Goal: Task Accomplishment & Management: Use online tool/utility

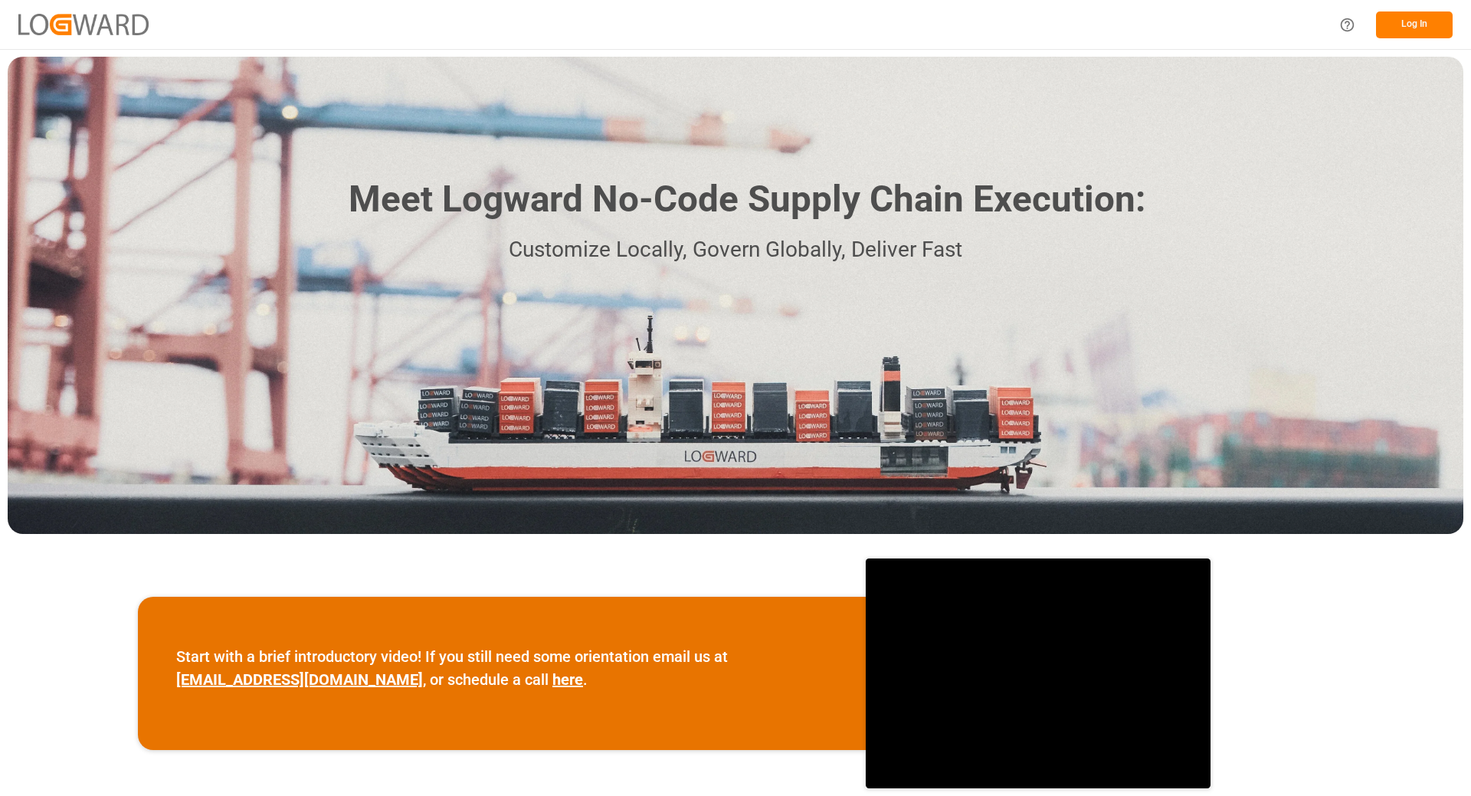
click at [1401, 21] on button "Log In" at bounding box center [1414, 24] width 77 height 27
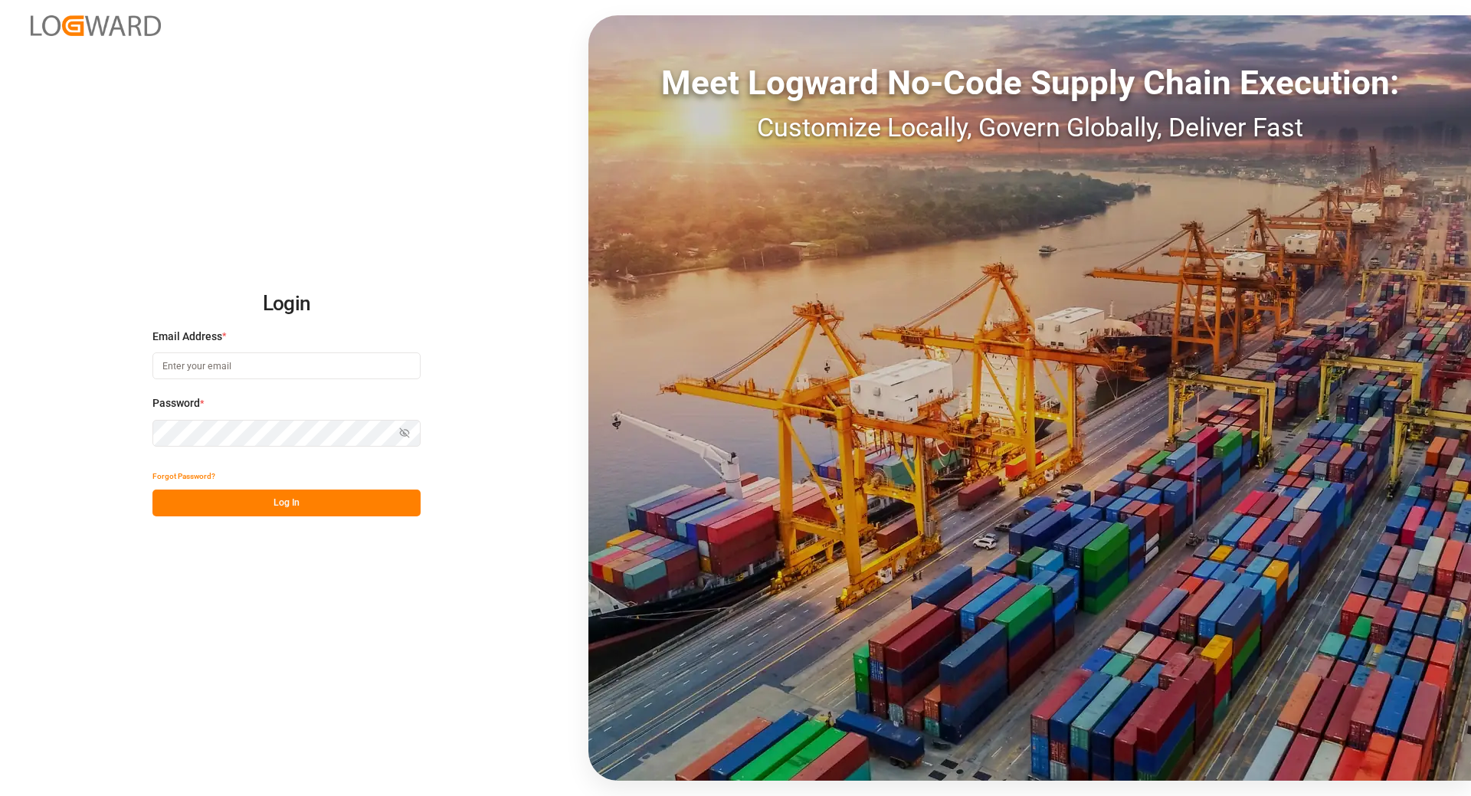
type input "tanja.schoepple@fms-logistics.com"
click at [220, 502] on button "Log In" at bounding box center [286, 503] width 268 height 27
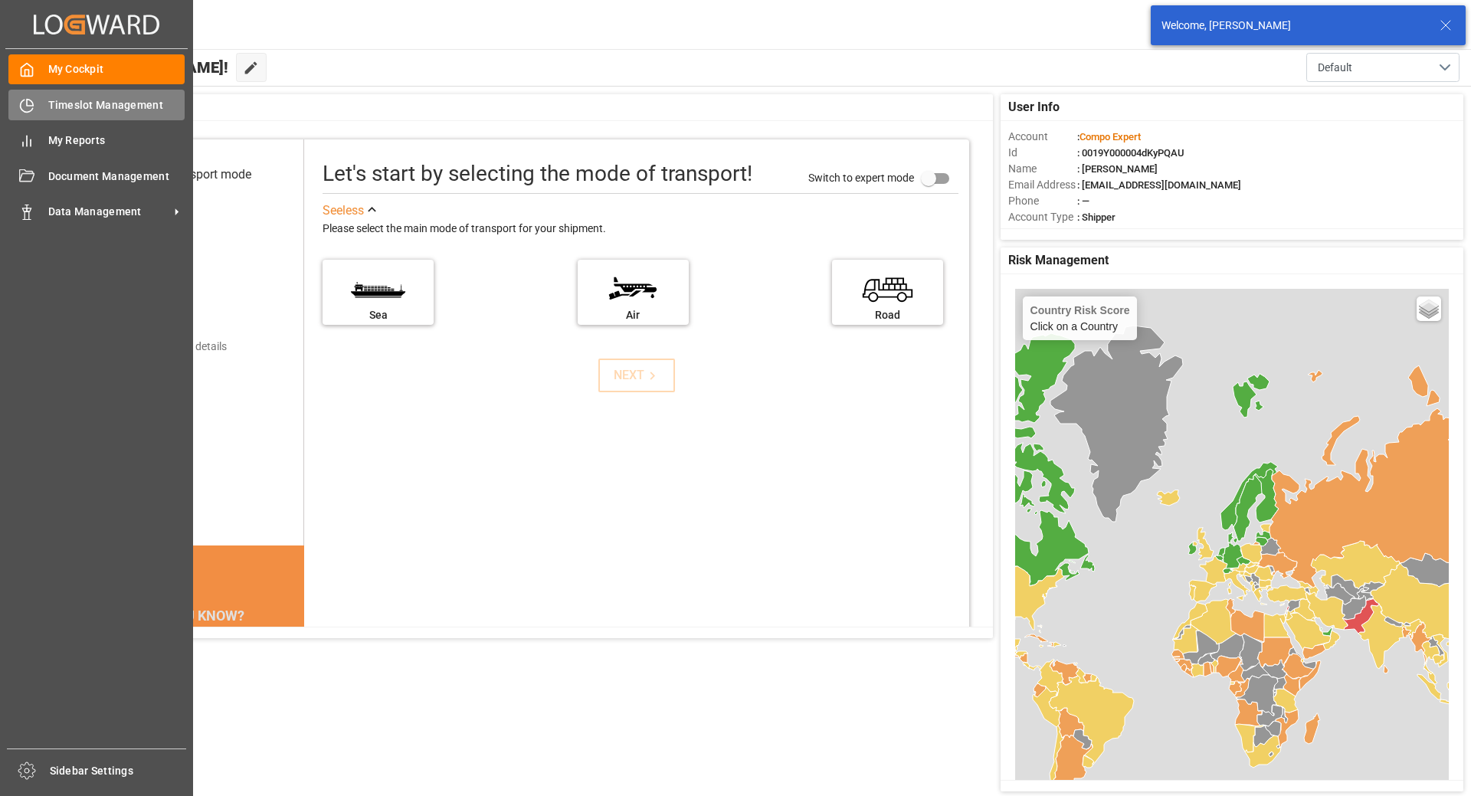
click at [84, 110] on span "Timeslot Management" at bounding box center [116, 105] width 137 height 16
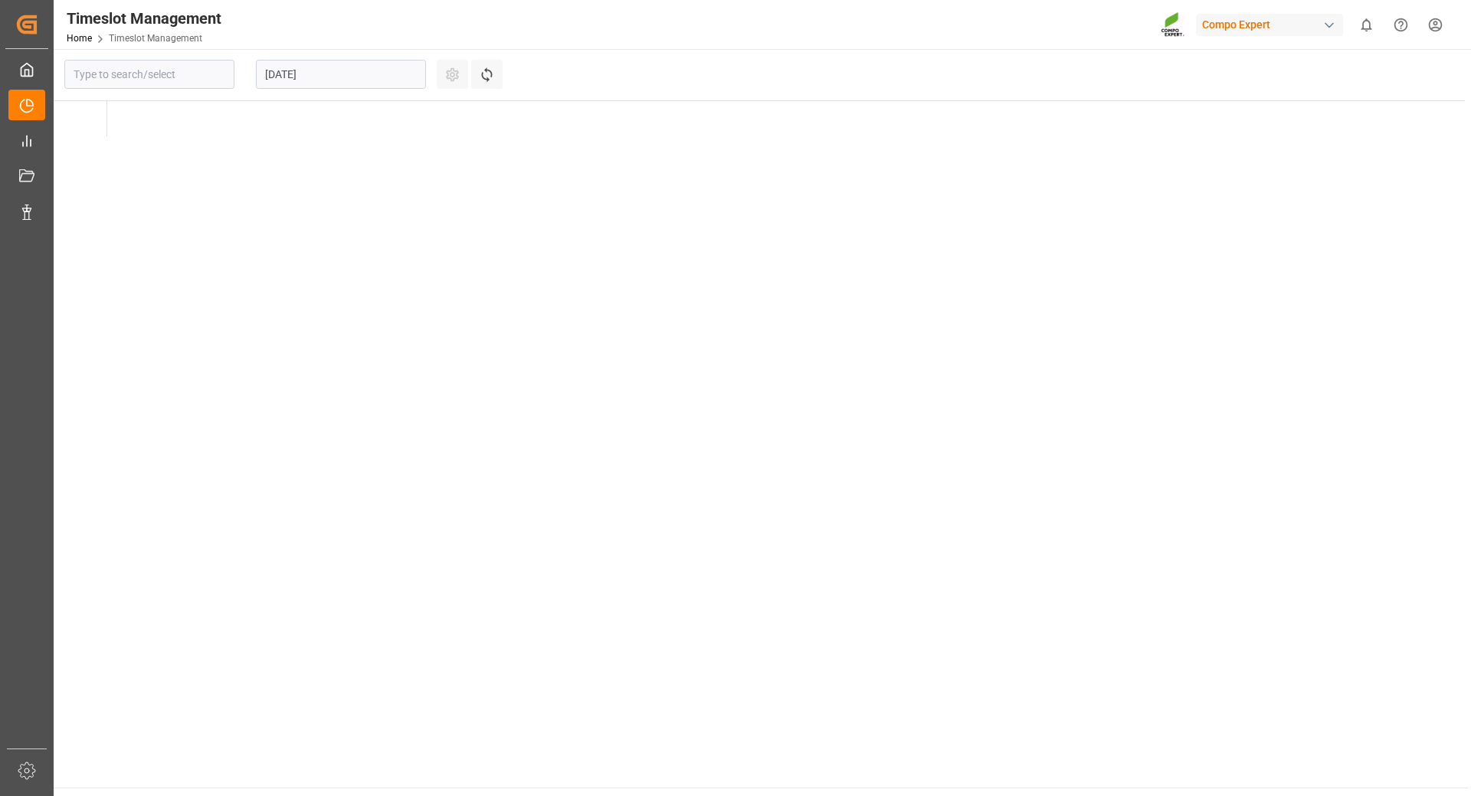
type input "Krefeld"
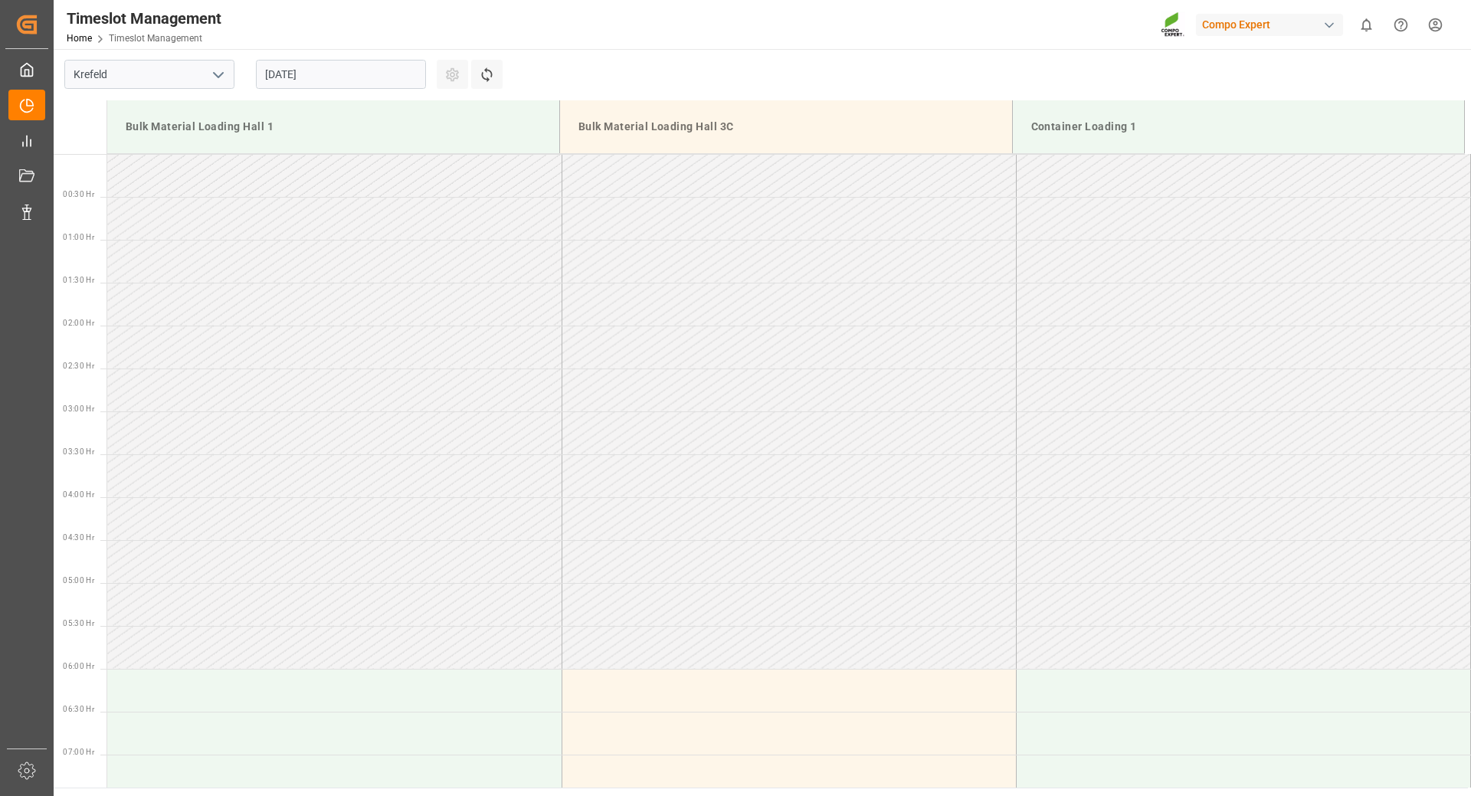
scroll to position [934, 0]
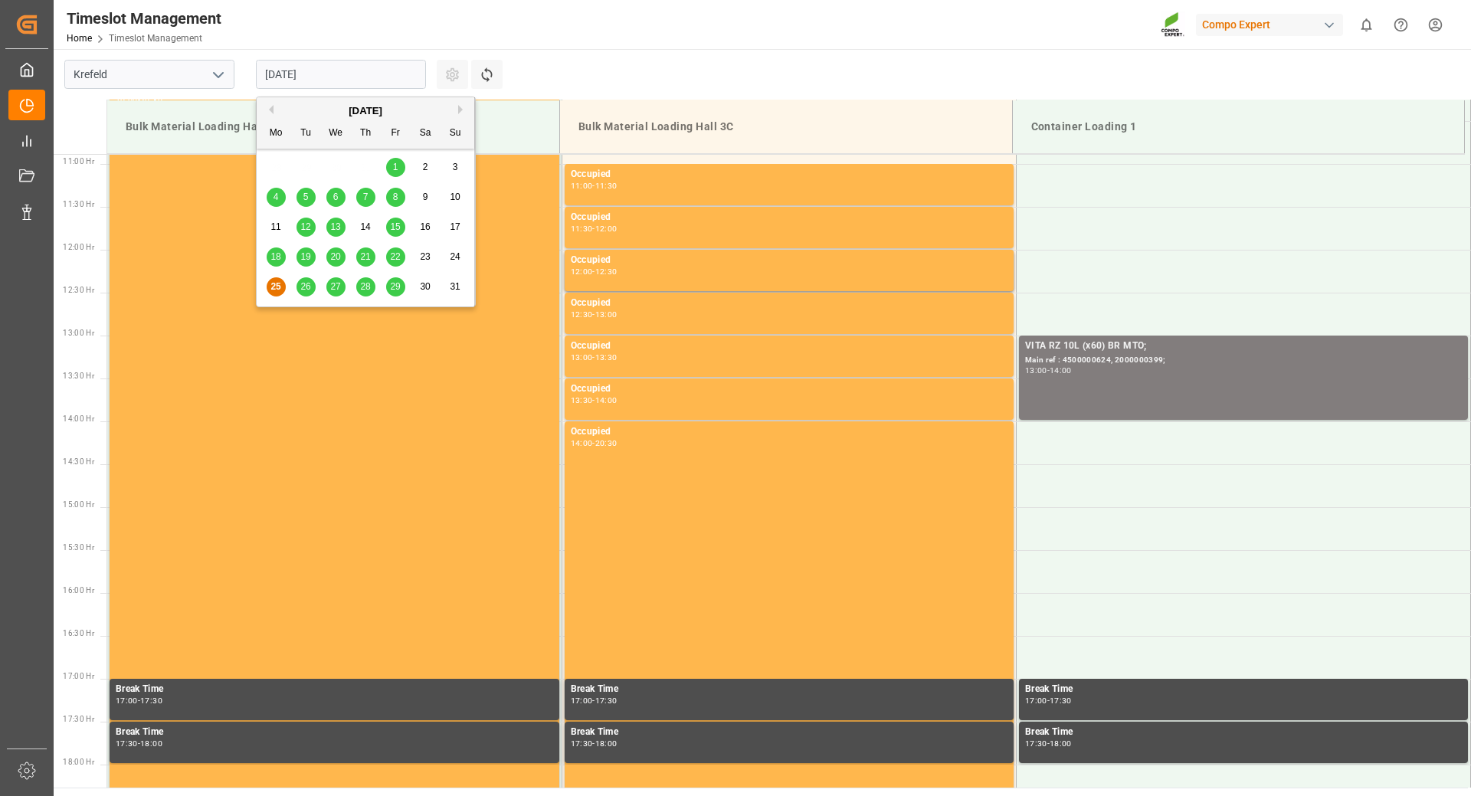
click at [352, 82] on input "[DATE]" at bounding box center [341, 74] width 170 height 29
click at [362, 289] on span "28" at bounding box center [365, 286] width 10 height 11
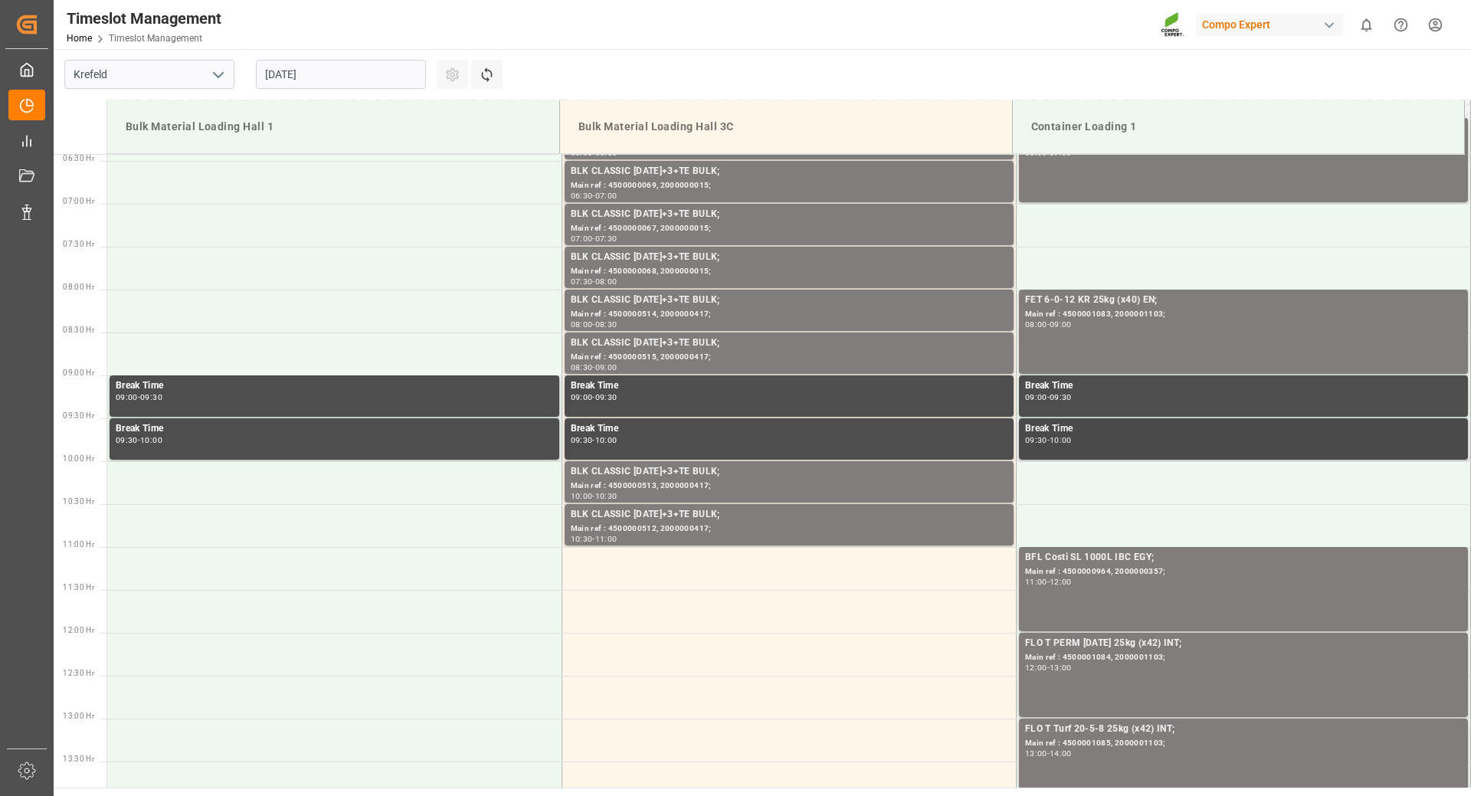
scroll to position [321, 0]
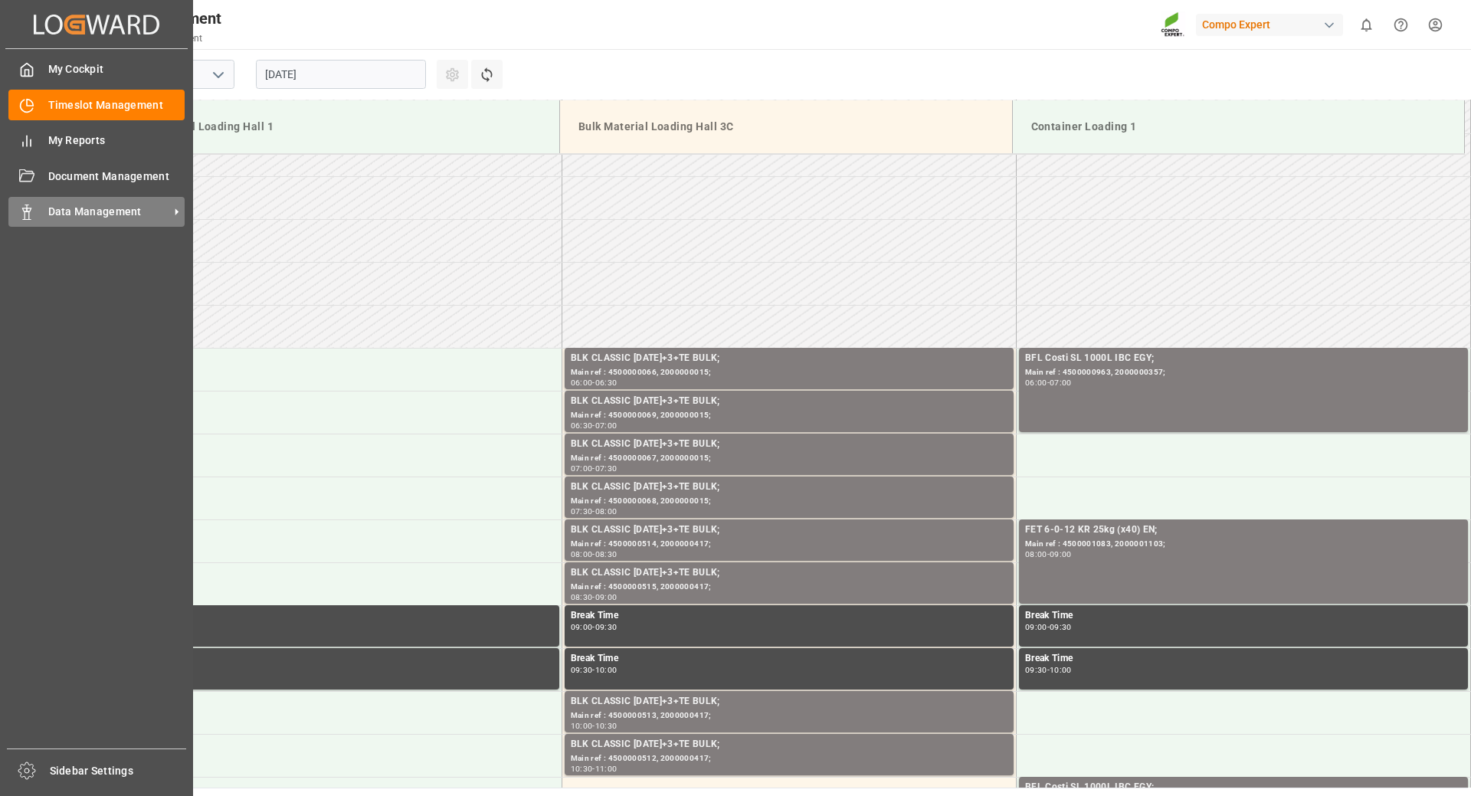
click at [77, 208] on span "Data Management" at bounding box center [108, 212] width 121 height 16
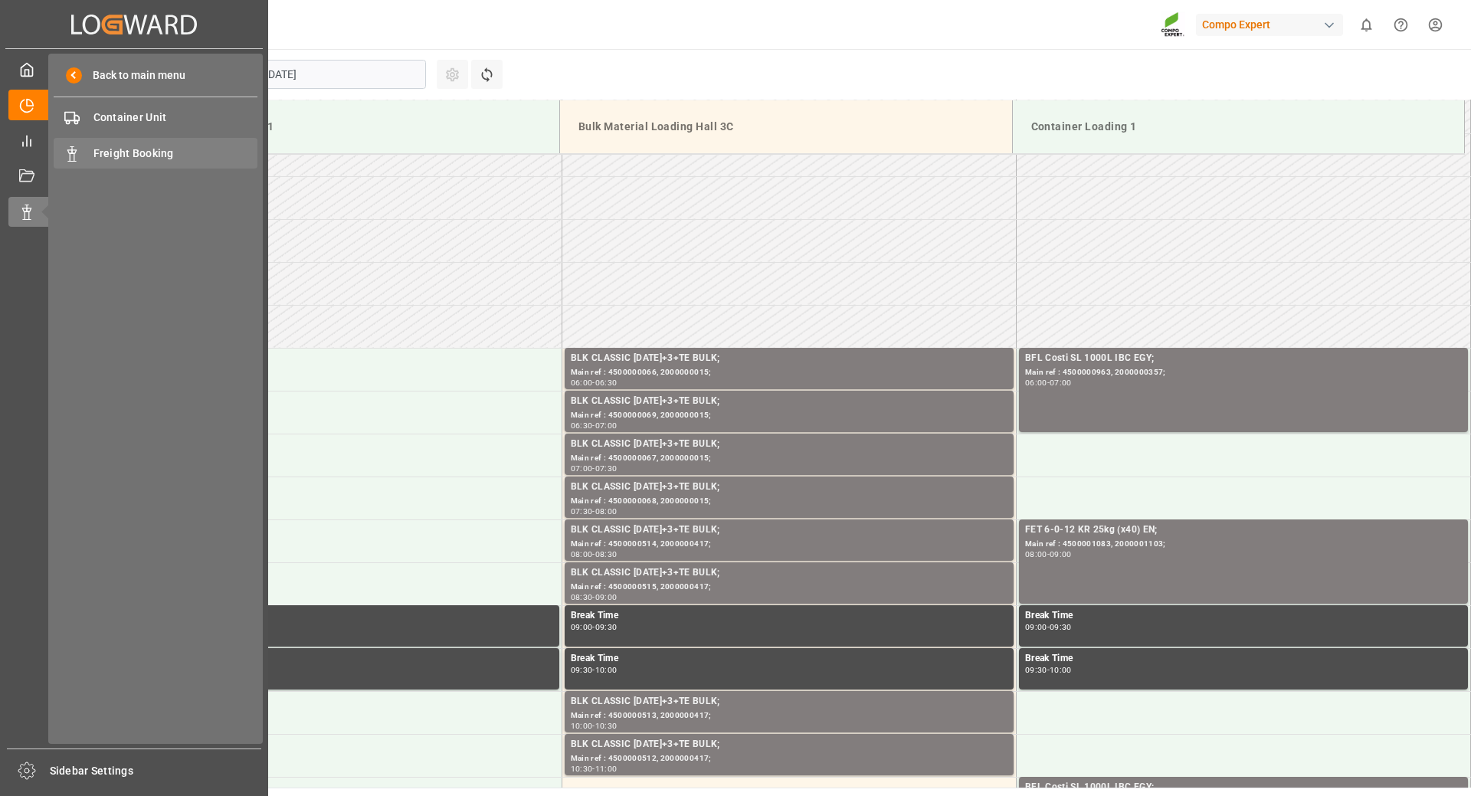
click at [138, 154] on span "Freight Booking" at bounding box center [175, 154] width 165 height 16
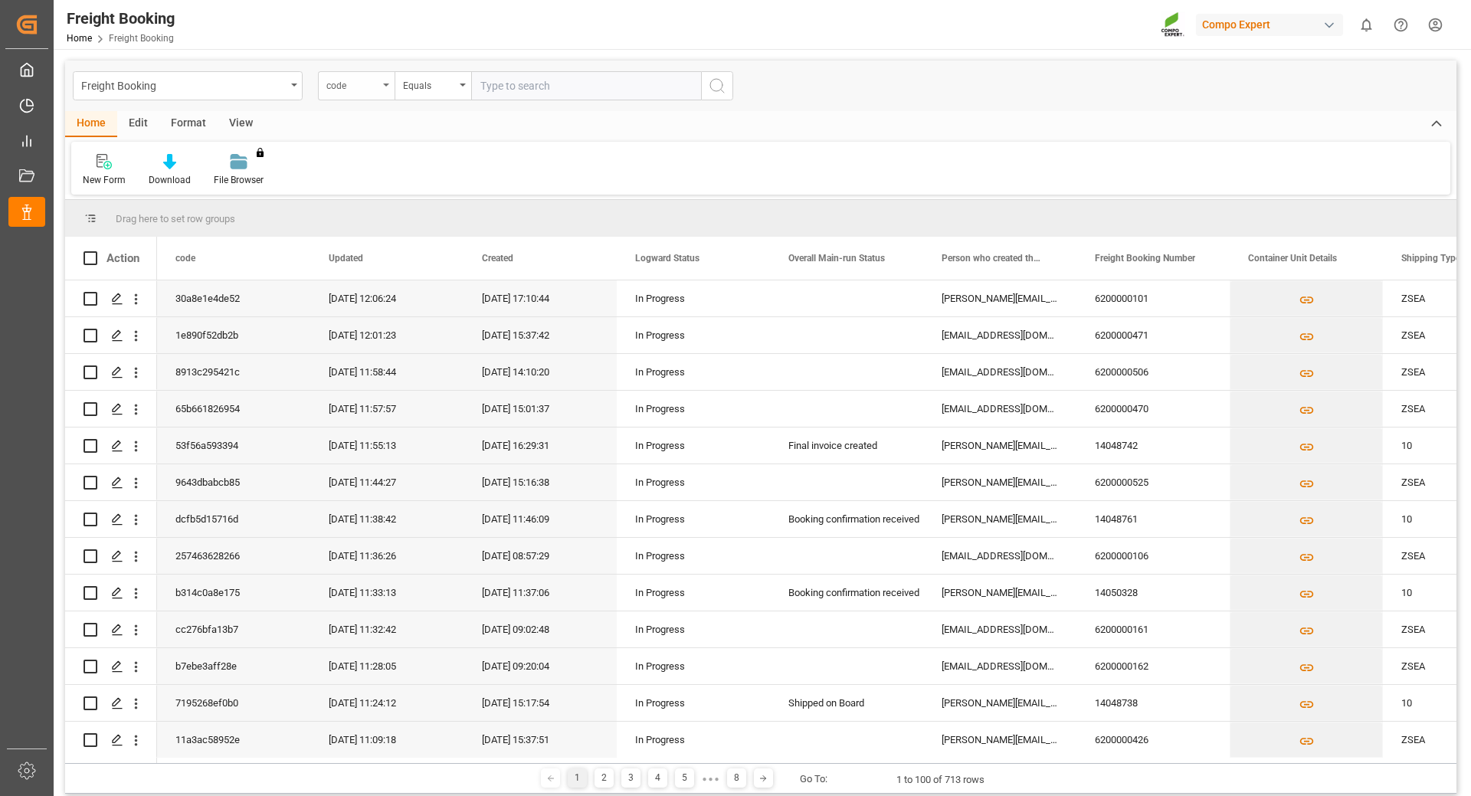
click at [385, 90] on div "code" at bounding box center [356, 85] width 77 height 29
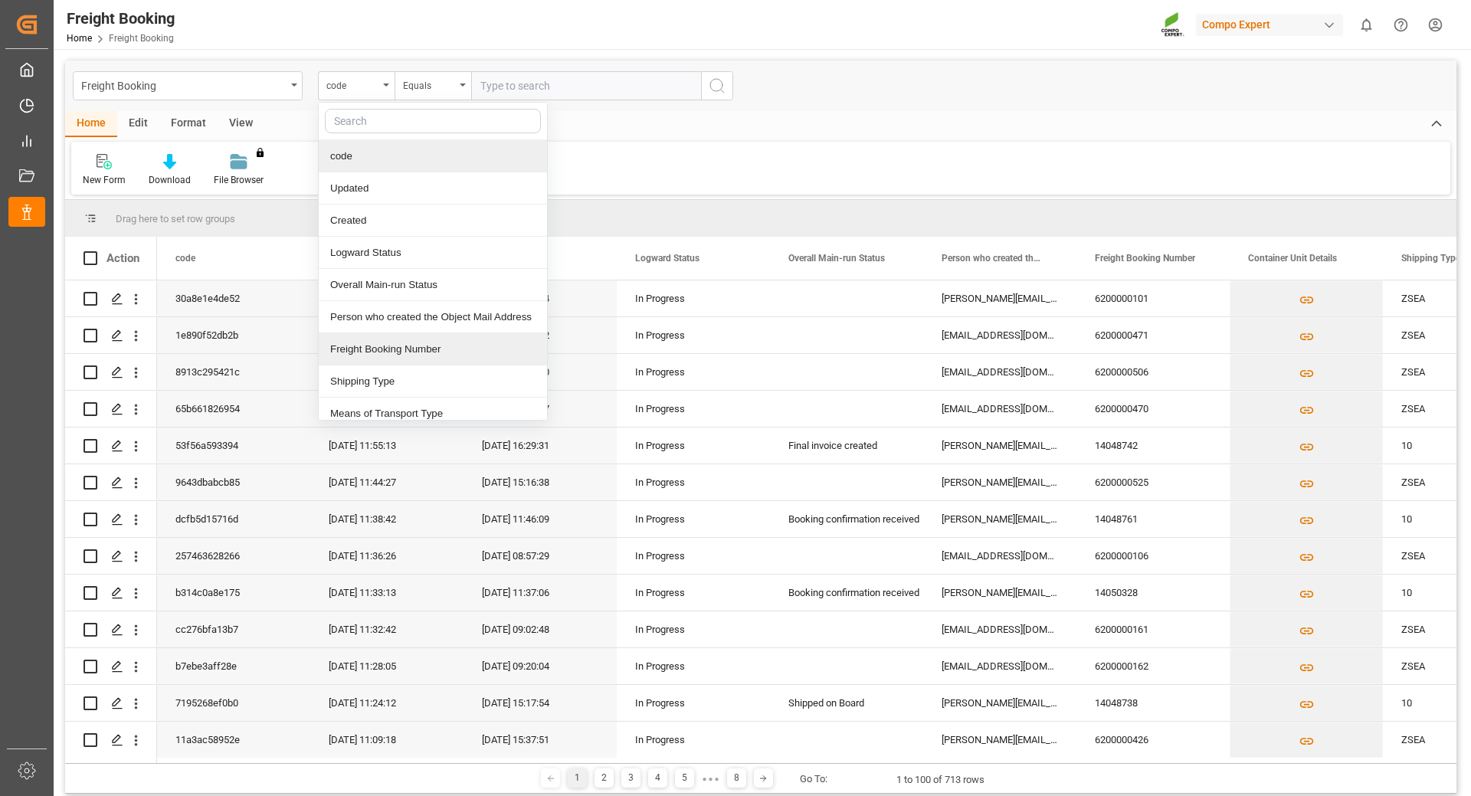
click at [383, 347] on div "Freight Booking Number" at bounding box center [433, 349] width 228 height 32
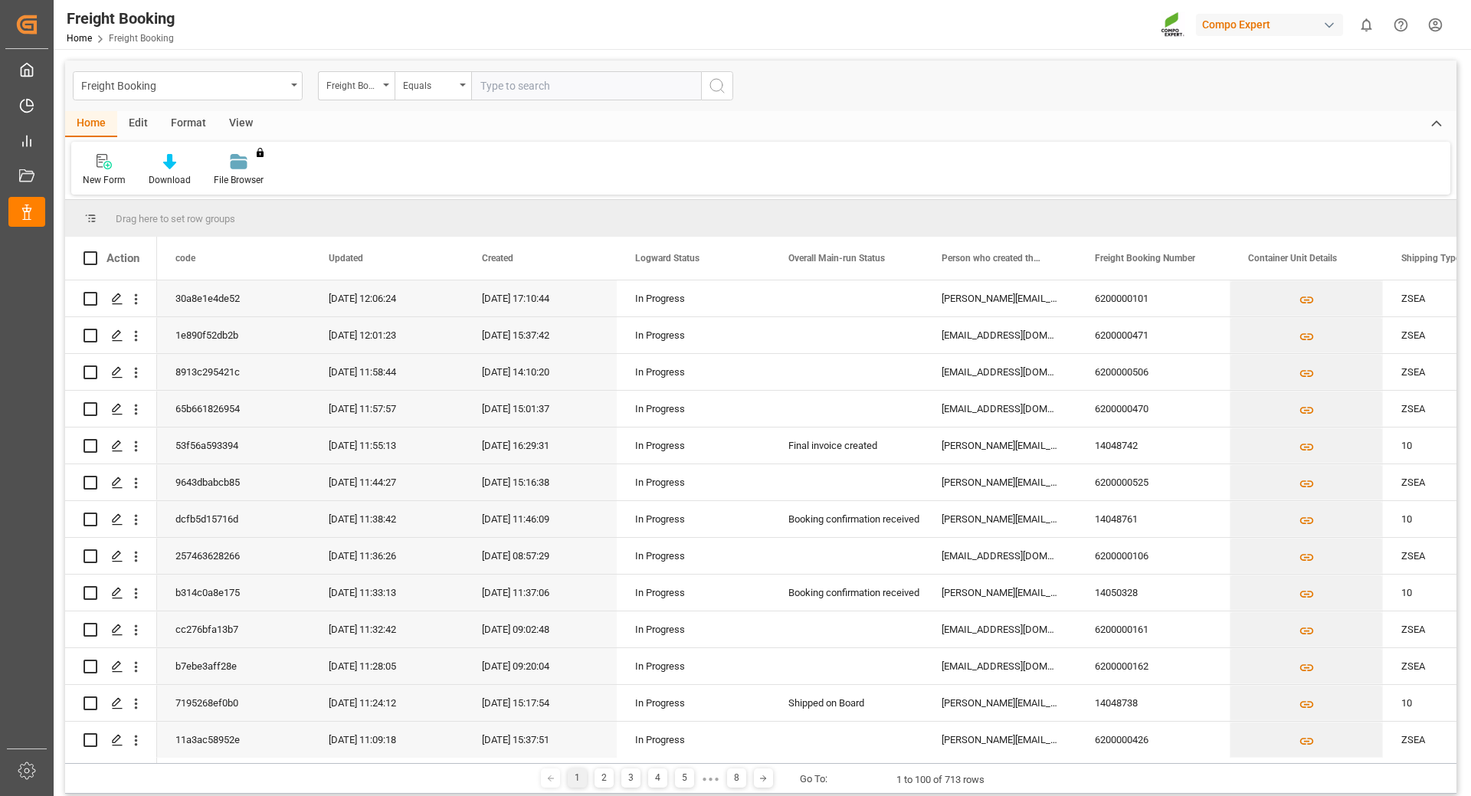
click at [529, 84] on input "text" at bounding box center [586, 85] width 230 height 29
type input "6200000460"
click at [717, 84] on icon "search button" at bounding box center [717, 86] width 18 height 18
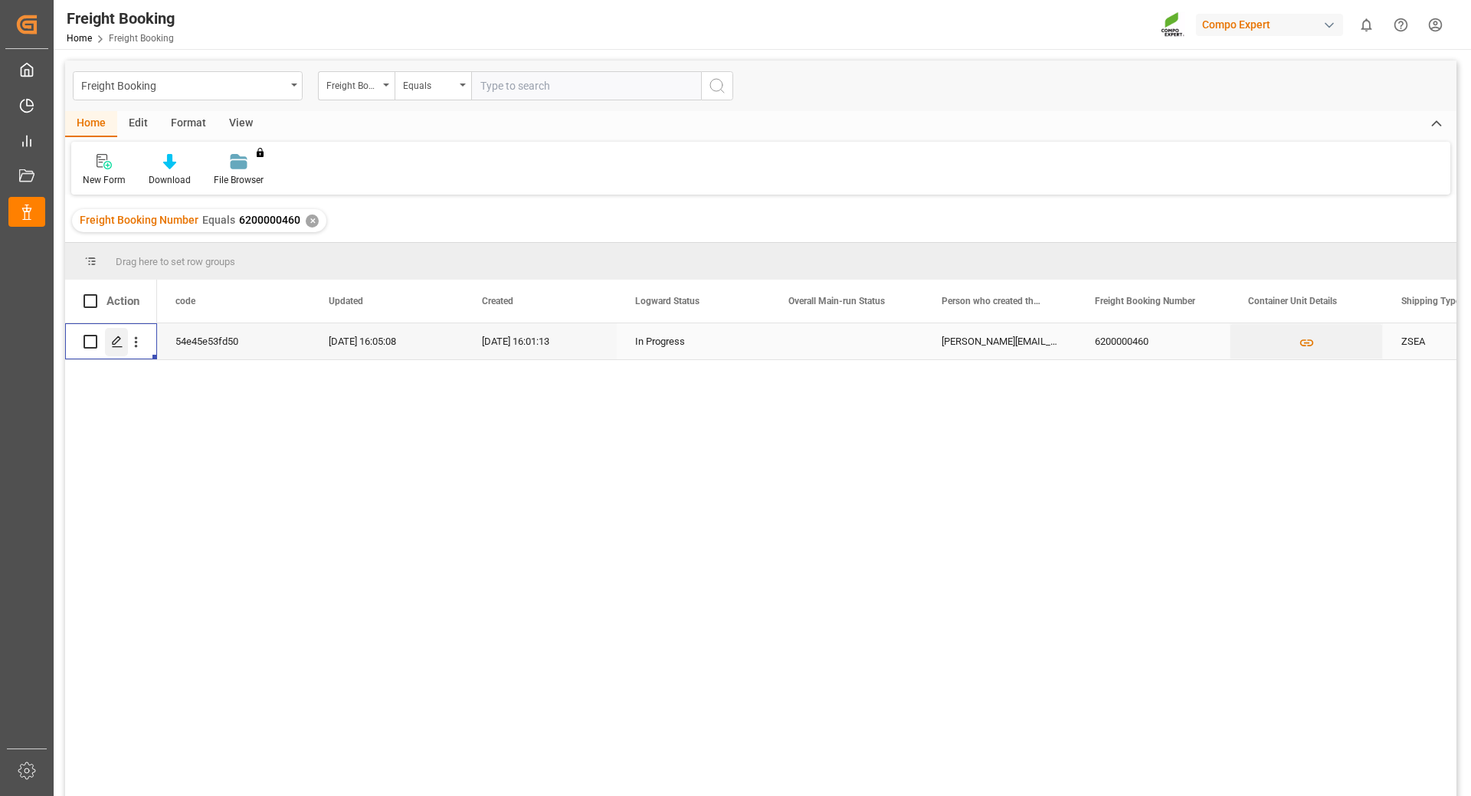
click at [114, 337] on icon "Press SPACE to select this row." at bounding box center [117, 342] width 12 height 12
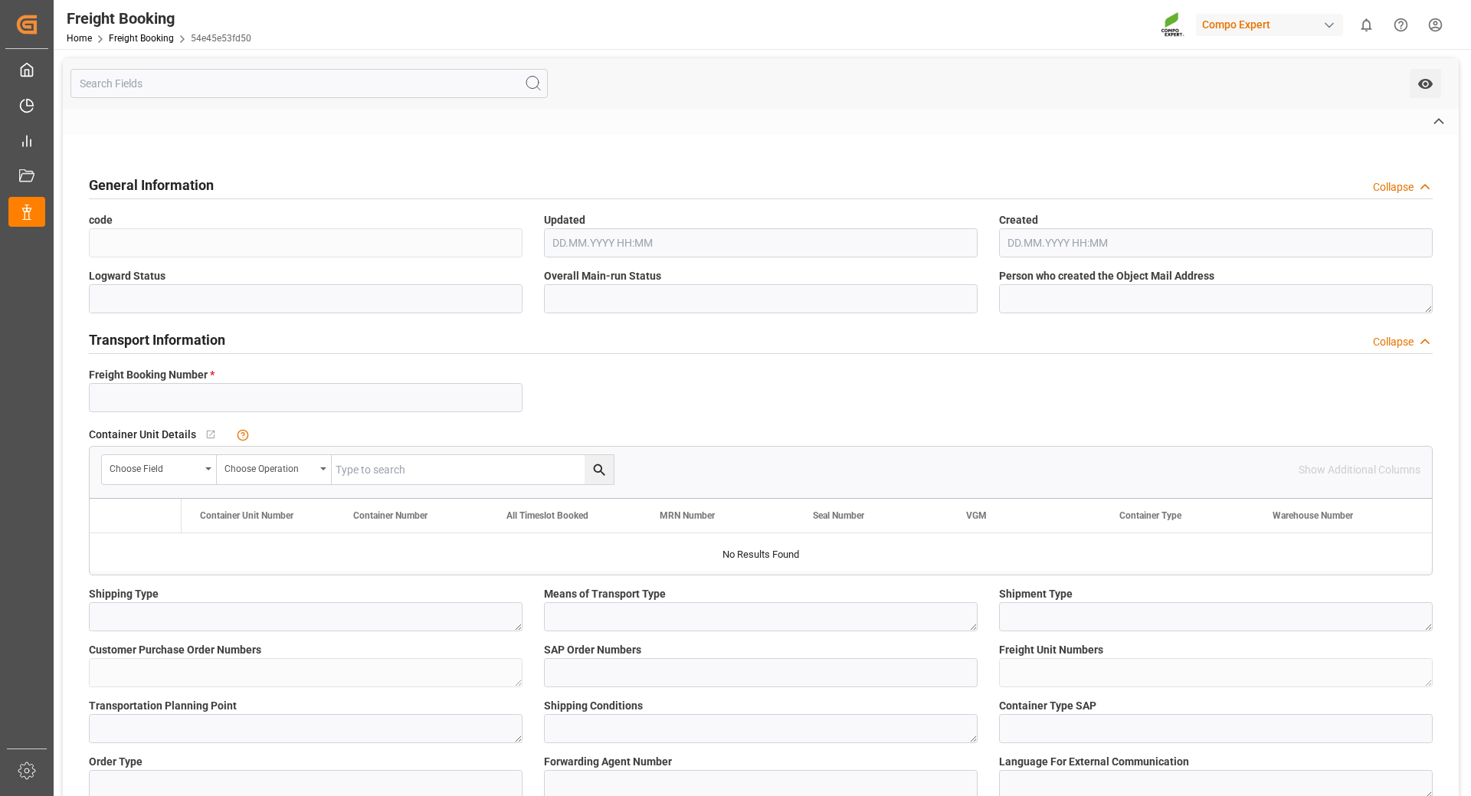
type input "6200000460"
type textarea "ZSEA"
type textarea "SC-PO-25-00443;"
type input "2000000357;"
type textarea "4100001173; 4100003532; 4100003531;"
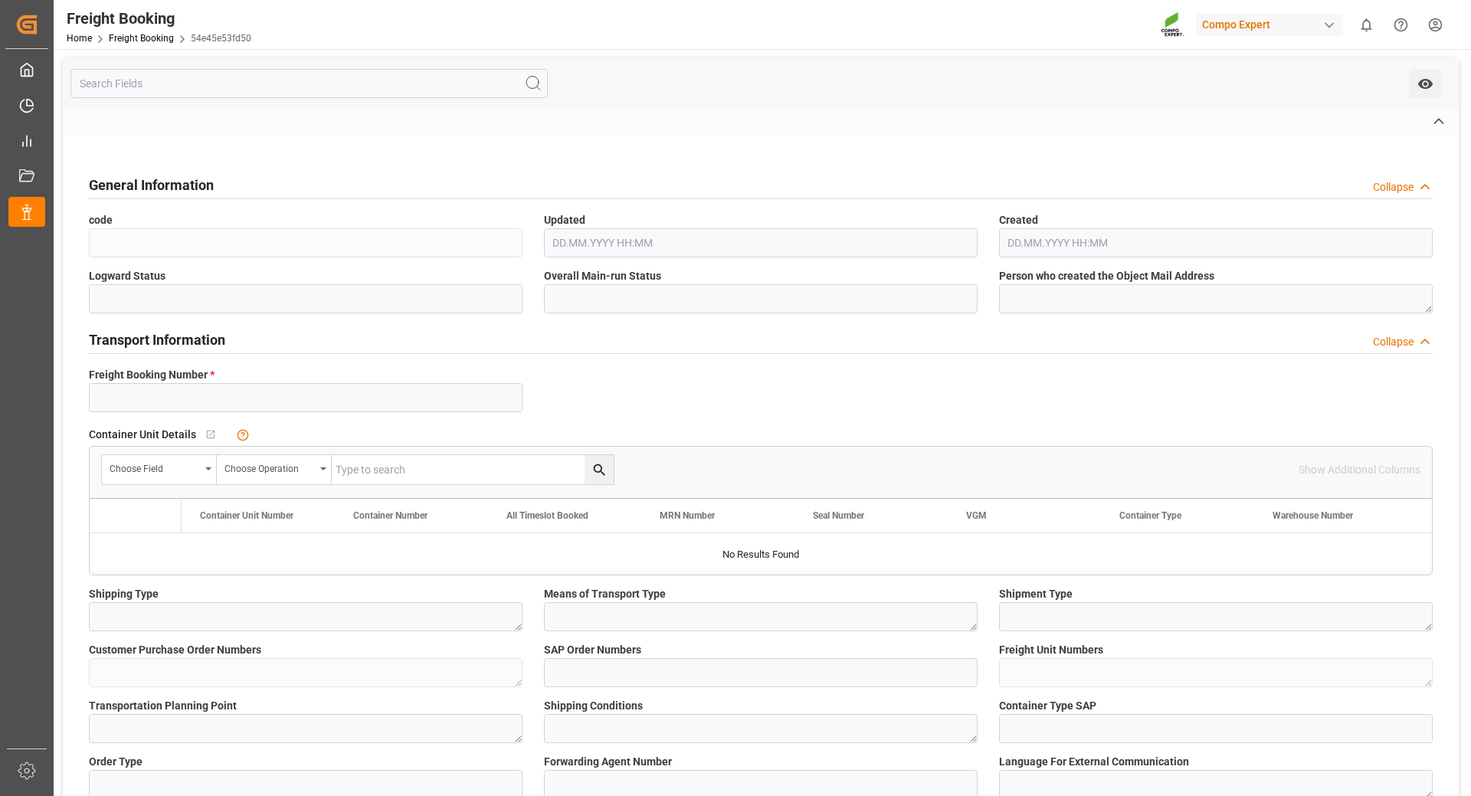
type textarea "ZSEA"
type textarea "de"
type input "El Dekheila"
type textarea "CIF"
type textarea "SP_EWM"
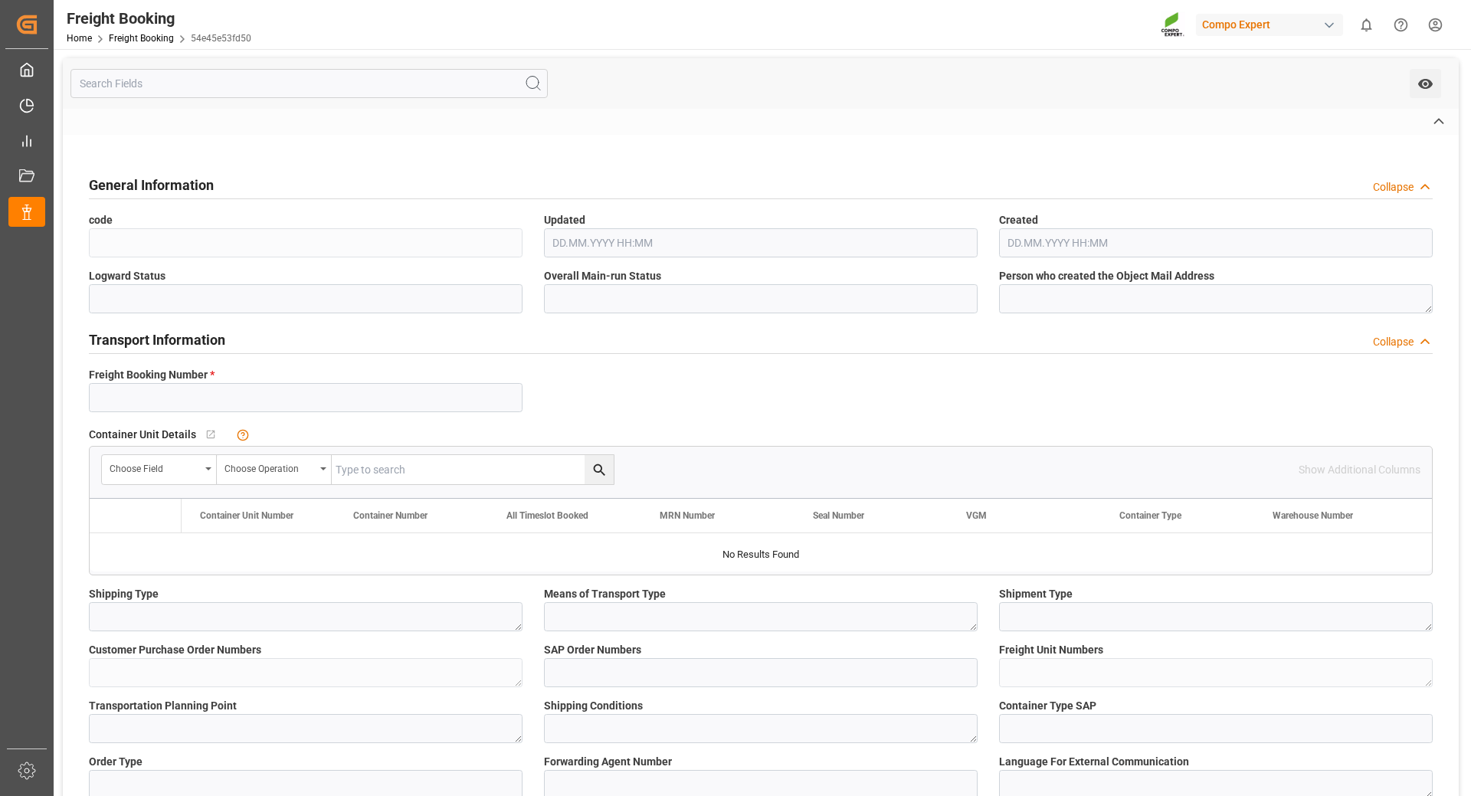
type textarea "BFL Costi SL 1000L IBC EGY;"
type textarea "4272202220;"
type input "SP_EWM"
type input "Logistics Service Provider"
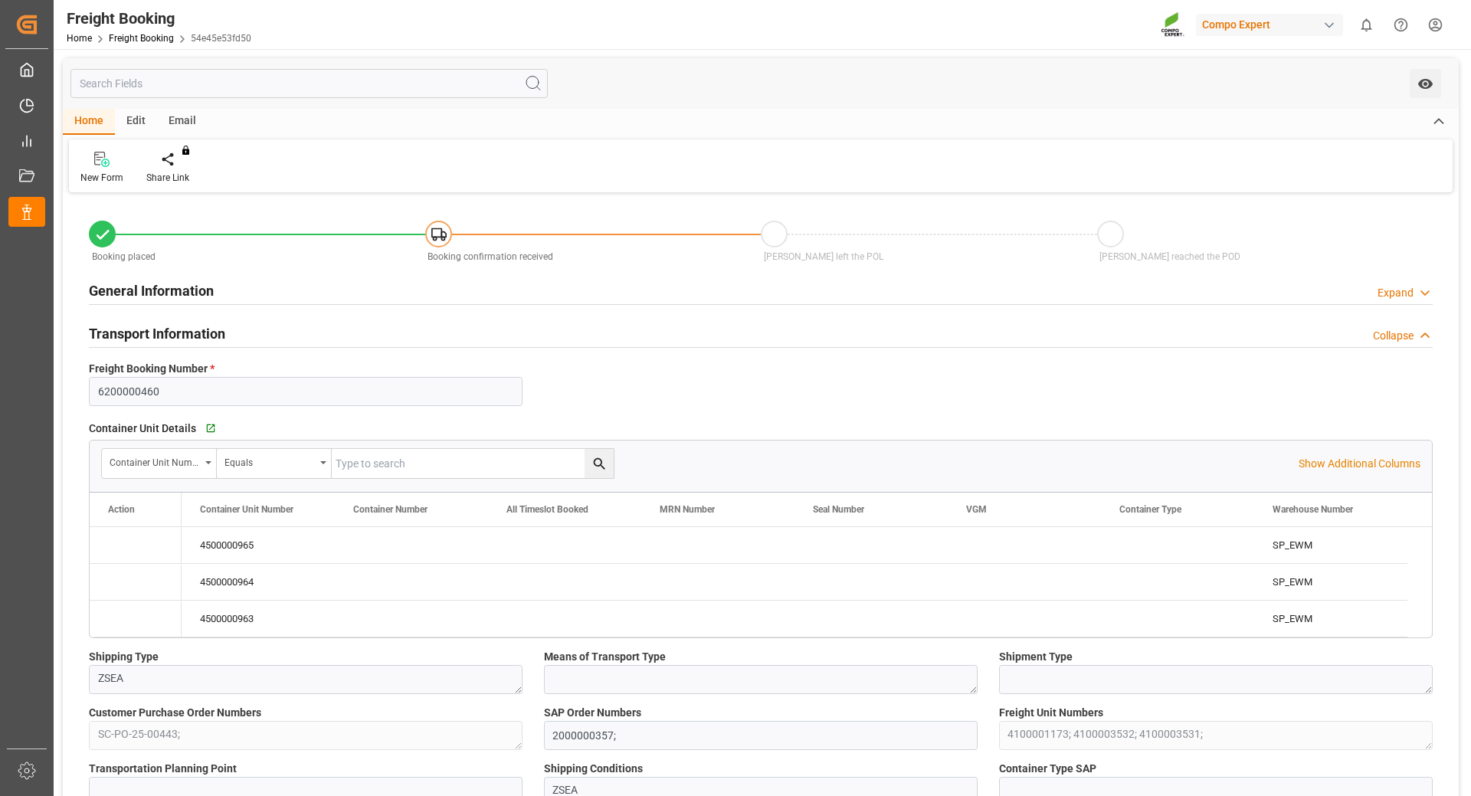
type input "EGEDK"
type input "0"
type input "75360"
type input "22.08.2025 01:00"
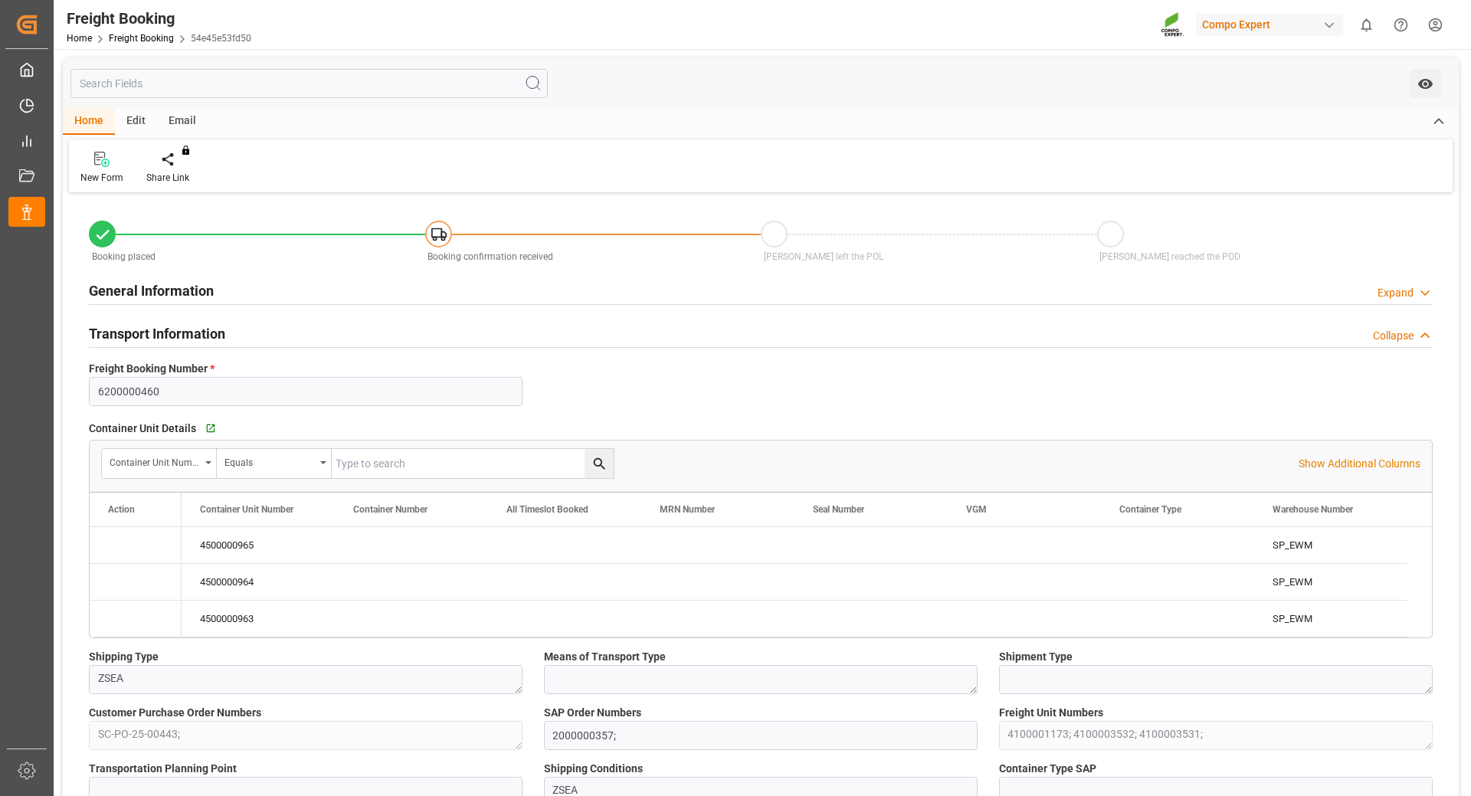
type input "12.08.2025 16:01"
type input "12.08.2025 16:04"
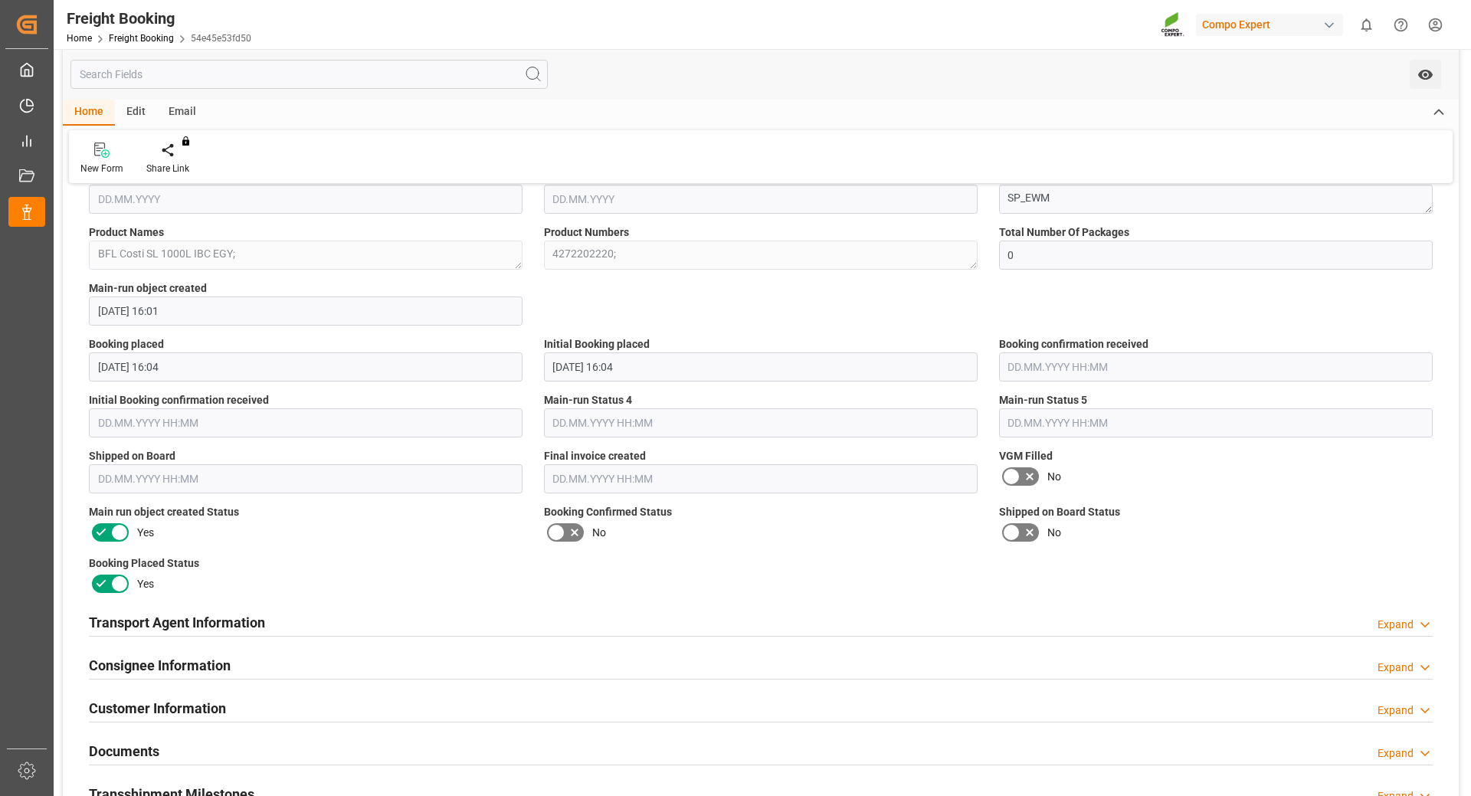
scroll to position [1532, 0]
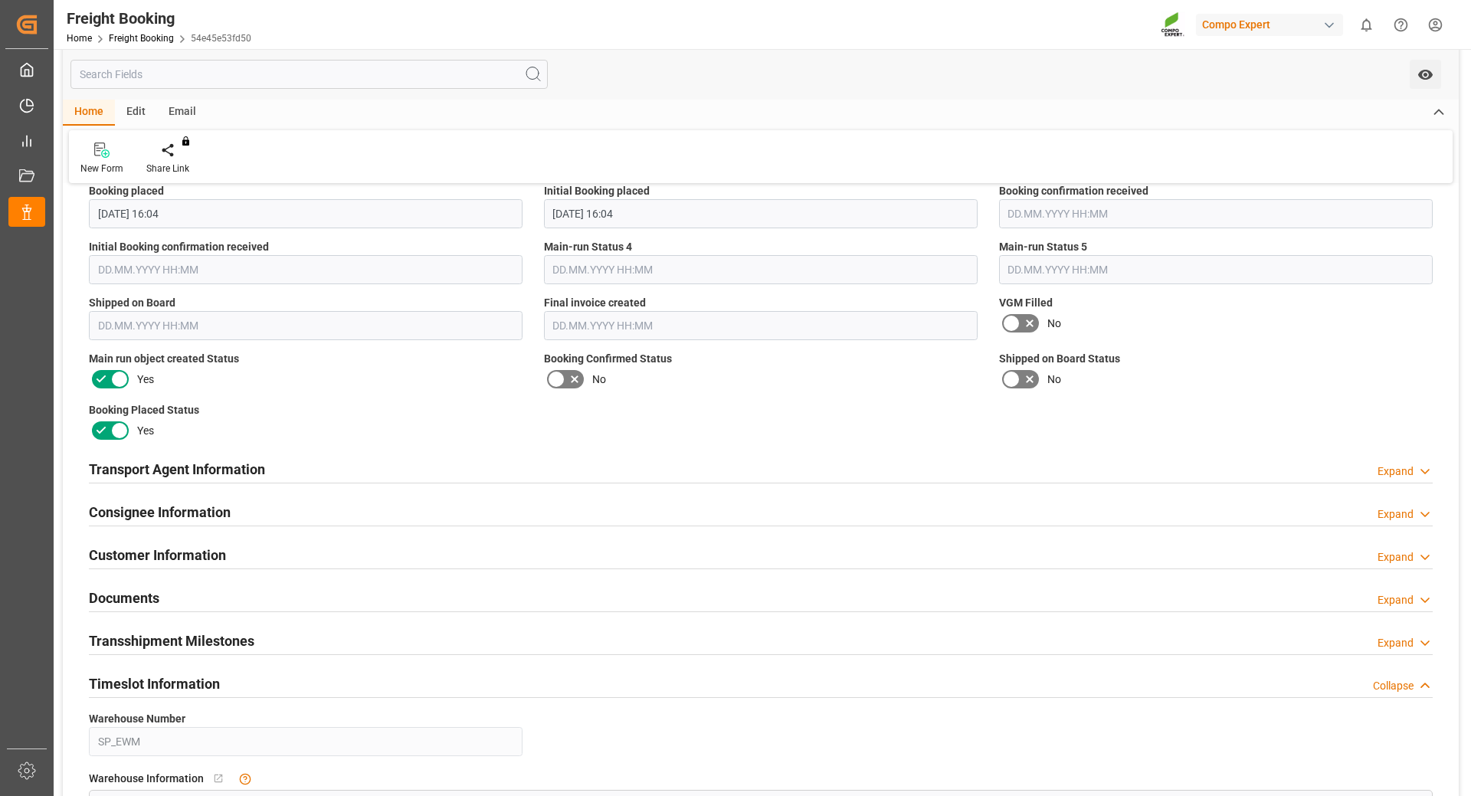
click at [1419, 685] on icon at bounding box center [1425, 686] width 15 height 16
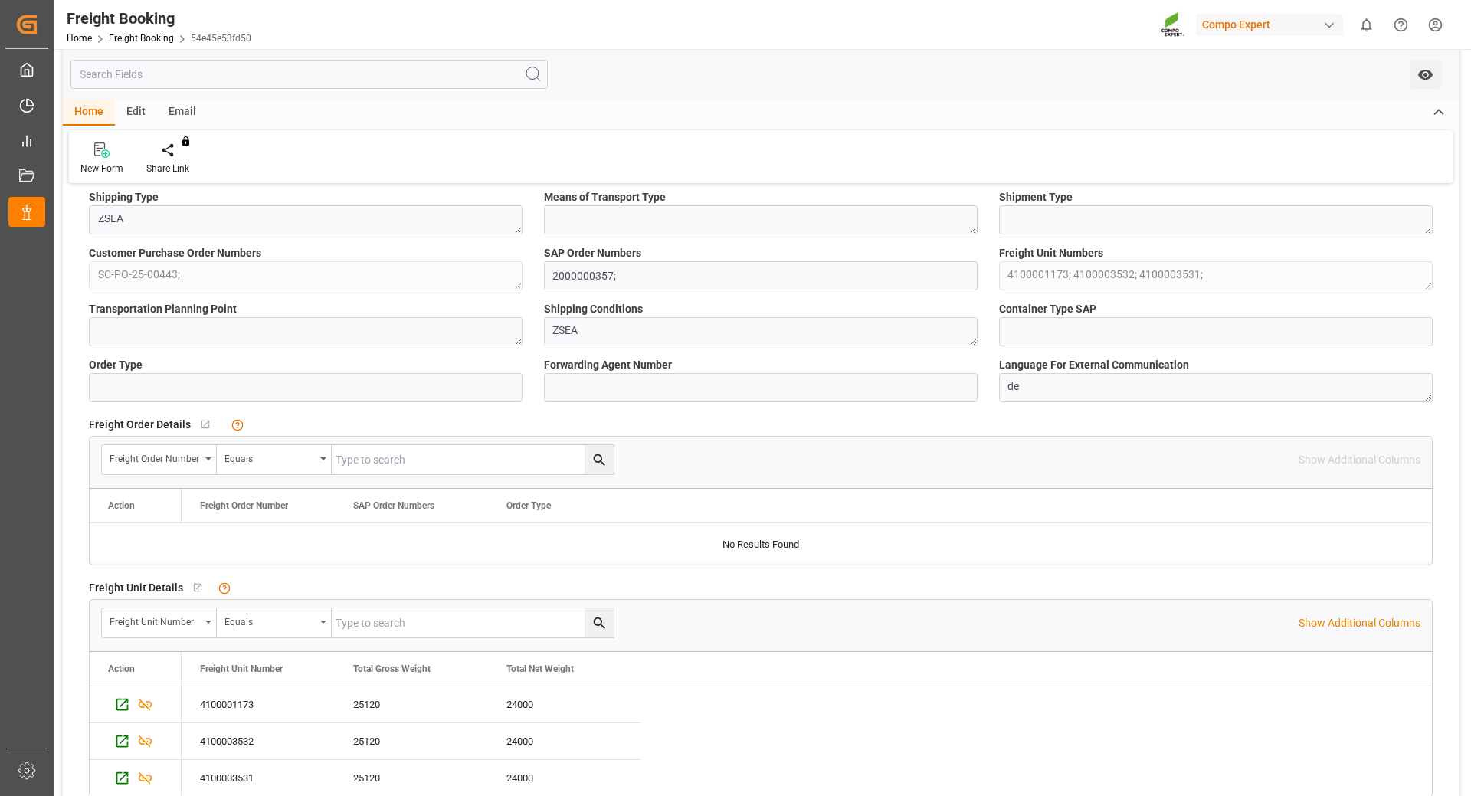
scroll to position [0, 0]
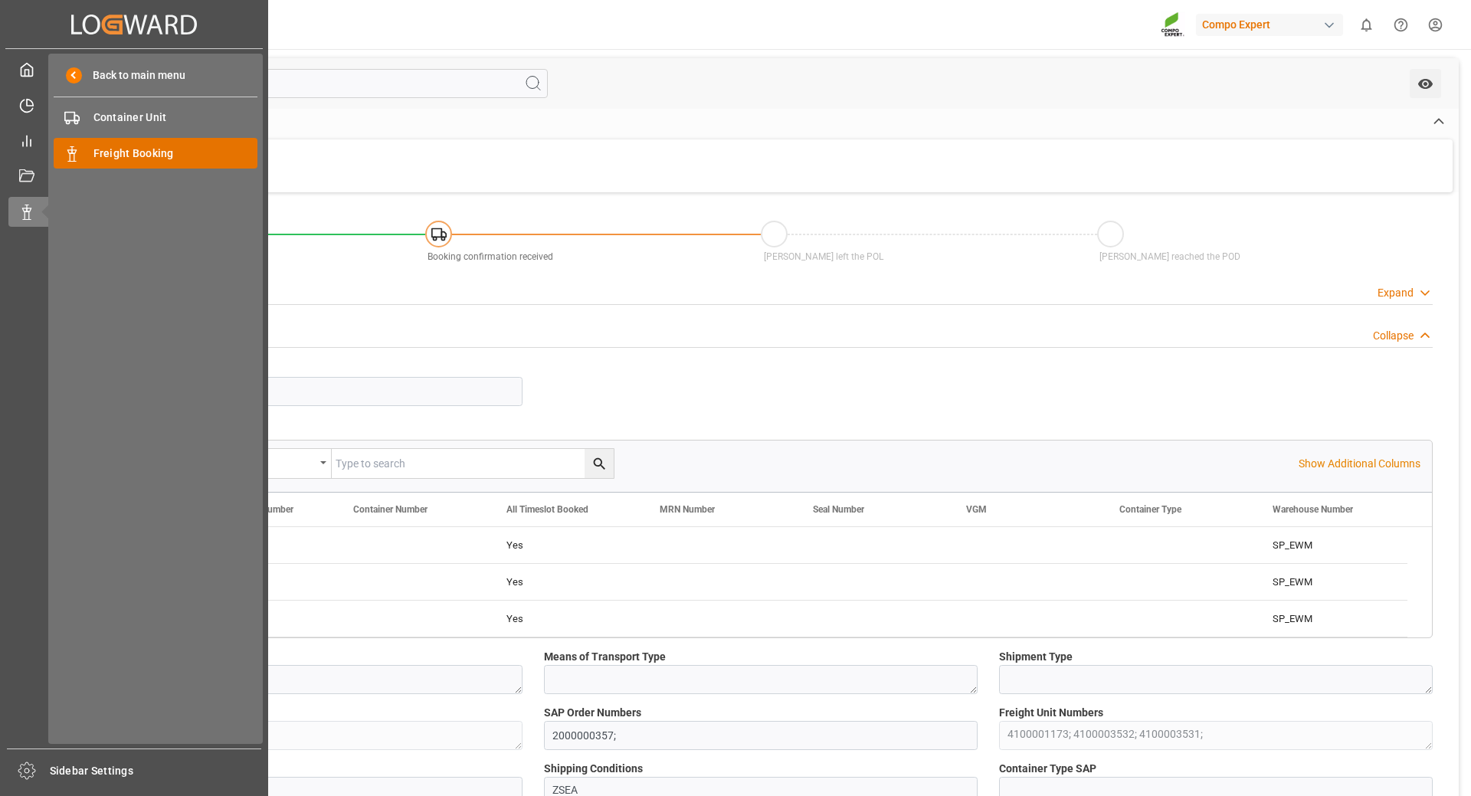
click at [130, 157] on span "Freight Booking" at bounding box center [175, 154] width 165 height 16
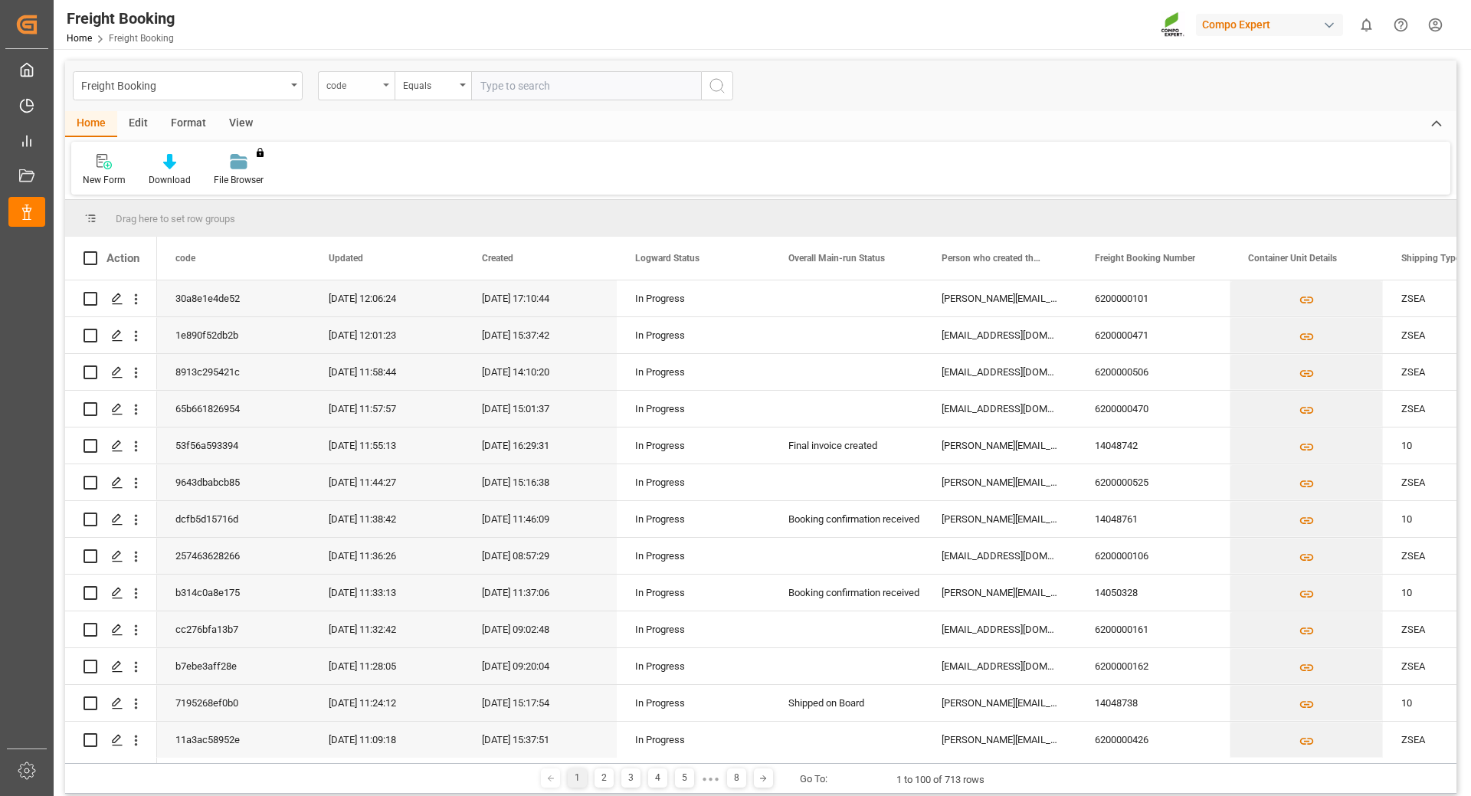
click at [385, 84] on icon "open menu" at bounding box center [386, 85] width 6 height 3
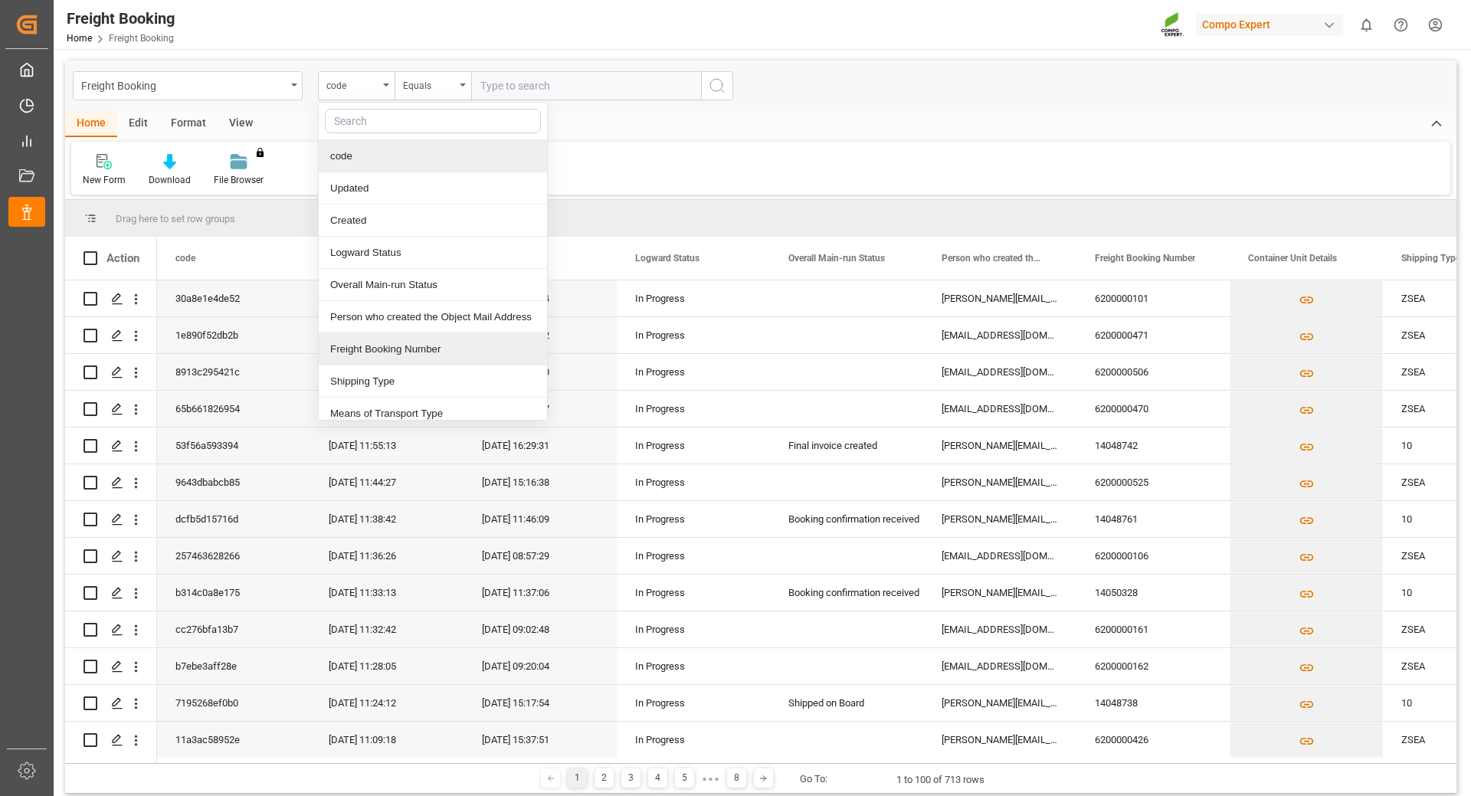
click at [404, 355] on div "Freight Booking Number" at bounding box center [433, 349] width 228 height 32
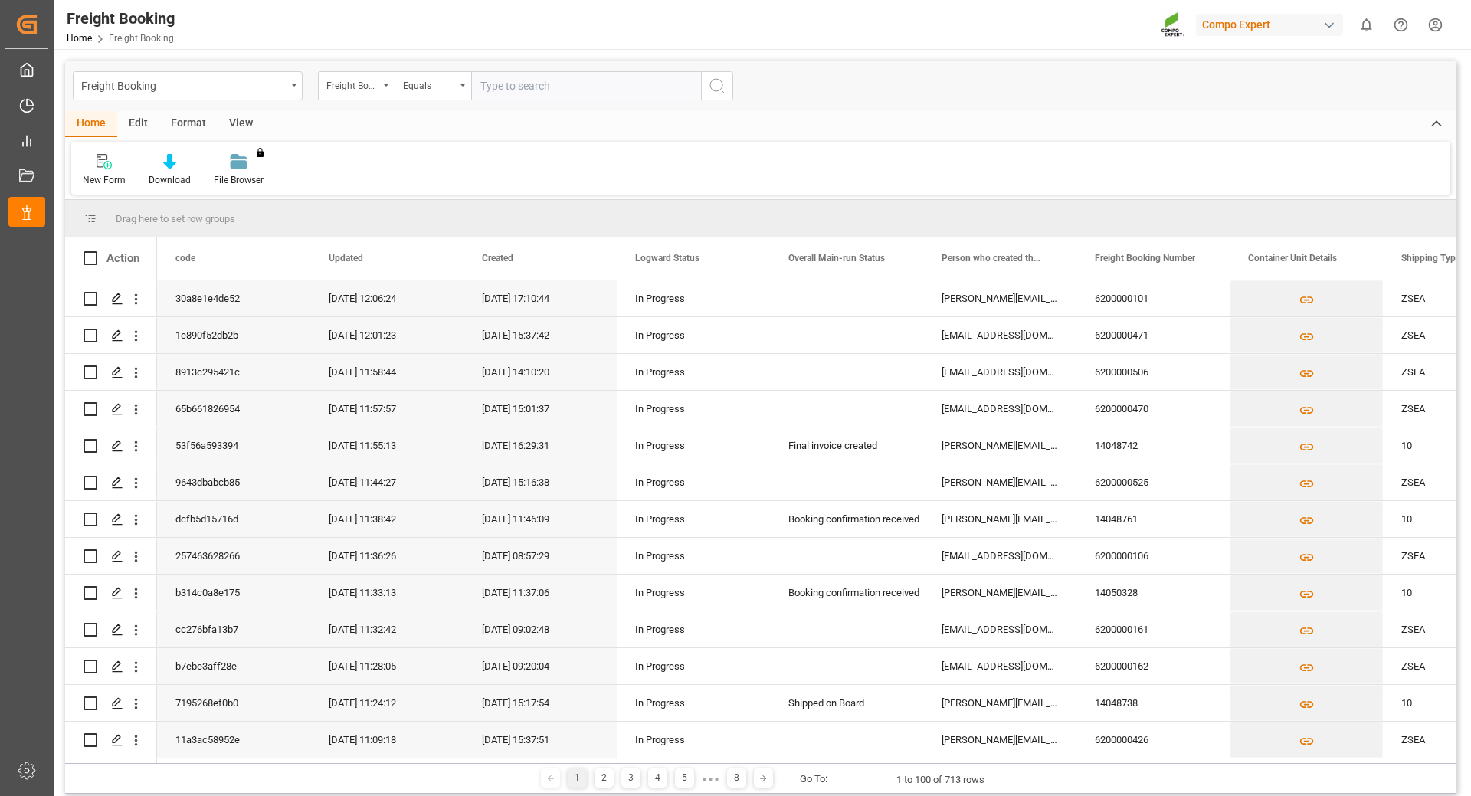
click at [523, 84] on input "text" at bounding box center [586, 85] width 230 height 29
type input "6200000457"
click at [716, 84] on icon "search button" at bounding box center [717, 86] width 18 height 18
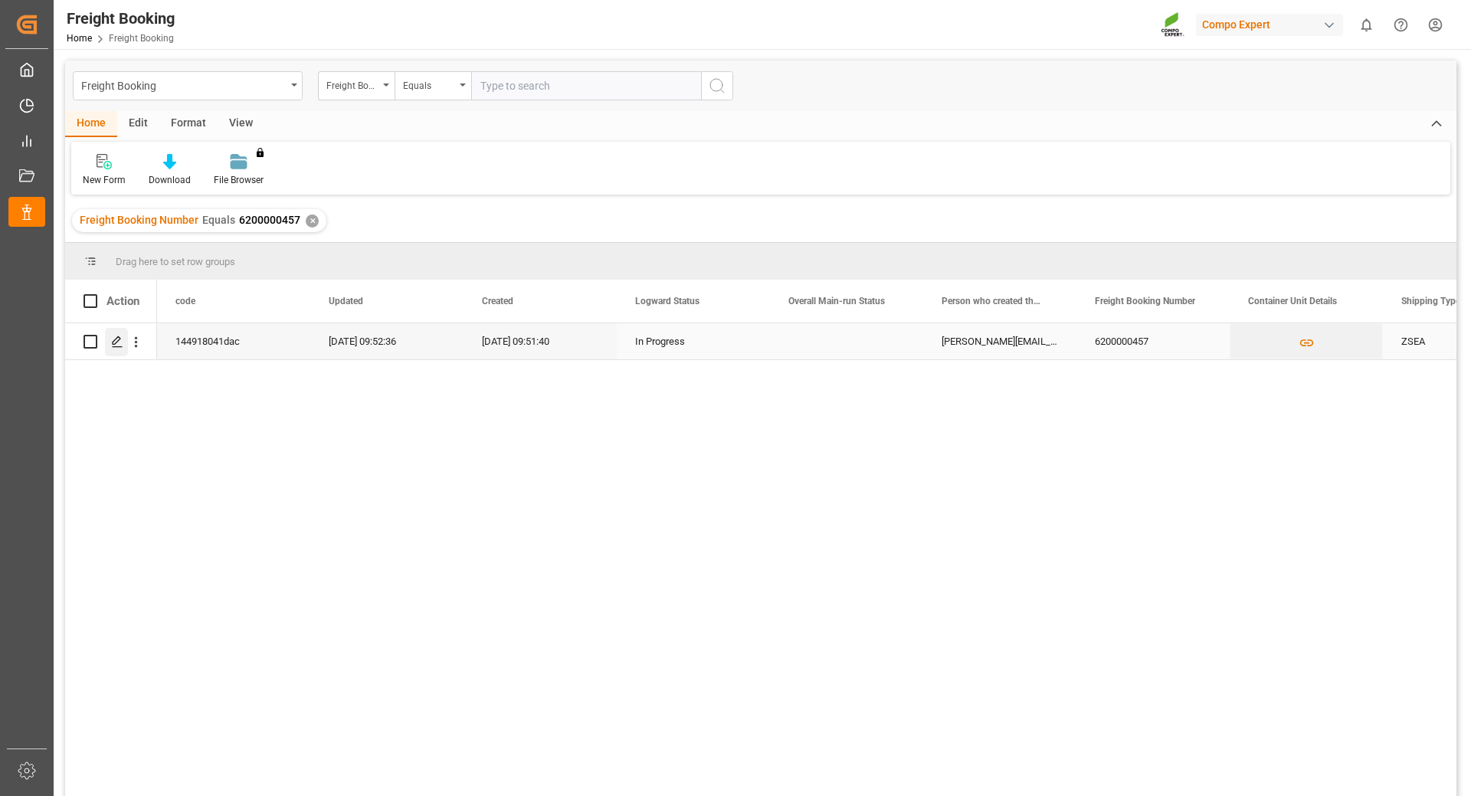
click at [116, 343] on polygon "Press SPACE to select this row." at bounding box center [117, 341] width 8 height 8
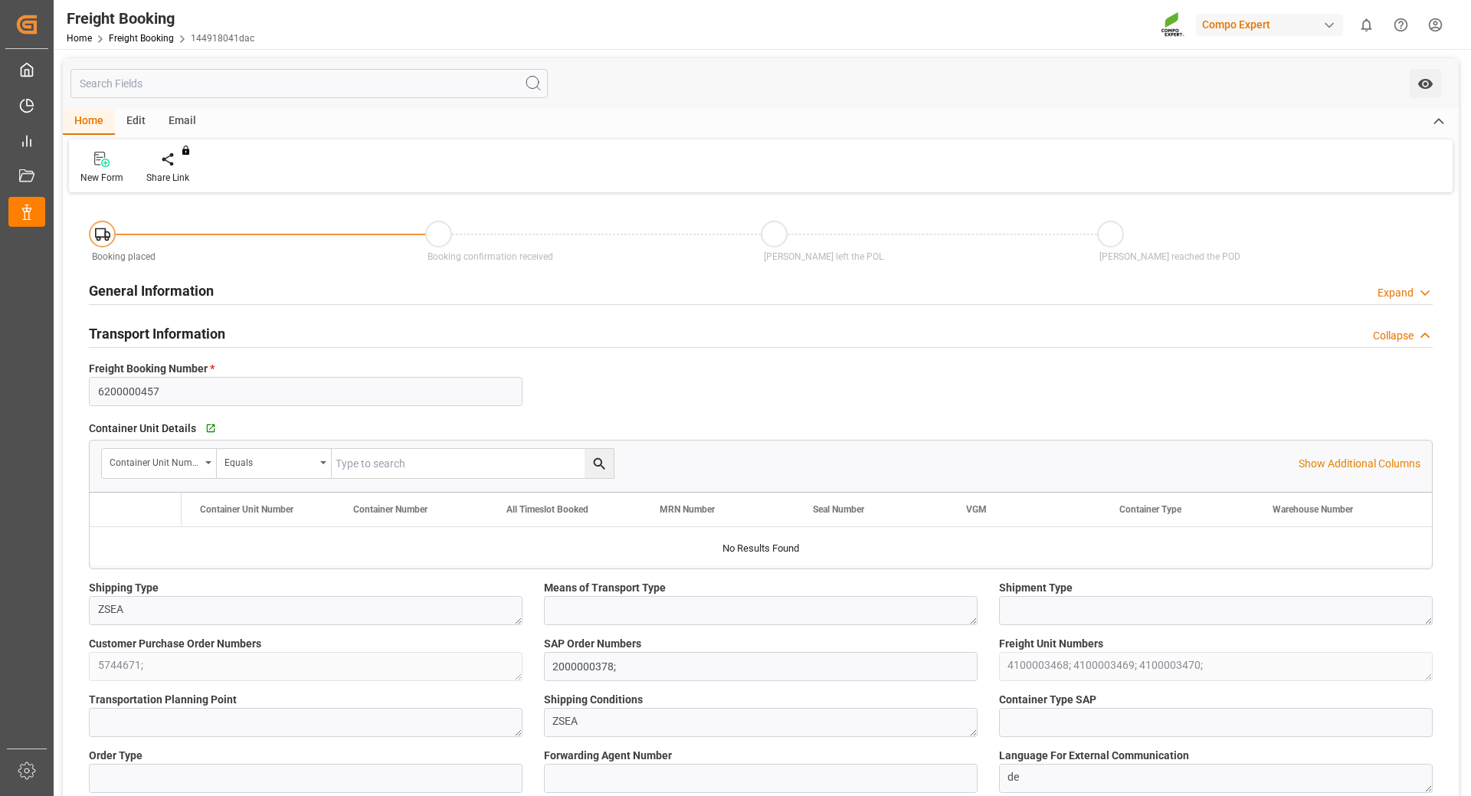
type input "ARZAE"
type input "0"
type input "63652.5"
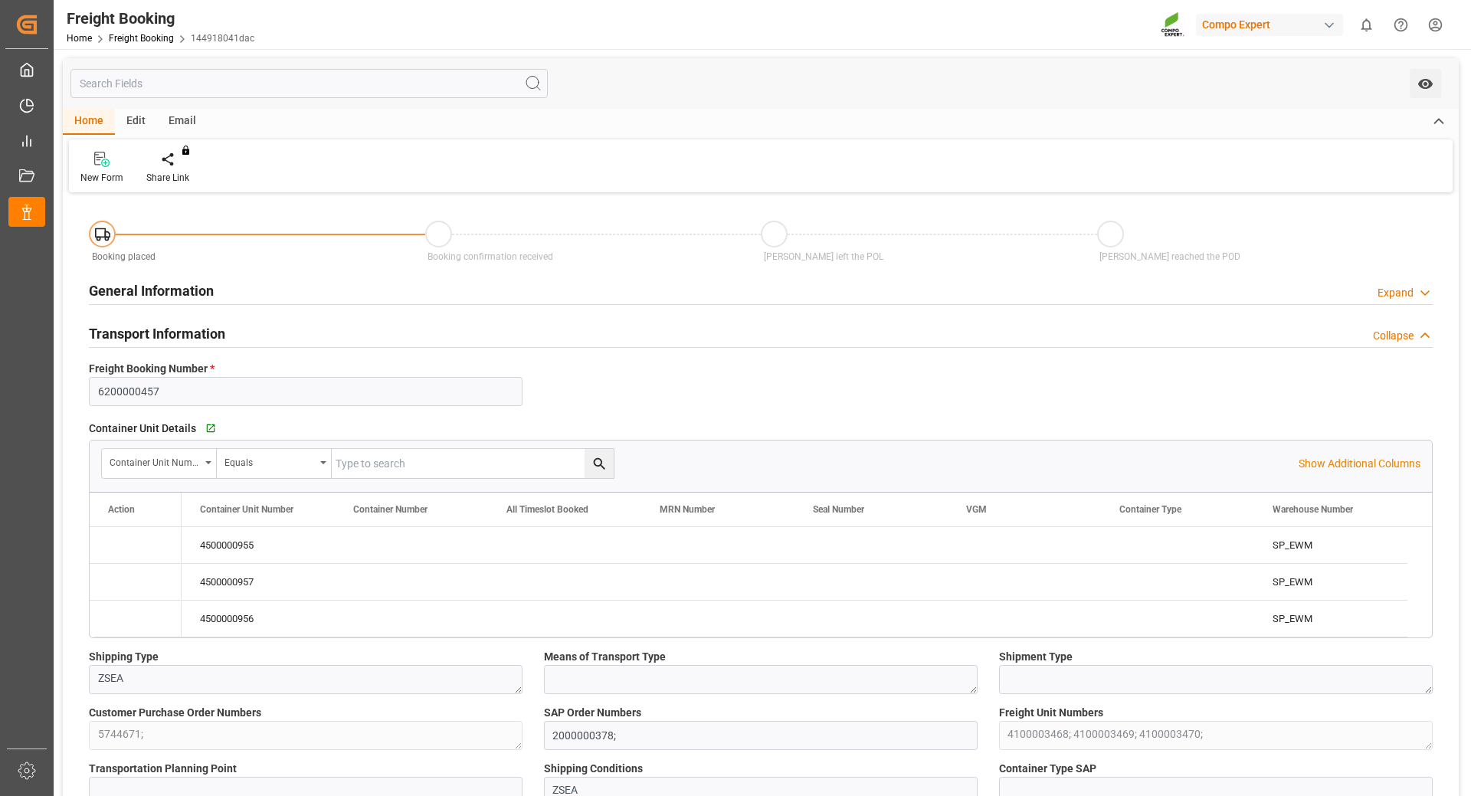
type input "19.08.2025 01:00"
type input "11.08.2025 09:51"
click at [125, 543] on icon "Press SPACE to select this row." at bounding box center [122, 545] width 16 height 16
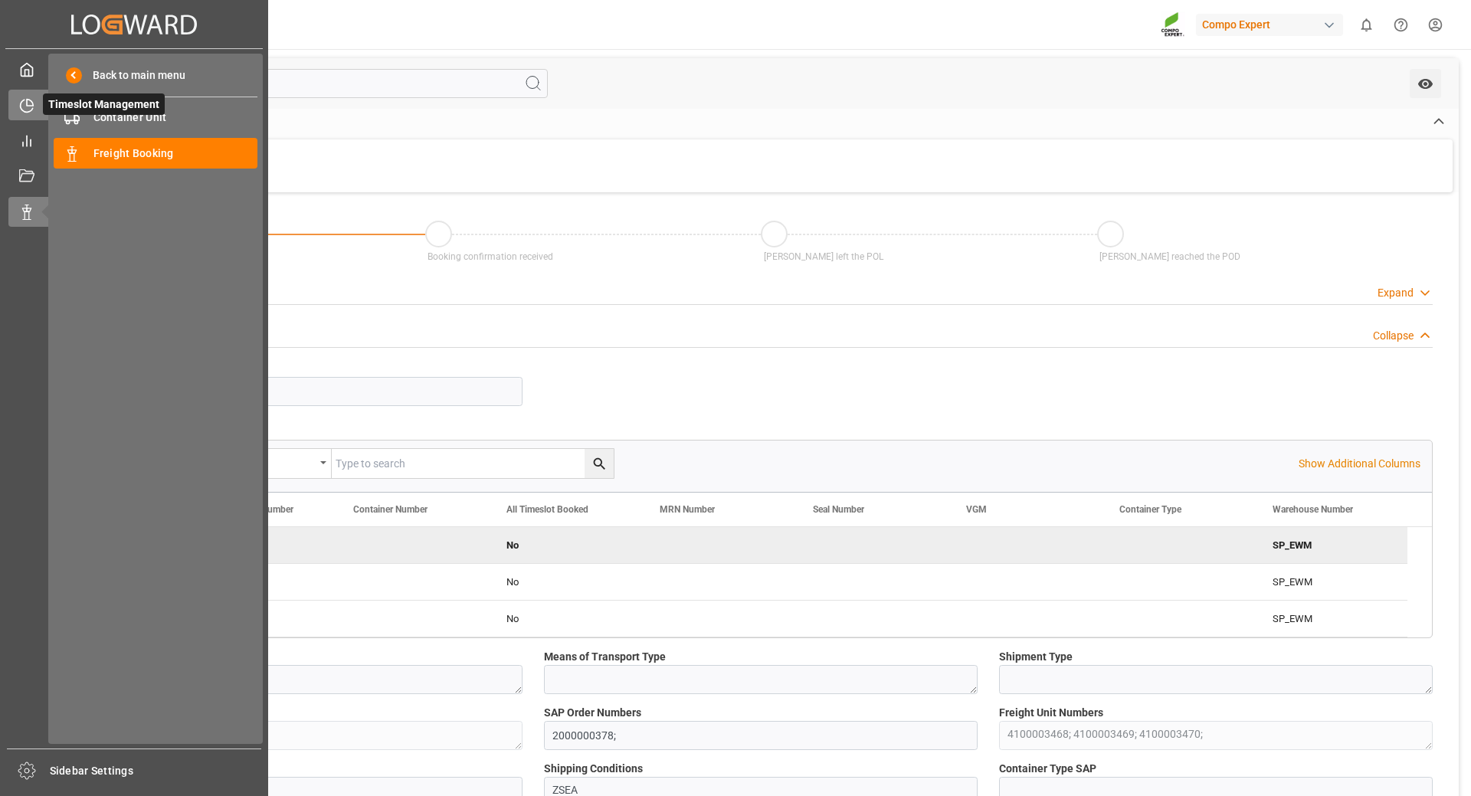
click at [29, 105] on icon at bounding box center [26, 105] width 15 height 15
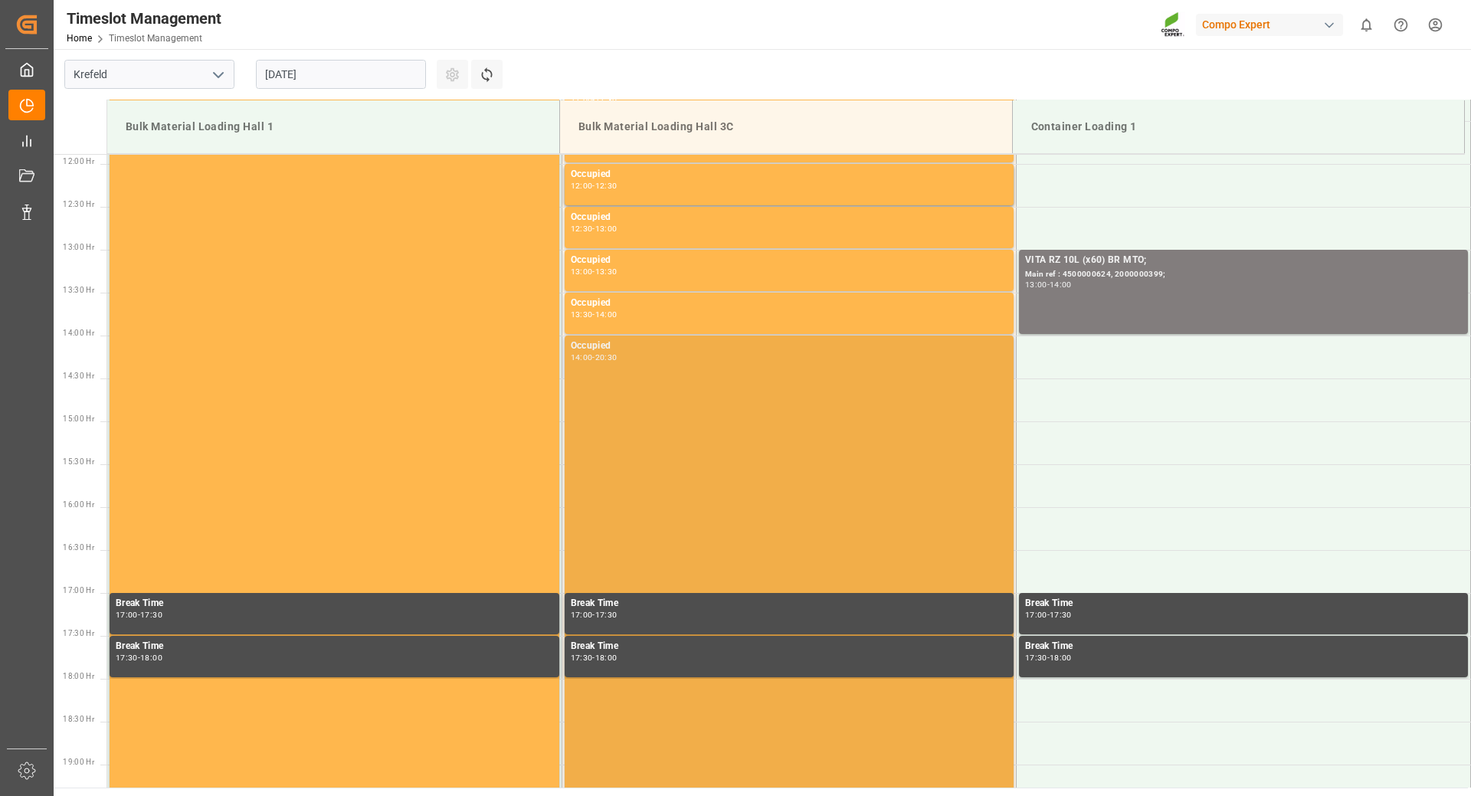
scroll to position [713, 0]
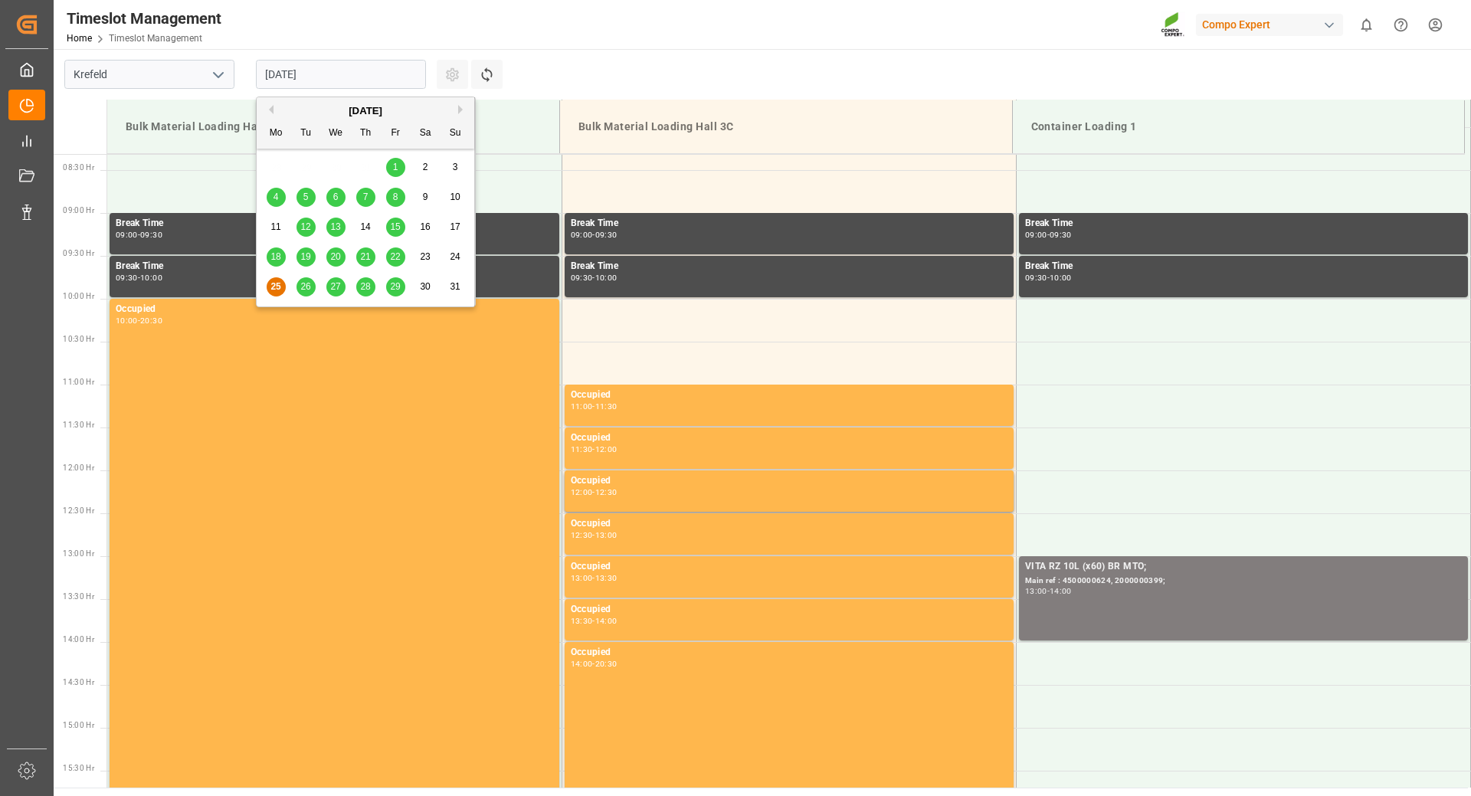
click at [375, 71] on input "[DATE]" at bounding box center [341, 74] width 170 height 29
click at [454, 110] on div "[DATE]" at bounding box center [366, 110] width 218 height 15
click at [459, 111] on button "Next Month" at bounding box center [462, 109] width 9 height 9
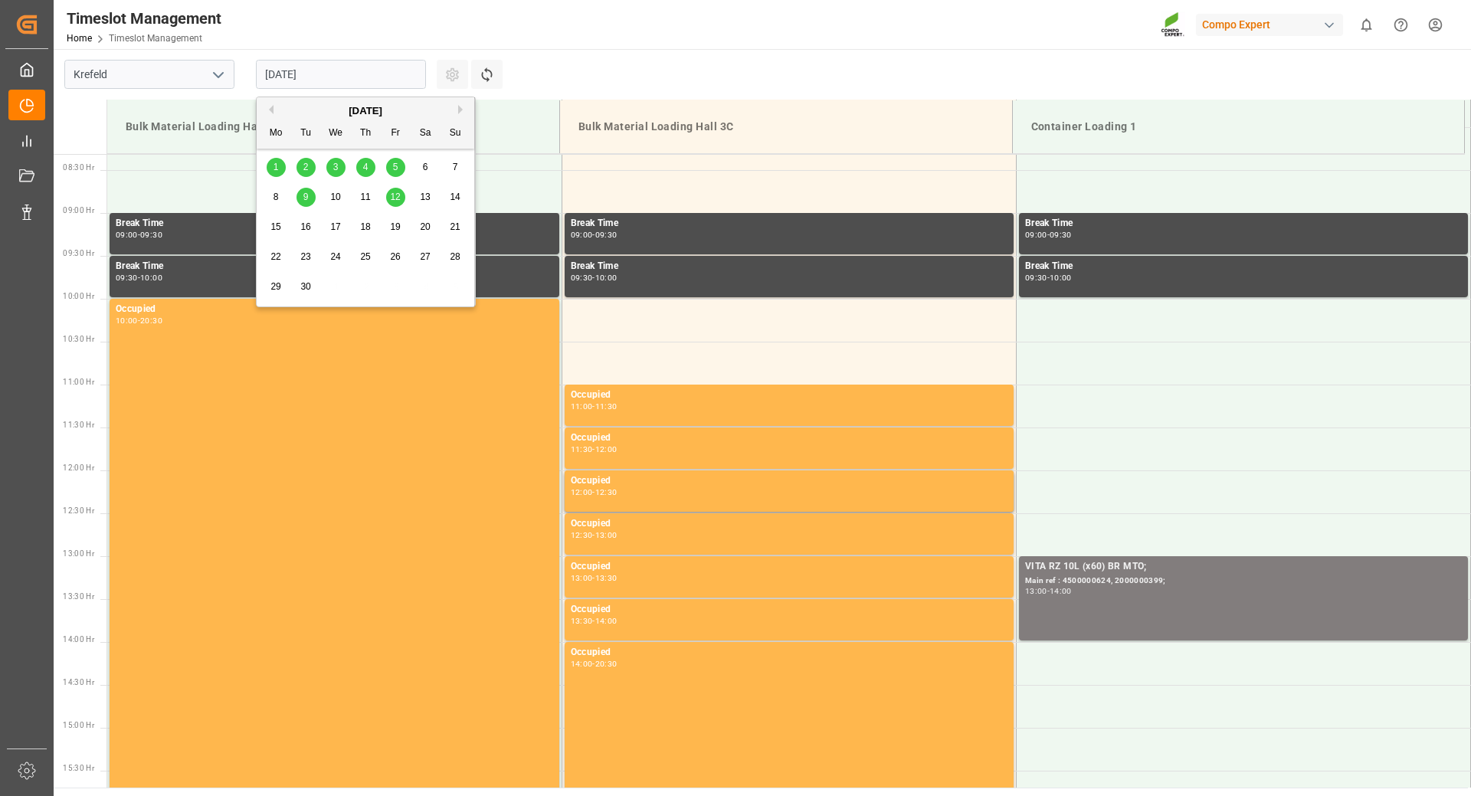
click at [365, 171] on span "4" at bounding box center [365, 167] width 5 height 11
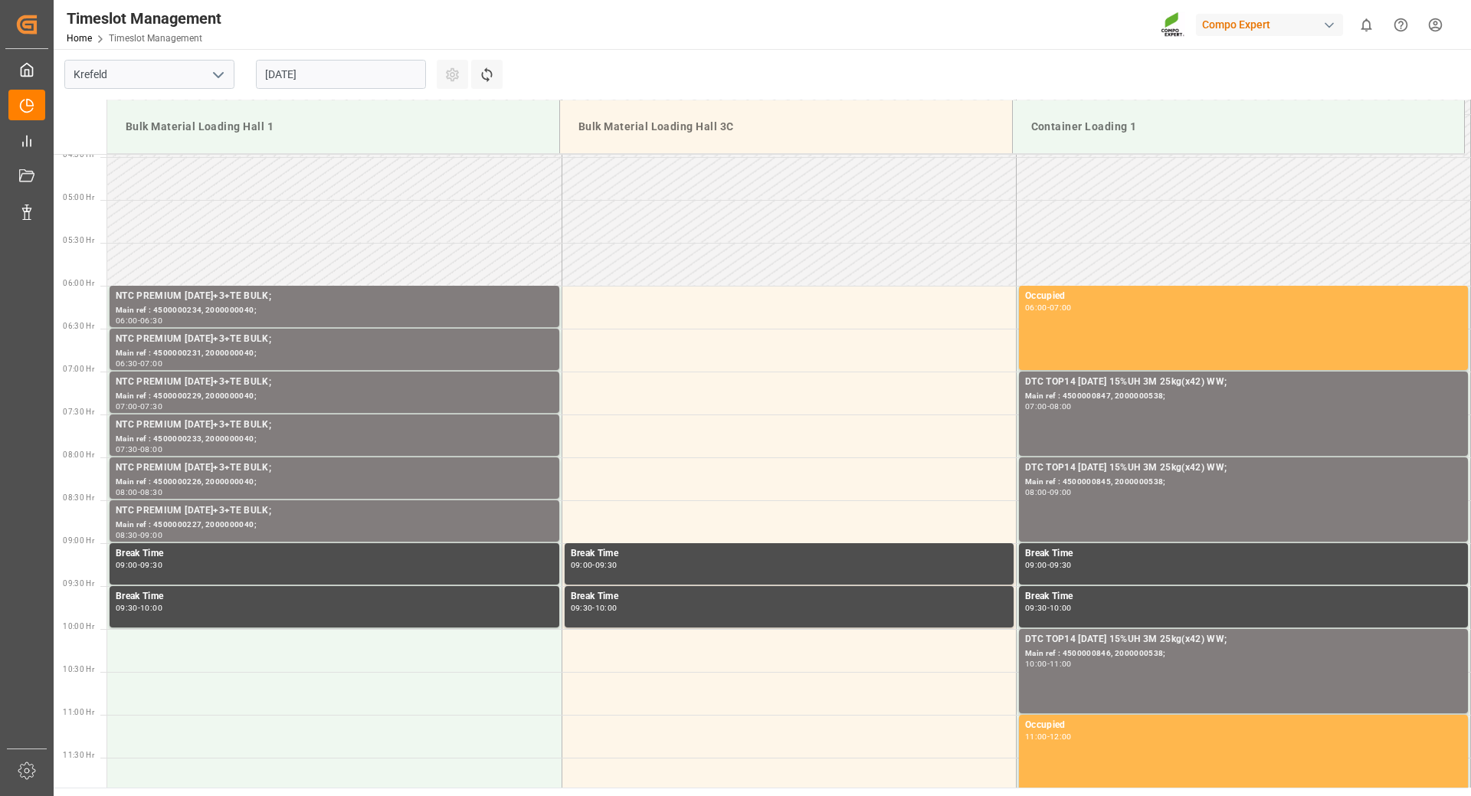
scroll to position [0, 0]
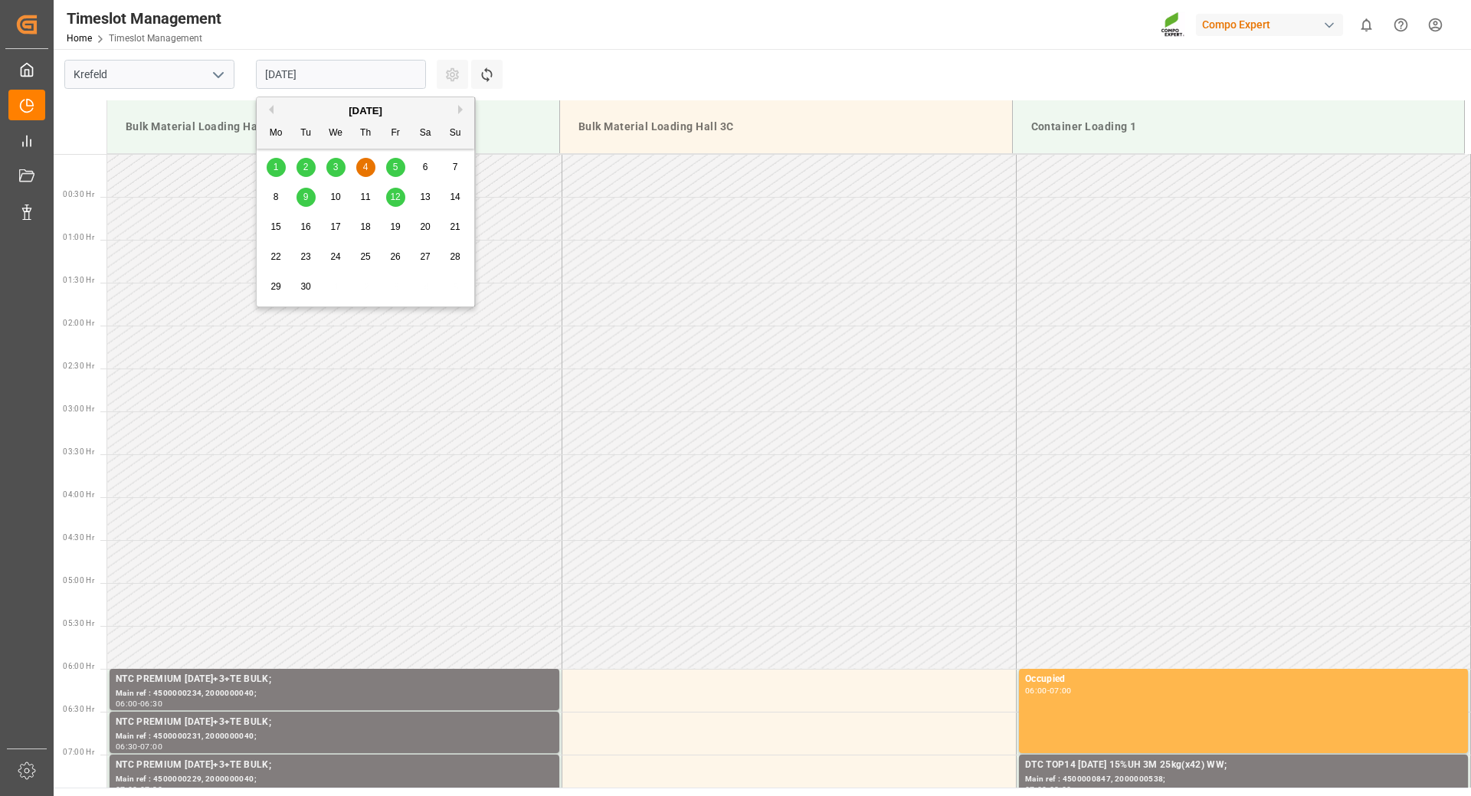
click at [337, 77] on input "04.09.2025" at bounding box center [341, 74] width 170 height 29
click at [335, 168] on span "3" at bounding box center [335, 167] width 5 height 11
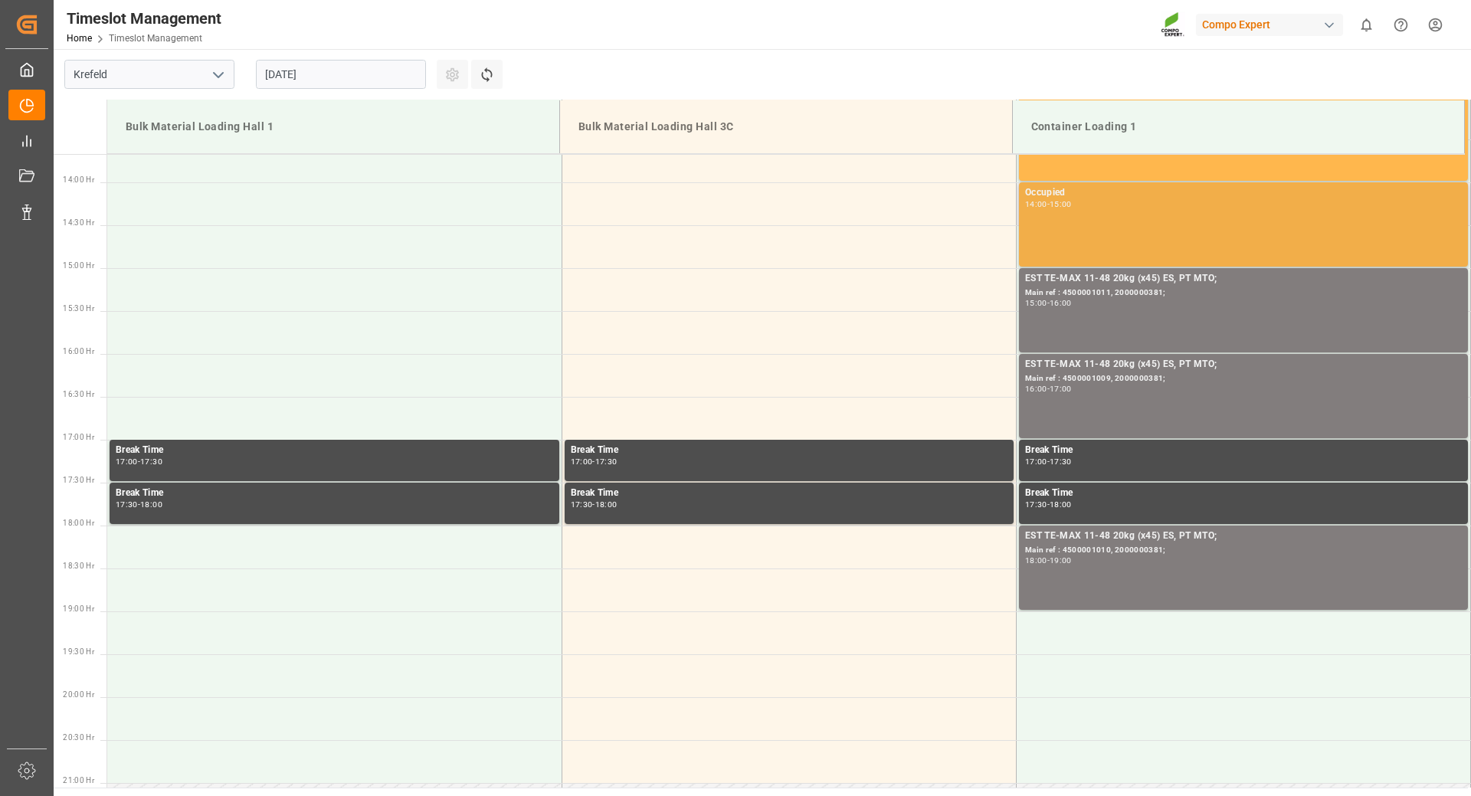
scroll to position [1250, 0]
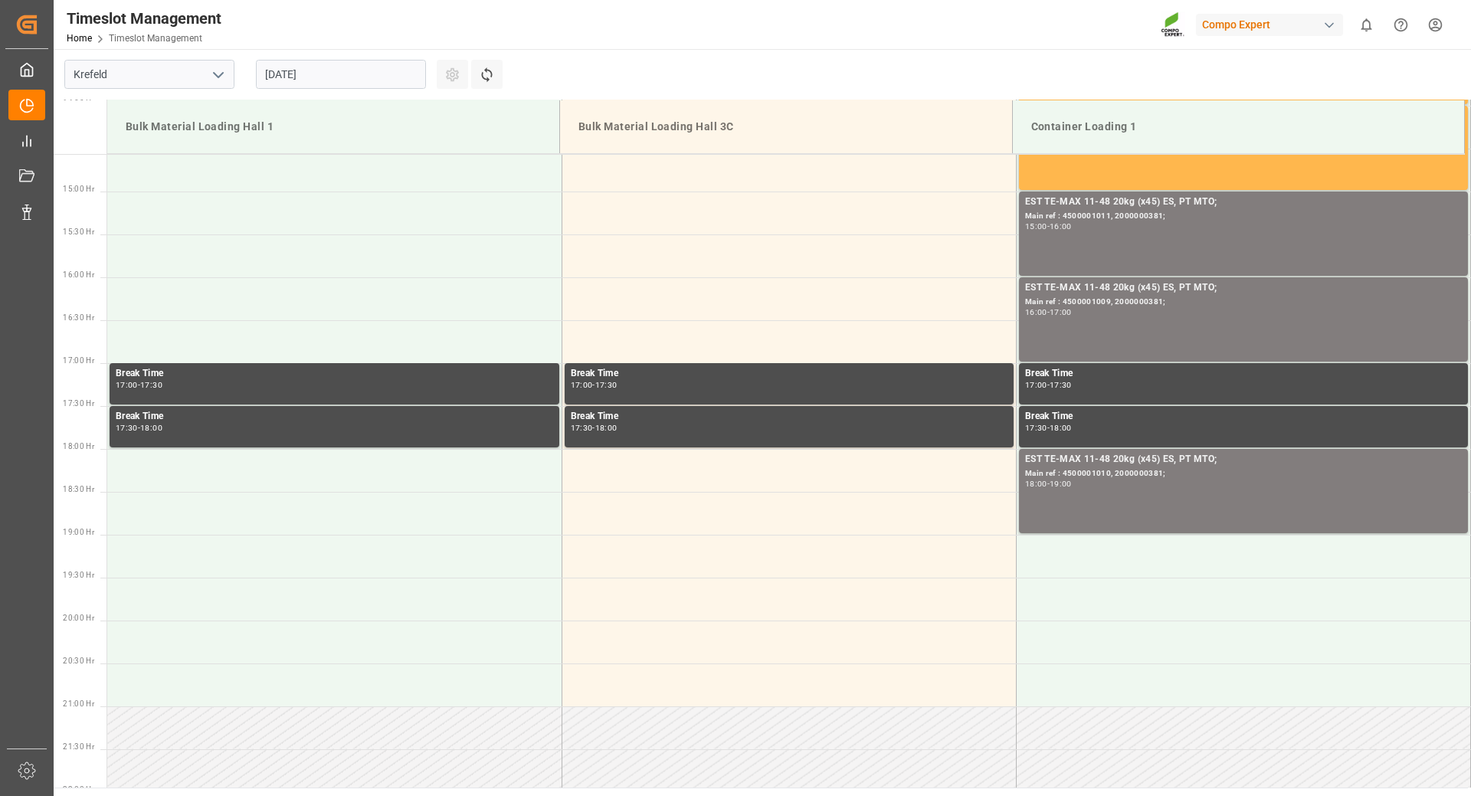
click at [364, 70] on input "03.09.2025" at bounding box center [341, 74] width 170 height 29
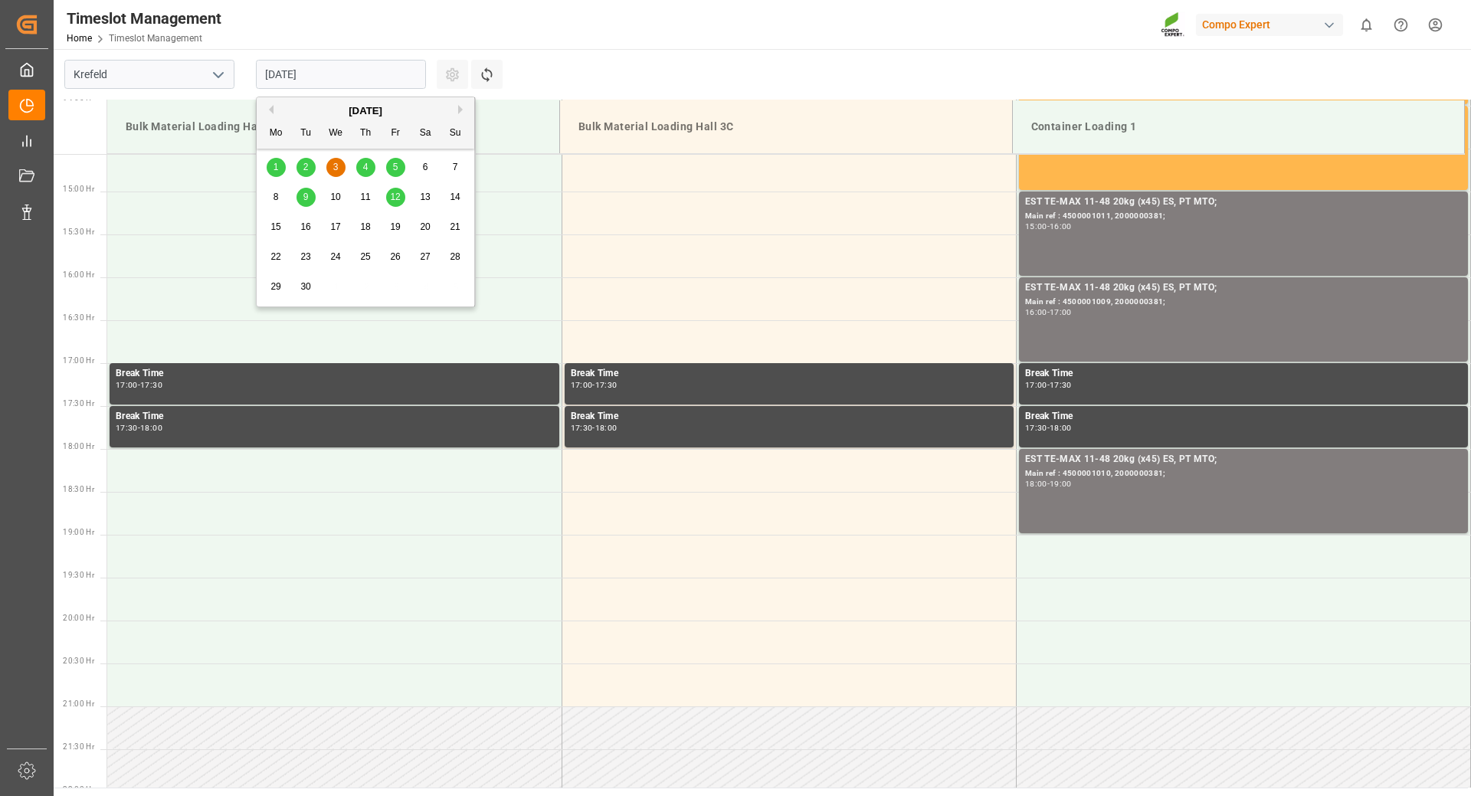
click at [303, 170] on span "2" at bounding box center [305, 167] width 5 height 11
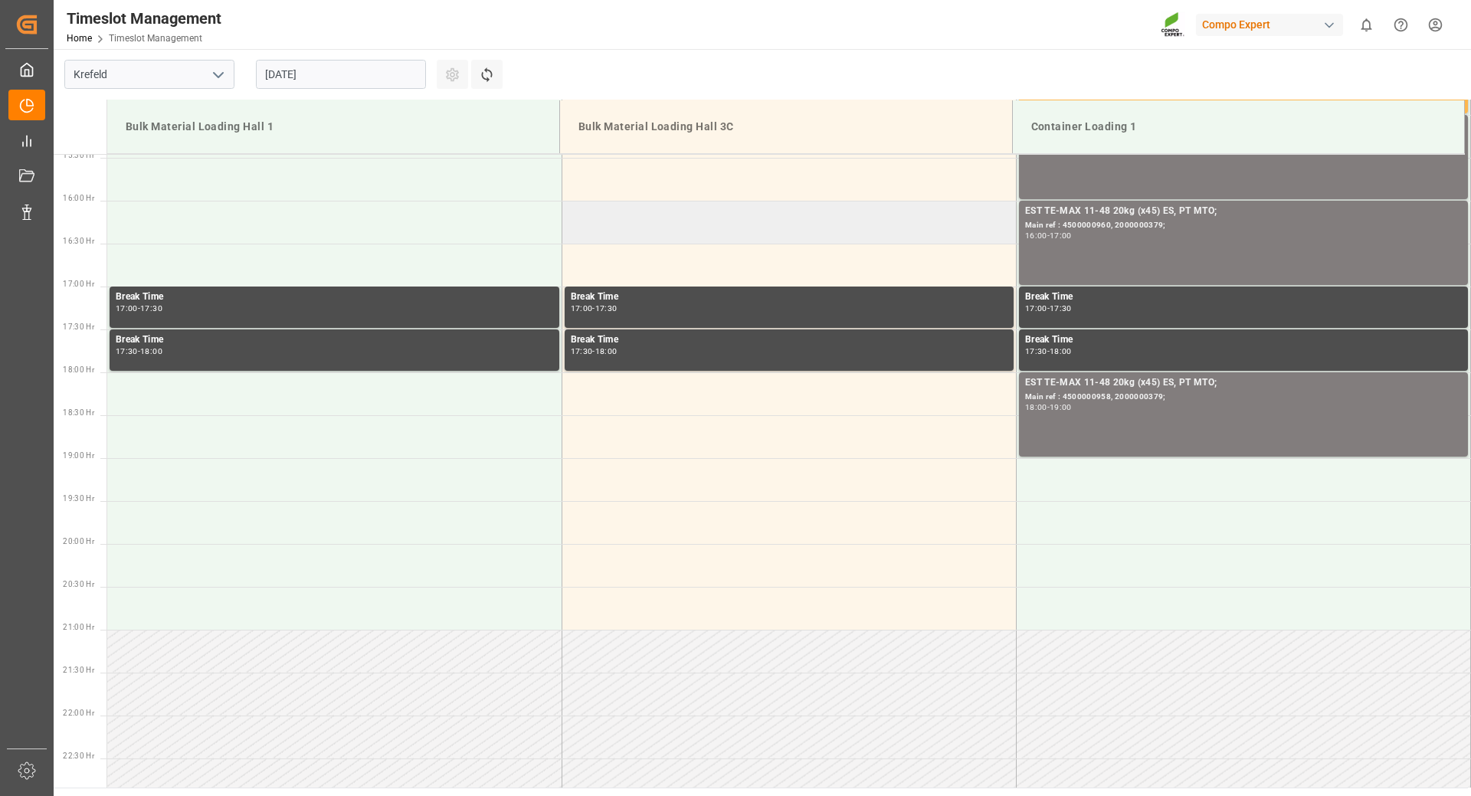
scroll to position [1096, 0]
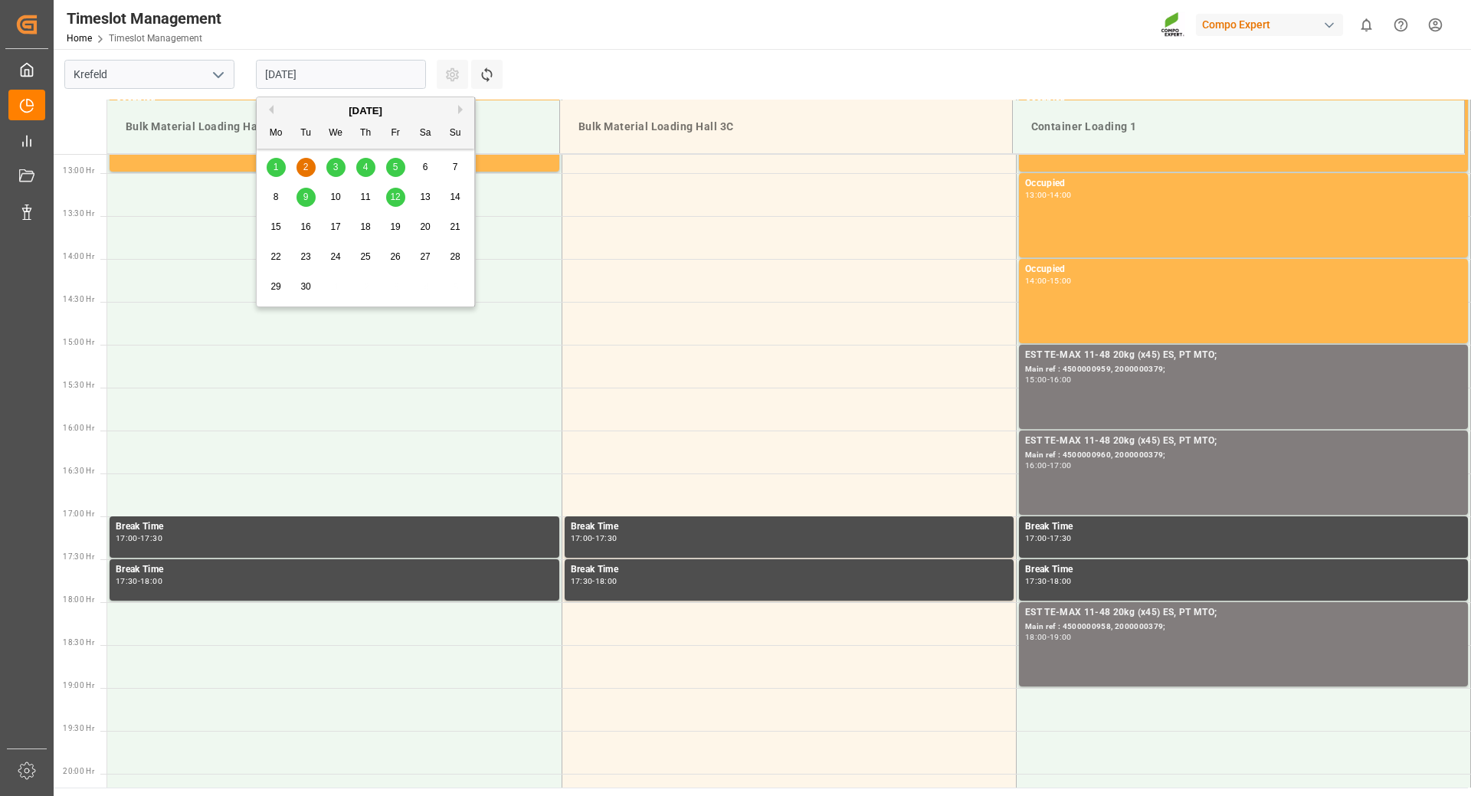
click at [377, 77] on input "[DATE]" at bounding box center [341, 74] width 170 height 29
click at [274, 172] on span "1" at bounding box center [276, 167] width 5 height 11
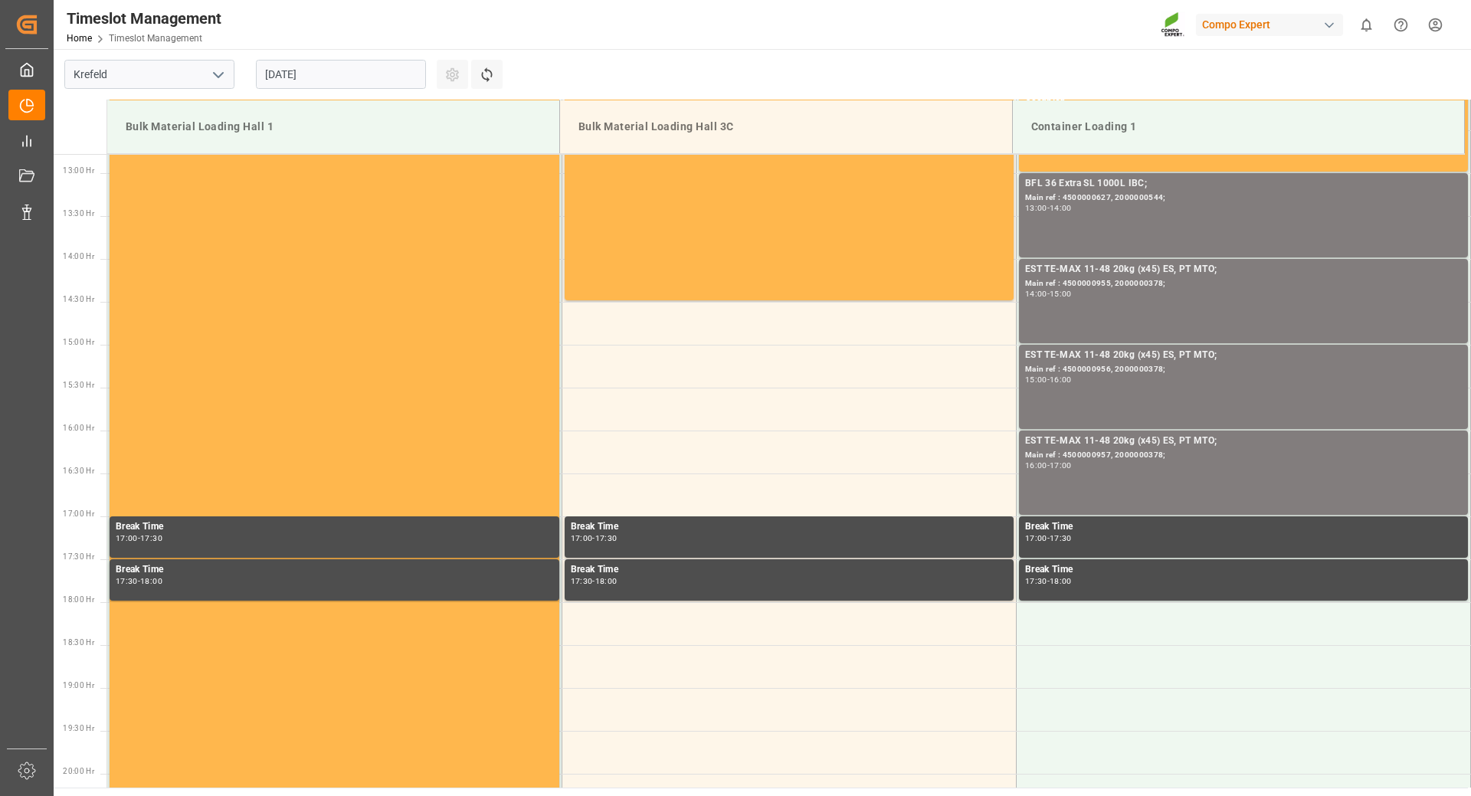
click at [341, 67] on input "01.09.2025" at bounding box center [341, 74] width 170 height 29
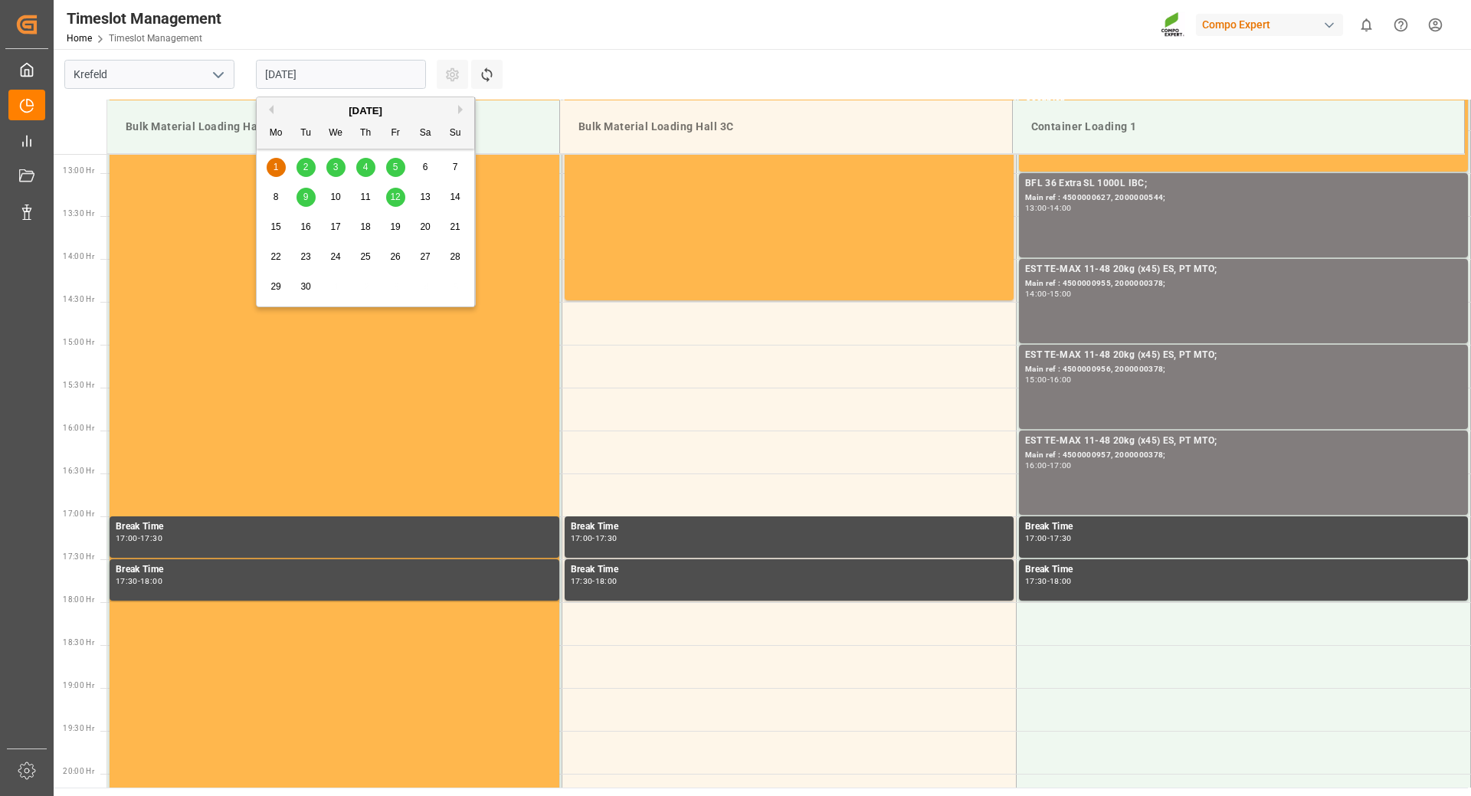
click at [302, 172] on div "2" at bounding box center [306, 168] width 19 height 18
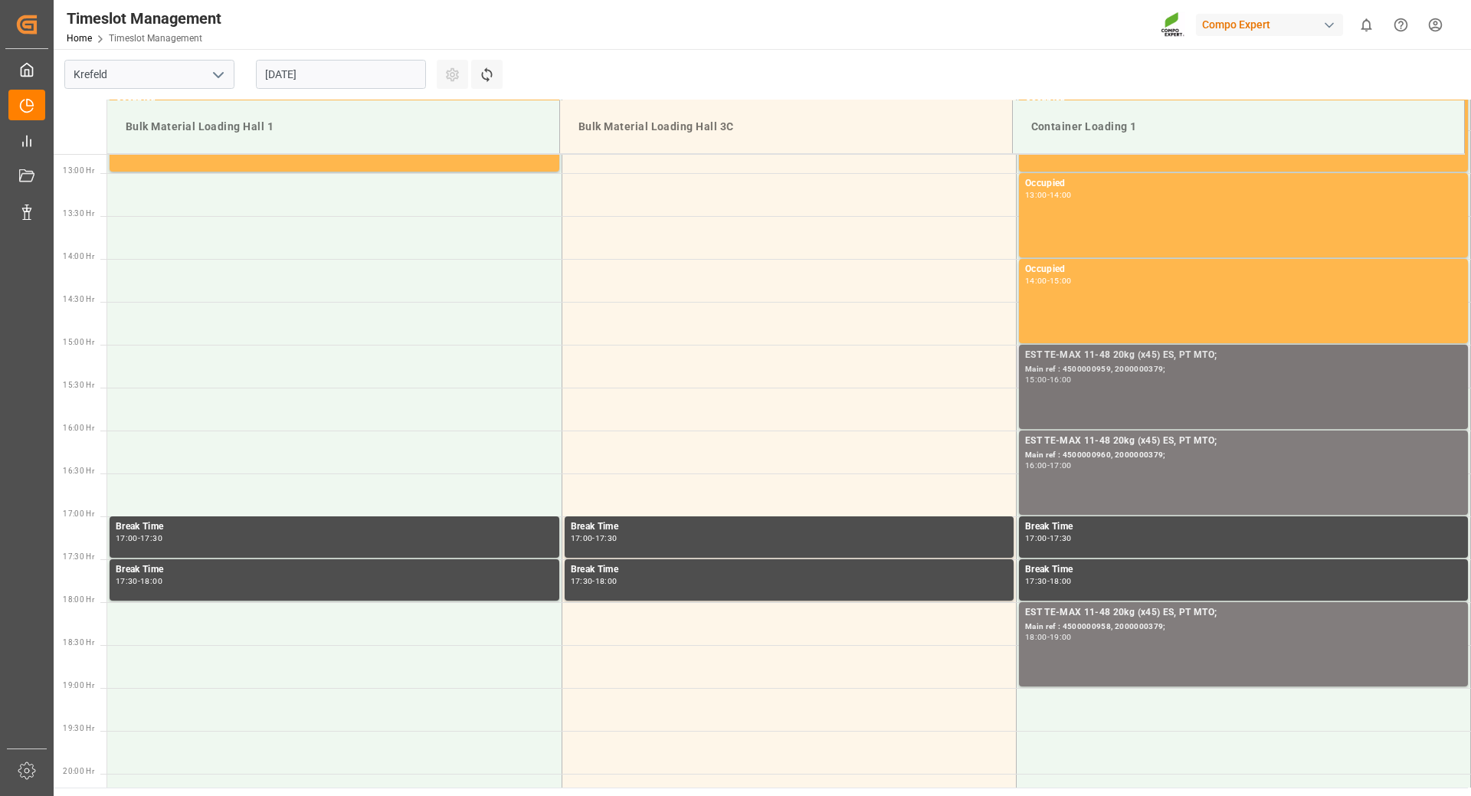
scroll to position [1020, 0]
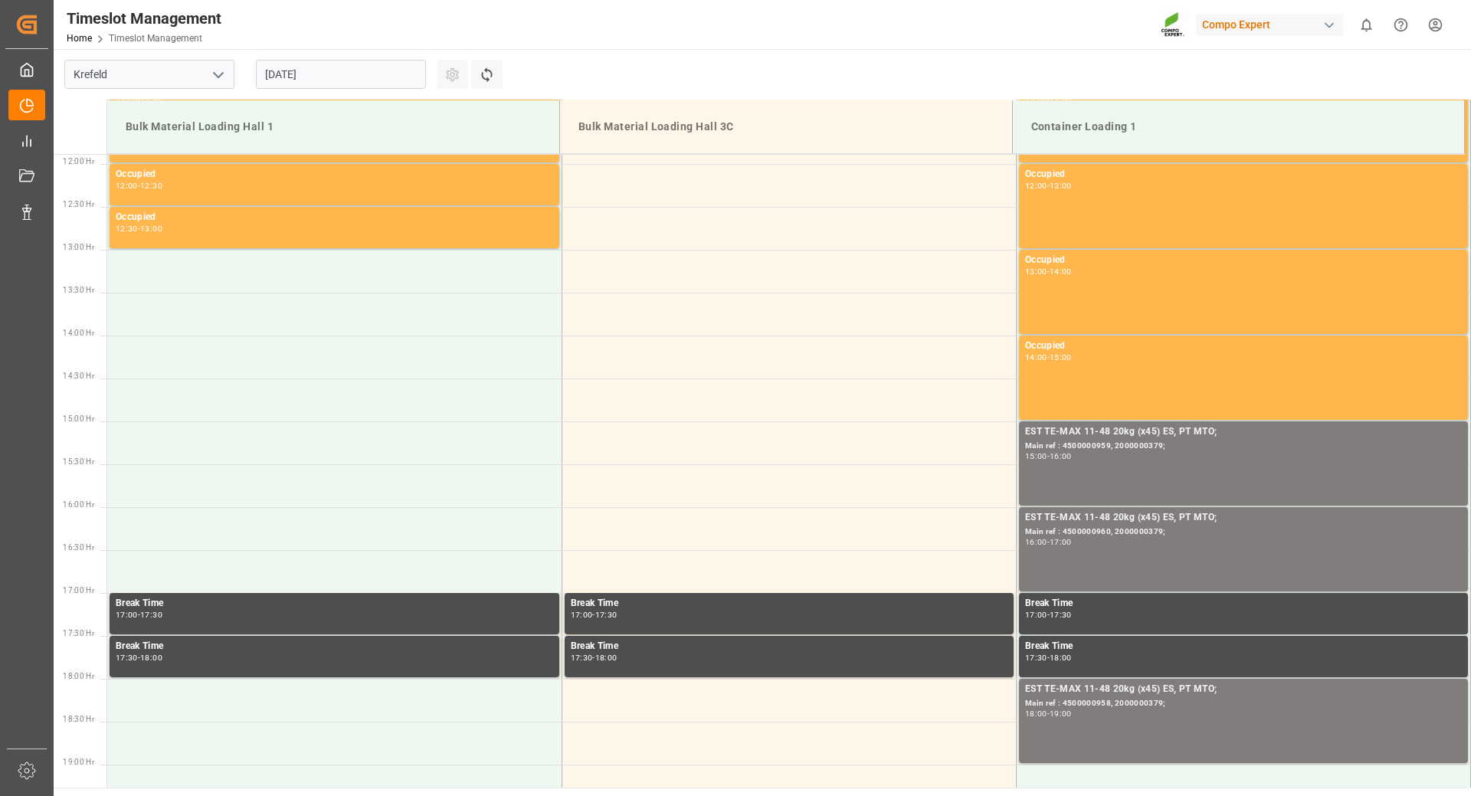
click at [333, 66] on input "[DATE]" at bounding box center [341, 74] width 170 height 29
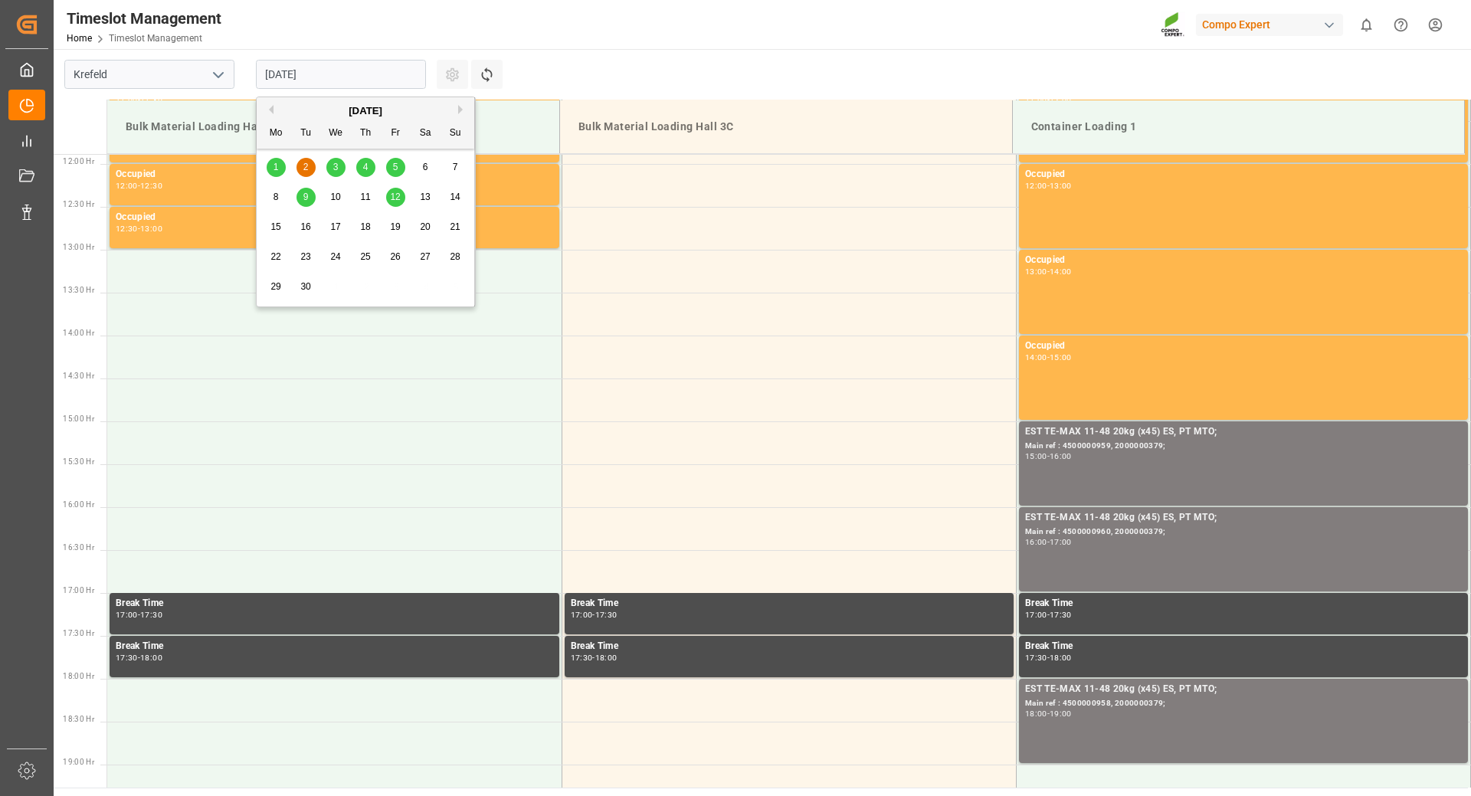
click at [339, 171] on div "3" at bounding box center [335, 168] width 19 height 18
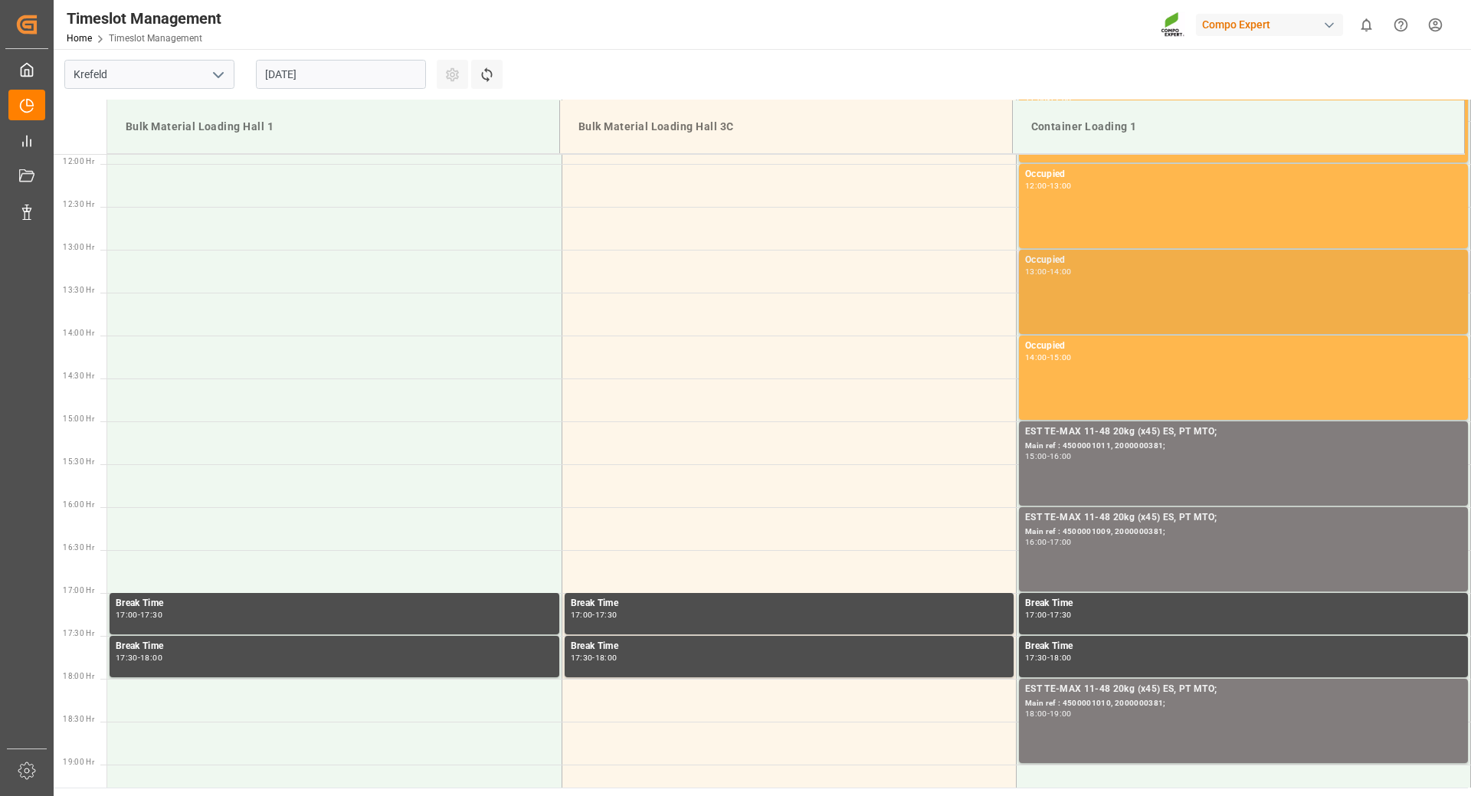
scroll to position [1250, 0]
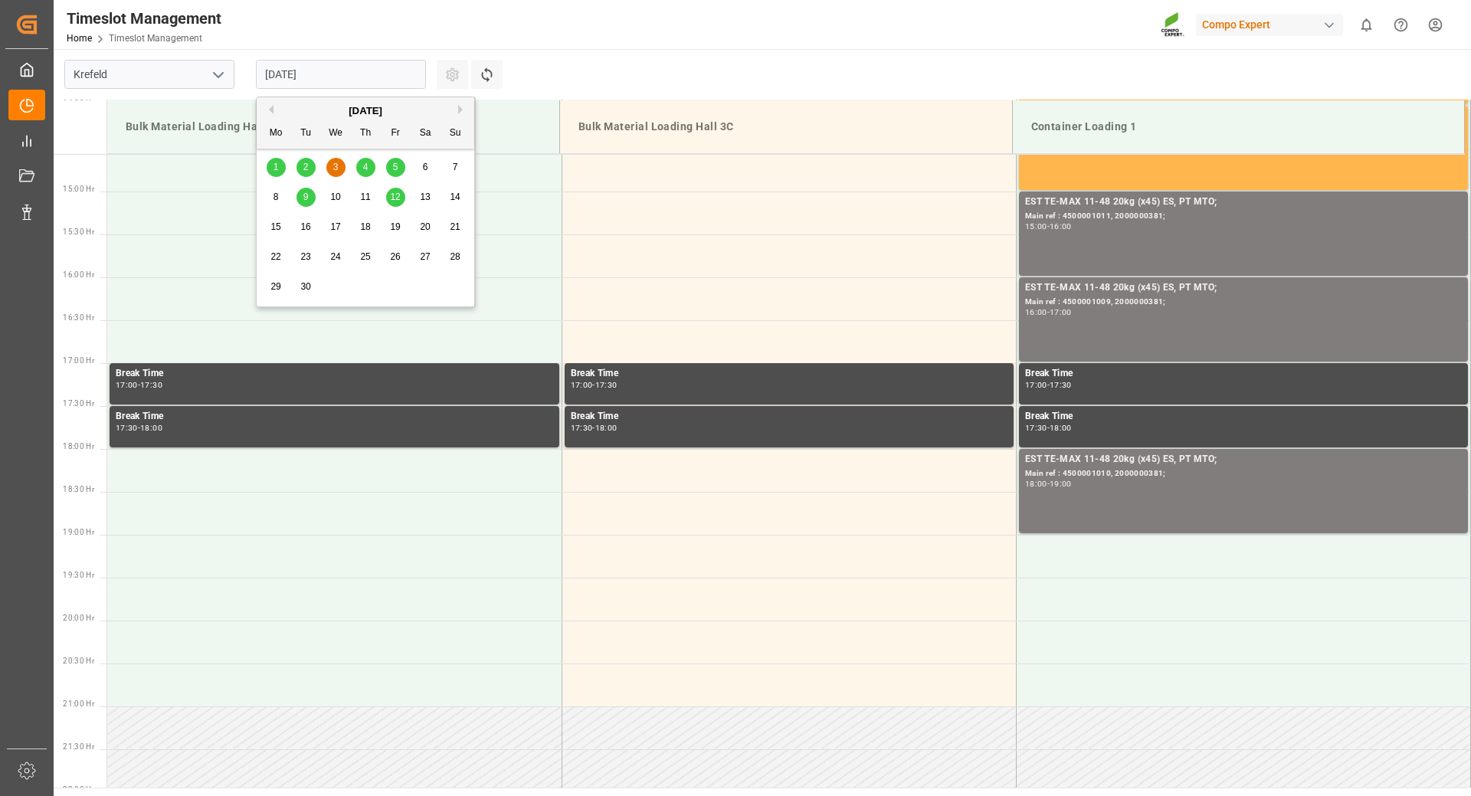
click at [369, 66] on input "03.09.2025" at bounding box center [341, 74] width 170 height 29
click at [273, 174] on div "1" at bounding box center [276, 168] width 19 height 18
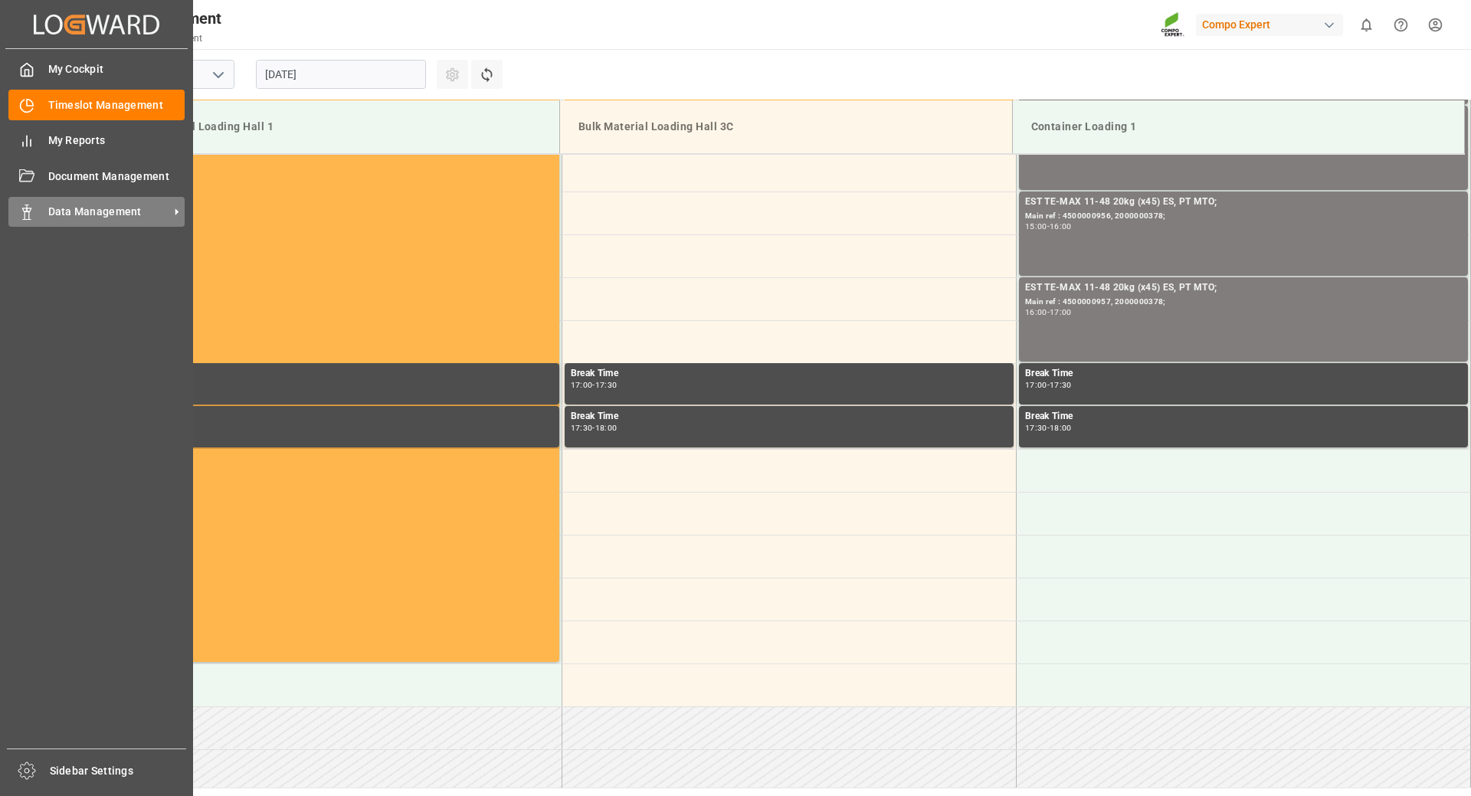
click at [31, 216] on icon at bounding box center [26, 212] width 15 height 15
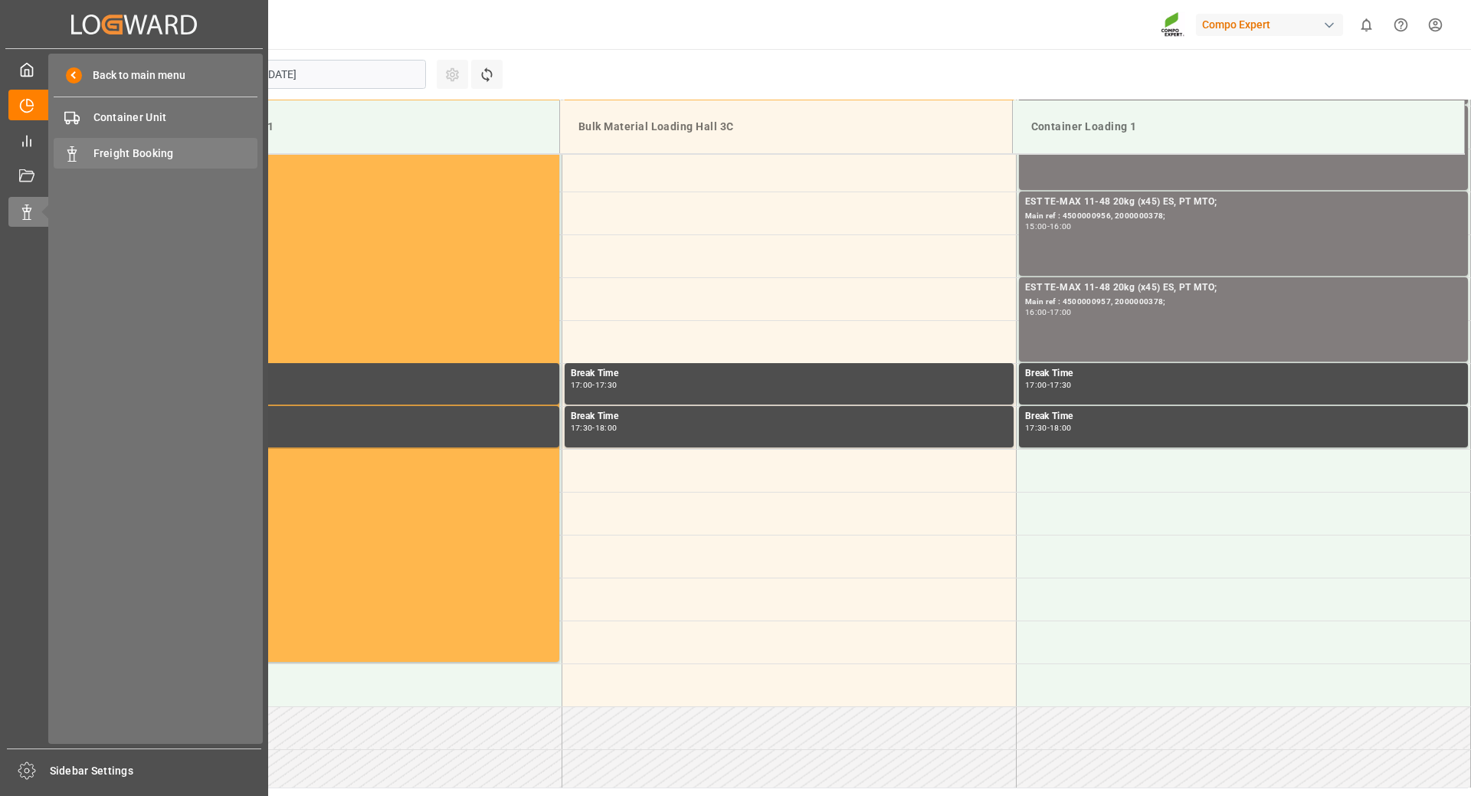
click at [123, 156] on span "Freight Booking" at bounding box center [175, 154] width 165 height 16
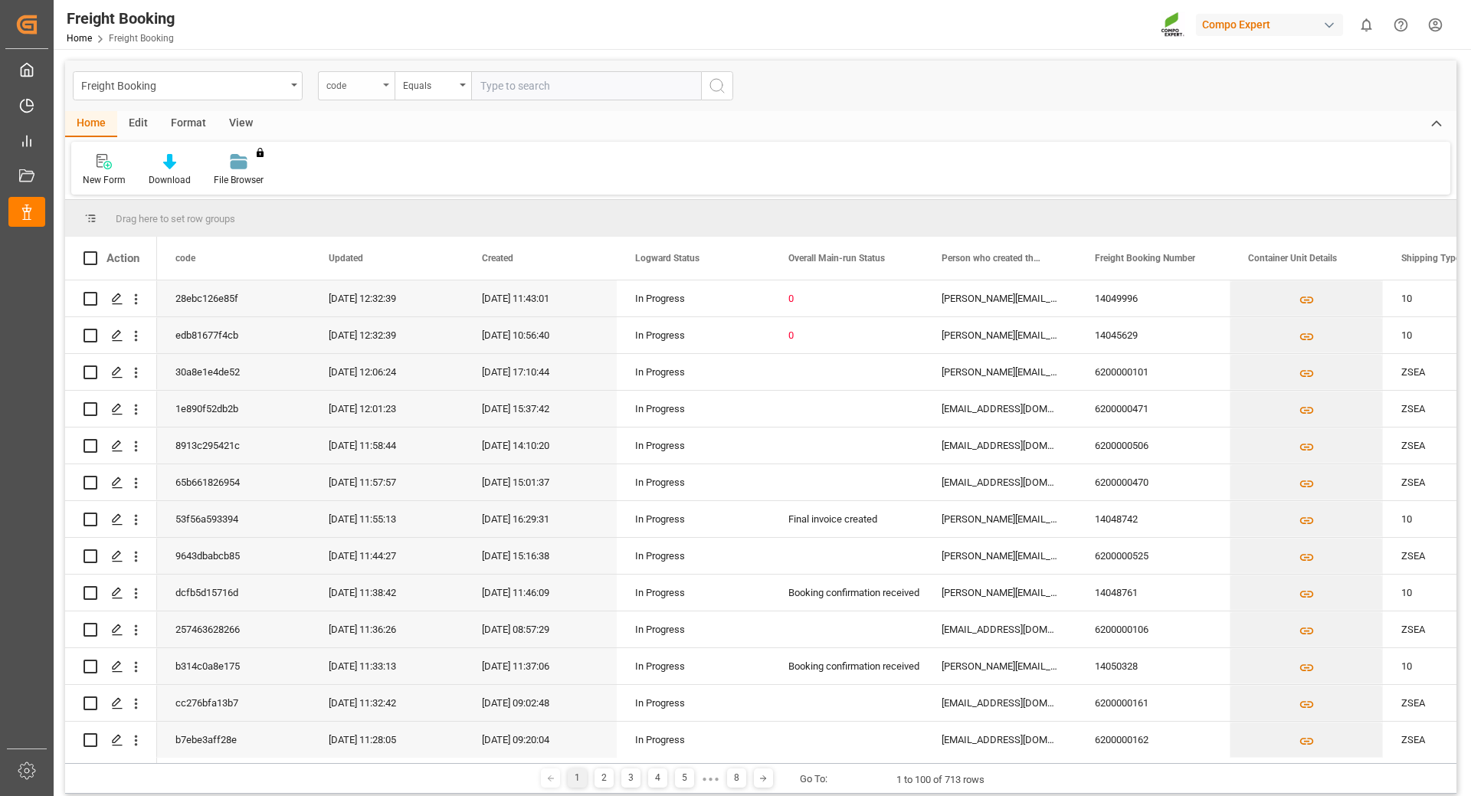
click at [387, 89] on div "code" at bounding box center [356, 85] width 77 height 29
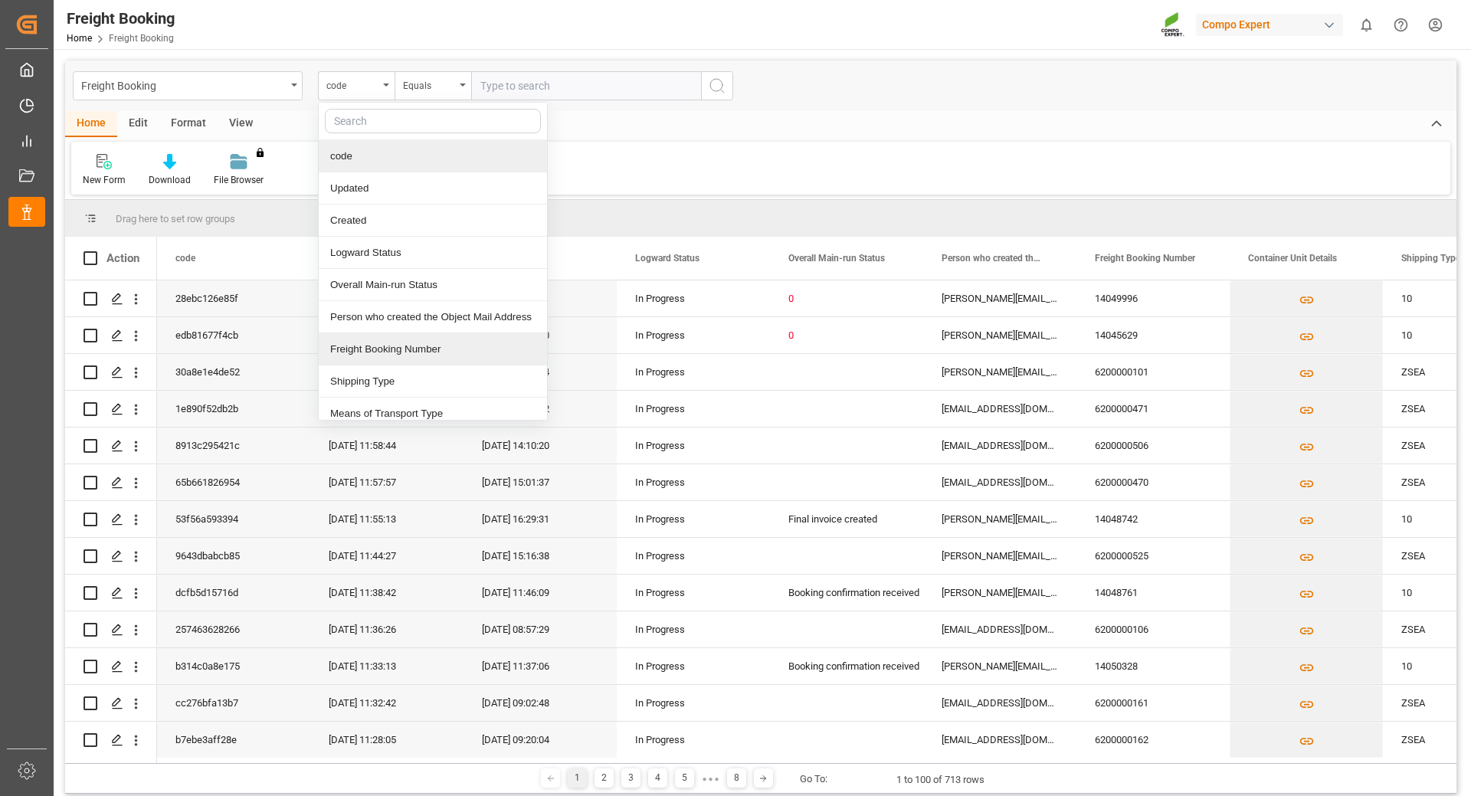
click at [387, 348] on div "Freight Booking Number" at bounding box center [433, 349] width 228 height 32
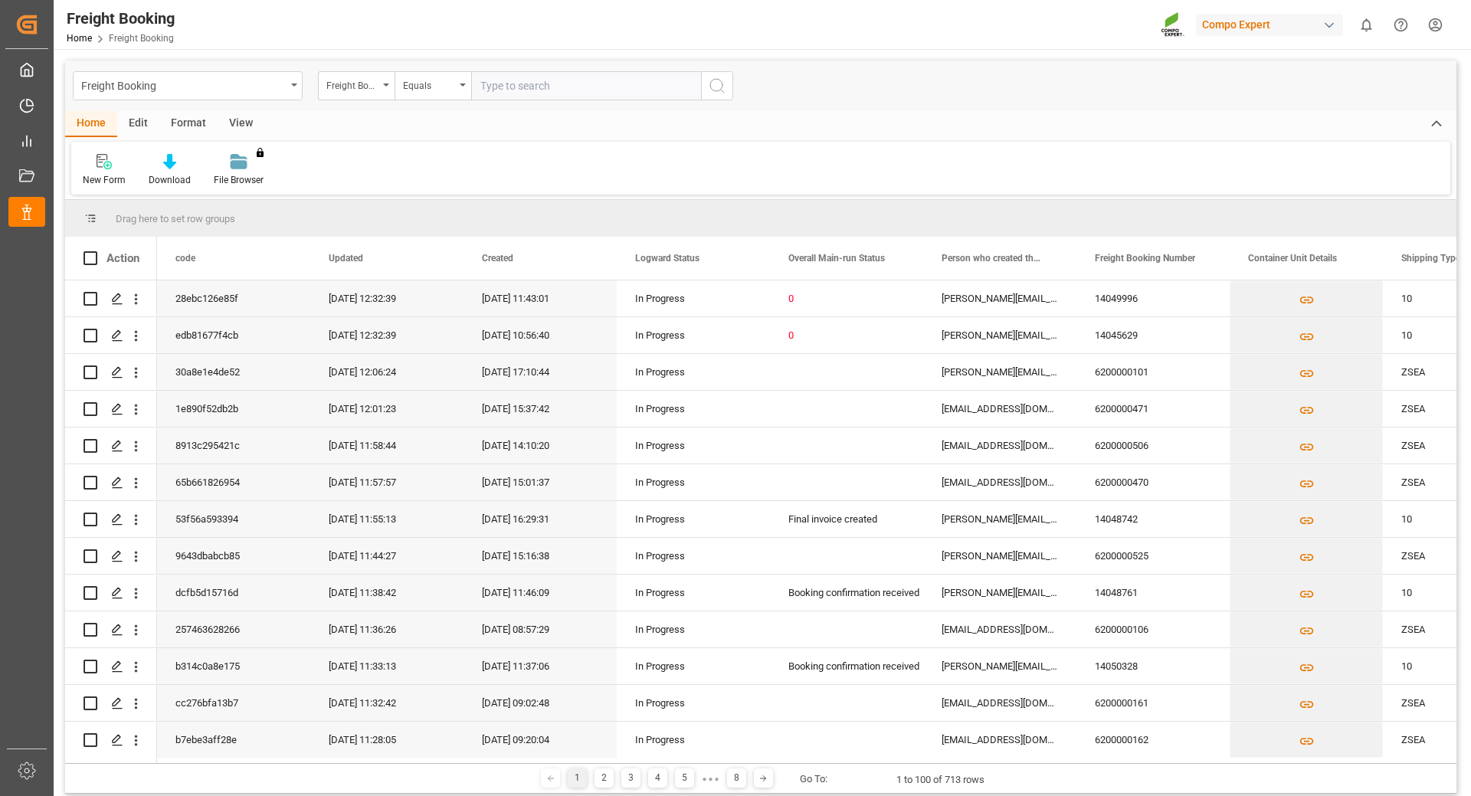
click at [598, 87] on input "text" at bounding box center [586, 85] width 230 height 29
click at [714, 80] on circle "search button" at bounding box center [716, 85] width 12 height 12
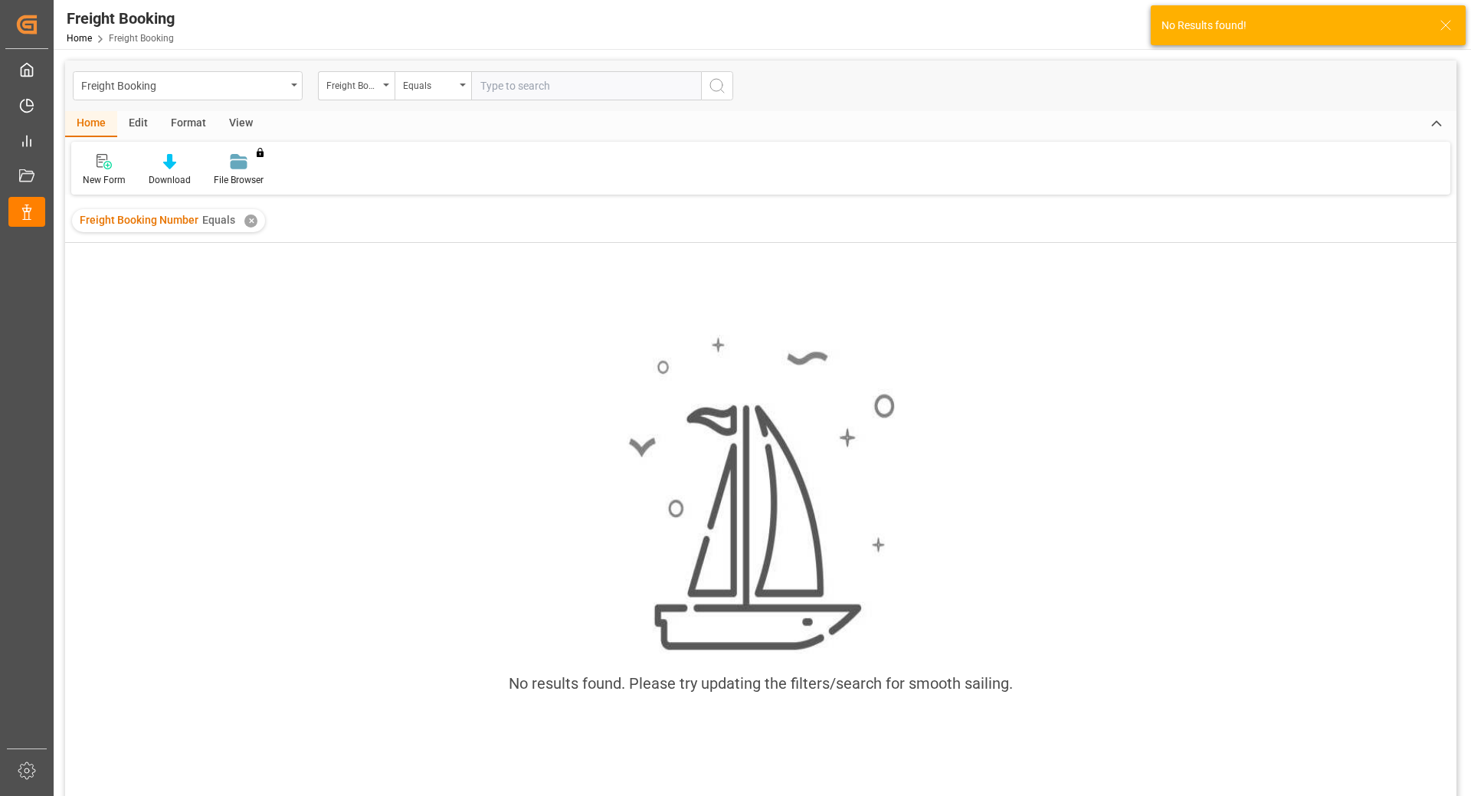
click at [585, 88] on input "text" at bounding box center [586, 85] width 230 height 29
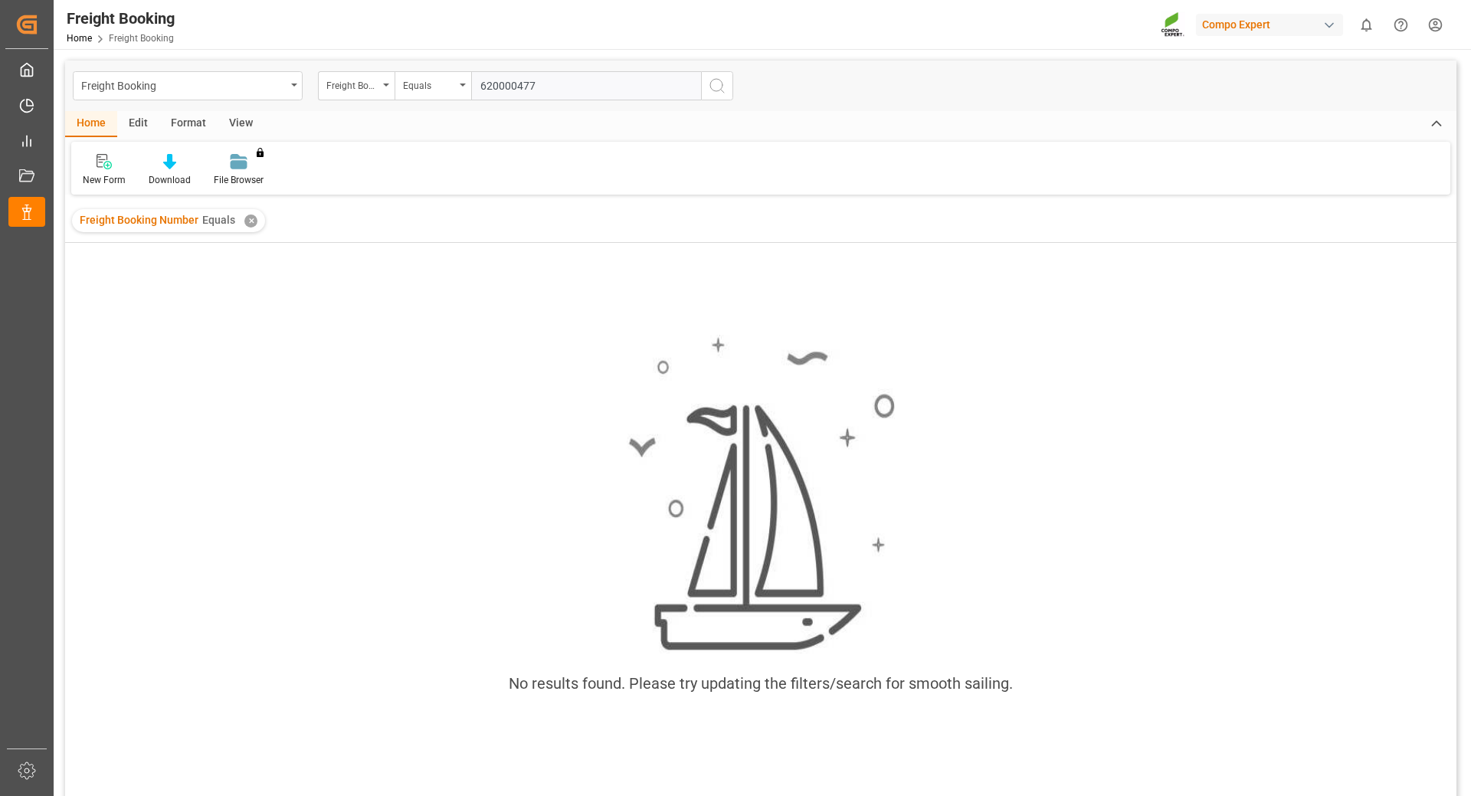
type input "620000477"
click at [716, 86] on icon "search button" at bounding box center [717, 86] width 18 height 18
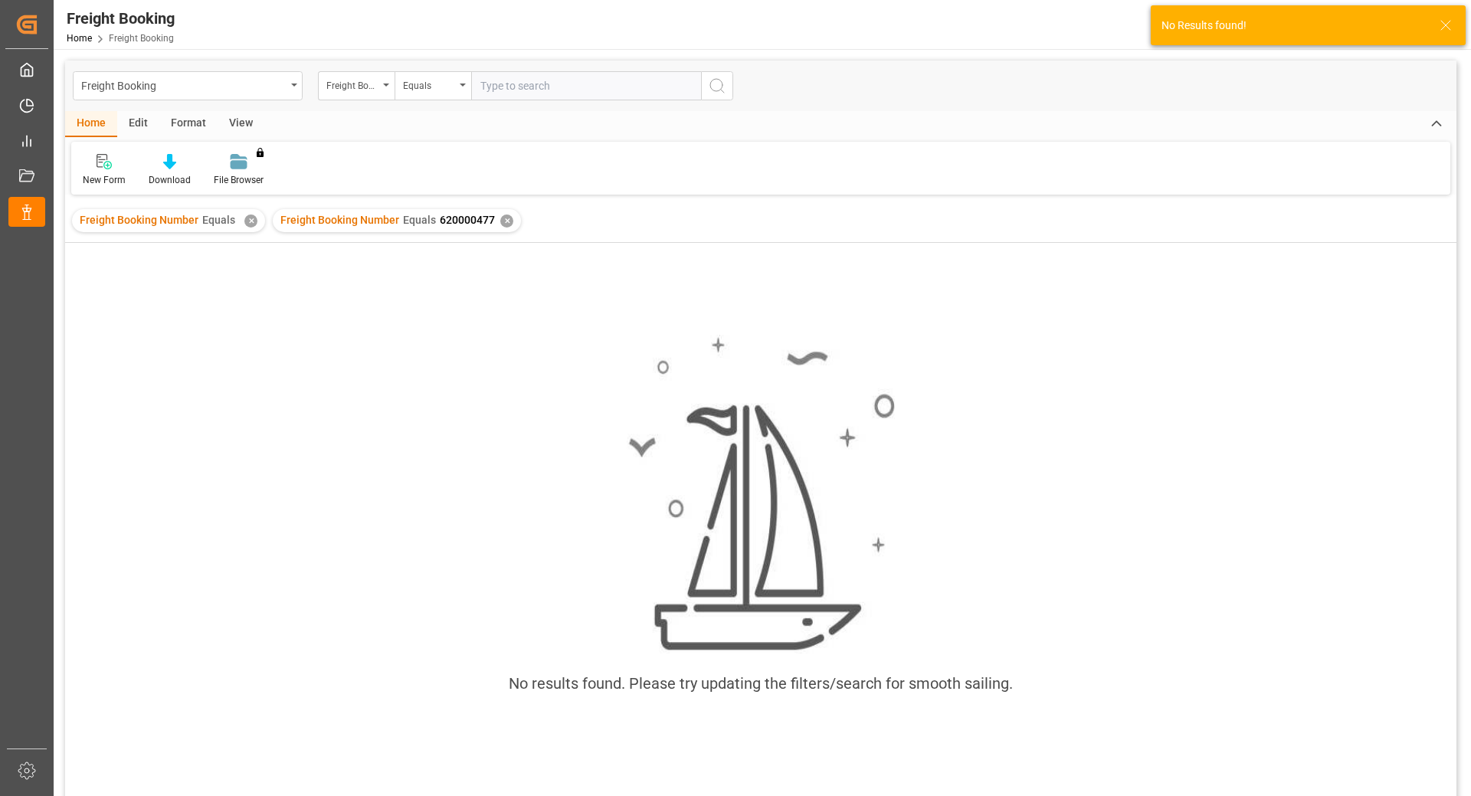
click at [502, 223] on div "✕" at bounding box center [506, 221] width 13 height 13
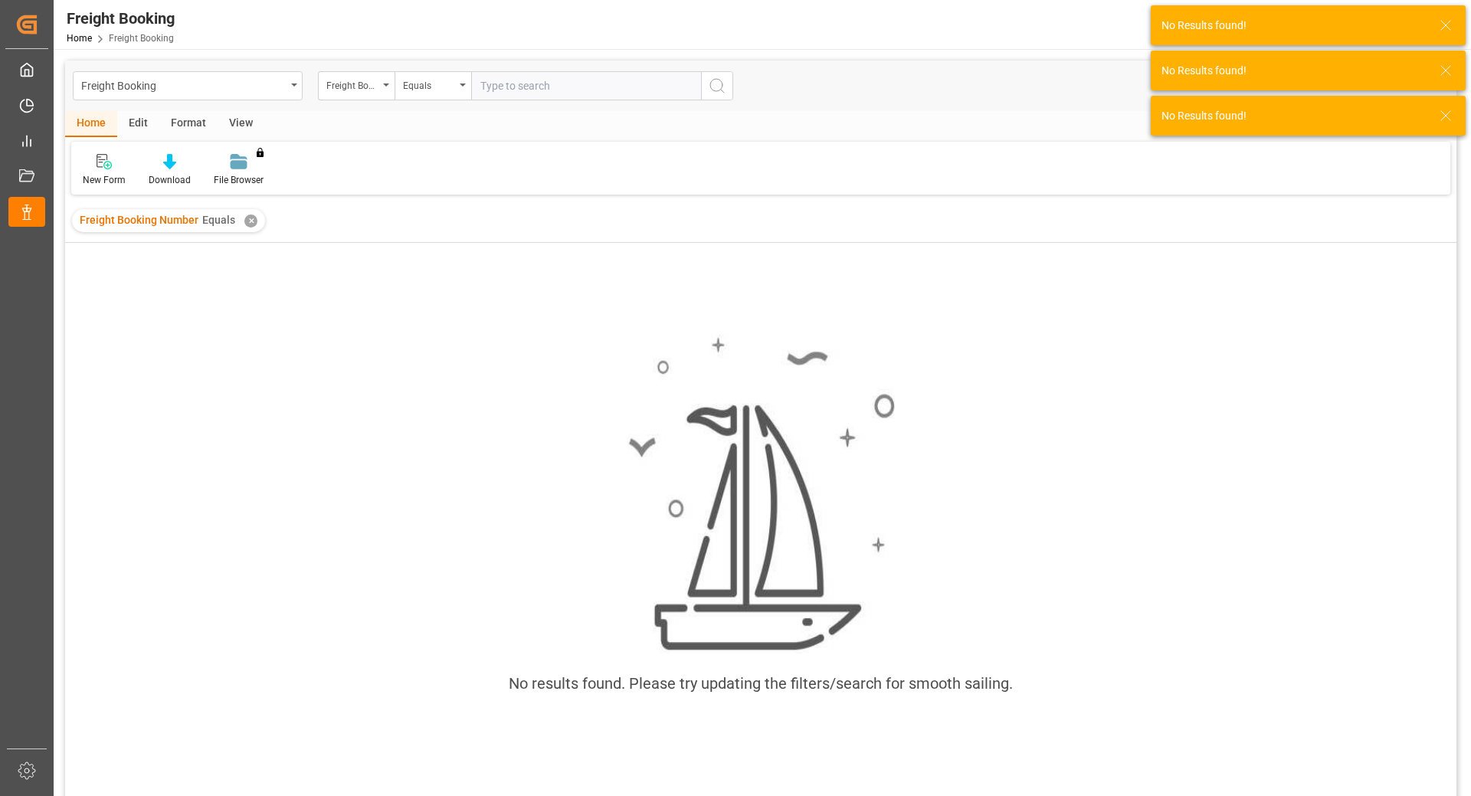
drag, startPoint x: 239, startPoint y: 220, endPoint x: 297, endPoint y: 192, distance: 64.1
click at [241, 220] on div "Freight Booking Number Equals ✕" at bounding box center [168, 220] width 193 height 23
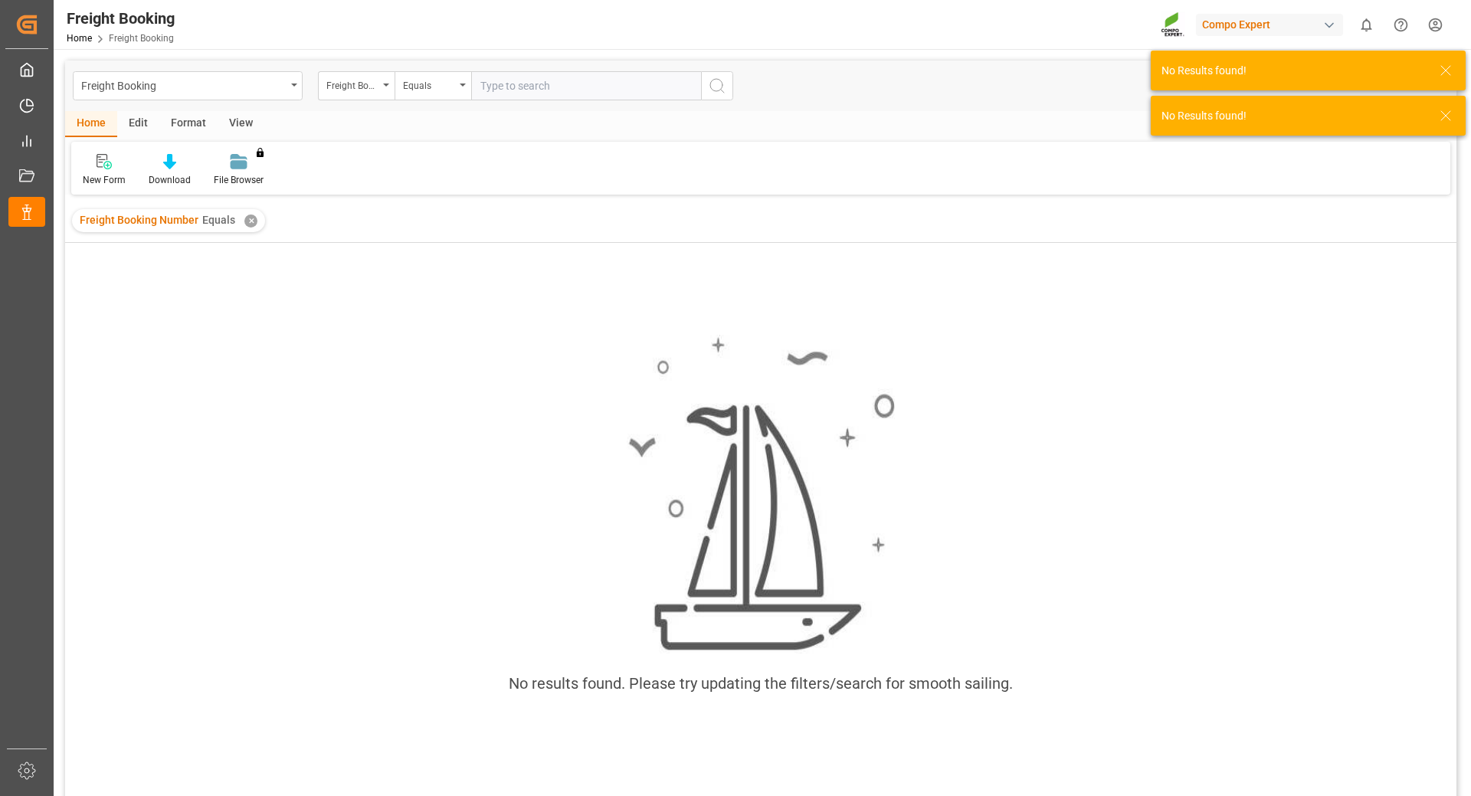
click at [253, 221] on div "✕" at bounding box center [250, 221] width 13 height 13
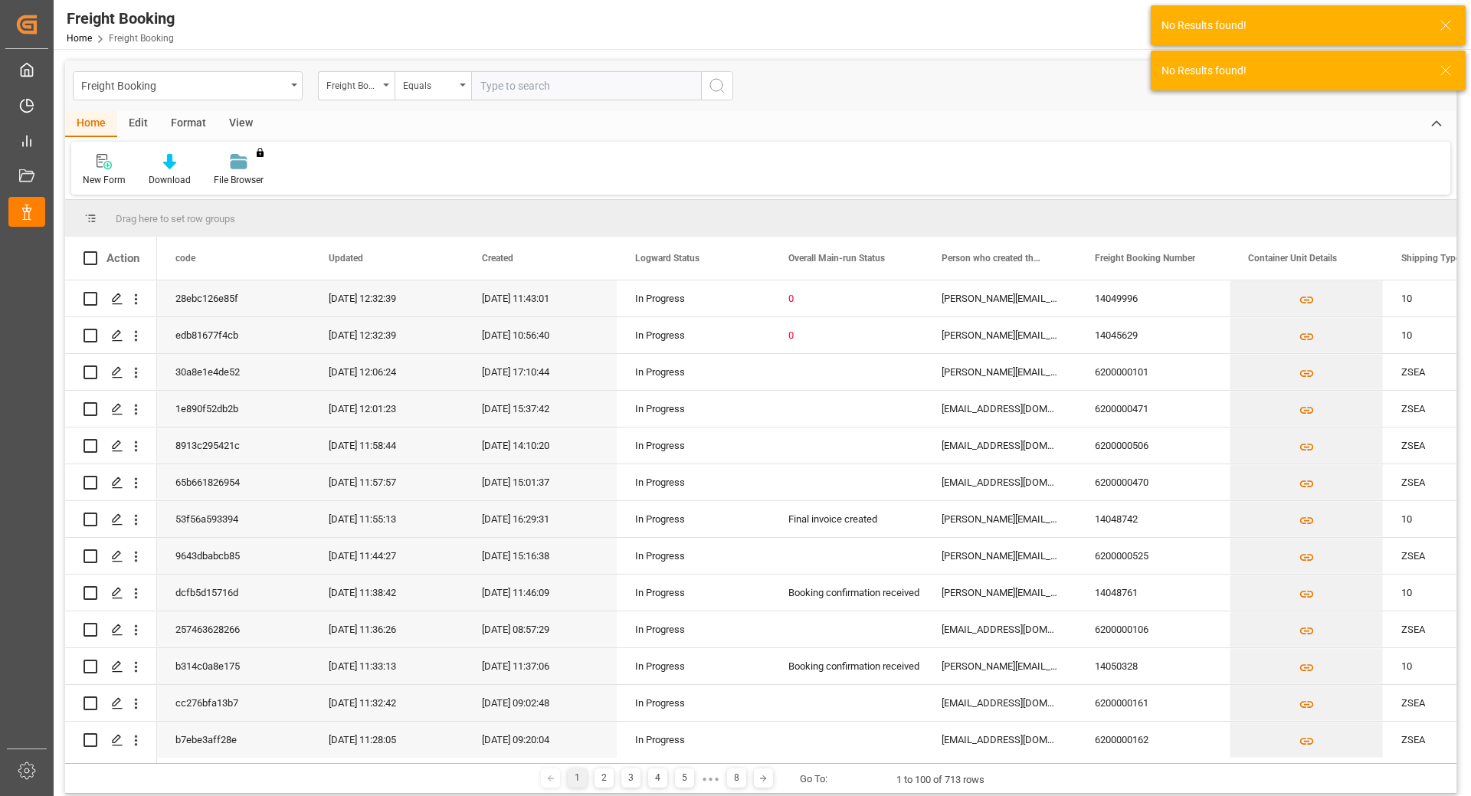
click at [510, 85] on input "text" at bounding box center [586, 85] width 230 height 29
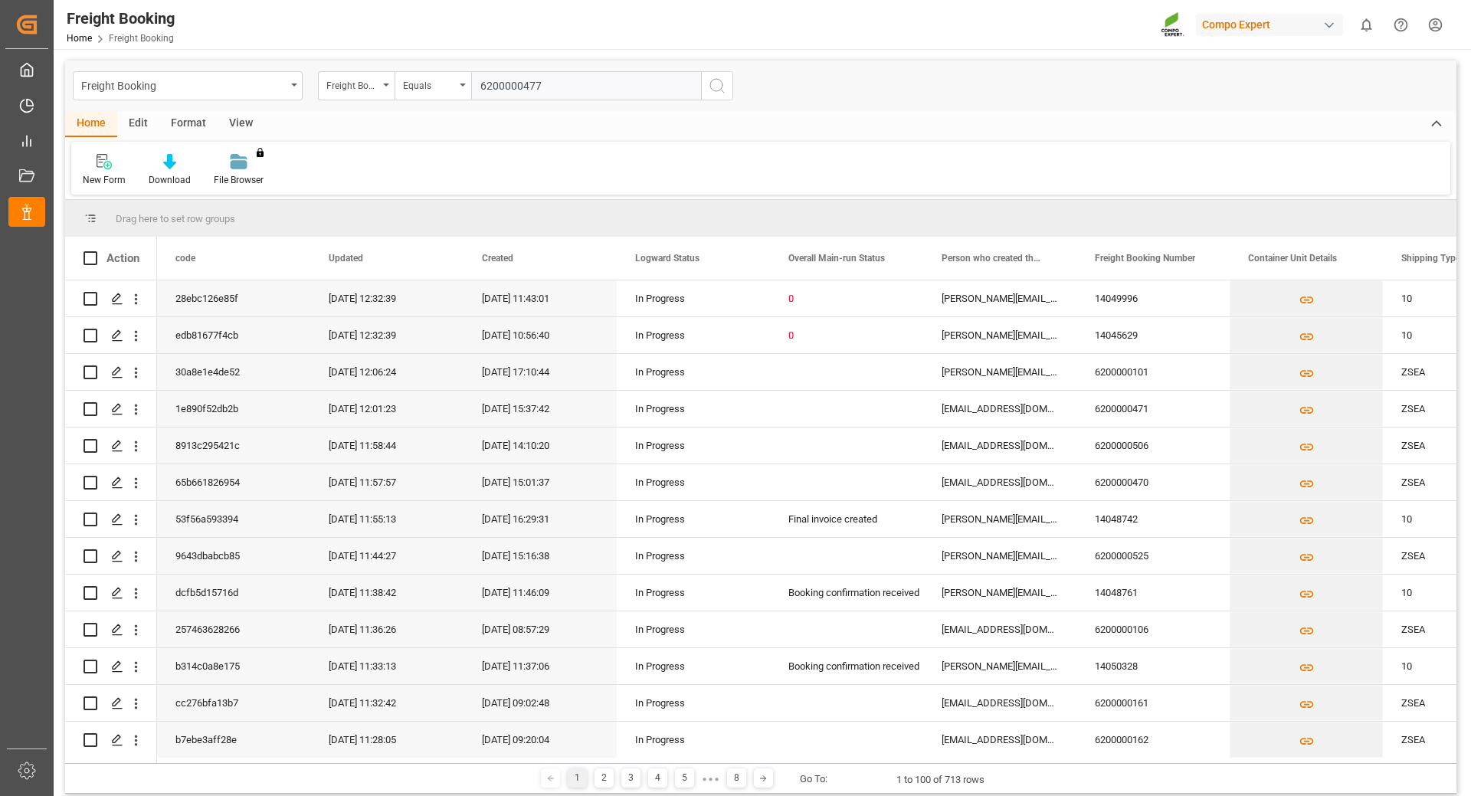
type input "6200000477"
click at [718, 89] on icon "search button" at bounding box center [717, 86] width 18 height 18
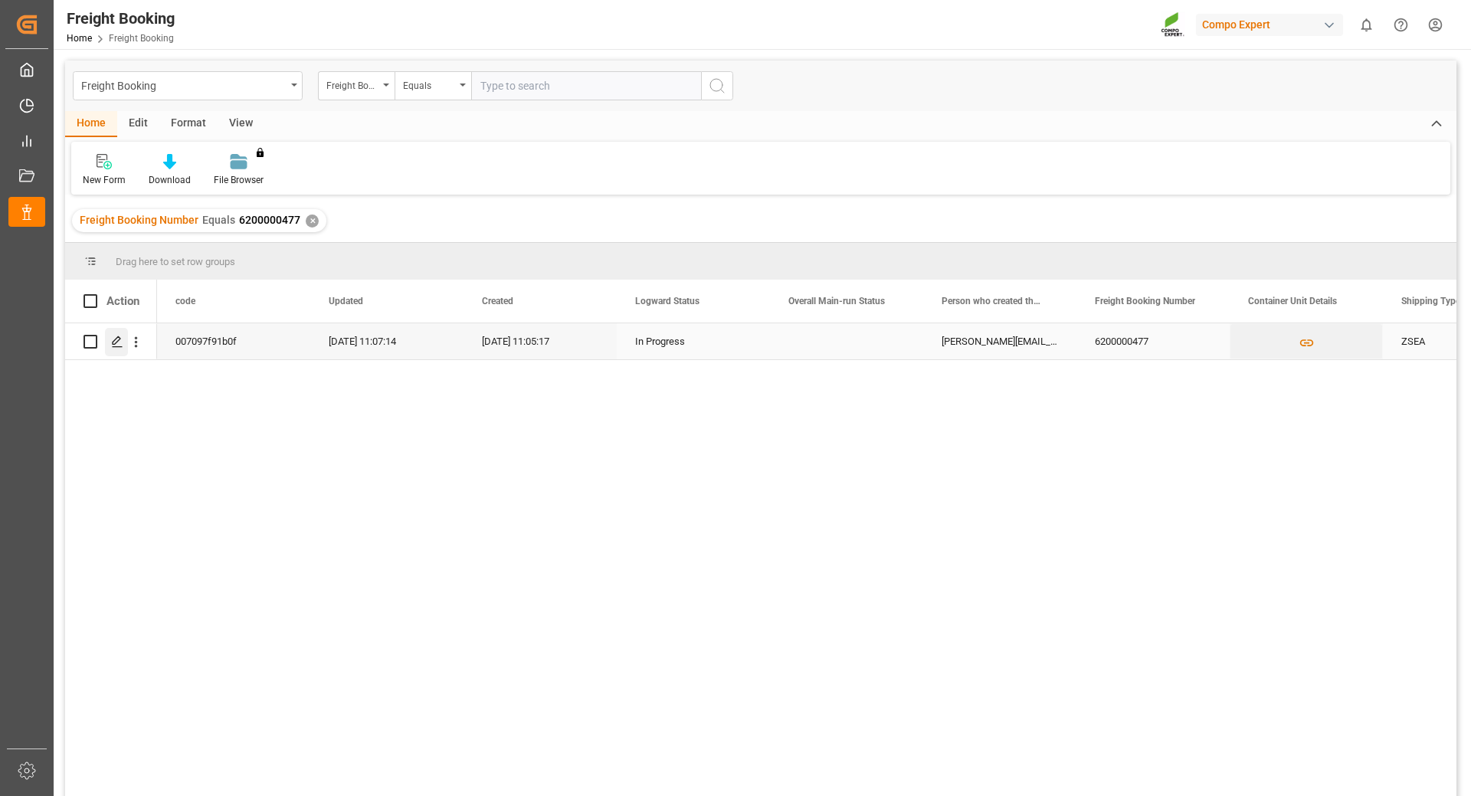
click at [118, 343] on icon "Press SPACE to select this row." at bounding box center [117, 342] width 12 height 12
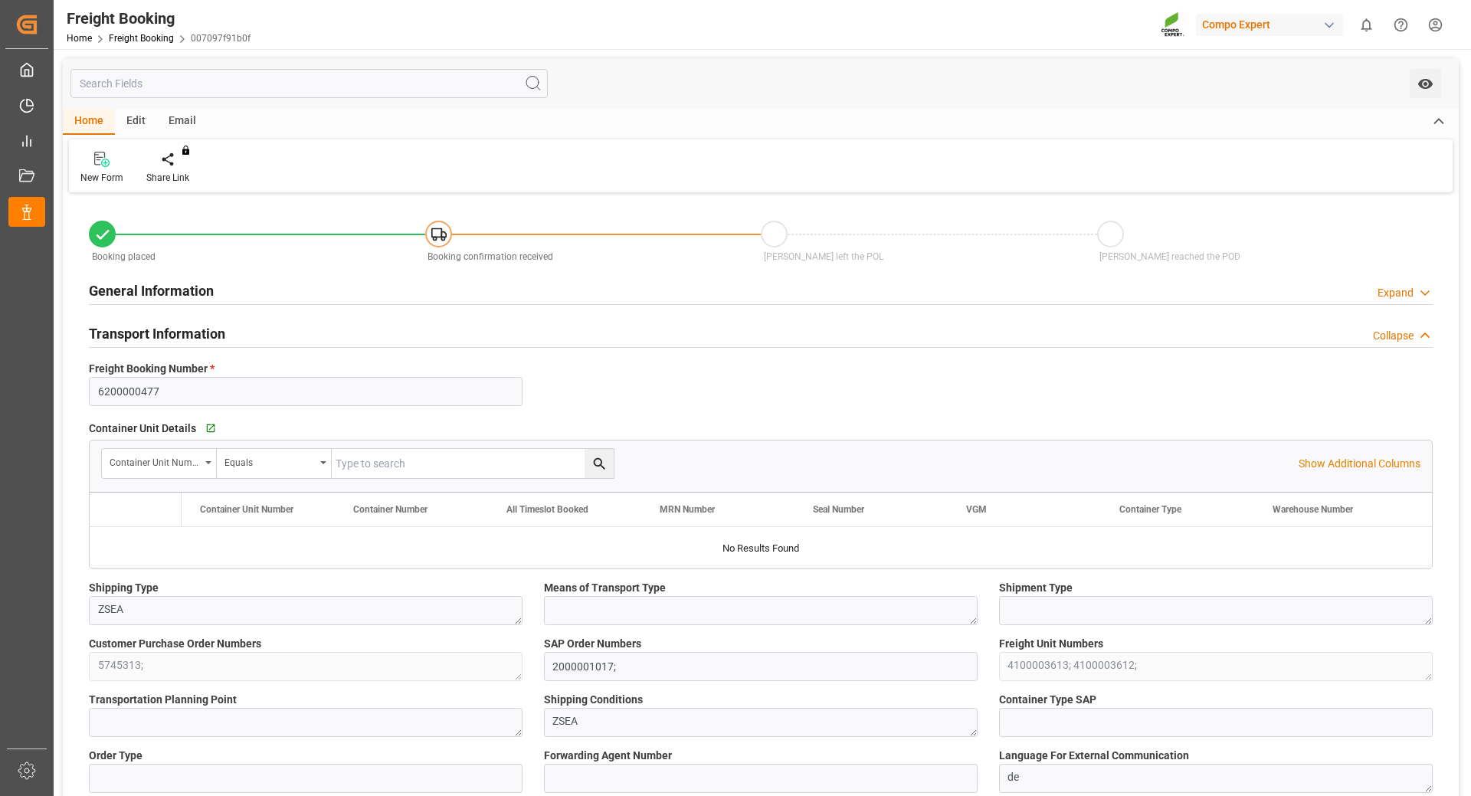
type input "ARZAE"
type input "0"
type input "14040"
type input "27.08.2025 01:00"
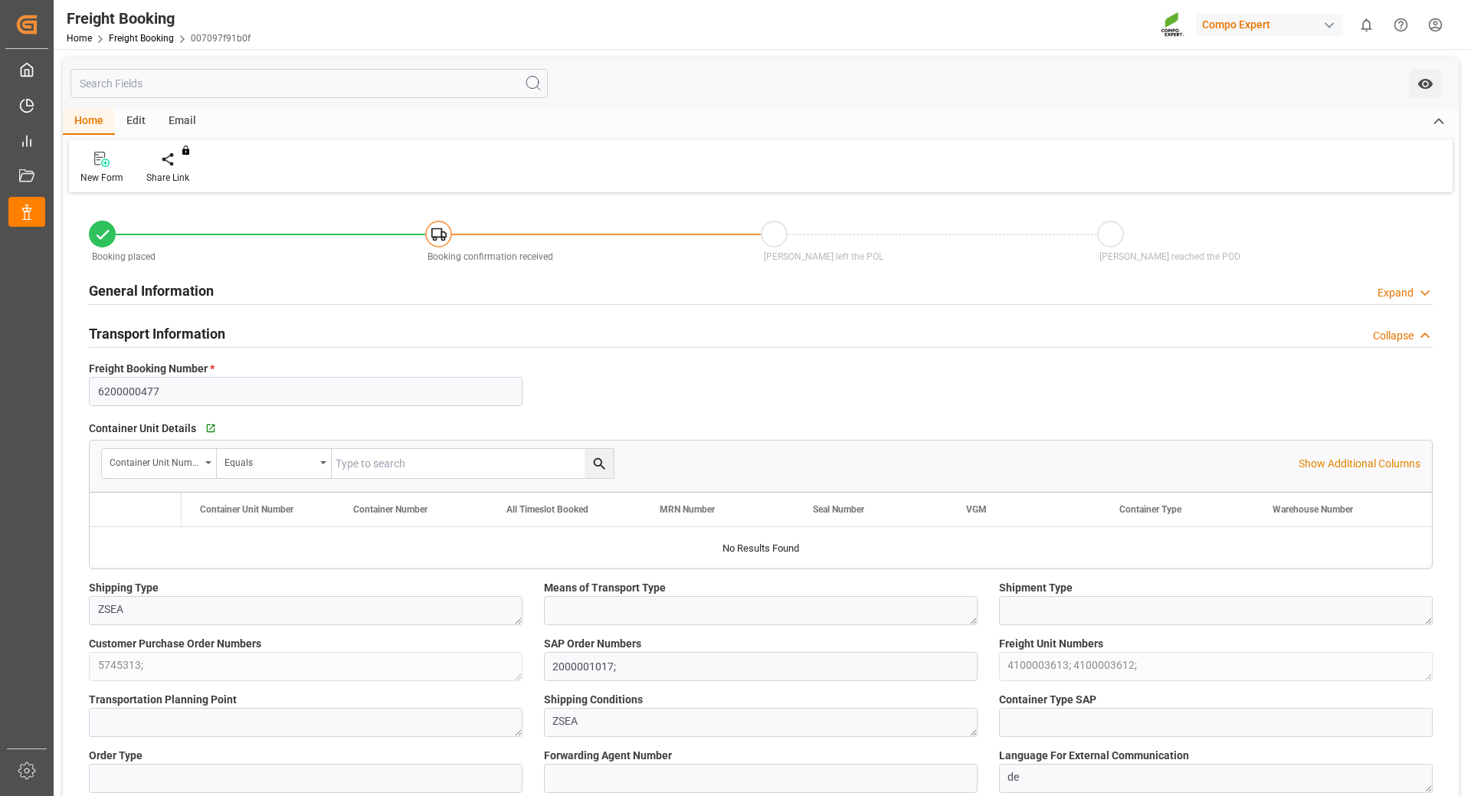
type input "14.08.2025 11:05"
type input "14.08.2025 11:07"
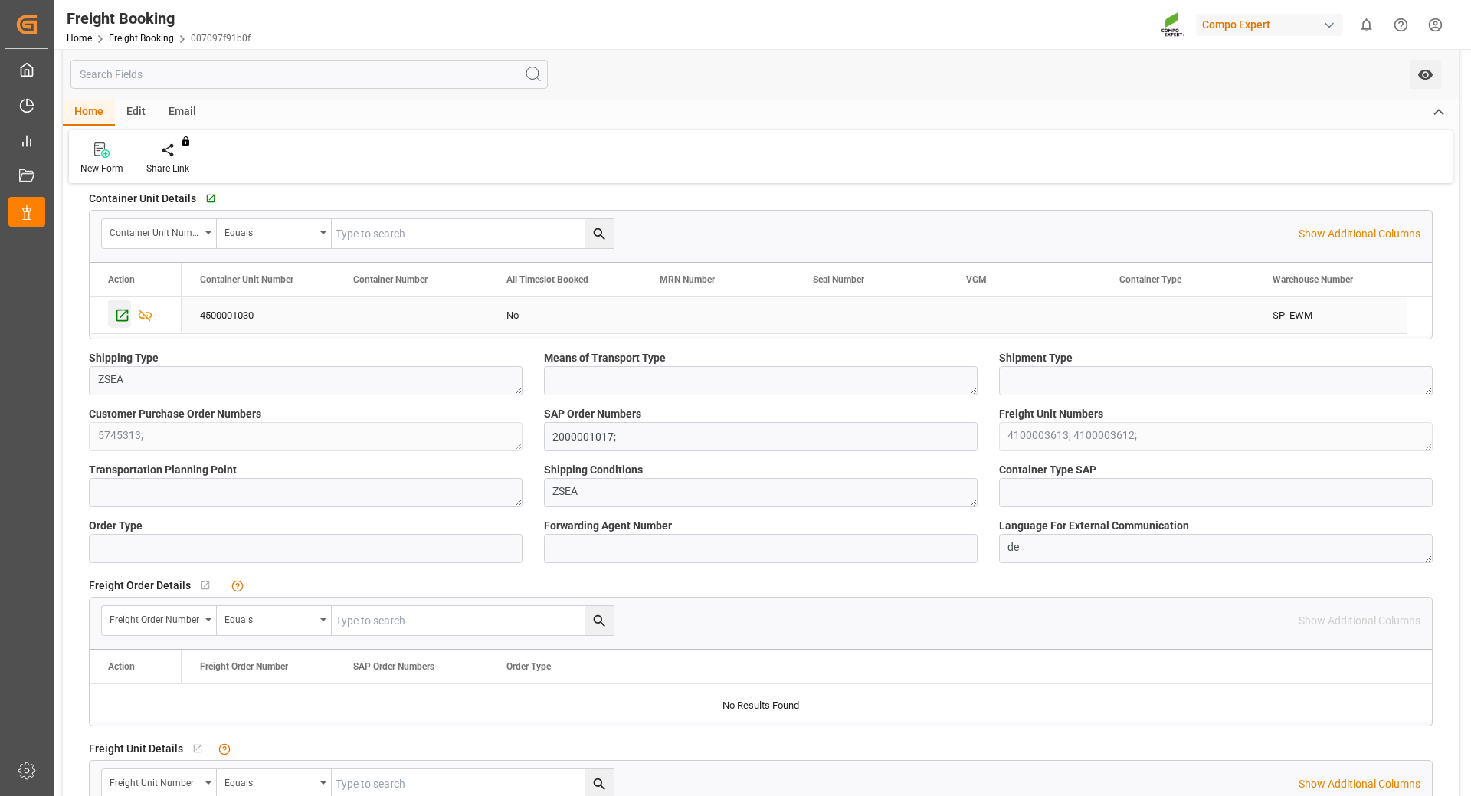
click at [118, 315] on icon "Press SPACE to select this row." at bounding box center [122, 315] width 16 height 16
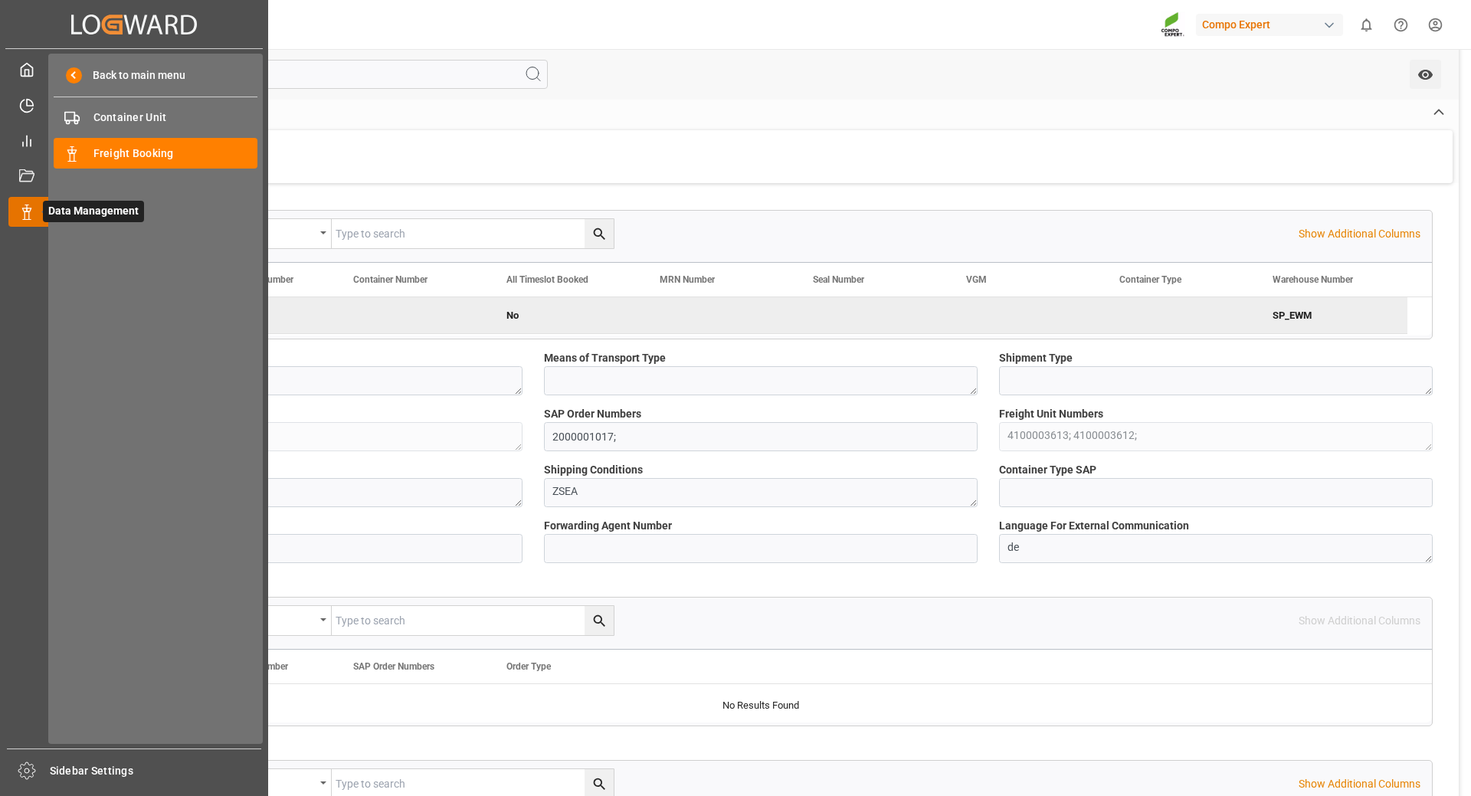
click at [21, 215] on icon at bounding box center [26, 212] width 15 height 15
click at [108, 154] on span "Freight Booking" at bounding box center [175, 154] width 165 height 16
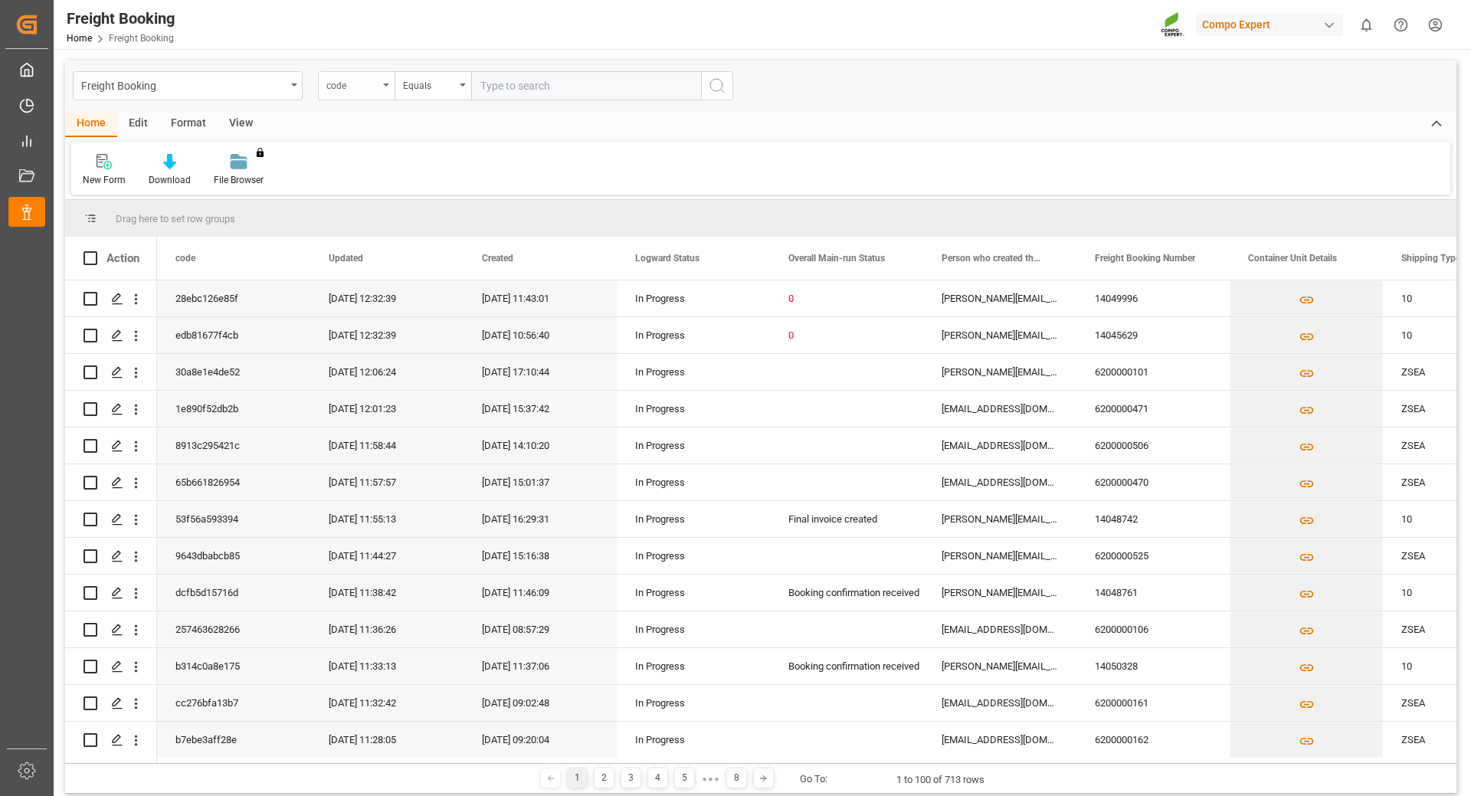
click at [383, 84] on icon "open menu" at bounding box center [386, 85] width 6 height 3
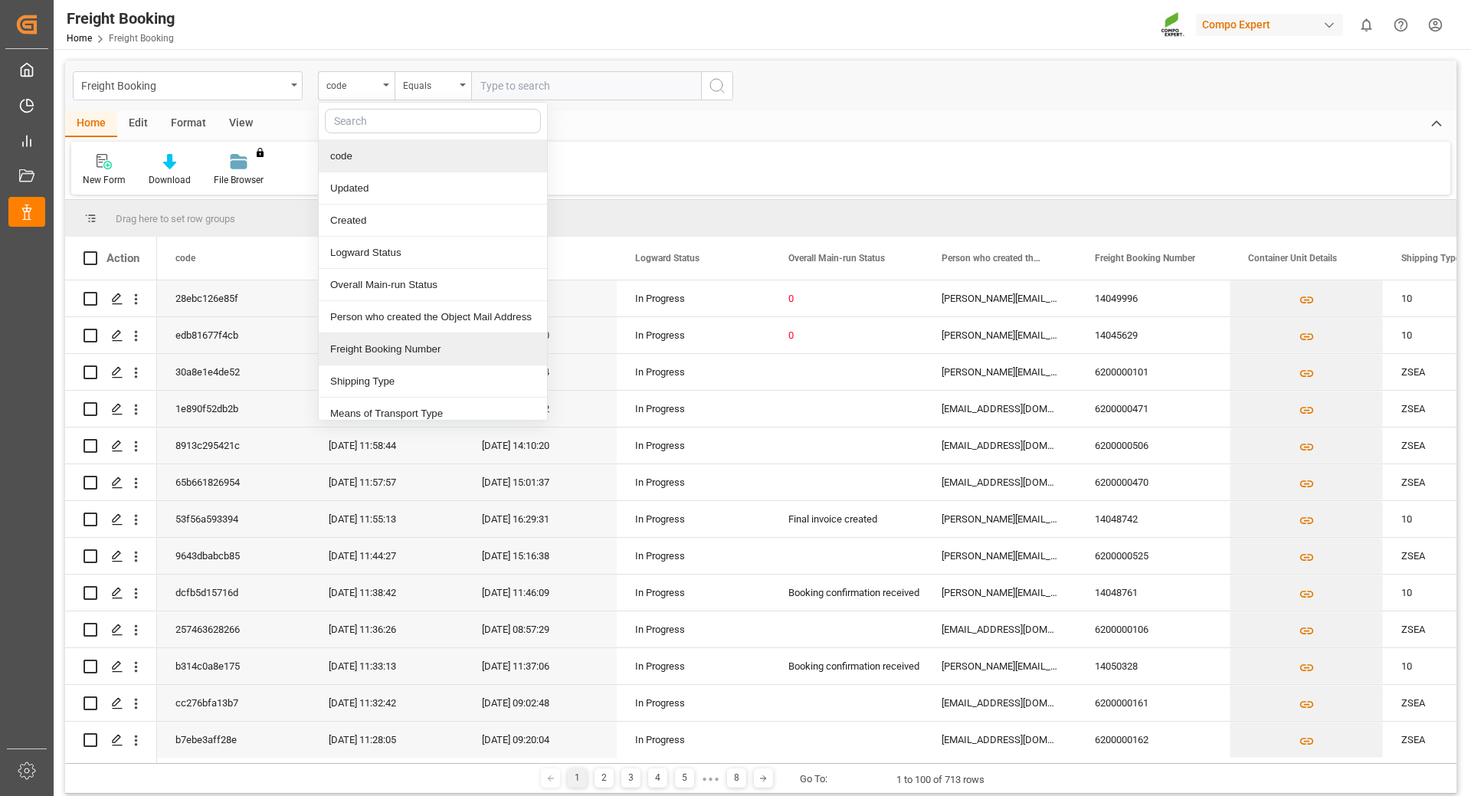
click at [402, 349] on div "Freight Booking Number" at bounding box center [433, 349] width 228 height 32
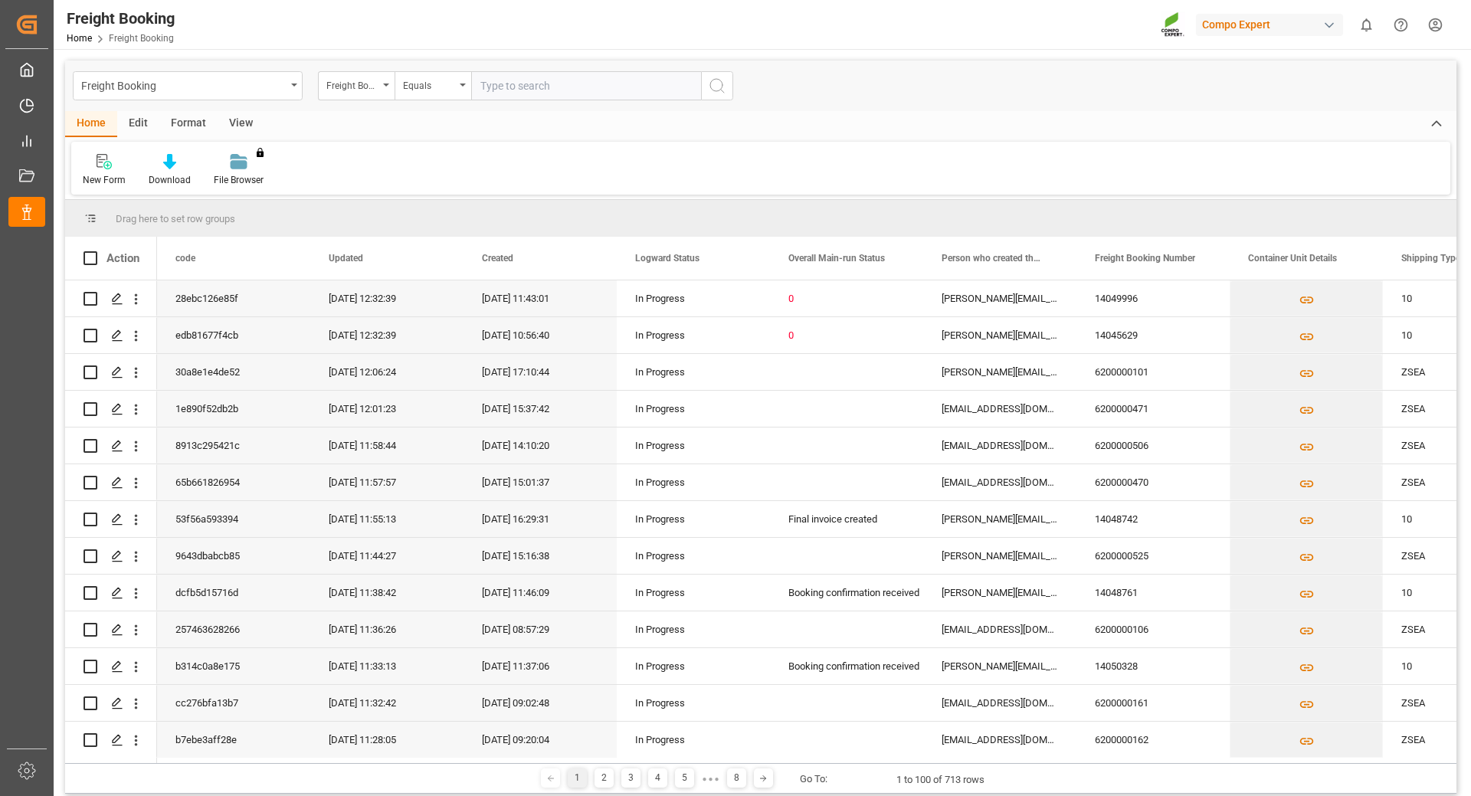
click at [527, 80] on input "text" at bounding box center [586, 85] width 230 height 29
type input "6200000474"
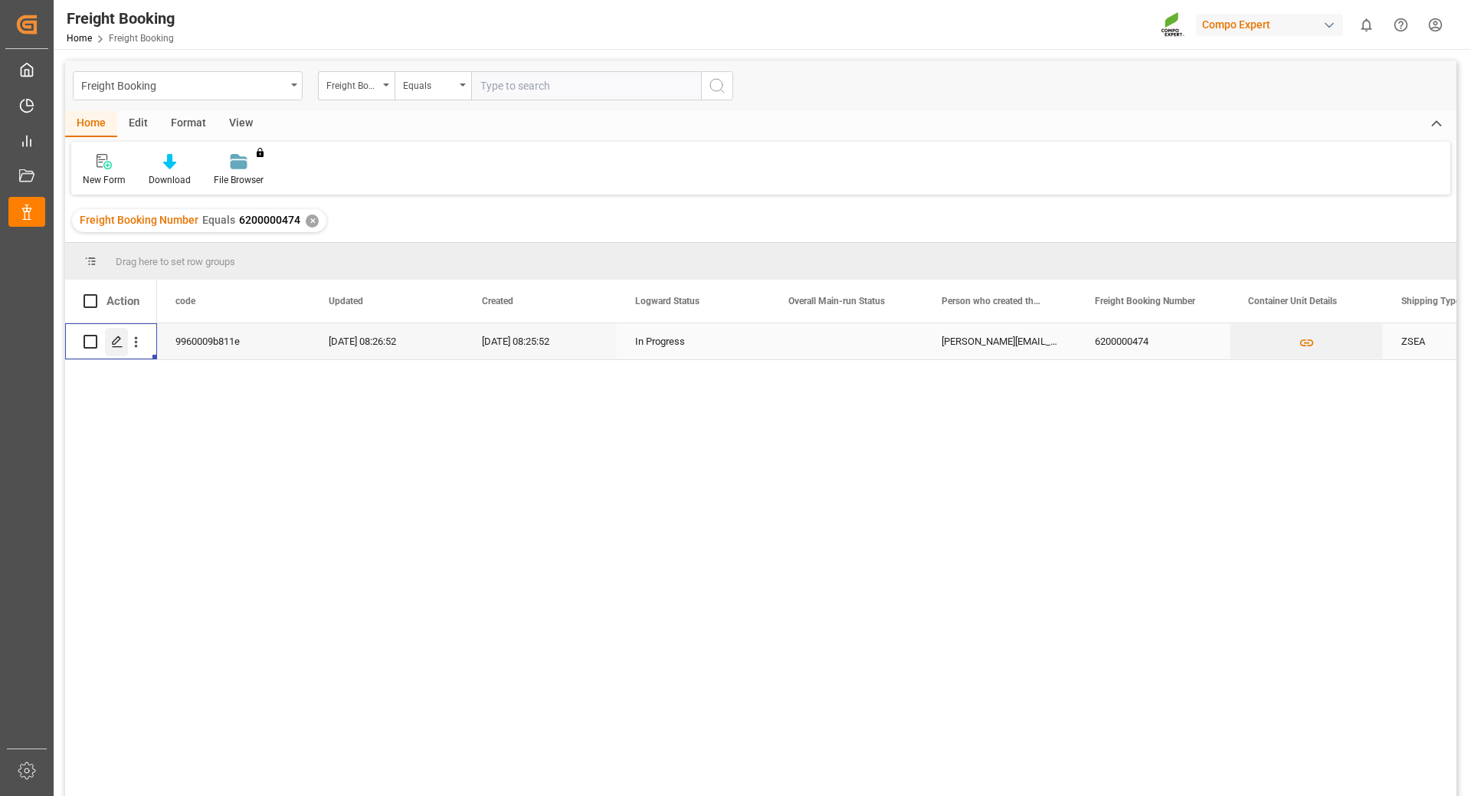
click at [116, 341] on icon "Press SPACE to select this row." at bounding box center [117, 342] width 12 height 12
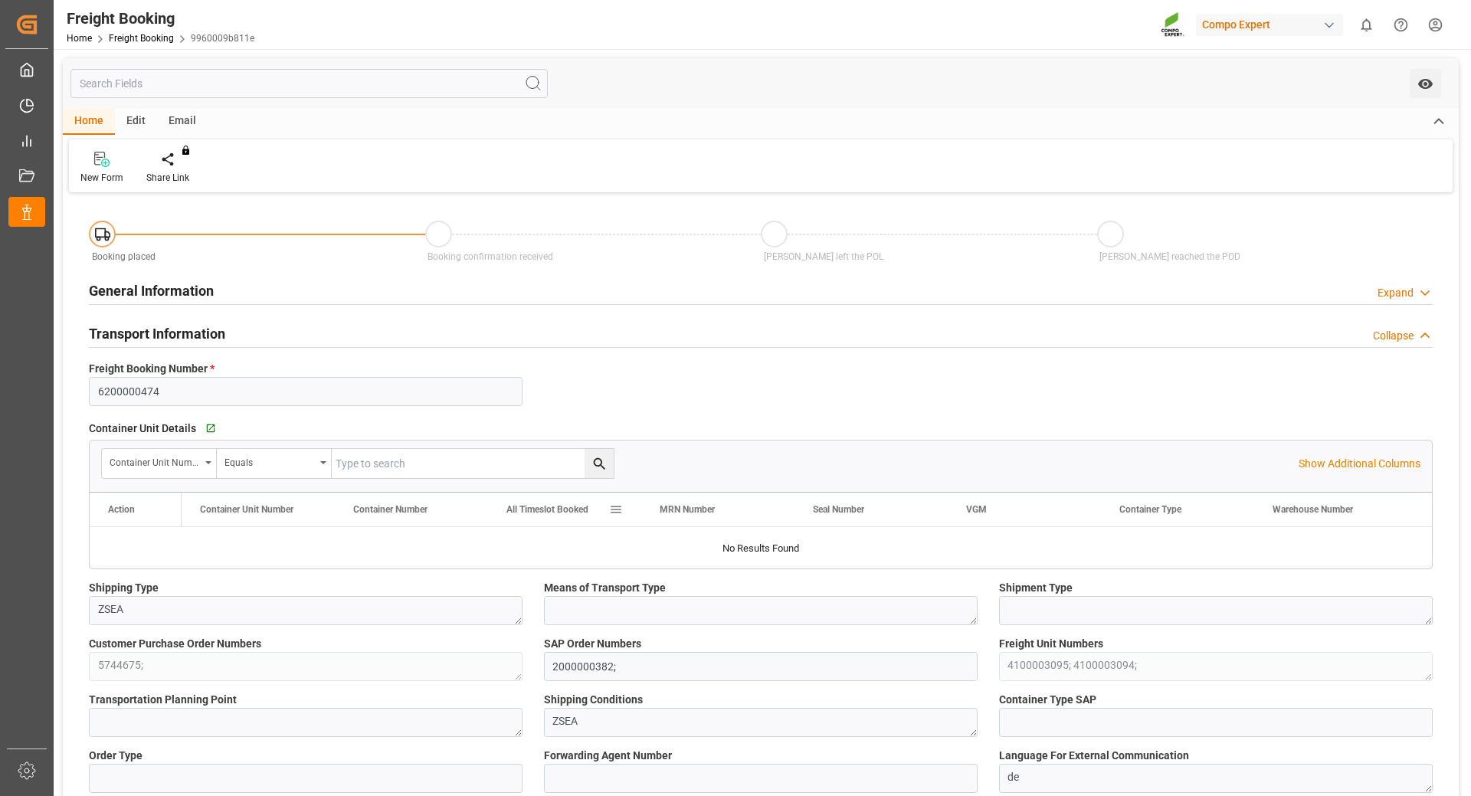
type input "ARZAE"
type input "0"
type input "21217.5"
type input "20.08.2025 01:00"
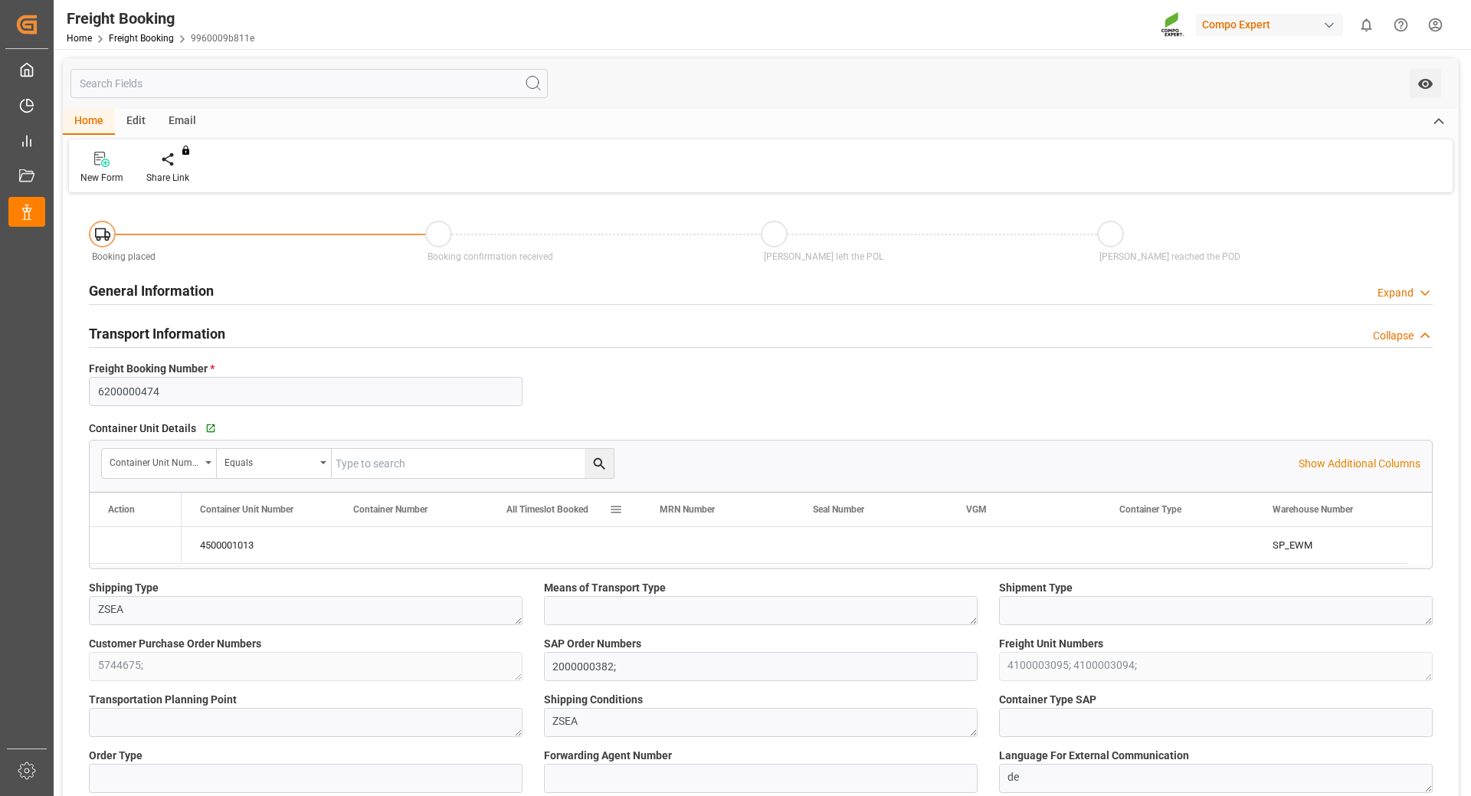
type input "14.08.2025 08:25"
click at [124, 549] on icon "Press SPACE to select this row." at bounding box center [122, 545] width 16 height 16
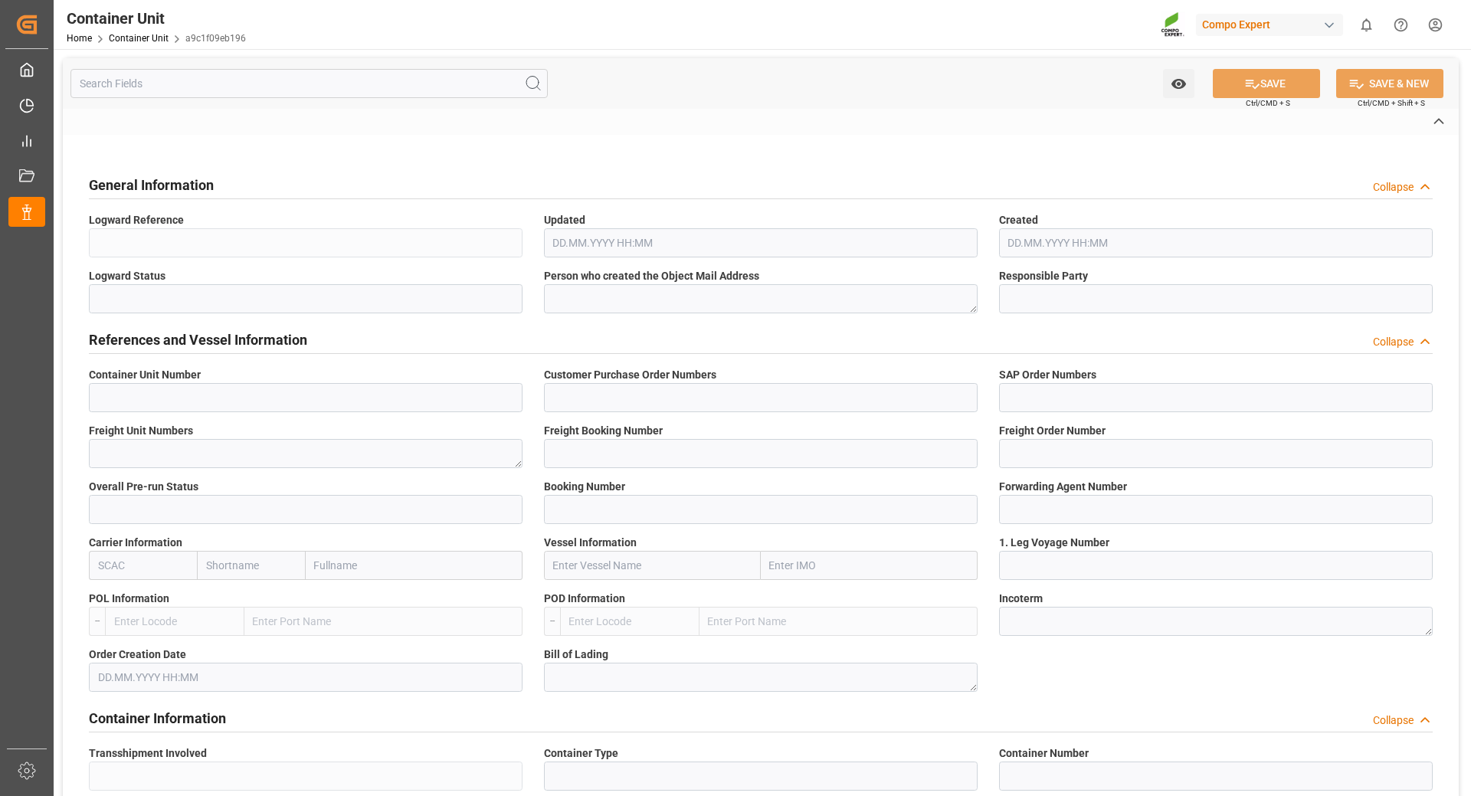
type input "4500000955"
type input "5744671;"
type input "2000000378;"
type textarea "4100003468;"
type input "6200000457"
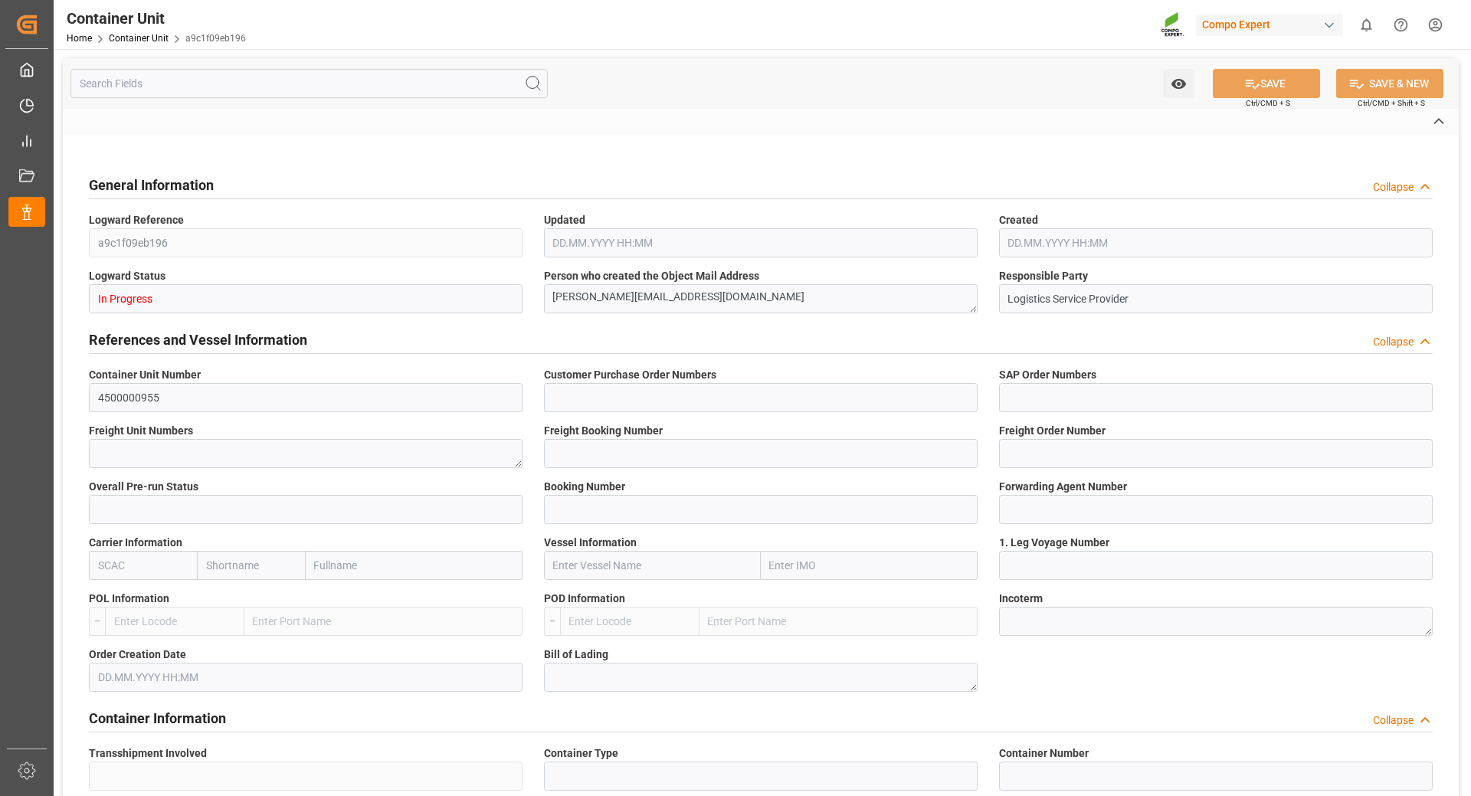
type input "6600387"
type input "[PERSON_NAME]"
type textarea "CIF"
type input "No"
type input "2"
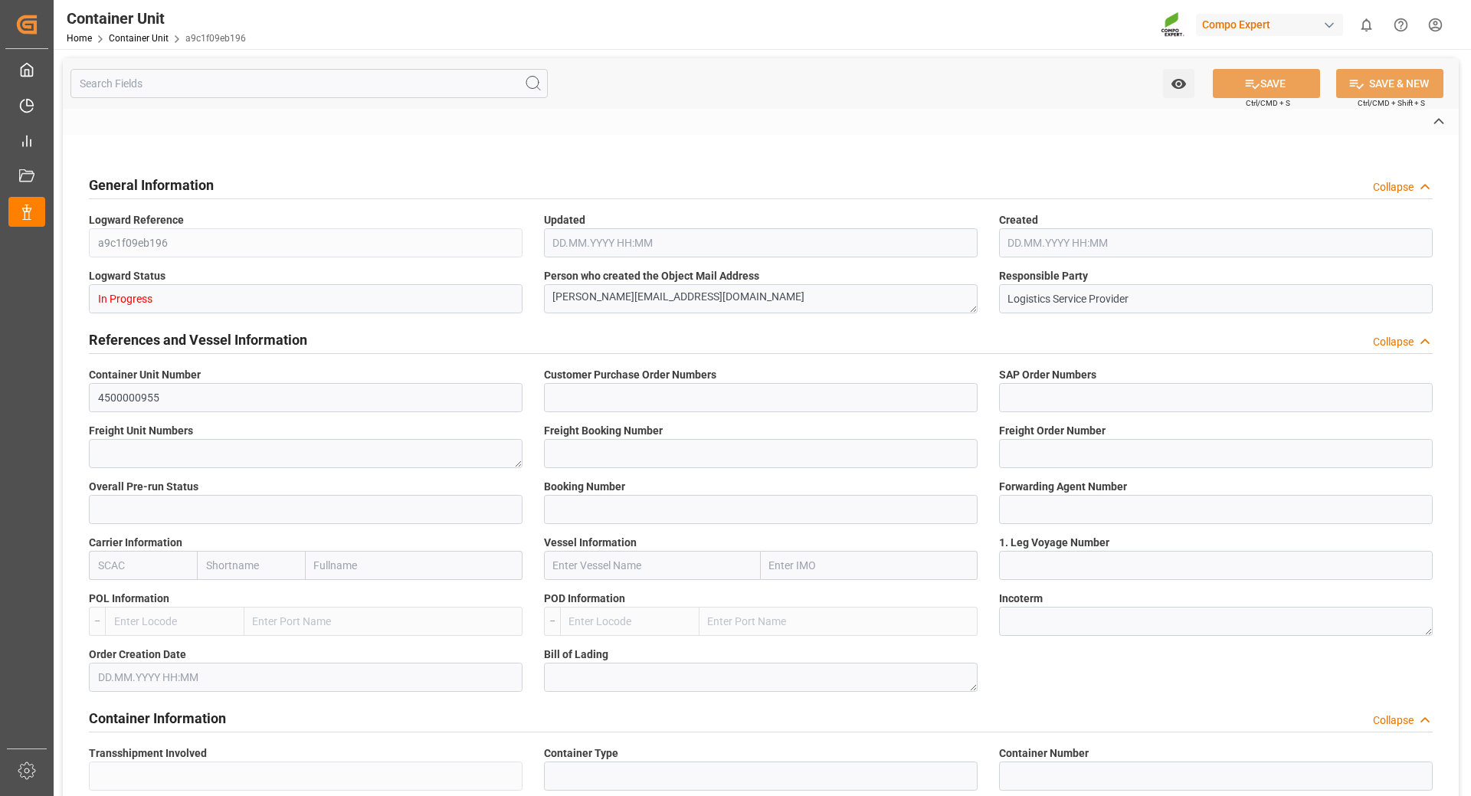
type textarea "ZSEA"
type textarea "1429"
type input "[GEOGRAPHIC_DATA]"
type input "EUR"
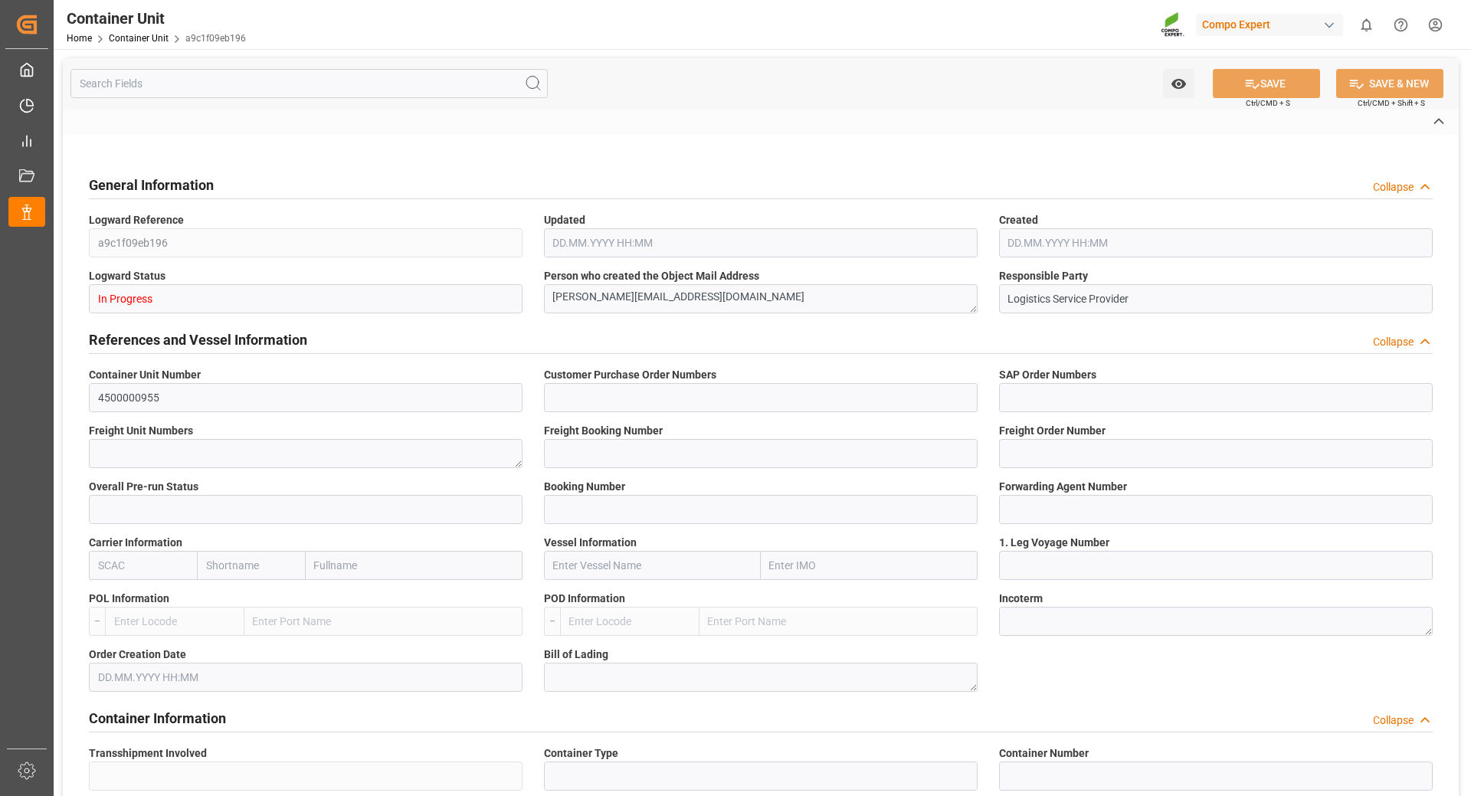
type textarea "EST TE-MAX 11-48 20kg (x45) ES, PT MTO;"
type textarea "4306902899;"
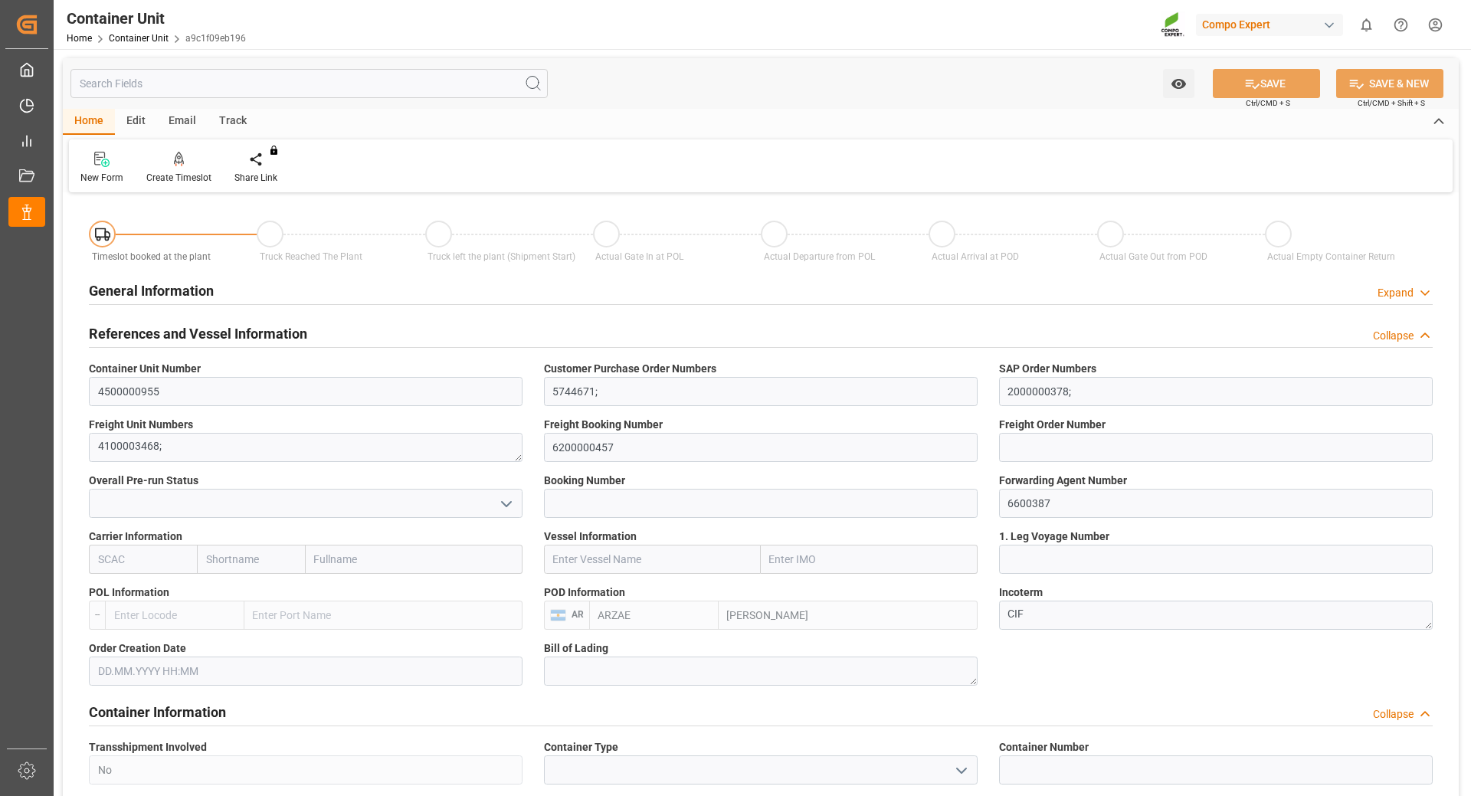
type input "ARZAE"
type input "0"
type input "21217.5"
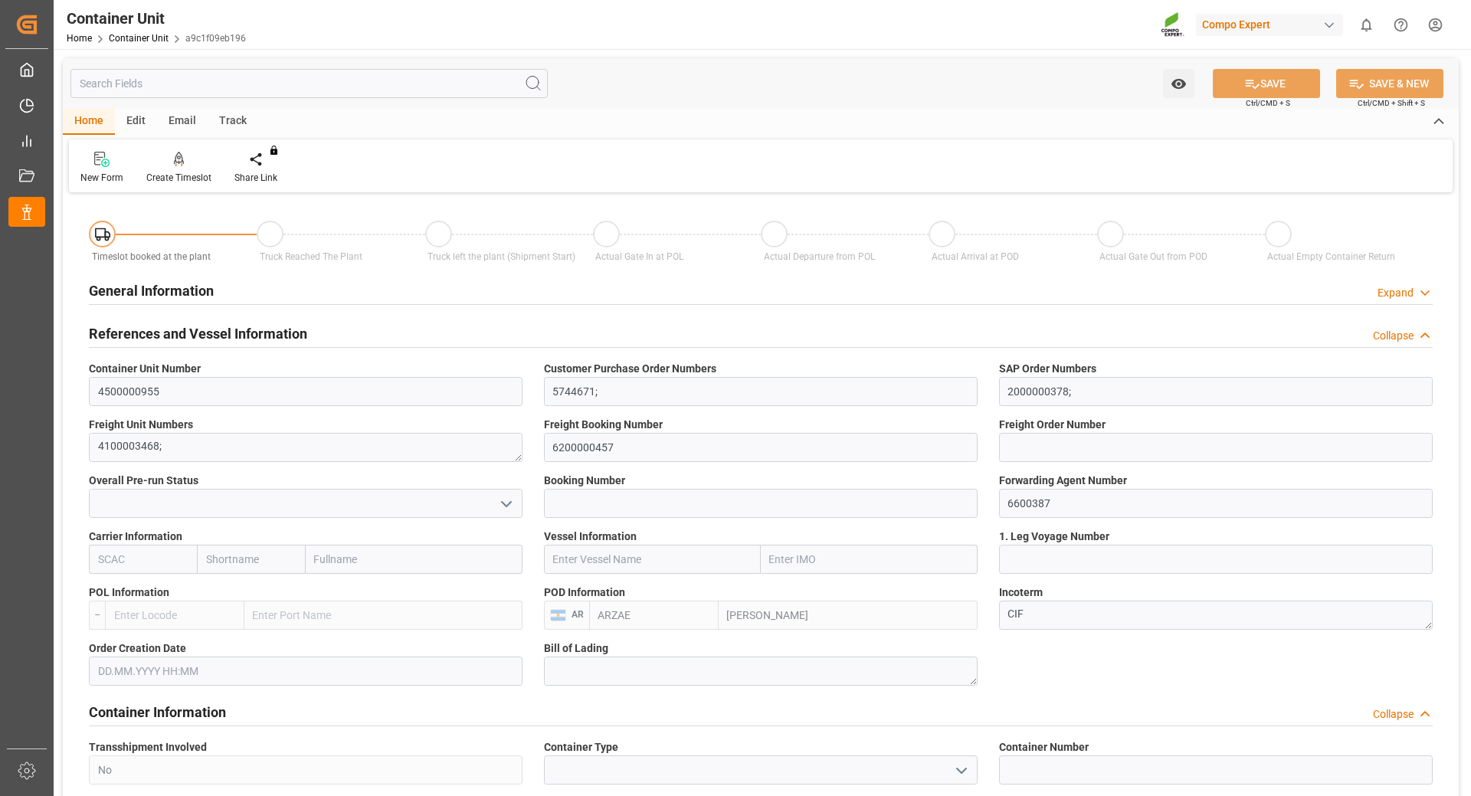
type input "19.08.2025"
click at [178, 179] on div "Create Timeslot" at bounding box center [178, 178] width 65 height 14
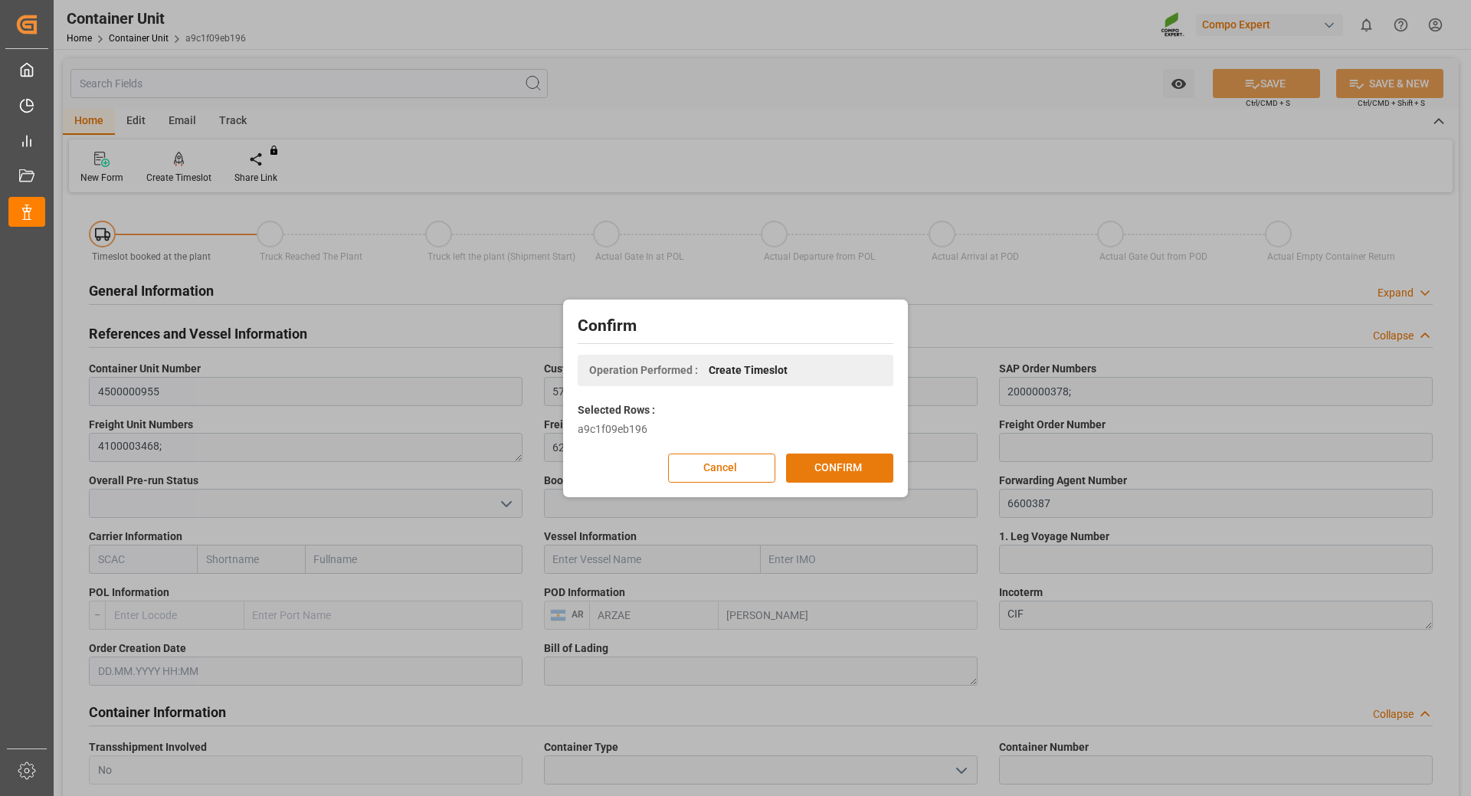
click at [825, 470] on button "CONFIRM" at bounding box center [839, 468] width 107 height 29
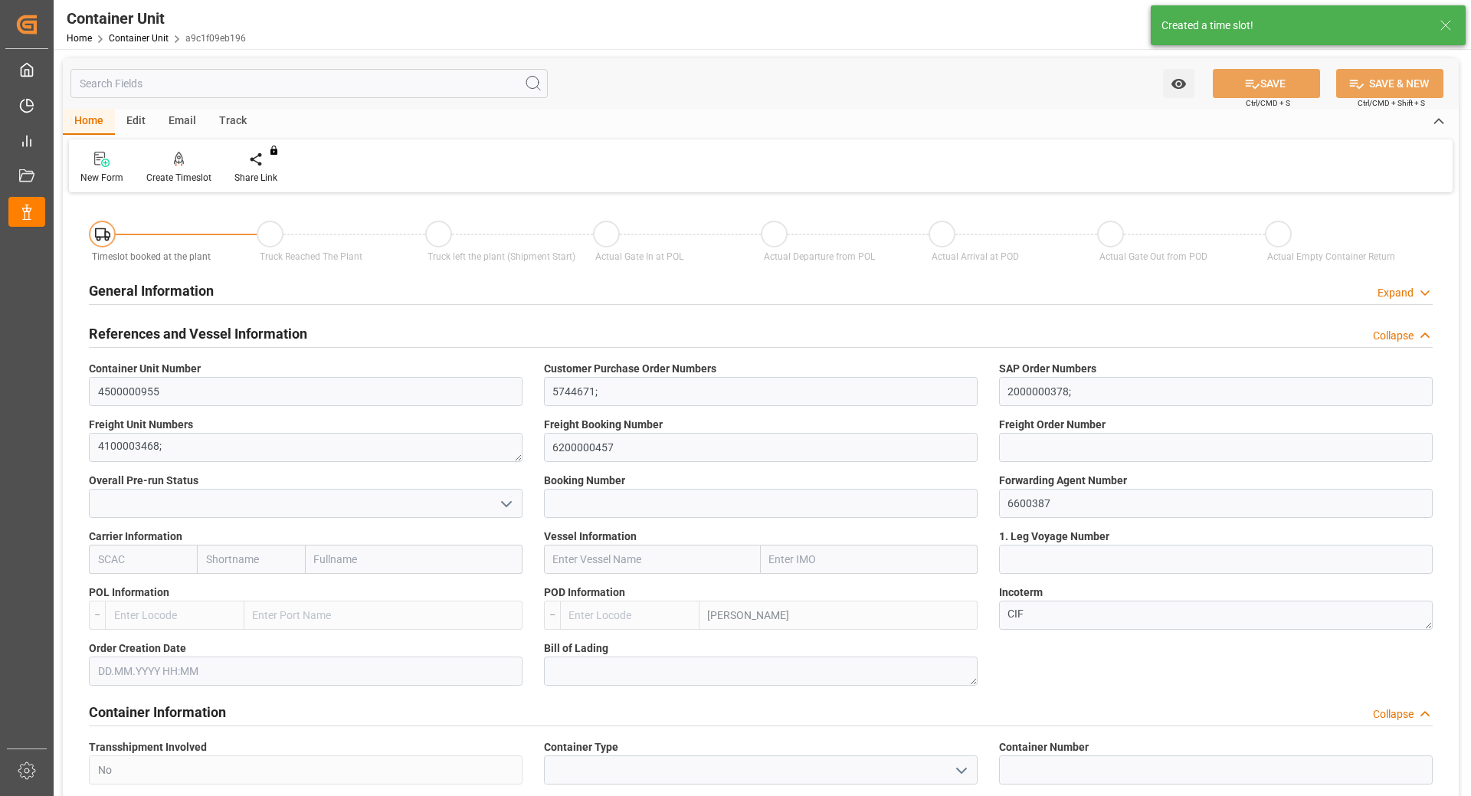
type input "ARZAE"
type input "0"
type input "21217.5"
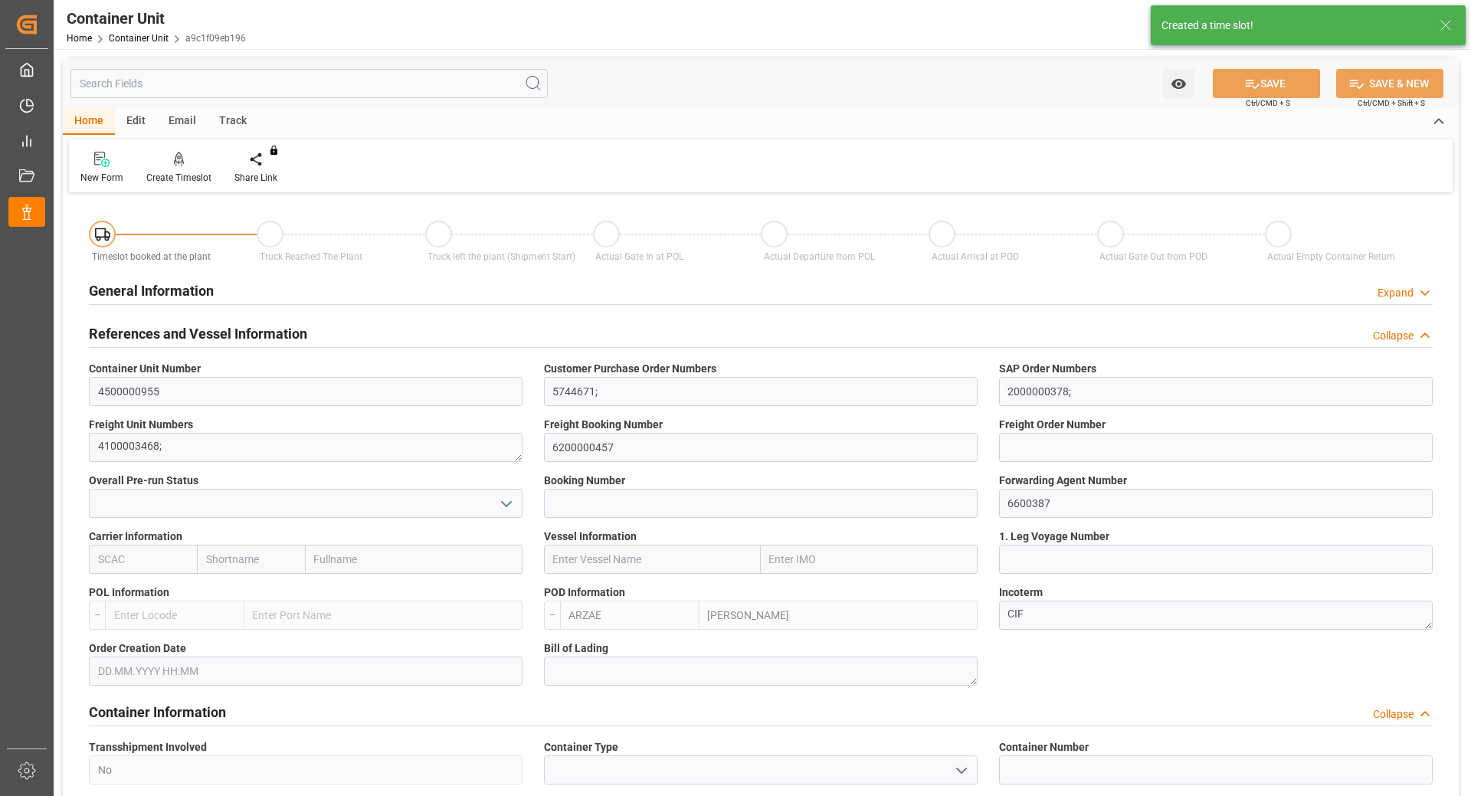
type input "19.08.2025"
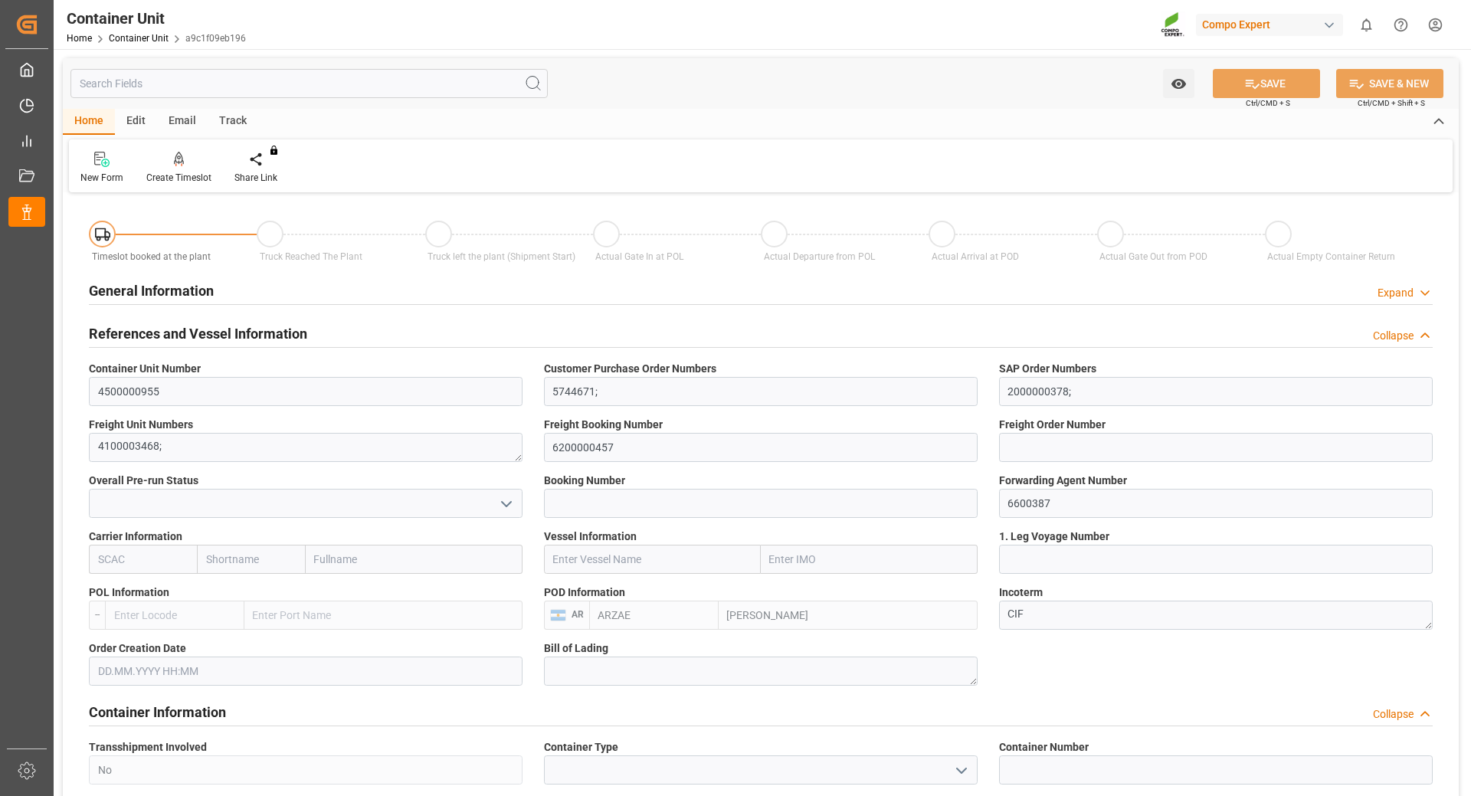
scroll to position [306, 0]
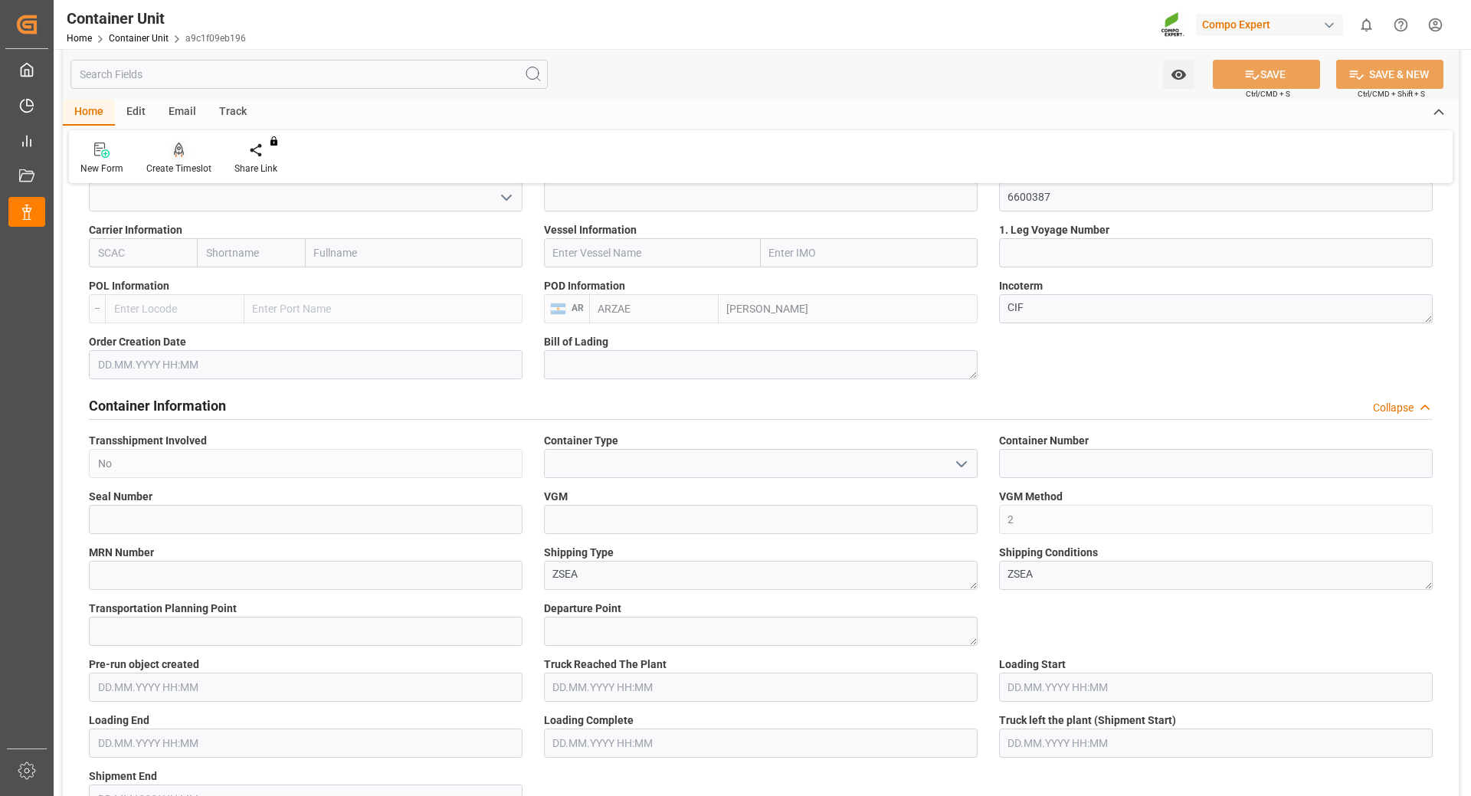
click at [166, 168] on div "Create Timeslot" at bounding box center [178, 169] width 65 height 14
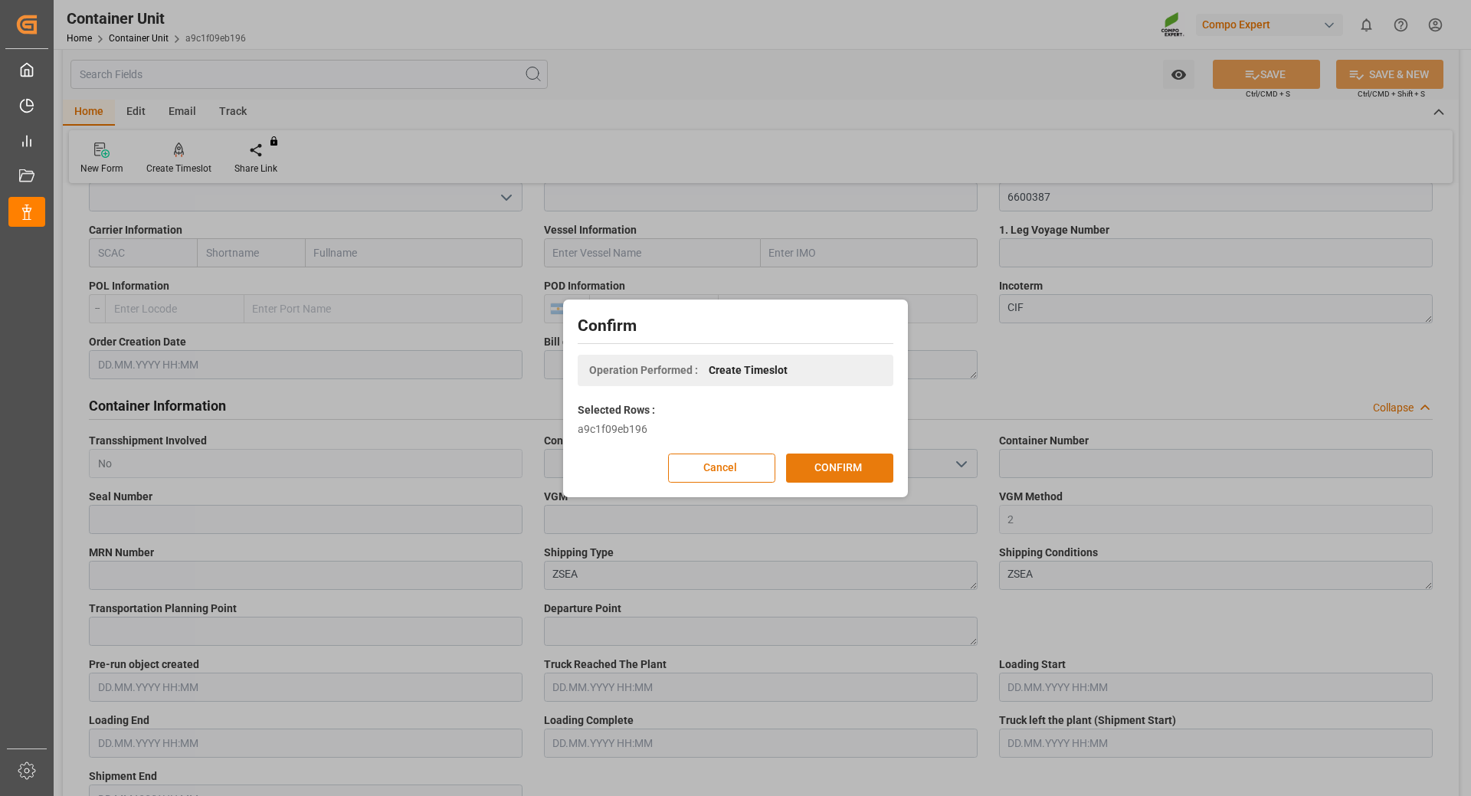
click at [836, 470] on button "CONFIRM" at bounding box center [839, 468] width 107 height 29
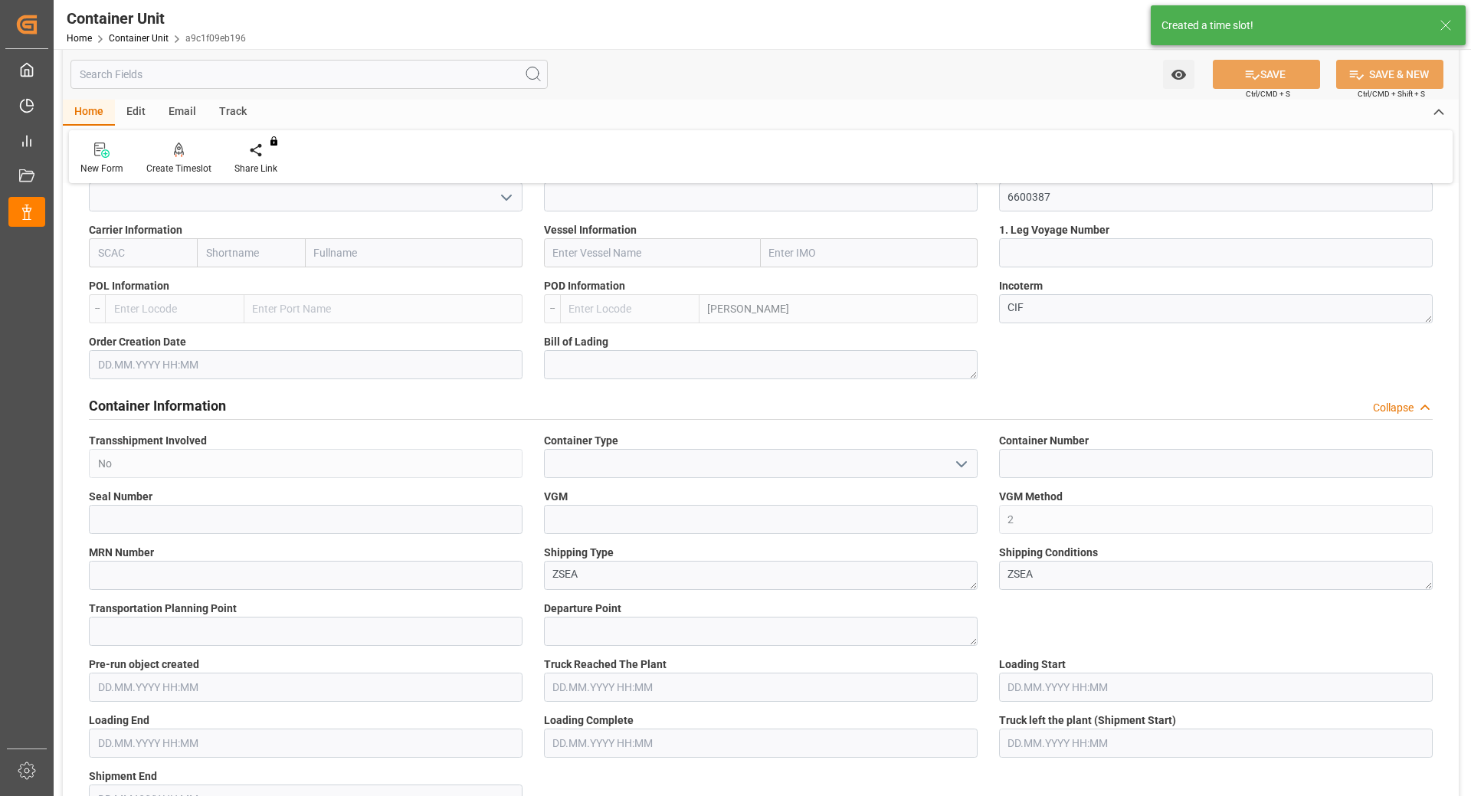
type input "ARZAE"
type input "0"
type input "21217.5"
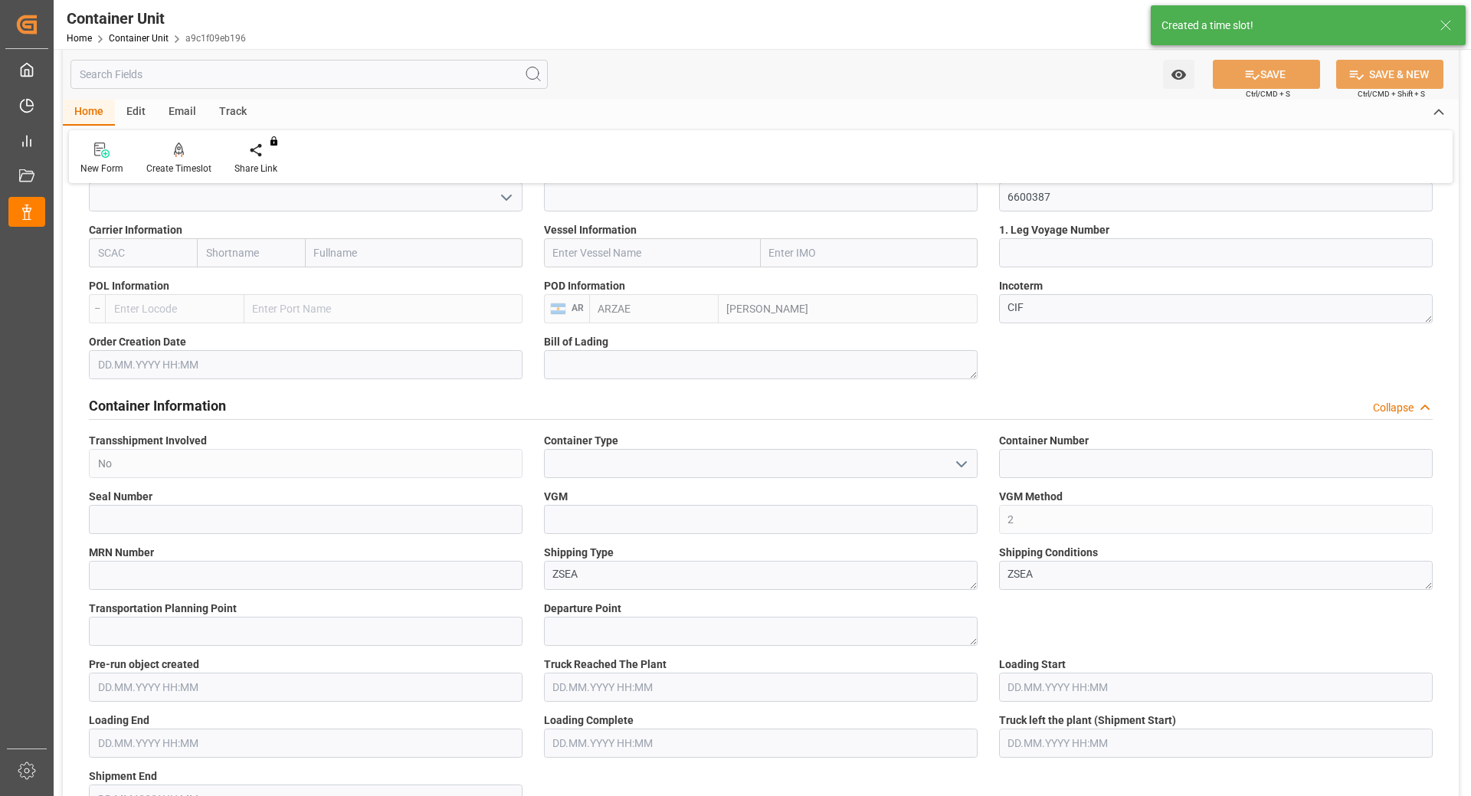
type input "19.08.2025"
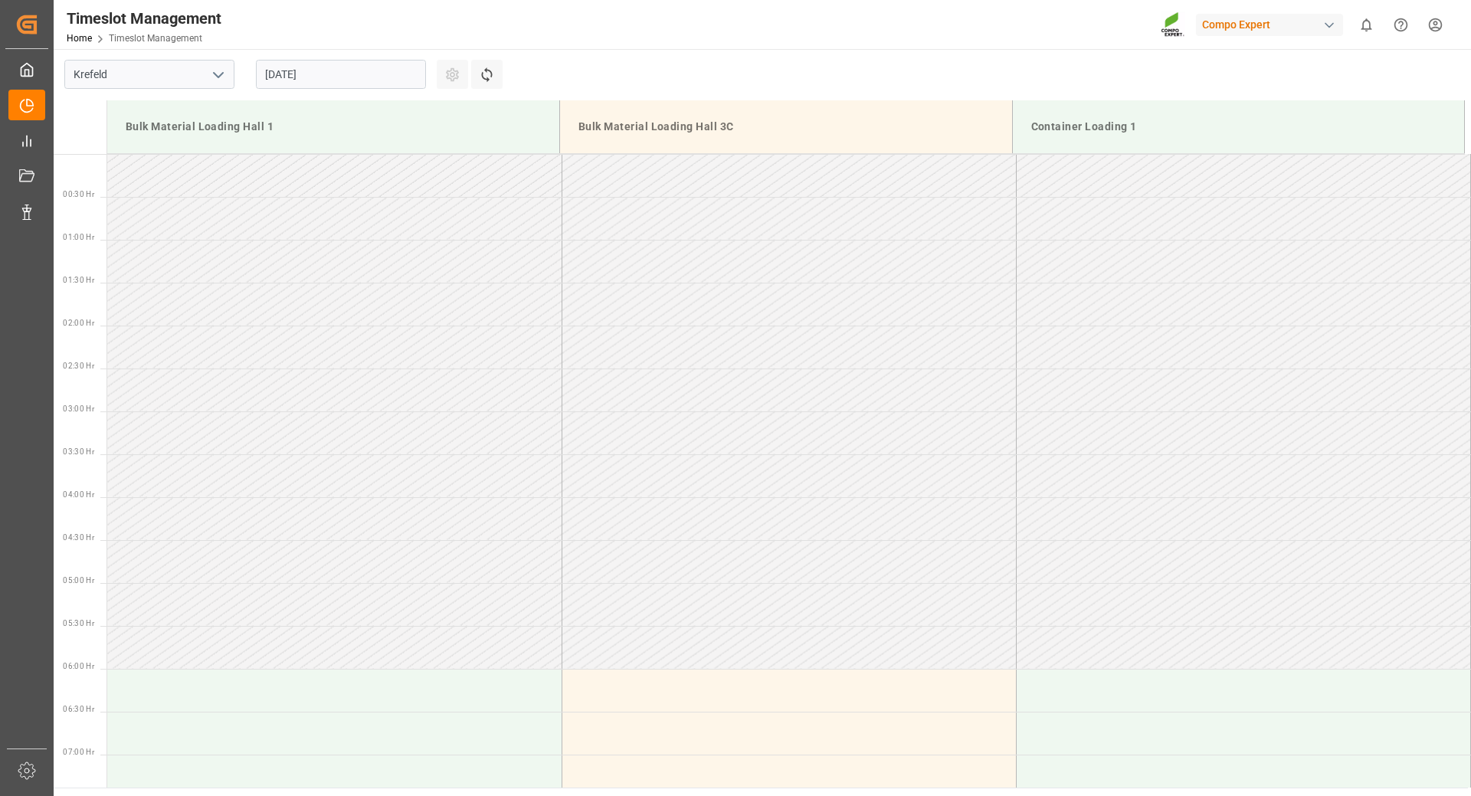
scroll to position [1020, 0]
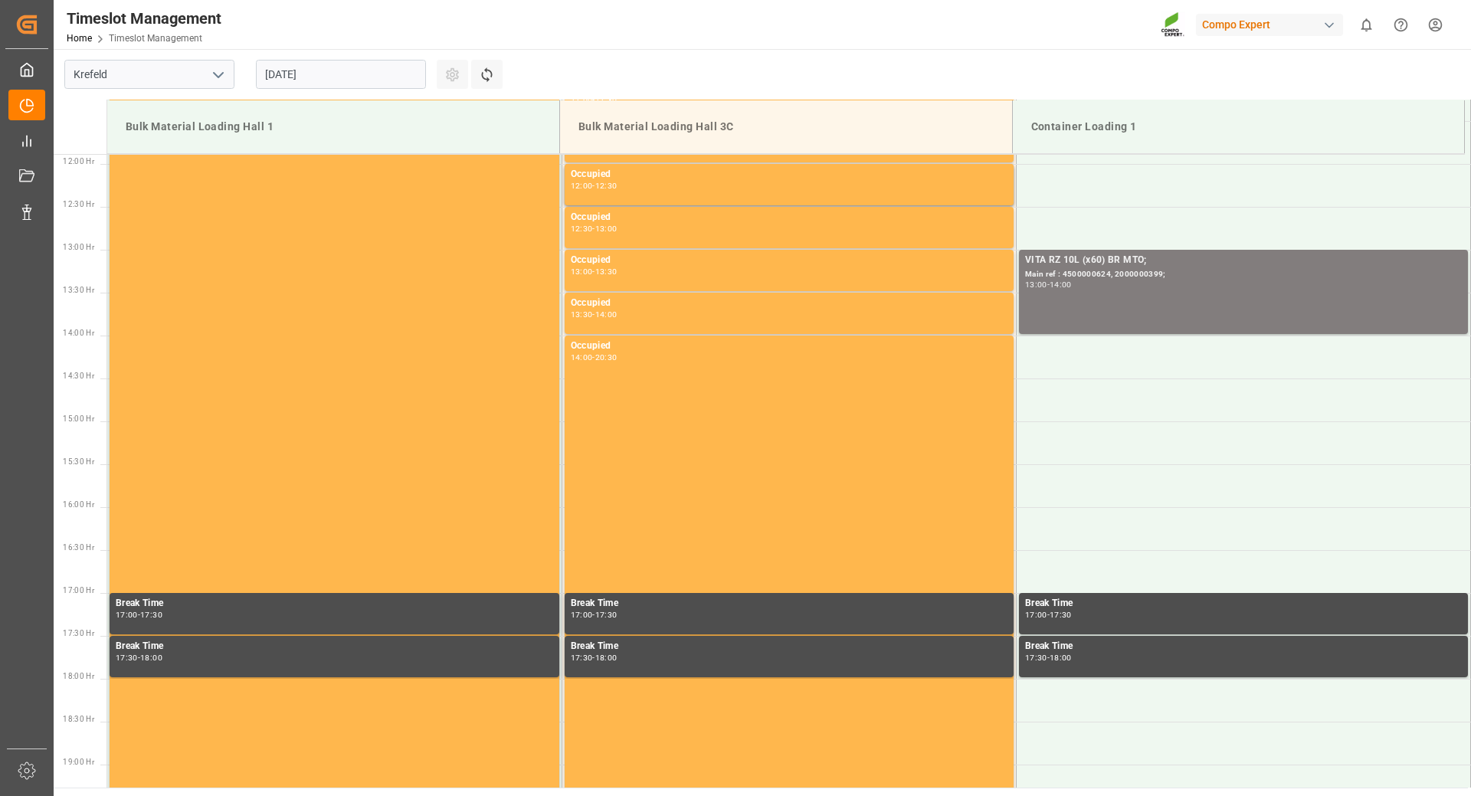
click at [353, 73] on input "25.08.2025" at bounding box center [341, 74] width 170 height 29
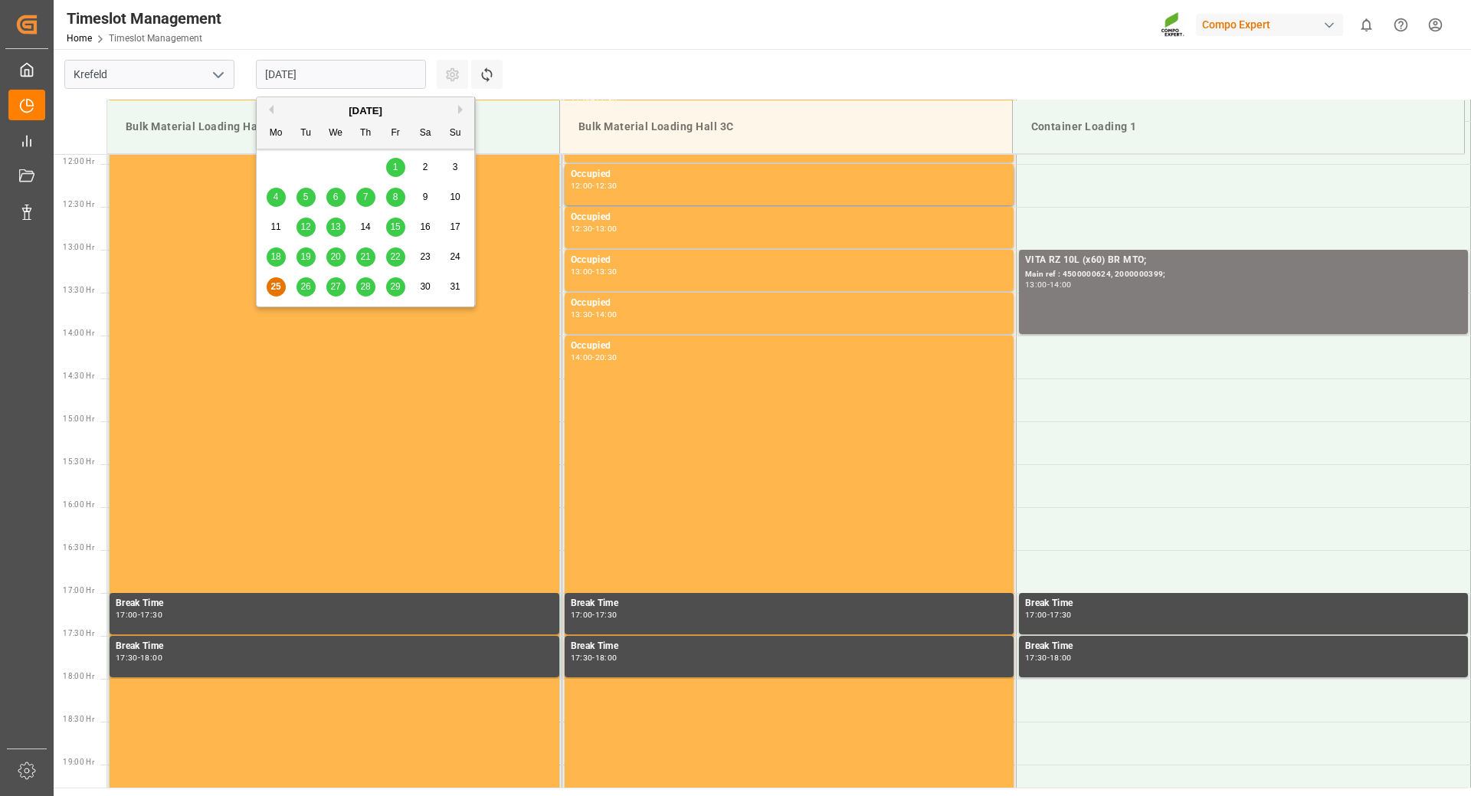
click at [461, 112] on button "Next Month" at bounding box center [462, 109] width 9 height 9
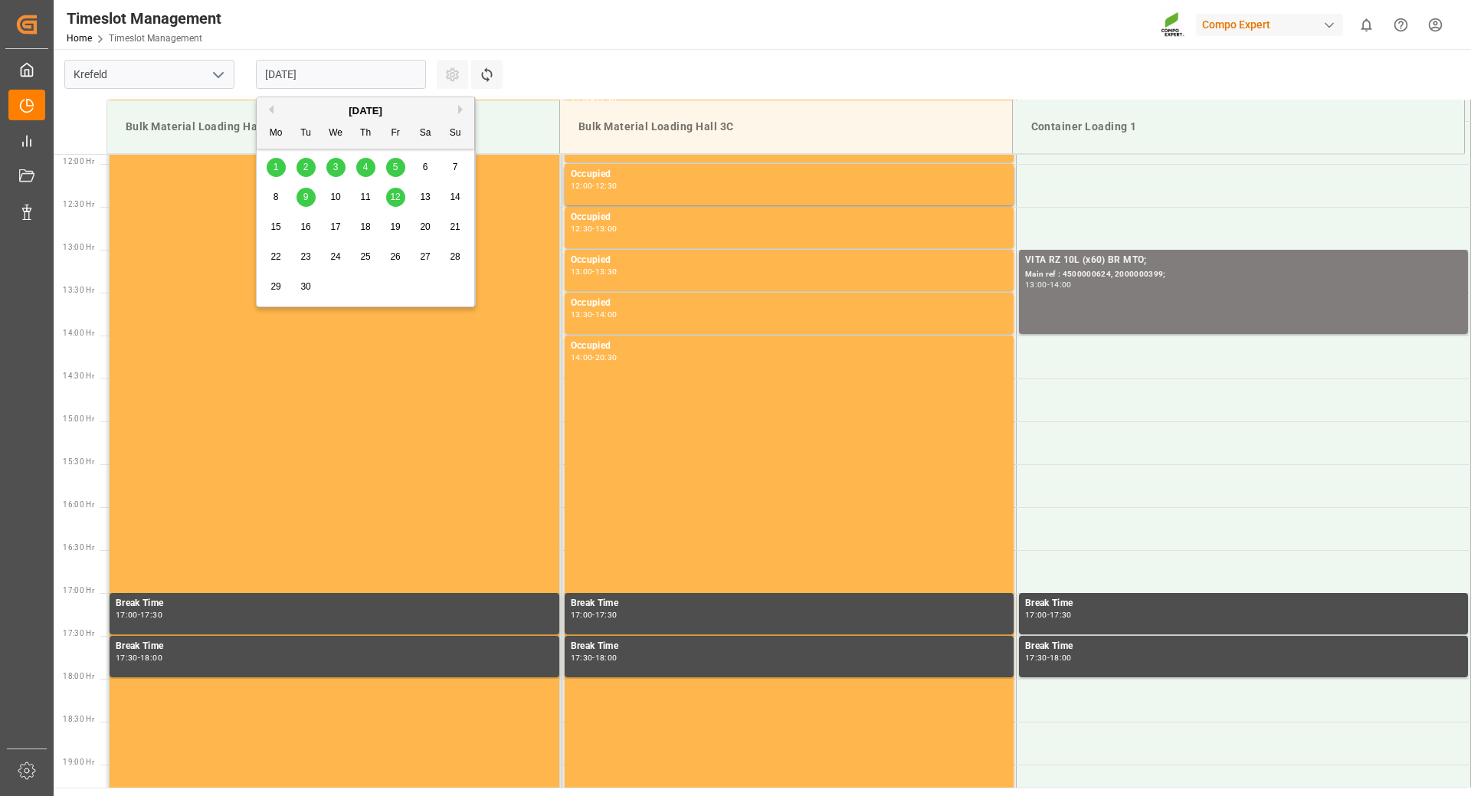
click at [305, 169] on span "2" at bounding box center [305, 167] width 5 height 11
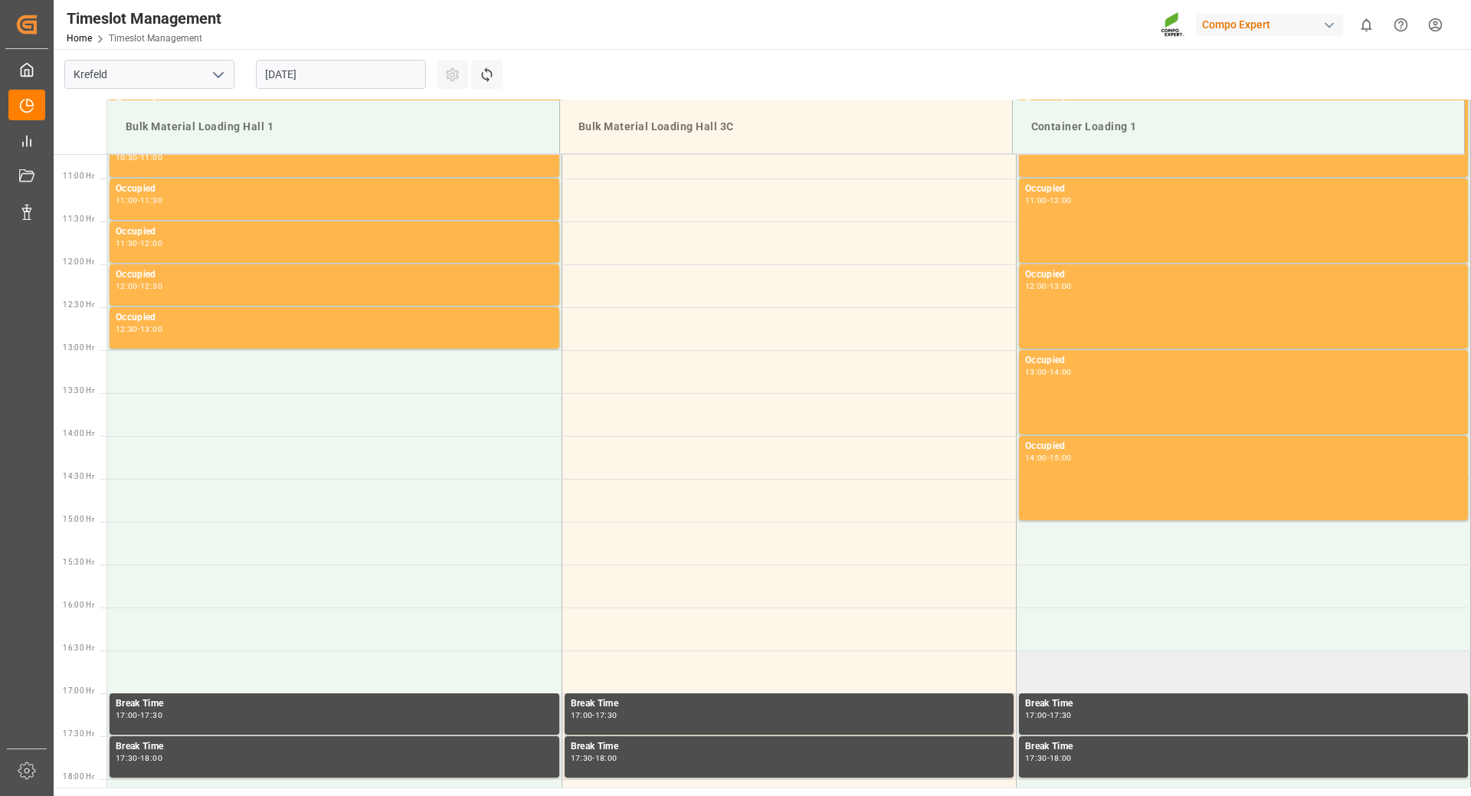
scroll to position [996, 0]
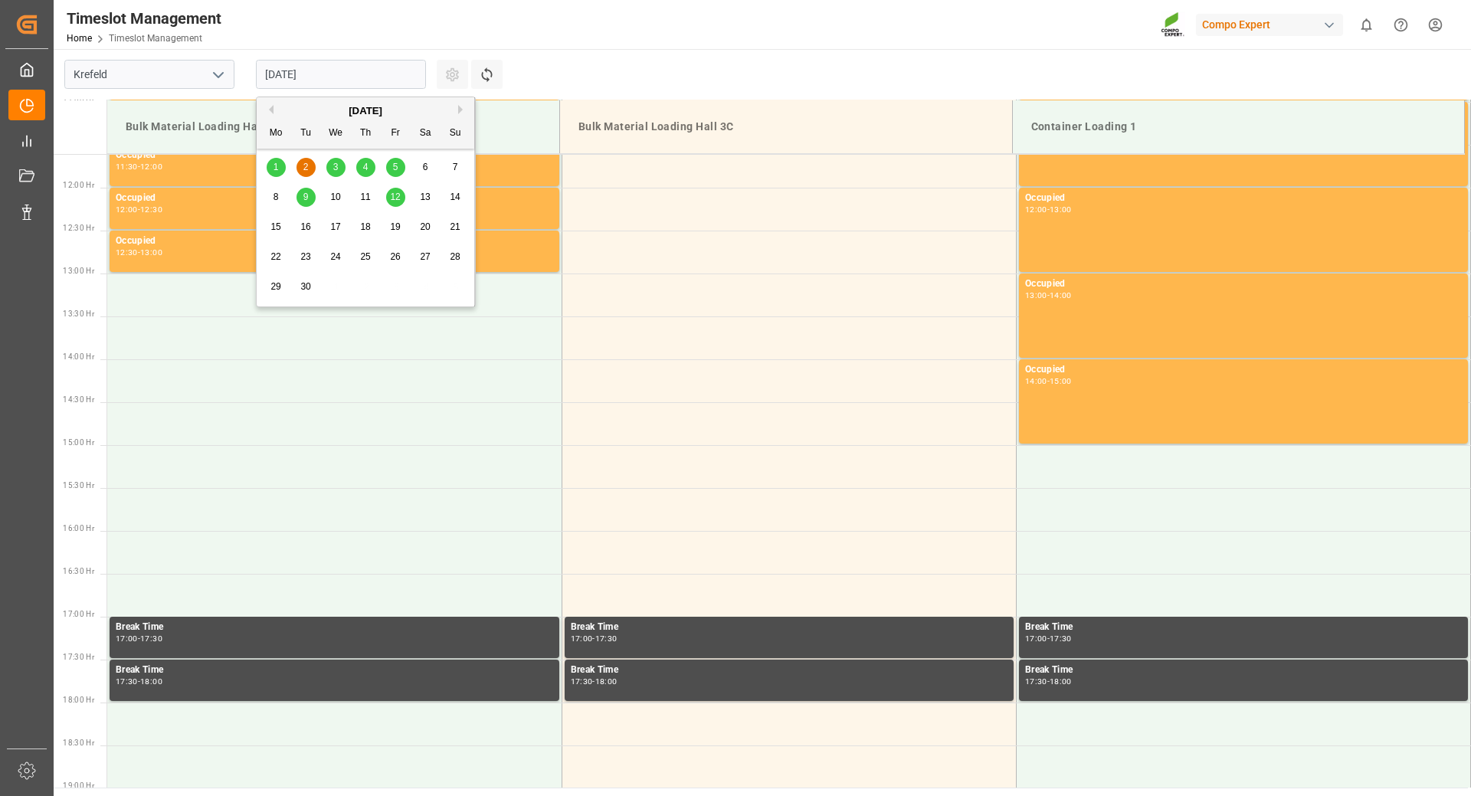
click at [333, 72] on input "02.09.2025" at bounding box center [341, 74] width 170 height 29
click at [330, 170] on div "3" at bounding box center [335, 168] width 19 height 18
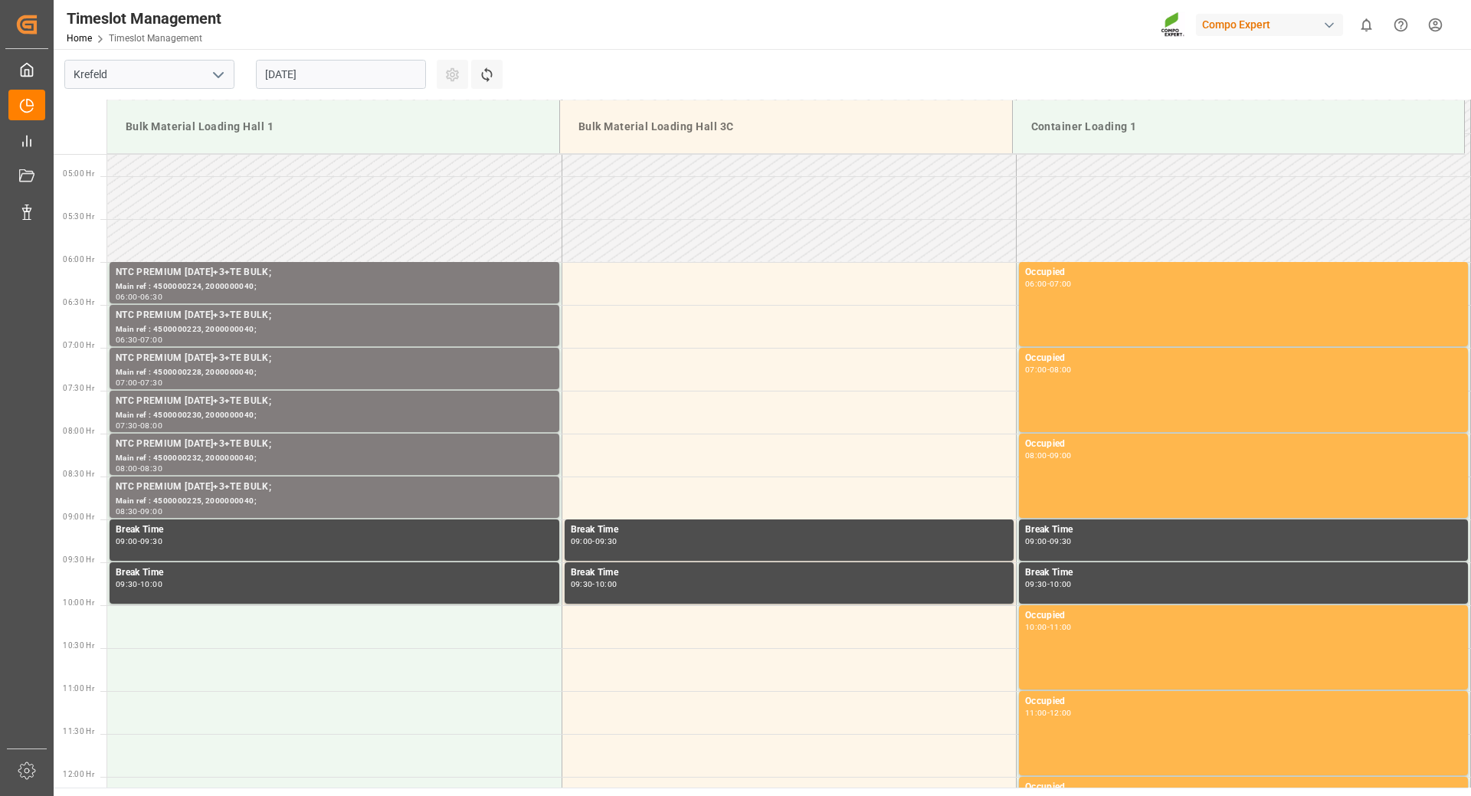
scroll to position [177, 0]
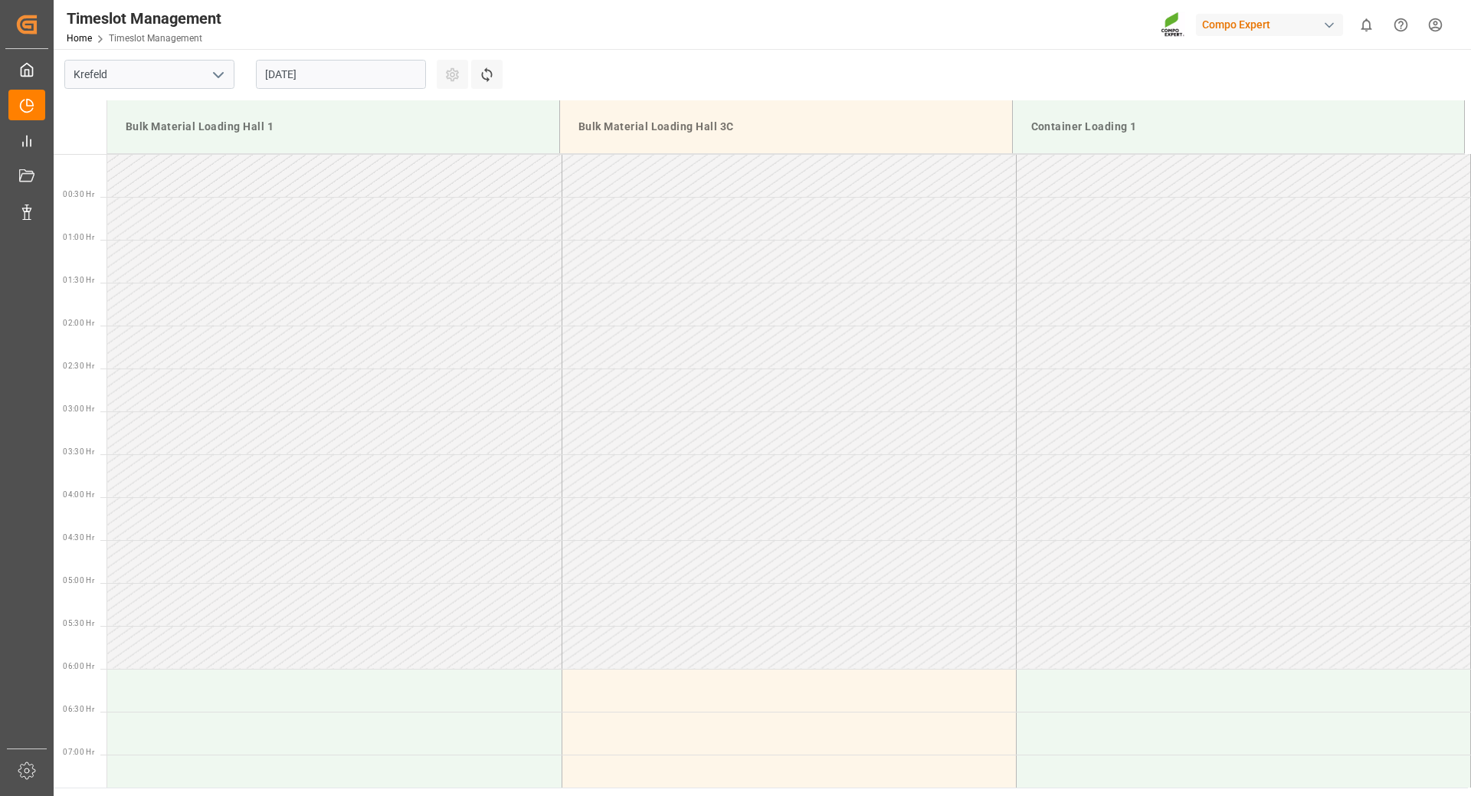
scroll to position [1020, 0]
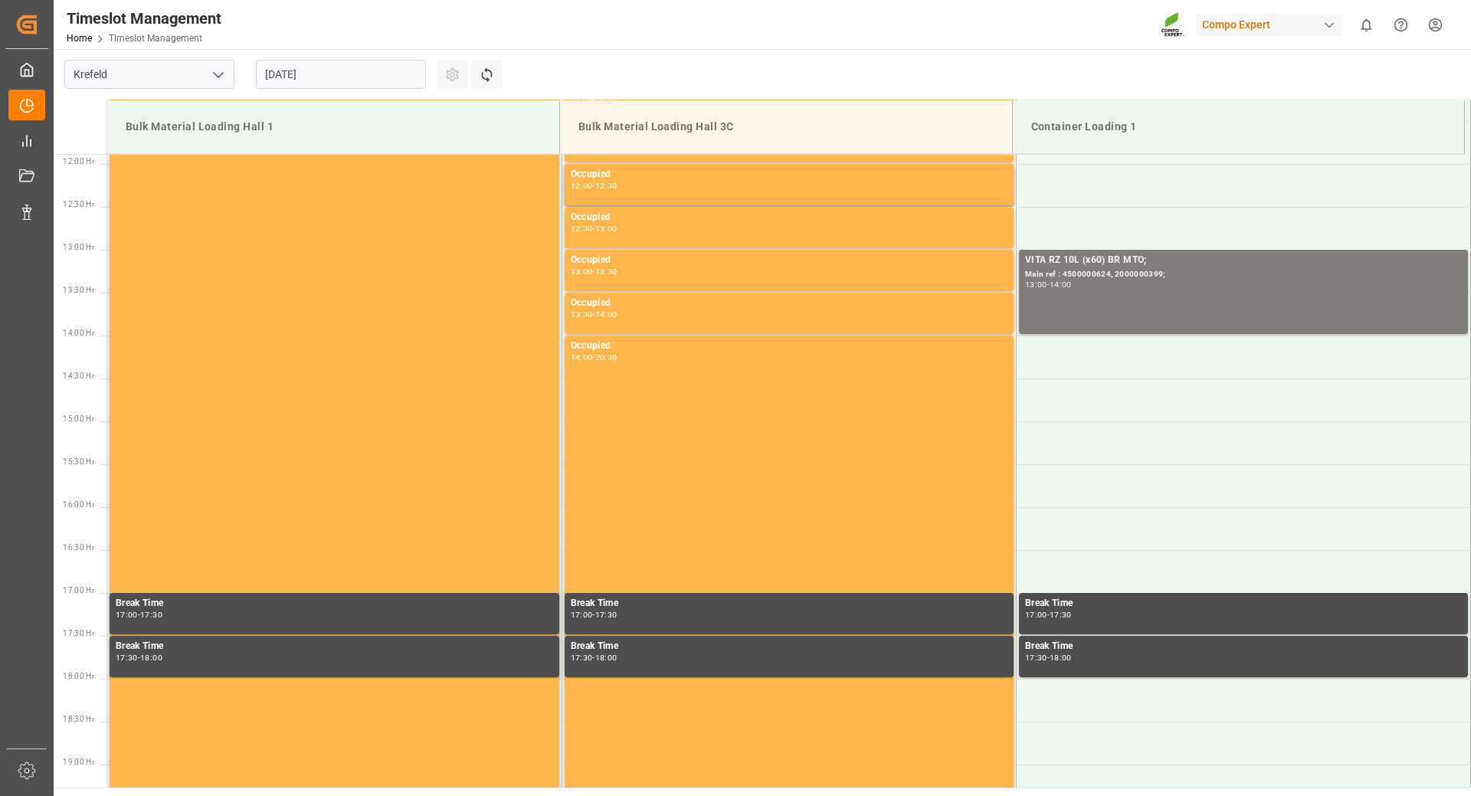
click at [367, 77] on input "[DATE]" at bounding box center [341, 74] width 170 height 29
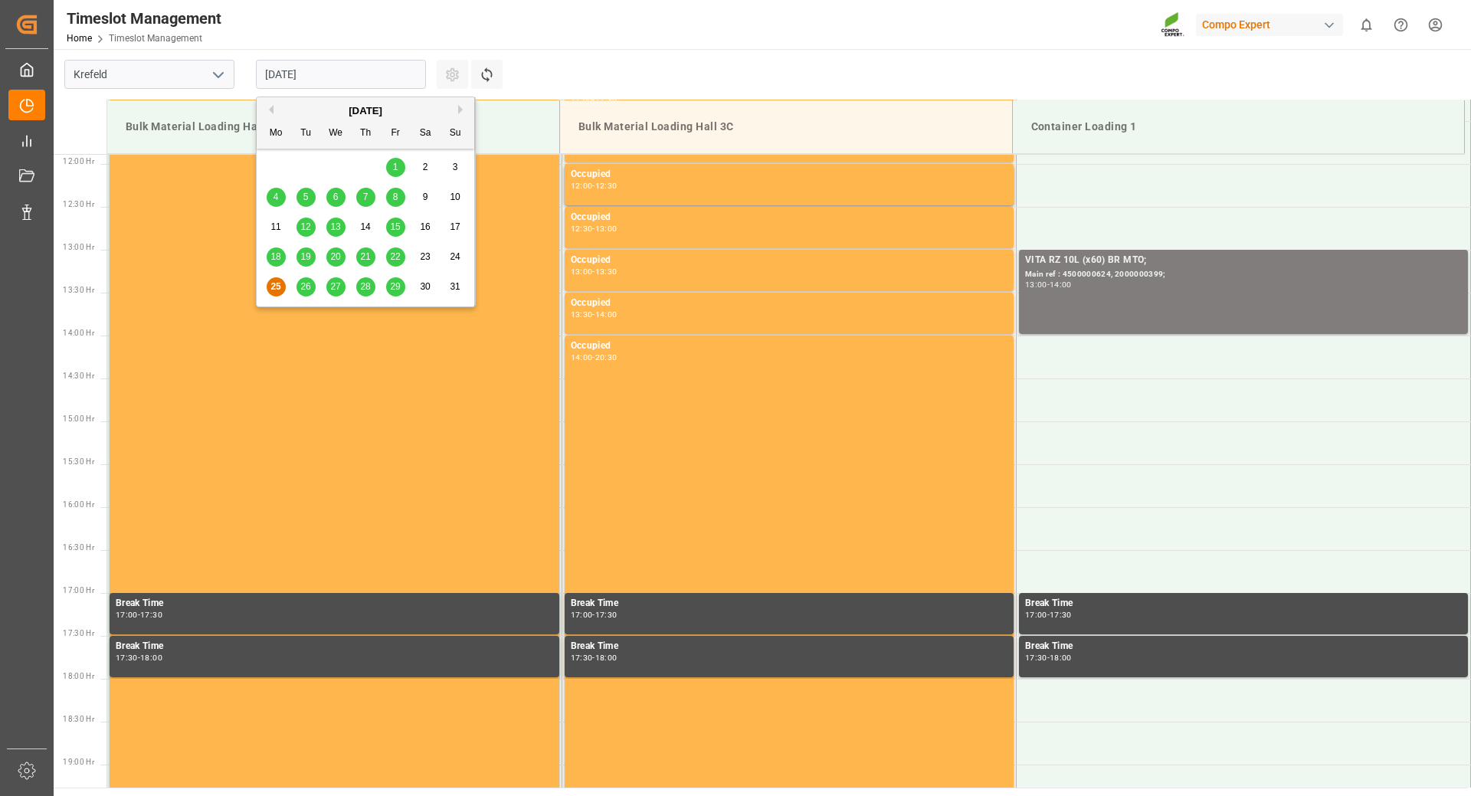
click at [459, 107] on button "Next Month" at bounding box center [462, 109] width 9 height 9
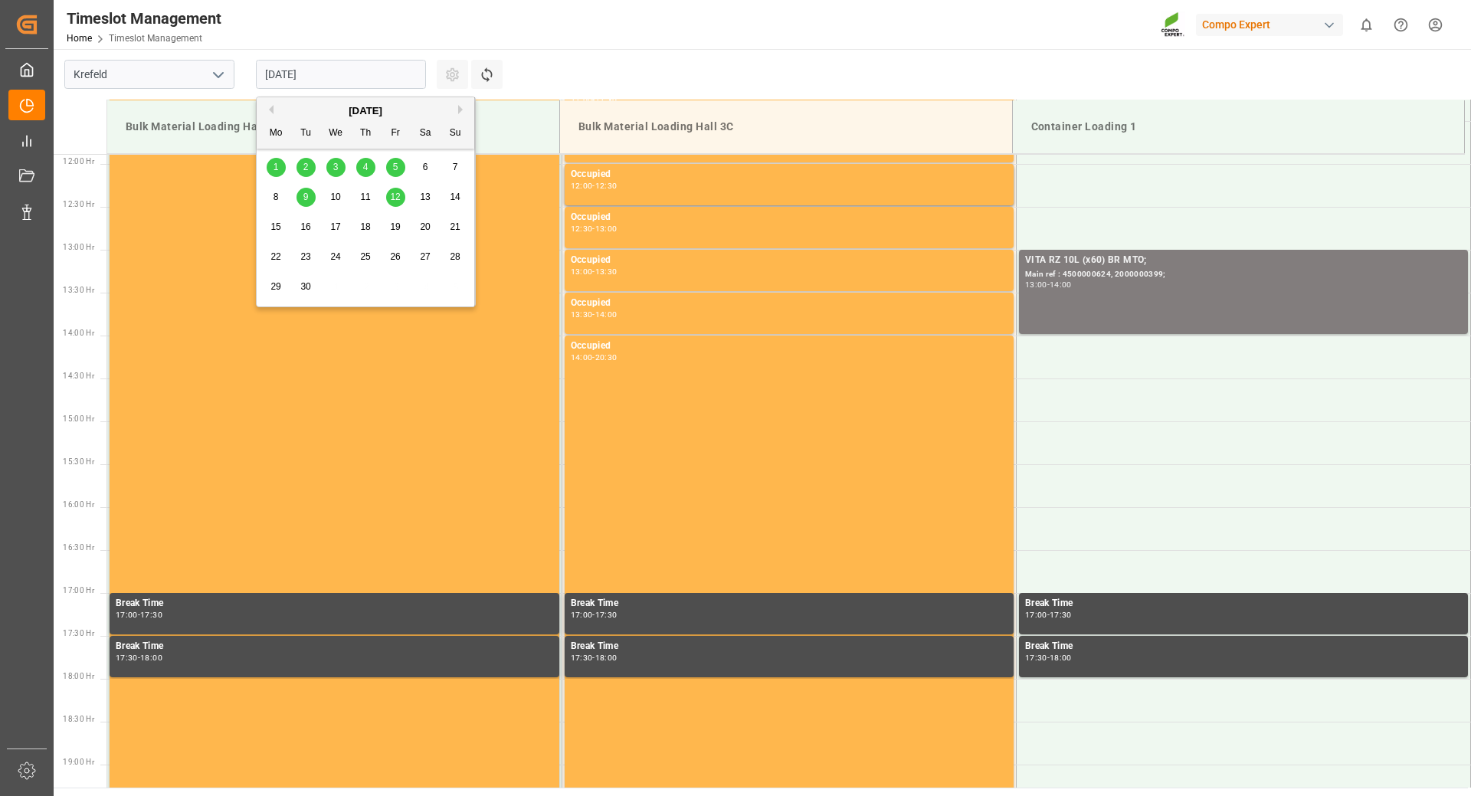
click at [364, 166] on span "4" at bounding box center [365, 167] width 5 height 11
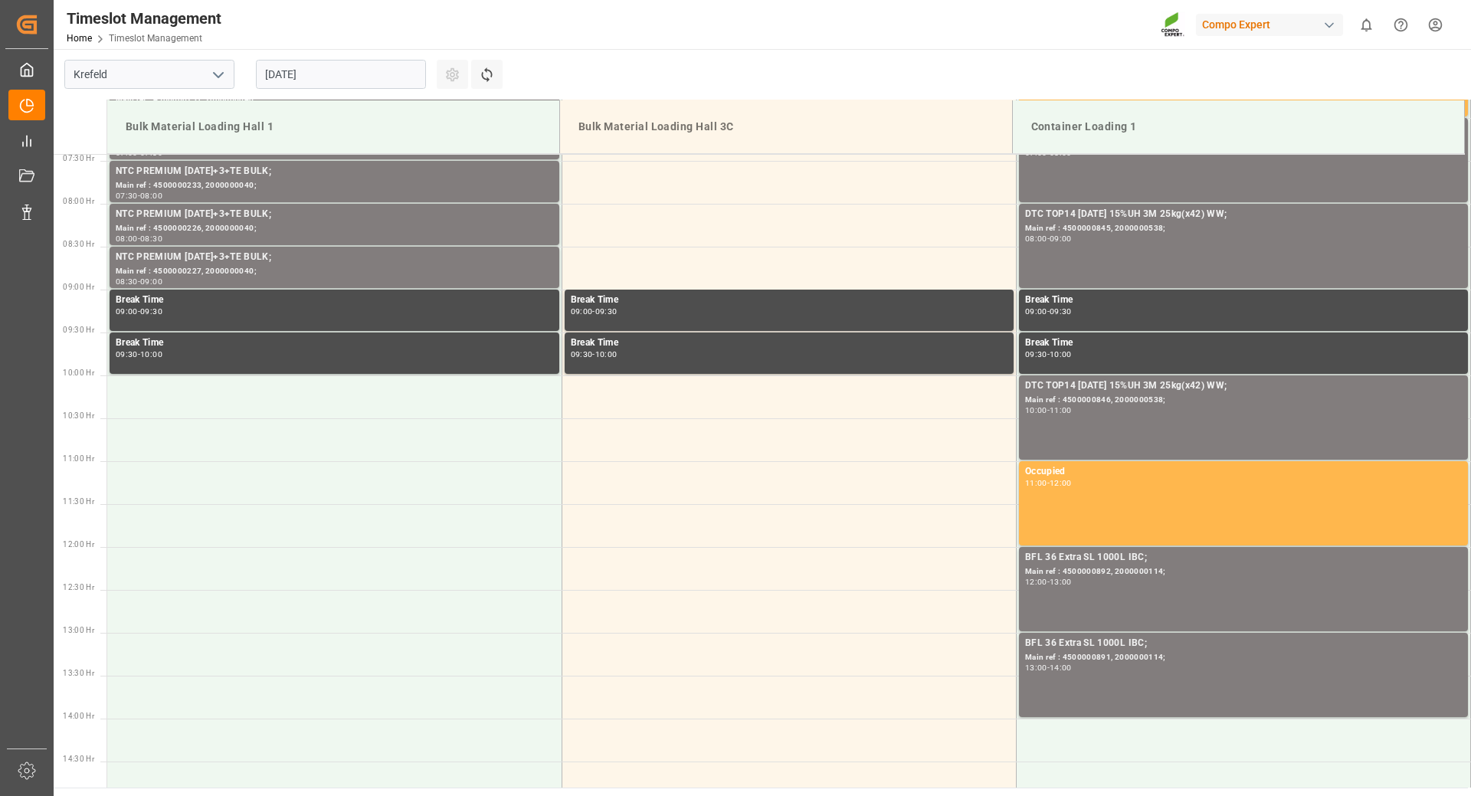
scroll to position [407, 0]
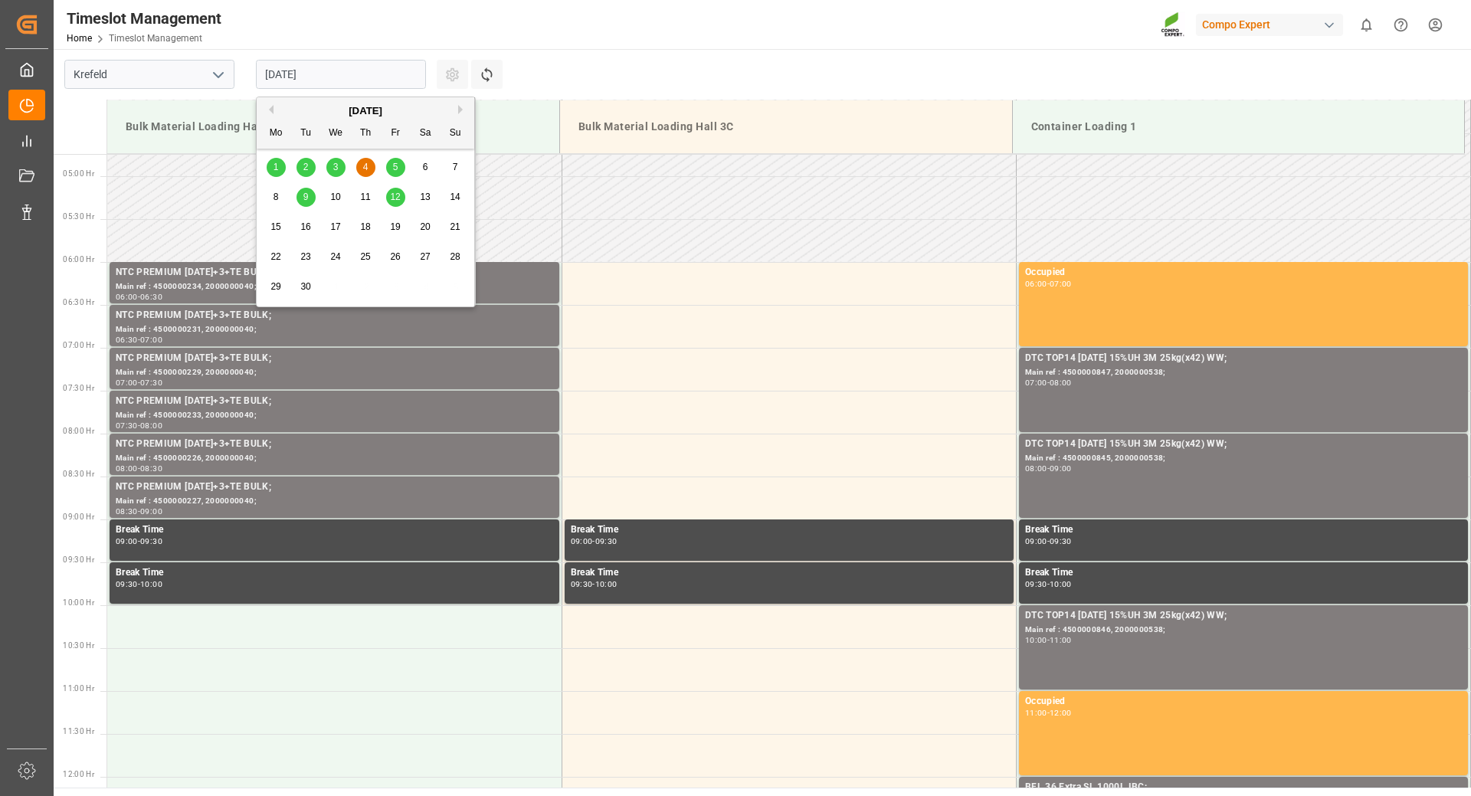
click at [383, 77] on input "04.09.2025" at bounding box center [341, 74] width 170 height 29
click at [272, 170] on div "1" at bounding box center [276, 168] width 19 height 18
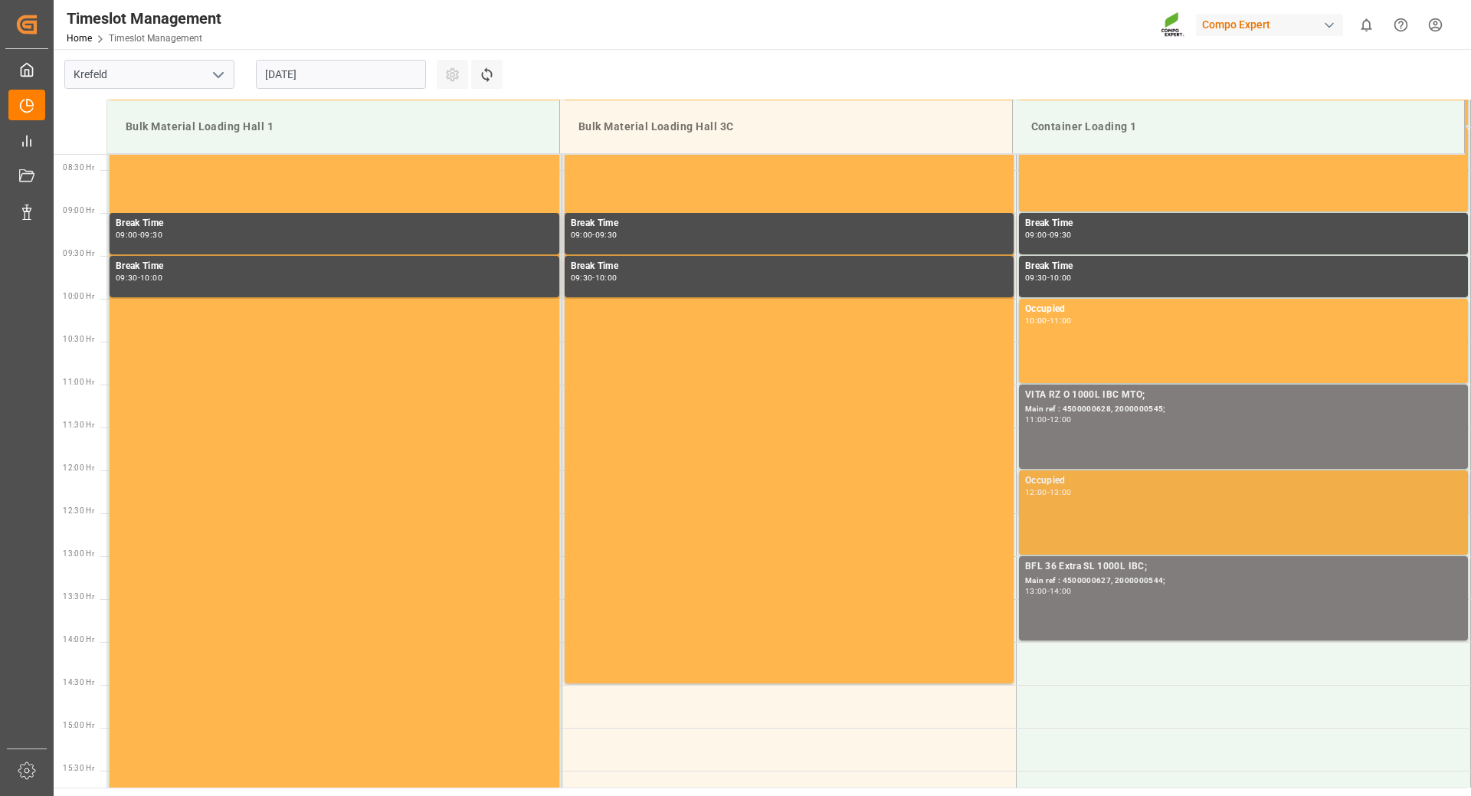
scroll to position [867, 0]
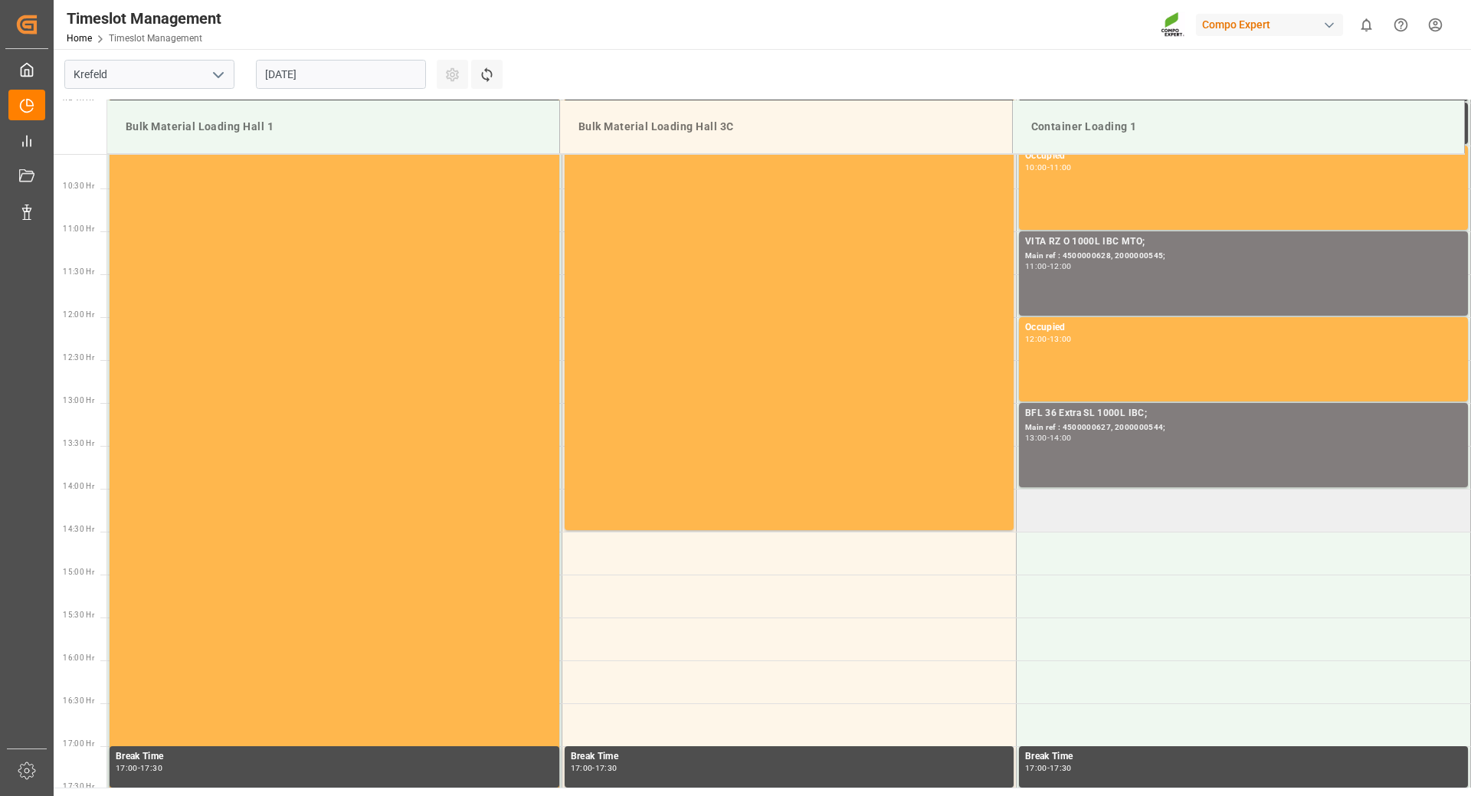
click at [1080, 519] on td at bounding box center [1243, 510] width 454 height 43
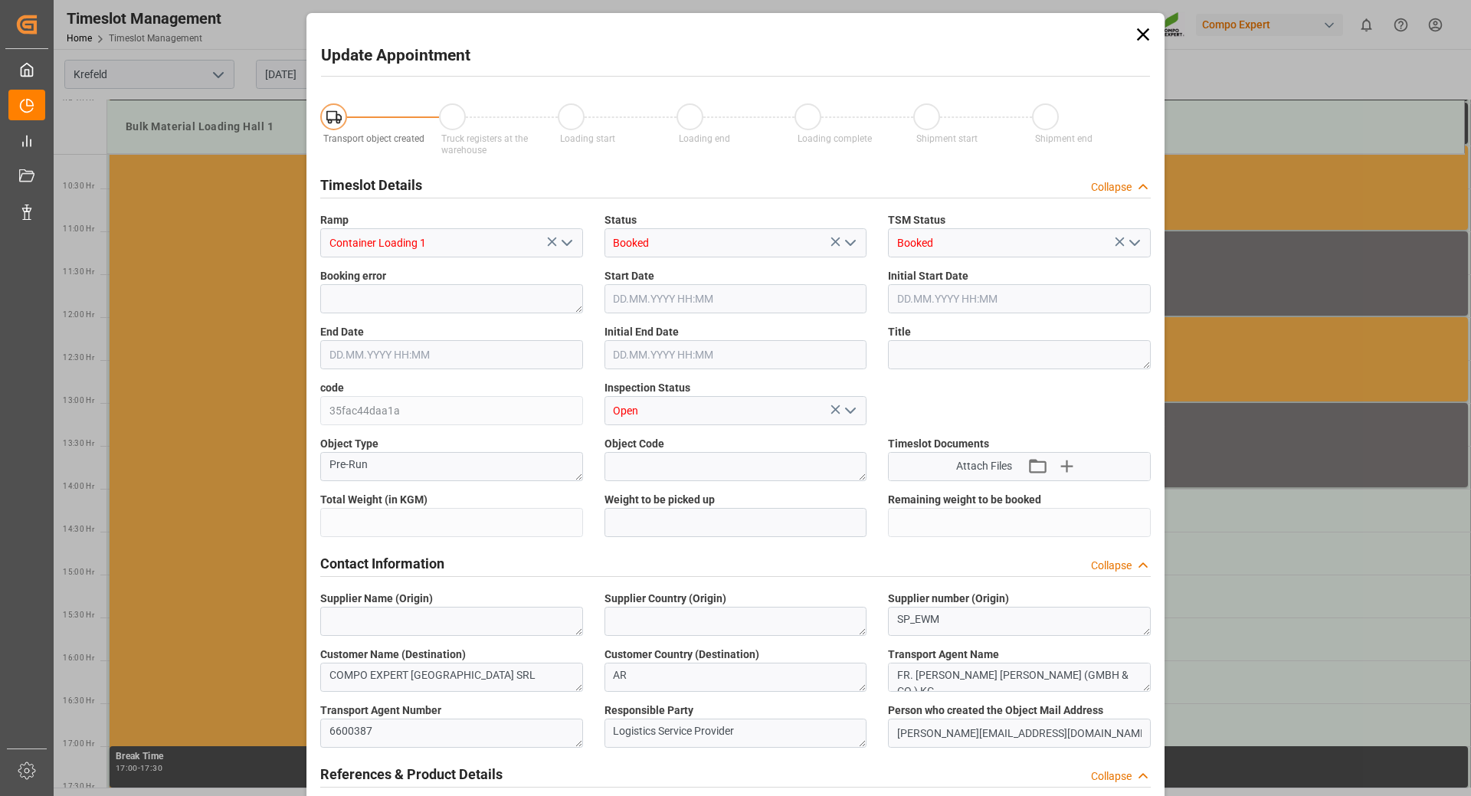
type input "21217.5"
type input "0"
type input "01.09.2025 14:00"
type input "01.09.2025 14:30"
type input "25.08.2025 10:32"
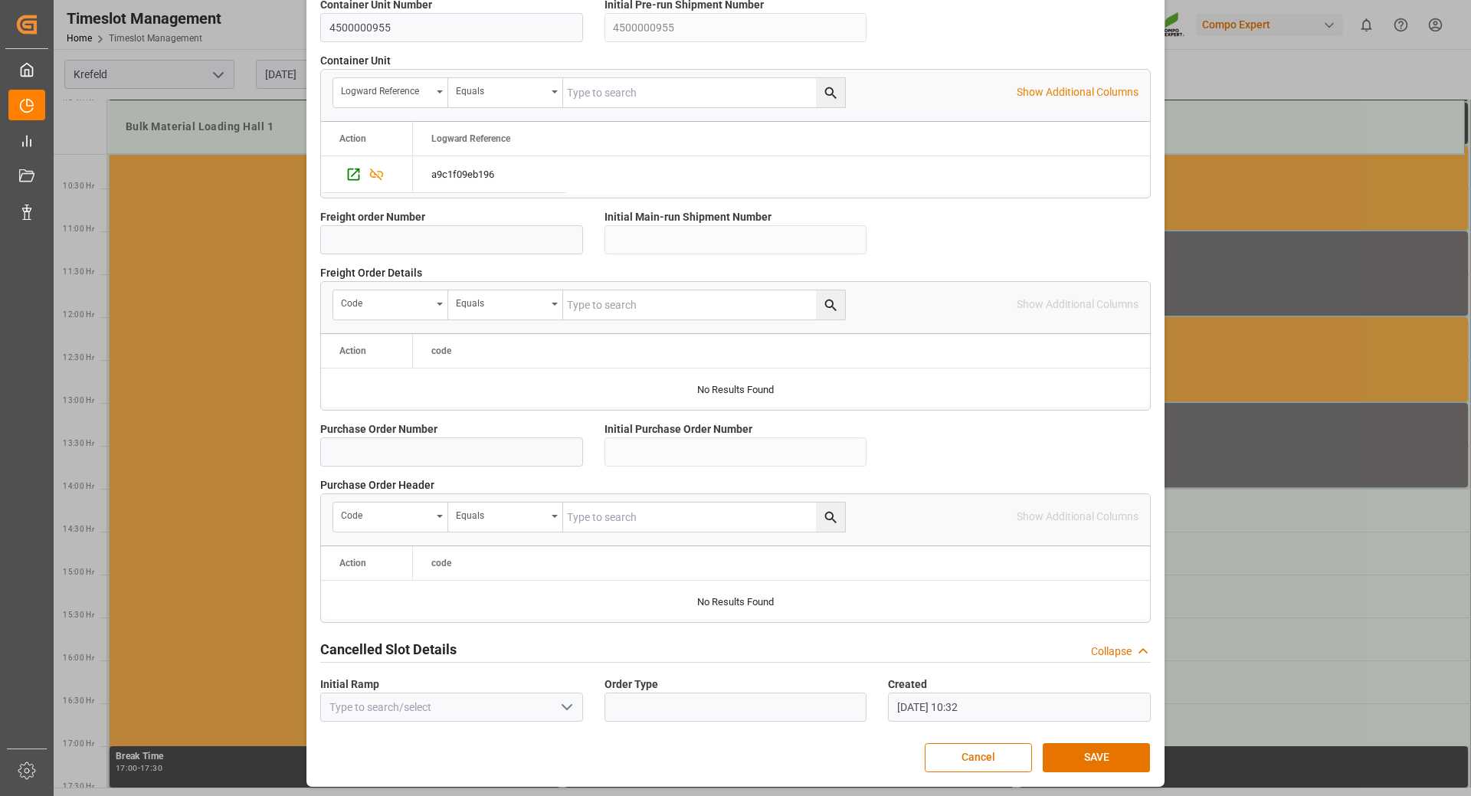
scroll to position [1228, 0]
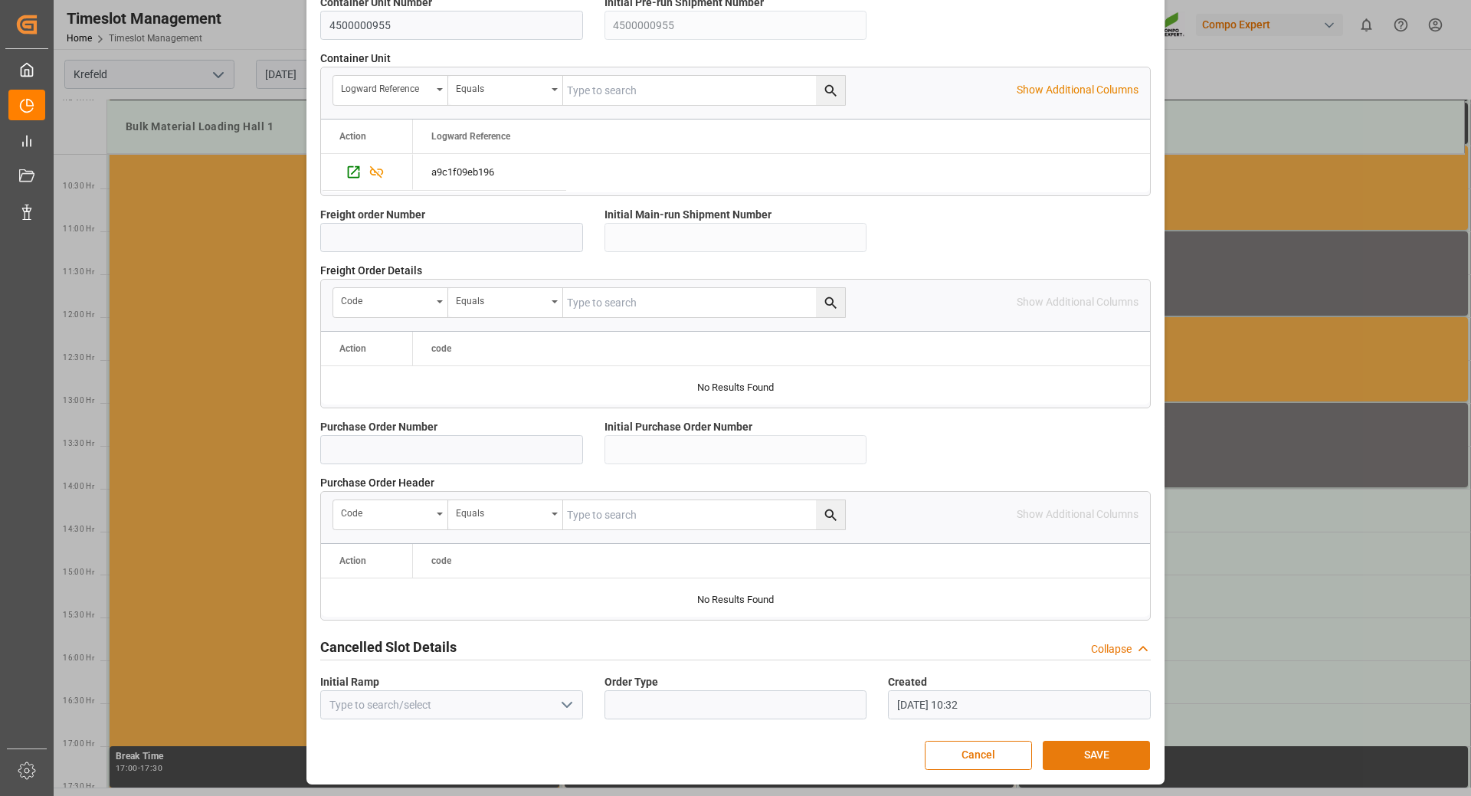
click at [1089, 755] on button "SAVE" at bounding box center [1096, 755] width 107 height 29
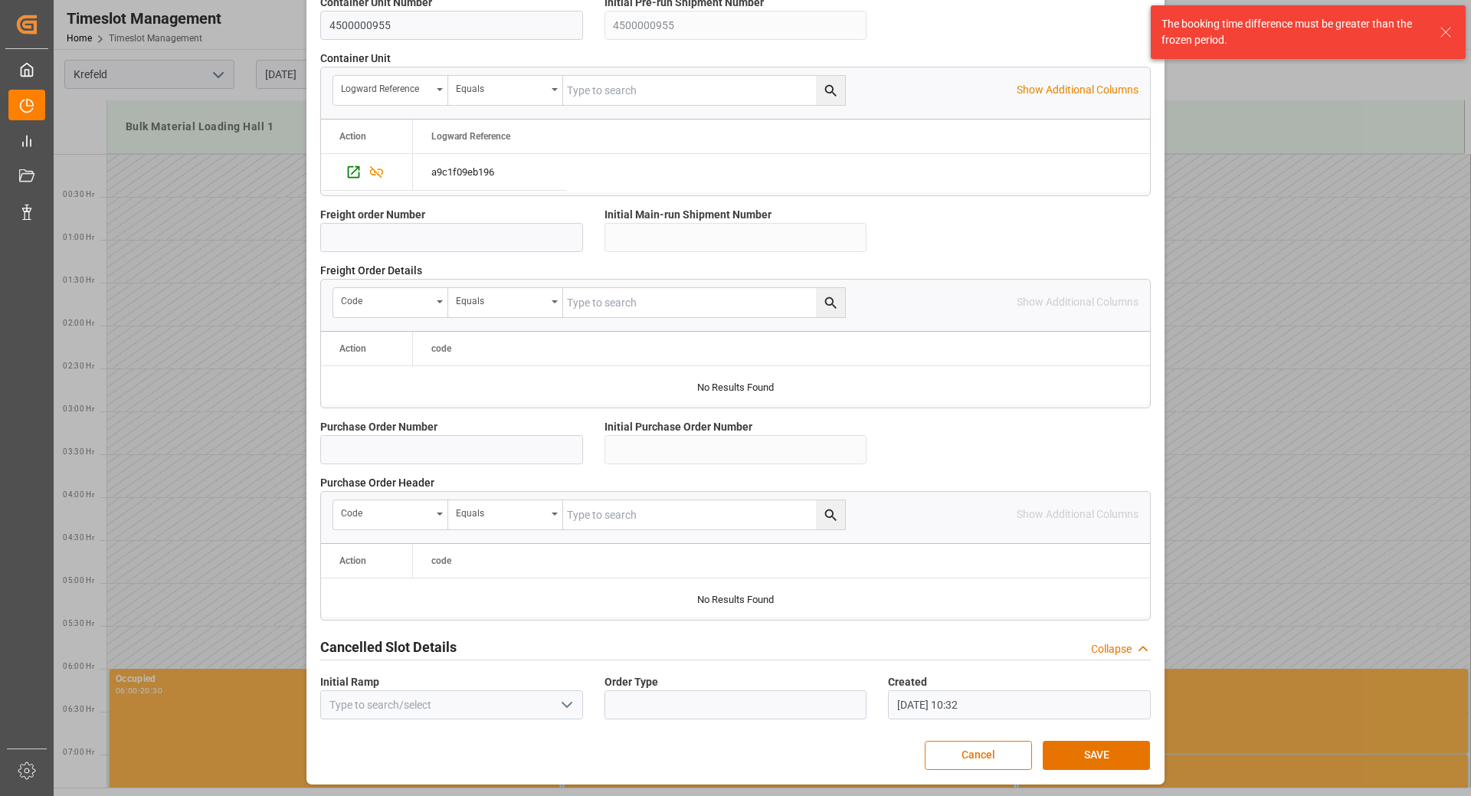
click at [1444, 31] on icon at bounding box center [1446, 32] width 18 height 18
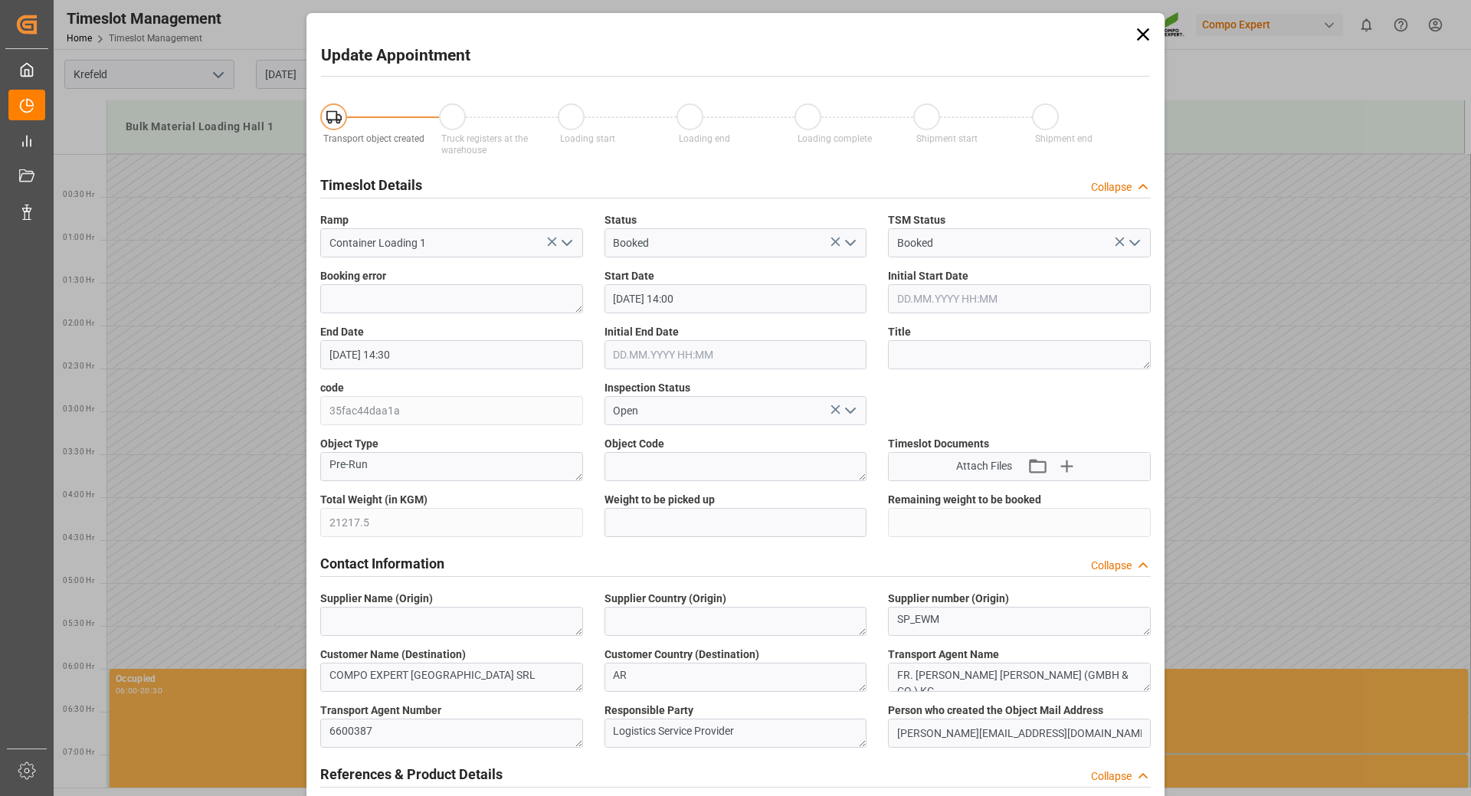
click at [1142, 38] on icon at bounding box center [1143, 34] width 21 height 21
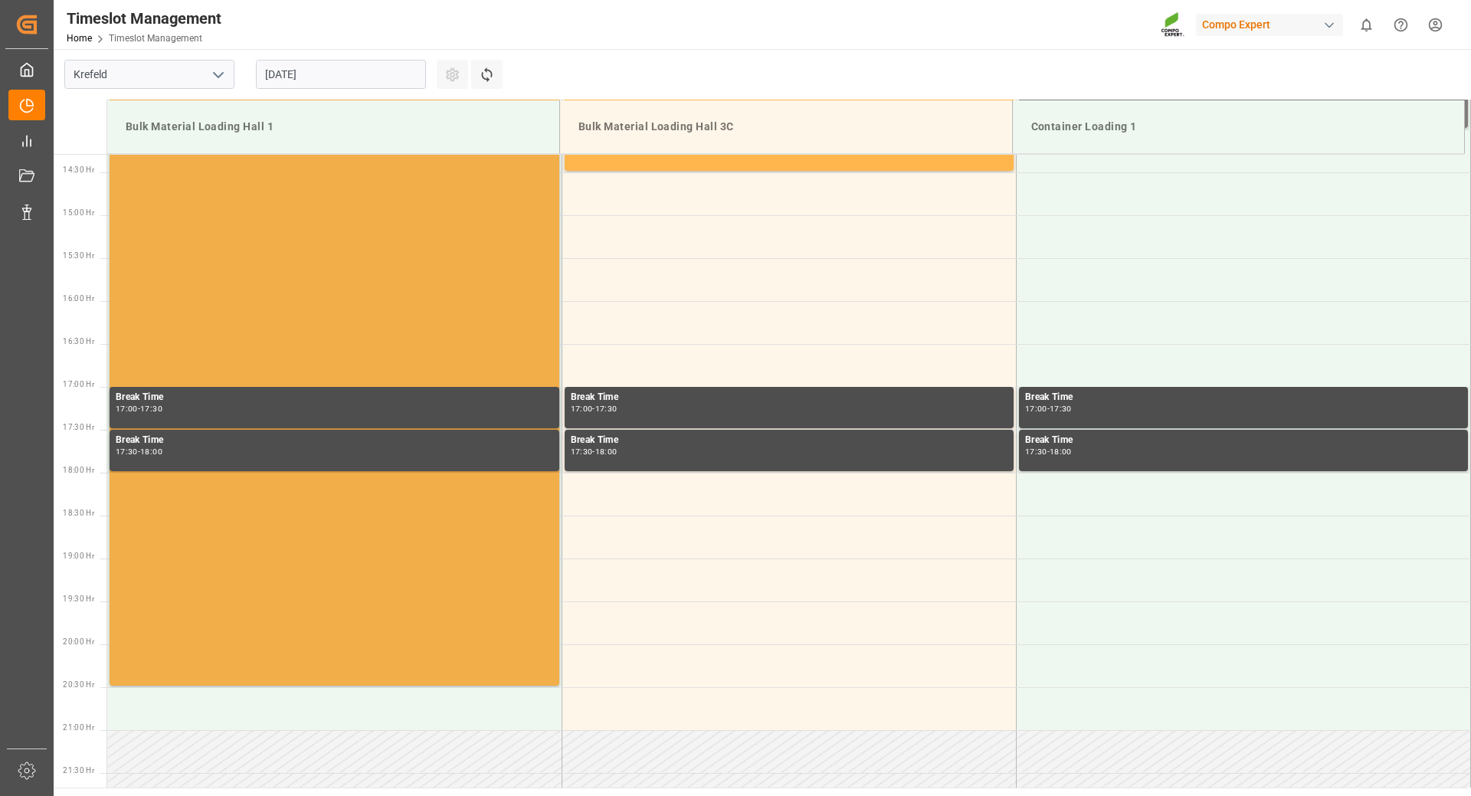
scroll to position [919, 0]
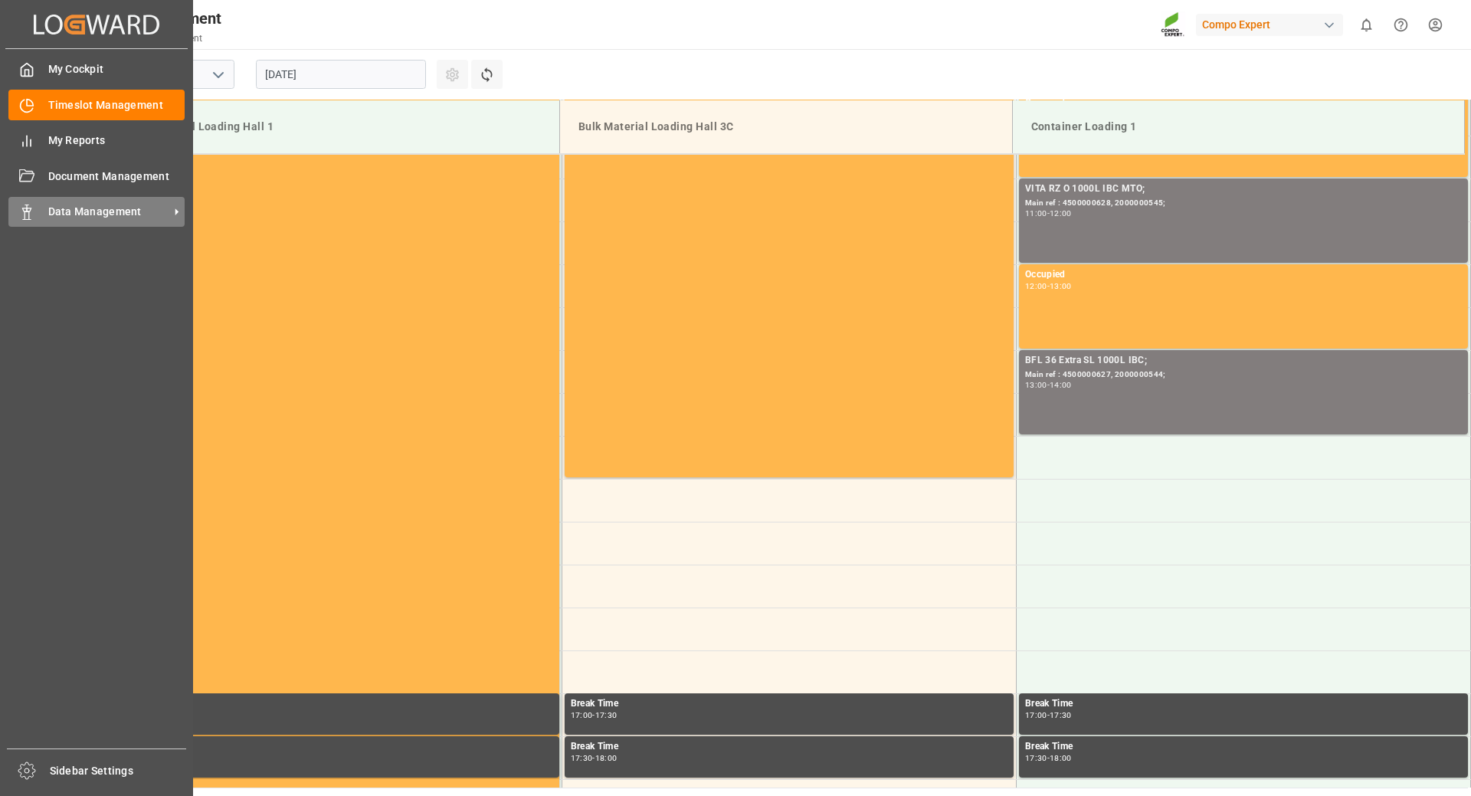
click at [77, 215] on span "Data Management" at bounding box center [108, 212] width 121 height 16
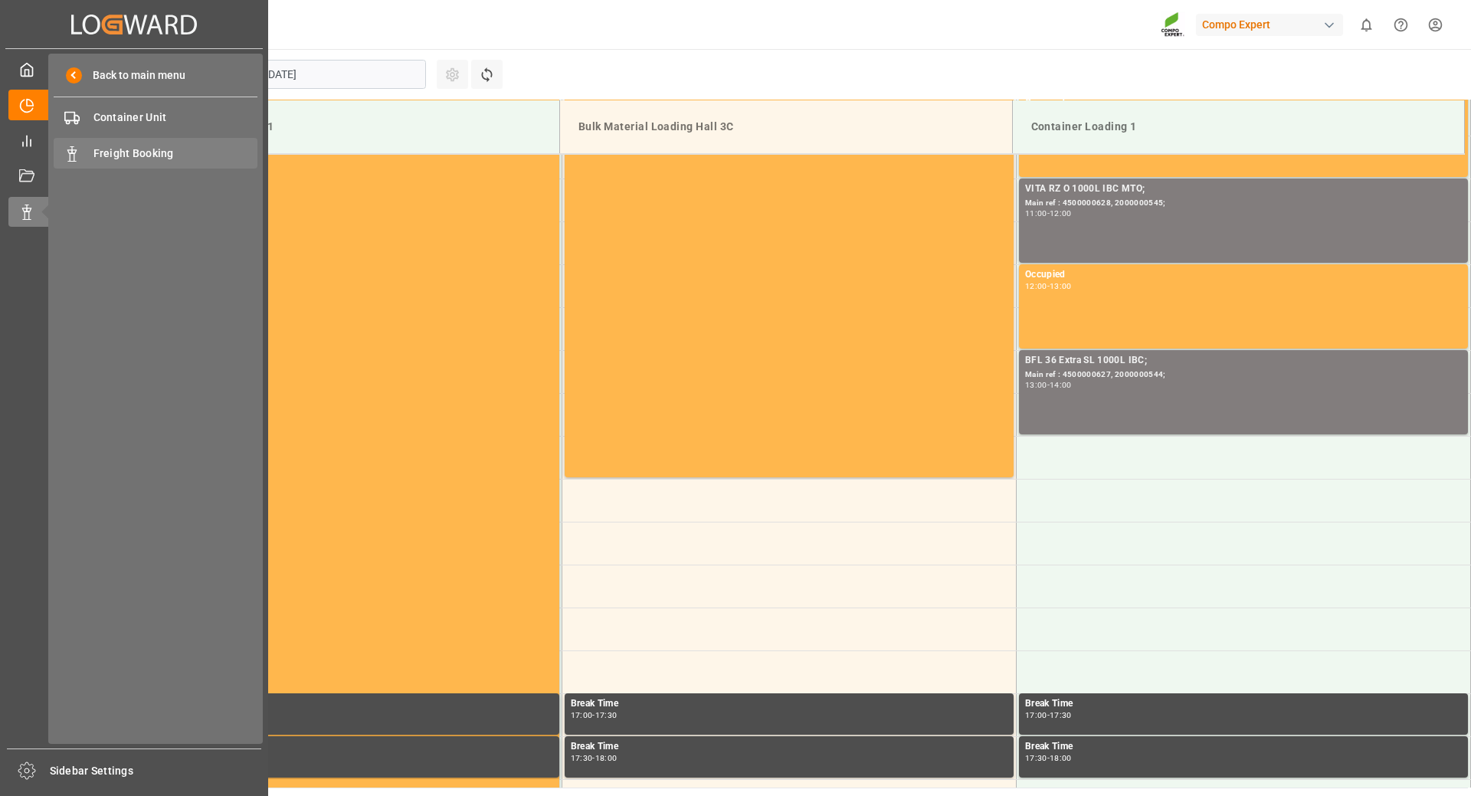
click at [138, 152] on span "Freight Booking" at bounding box center [175, 154] width 165 height 16
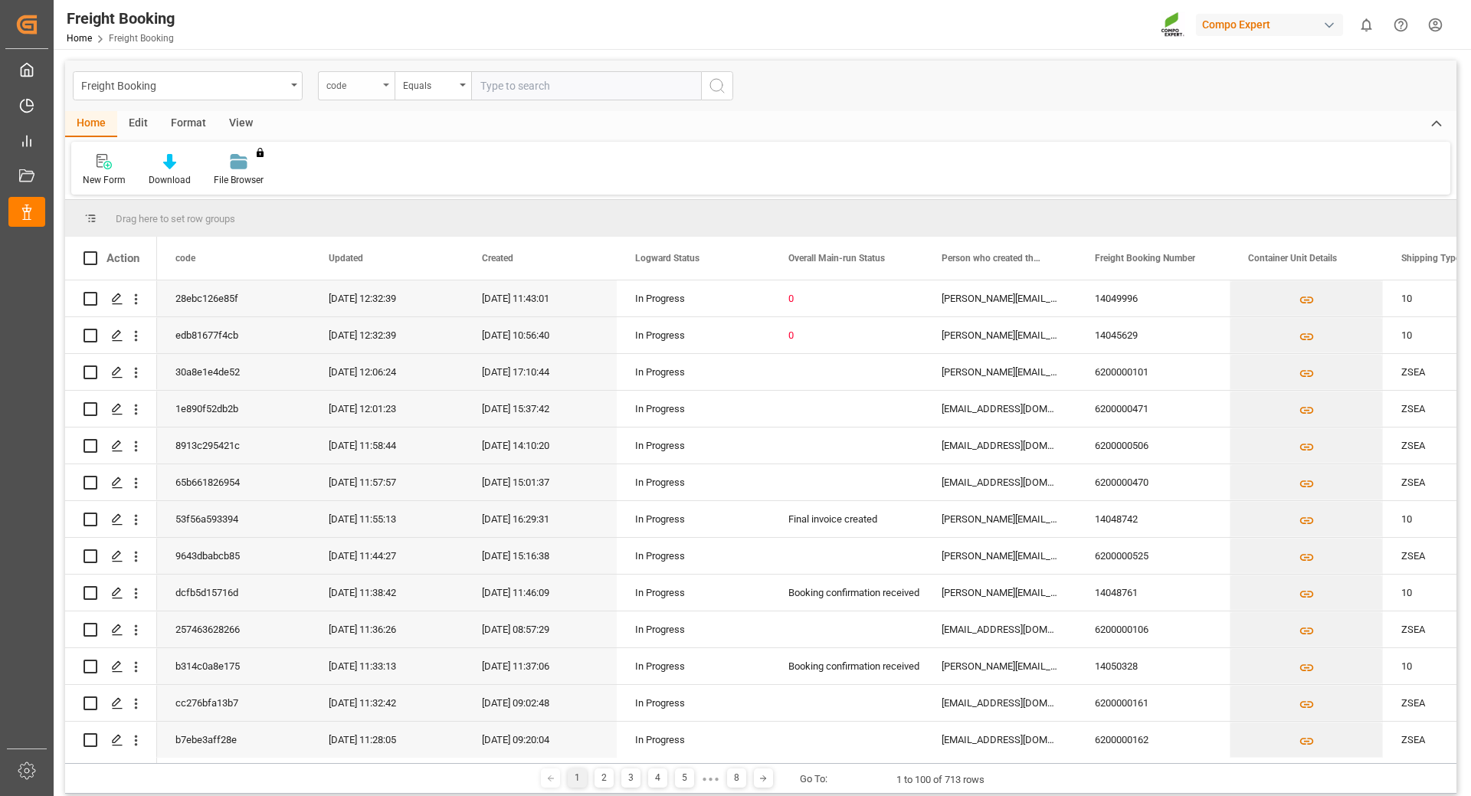
click at [388, 90] on div "code" at bounding box center [356, 85] width 77 height 29
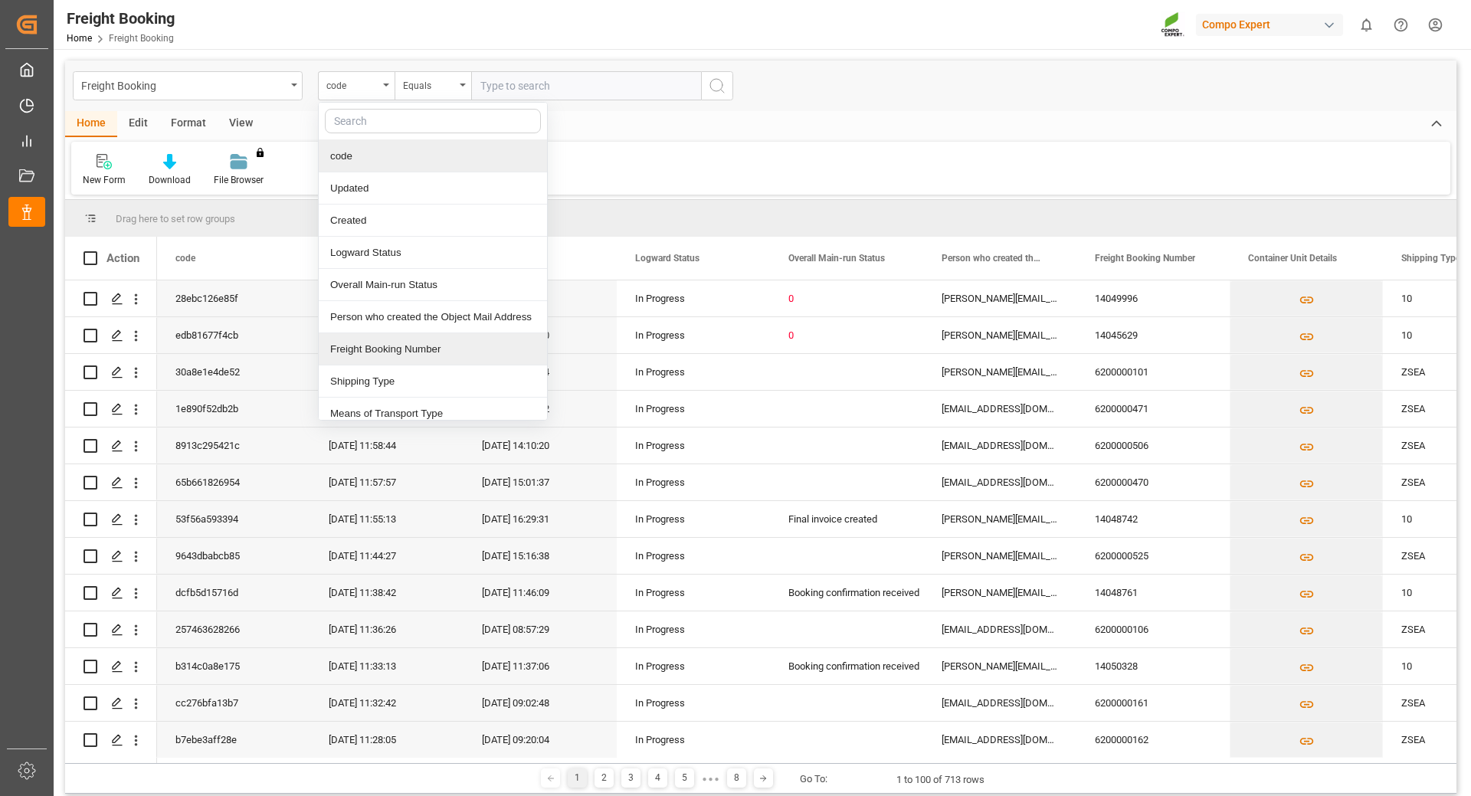
click at [365, 353] on div "Freight Booking Number" at bounding box center [433, 349] width 228 height 32
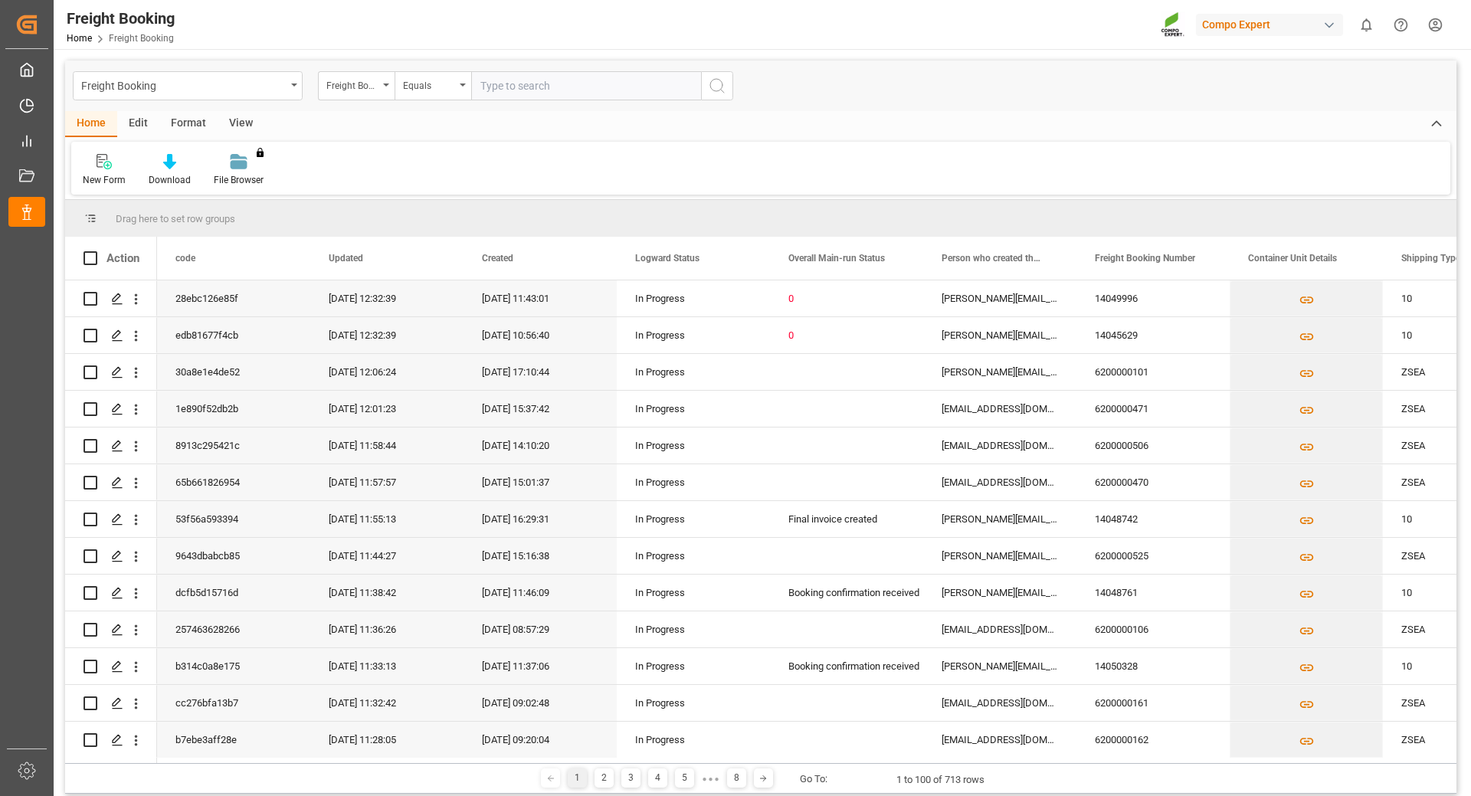
click at [502, 93] on input "text" at bounding box center [586, 85] width 230 height 29
type input "6200000458"
click at [714, 87] on icon "search button" at bounding box center [717, 86] width 18 height 18
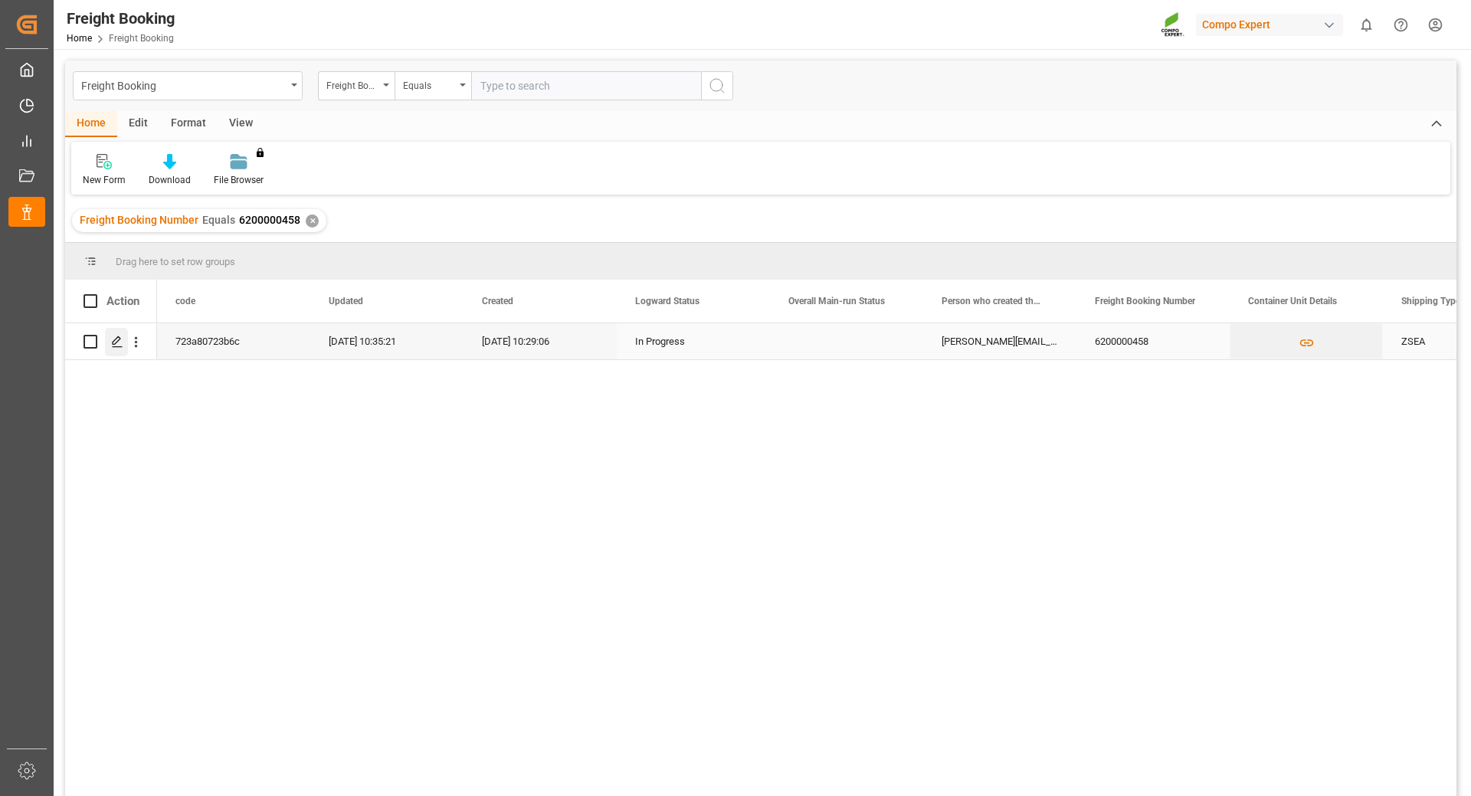
click at [112, 338] on icon "Press SPACE to select this row." at bounding box center [117, 342] width 12 height 12
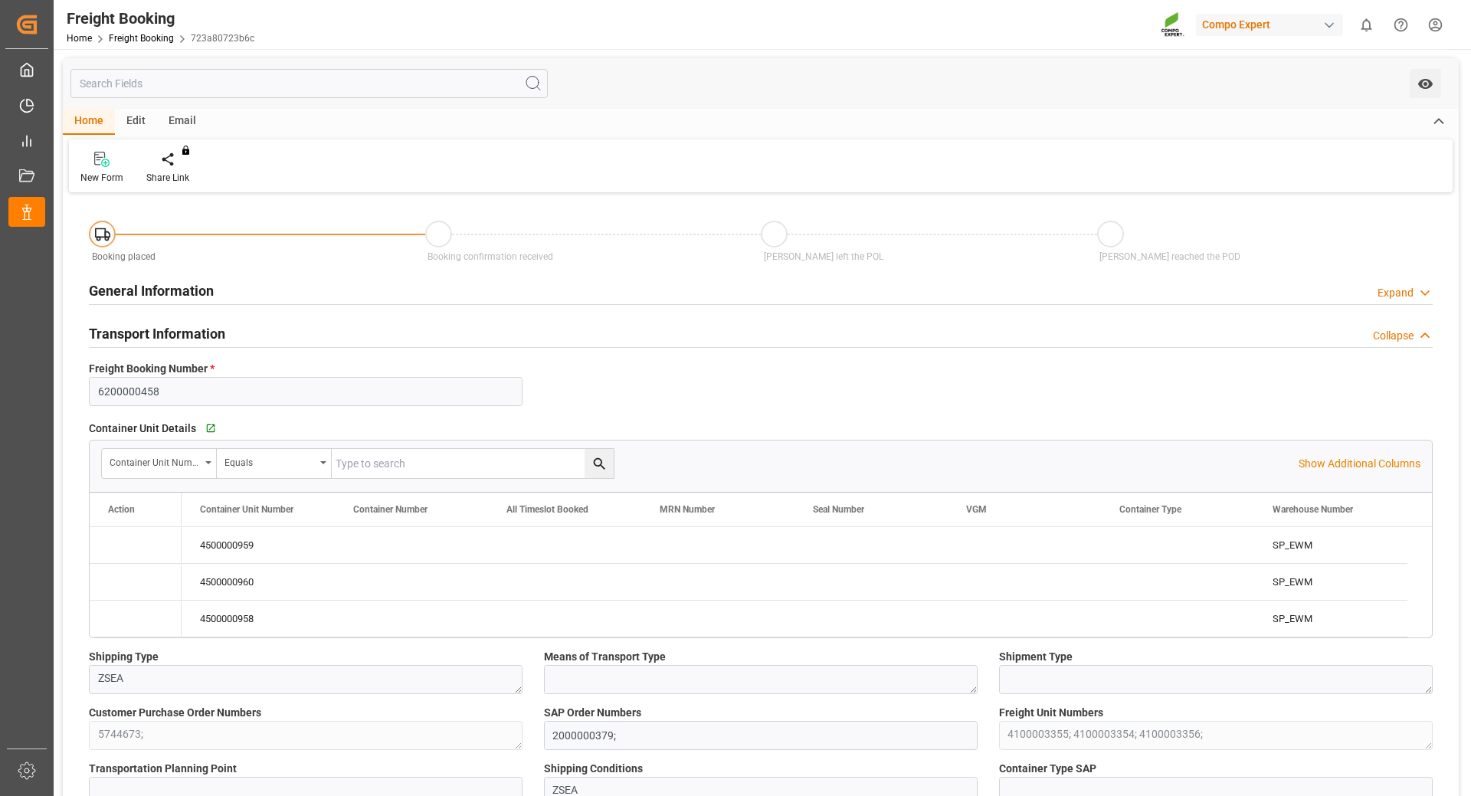
type input "ARZAE"
type input "0"
type input "63652.5"
type input "20.08.2025 01:00"
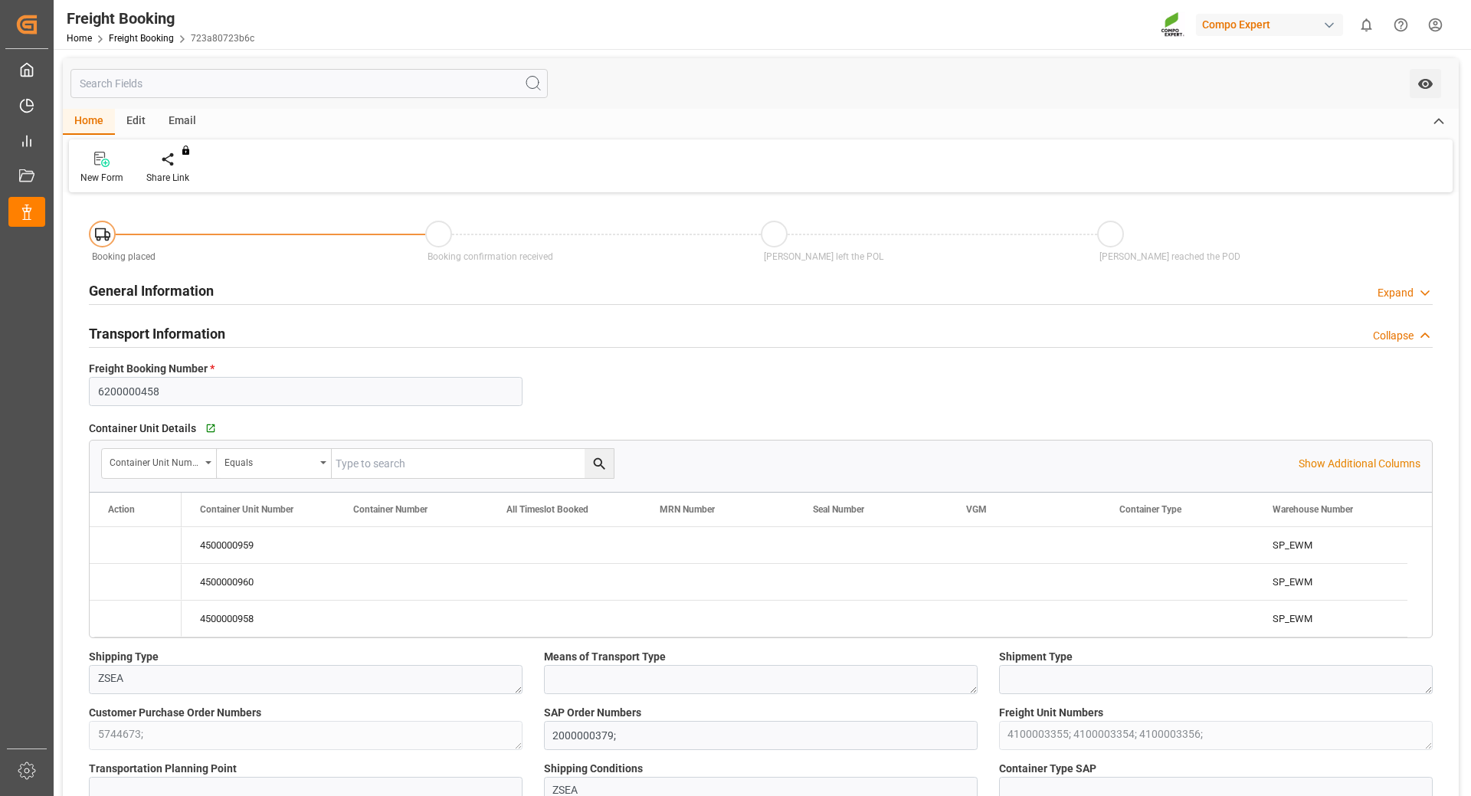
type input "12.08.2025 10:29"
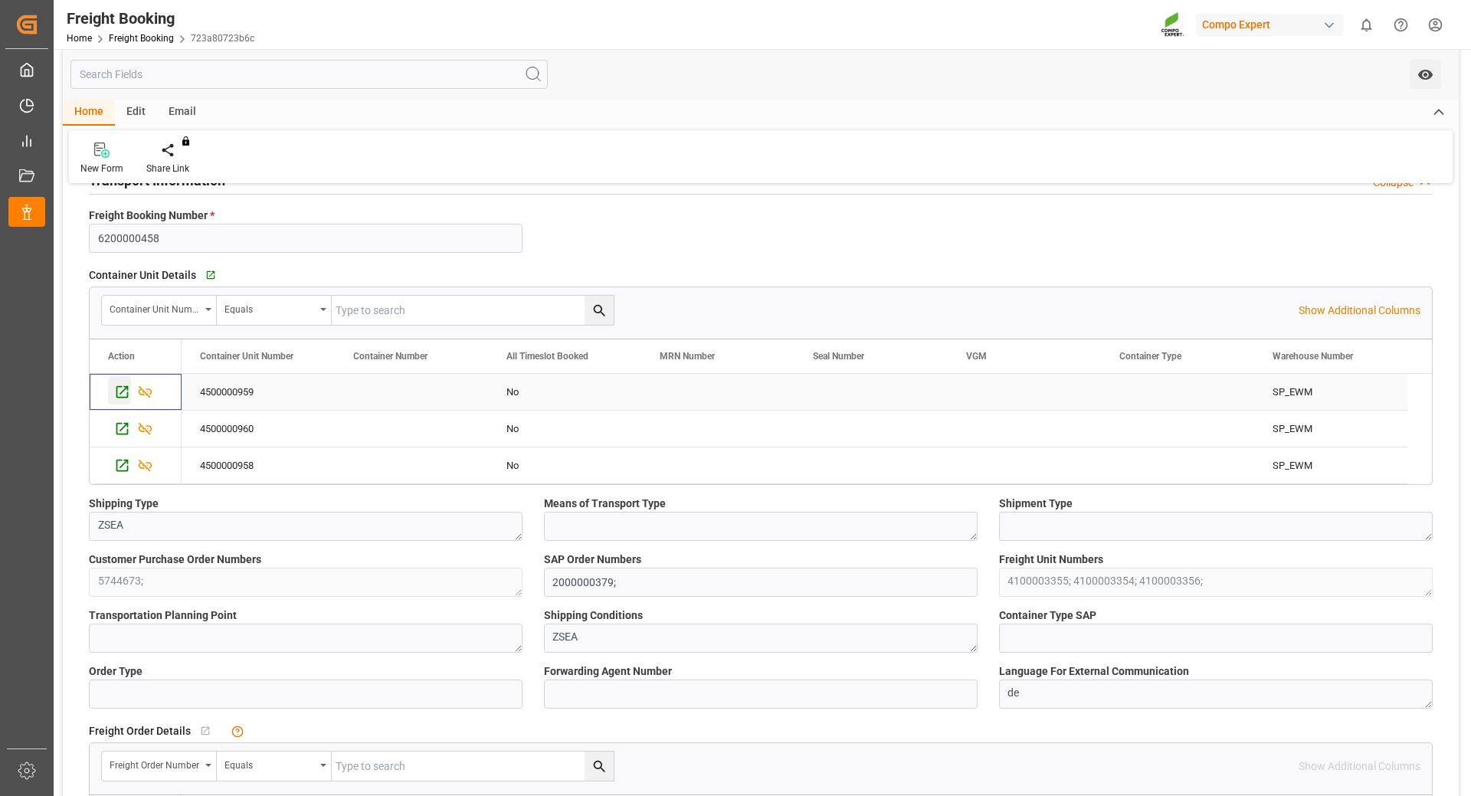
click at [119, 393] on icon "Press SPACE to select this row." at bounding box center [122, 392] width 16 height 16
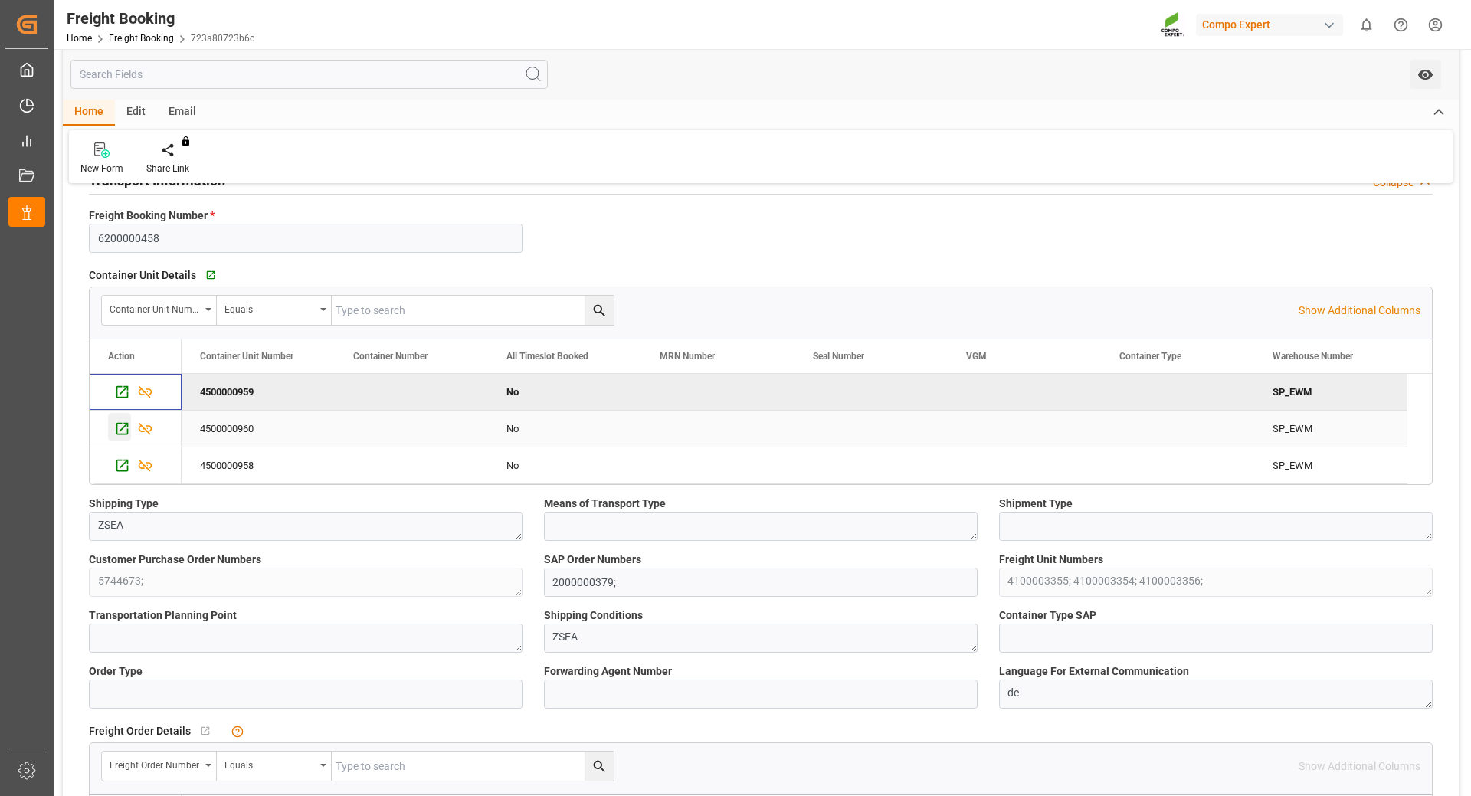
click at [120, 430] on icon "Press SPACE to select this row." at bounding box center [122, 429] width 16 height 16
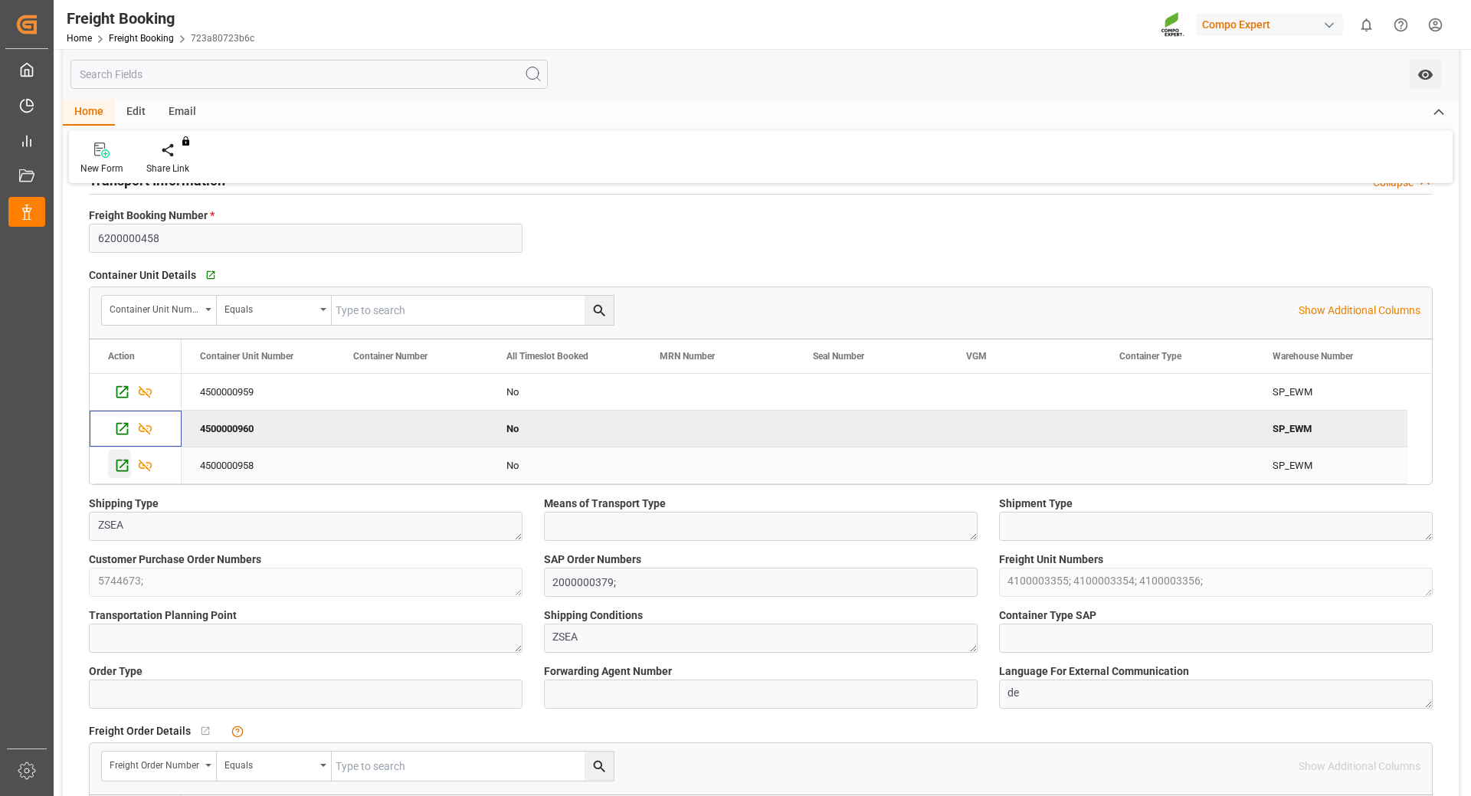
click at [122, 469] on icon "Press SPACE to select this row." at bounding box center [122, 465] width 16 height 16
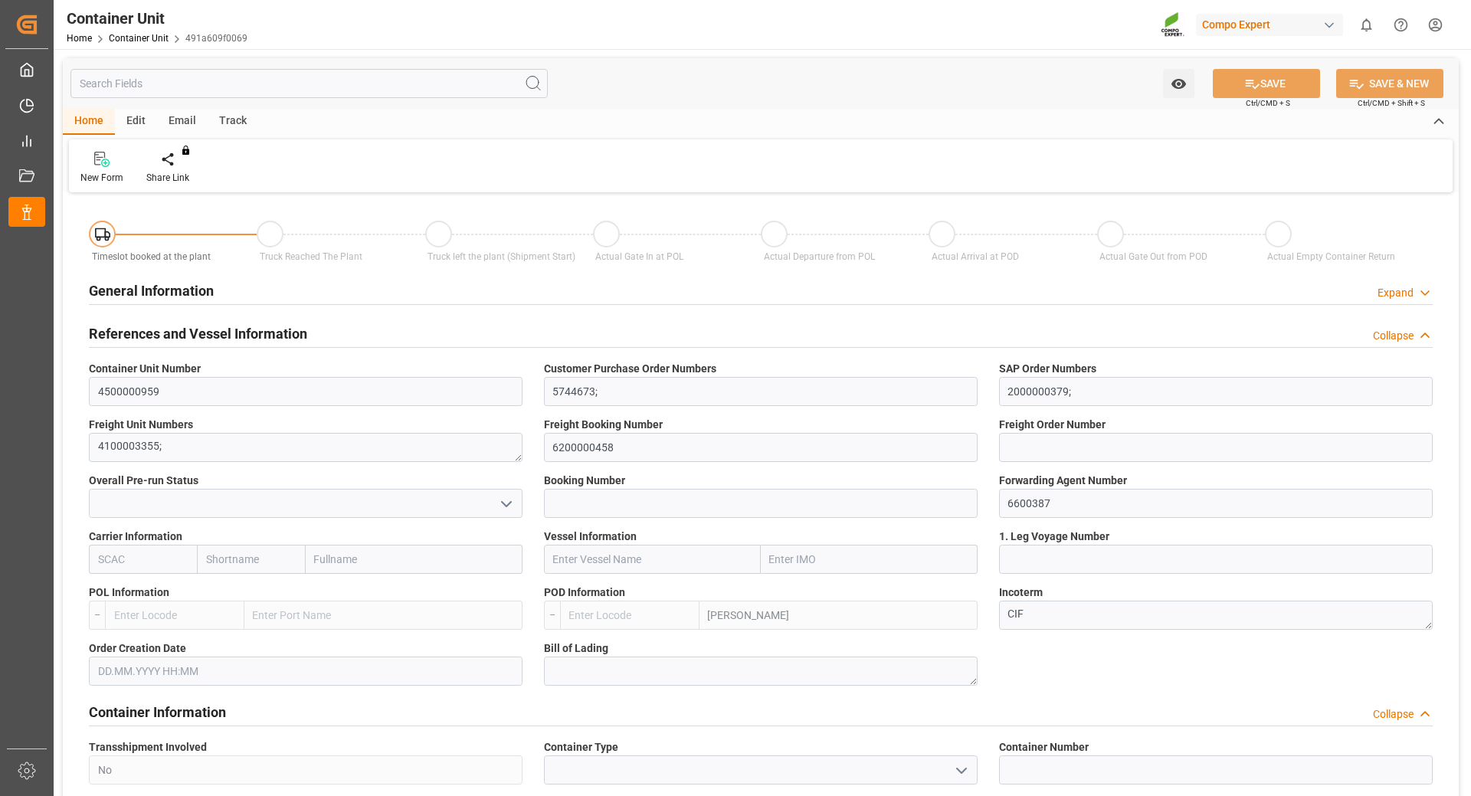
type input "ARZAE"
type input "0"
type input "21217.5"
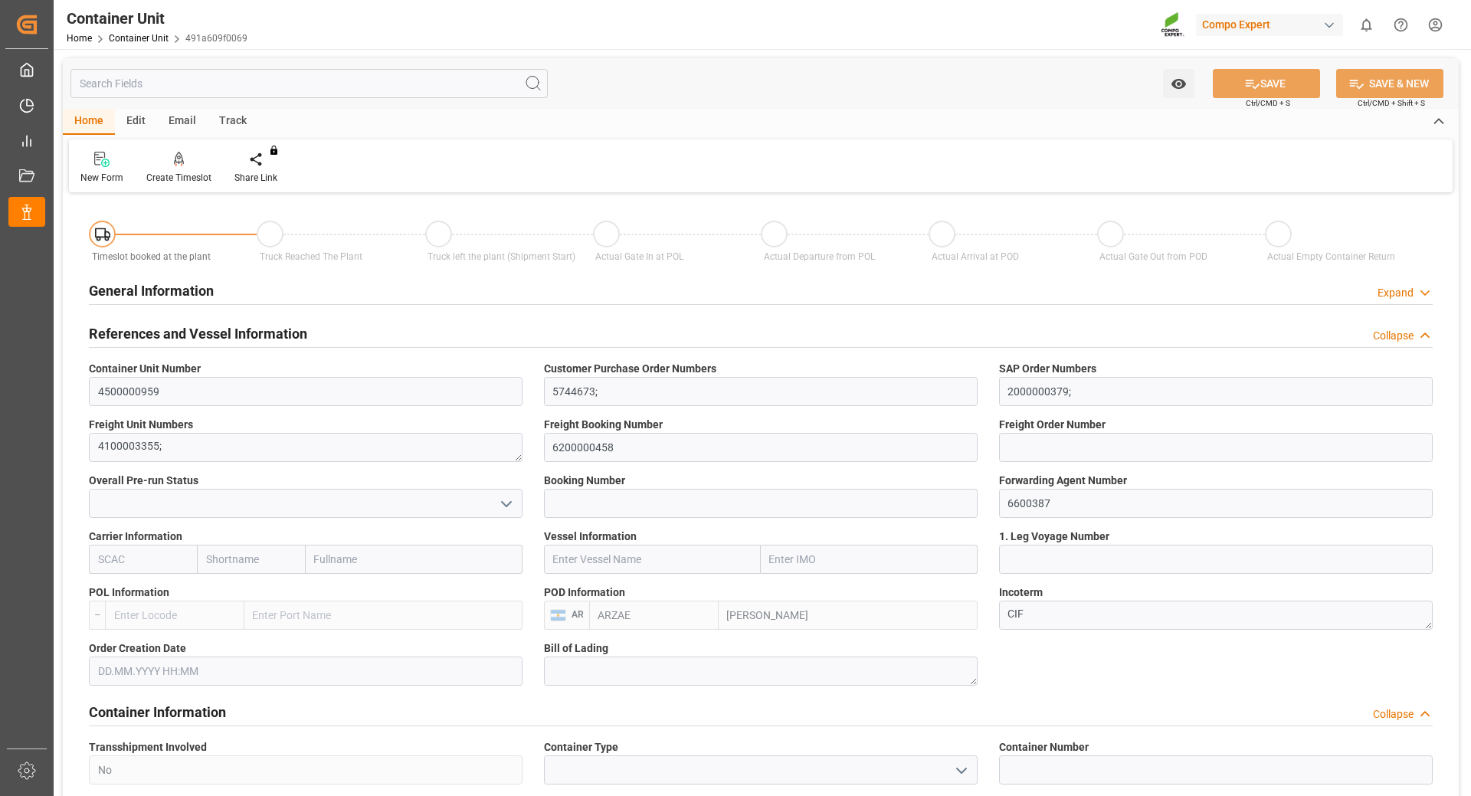
type input "[DATE]"
click at [185, 160] on div at bounding box center [178, 159] width 65 height 16
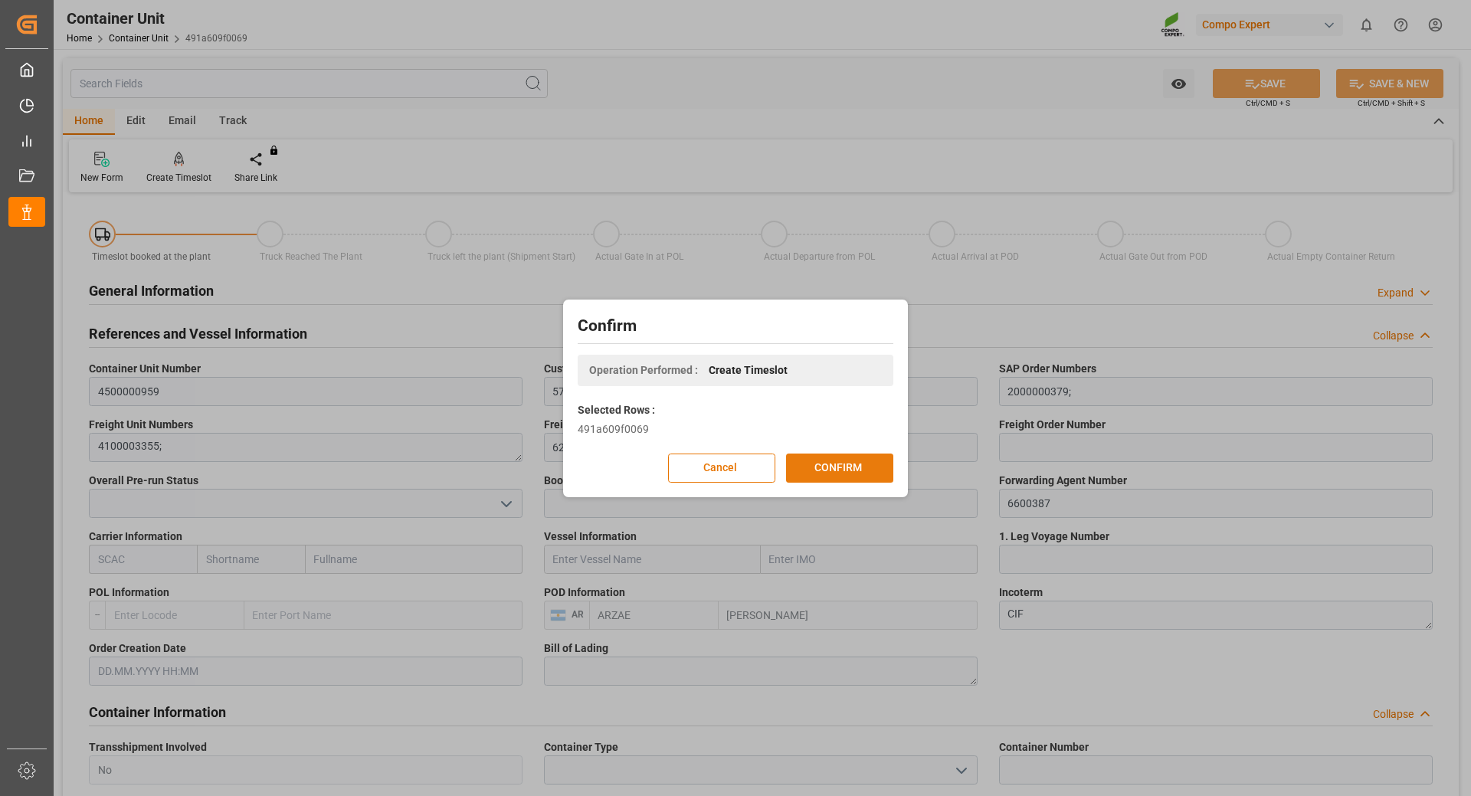
click at [813, 469] on button "CONFIRM" at bounding box center [839, 468] width 107 height 29
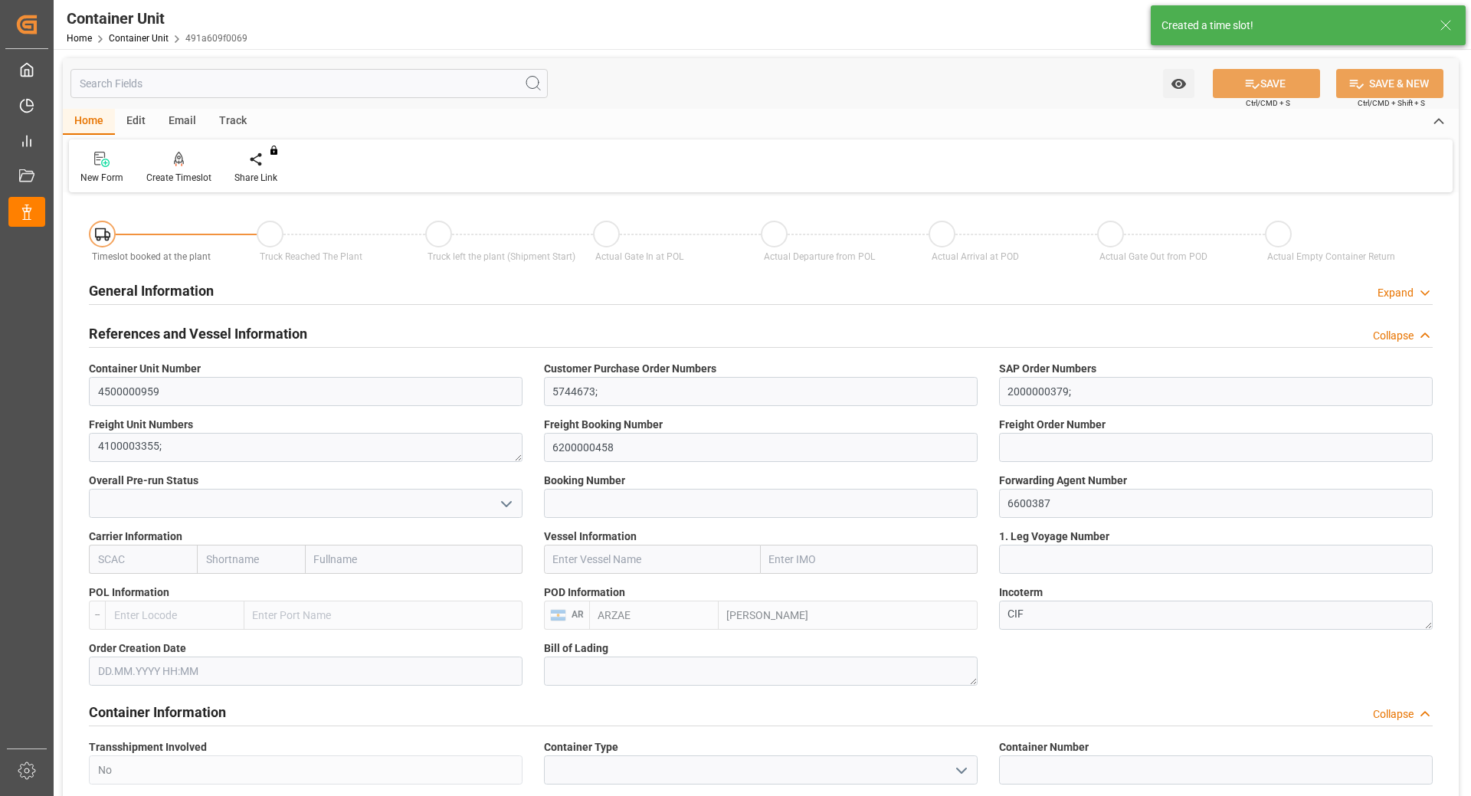
type input "ARZAE"
type input "0"
type input "21217.5"
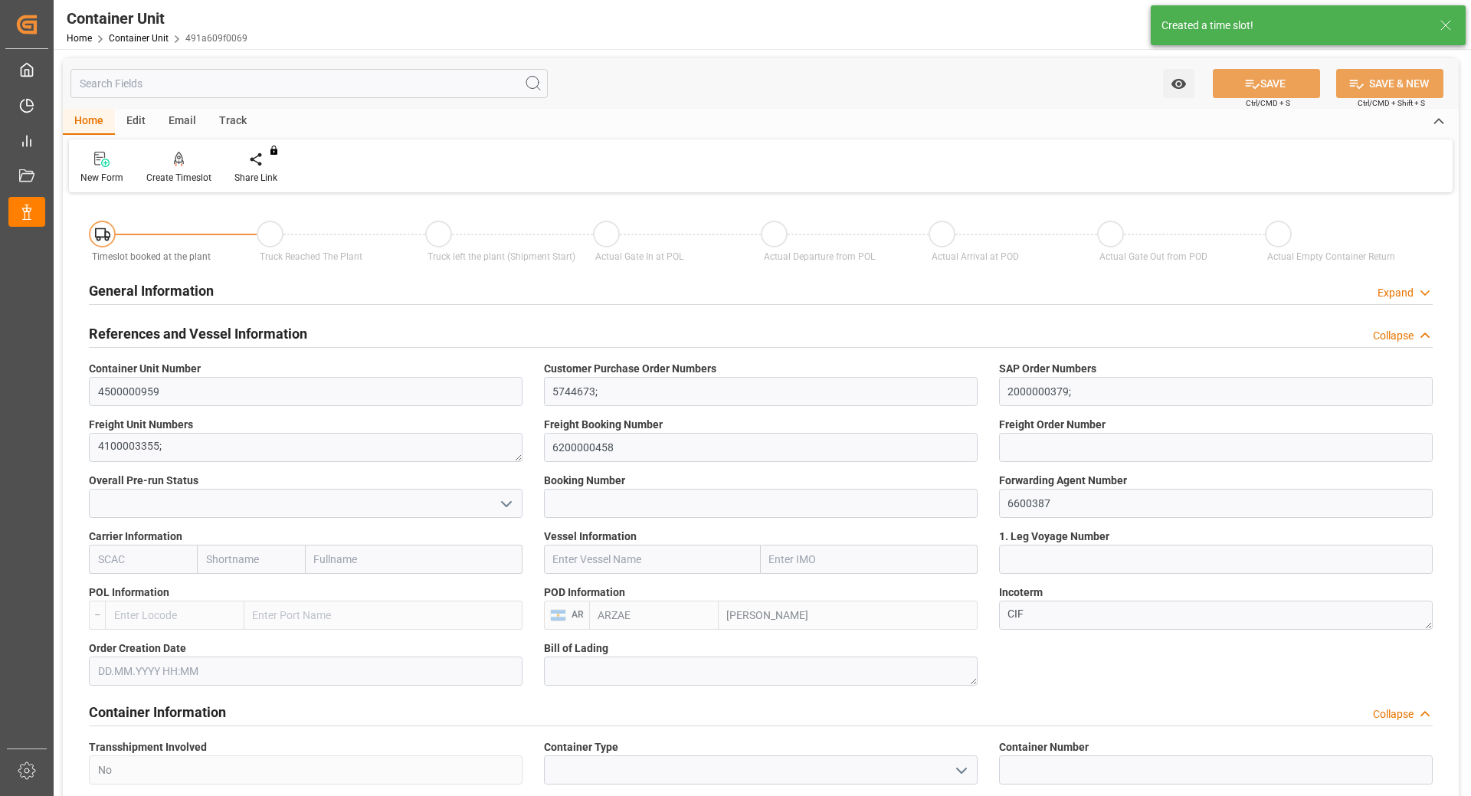
type input "[DATE]"
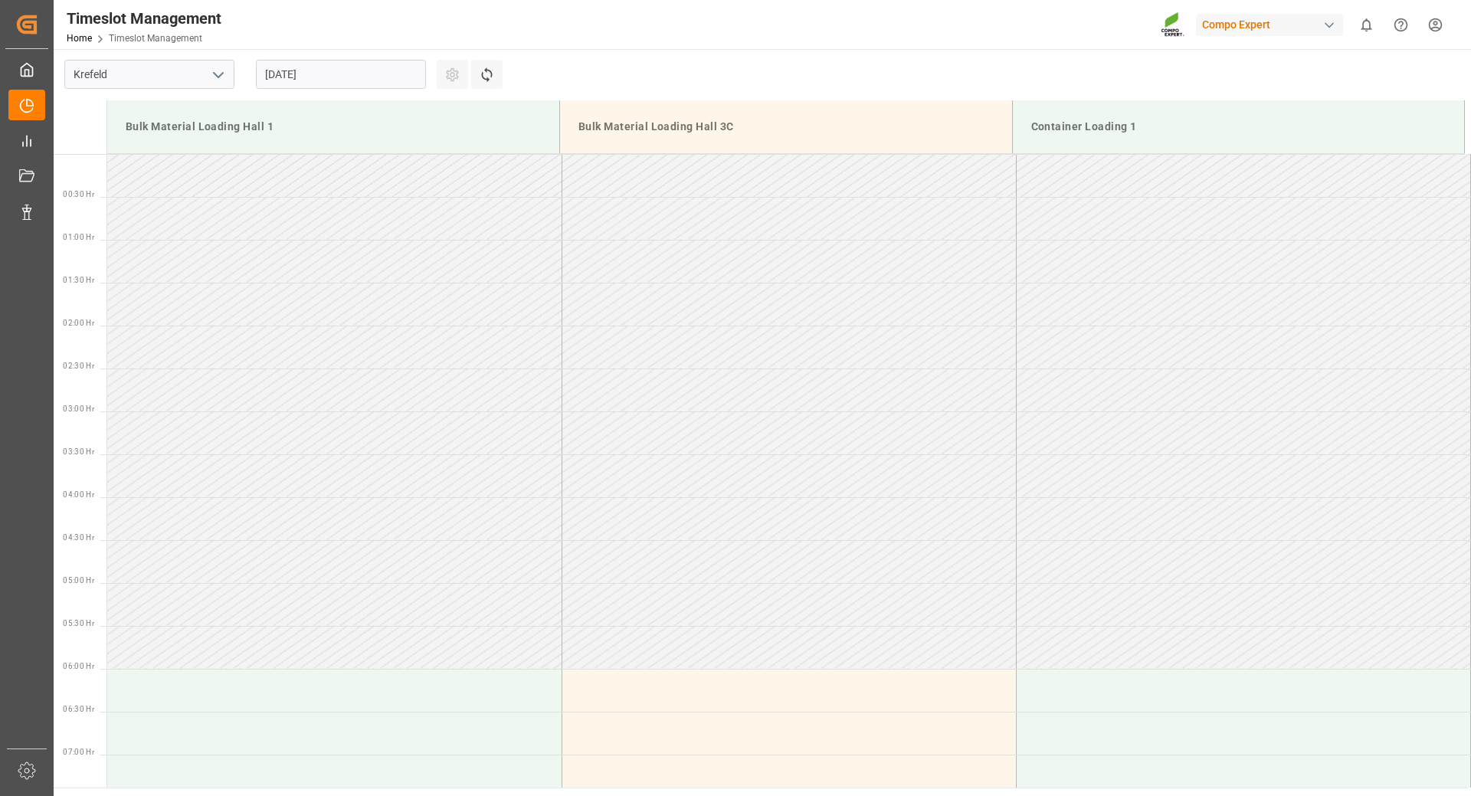
scroll to position [1020, 0]
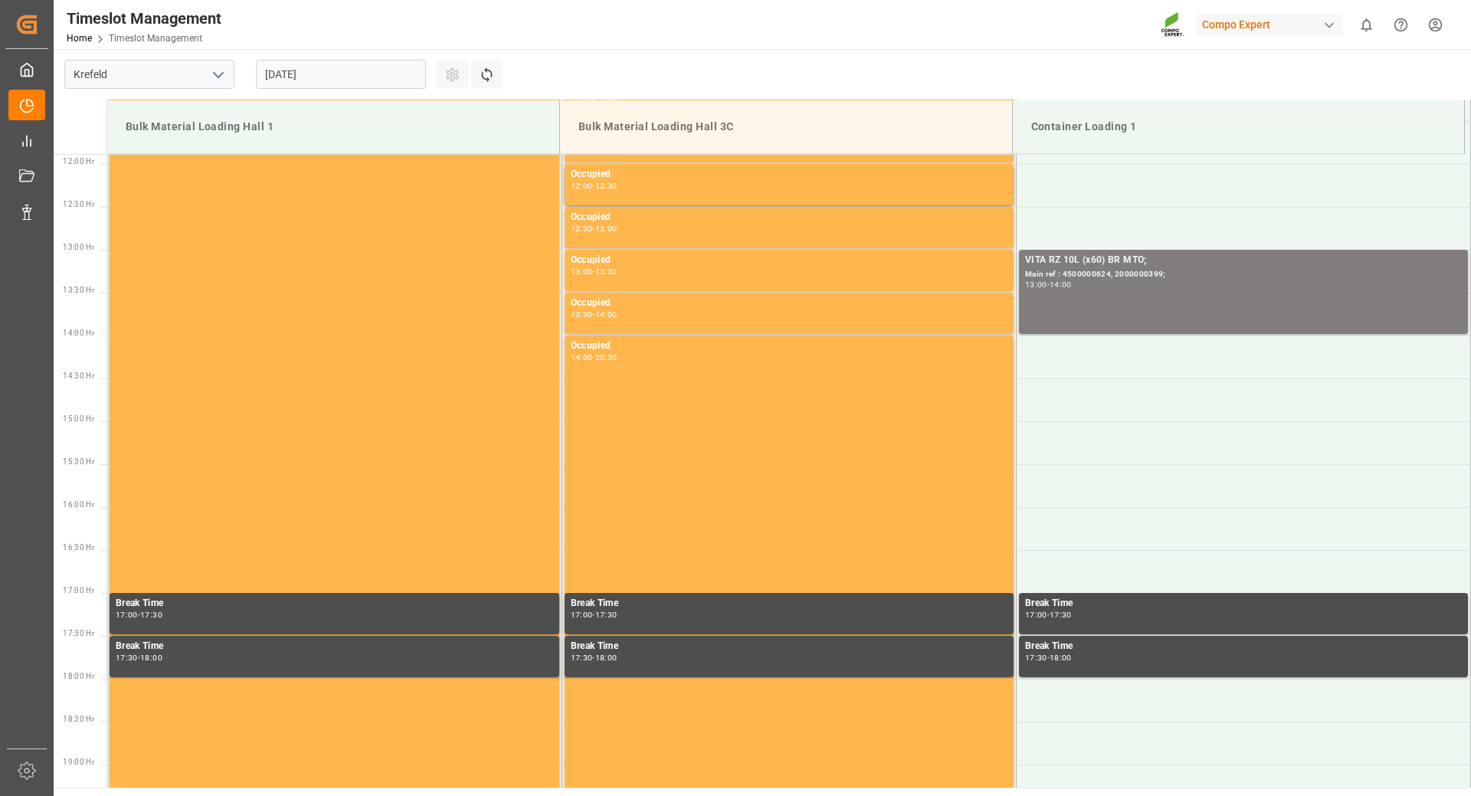
click at [352, 74] on input "[DATE]" at bounding box center [341, 74] width 170 height 29
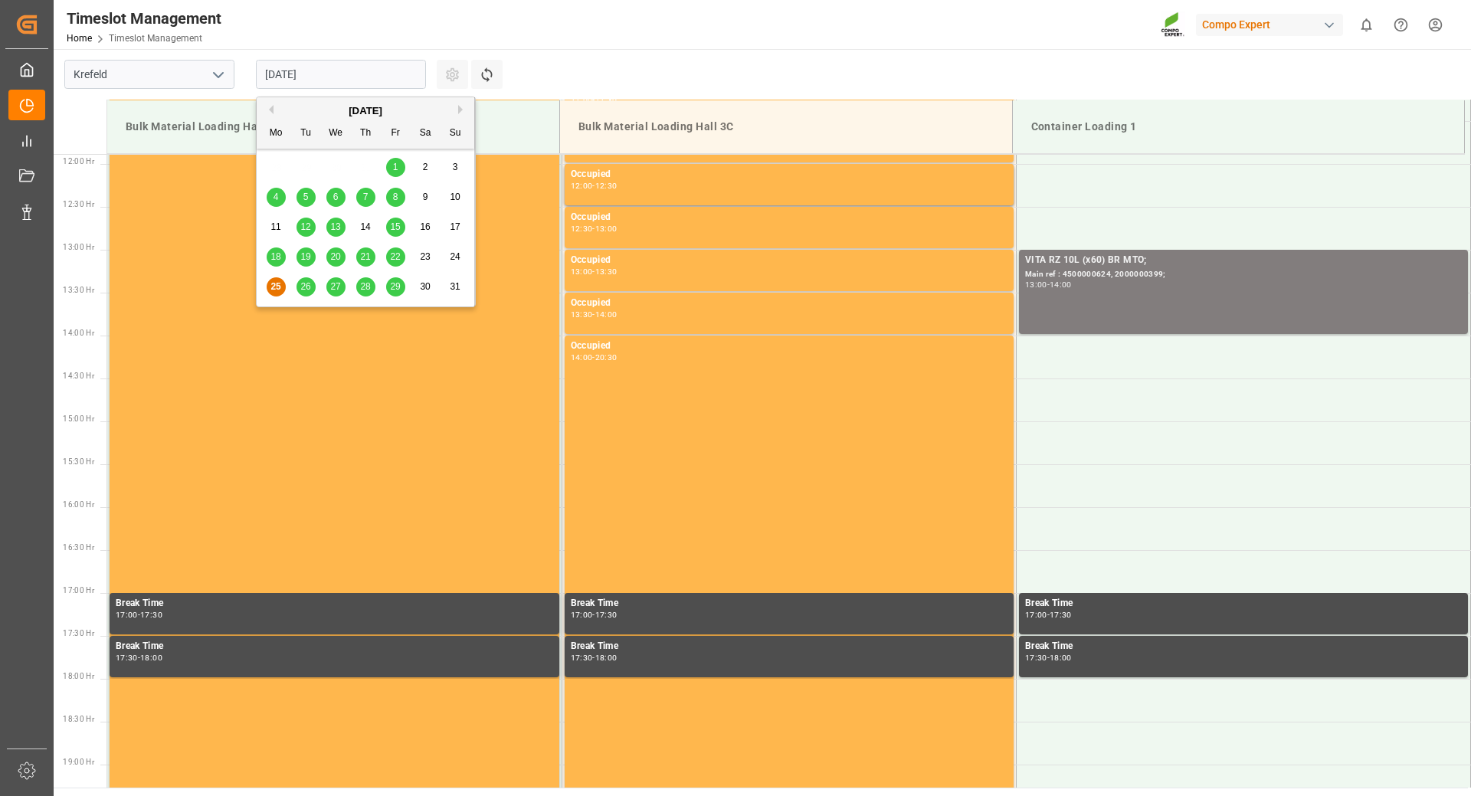
click at [457, 110] on div "[DATE]" at bounding box center [366, 110] width 218 height 15
click at [459, 110] on button "Next Month" at bounding box center [462, 109] width 9 height 9
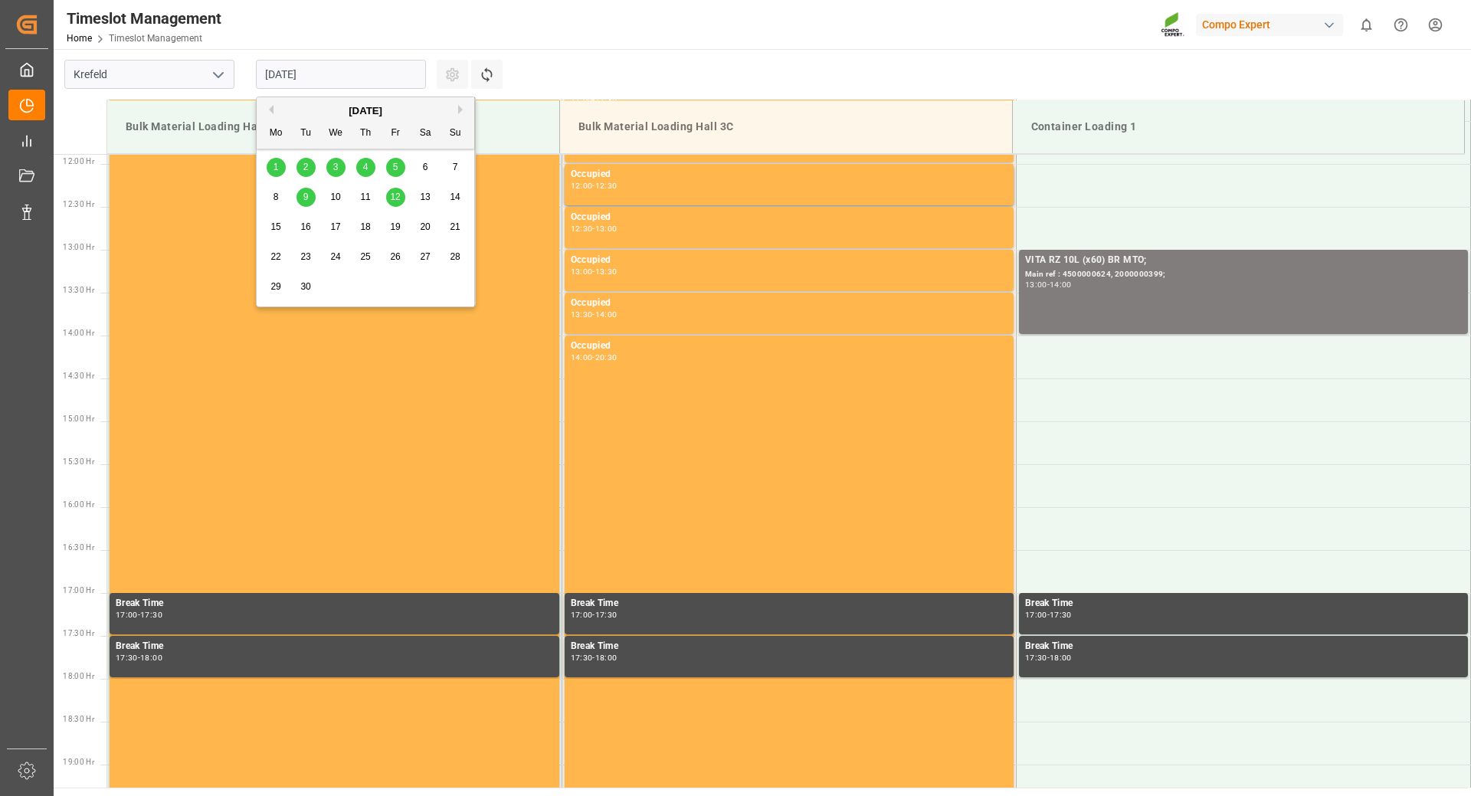
click at [300, 168] on div "2" at bounding box center [306, 168] width 19 height 18
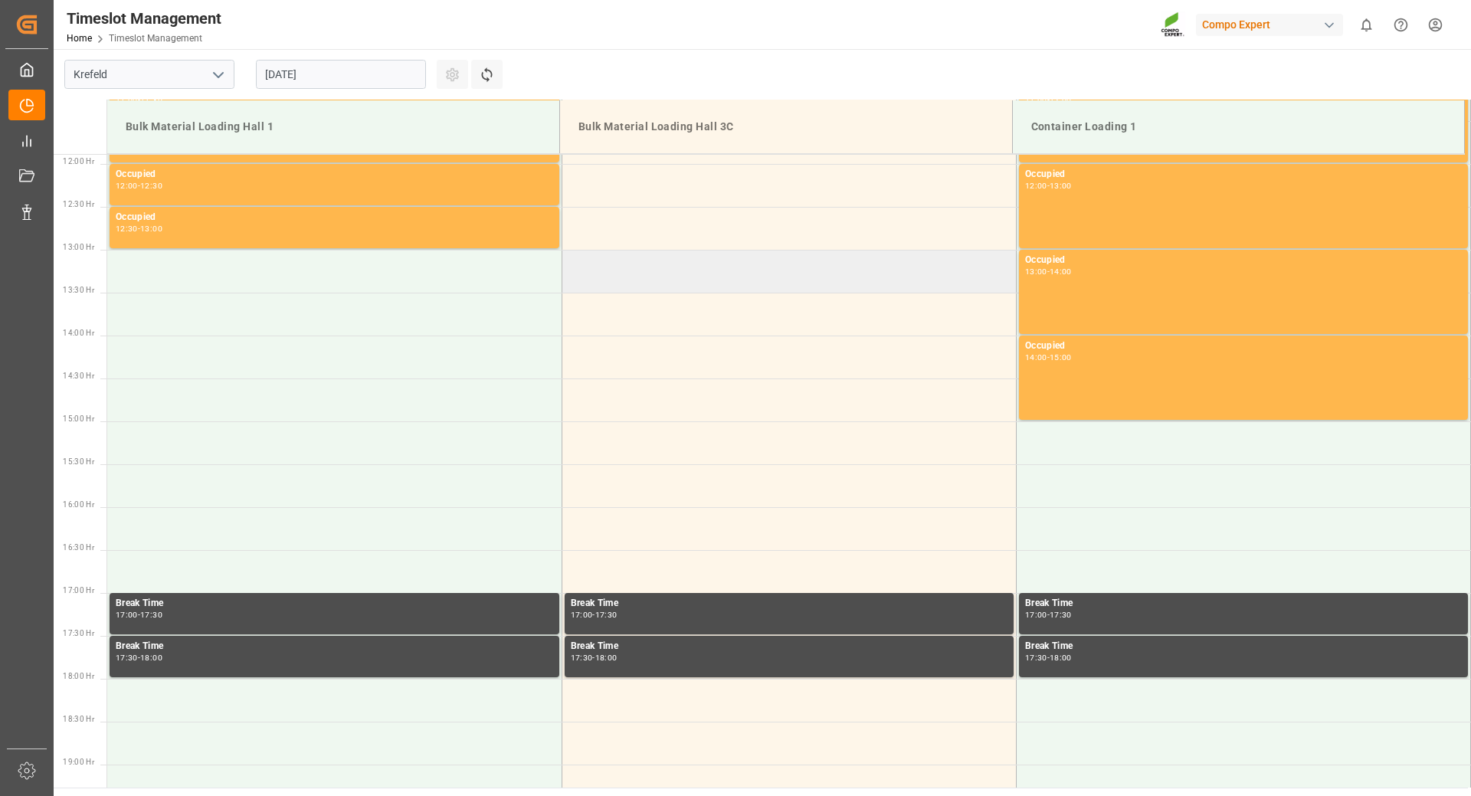
scroll to position [1096, 0]
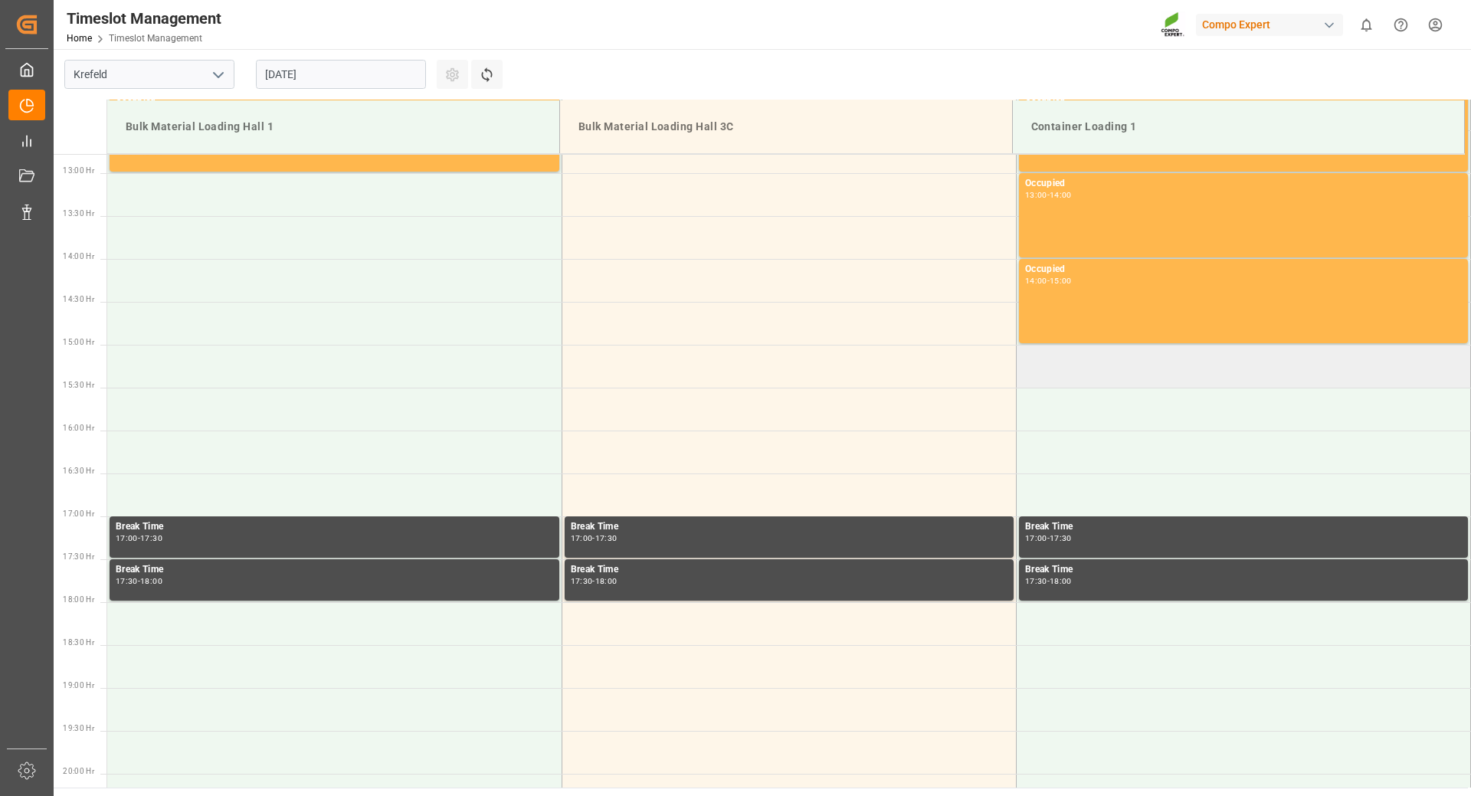
click at [1067, 374] on td at bounding box center [1243, 366] width 454 height 43
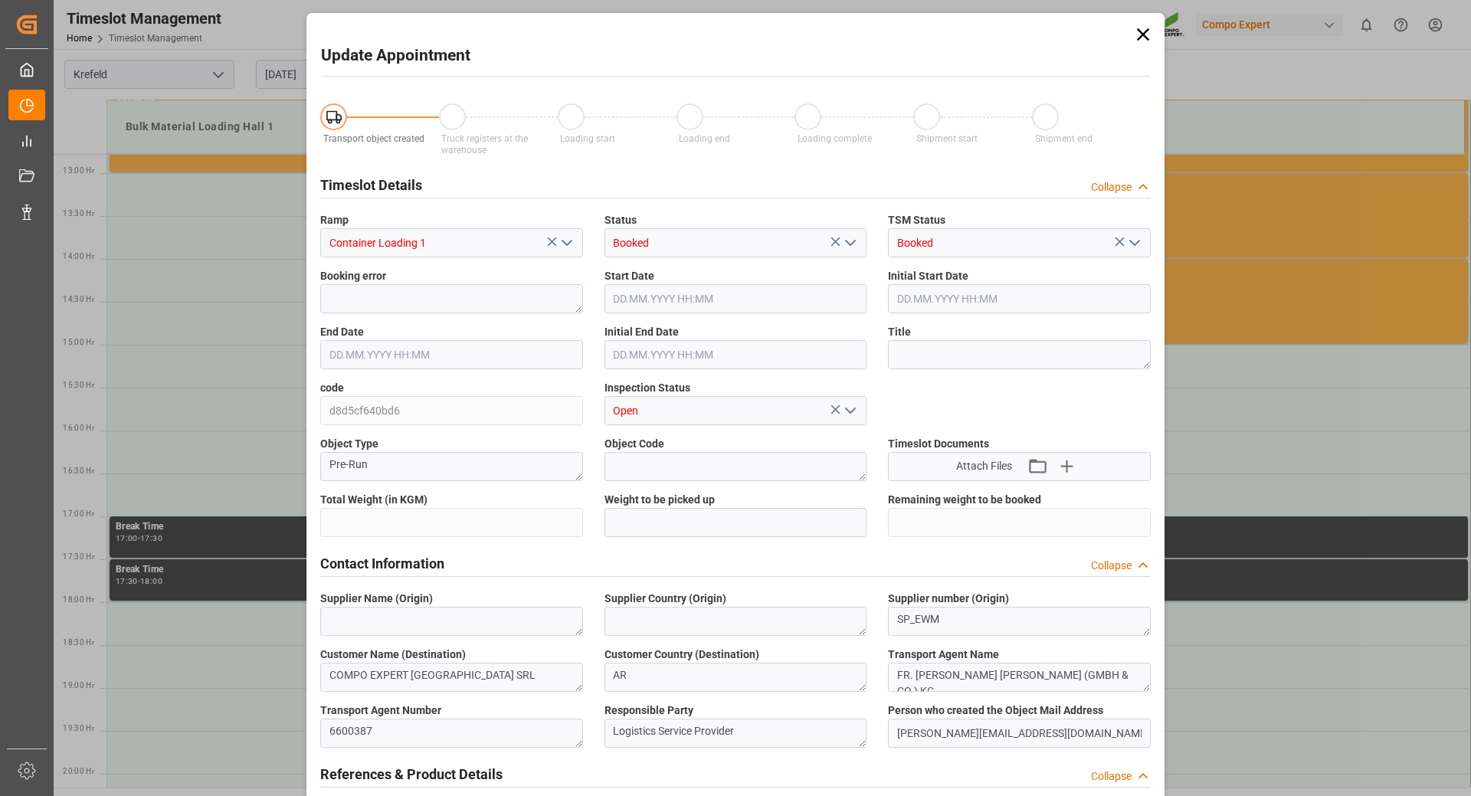
type input "21217.5"
type input "0"
type input "[DATE] 15:00"
type input "[DATE] 15:30"
type input "[DATE] 10:36"
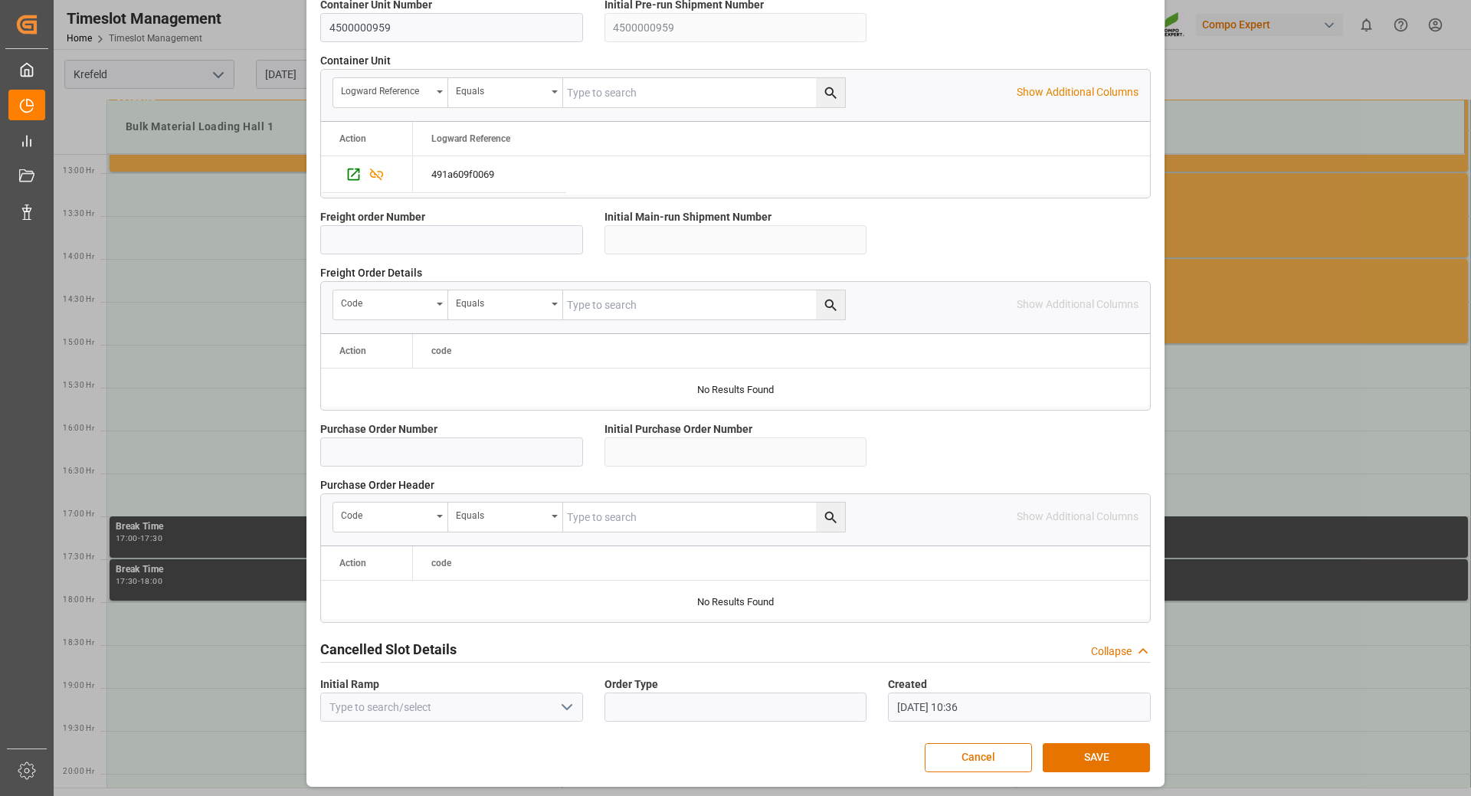
scroll to position [1228, 0]
click at [1074, 752] on button "SAVE" at bounding box center [1096, 755] width 107 height 29
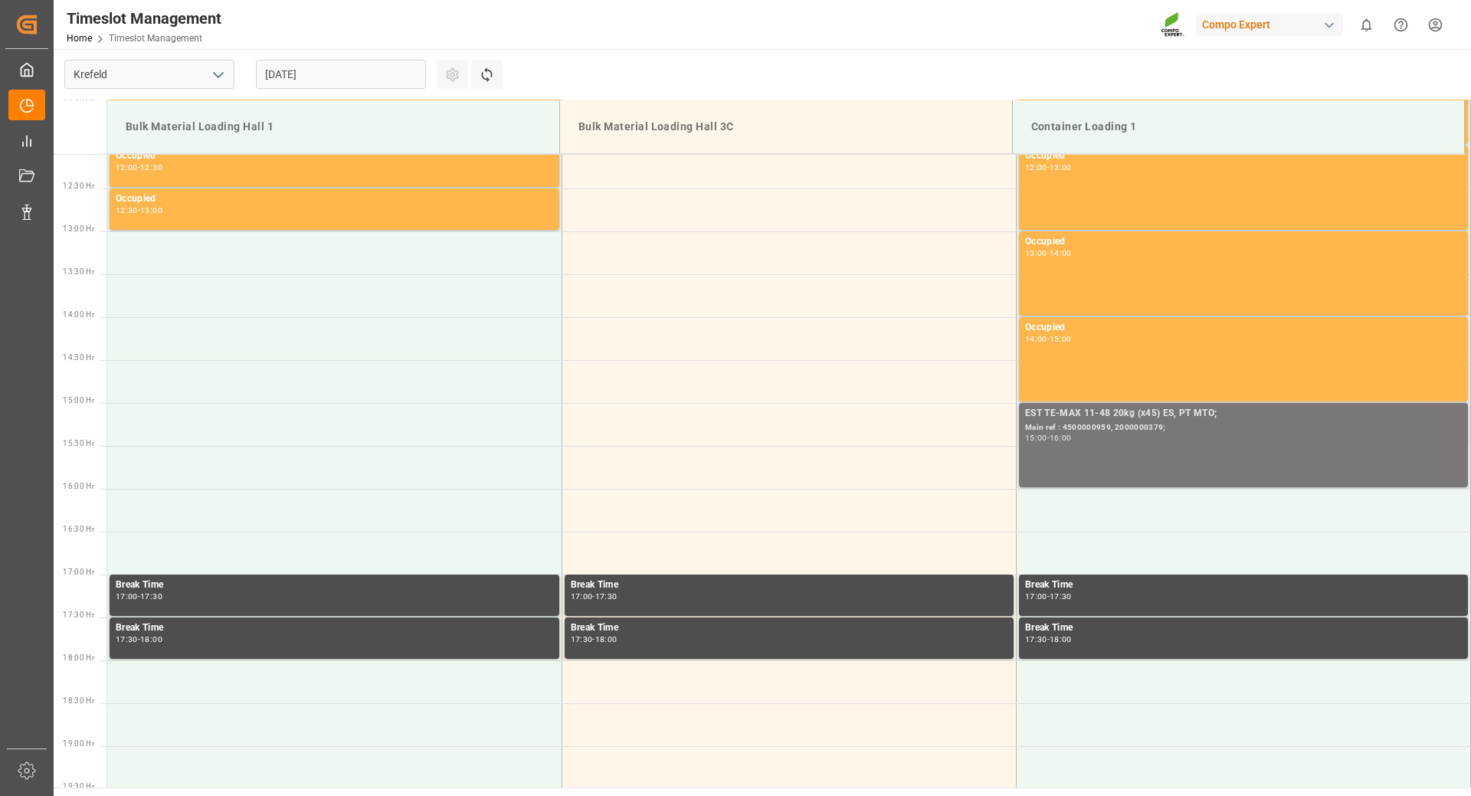
scroll to position [1115, 0]
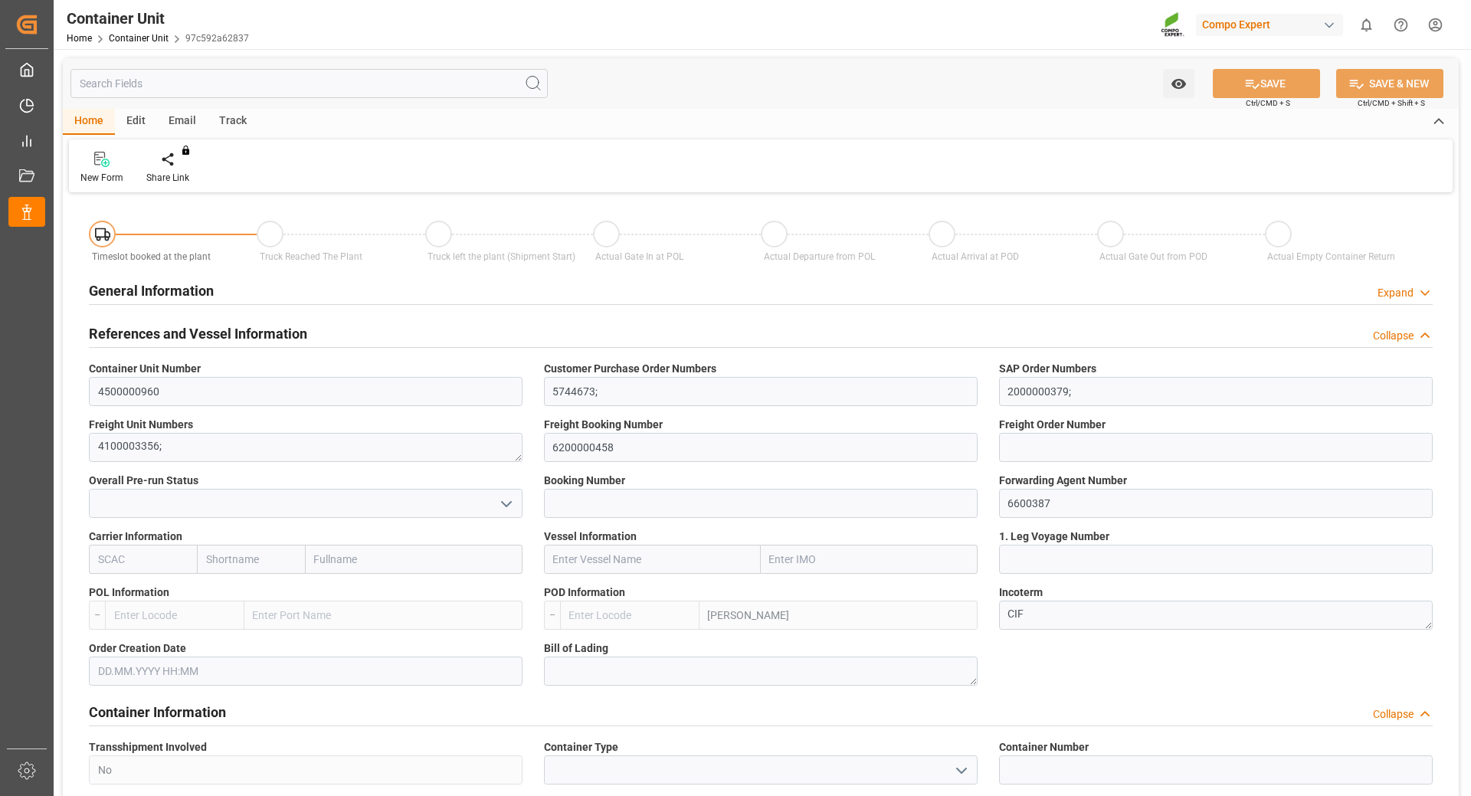
type input "ARZAE"
type input "0"
type input "21217.5"
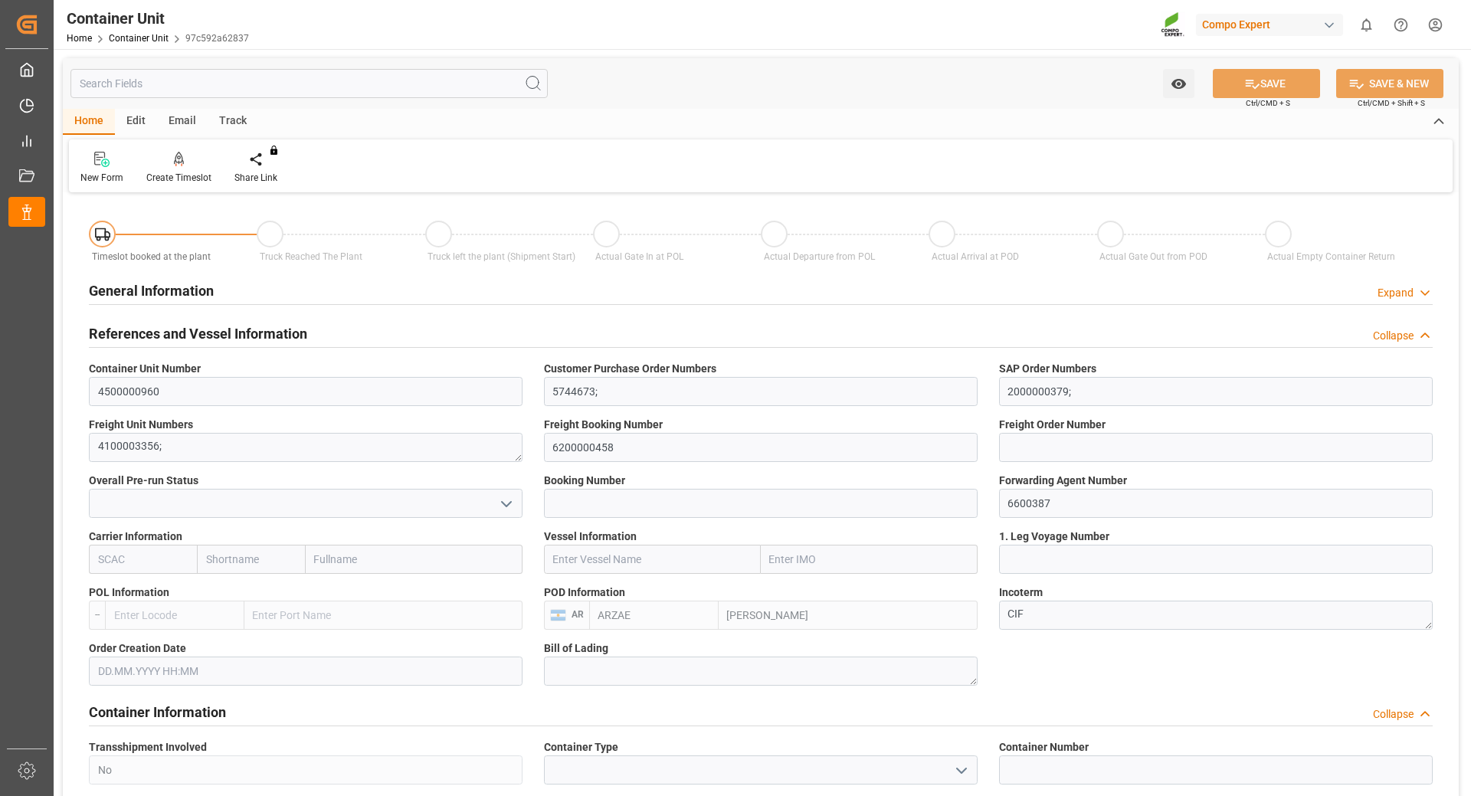
type input "[DATE]"
click at [172, 177] on div "Create Timeslot" at bounding box center [178, 178] width 65 height 14
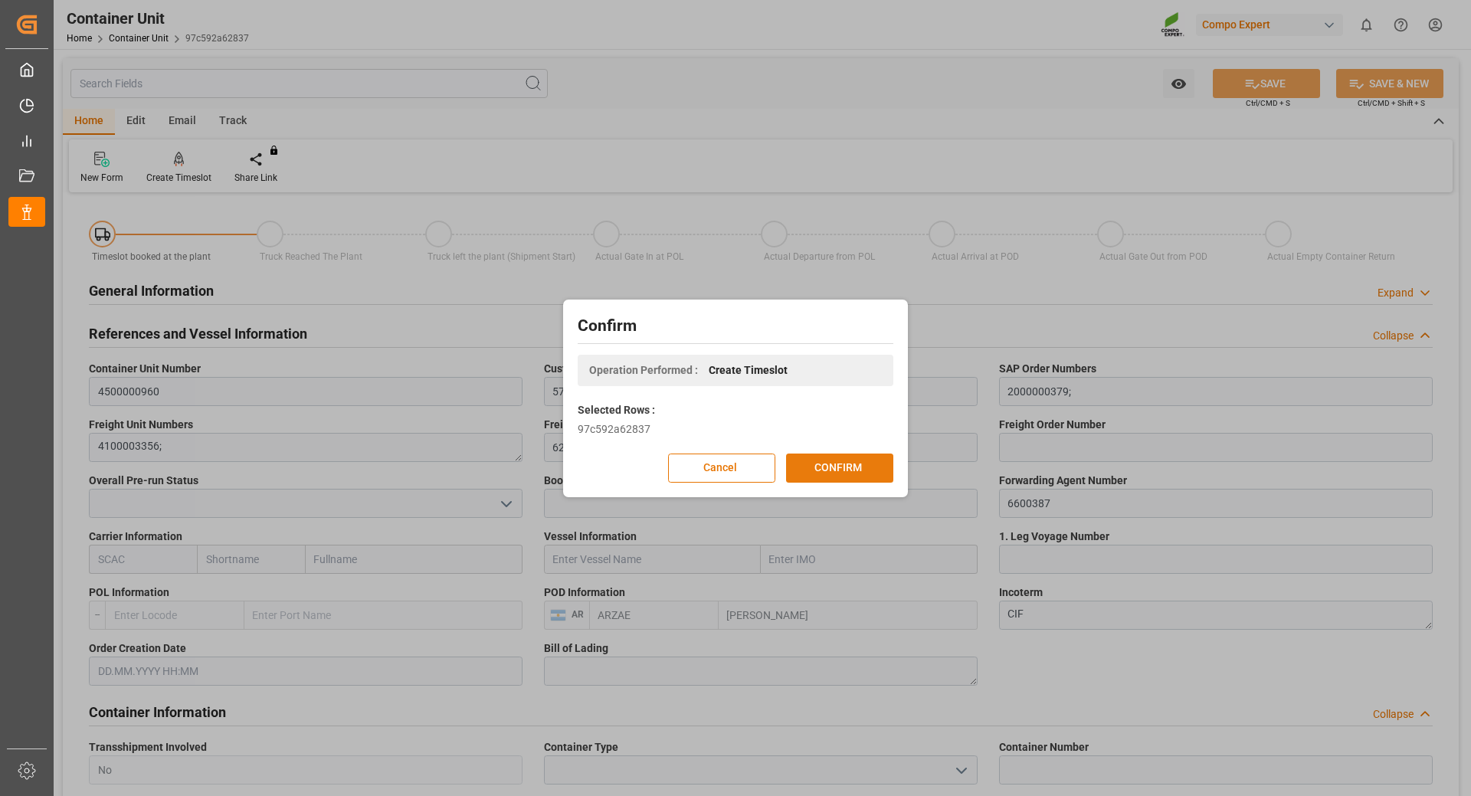
click at [821, 472] on button "CONFIRM" at bounding box center [839, 468] width 107 height 29
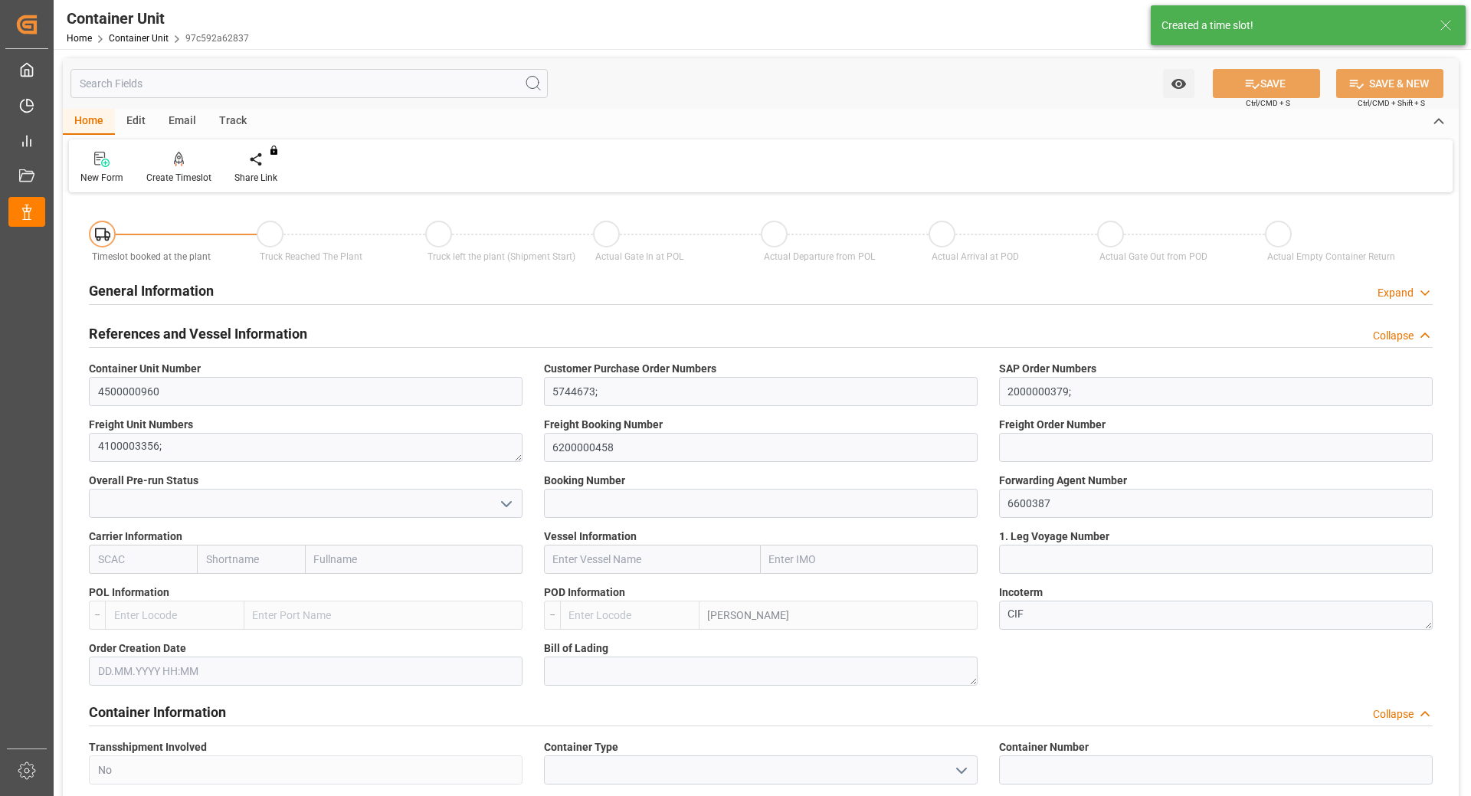
type input "ARZAE"
type input "0"
type input "21217.5"
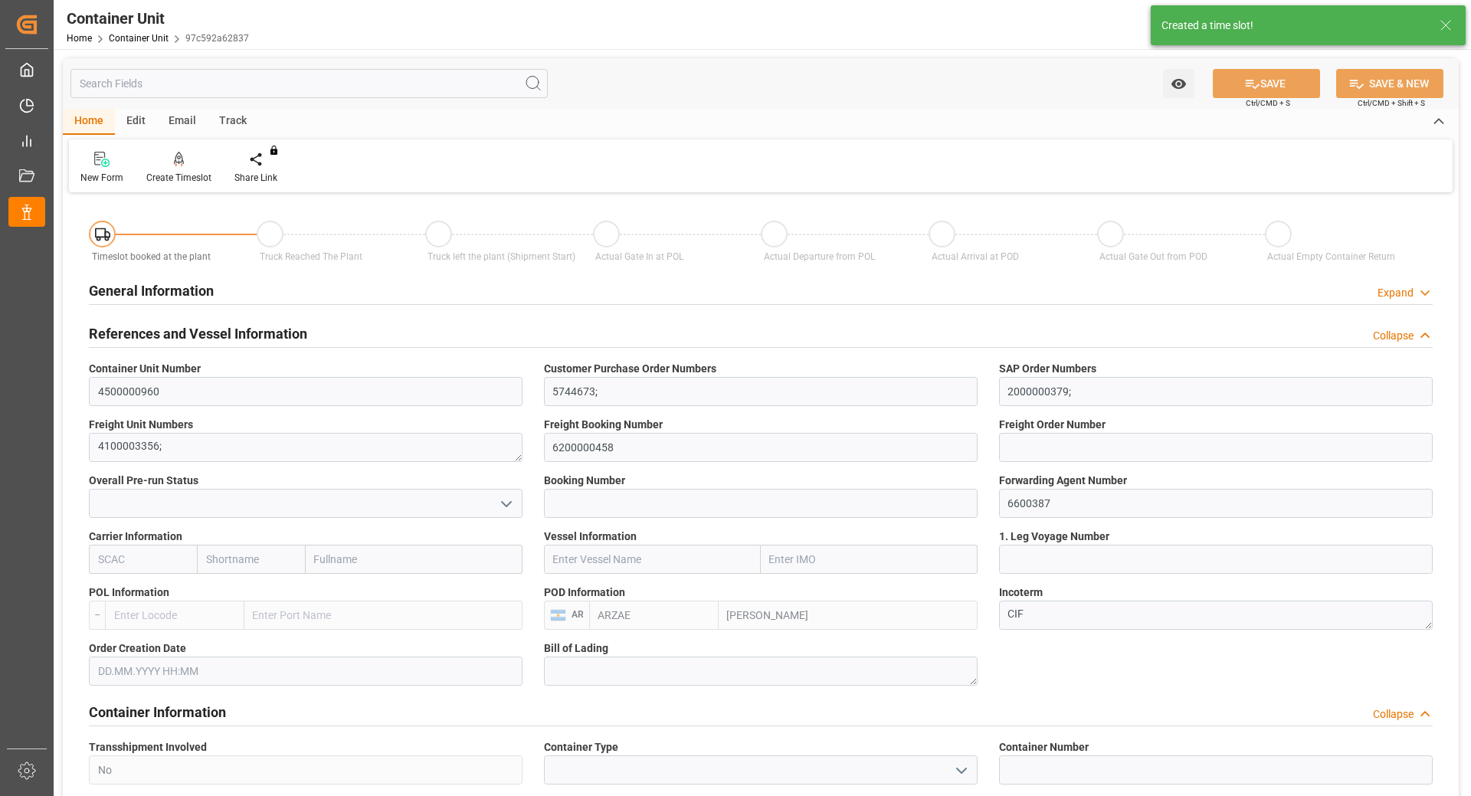
type input "[DATE]"
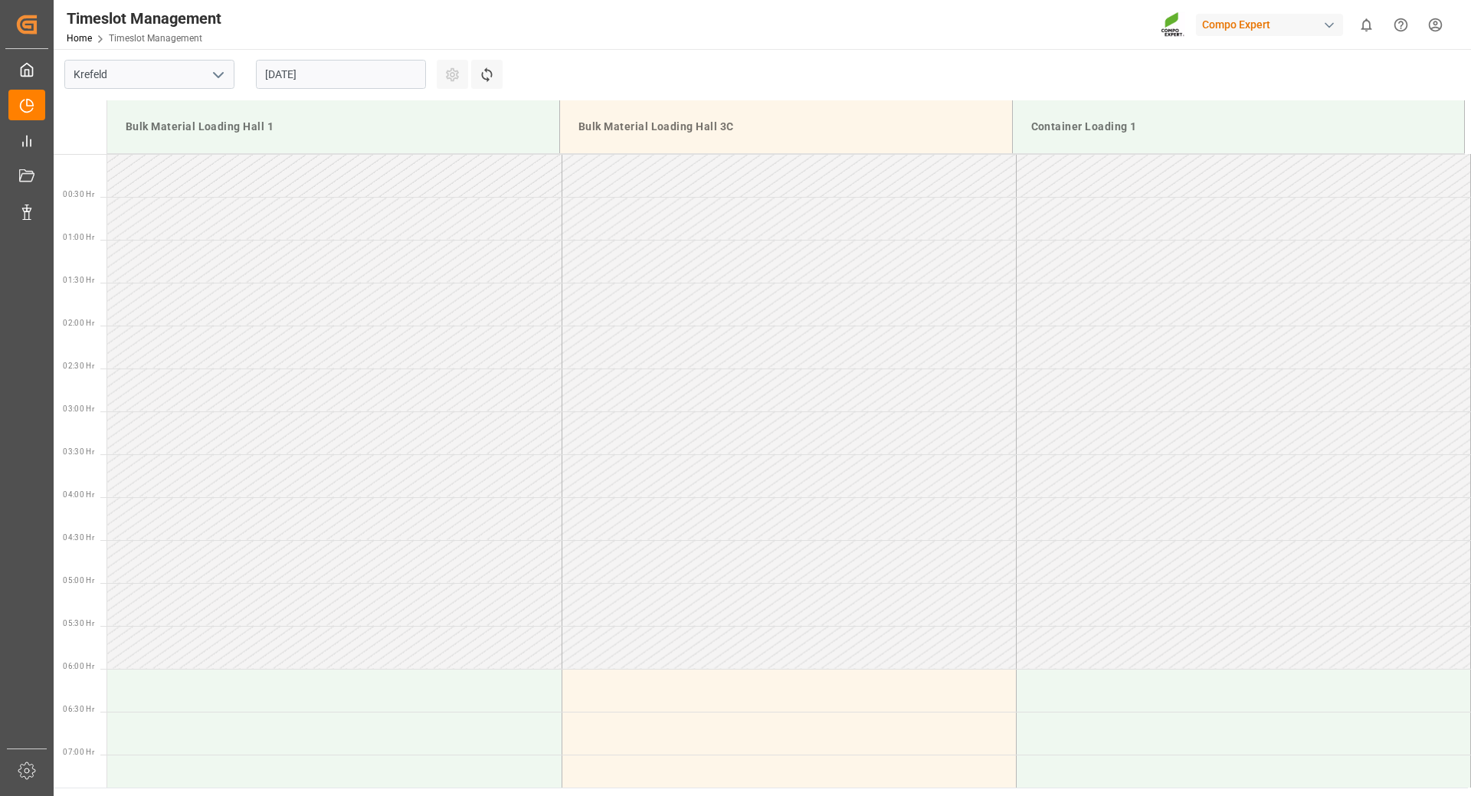
scroll to position [1020, 0]
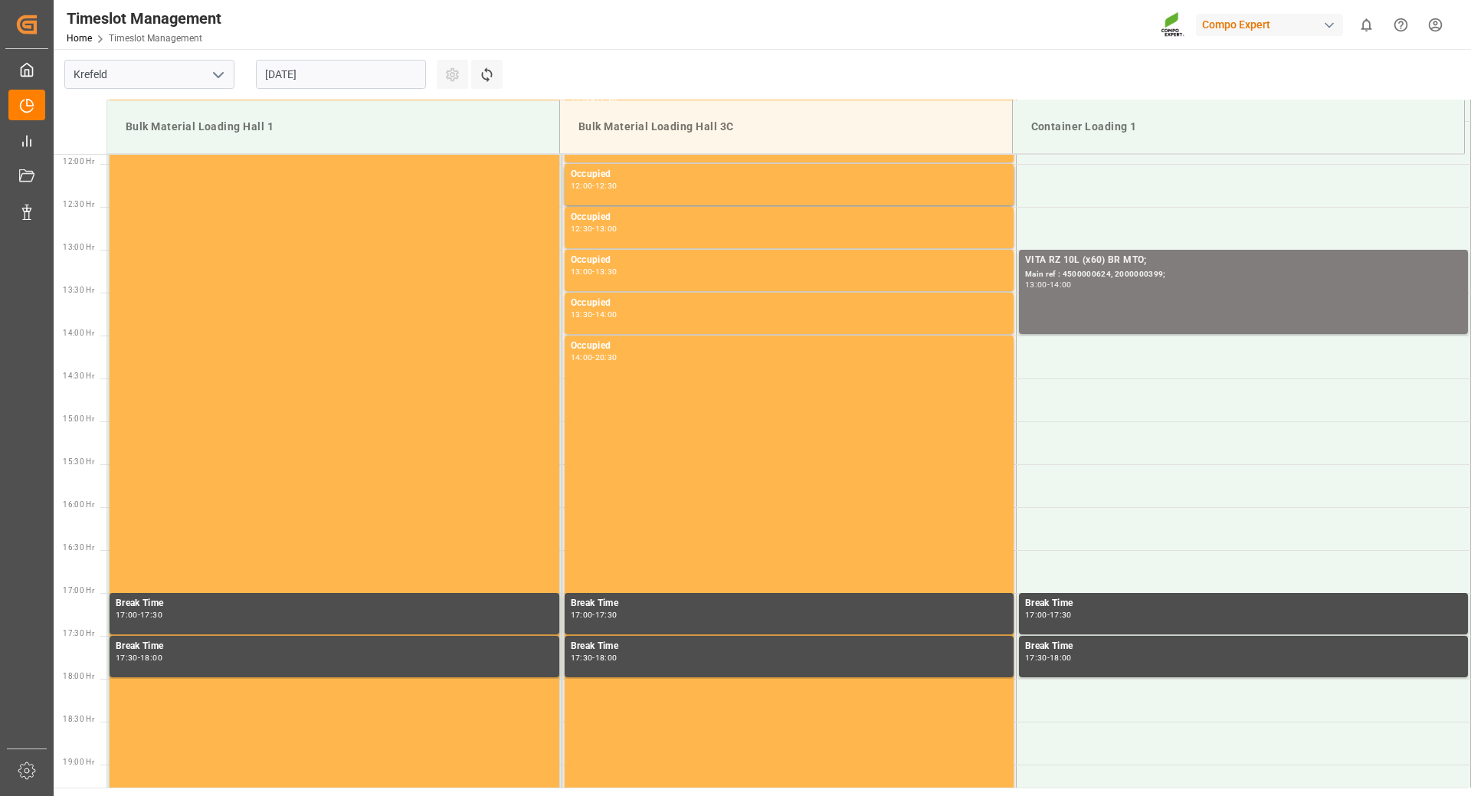
click at [392, 74] on input "[DATE]" at bounding box center [341, 74] width 170 height 29
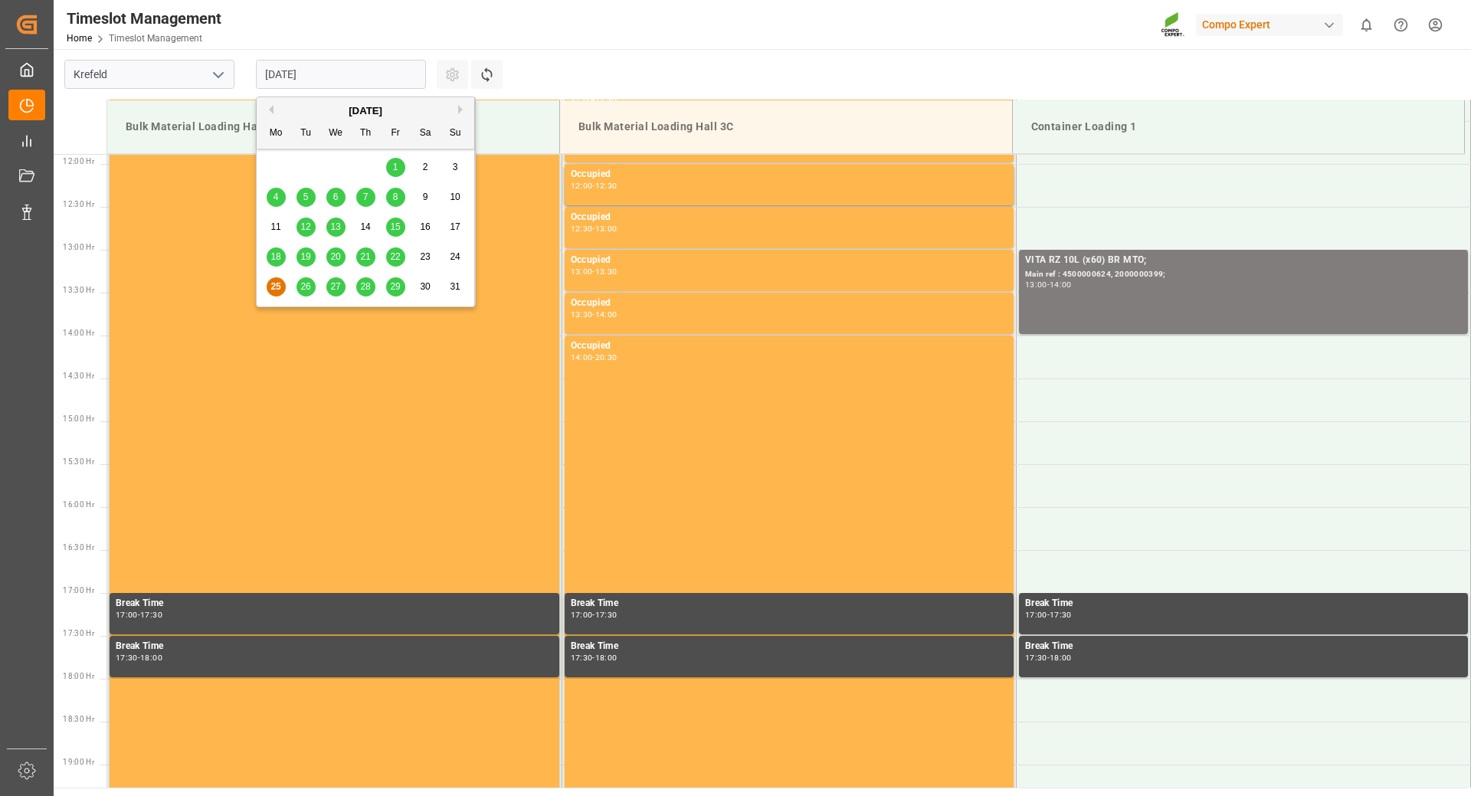
click at [459, 113] on button "Next Month" at bounding box center [462, 109] width 9 height 9
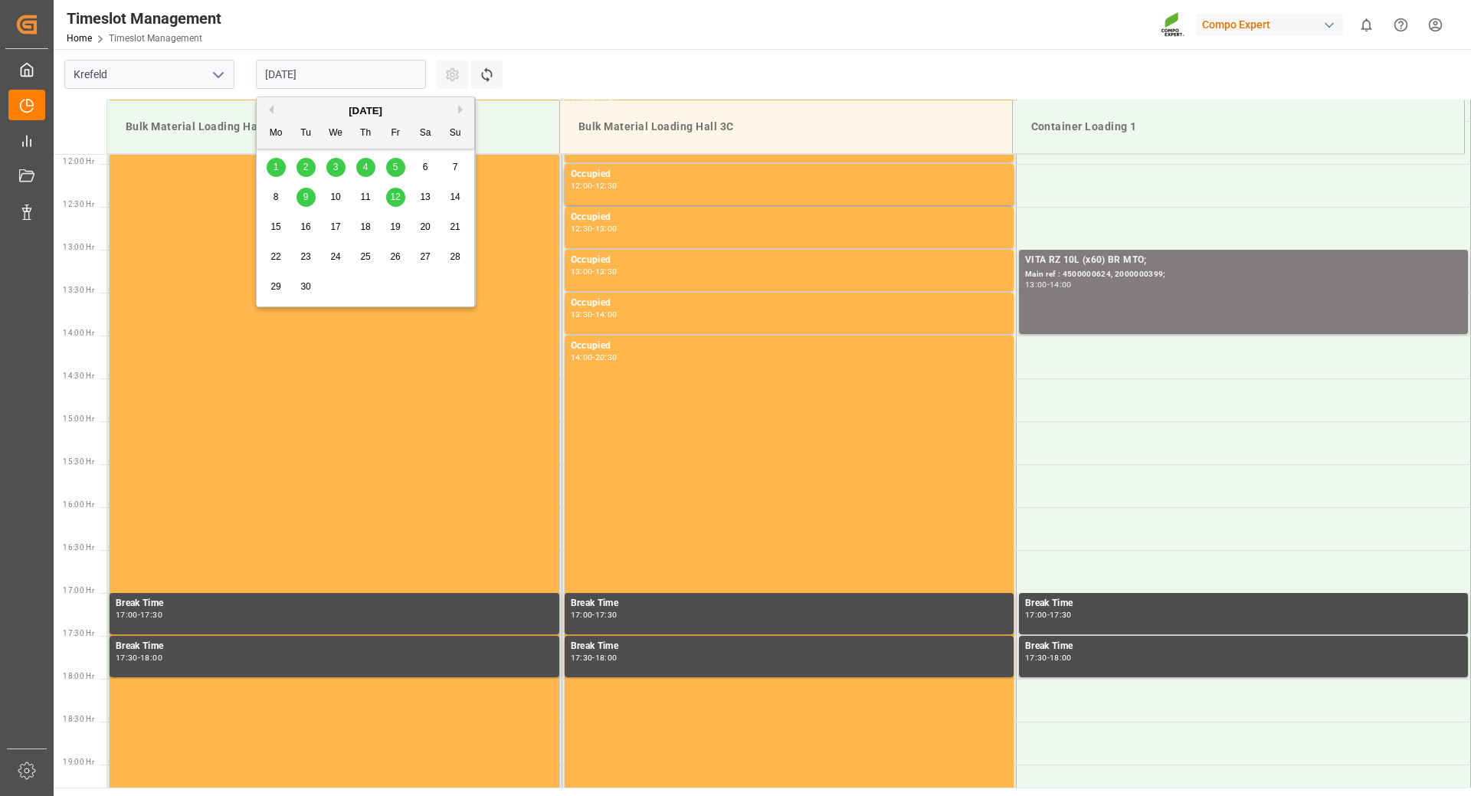
click at [305, 168] on span "2" at bounding box center [305, 167] width 5 height 11
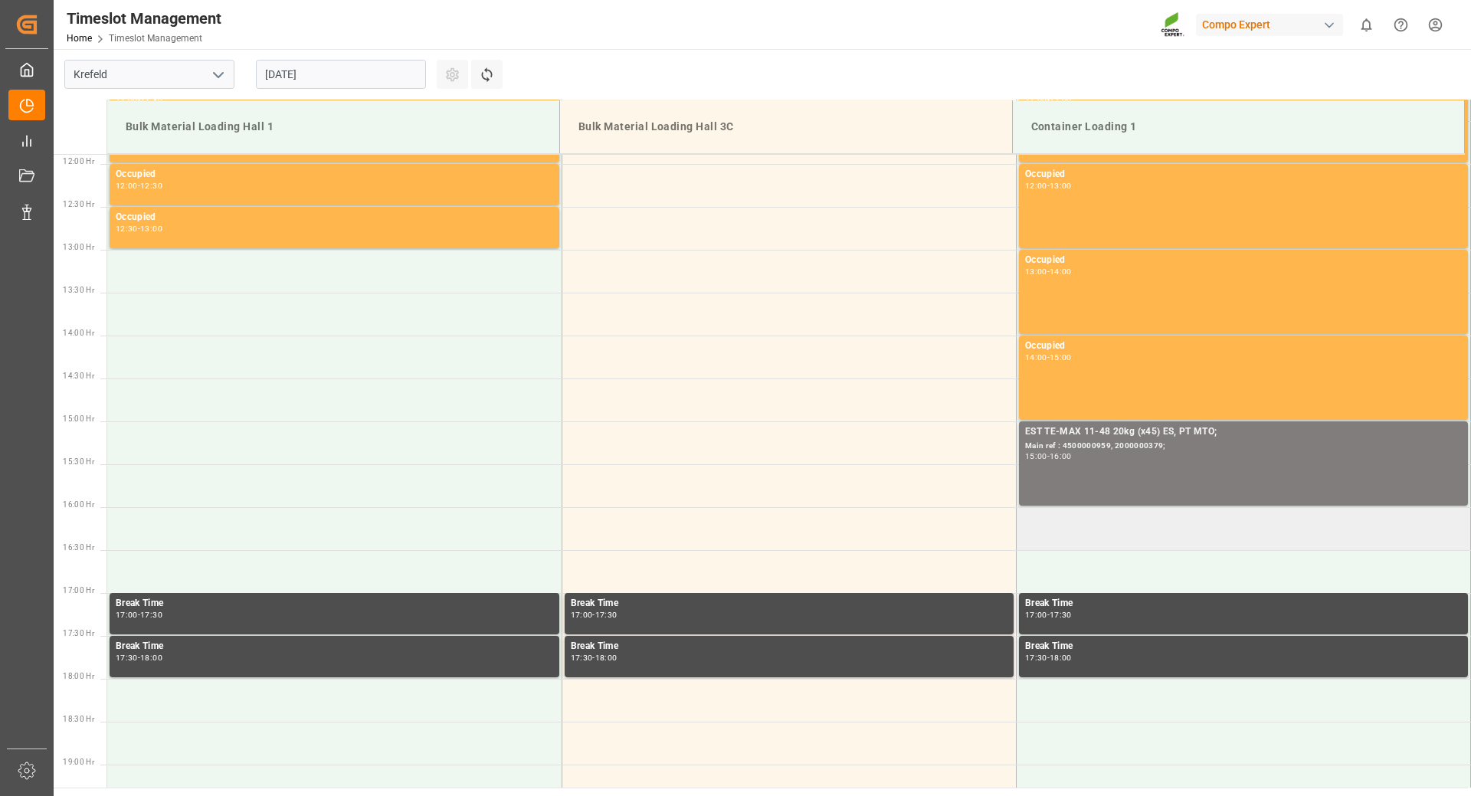
click at [1063, 538] on td at bounding box center [1243, 528] width 454 height 43
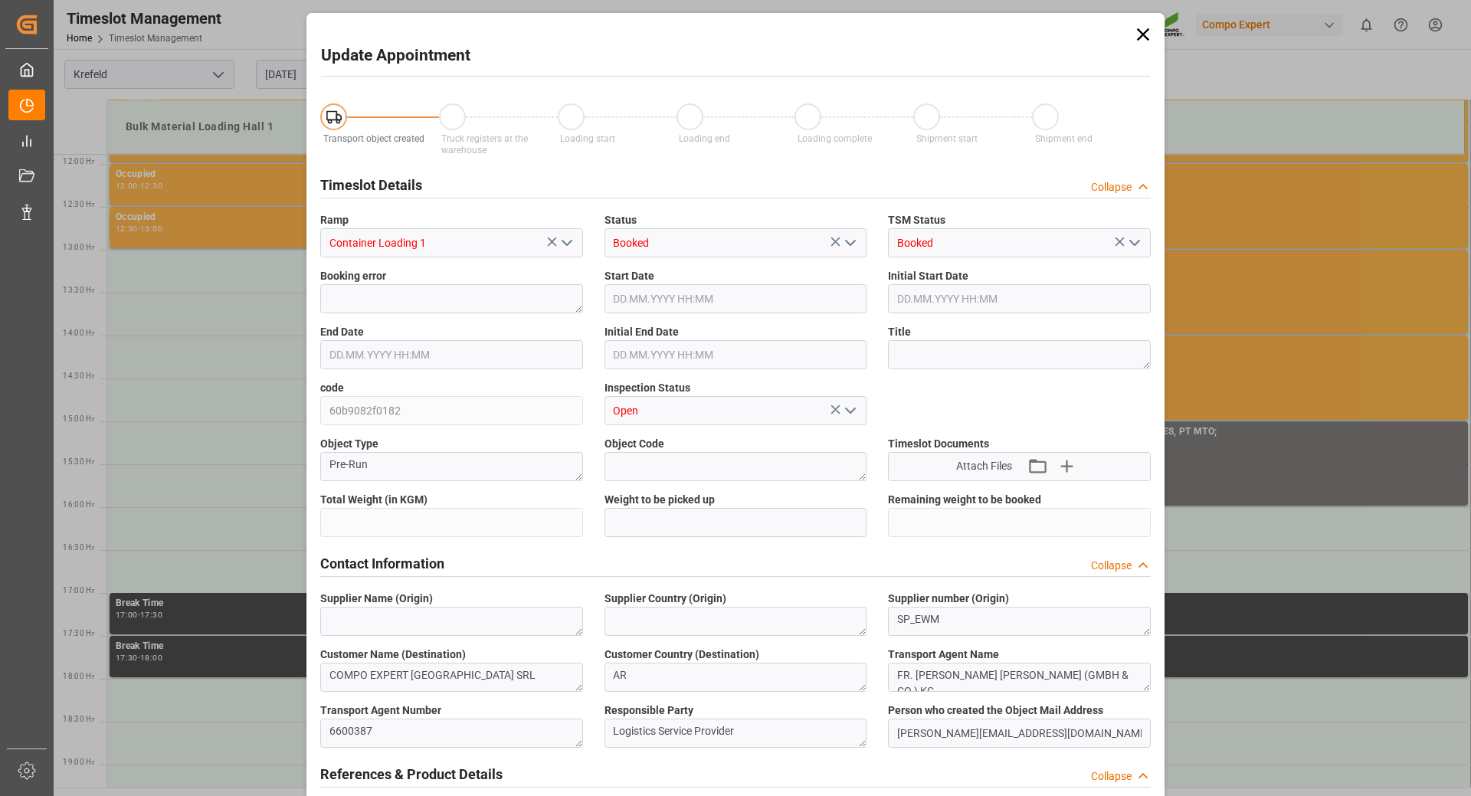
type input "21217.5"
type input "0"
type input "02.09.2025 16:00"
type input "02.09.2025 16:30"
type input "25.08.2025 10:38"
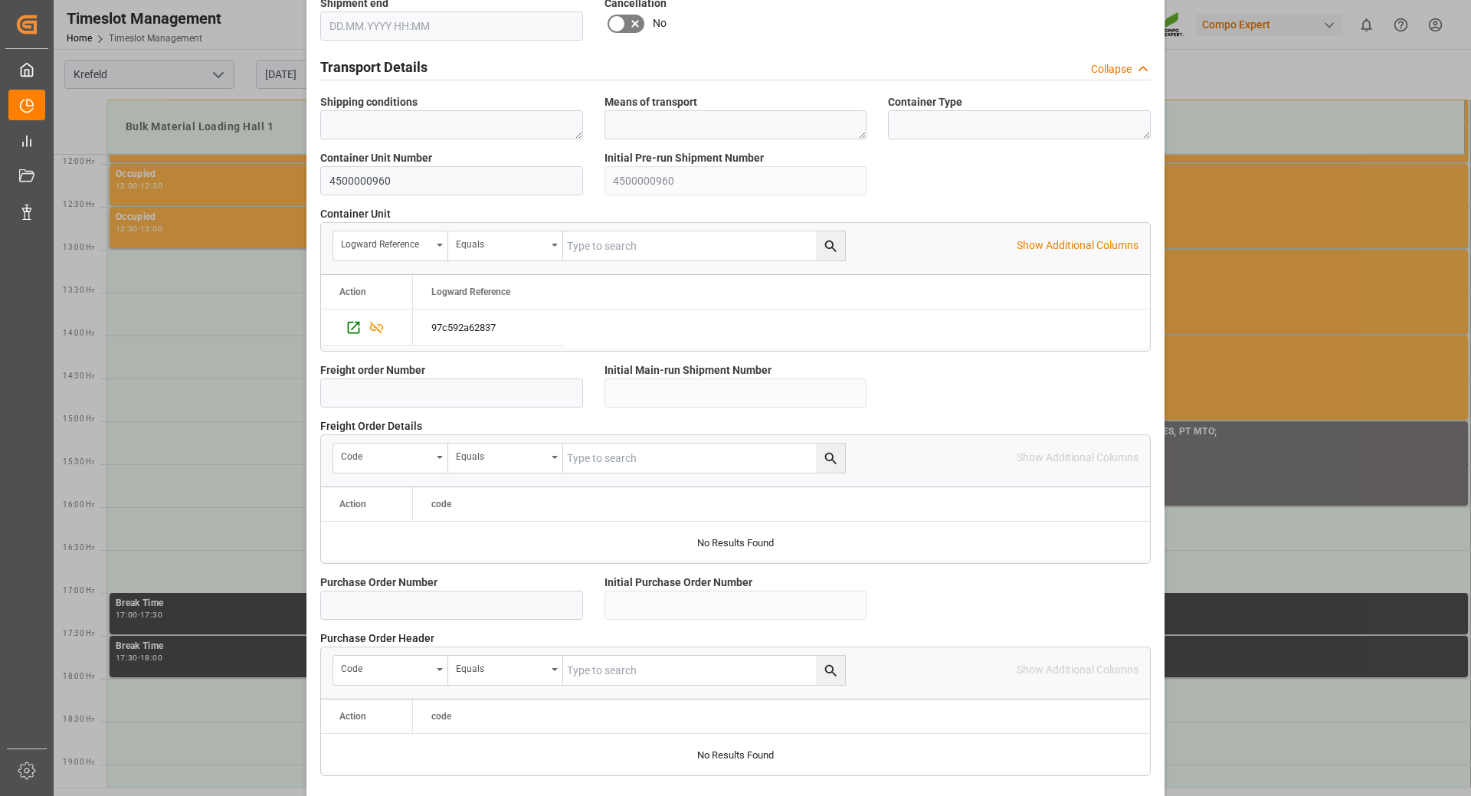
scroll to position [1228, 0]
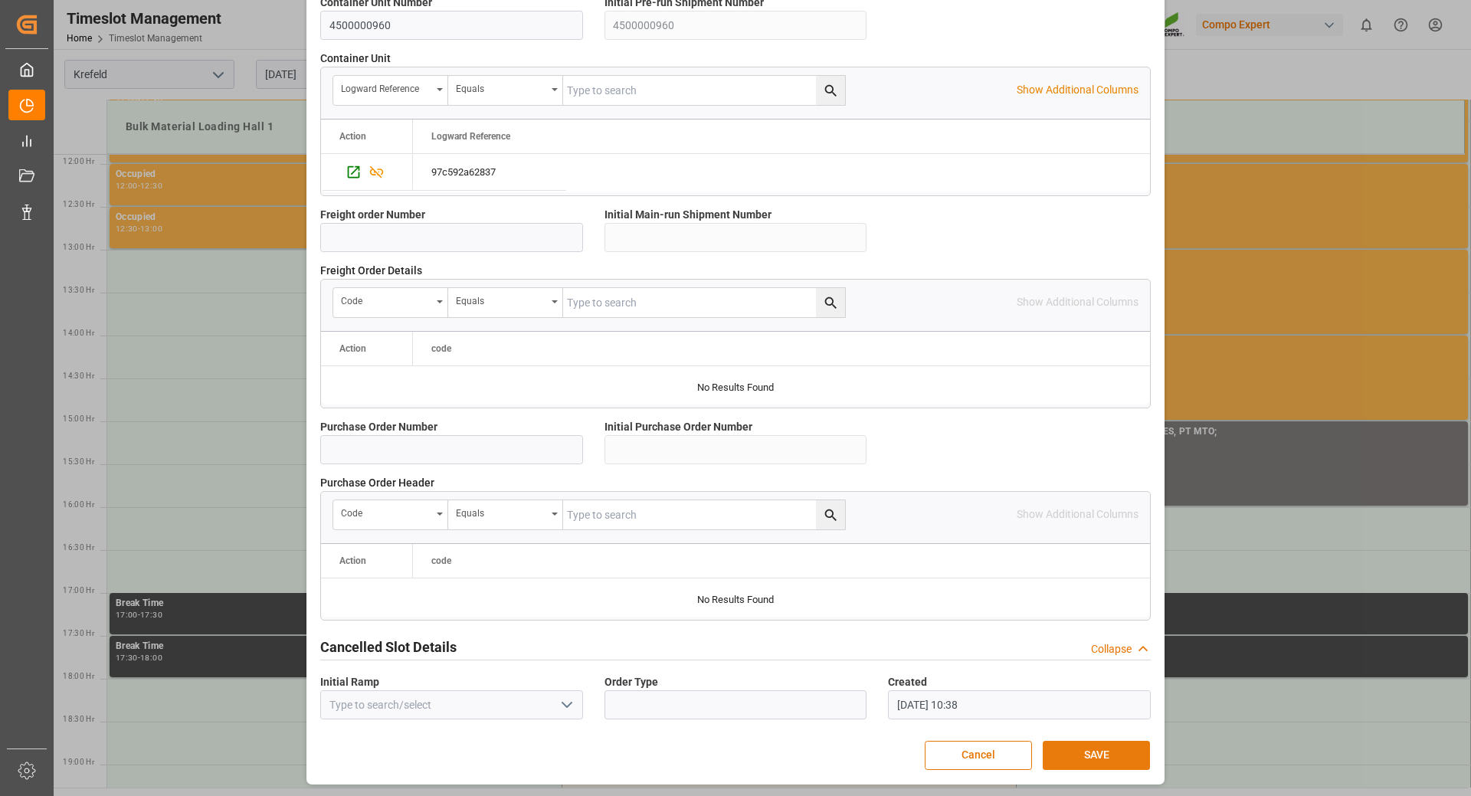
click at [1096, 759] on button "SAVE" at bounding box center [1096, 755] width 107 height 29
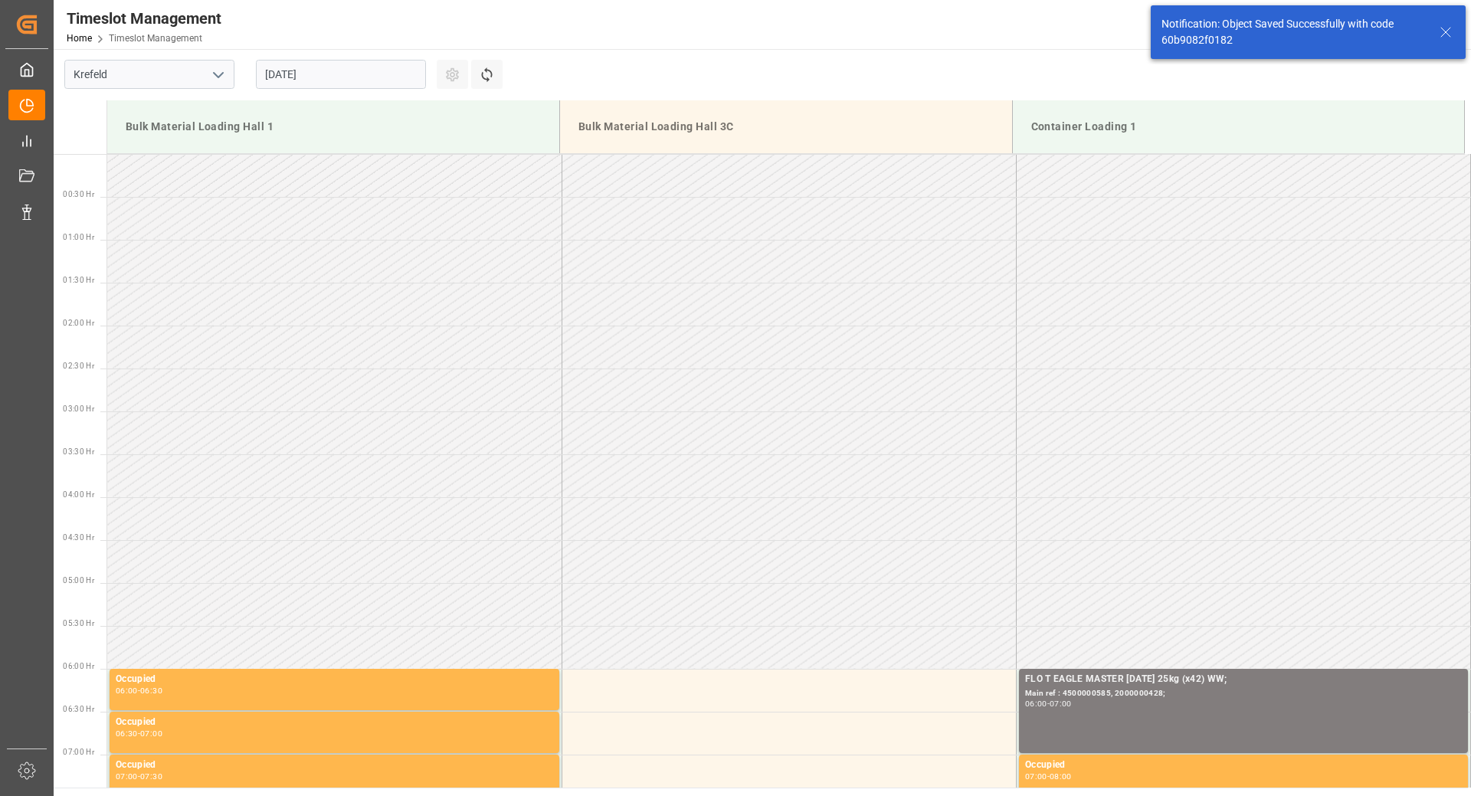
scroll to position [1277, 0]
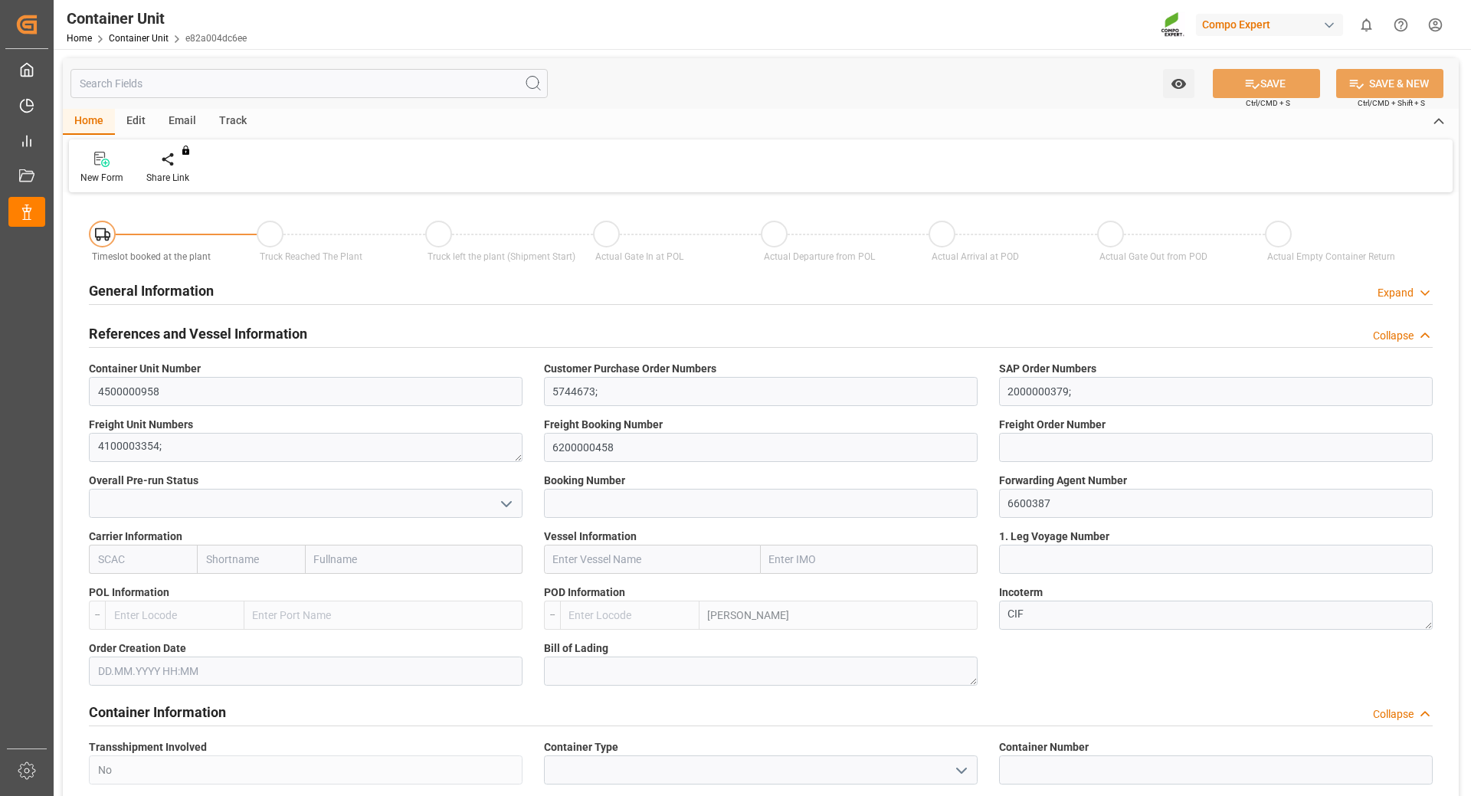
type input "ARZAE"
type input "0"
type input "21217.5"
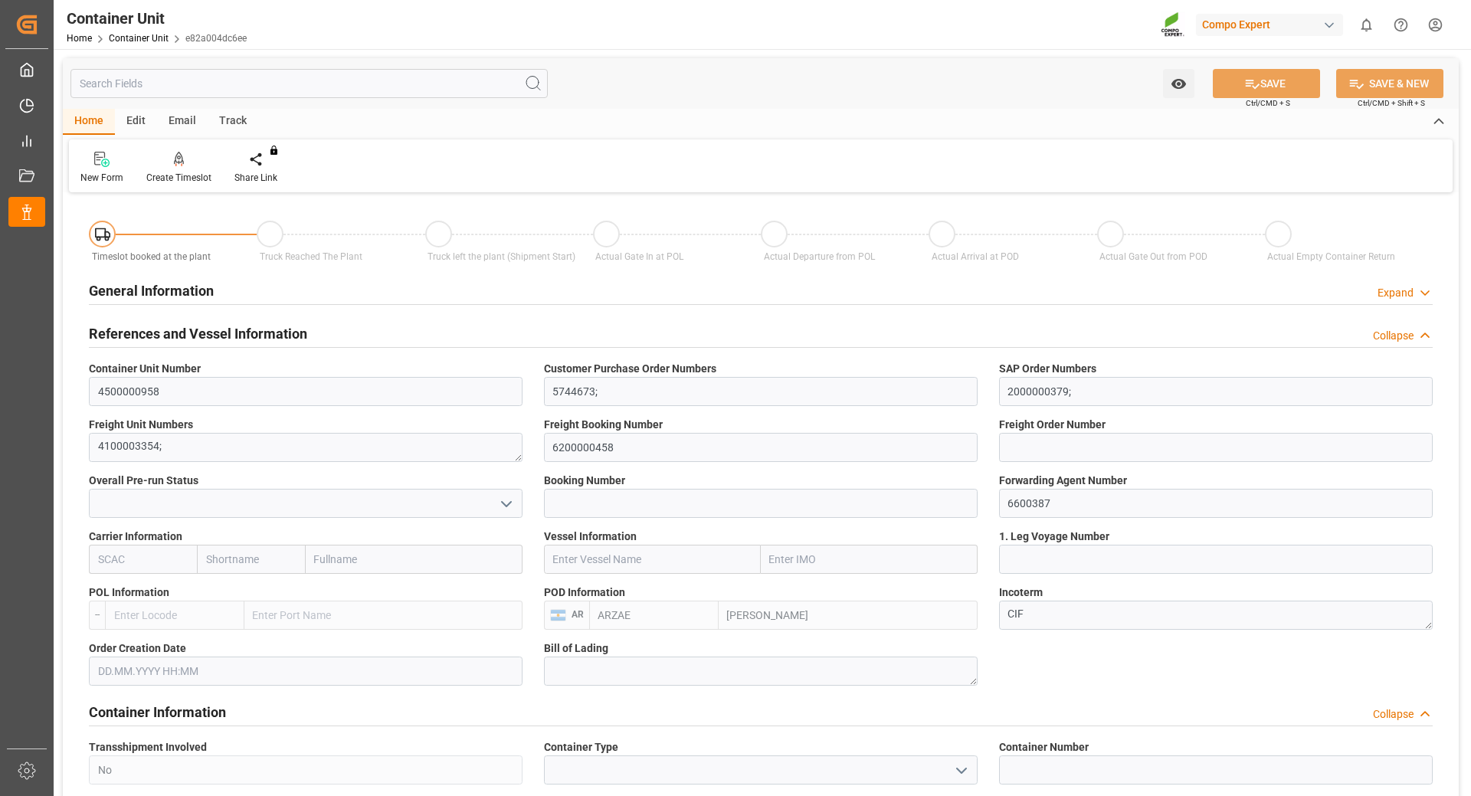
type input "[DATE]"
click at [189, 182] on div "Create Timeslot" at bounding box center [178, 178] width 65 height 14
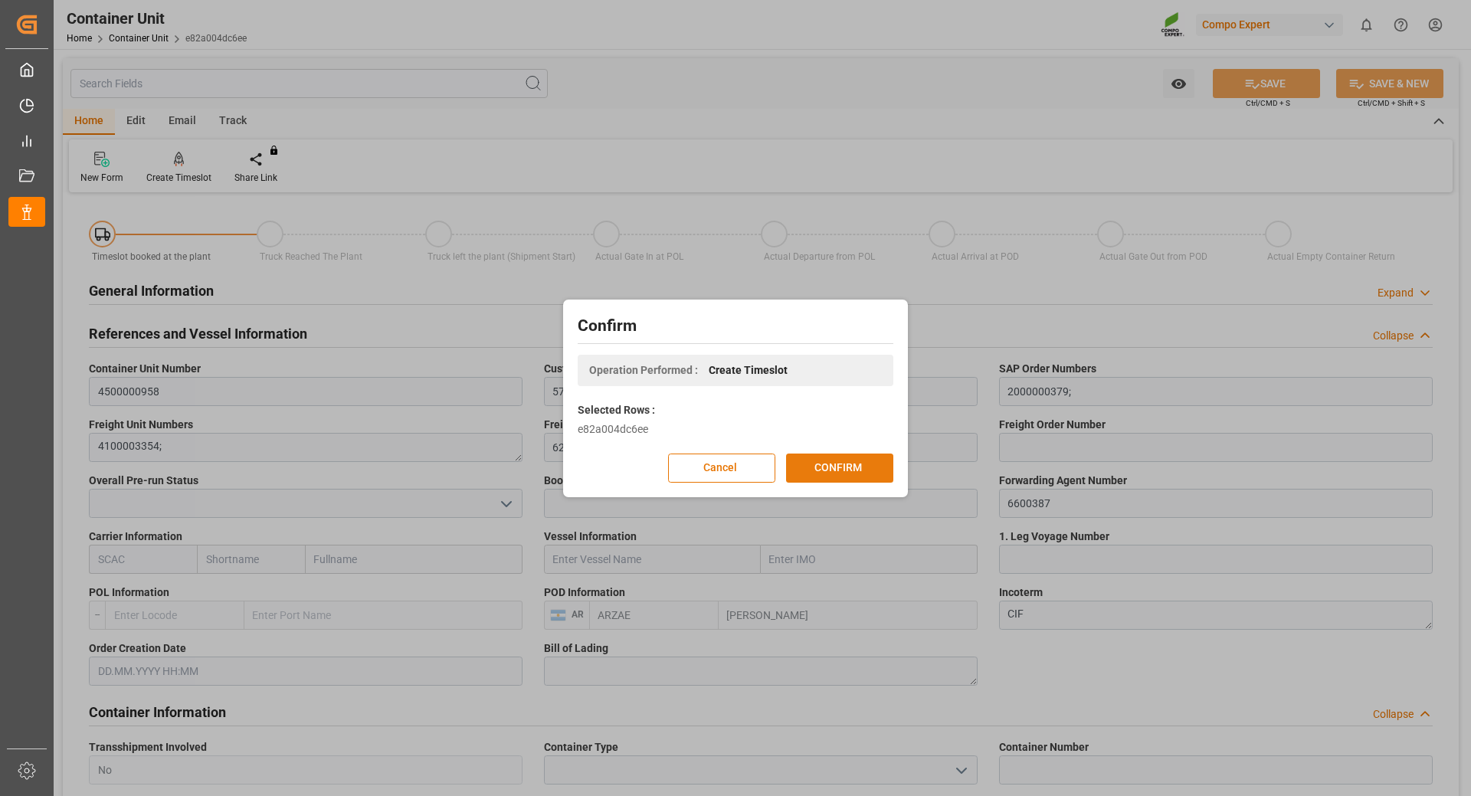
click at [825, 467] on button "CONFIRM" at bounding box center [839, 468] width 107 height 29
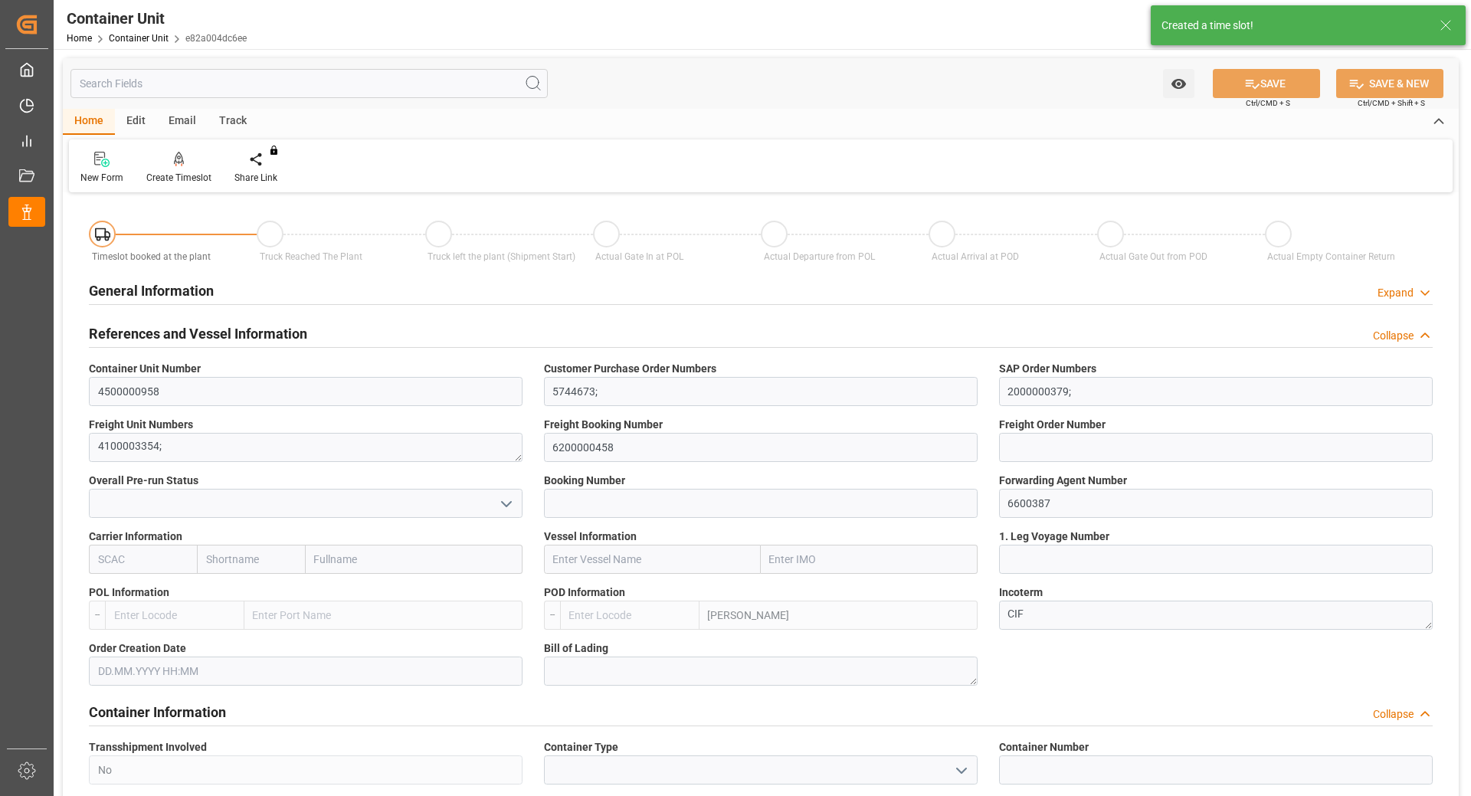
type input "ARZAE"
type input "0"
type input "21217.5"
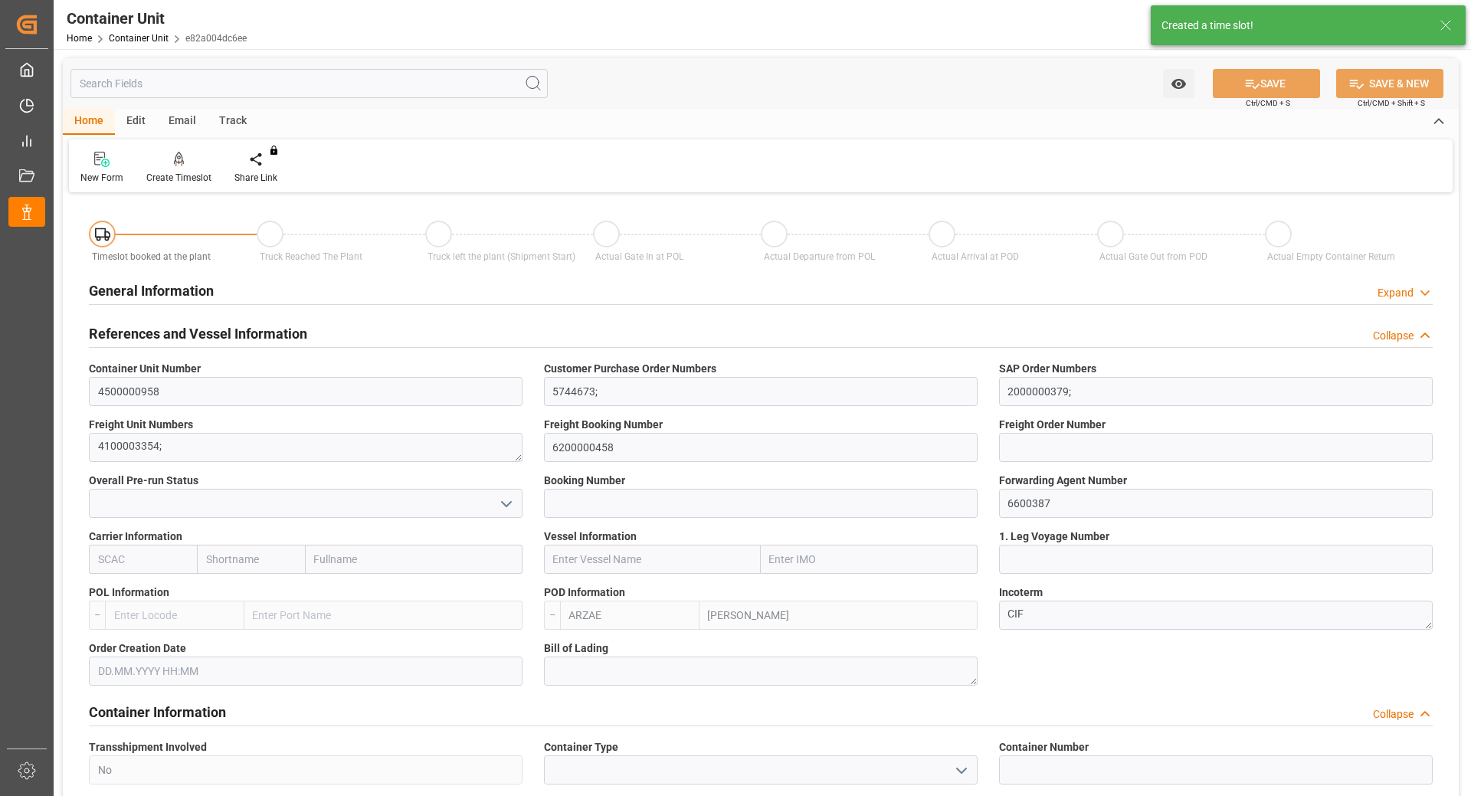
type input "[DATE]"
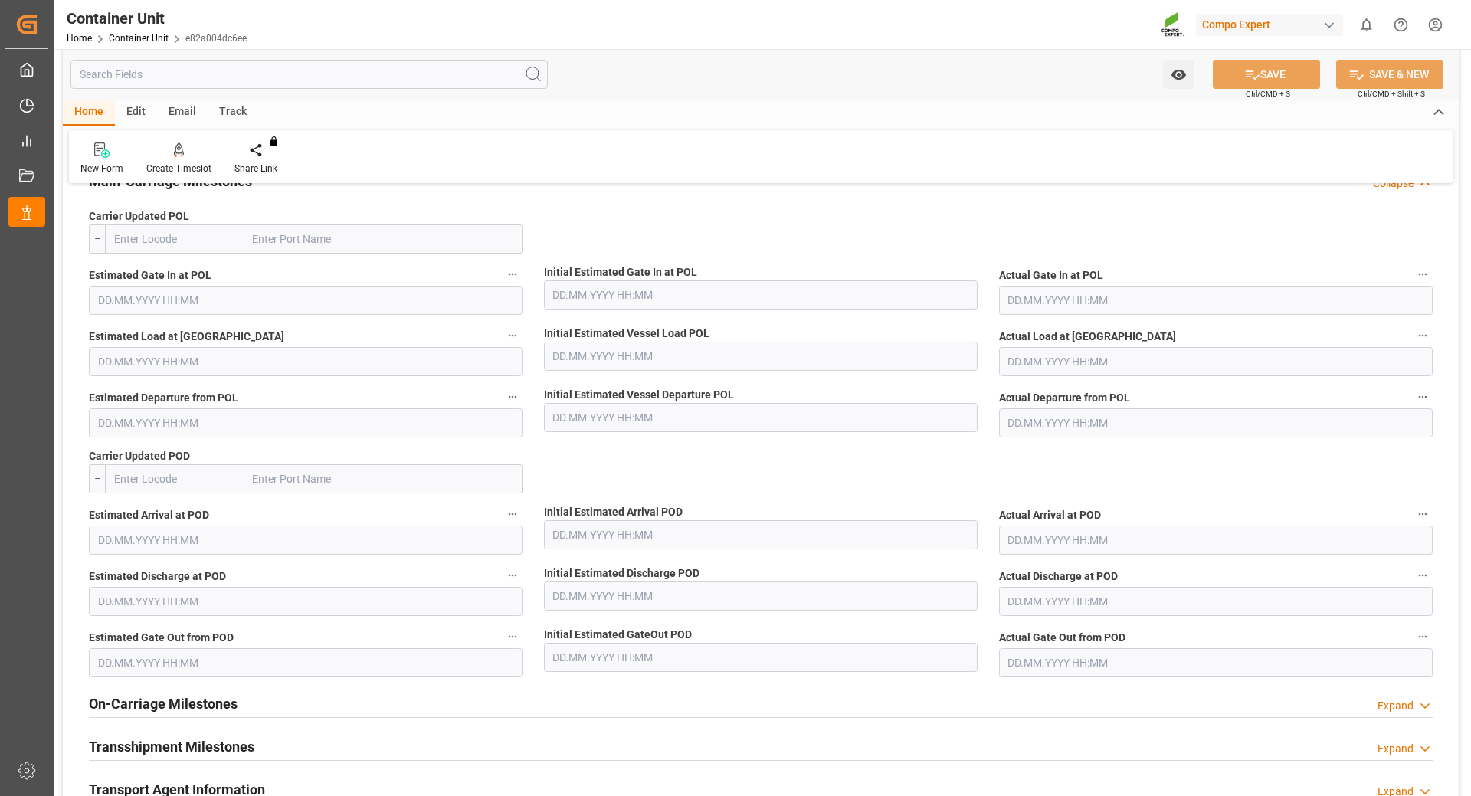
scroll to position [1839, 0]
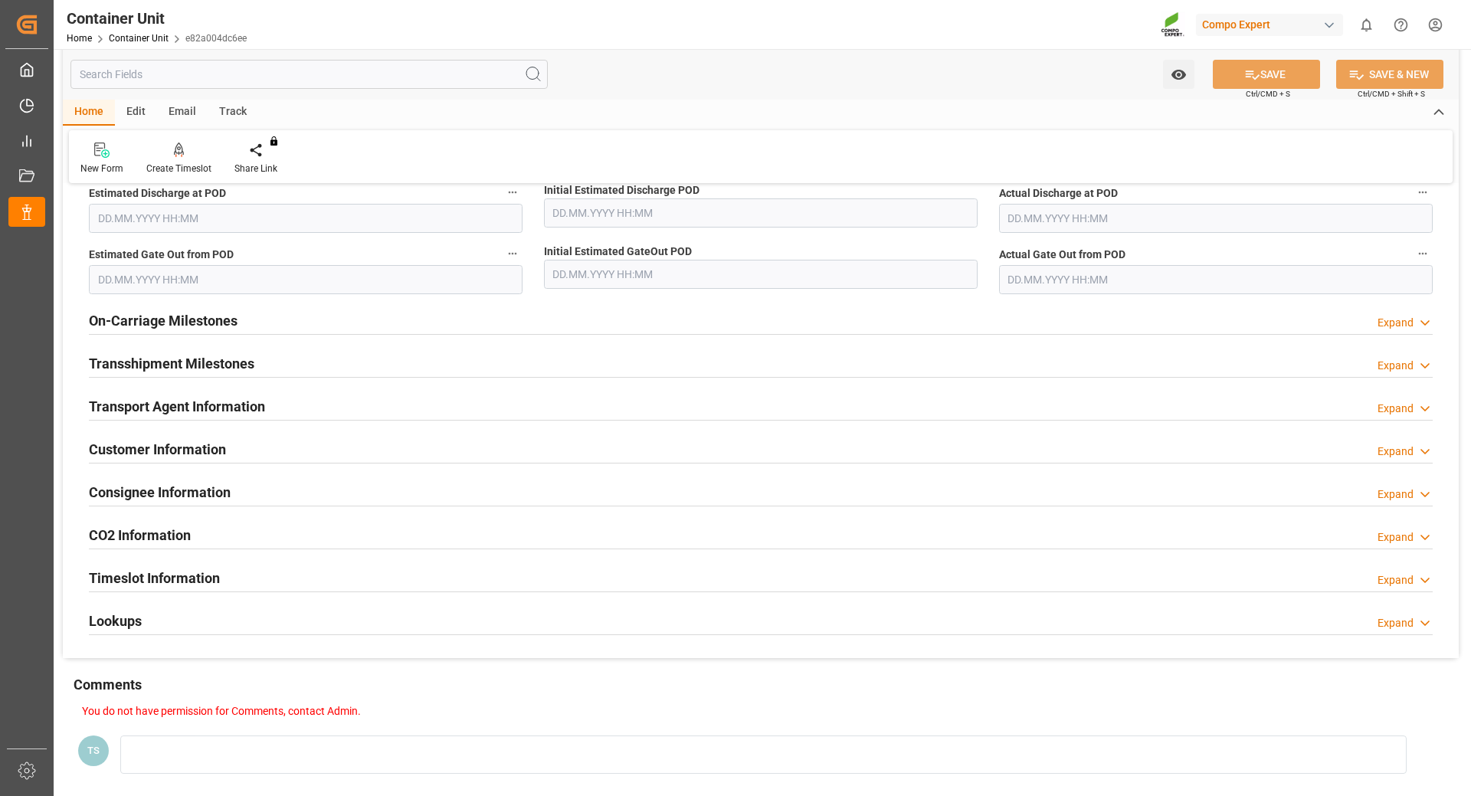
click at [1419, 582] on icon at bounding box center [1425, 580] width 15 height 16
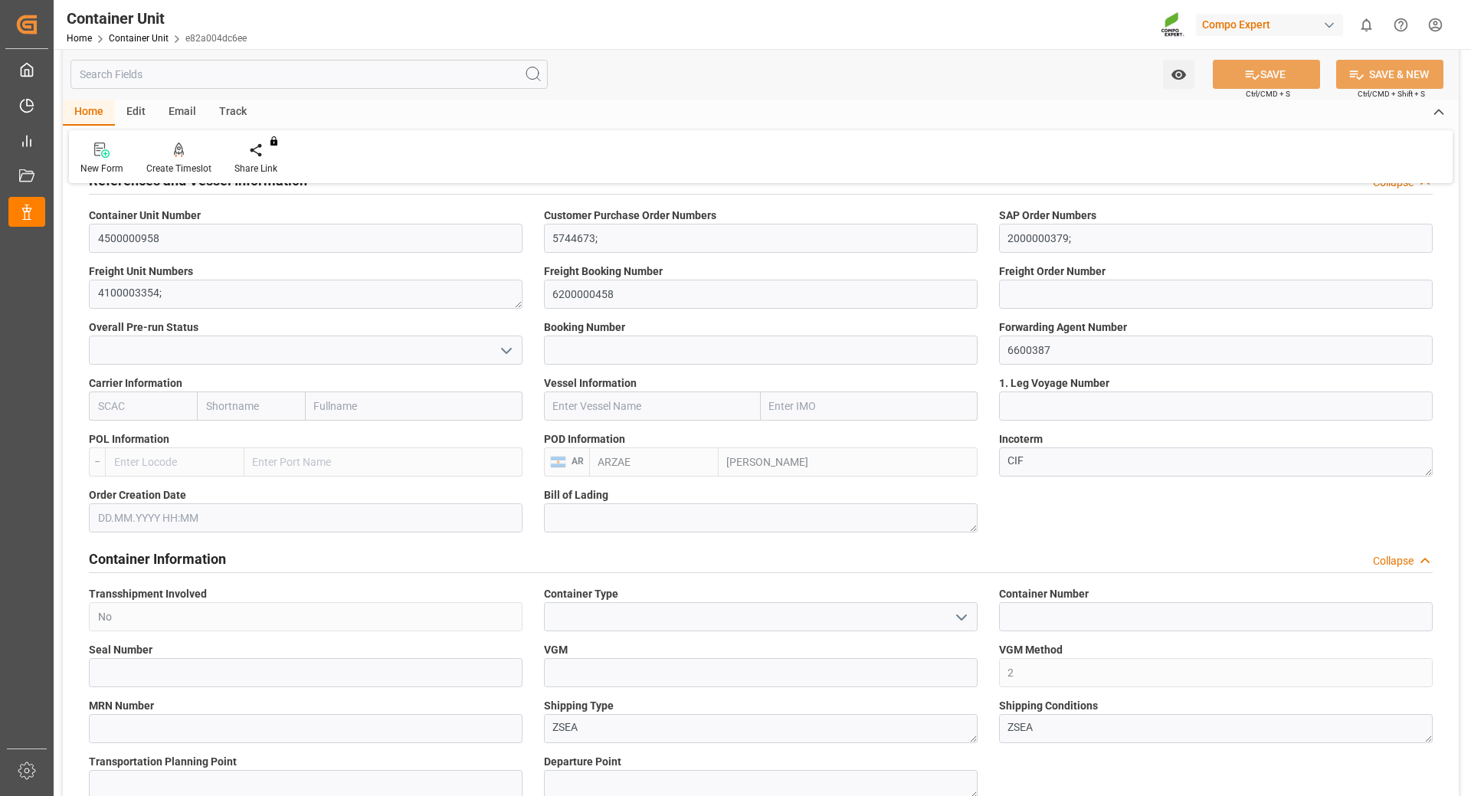
scroll to position [0, 0]
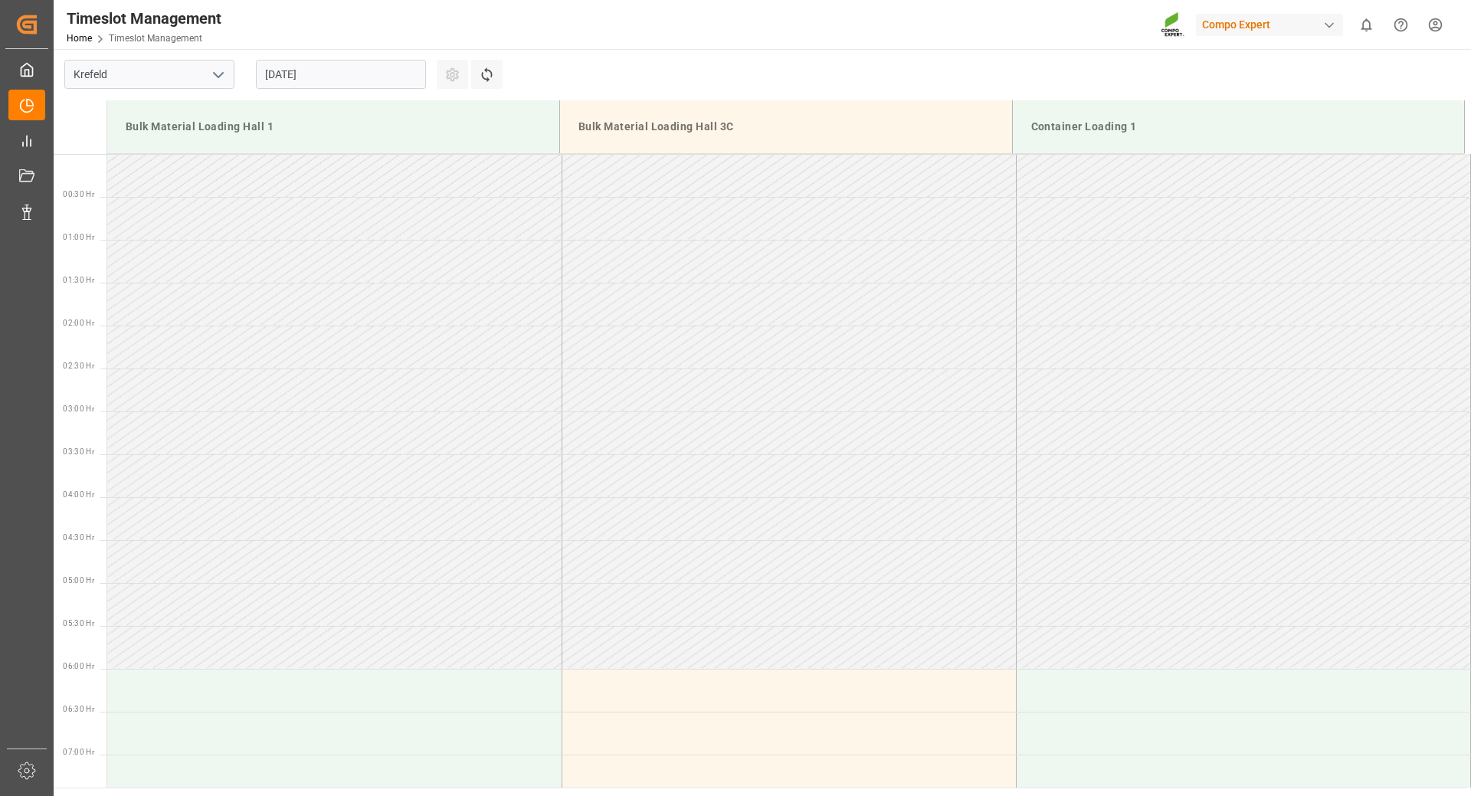
scroll to position [1020, 0]
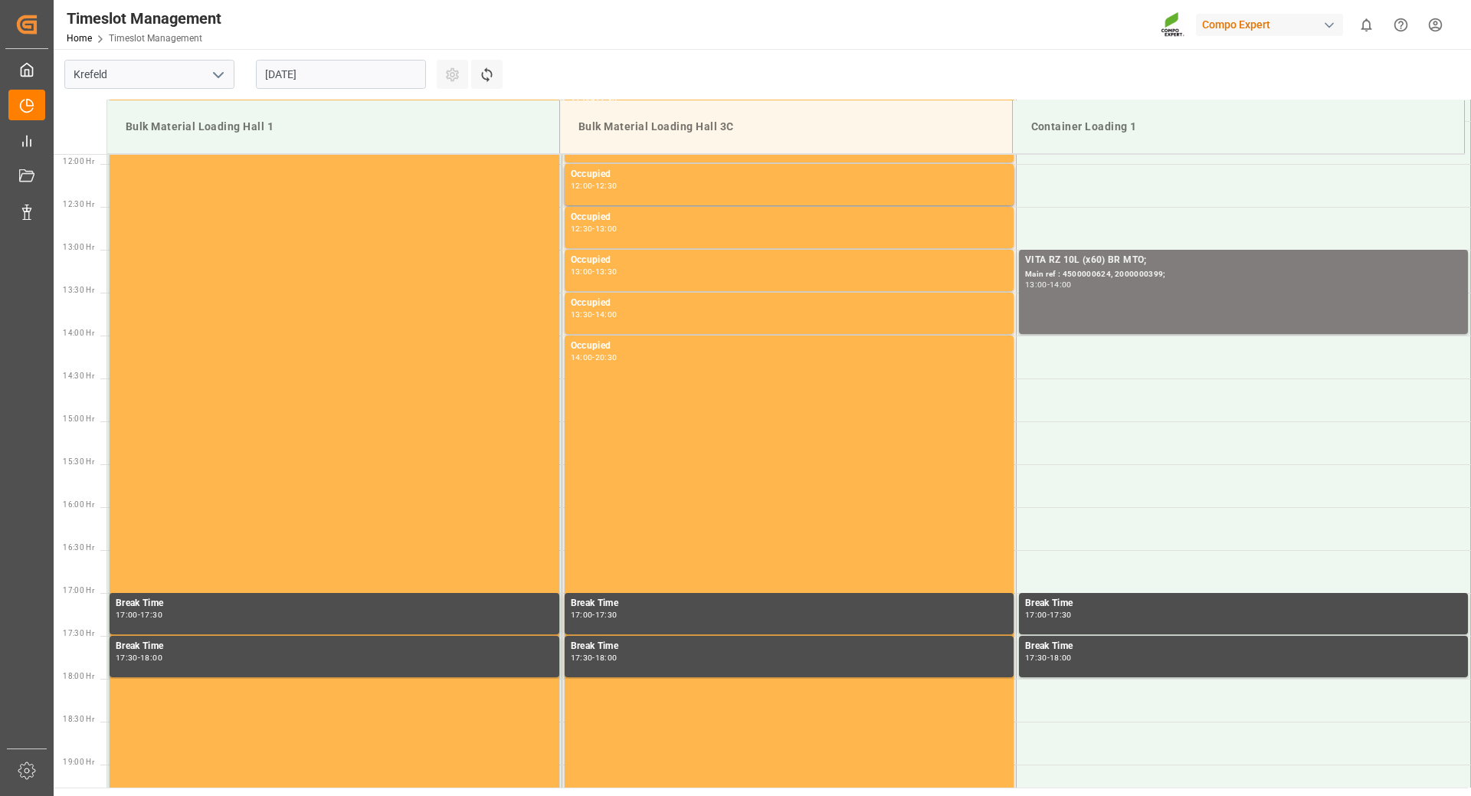
click at [402, 76] on input "25.08.2025" at bounding box center [341, 74] width 170 height 29
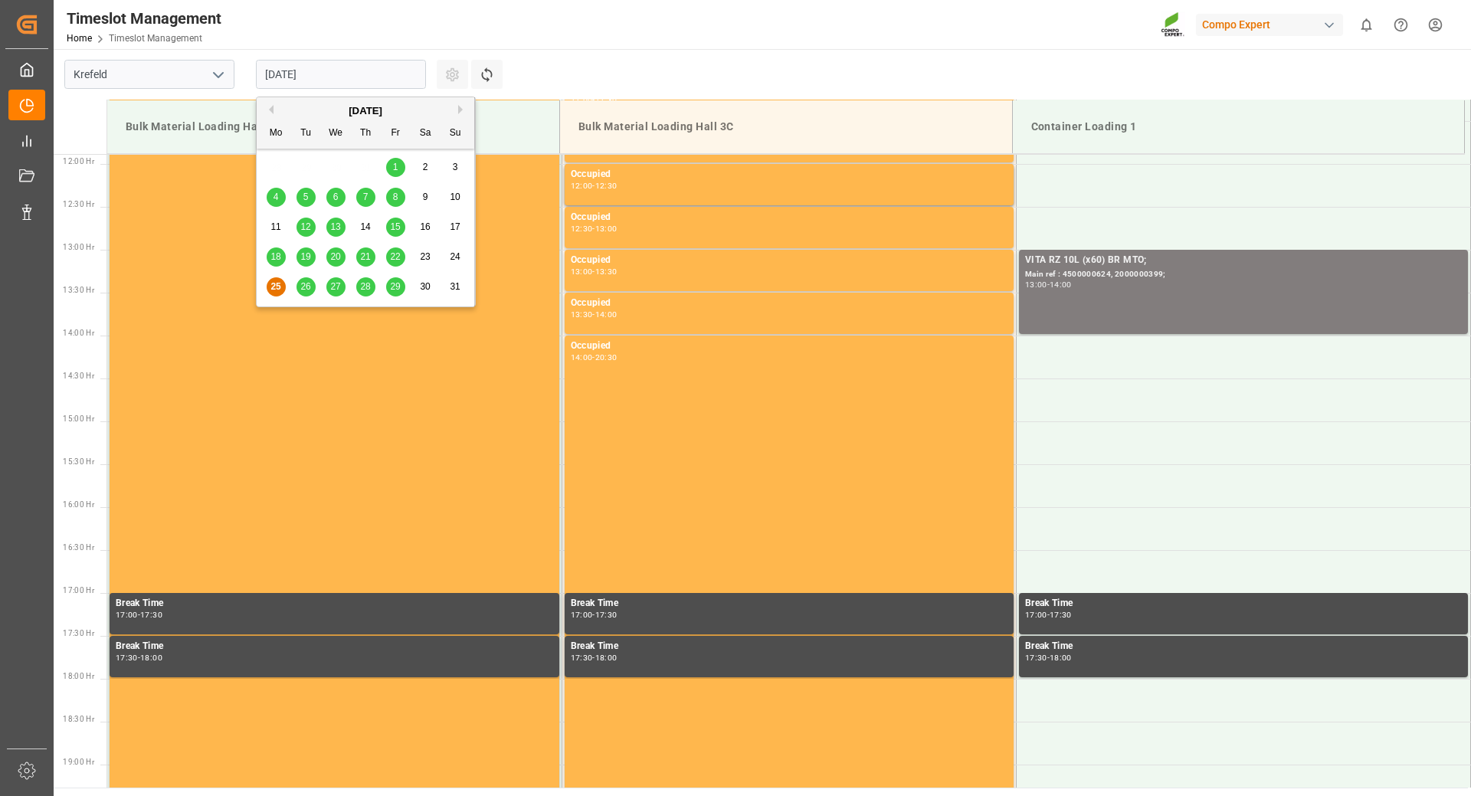
click at [465, 107] on button "Next Month" at bounding box center [462, 109] width 9 height 9
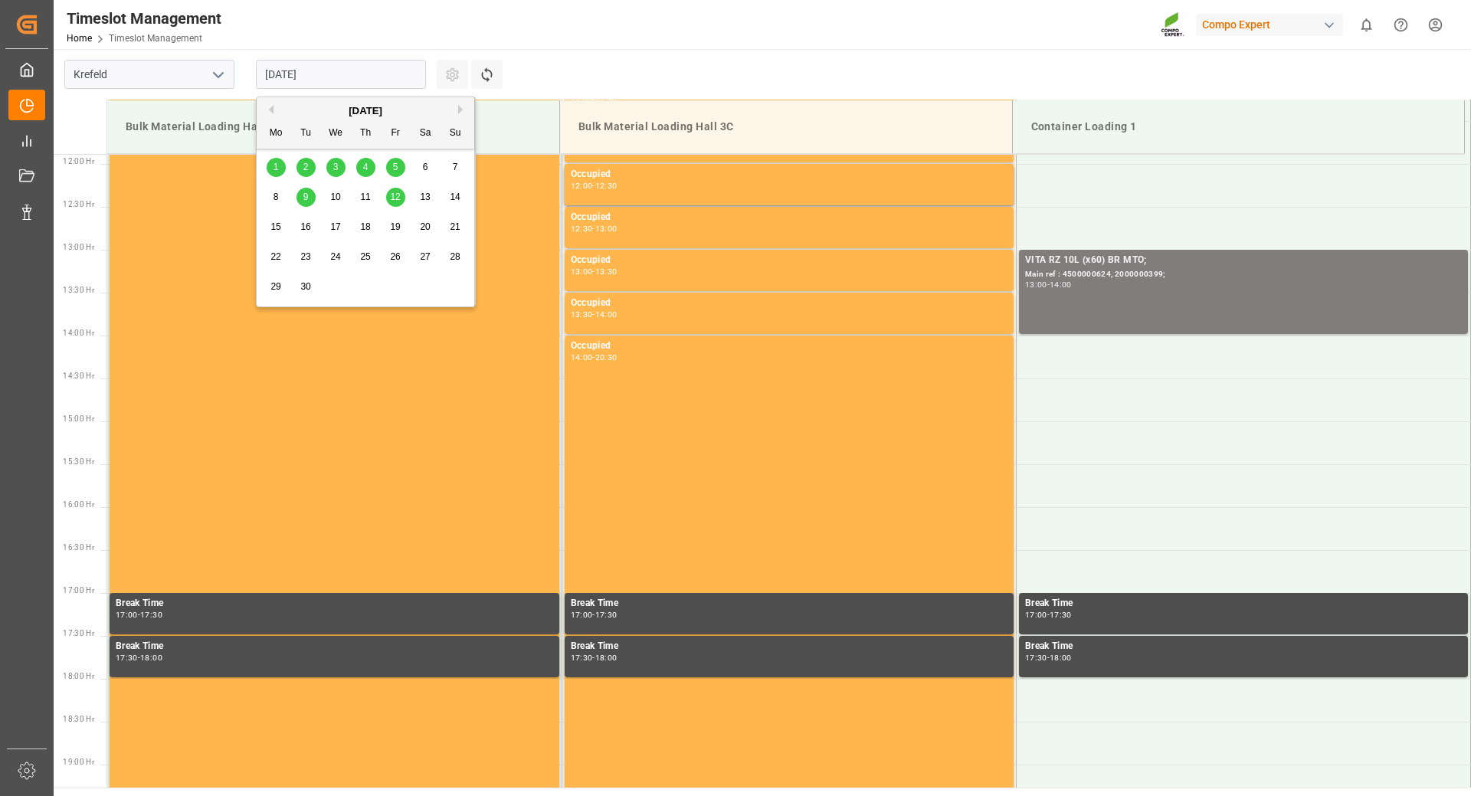
click at [304, 169] on span "2" at bounding box center [305, 167] width 5 height 11
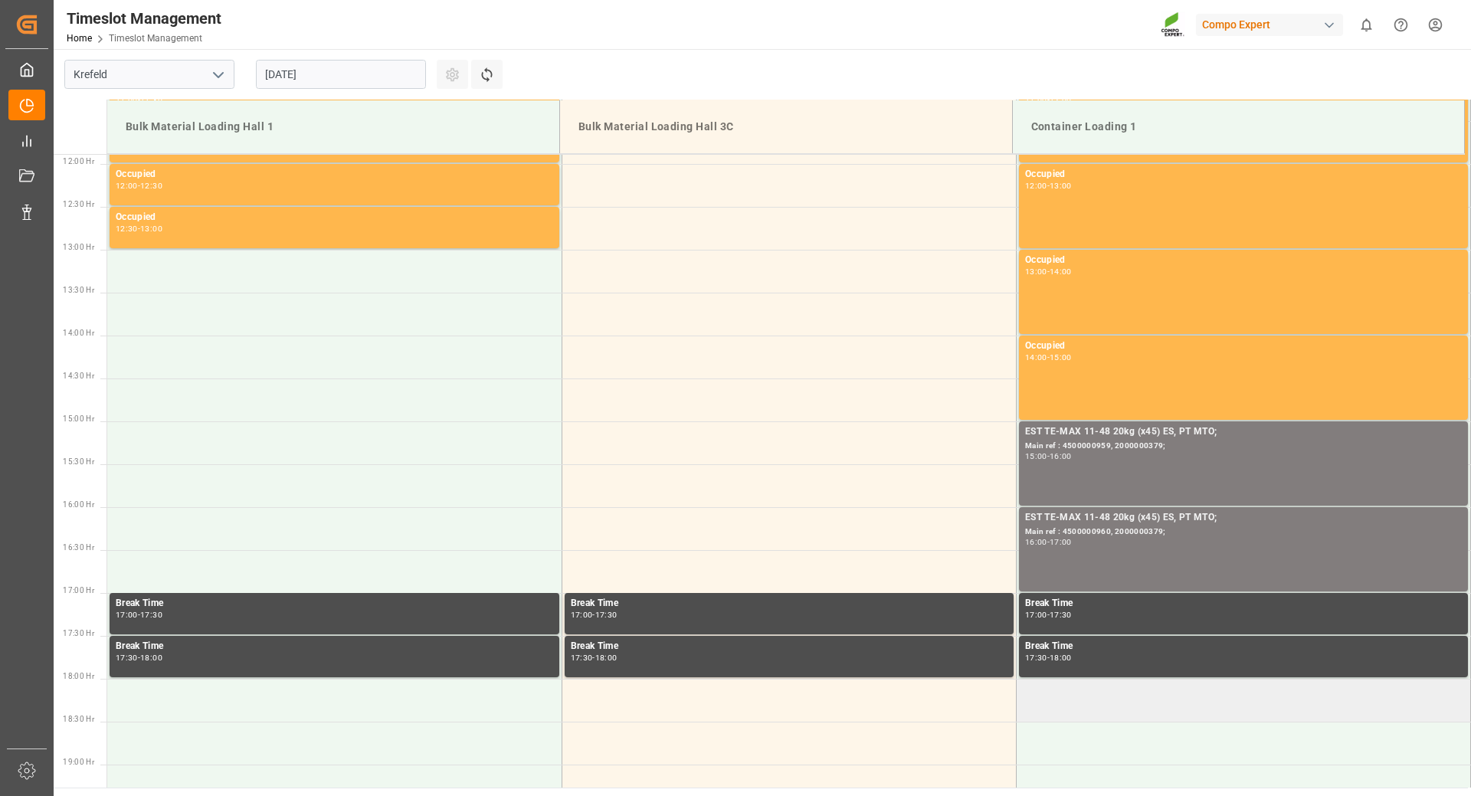
click at [1077, 703] on td at bounding box center [1243, 700] width 454 height 43
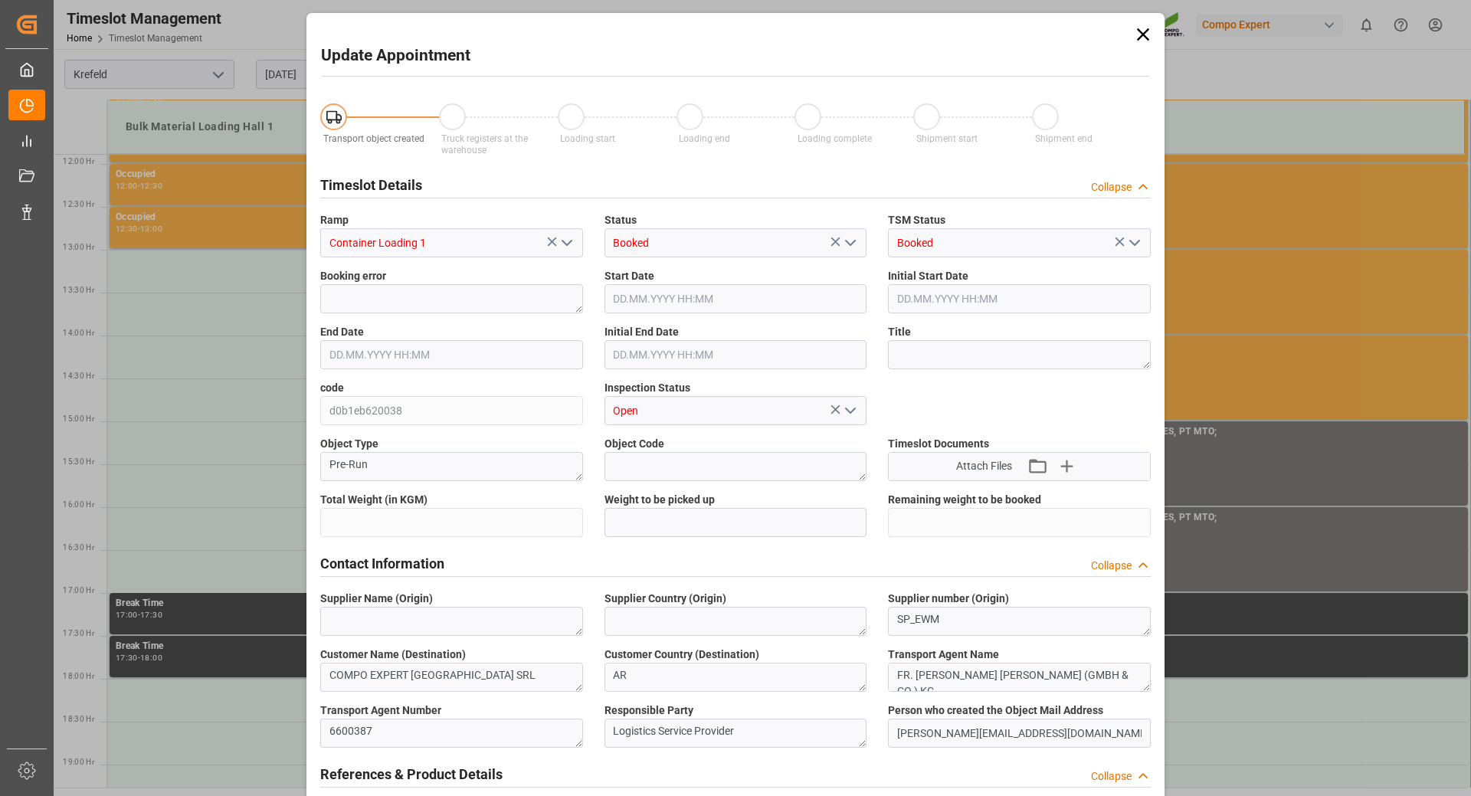
type input "21217.5"
type input "0"
type input "02.09.2025 18:00"
type input "02.09.2025 18:30"
type input "25.08.2025 10:39"
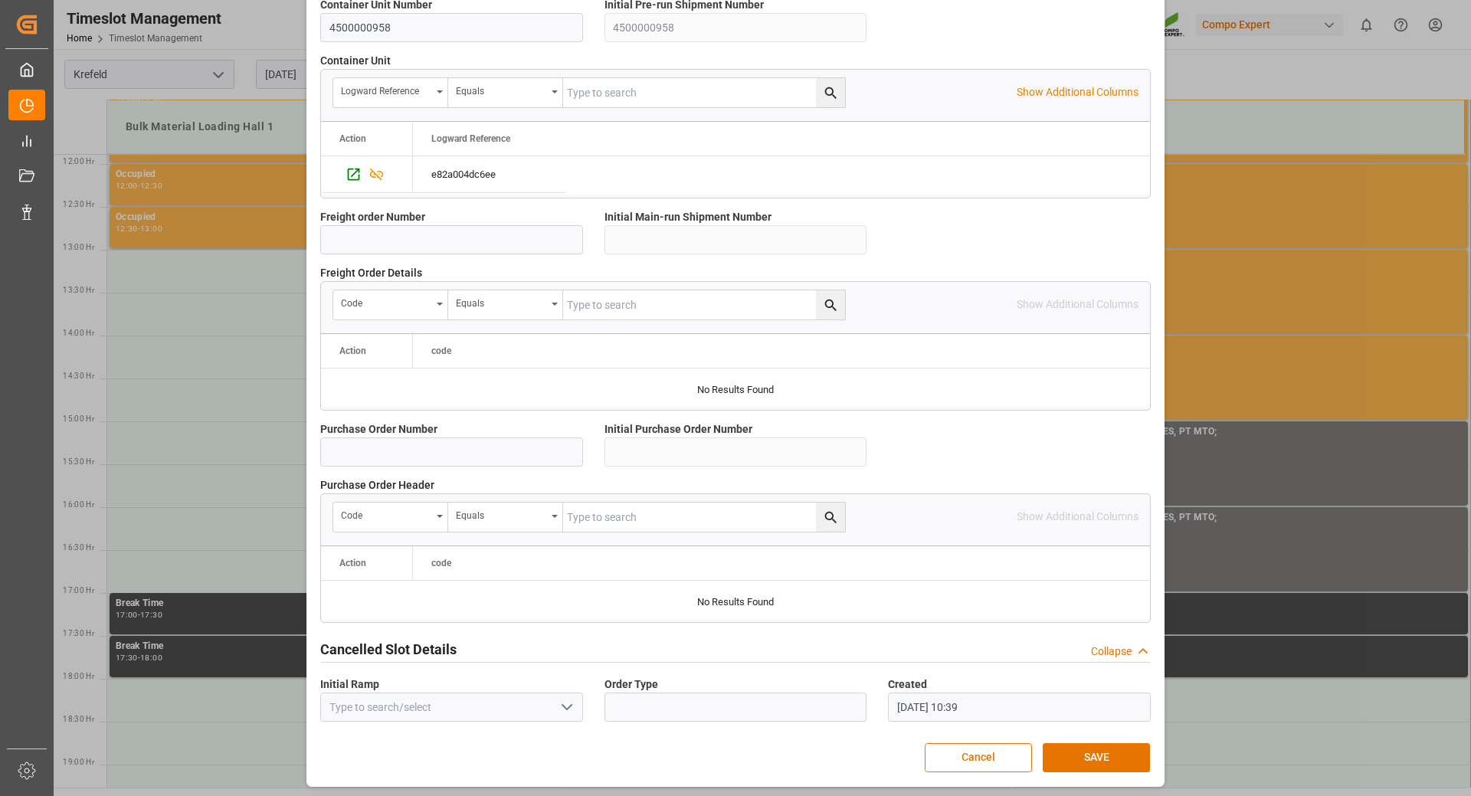
scroll to position [1228, 0]
click at [1067, 760] on button "SAVE" at bounding box center [1096, 755] width 107 height 29
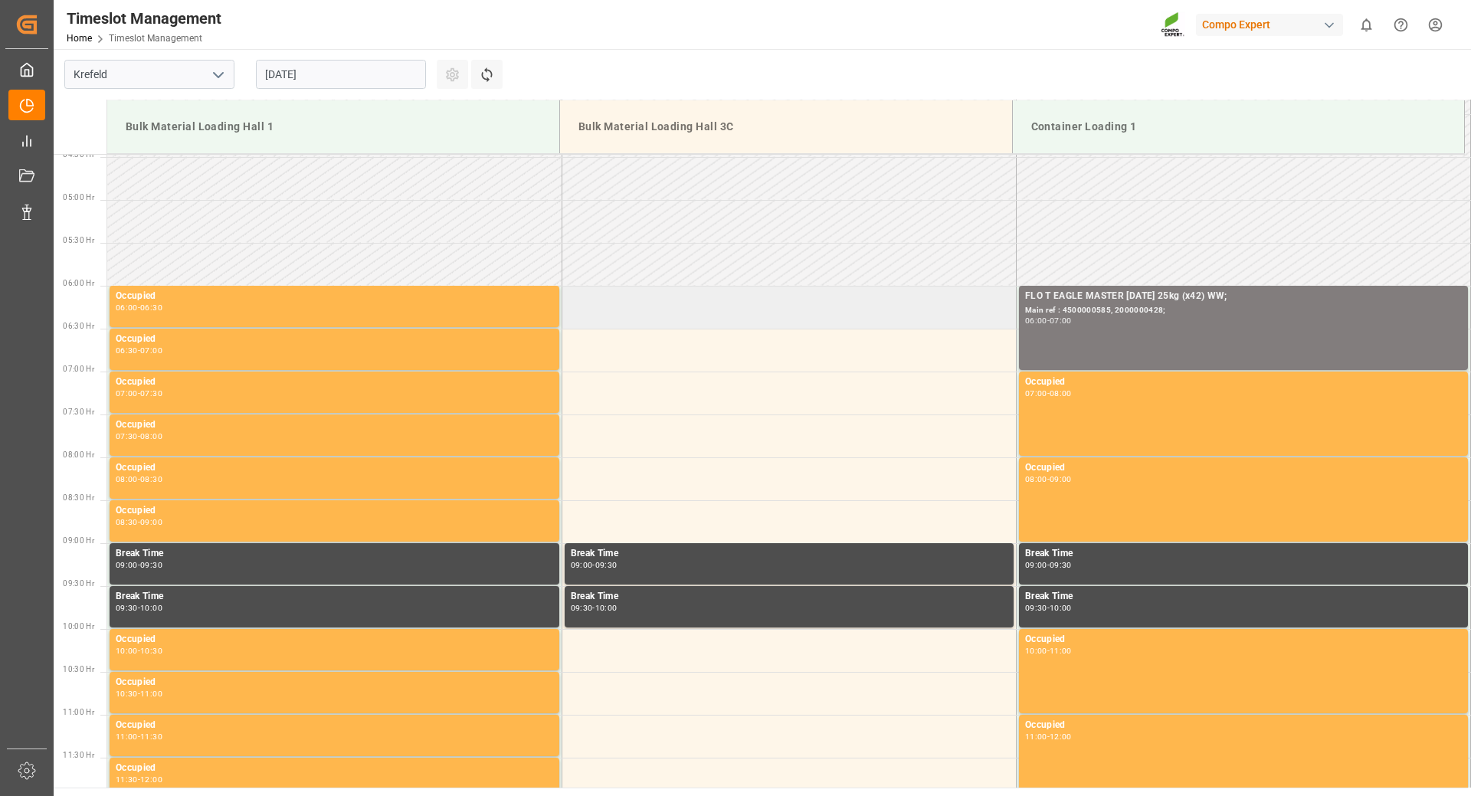
scroll to position [460, 0]
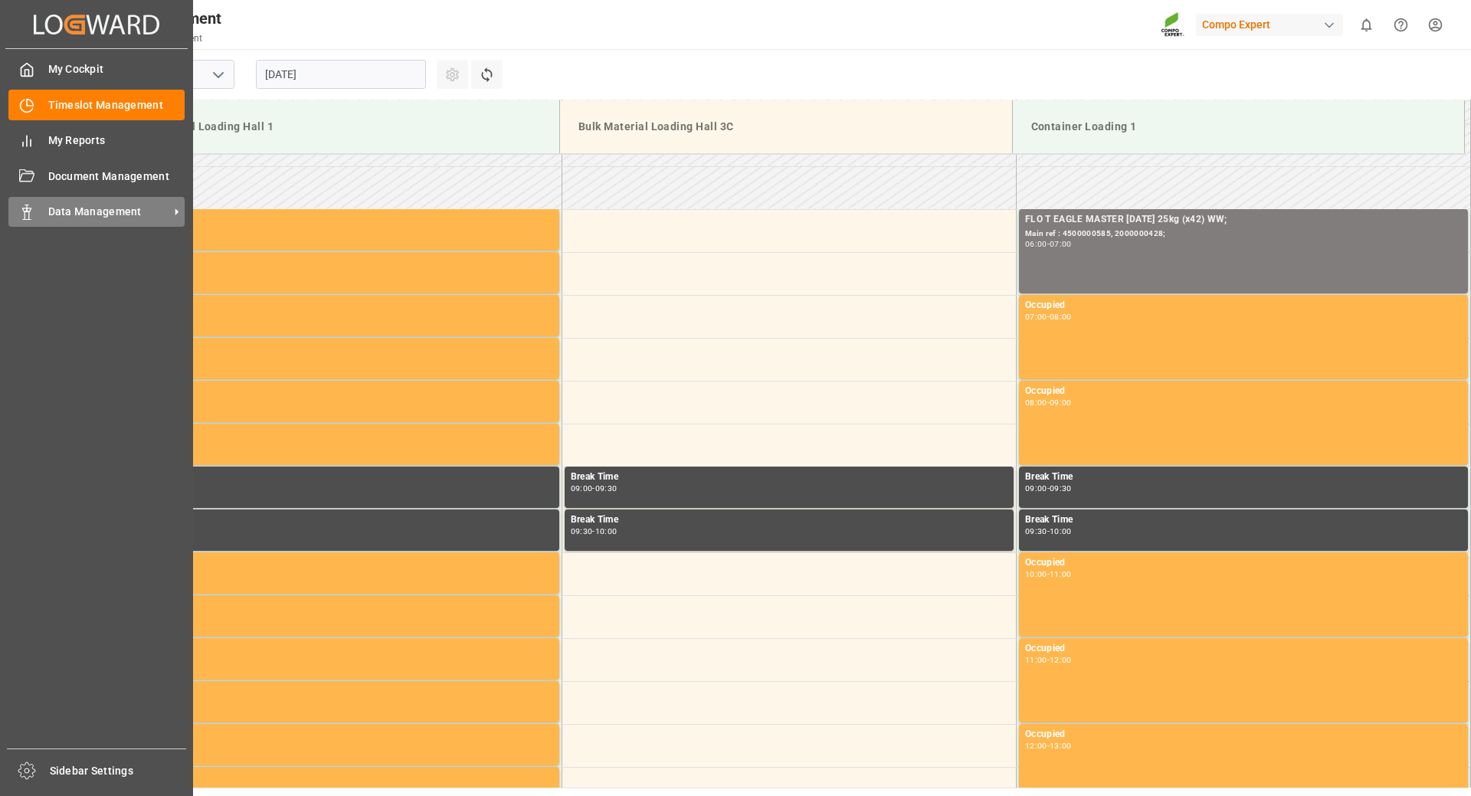
click at [24, 211] on polygon at bounding box center [24, 209] width 5 height 3
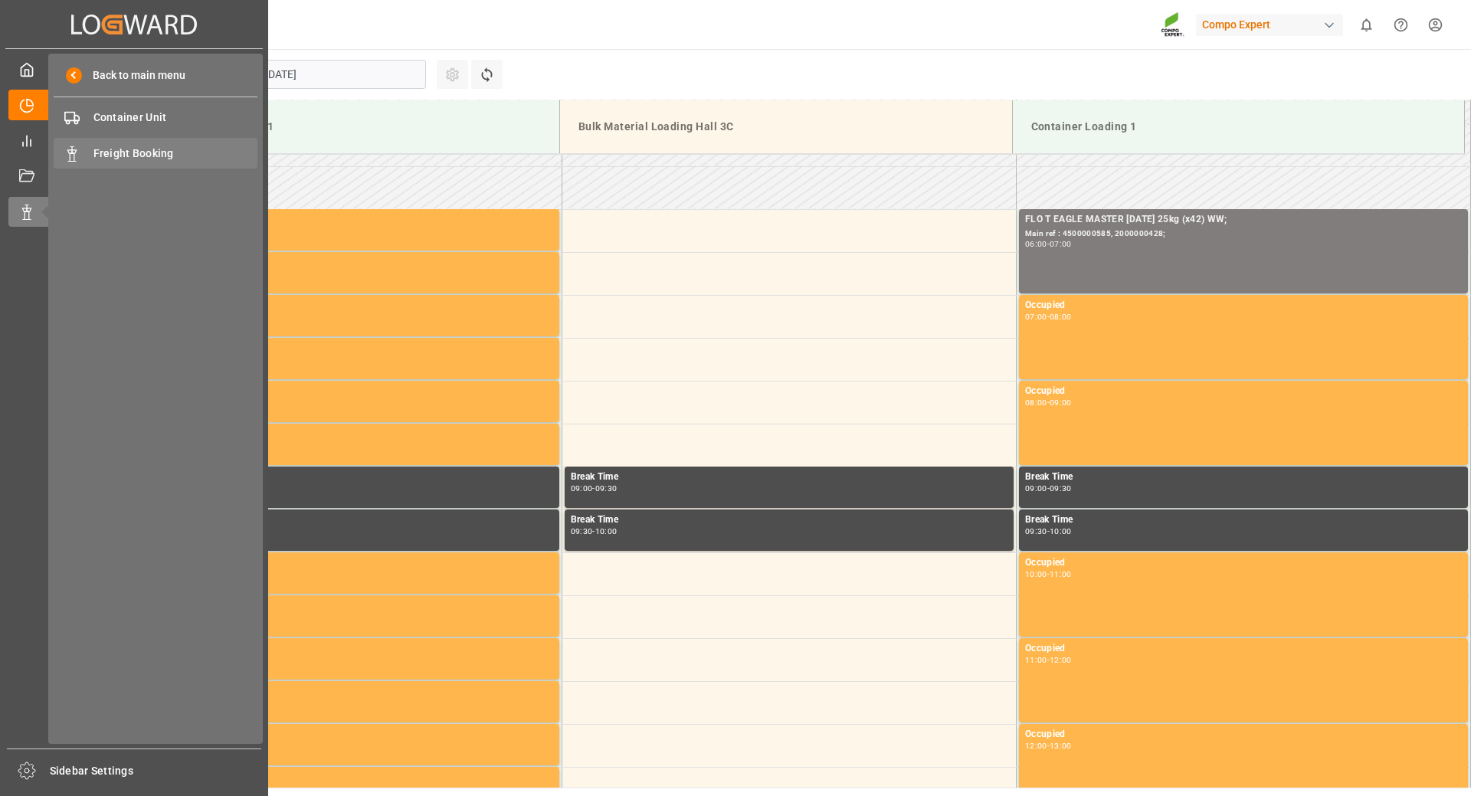
click at [129, 158] on span "Freight Booking" at bounding box center [175, 154] width 165 height 16
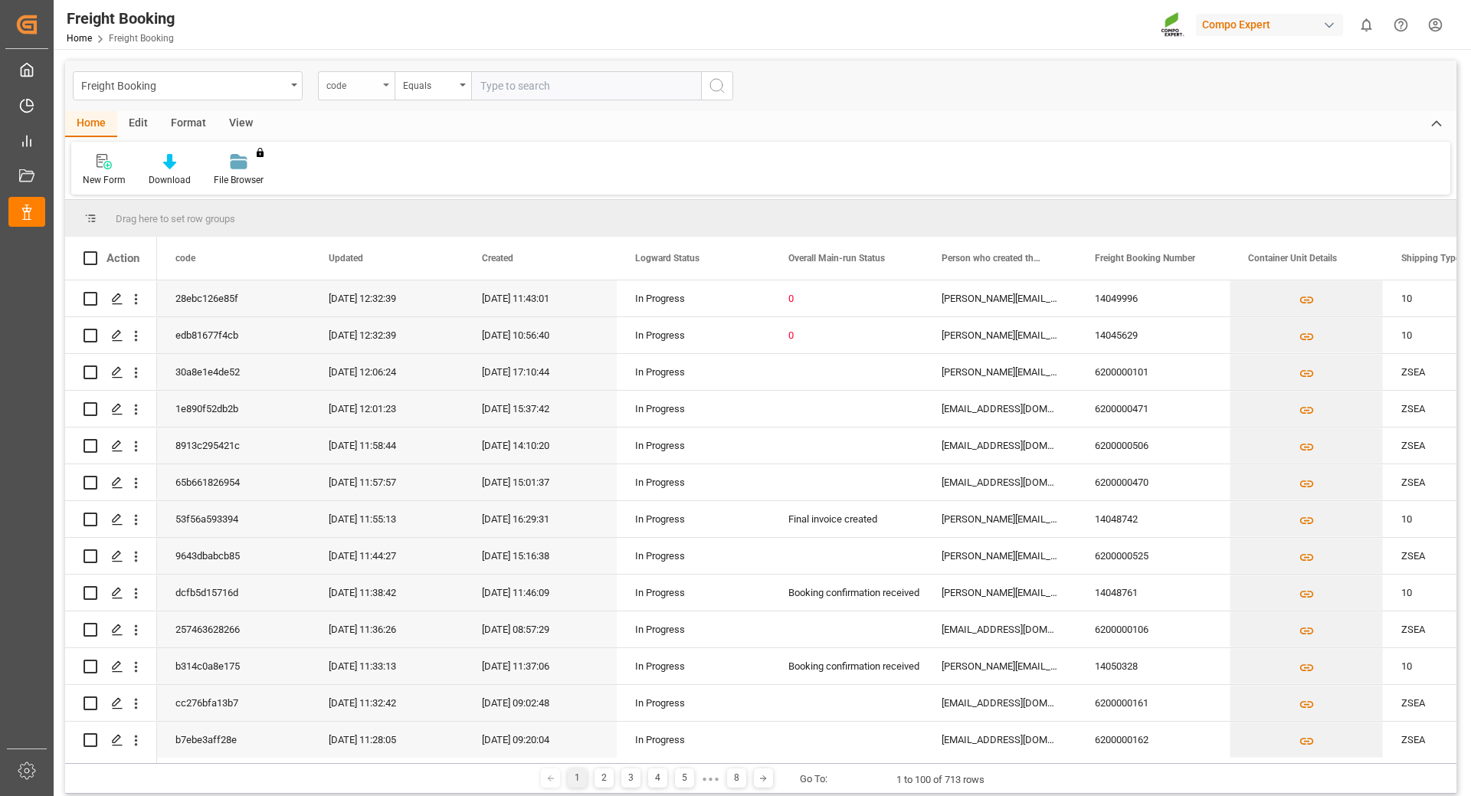
click at [384, 85] on icon "open menu" at bounding box center [386, 85] width 6 height 3
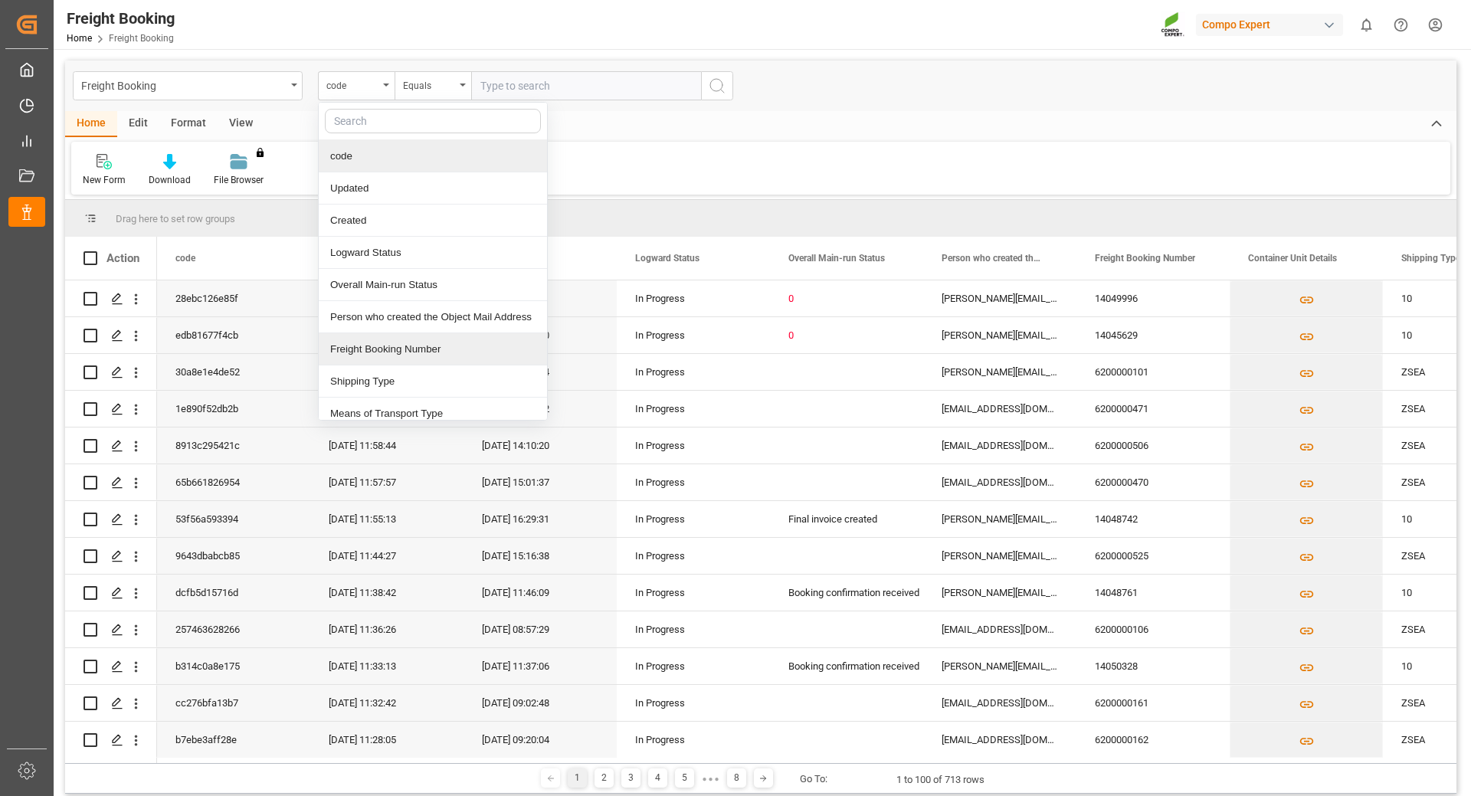
click at [385, 349] on div "Freight Booking Number" at bounding box center [433, 349] width 228 height 32
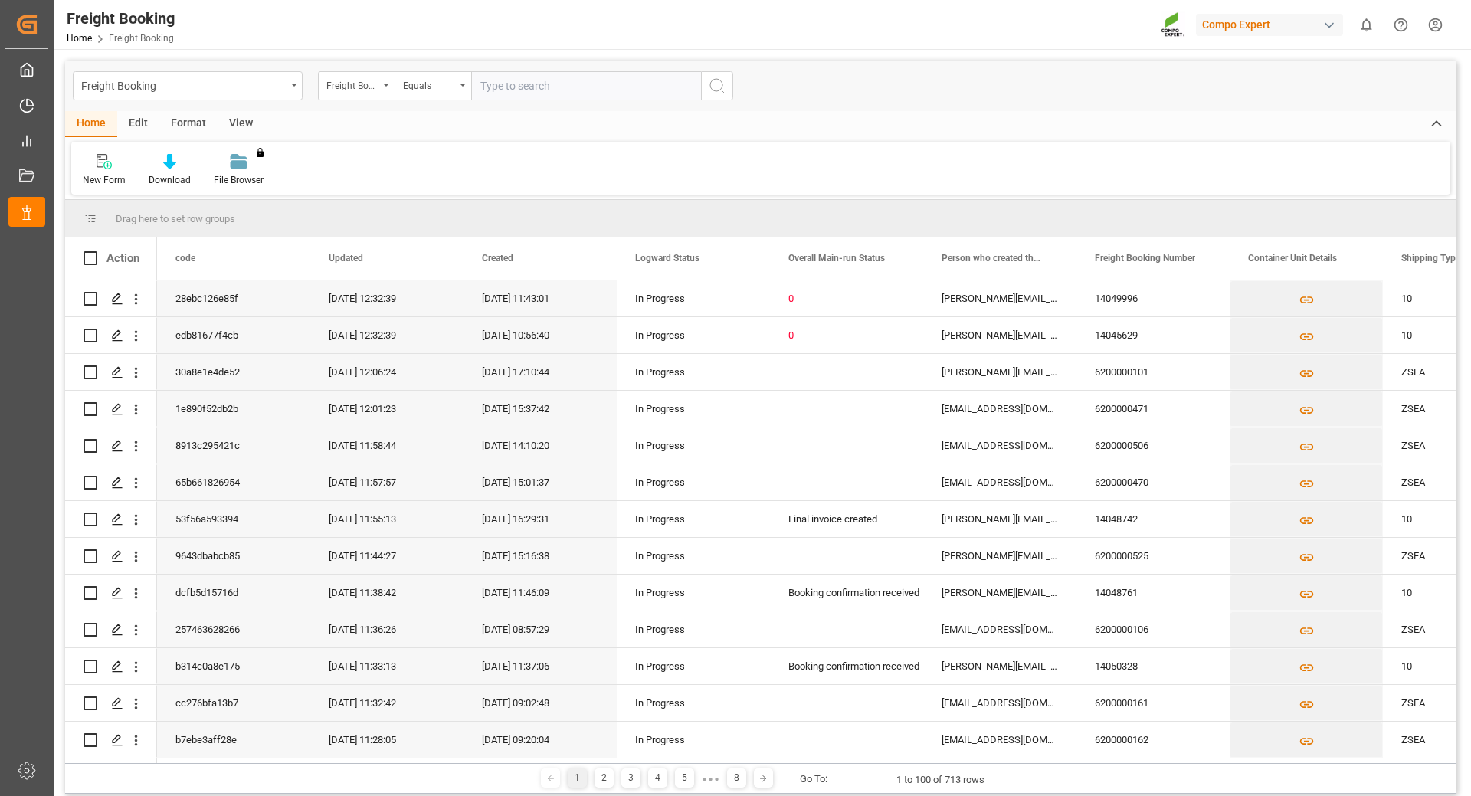
click at [521, 87] on input "text" at bounding box center [586, 85] width 230 height 29
type input "6200000472"
click at [717, 86] on icon "search button" at bounding box center [717, 86] width 18 height 18
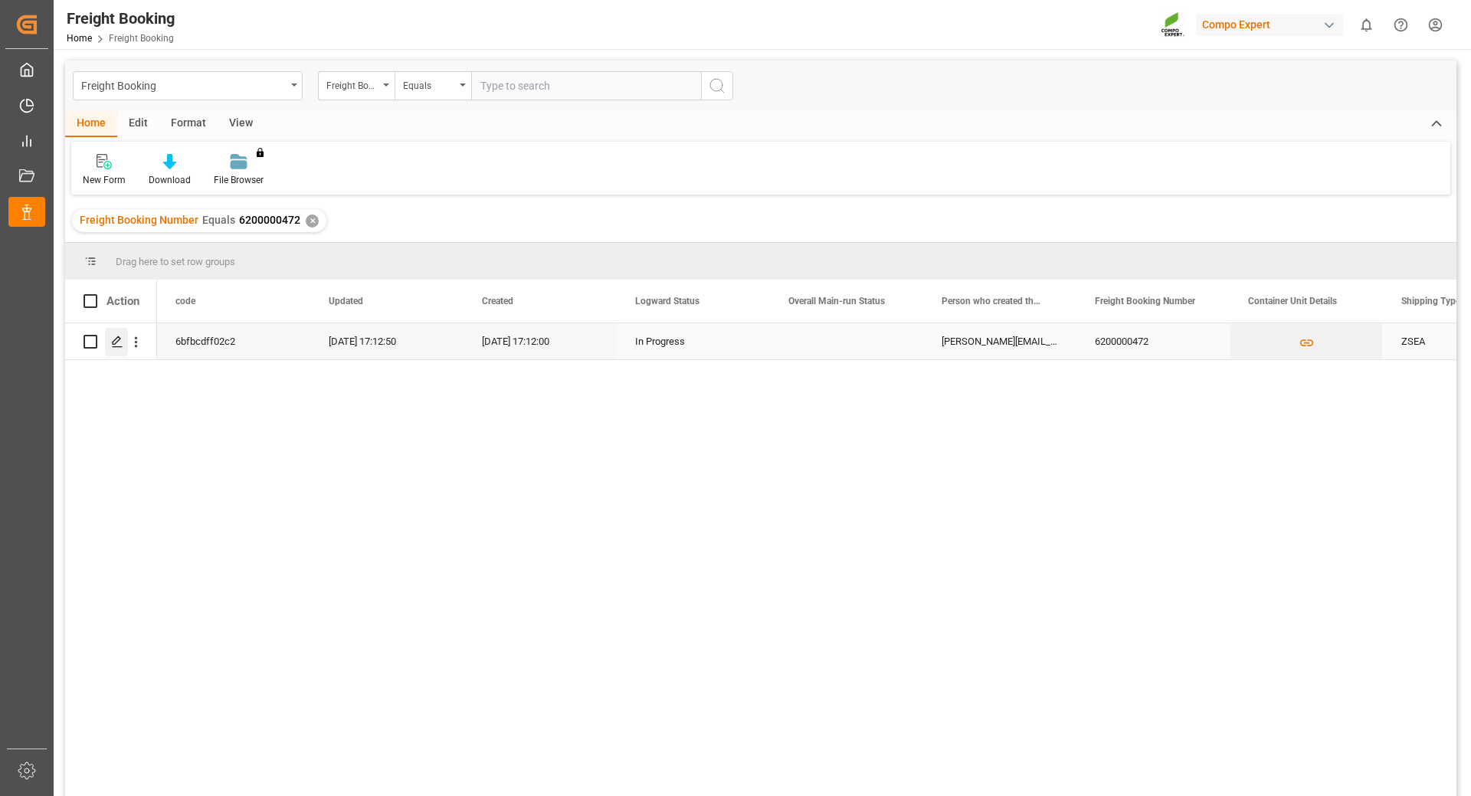
click at [113, 343] on polygon "Press SPACE to select this row." at bounding box center [117, 341] width 8 height 8
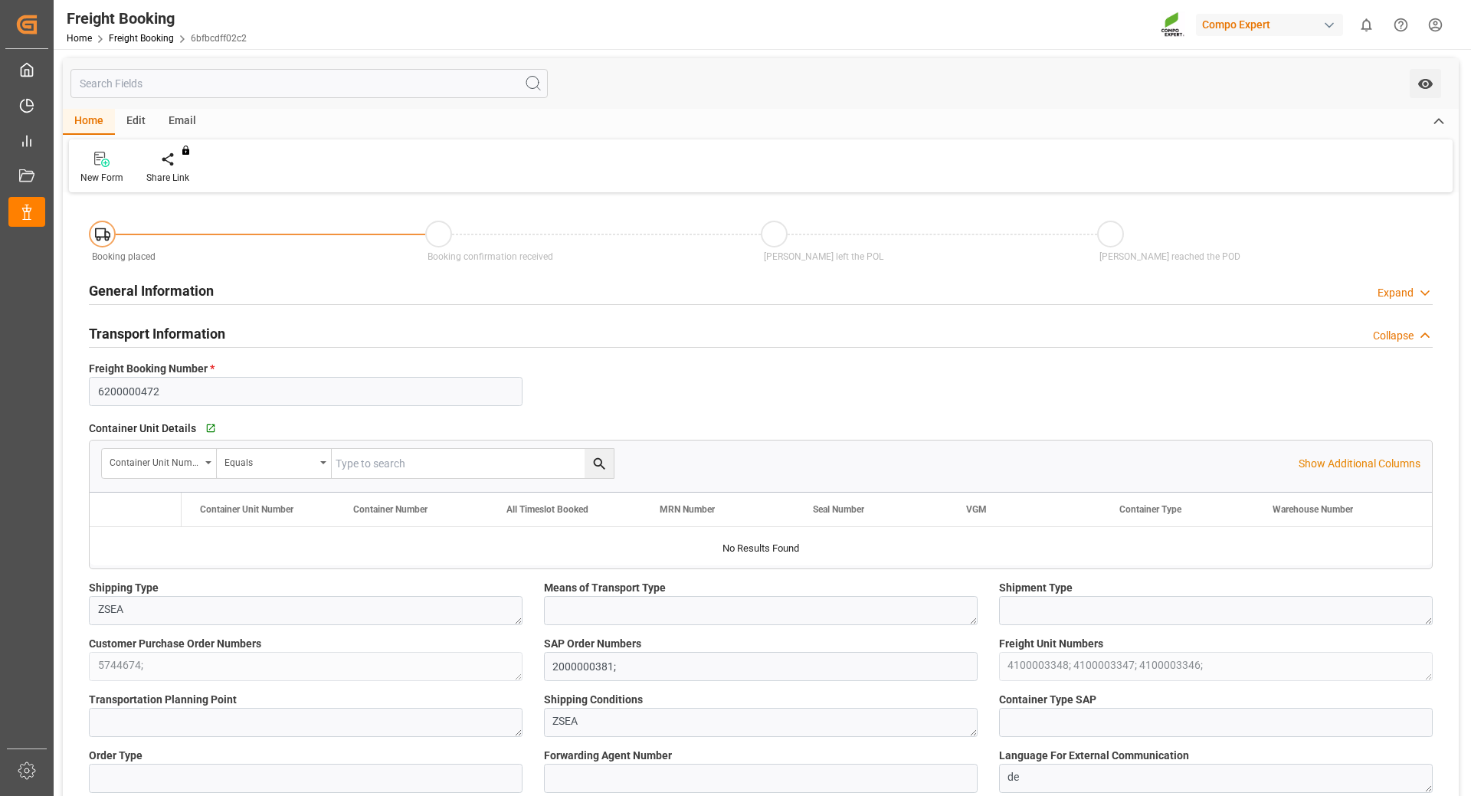
type input "ARZAE"
type input "0"
type input "63652.5"
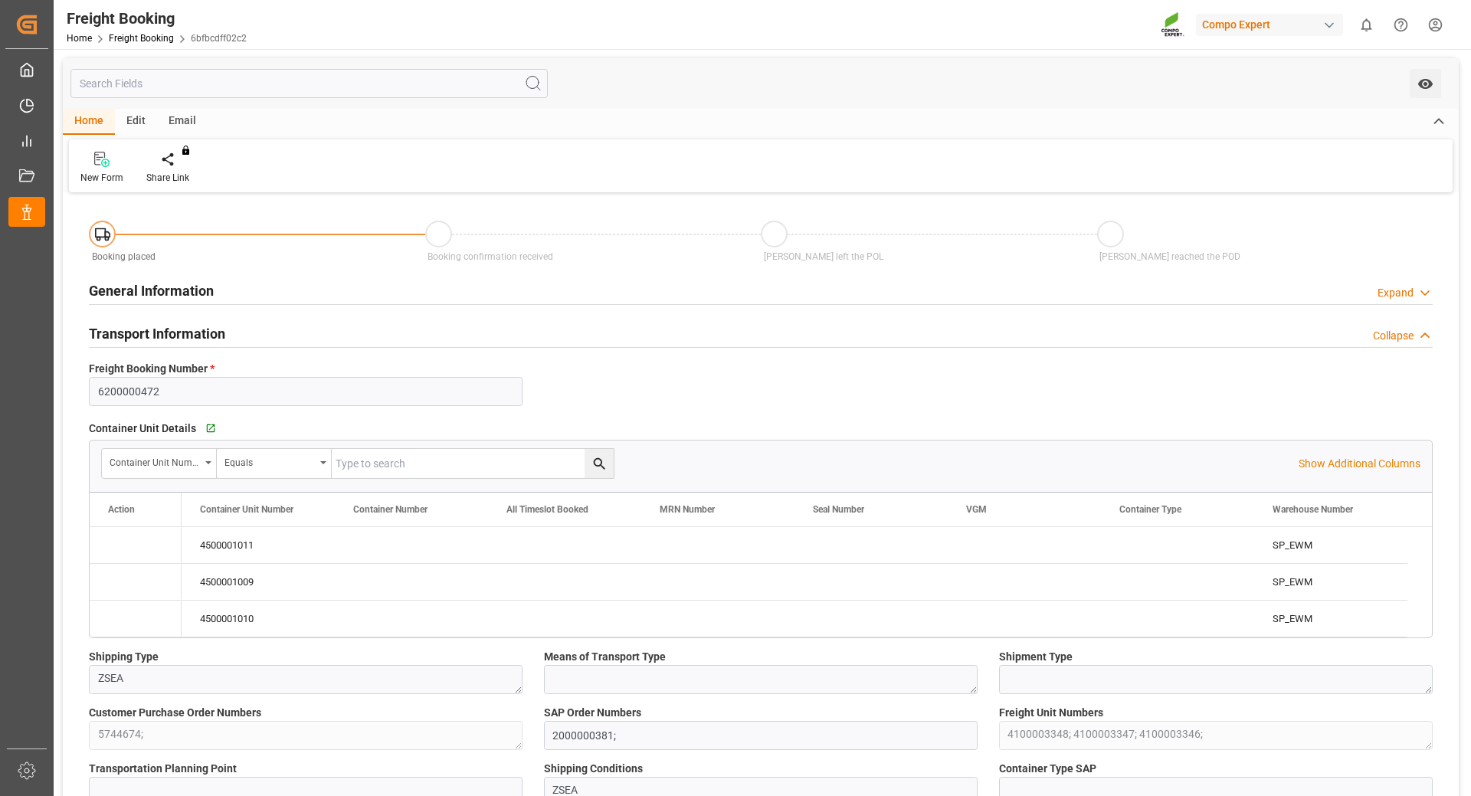
type input "20.08.2025 01:00"
type input "13.08.2025 17:12"
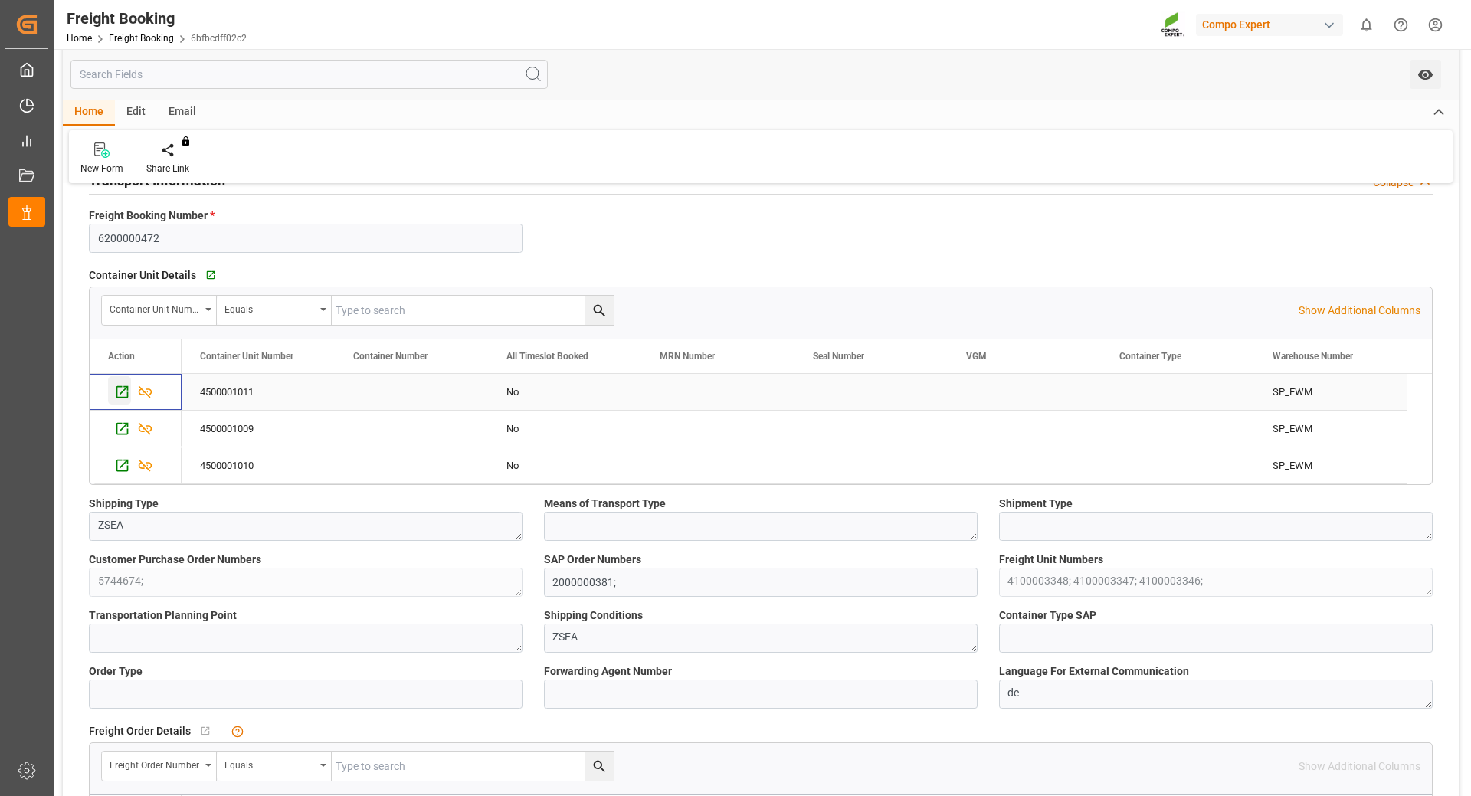
click at [120, 395] on icon "Press SPACE to select this row." at bounding box center [122, 392] width 16 height 16
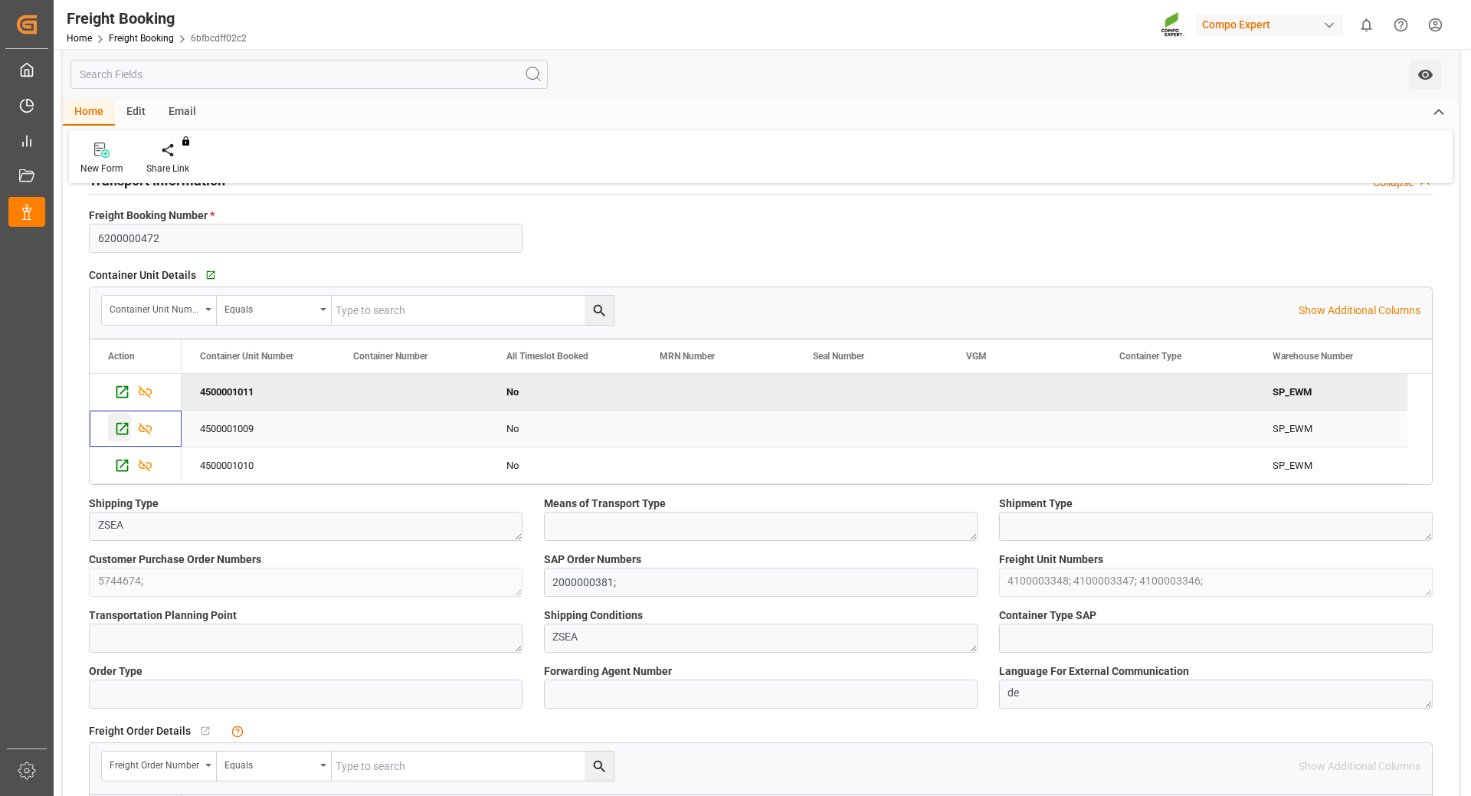
click at [118, 424] on icon "Press SPACE to select this row." at bounding box center [122, 429] width 16 height 16
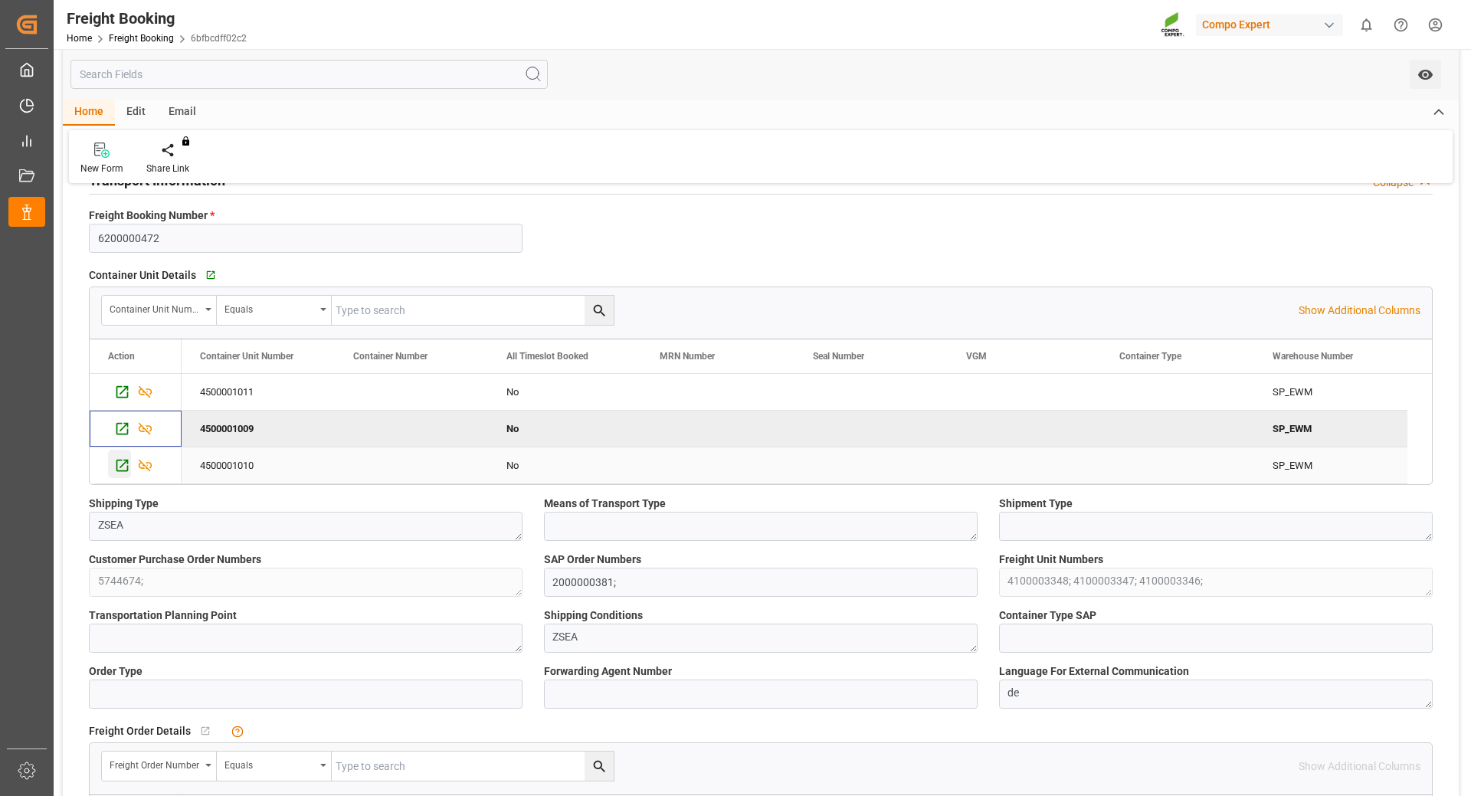
click at [117, 466] on icon "Press SPACE to select this row." at bounding box center [122, 466] width 12 height 12
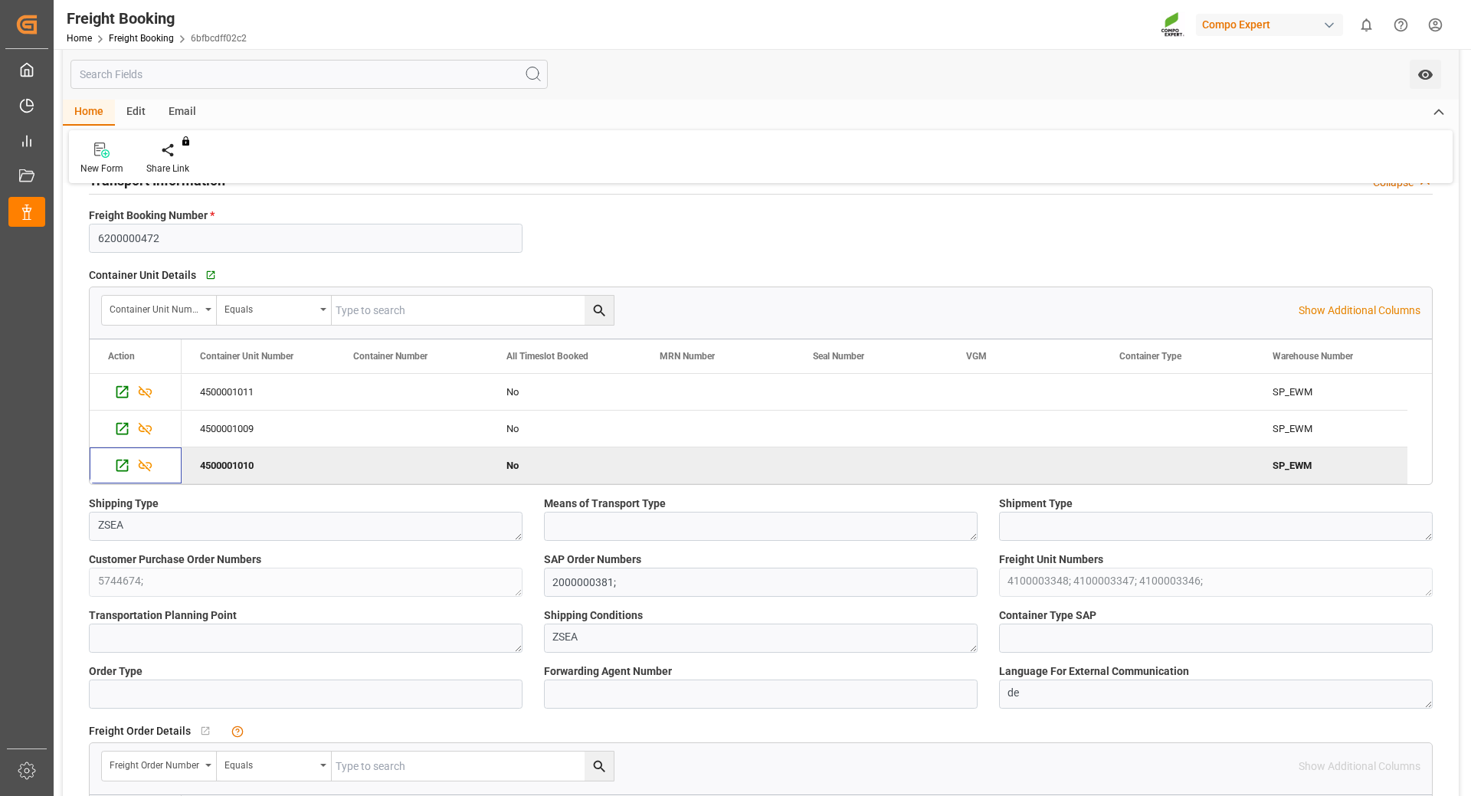
click at [916, 165] on div "New Form Share Link You don't have permission for this feature. Contact admin." at bounding box center [761, 156] width 1384 height 53
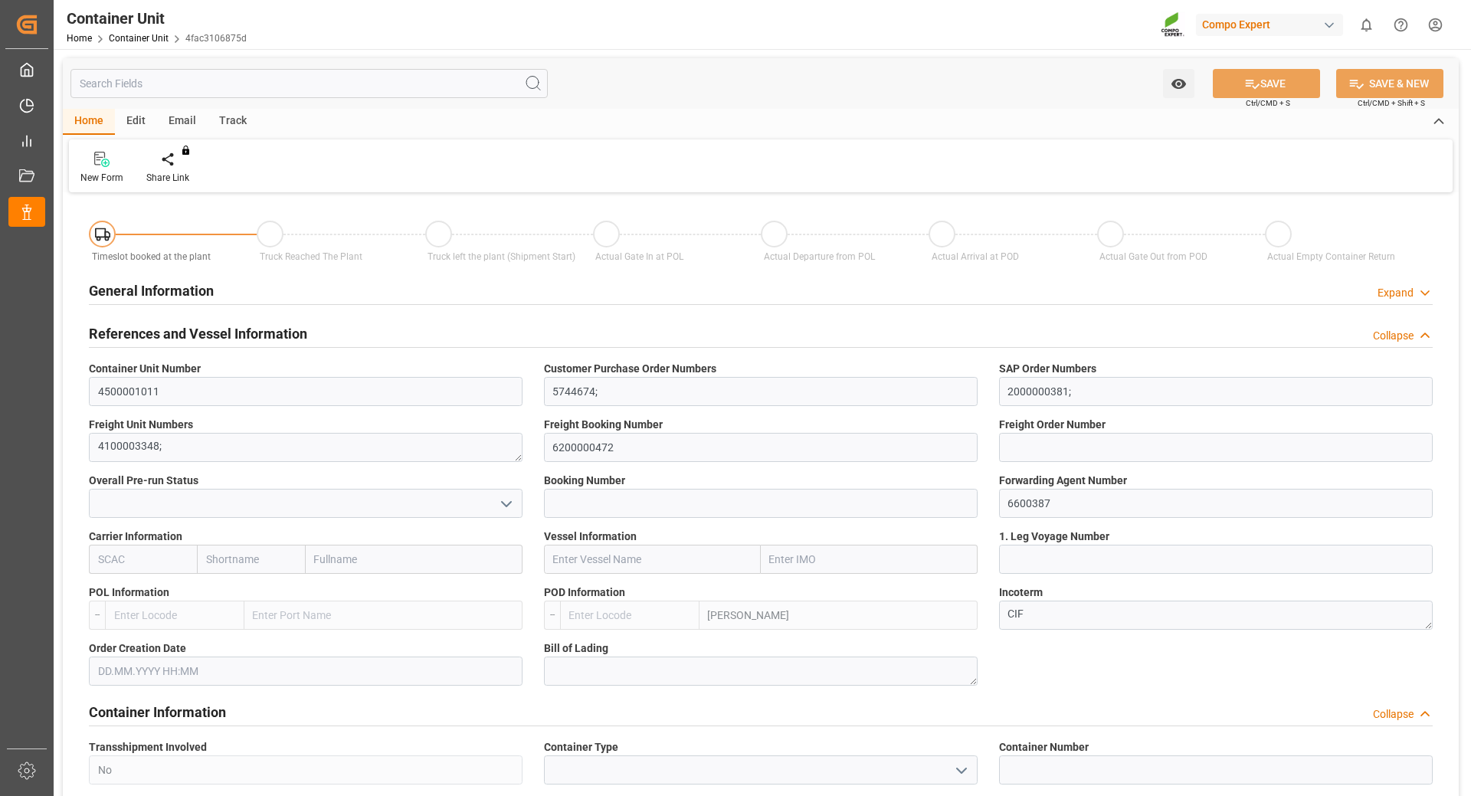
type input "ARZAE"
type input "0"
type input "21217.5"
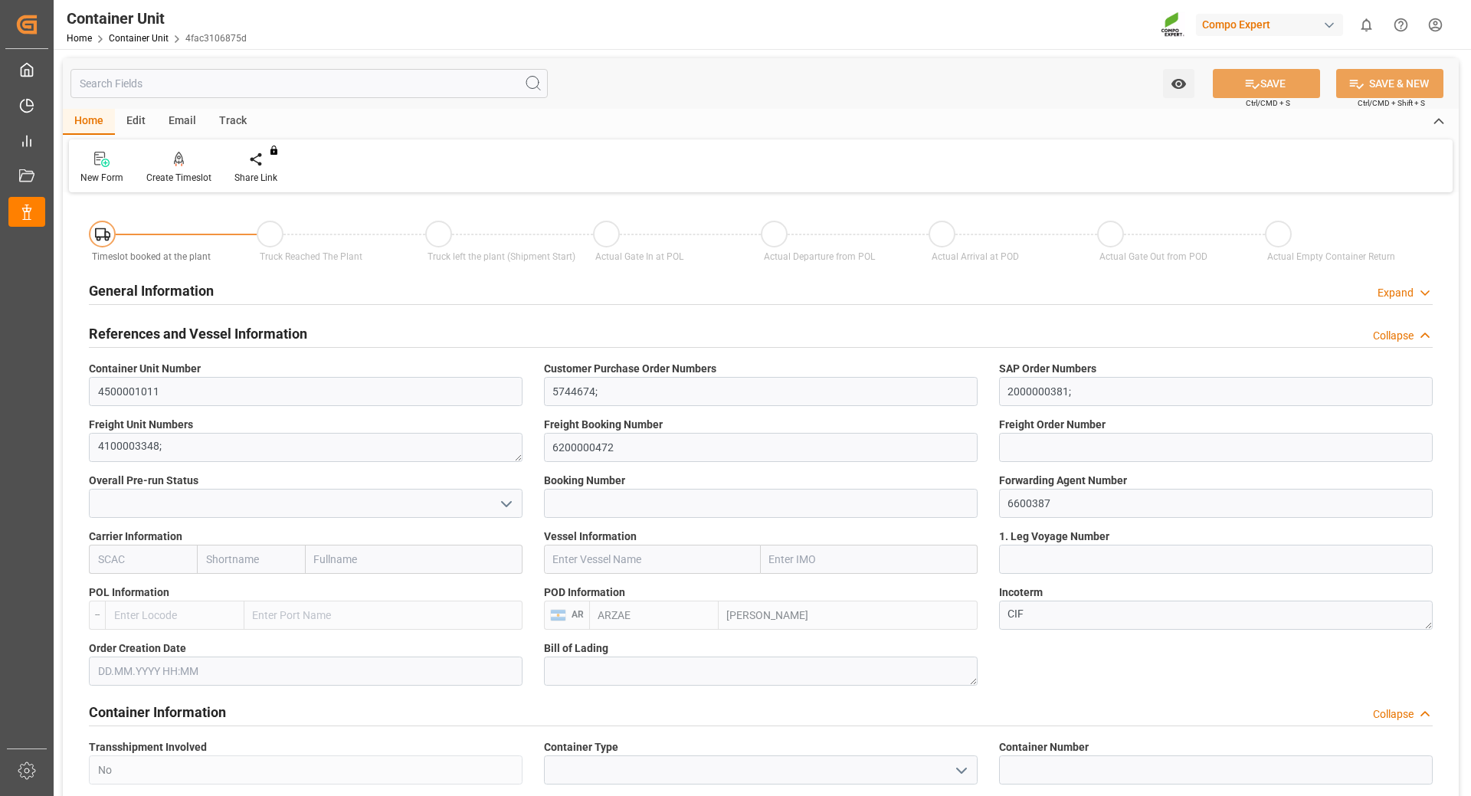
type input "20.08.2025"
click at [163, 178] on div "Create Timeslot" at bounding box center [178, 178] width 65 height 14
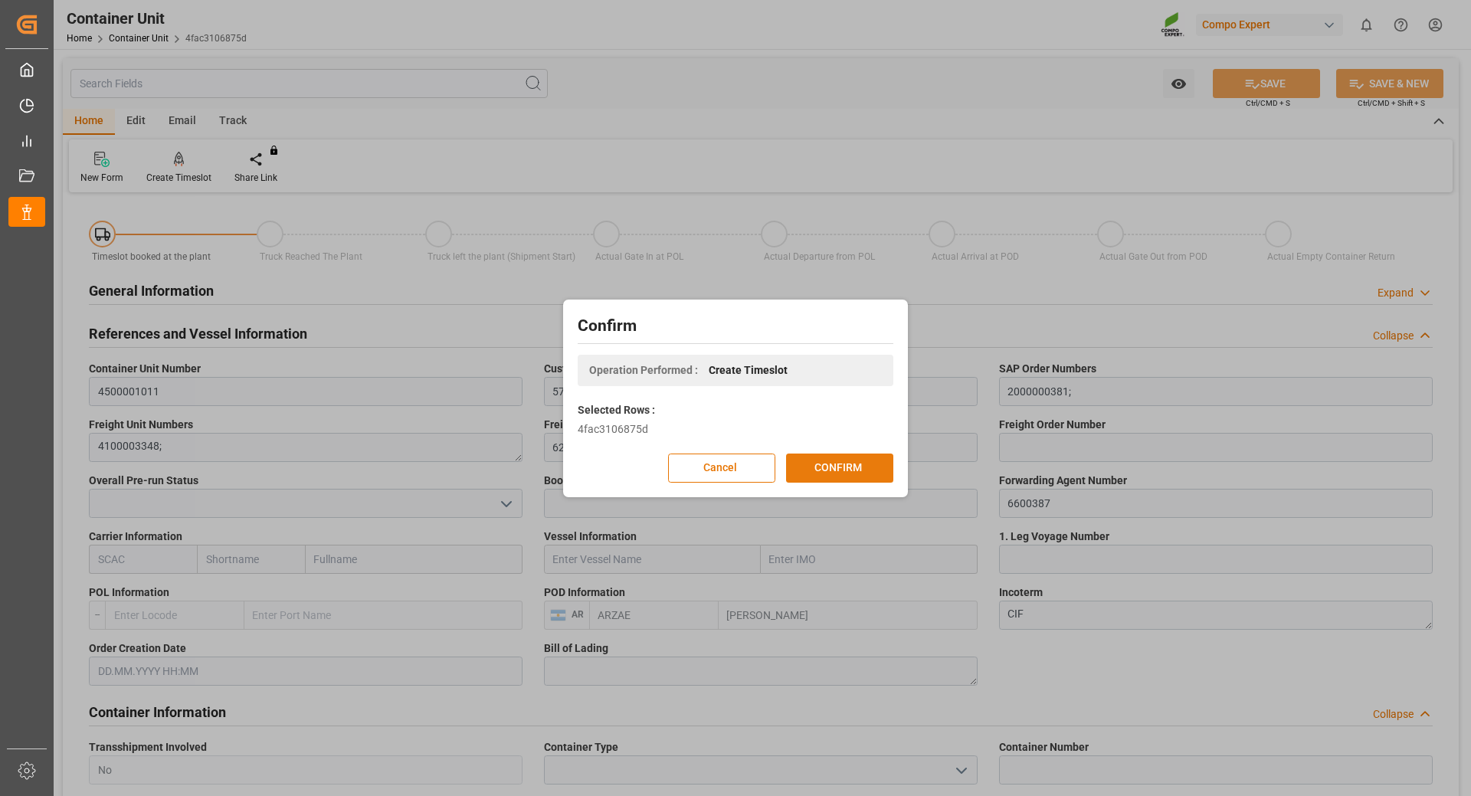
click at [832, 470] on button "CONFIRM" at bounding box center [839, 468] width 107 height 29
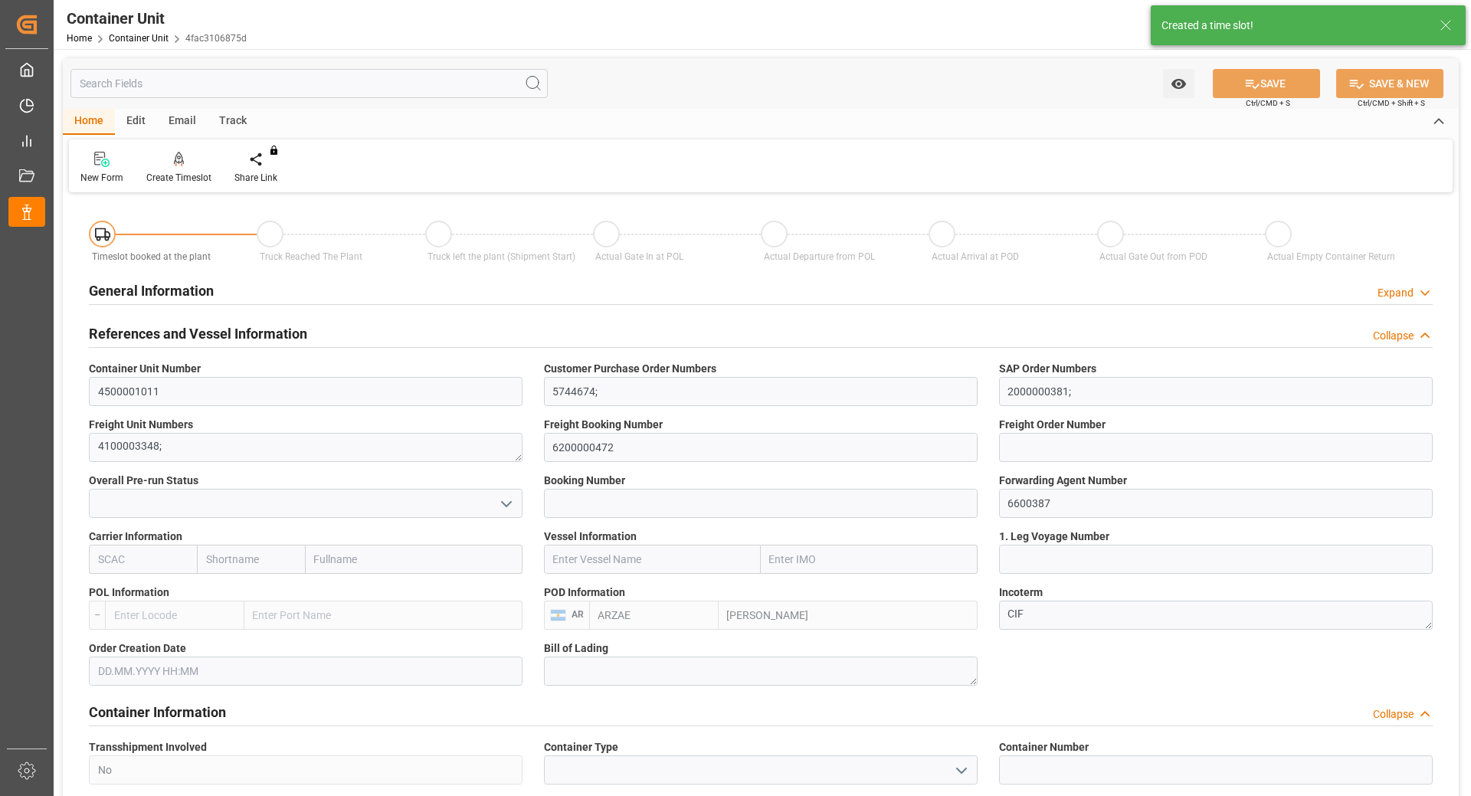
type input "ARZAE"
type input "0"
type input "21217.5"
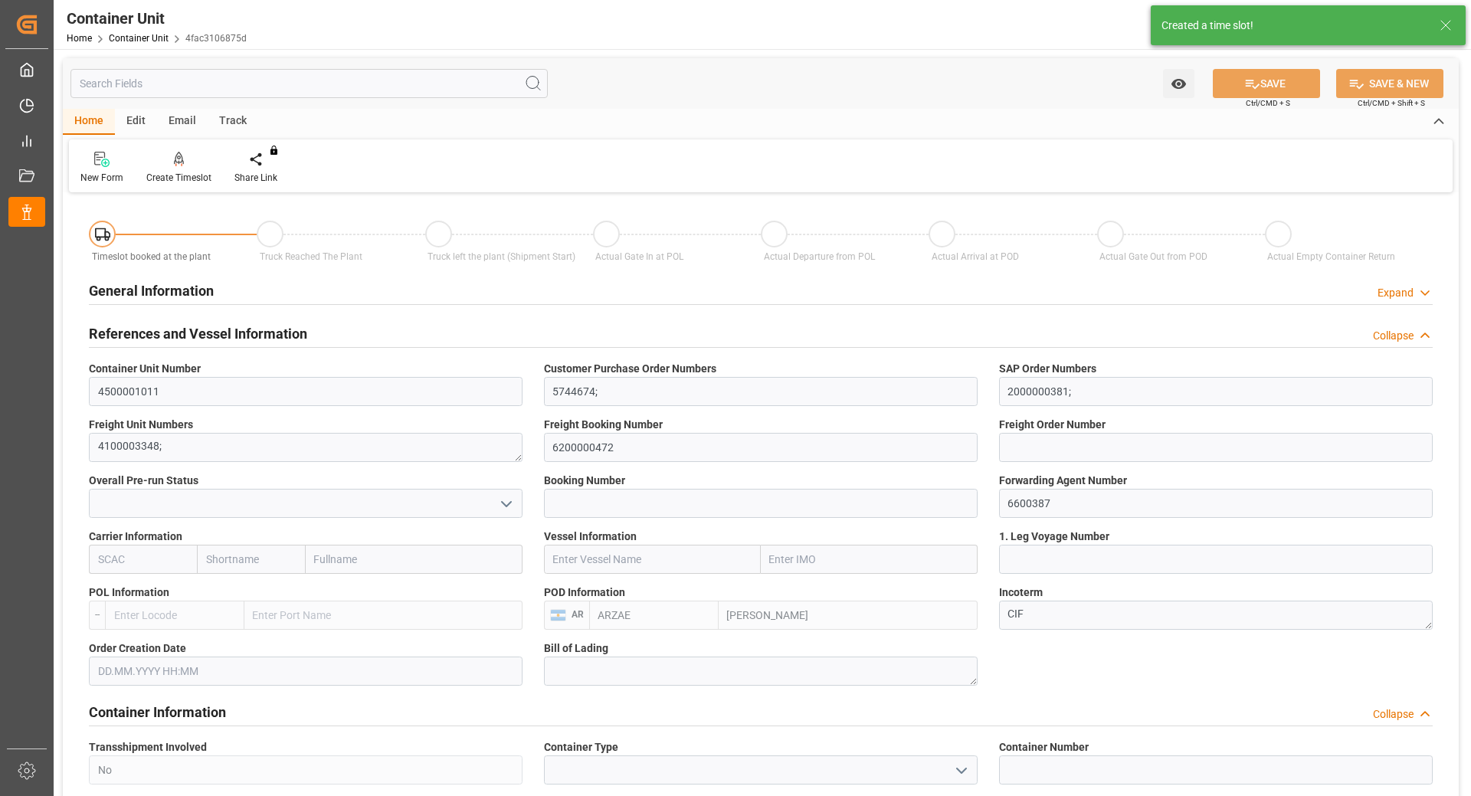
type input "20.08.2025"
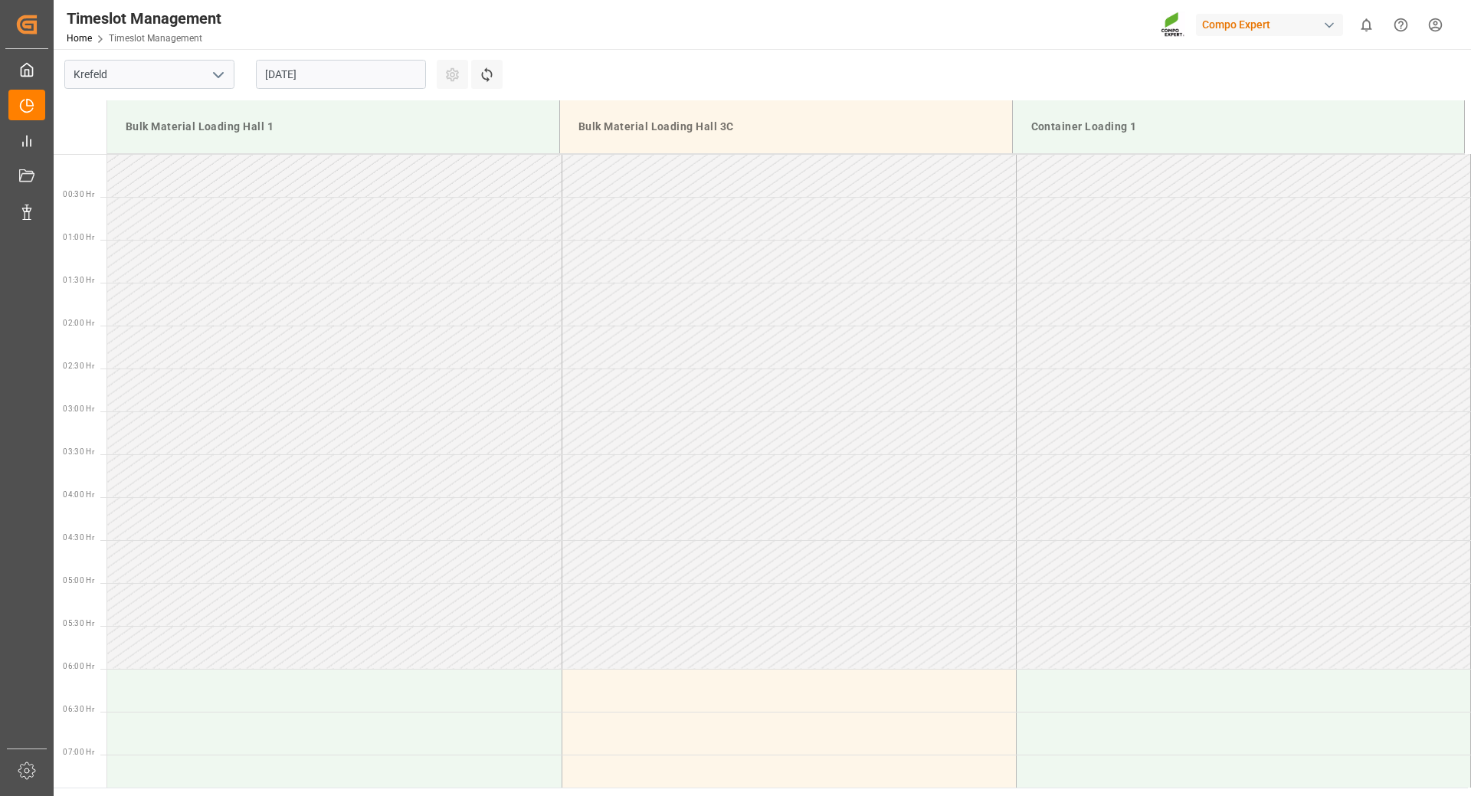
scroll to position [1020, 0]
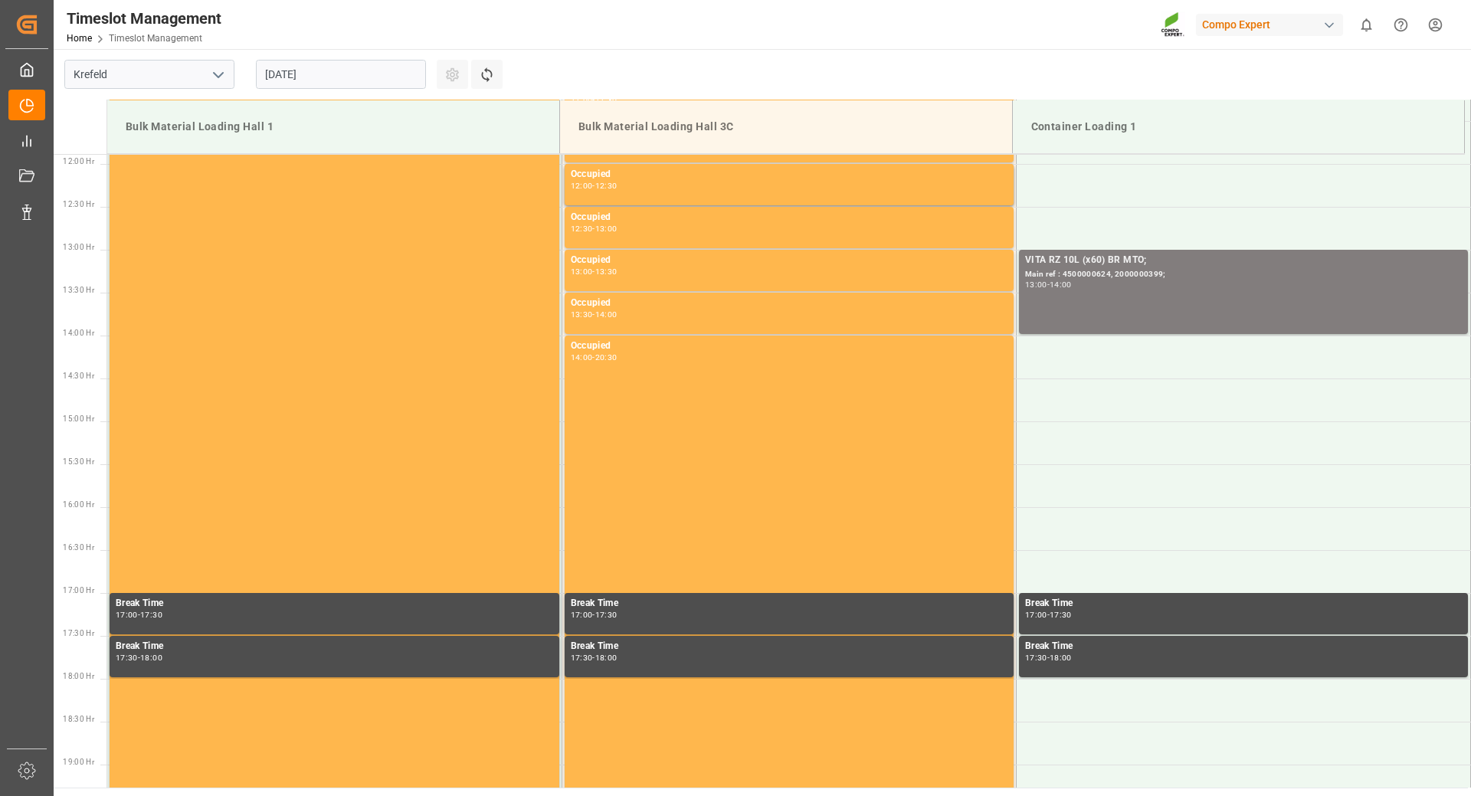
click at [374, 70] on input "[DATE]" at bounding box center [341, 74] width 170 height 29
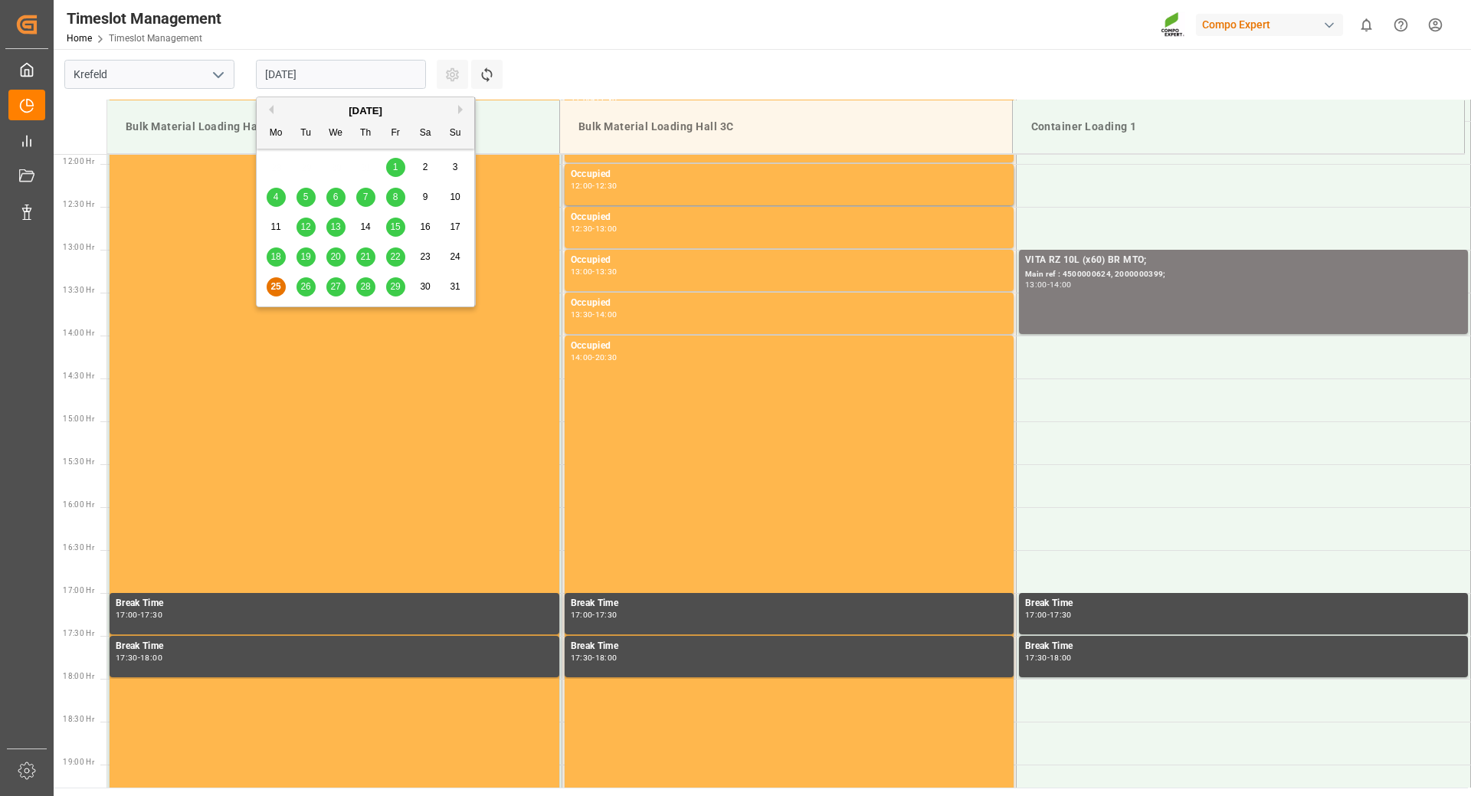
click at [457, 107] on div "[DATE]" at bounding box center [366, 110] width 218 height 15
click at [459, 109] on button "Next Month" at bounding box center [462, 109] width 9 height 9
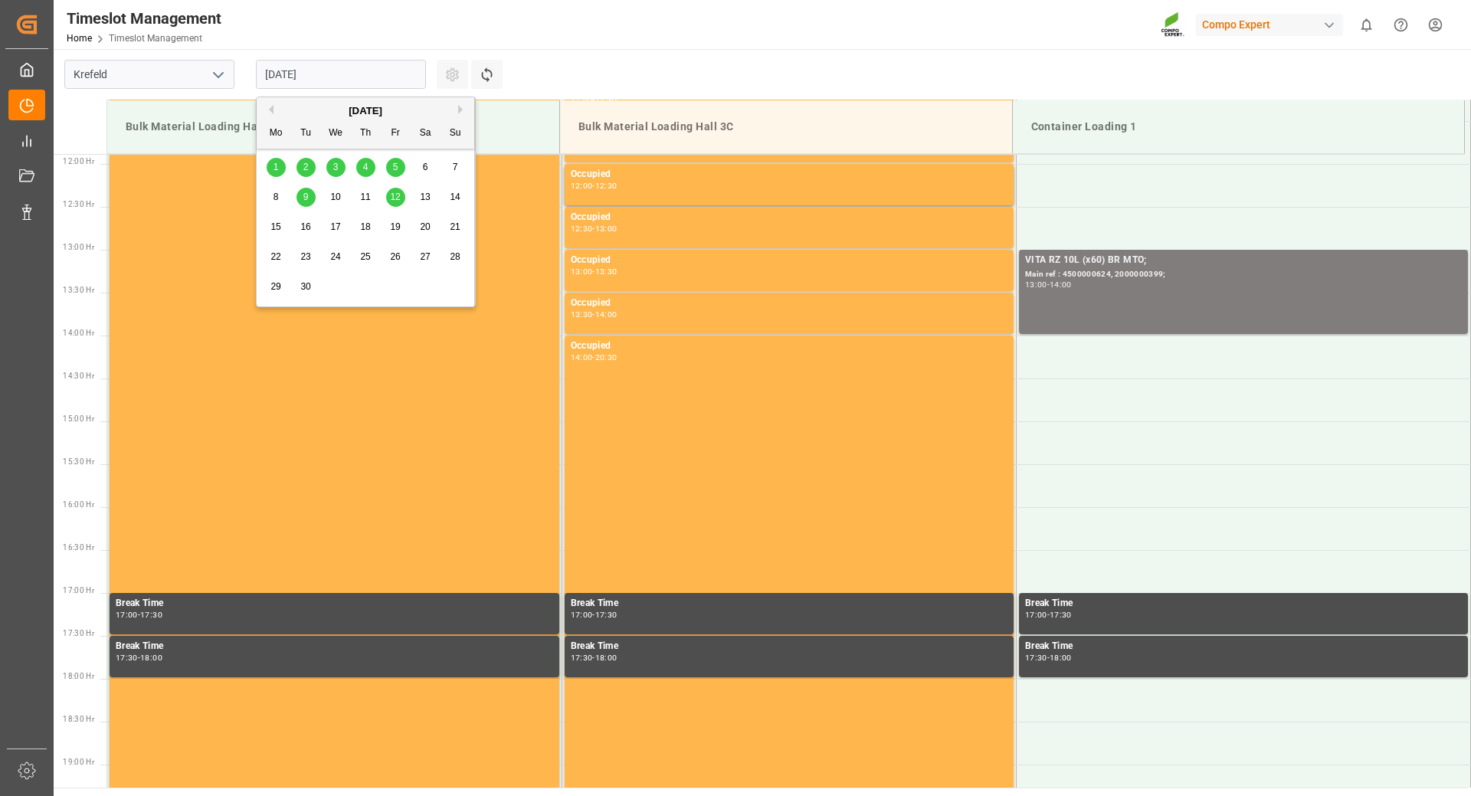
click at [339, 169] on div "3" at bounding box center [335, 168] width 19 height 18
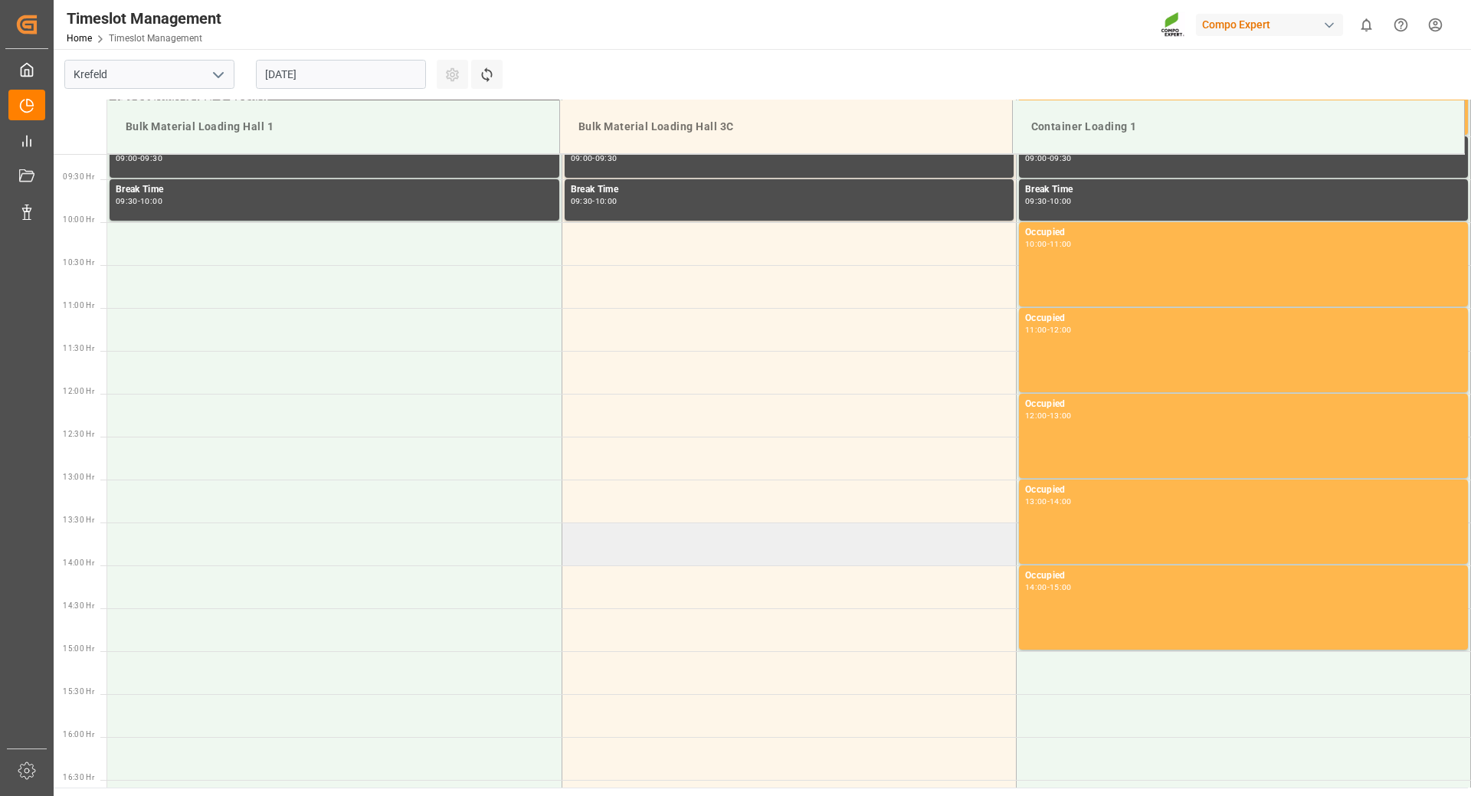
scroll to position [1096, 0]
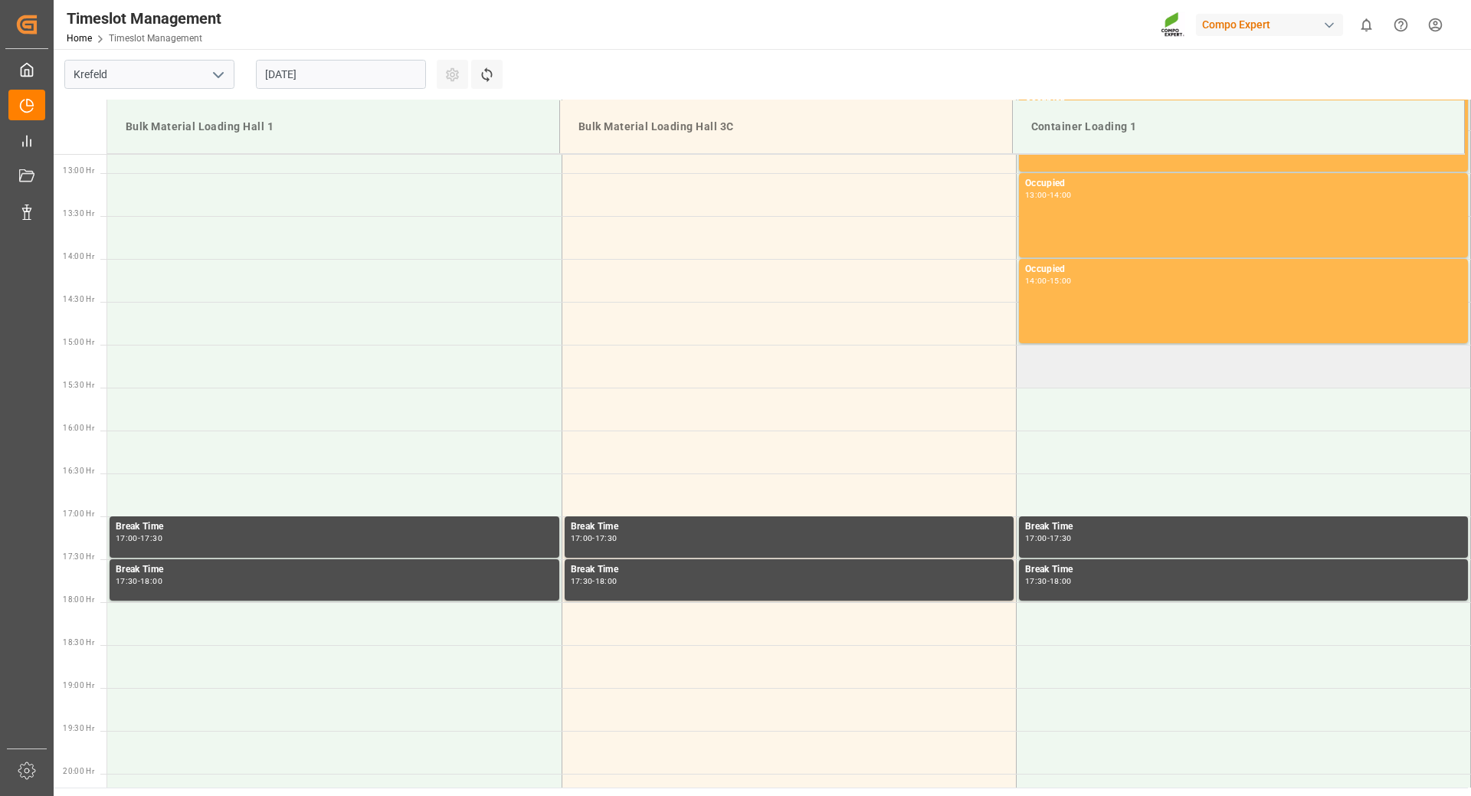
click at [1056, 369] on td at bounding box center [1243, 366] width 454 height 43
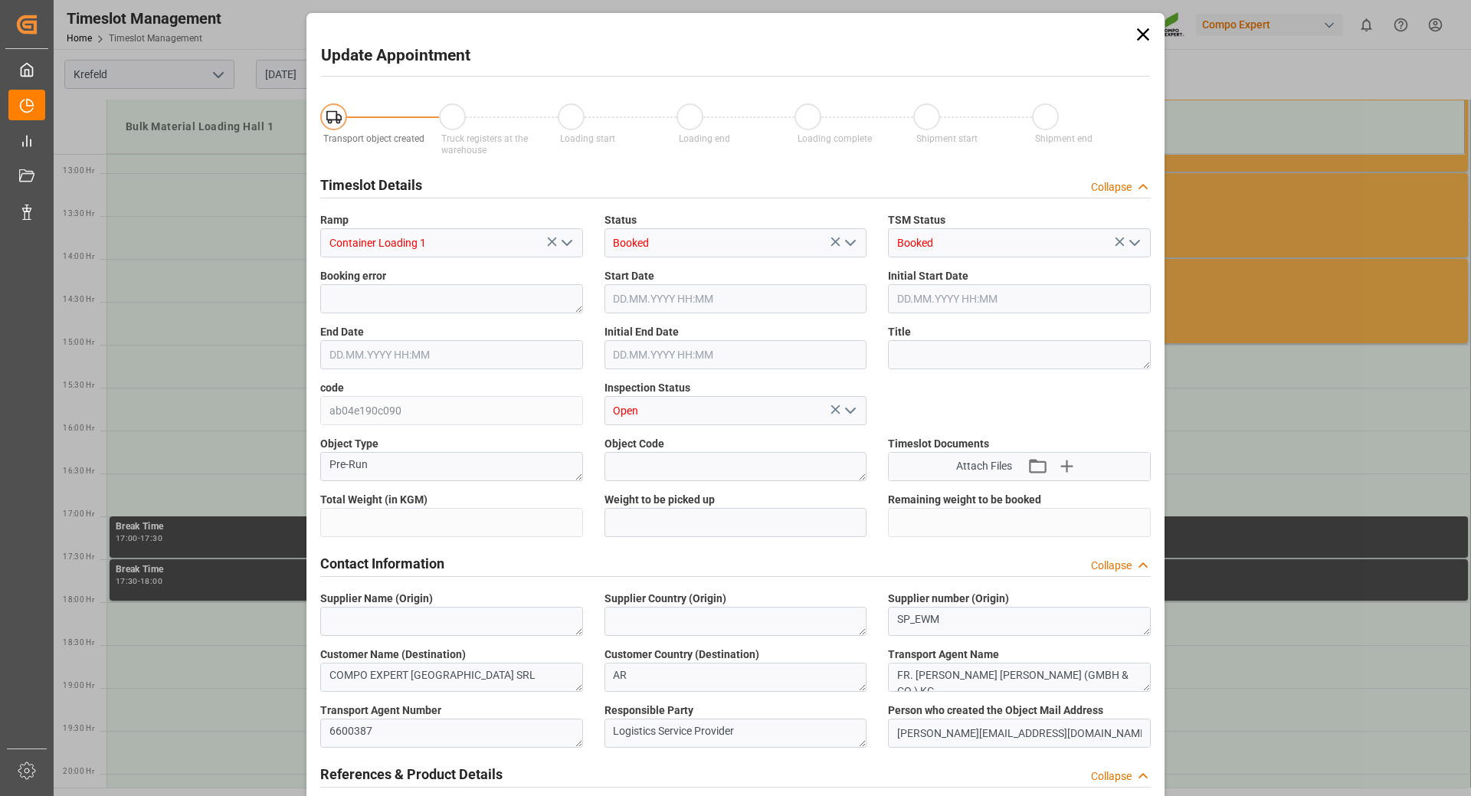
type input "21217.5"
type input "0"
type input "[DATE] 15:00"
type input "[DATE] 15:30"
type input "[DATE] 10:41"
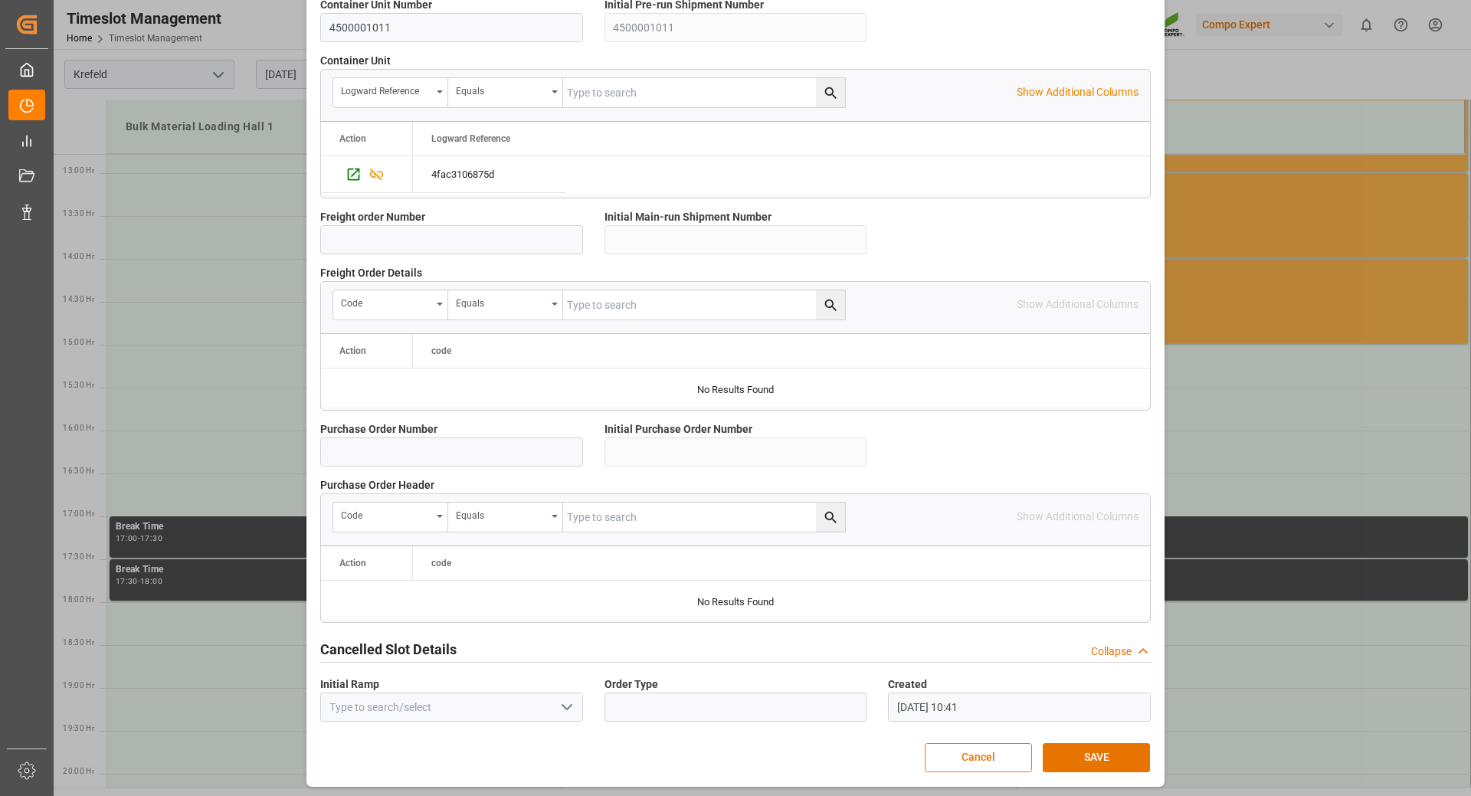
scroll to position [1228, 0]
click at [1078, 749] on button "SAVE" at bounding box center [1096, 755] width 107 height 29
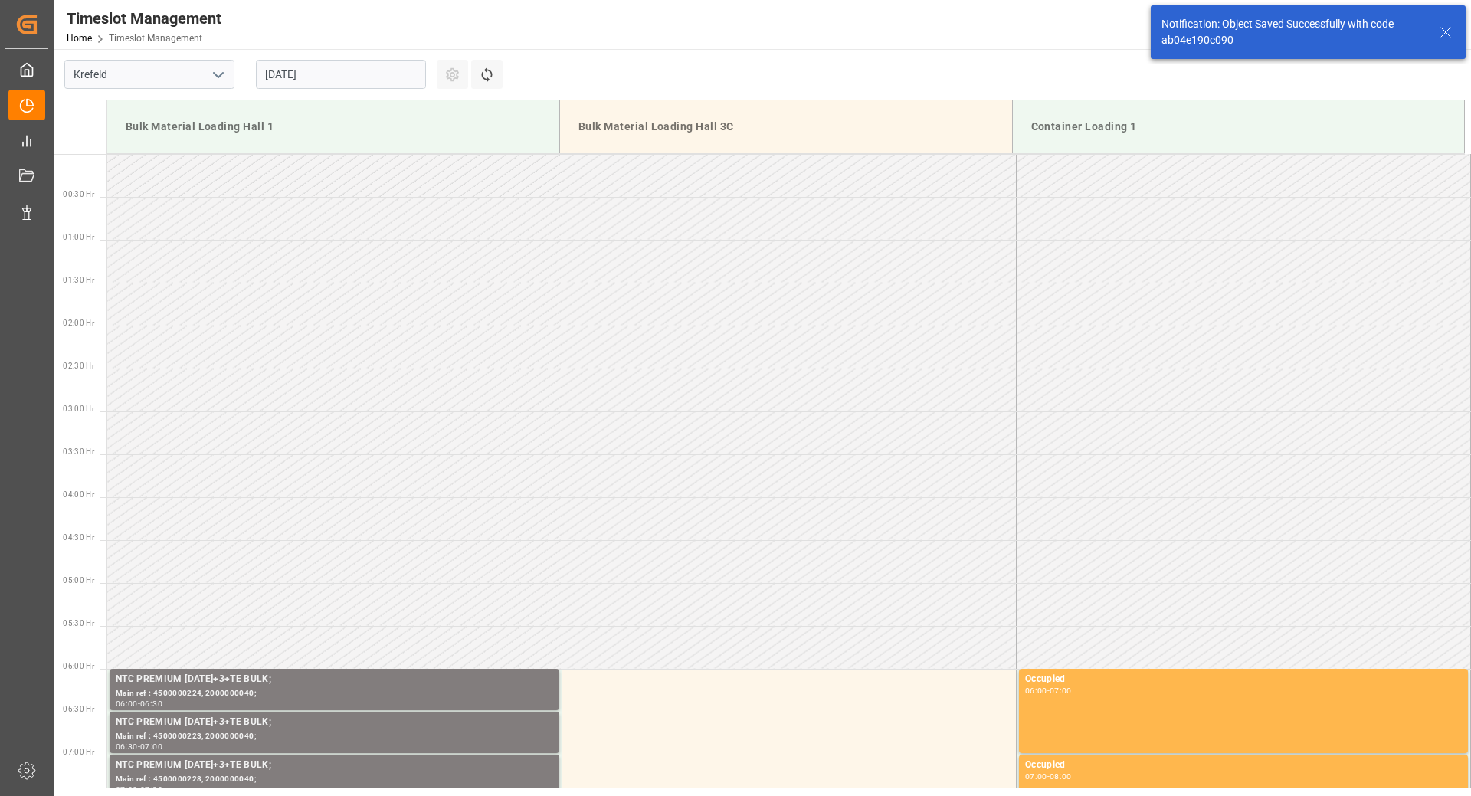
scroll to position [1192, 0]
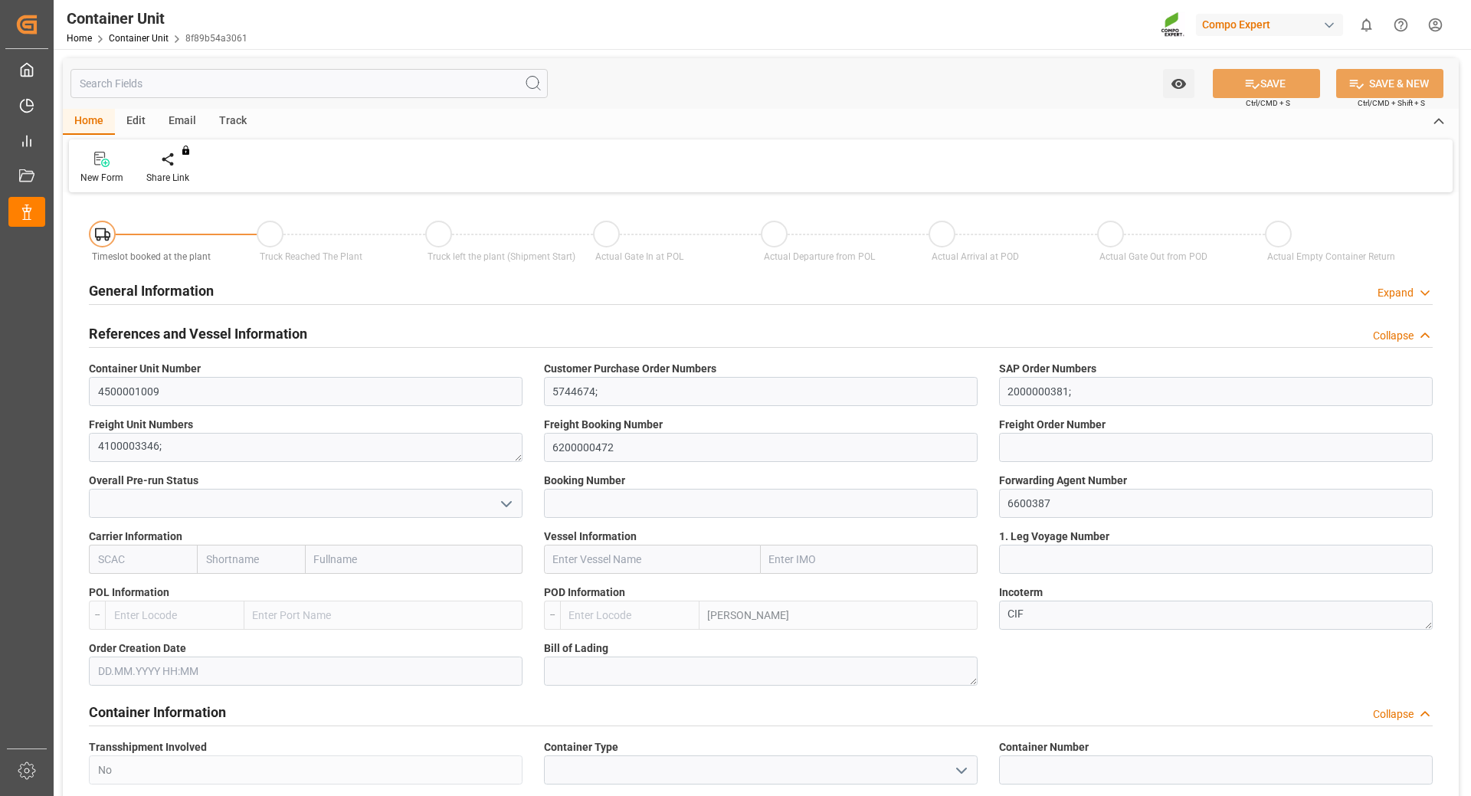
type input "ARZAE"
type input "0"
type input "21217.5"
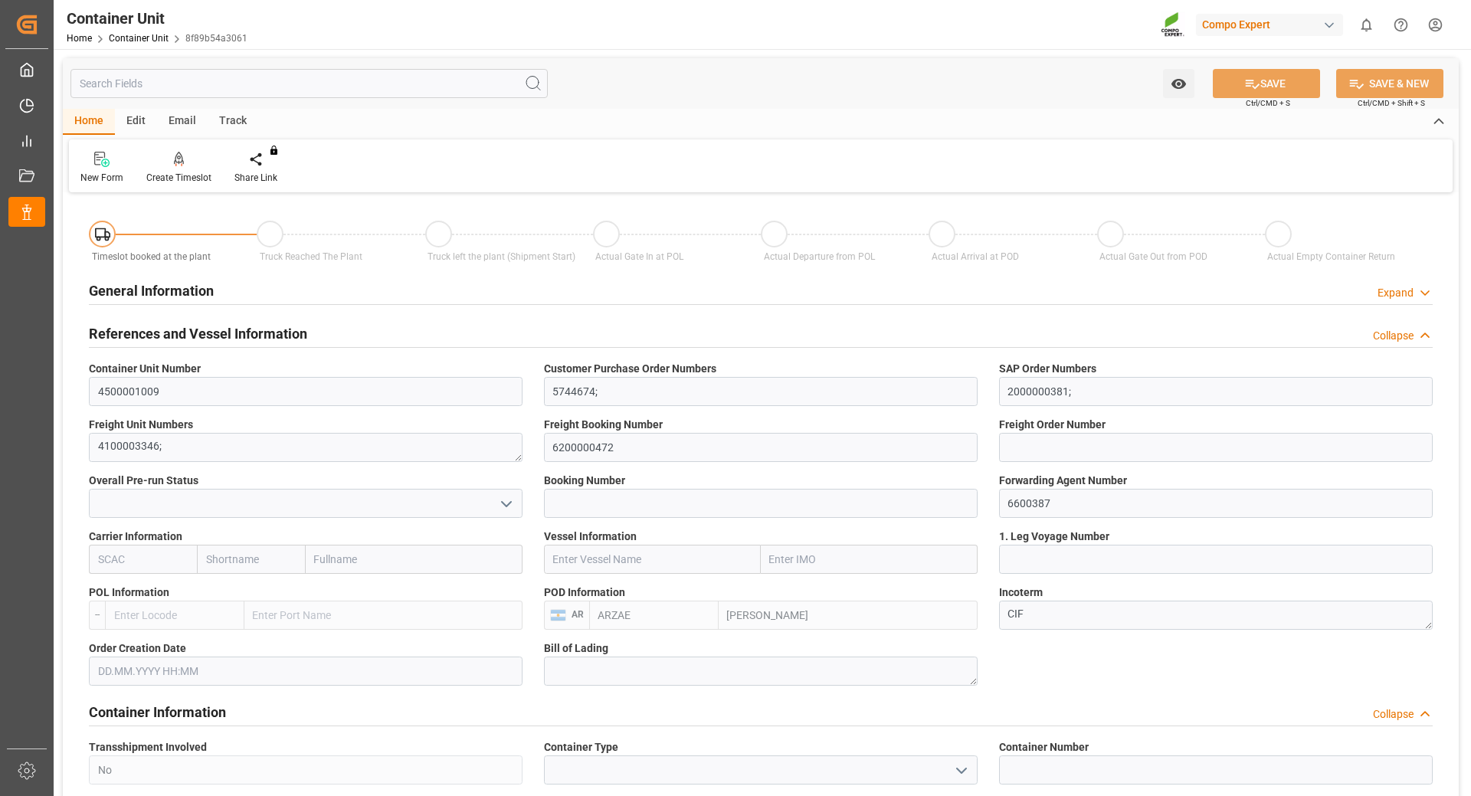
type input "20.08.2025"
click at [156, 168] on div "Create Timeslot" at bounding box center [179, 168] width 88 height 34
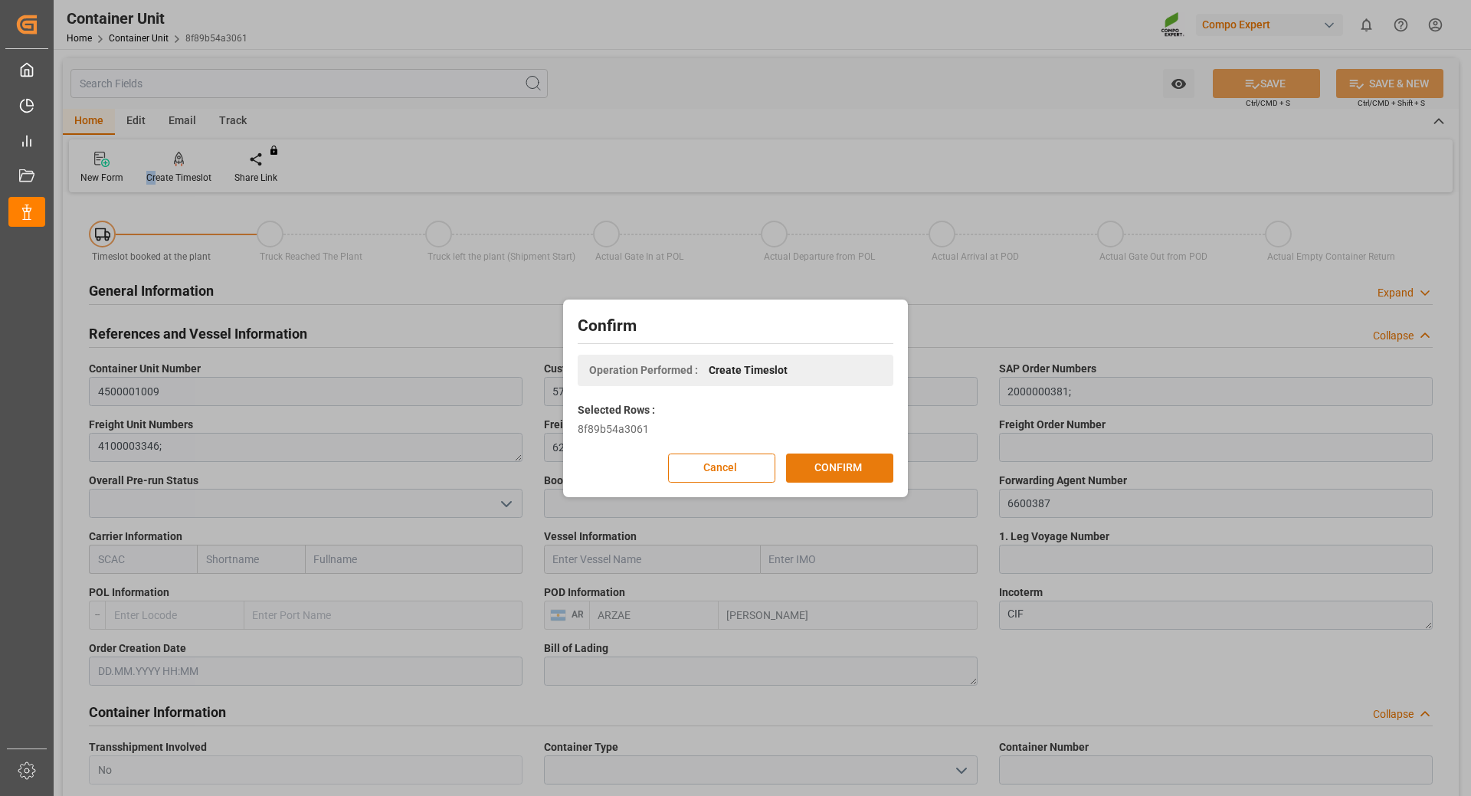
click at [816, 470] on button "CONFIRM" at bounding box center [839, 468] width 107 height 29
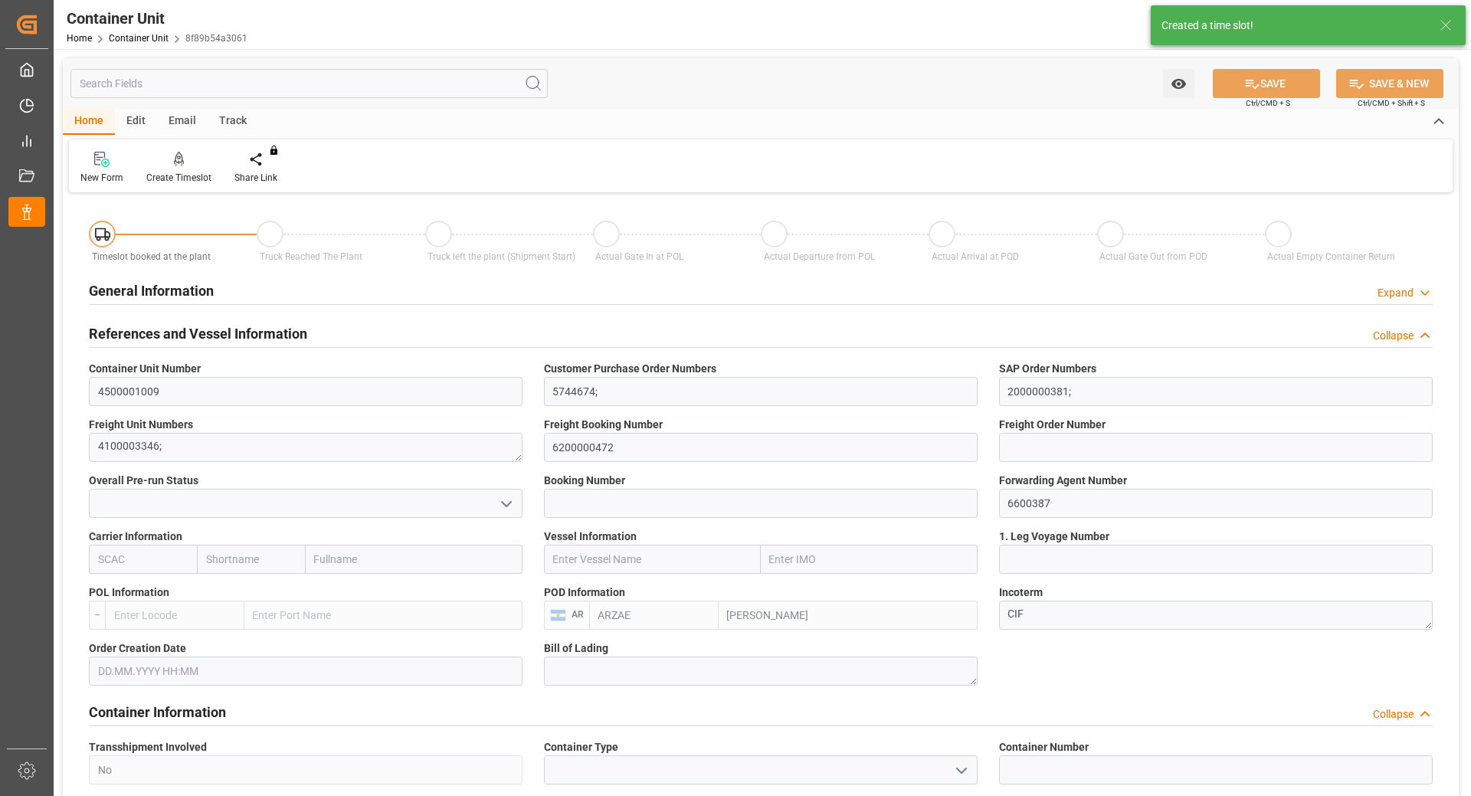
type input "ARZAE"
type input "0"
type input "21217.5"
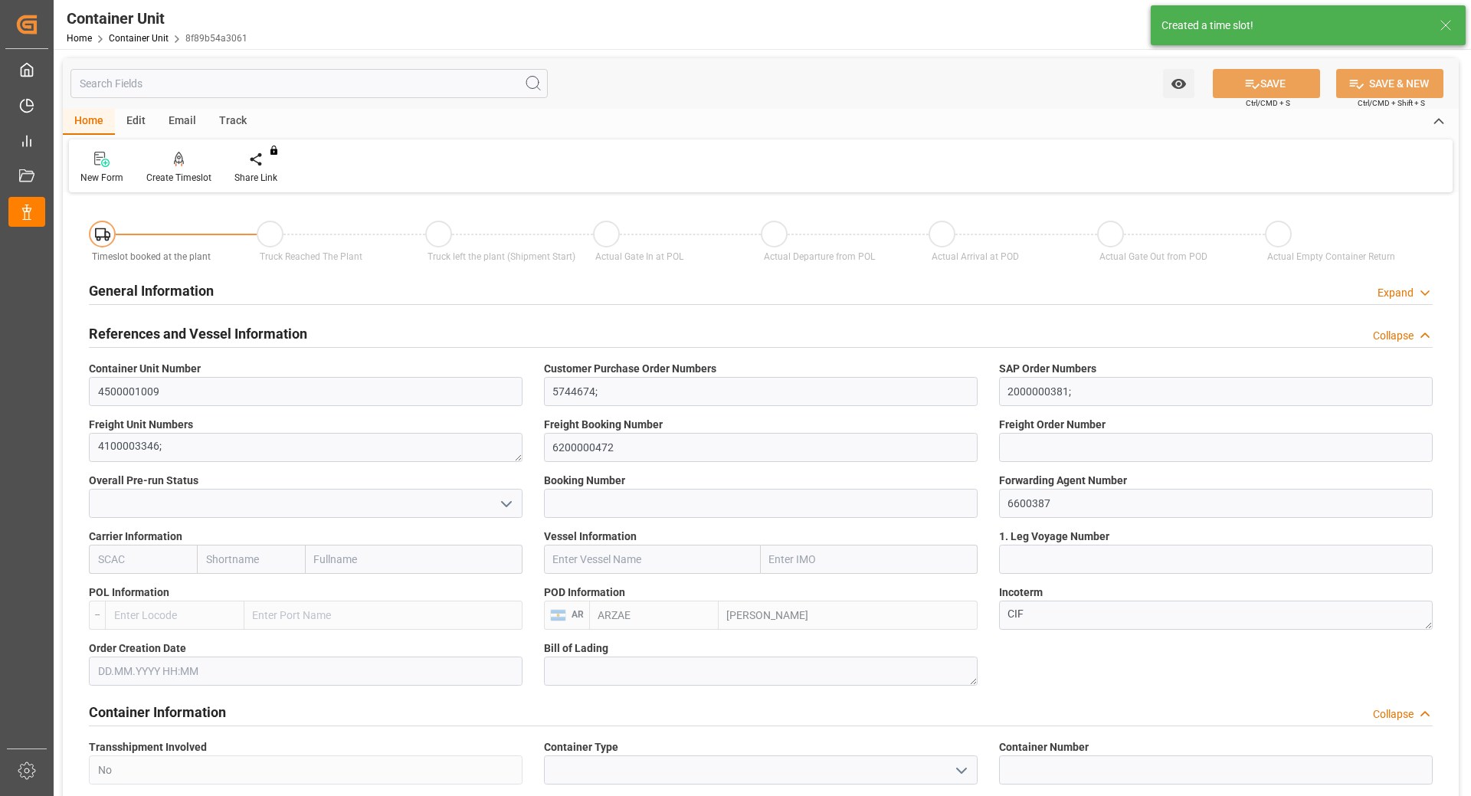
type input "[DATE]"
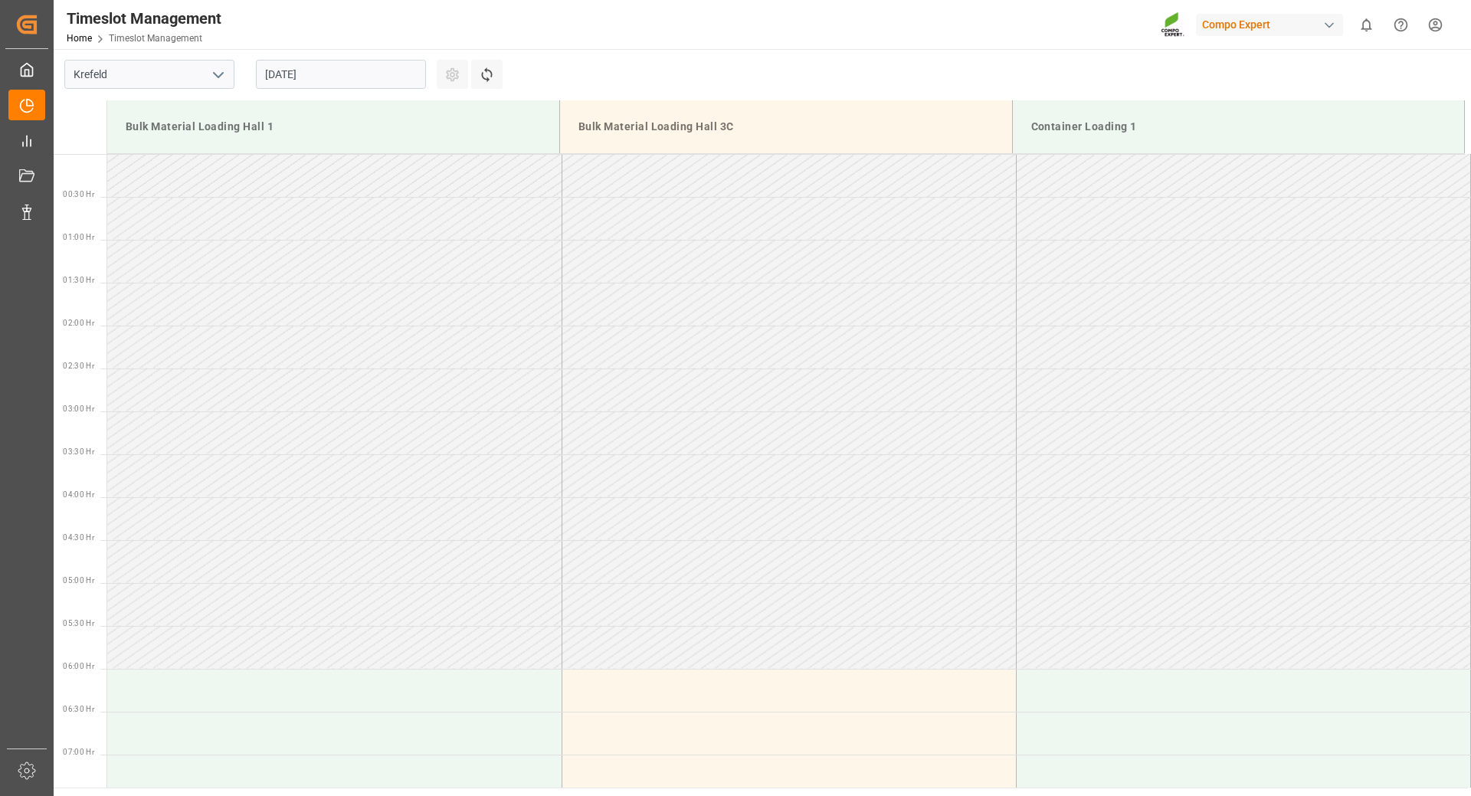
scroll to position [1020, 0]
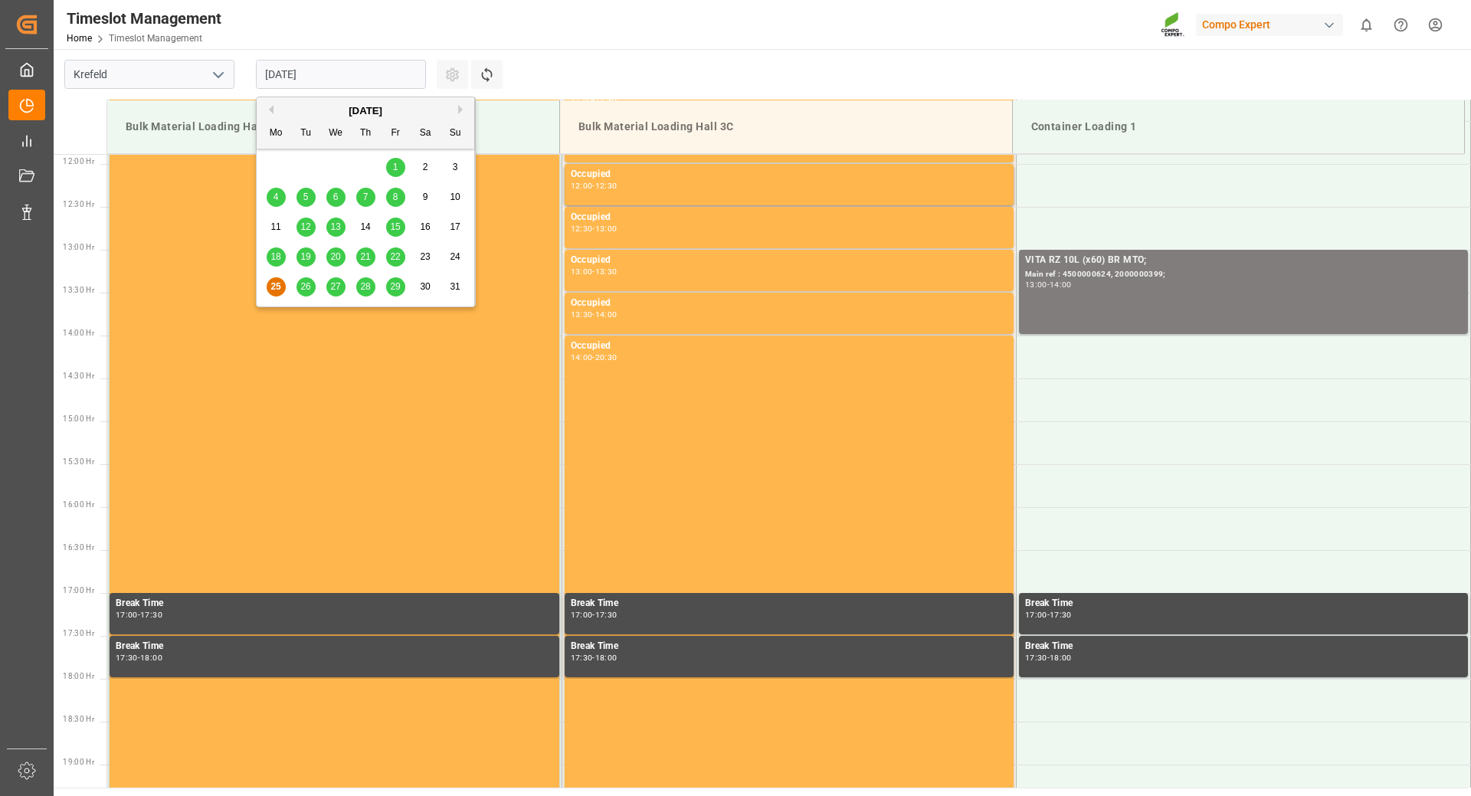
click at [379, 78] on input "[DATE]" at bounding box center [341, 74] width 170 height 29
click at [457, 110] on div "[DATE]" at bounding box center [366, 110] width 218 height 15
click at [458, 110] on button "Next Month" at bounding box center [462, 109] width 9 height 9
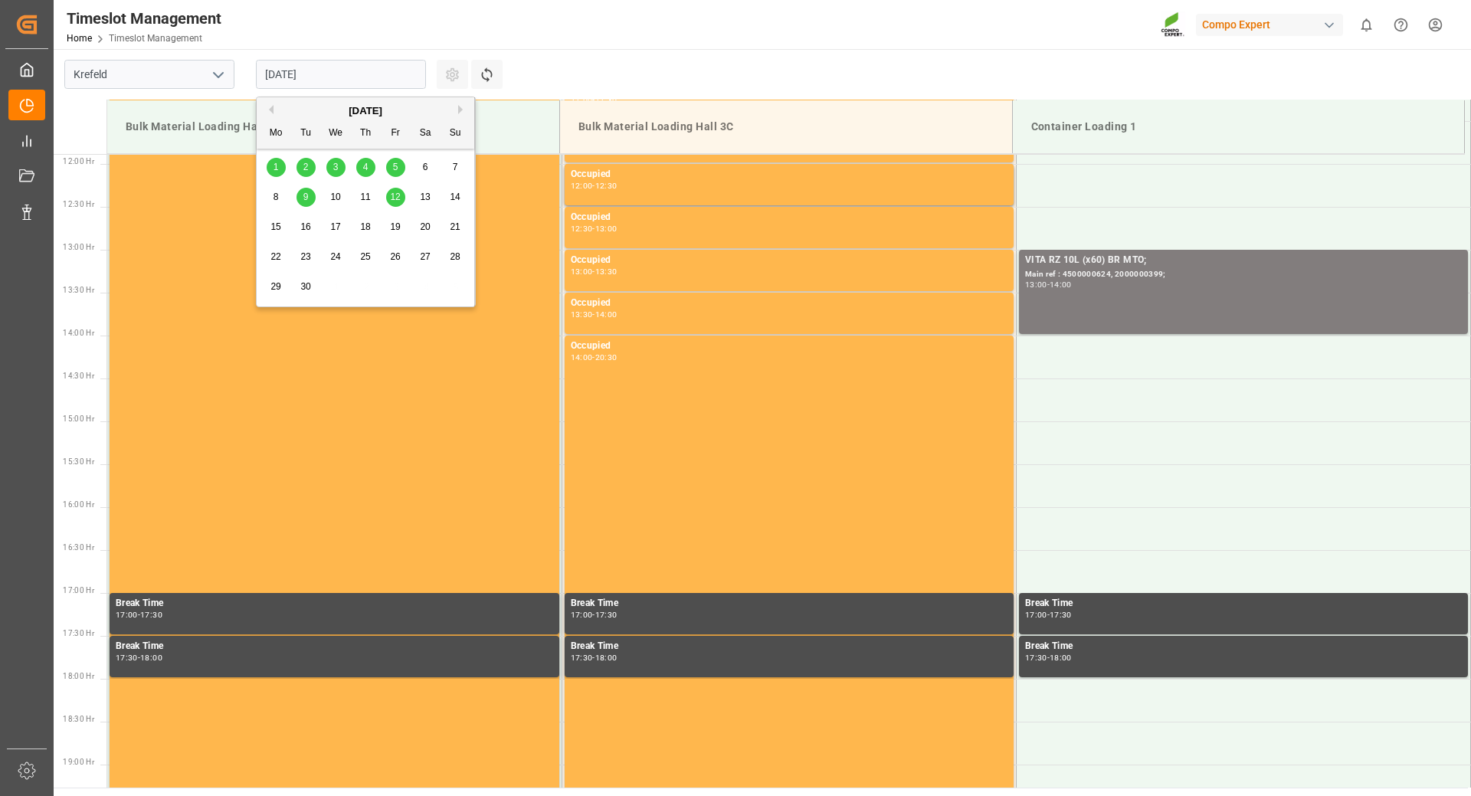
click at [336, 173] on div "3" at bounding box center [335, 168] width 19 height 18
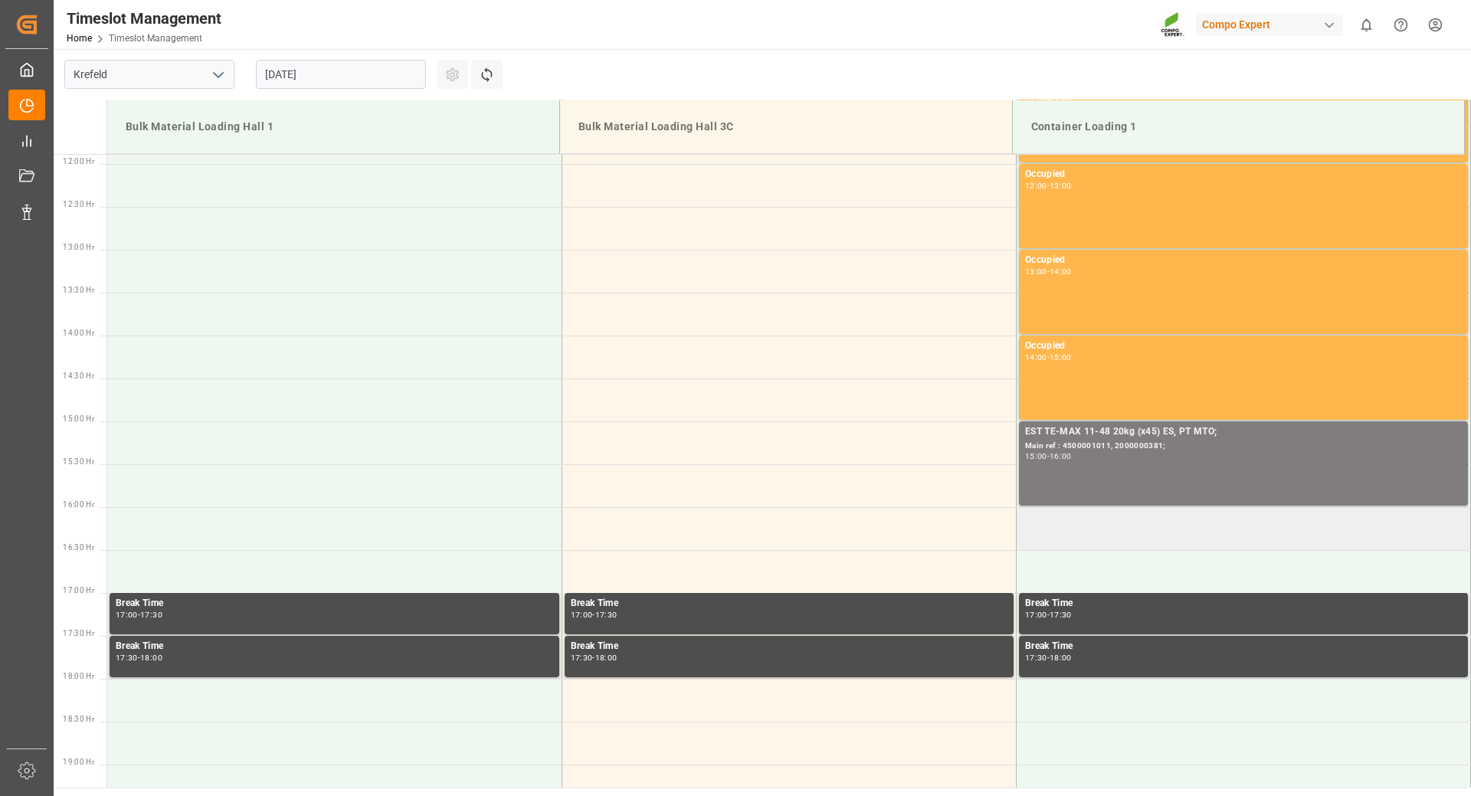
click at [1077, 528] on td at bounding box center [1243, 528] width 454 height 43
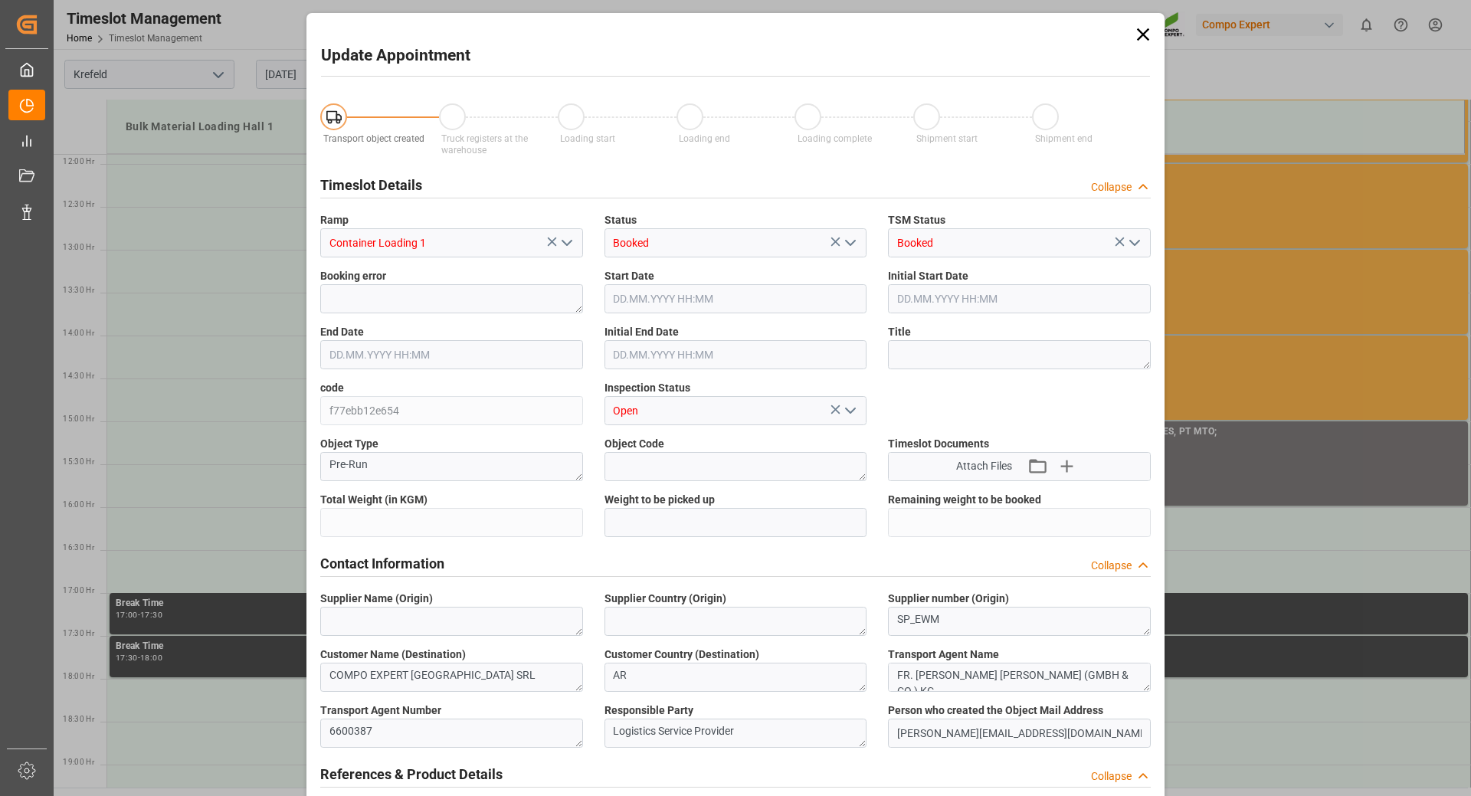
type input "21217.5"
type input "0"
type input "03.09.2025 16:00"
type input "03.09.2025 16:30"
type input "25.08.2025 10:42"
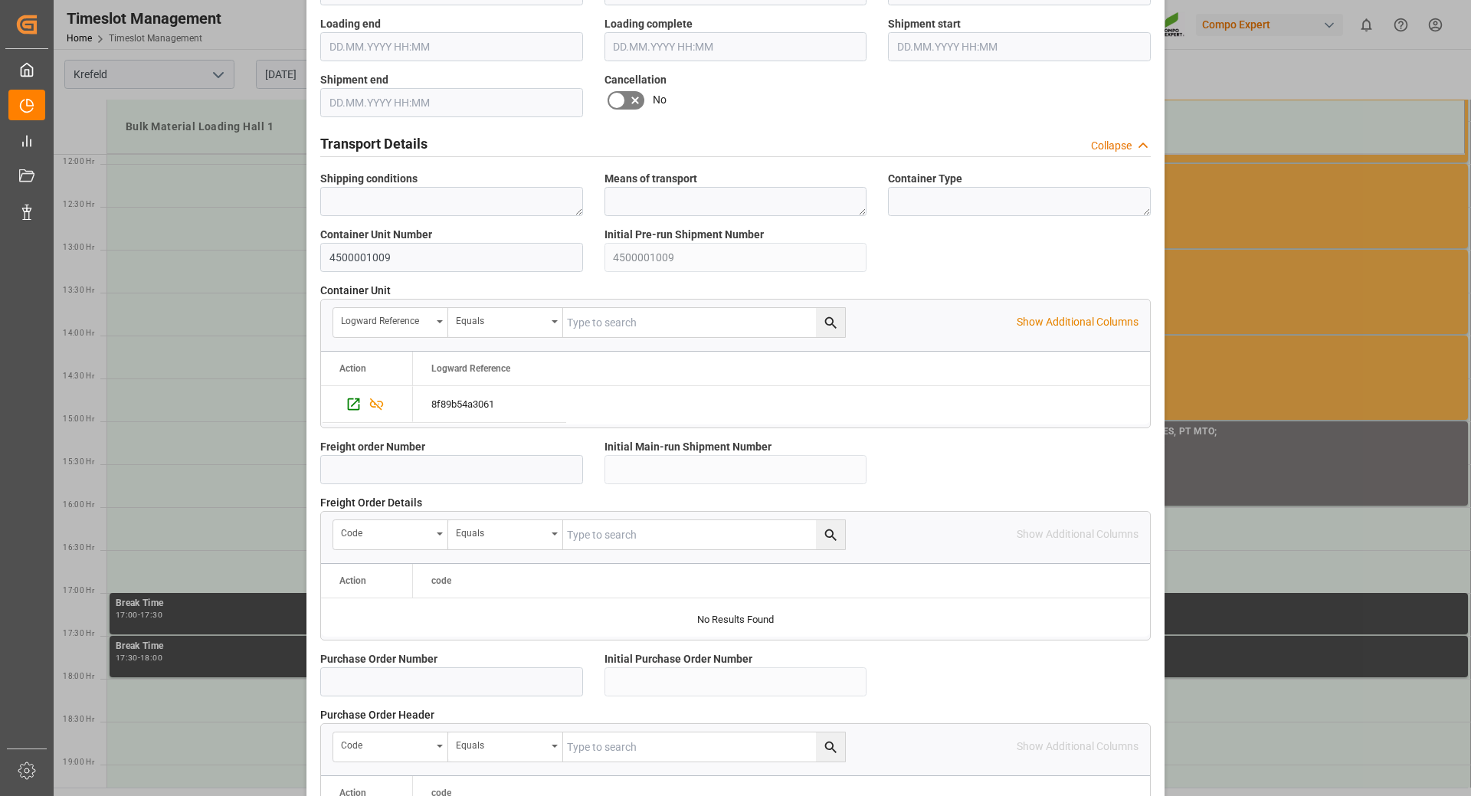
scroll to position [1228, 0]
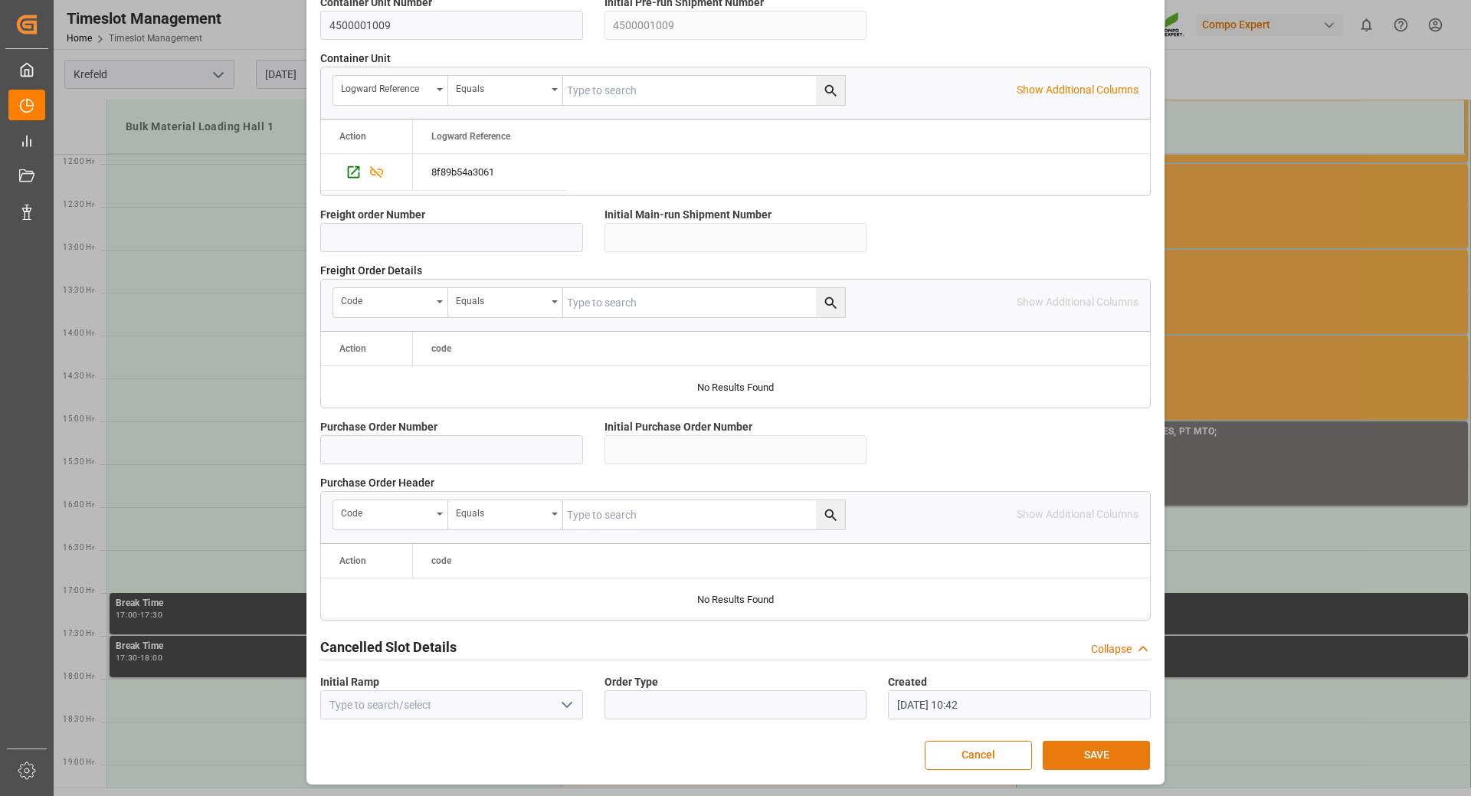
click at [1059, 751] on button "SAVE" at bounding box center [1096, 755] width 107 height 29
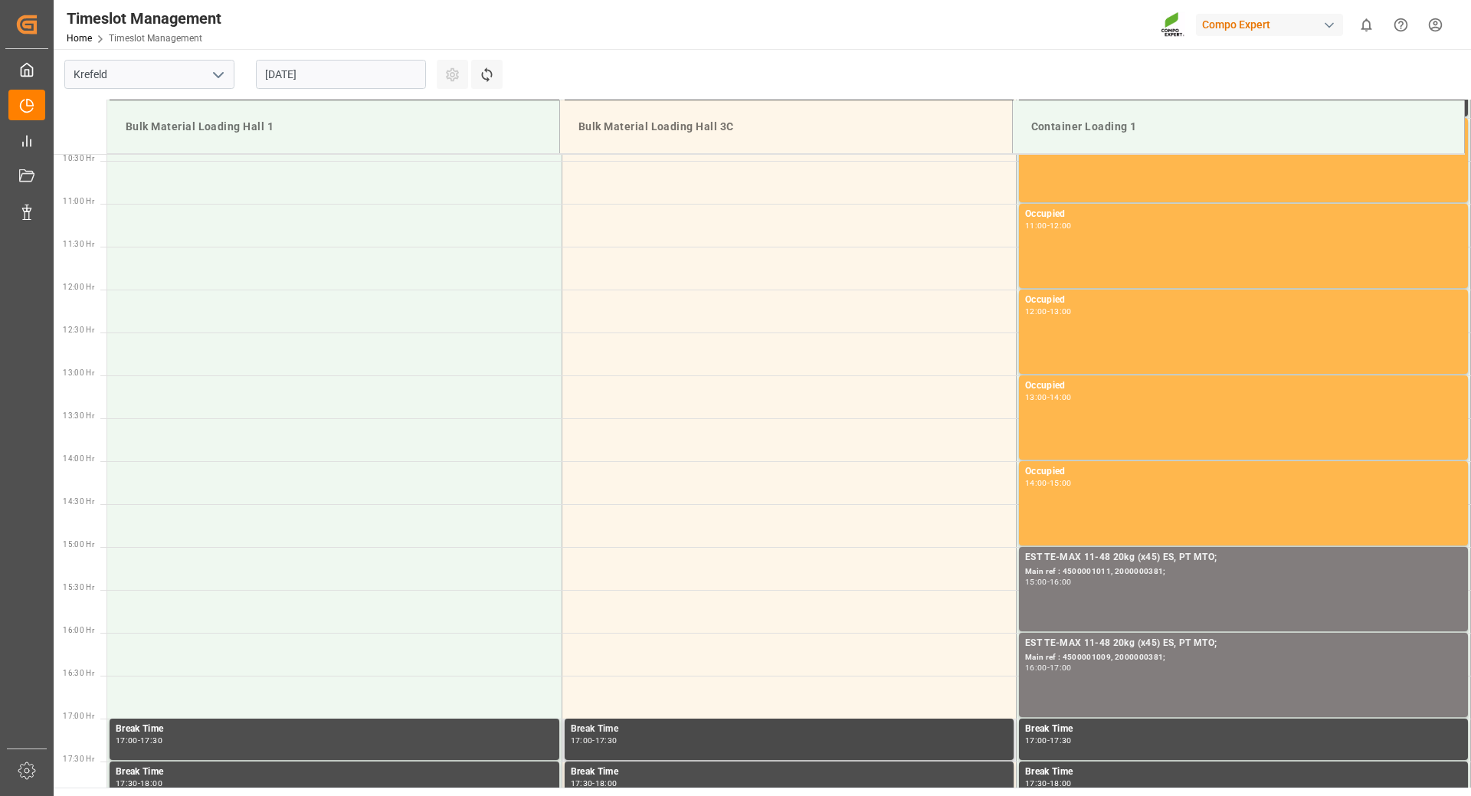
scroll to position [818, 0]
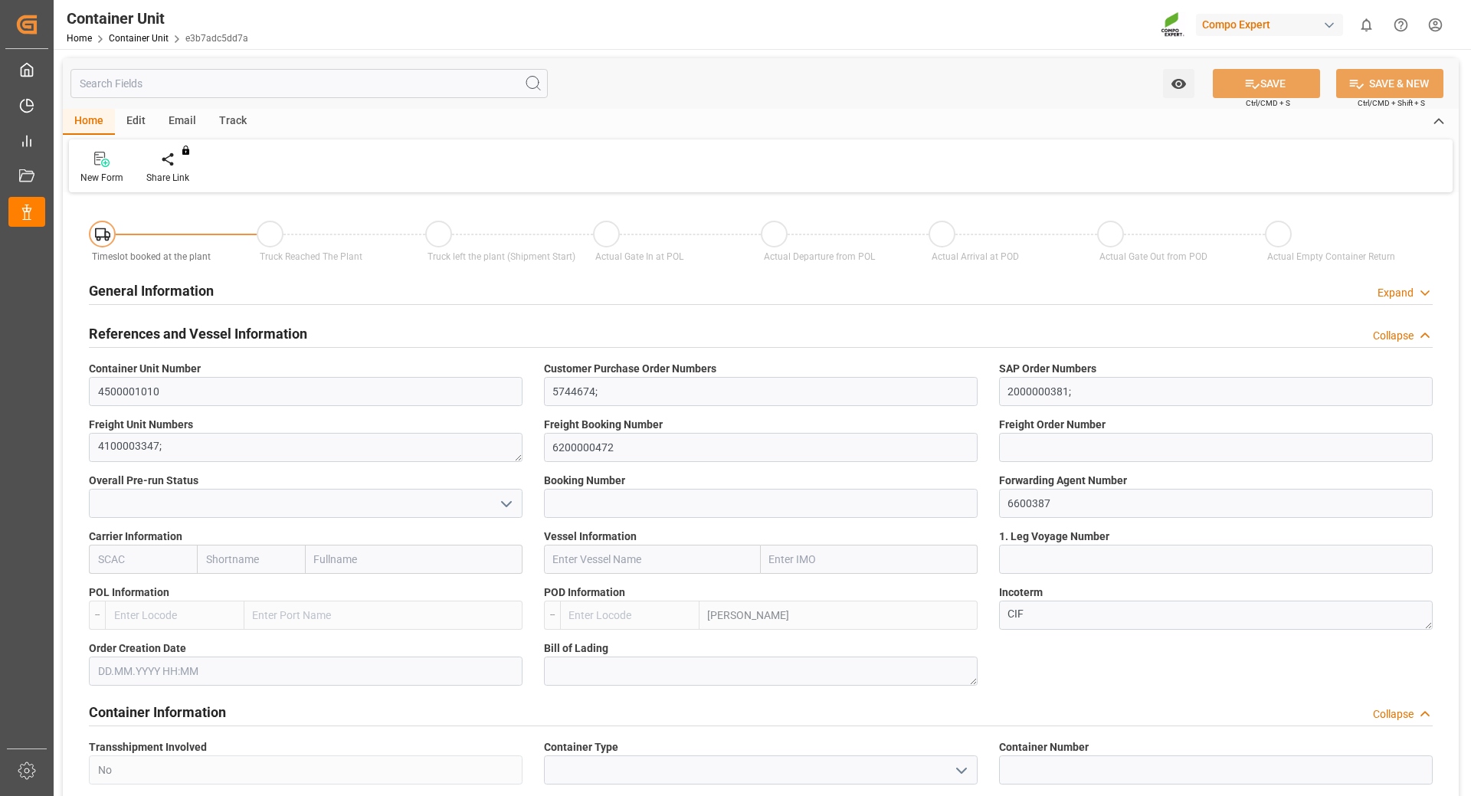
type input "ARZAE"
type input "0"
type input "21217.5"
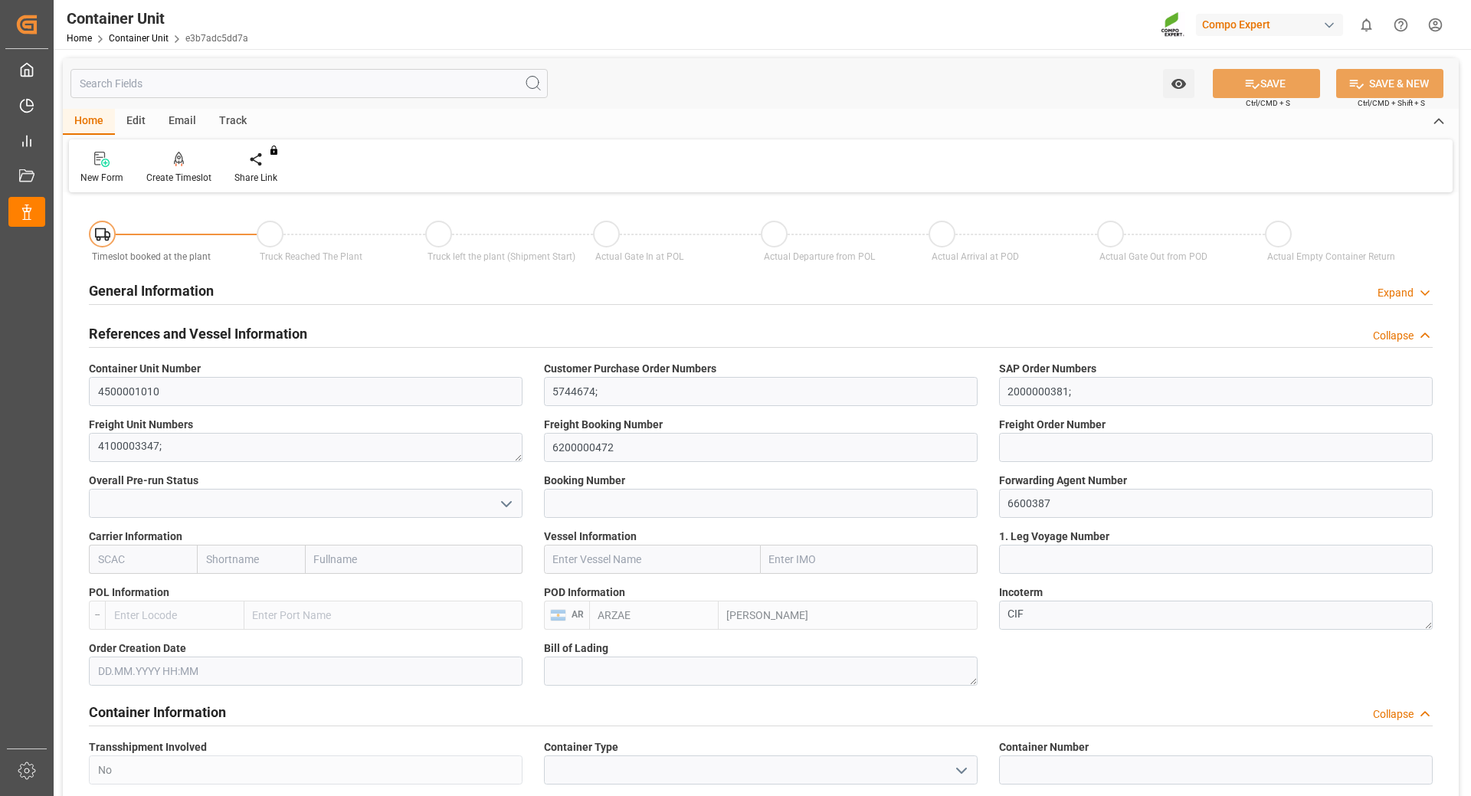
type input "20.08.2025"
click at [178, 171] on div "Create Timeslot" at bounding box center [178, 178] width 65 height 14
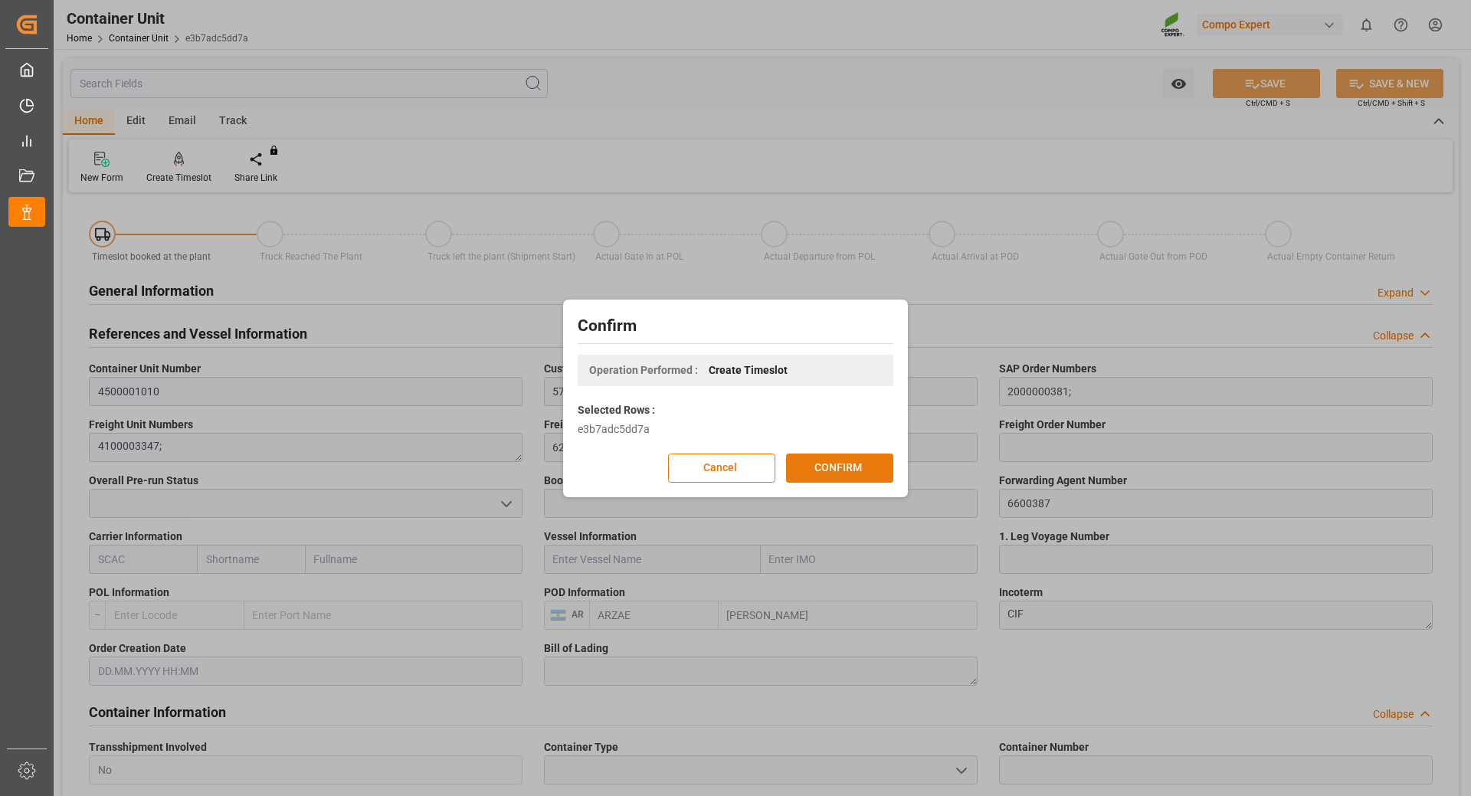
click at [821, 467] on button "CONFIRM" at bounding box center [839, 468] width 107 height 29
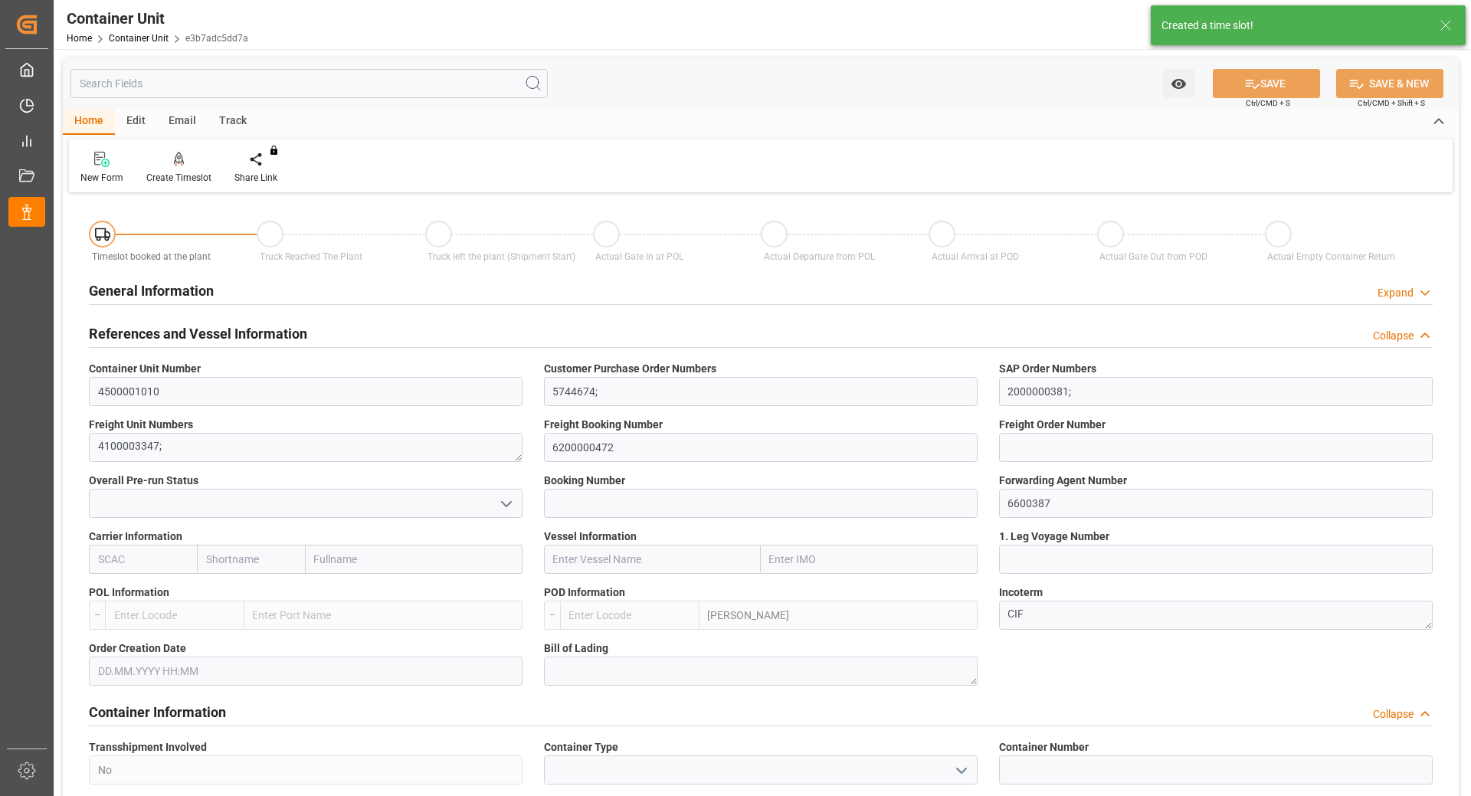
type input "ARZAE"
type input "0"
type input "21217.5"
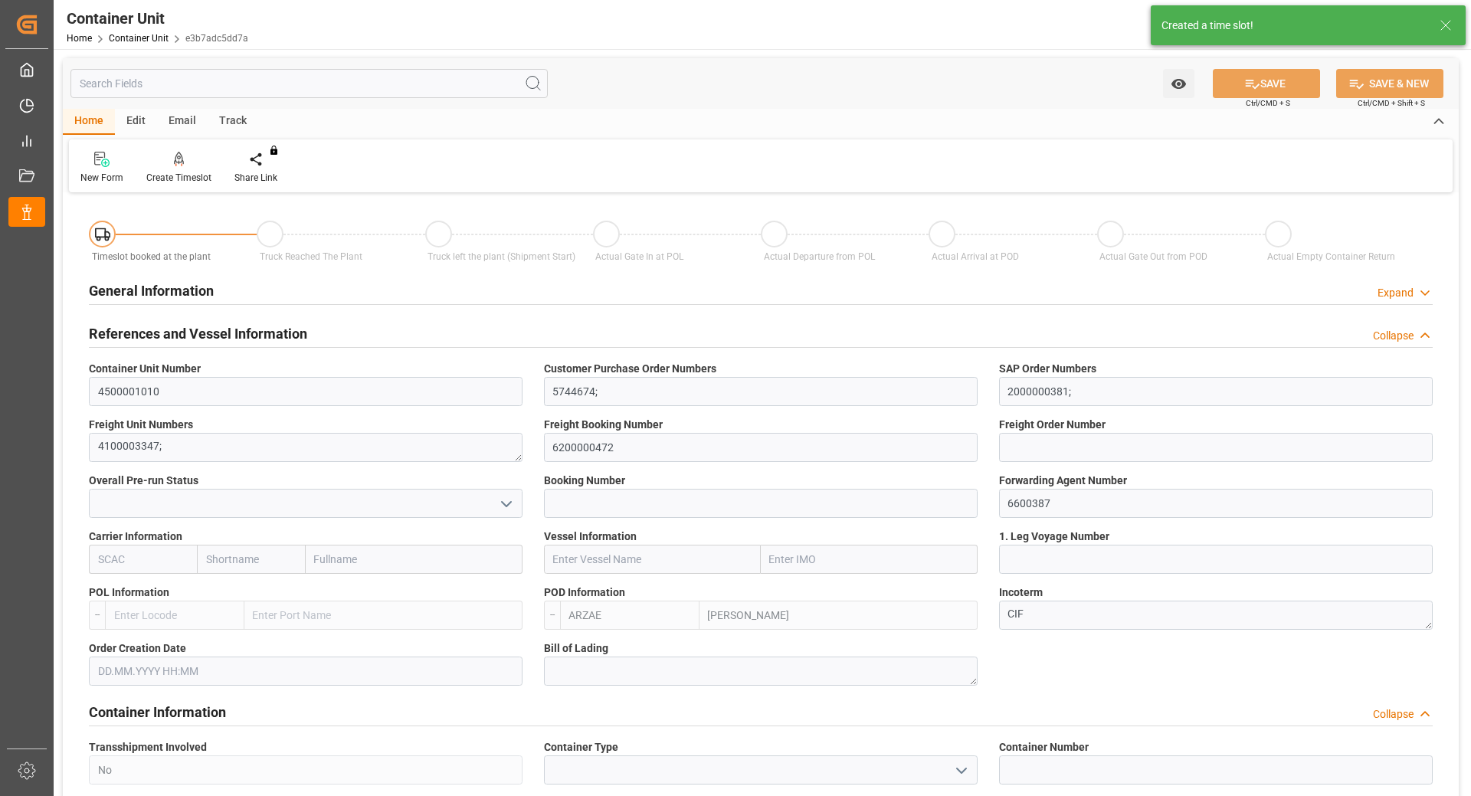
type input "20.08.2025"
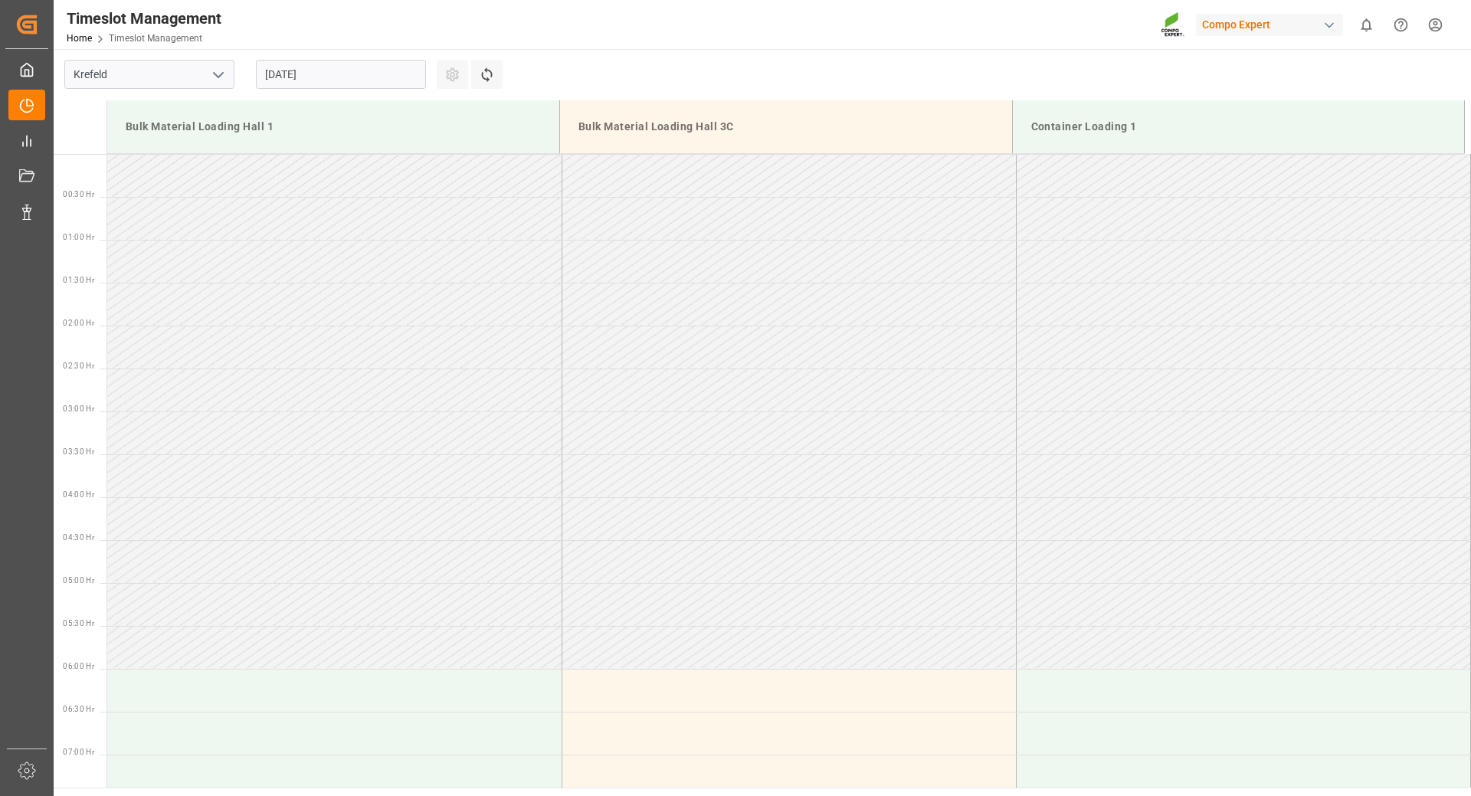
scroll to position [1020, 0]
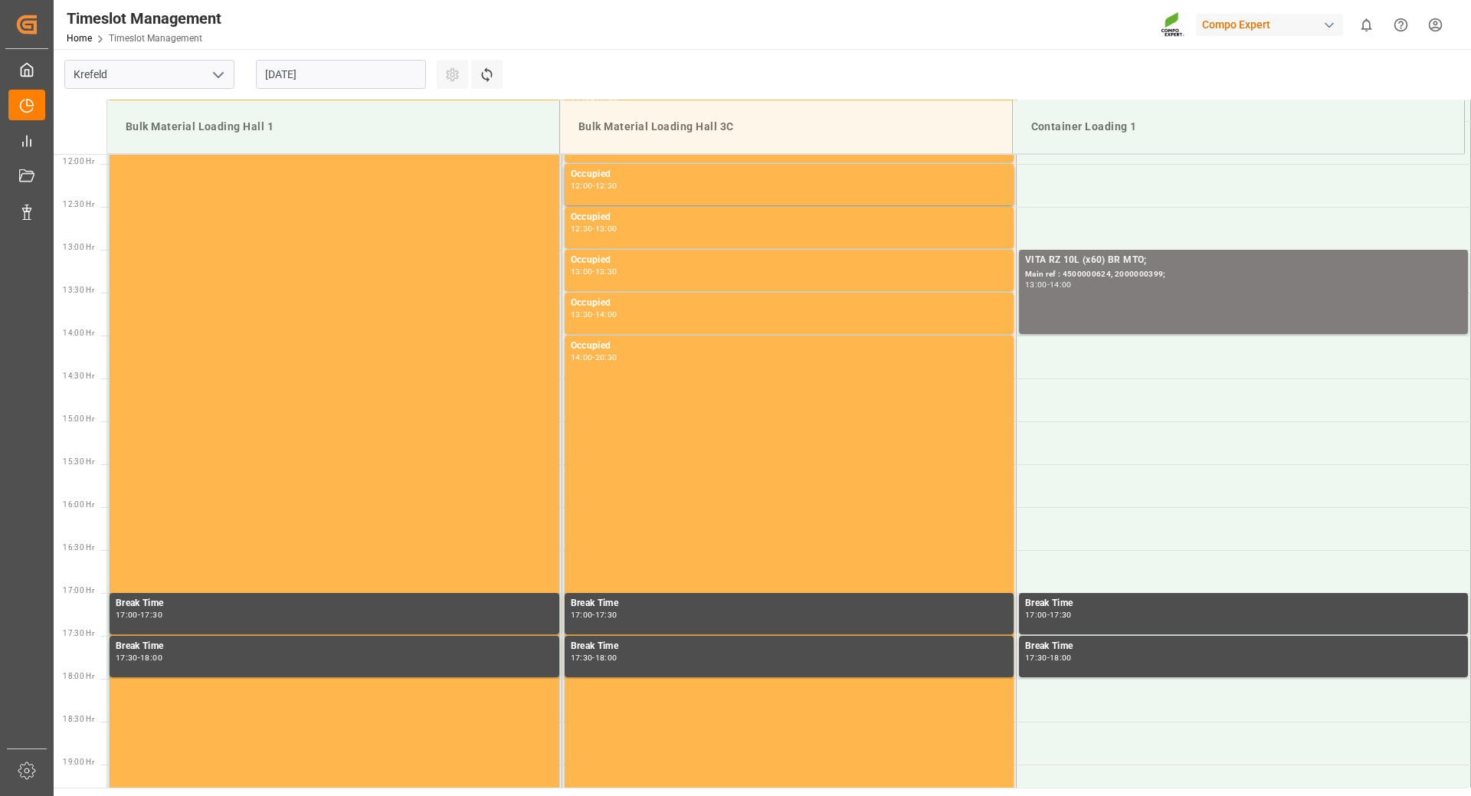
click at [366, 69] on input "[DATE]" at bounding box center [341, 74] width 170 height 29
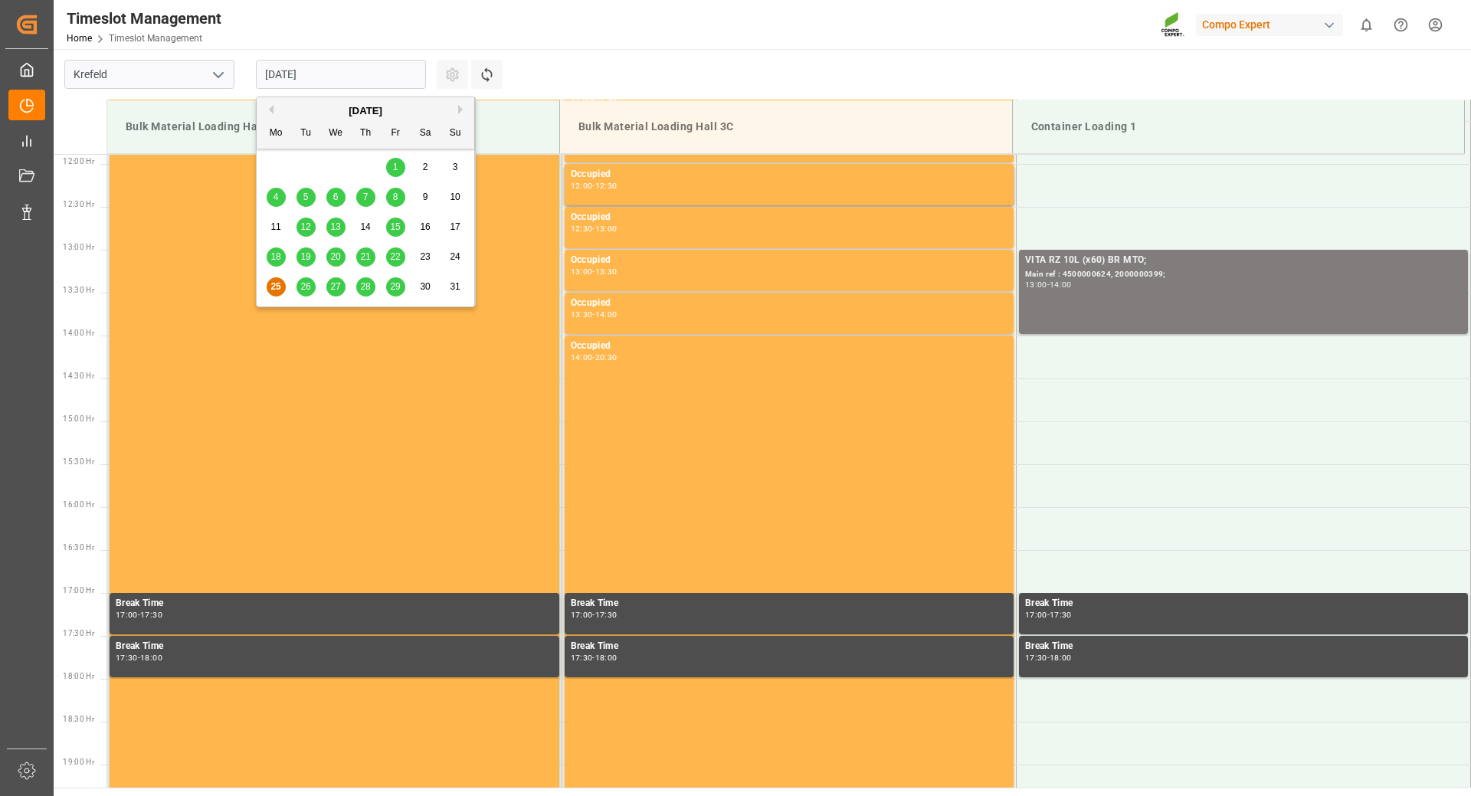
click at [460, 108] on button "Next Month" at bounding box center [462, 109] width 9 height 9
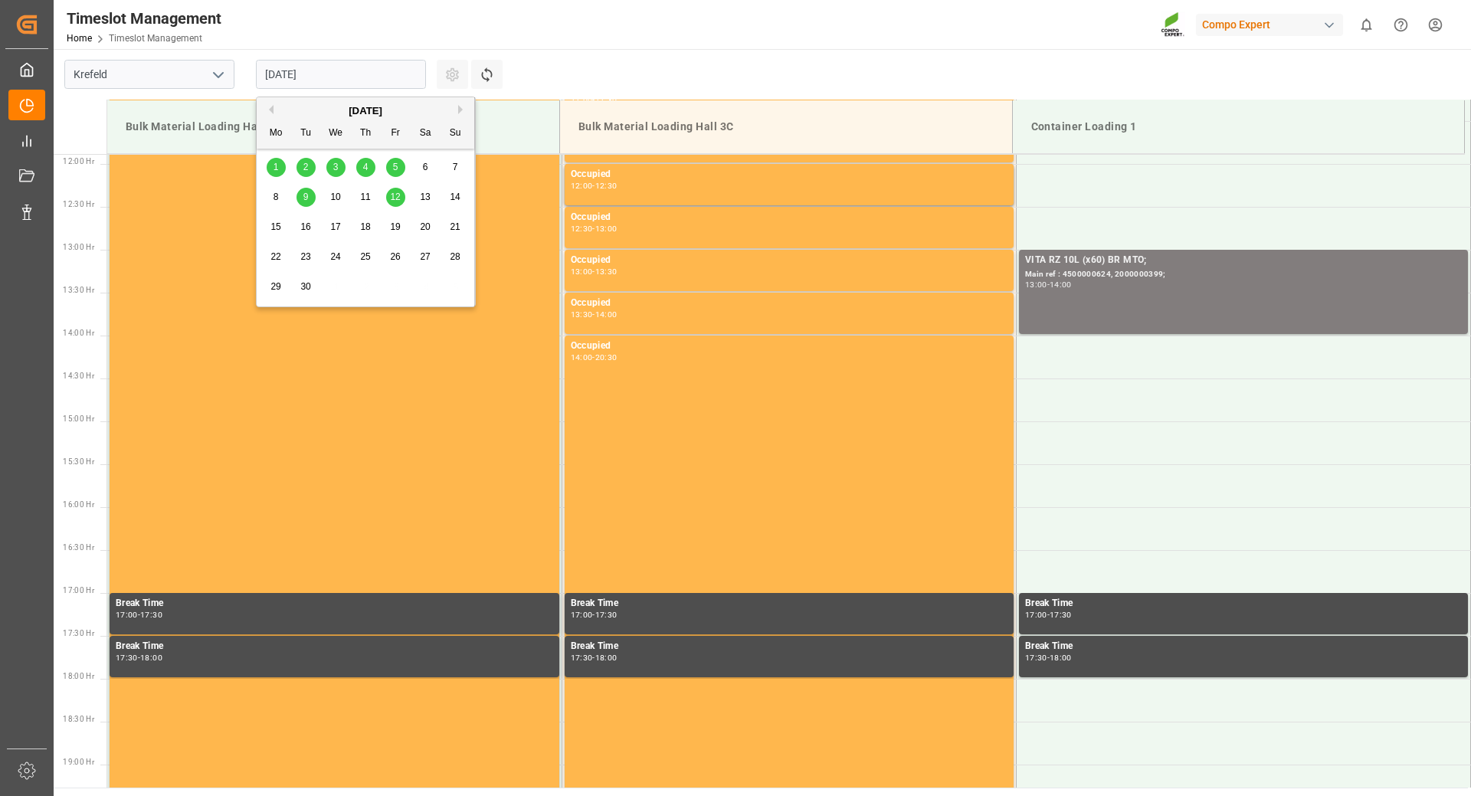
click at [335, 171] on span "3" at bounding box center [335, 167] width 5 height 11
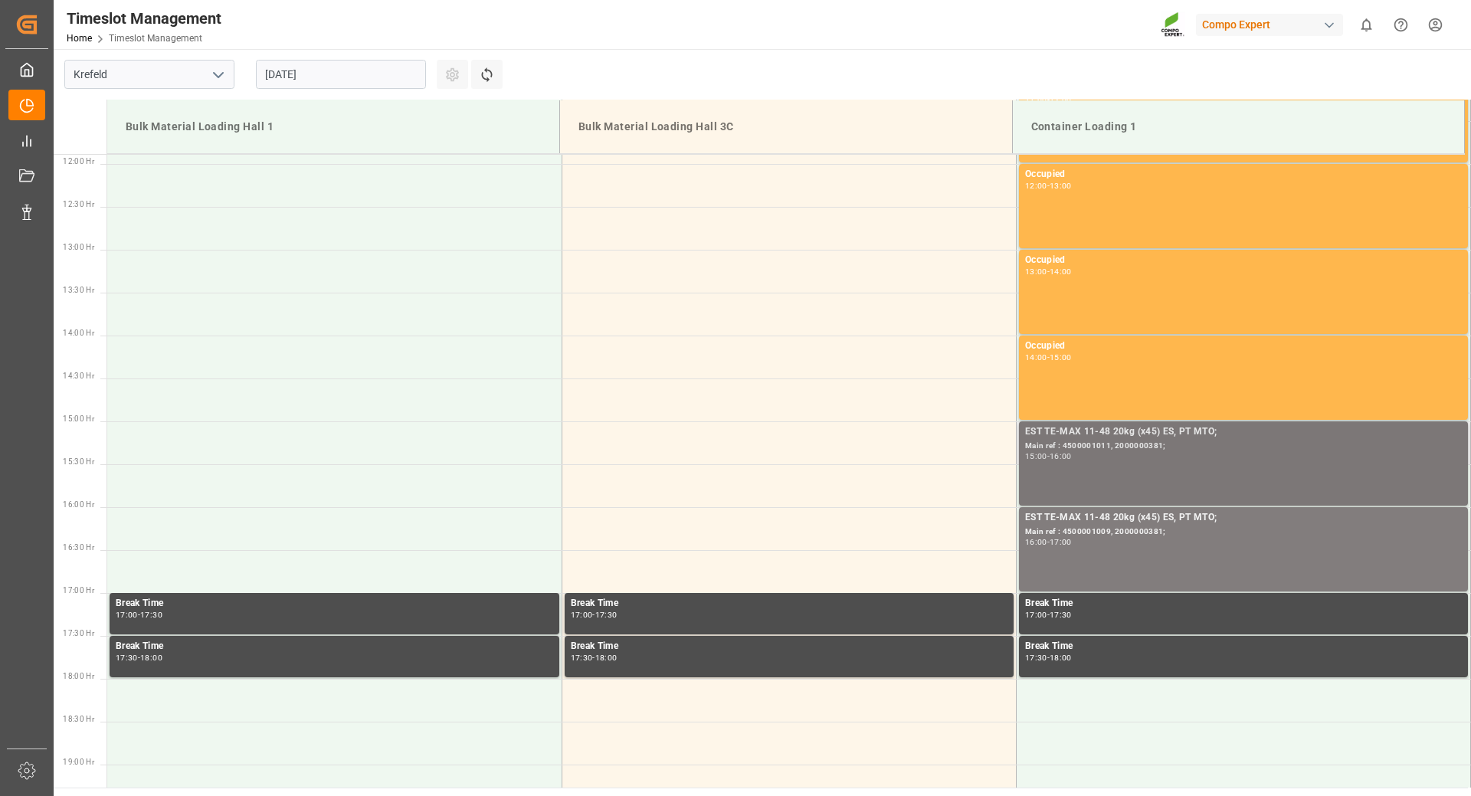
scroll to position [1250, 0]
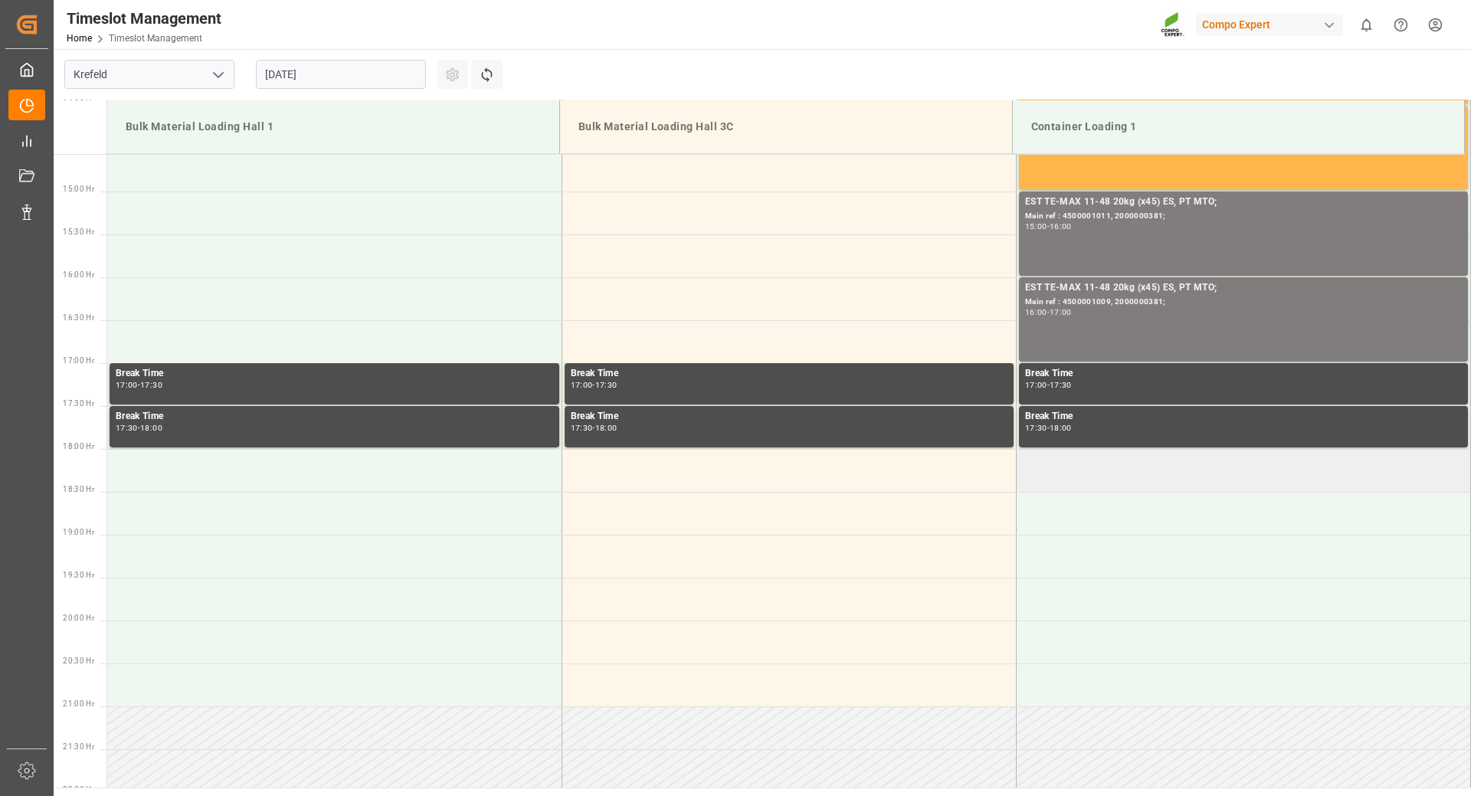
click at [1058, 475] on td at bounding box center [1243, 470] width 454 height 43
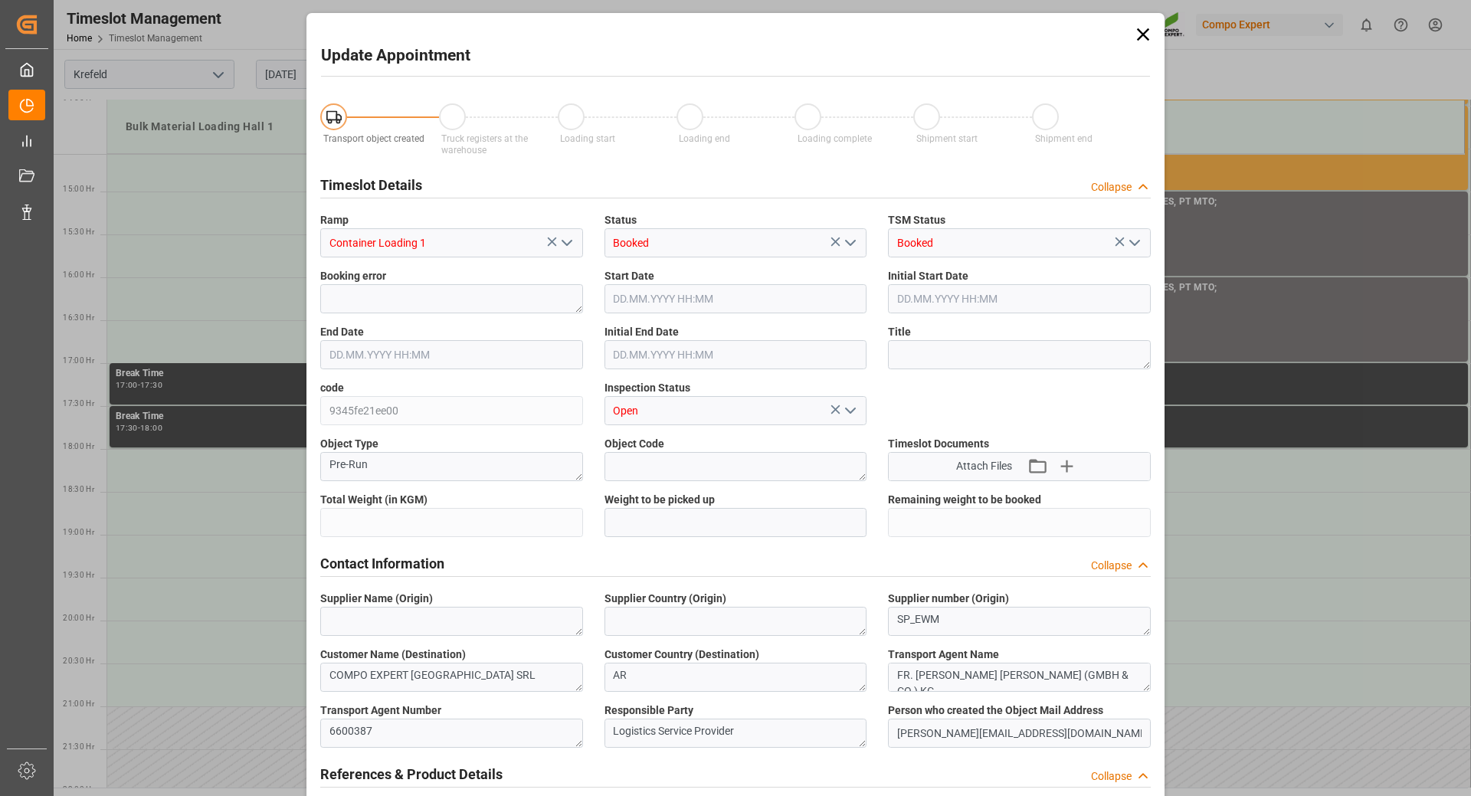
type input "21217.5"
type input "0"
type input "[DATE] 18:00"
type input "[DATE] 18:30"
type input "[DATE] 10:43"
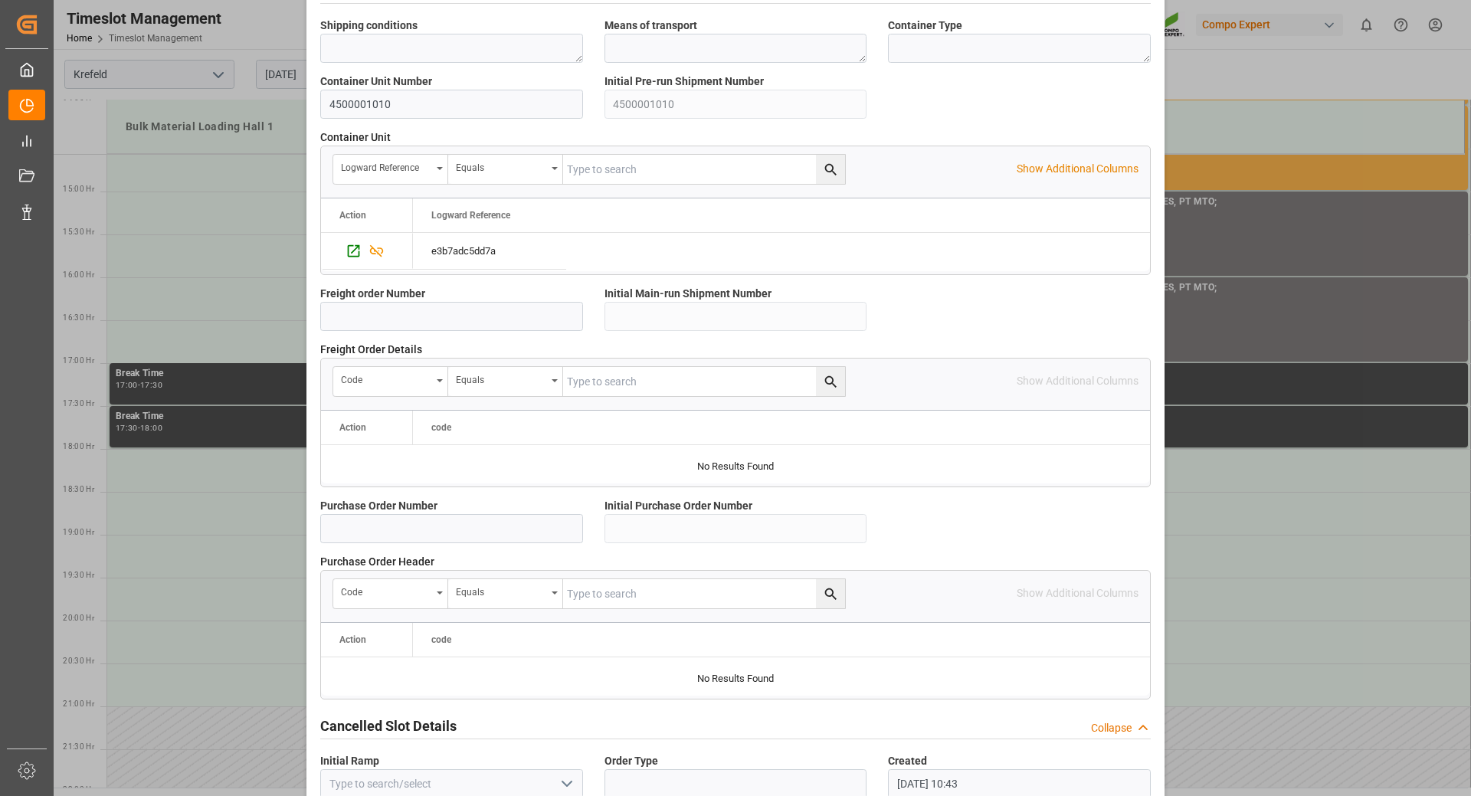
scroll to position [1228, 0]
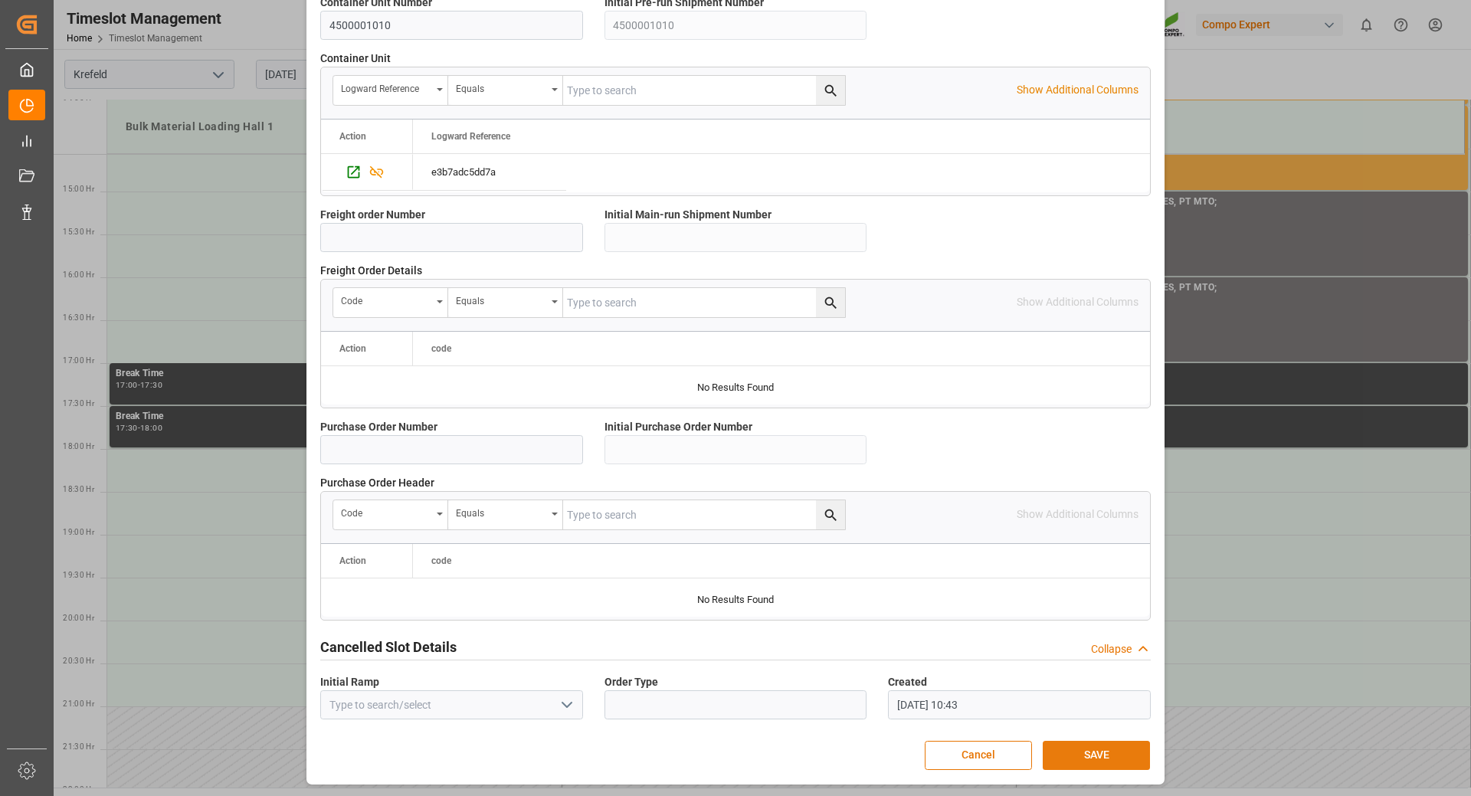
click at [1087, 752] on button "SAVE" at bounding box center [1096, 755] width 107 height 29
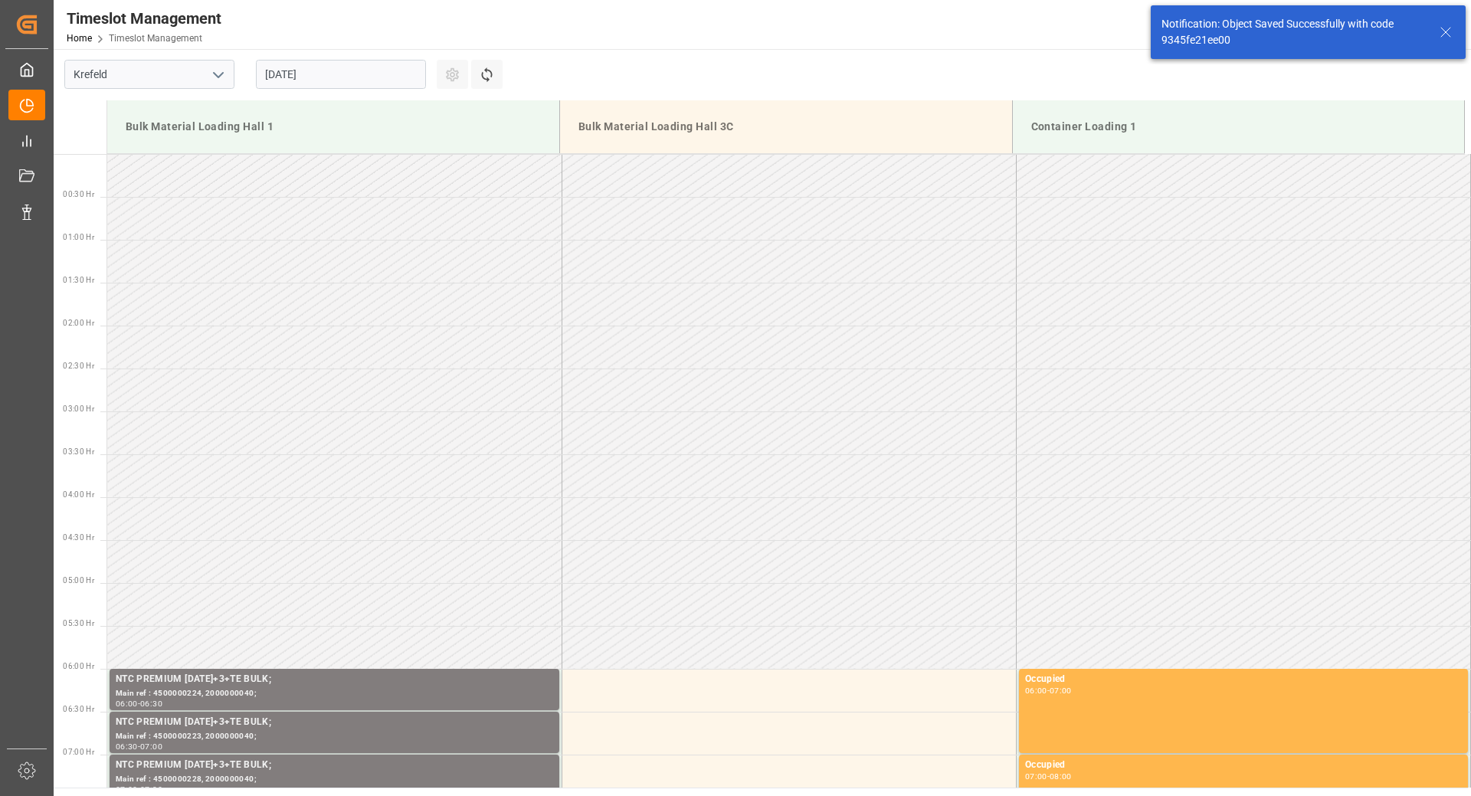
scroll to position [1427, 0]
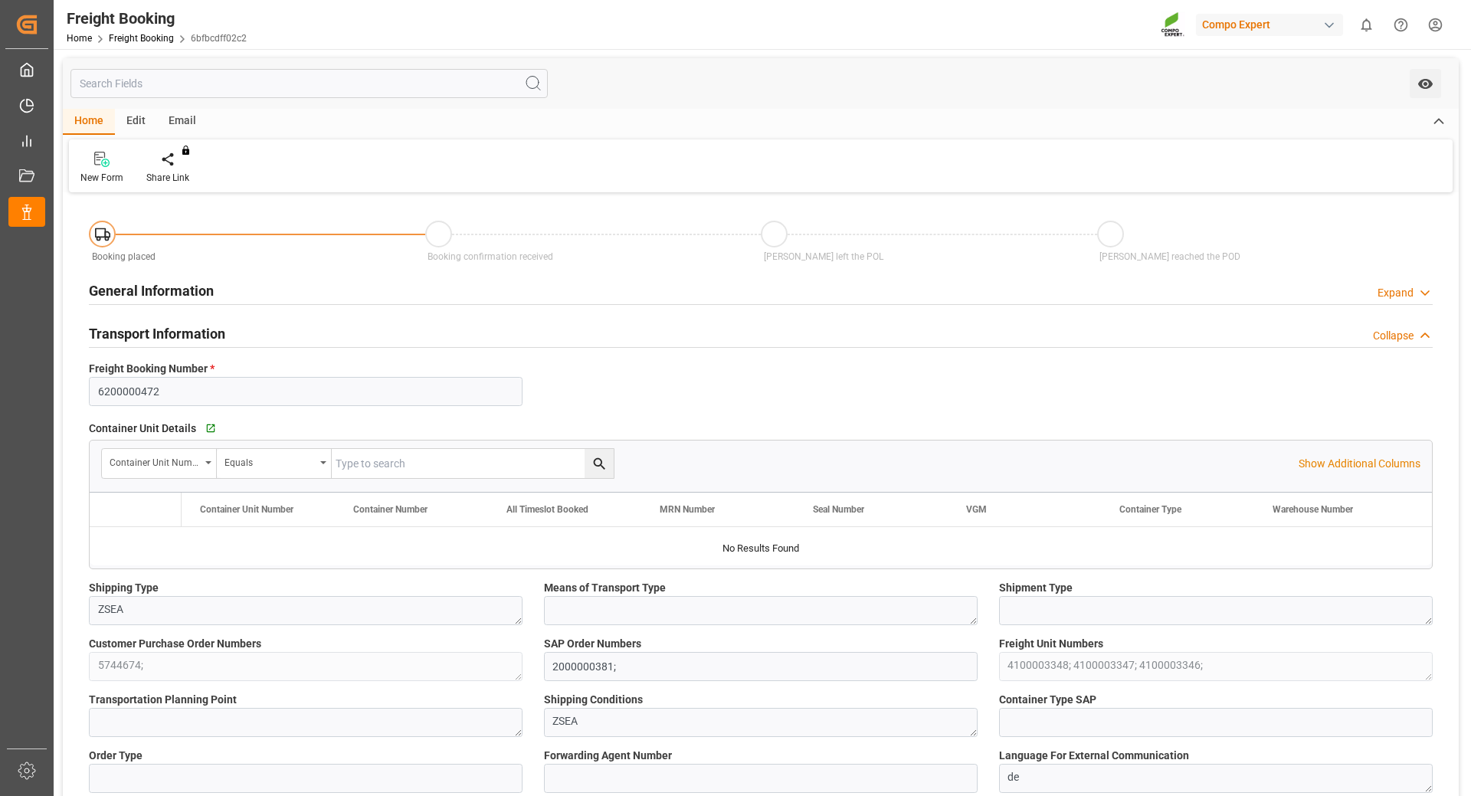
type input "ARZAE"
type input "0"
type input "63652.5"
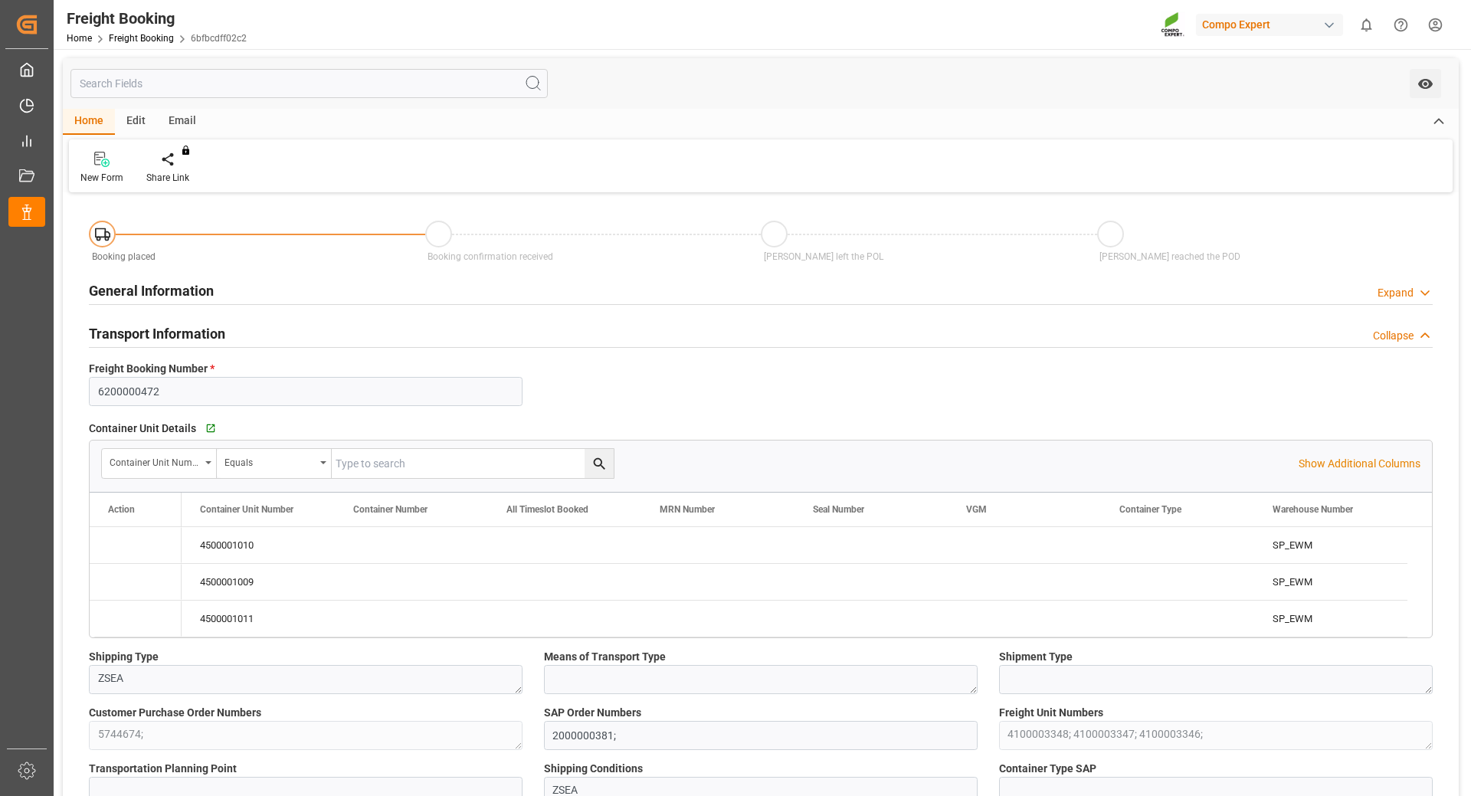
type input "20.08.2025 01:00"
type input "13.08.2025 17:12"
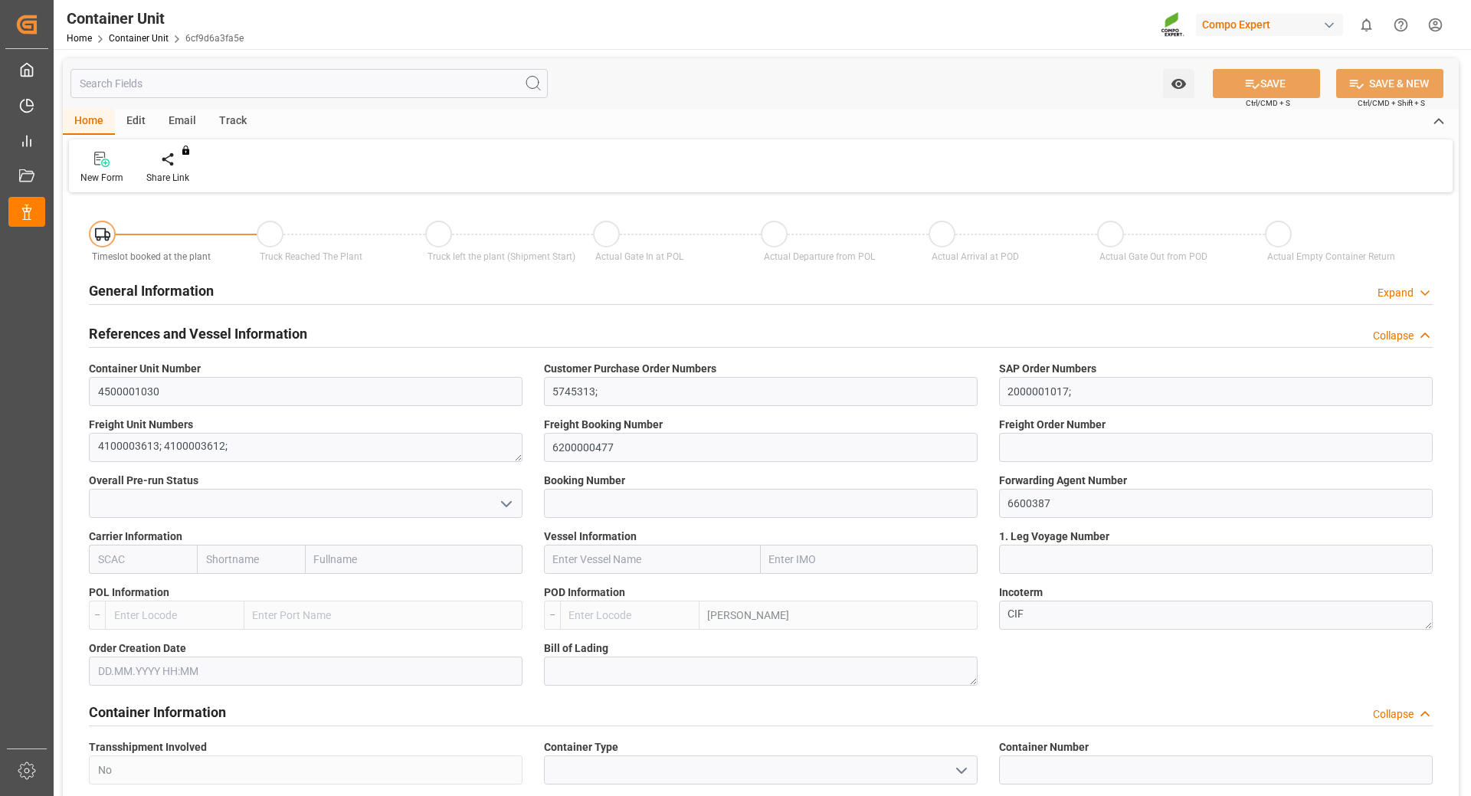
type input "ARZAE"
type input "0"
type input "14040"
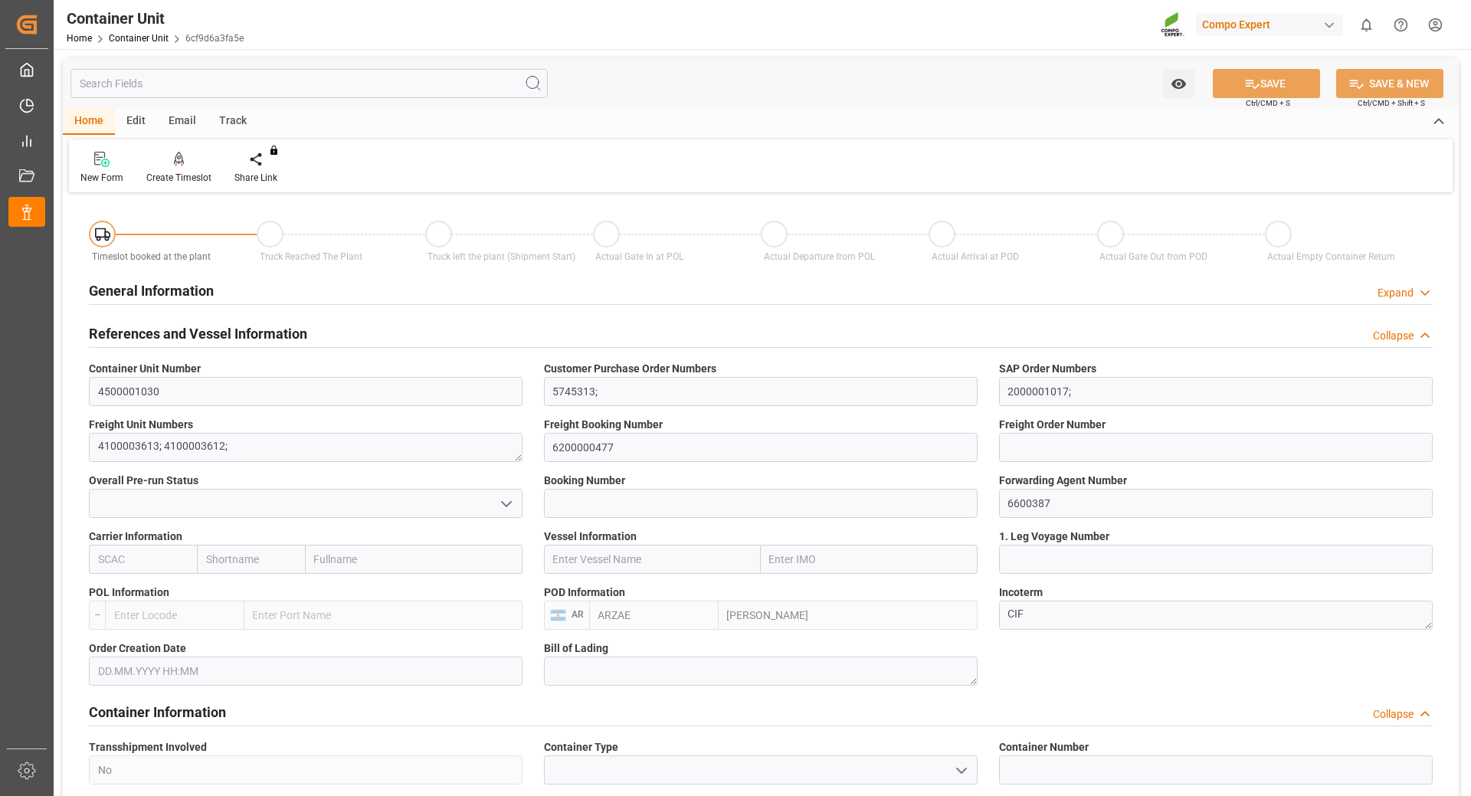
type input "27.08.2025"
click at [175, 178] on div "Create Timeslot" at bounding box center [178, 178] width 65 height 14
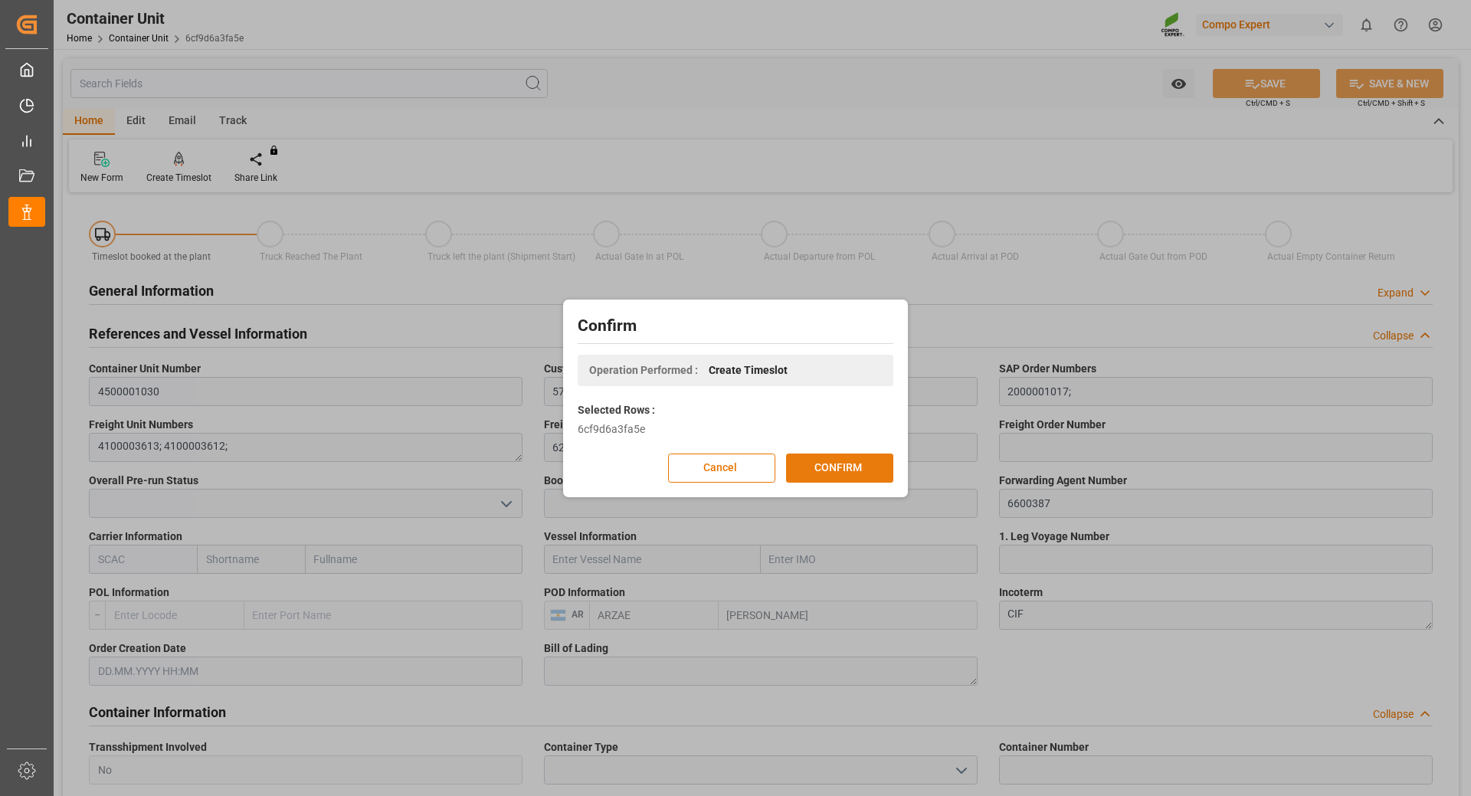
click at [808, 467] on button "CONFIRM" at bounding box center [839, 468] width 107 height 29
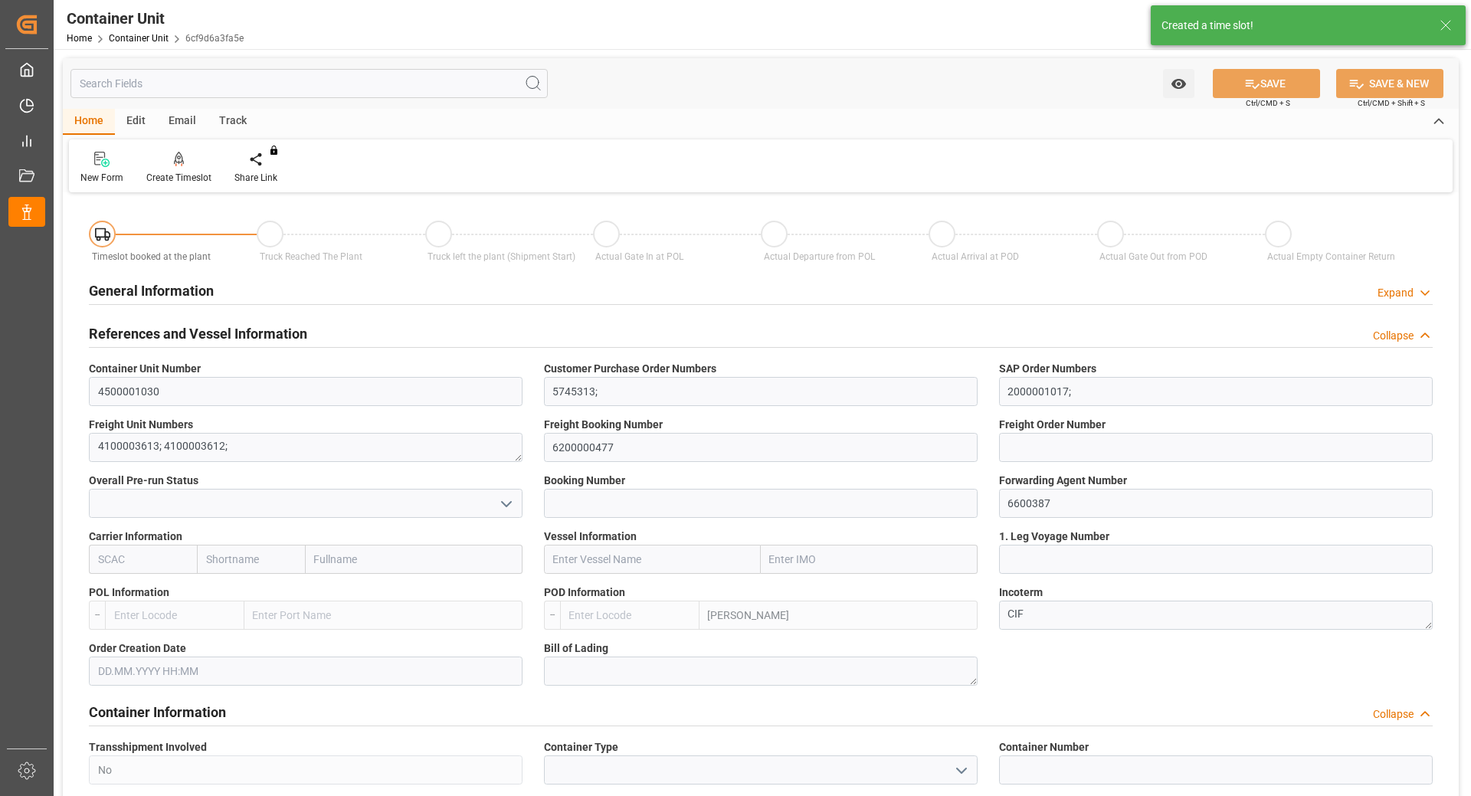
type input "ARZAE"
type input "0"
type input "14040"
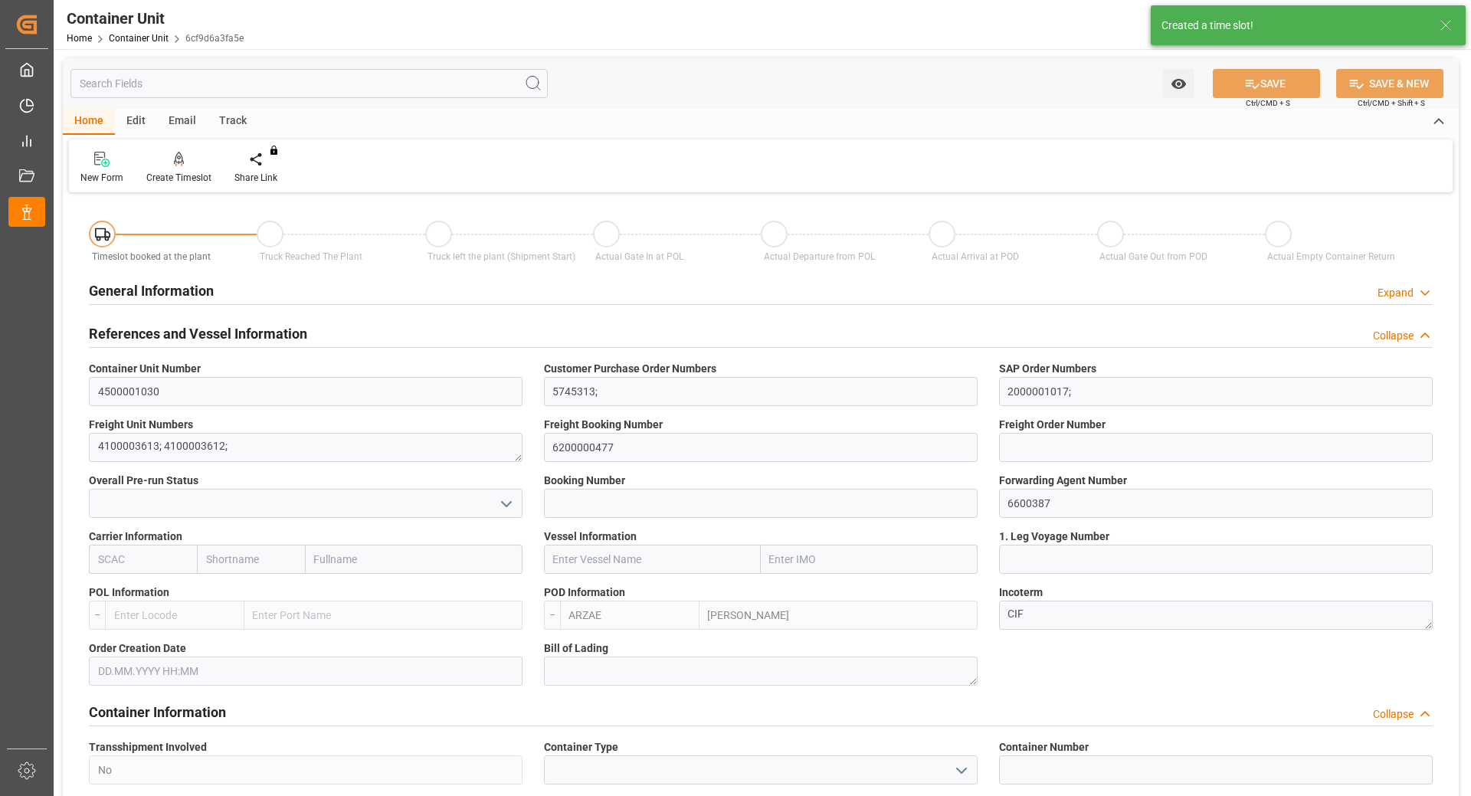
type input "27.08.2025"
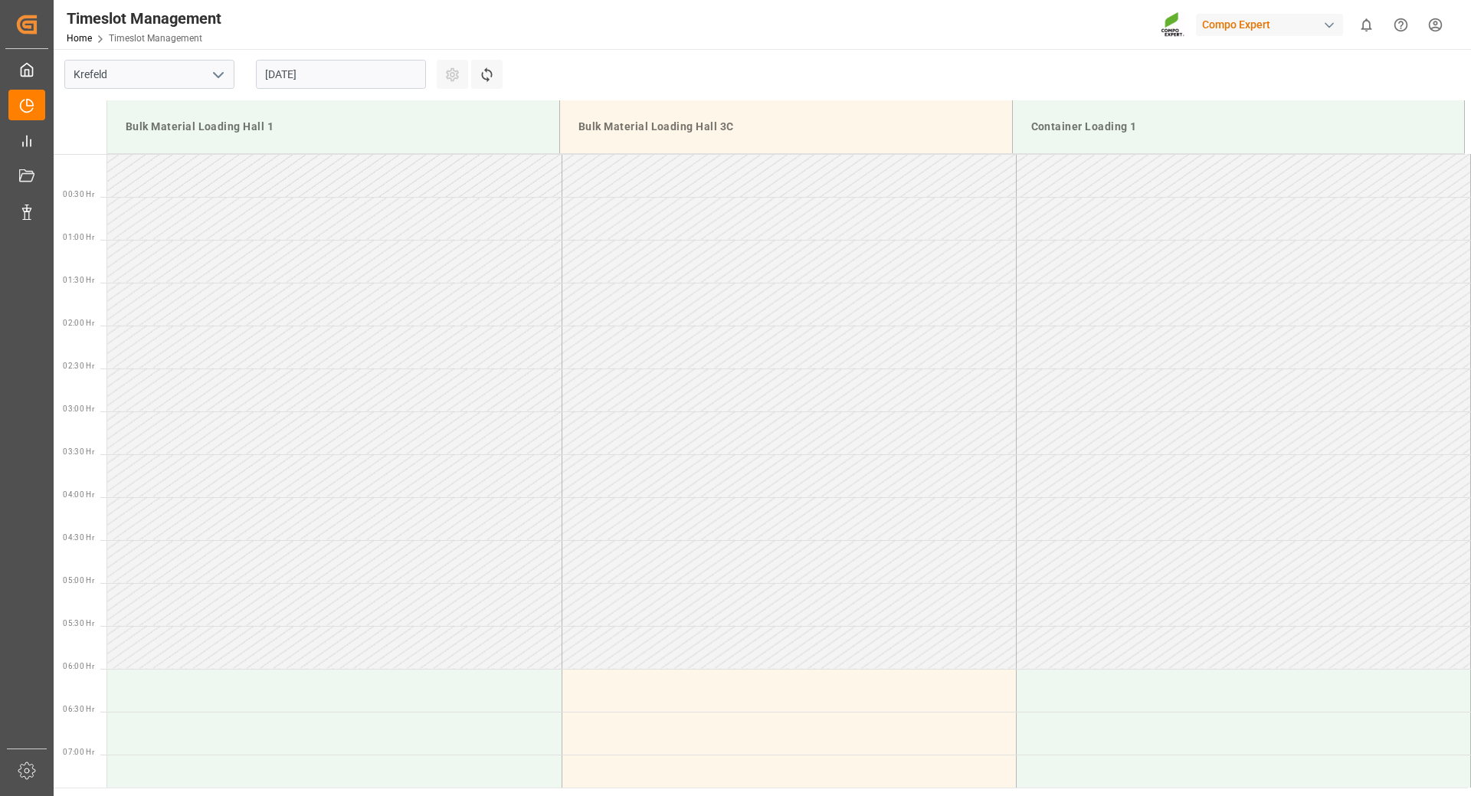
scroll to position [1020, 0]
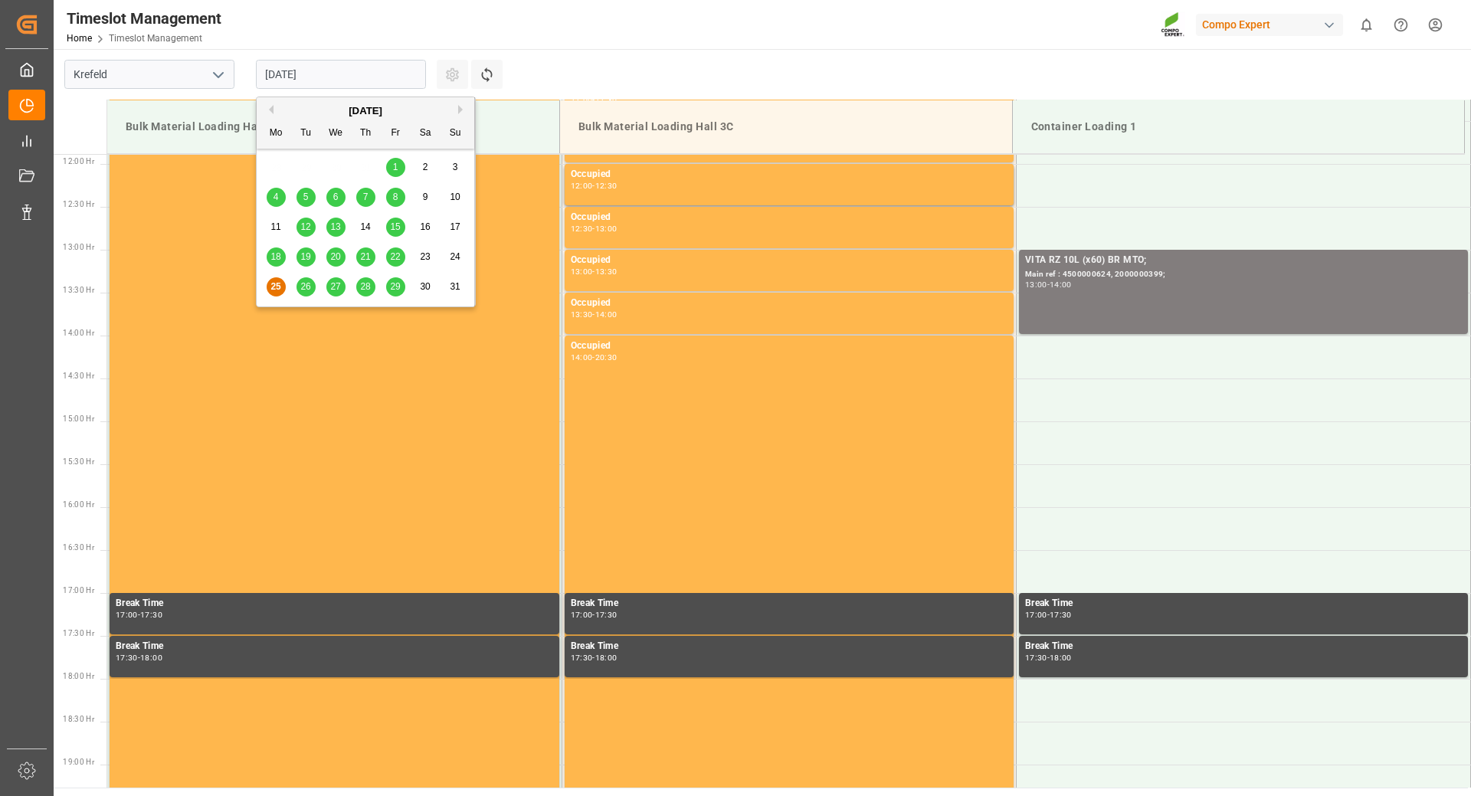
click at [386, 74] on input "[DATE]" at bounding box center [341, 74] width 170 height 29
click at [460, 109] on button "Next Month" at bounding box center [462, 109] width 9 height 9
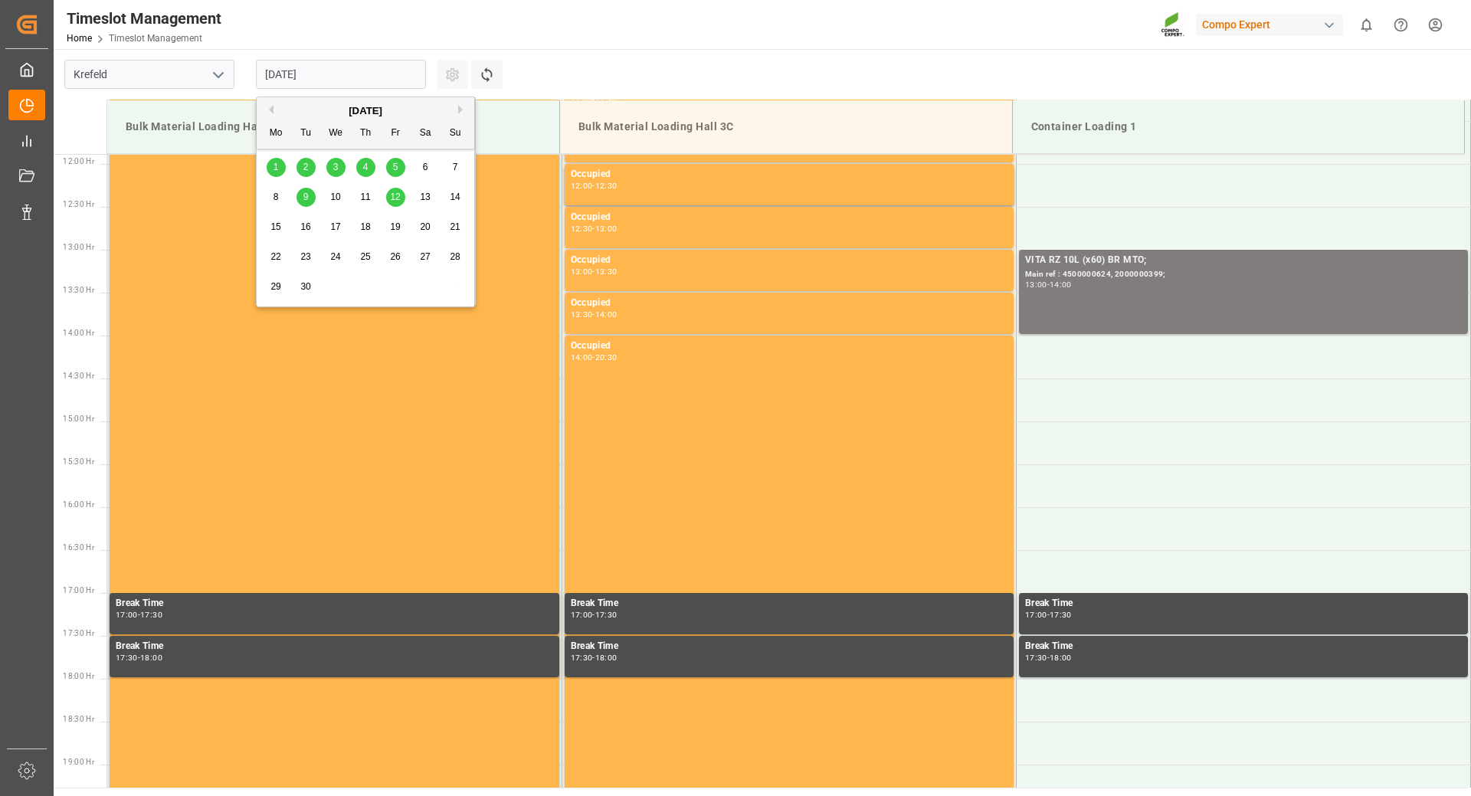
click at [306, 166] on span "2" at bounding box center [305, 167] width 5 height 11
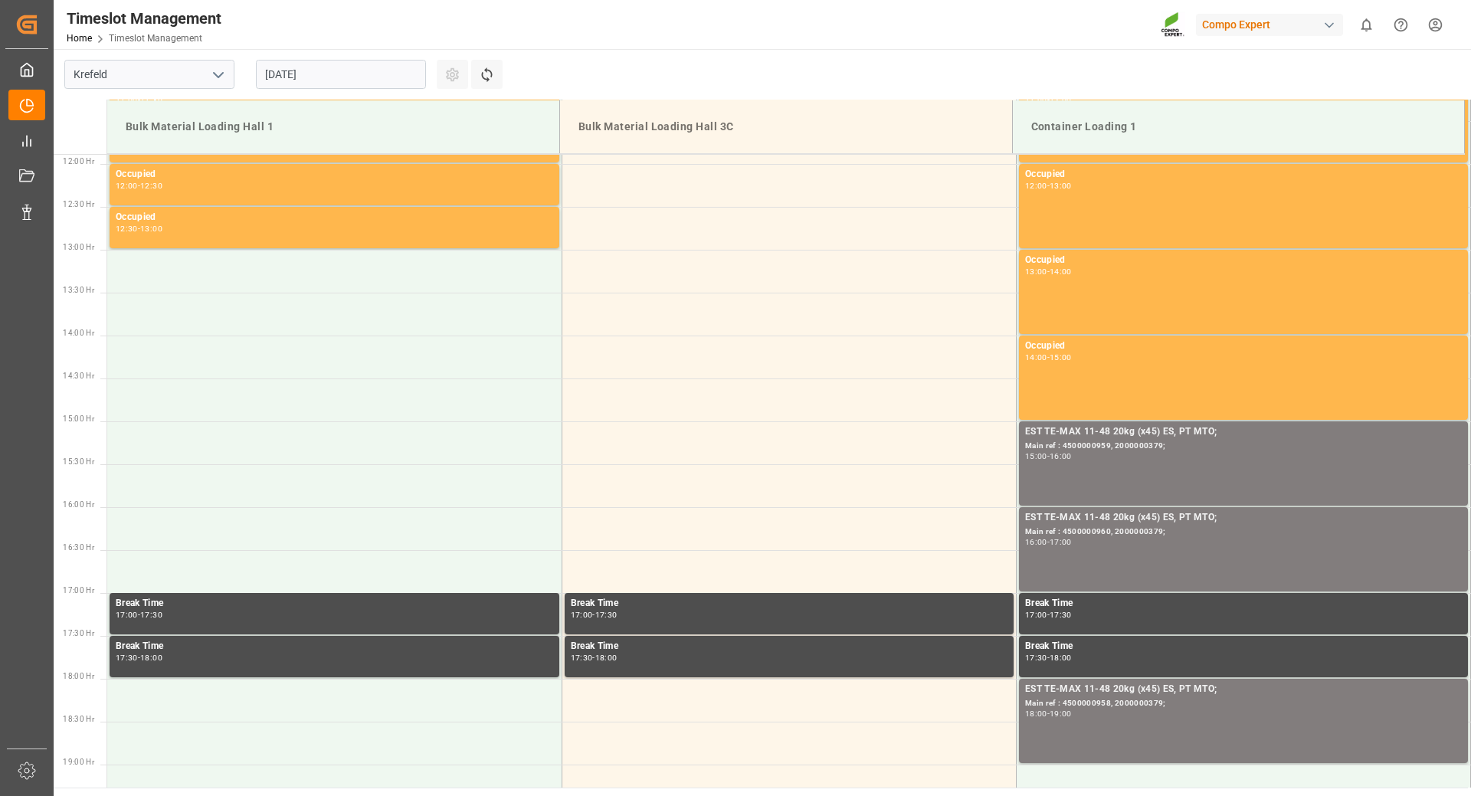
scroll to position [1250, 0]
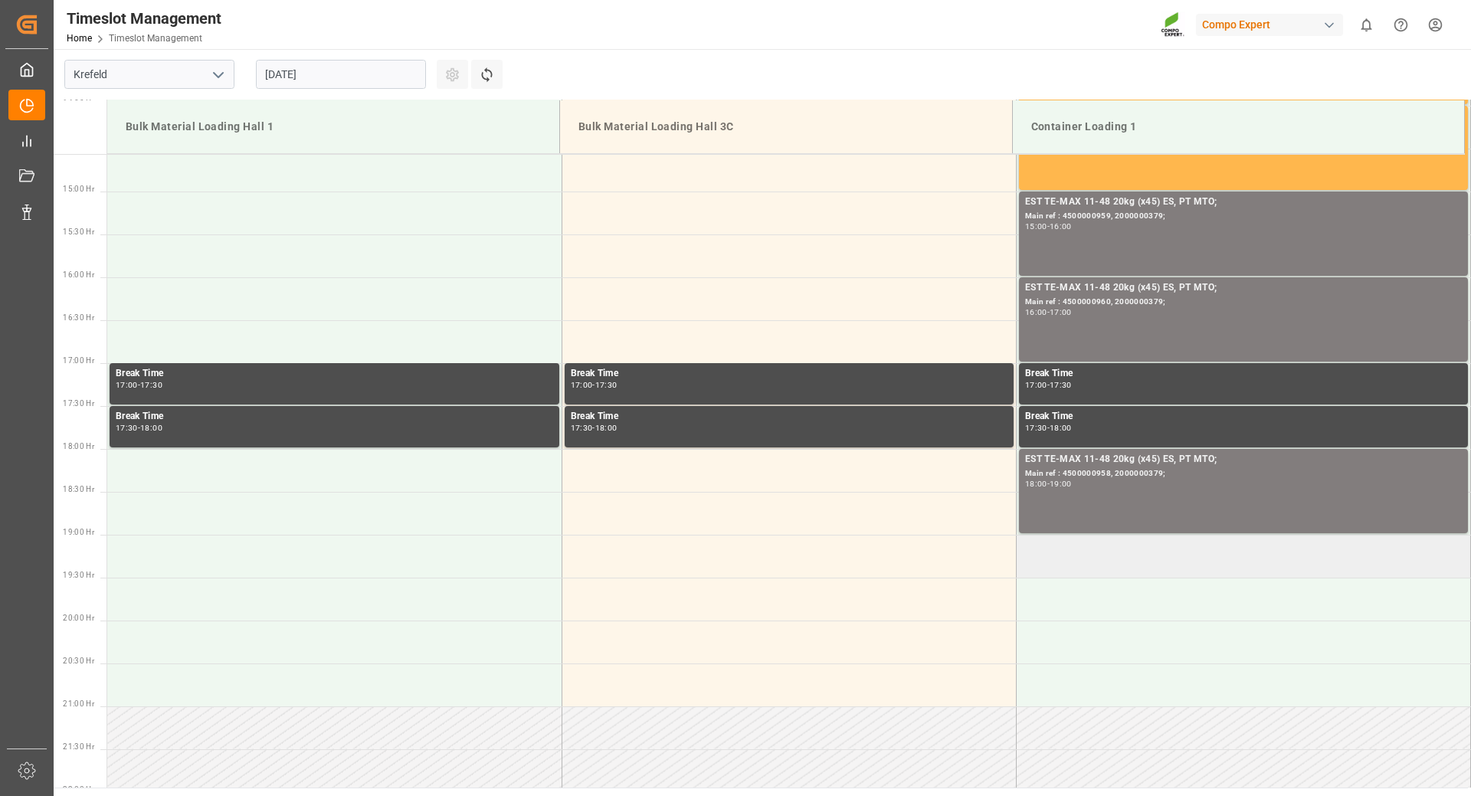
click at [1054, 557] on td at bounding box center [1243, 556] width 454 height 43
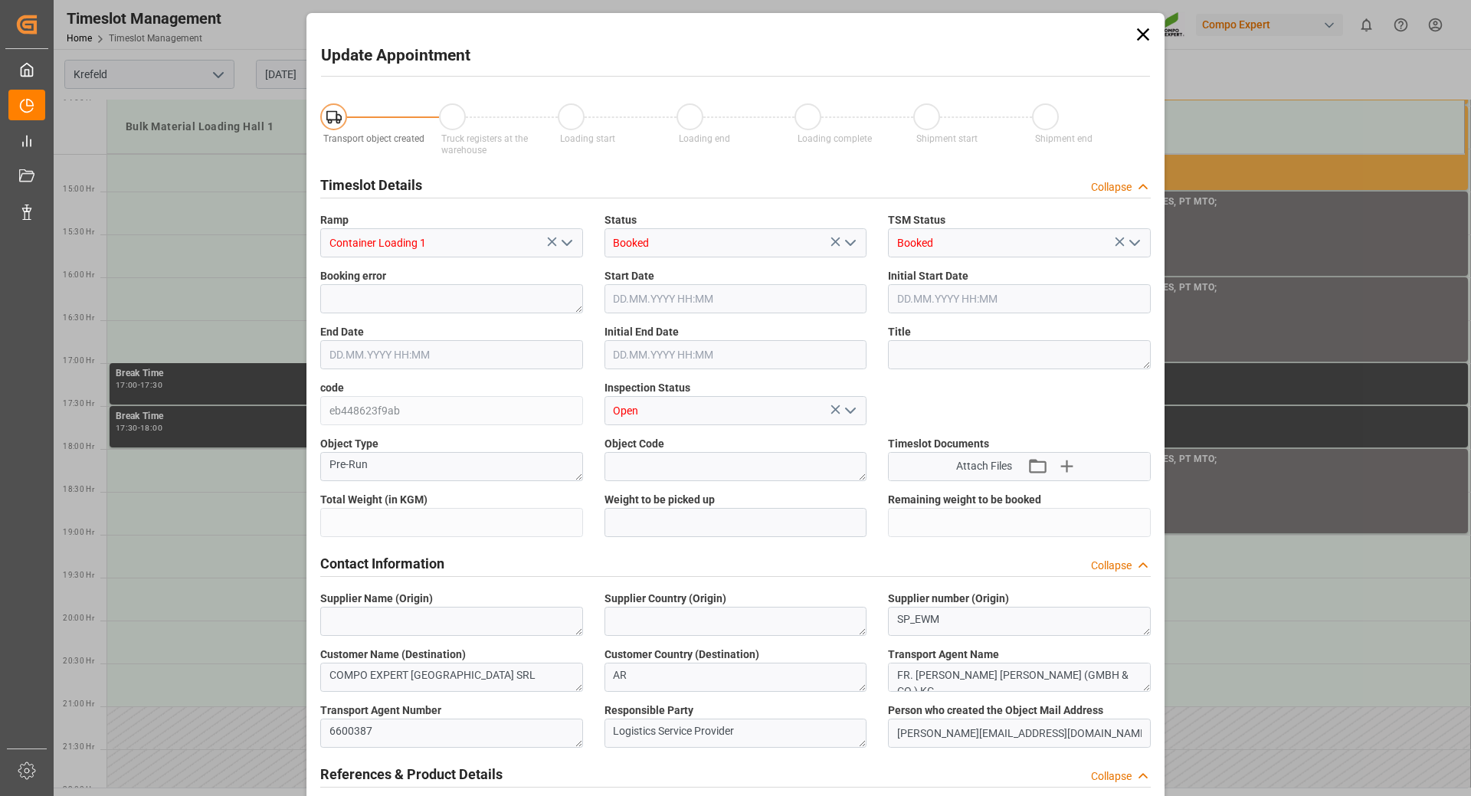
type input "14040"
type input "0"
type input "[DATE] 19:00"
type input "[DATE] 19:30"
type input "[DATE] 10:53"
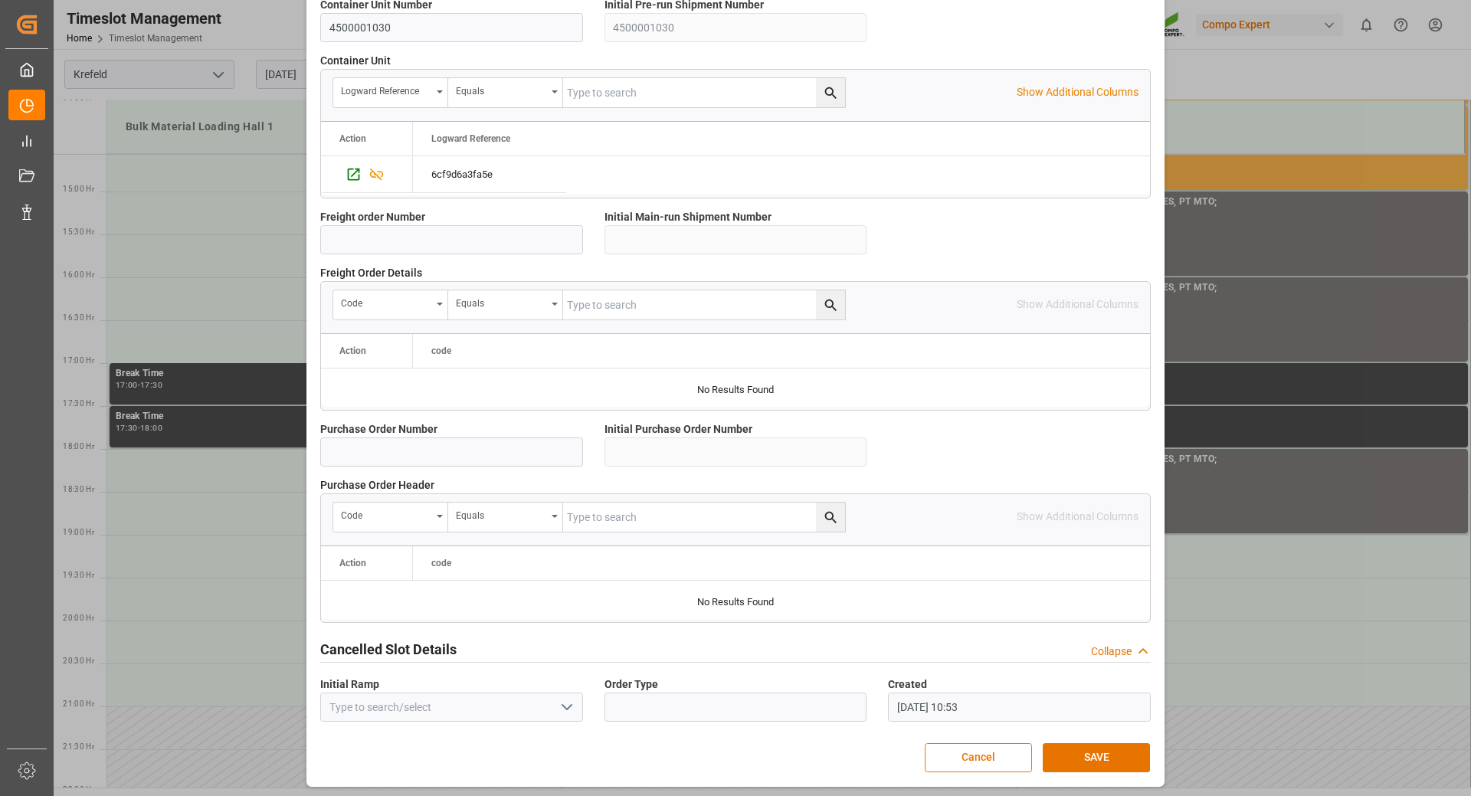
scroll to position [1228, 0]
click at [1068, 751] on button "SAVE" at bounding box center [1096, 755] width 107 height 29
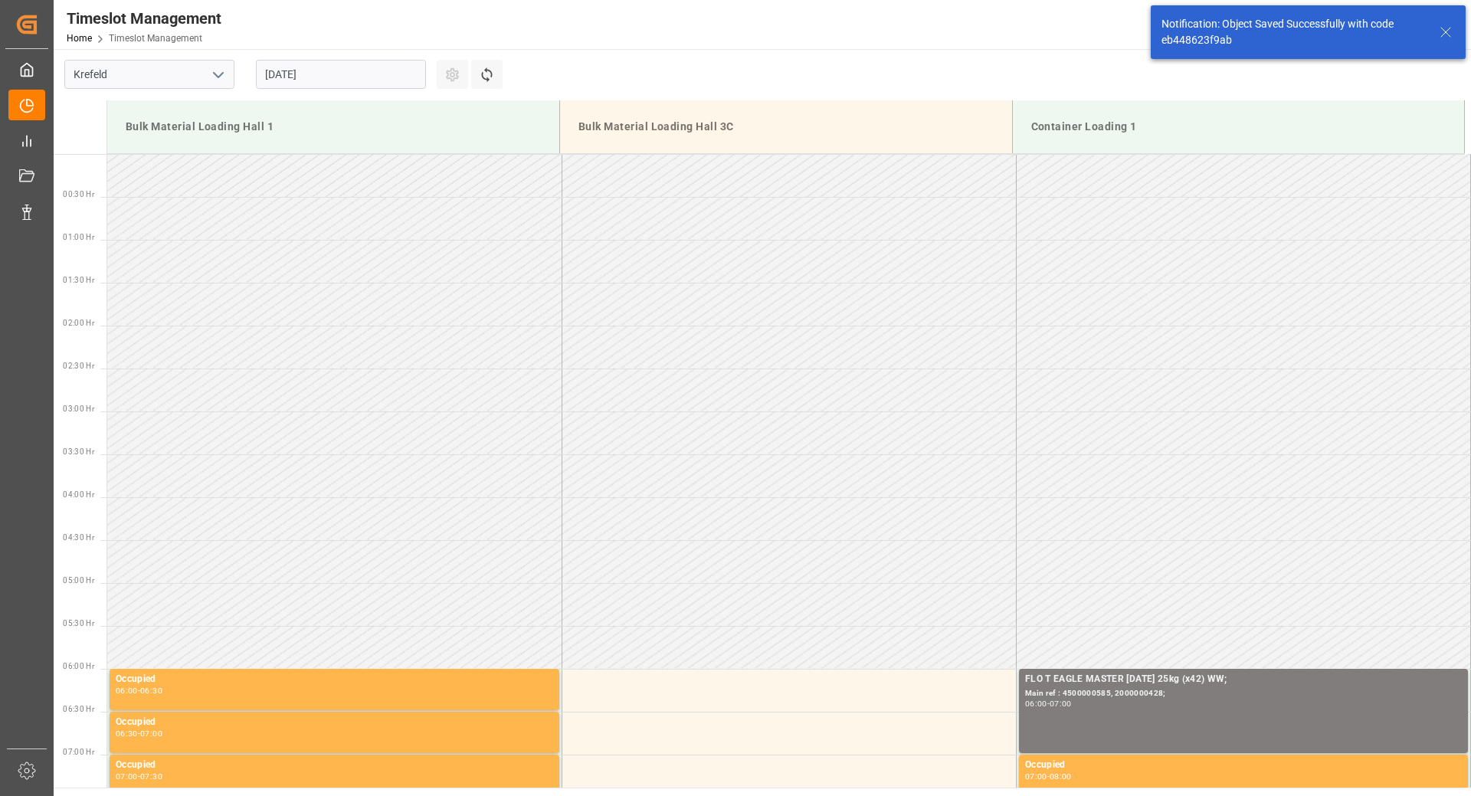
scroll to position [1427, 0]
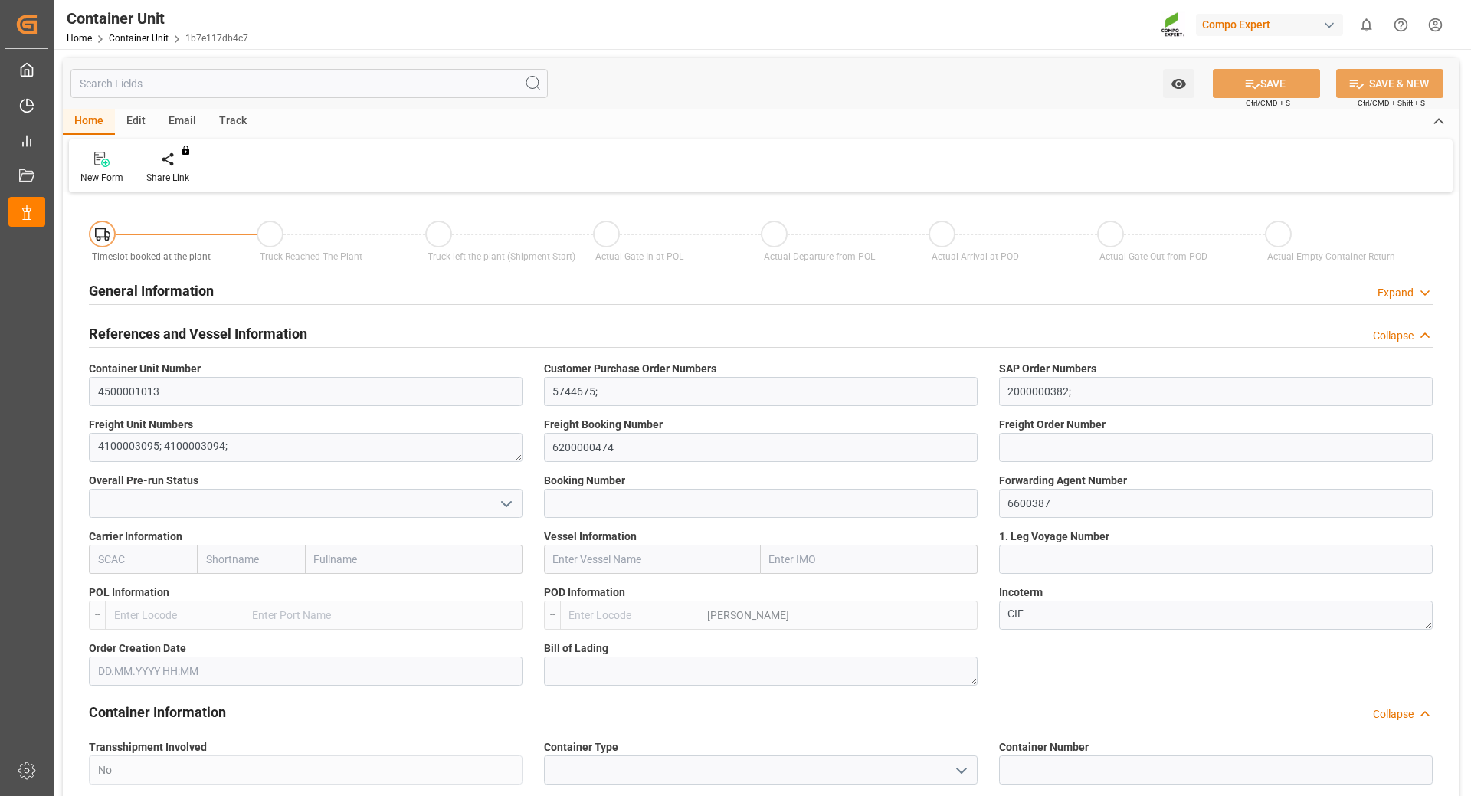
type input "ARZAE"
type input "0"
type input "21217.5"
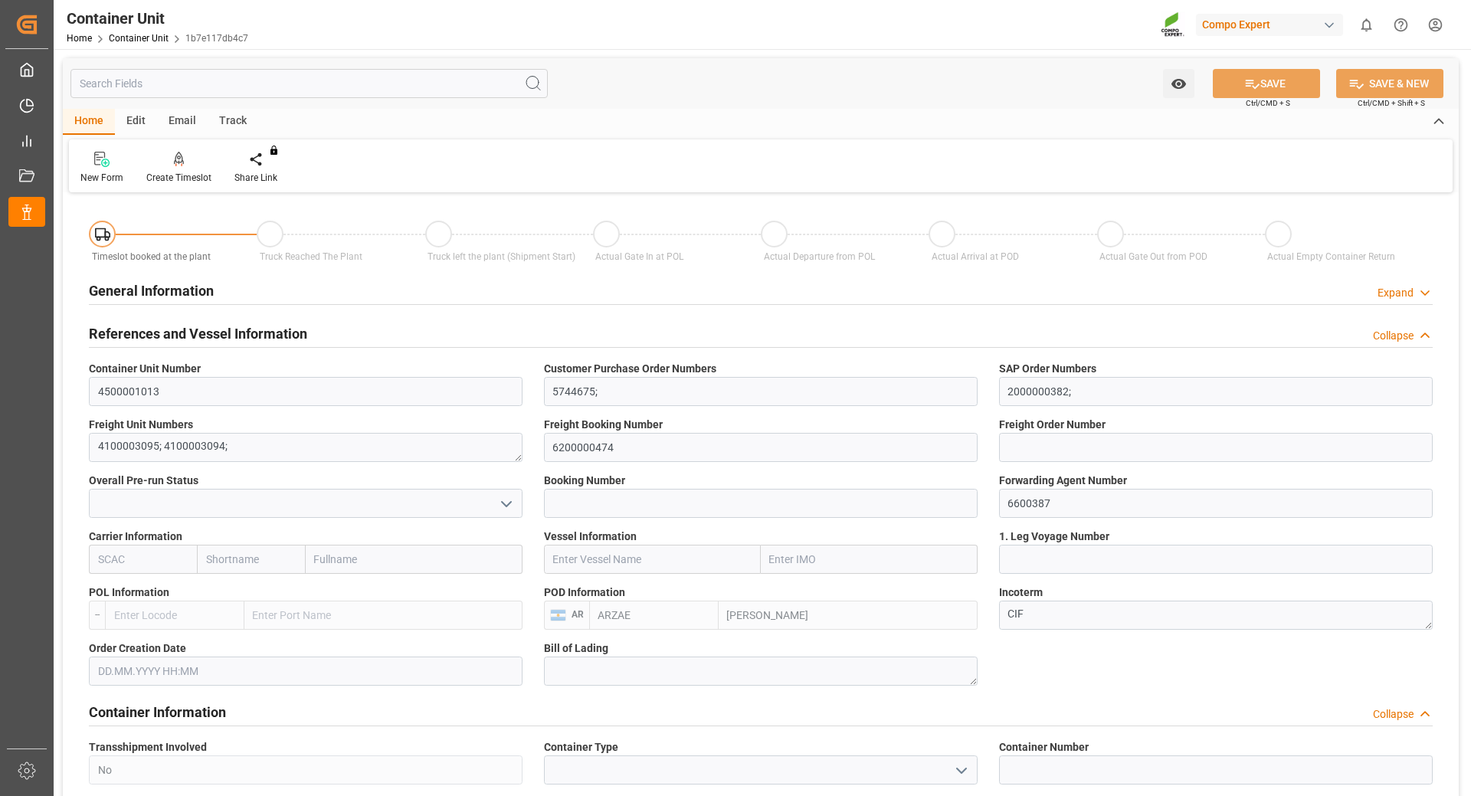
type input "20.08.2025"
click at [172, 168] on div "Create Timeslot" at bounding box center [179, 168] width 88 height 34
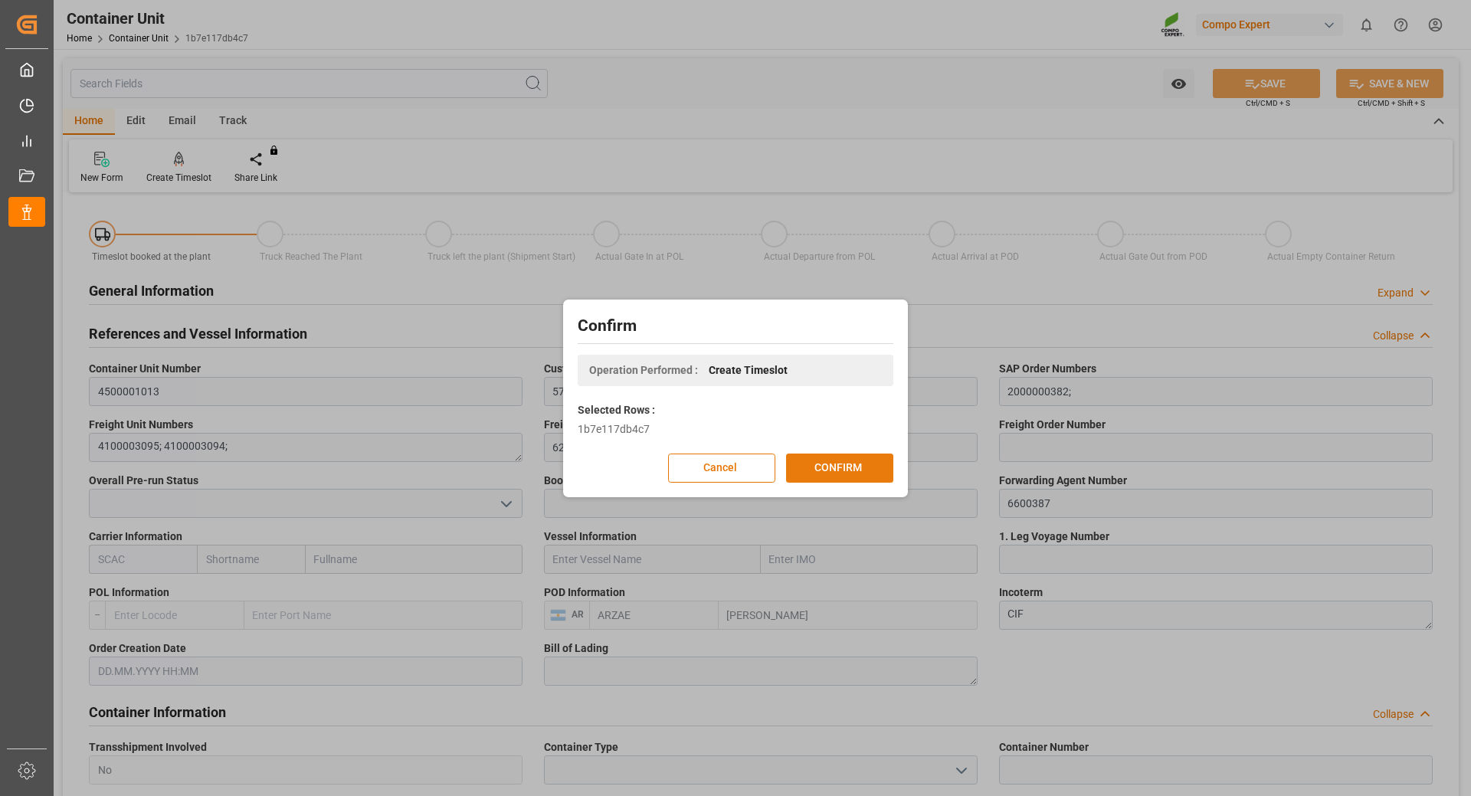
click at [815, 465] on button "CONFIRM" at bounding box center [839, 468] width 107 height 29
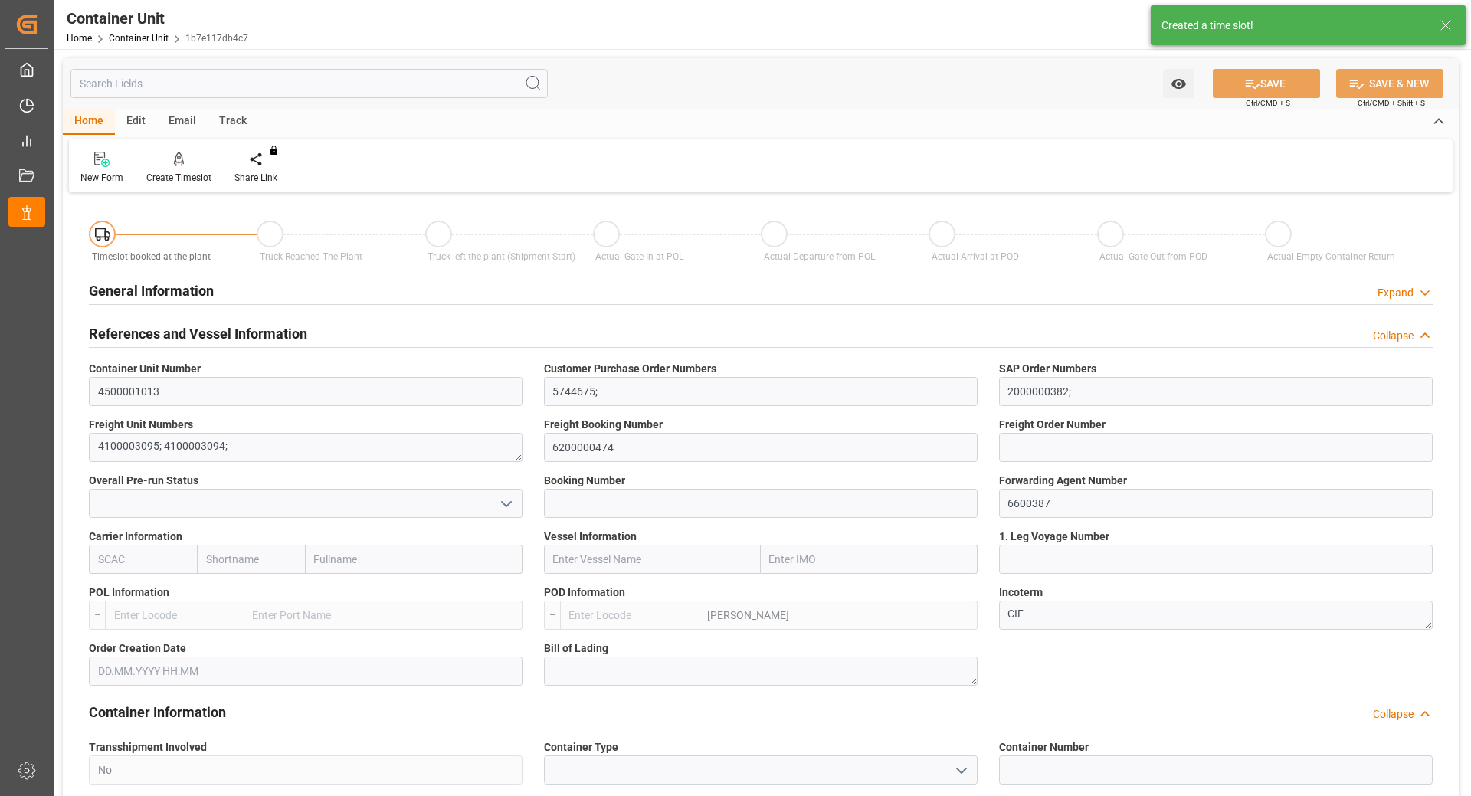
type input "ARZAE"
type input "0"
type input "21217.5"
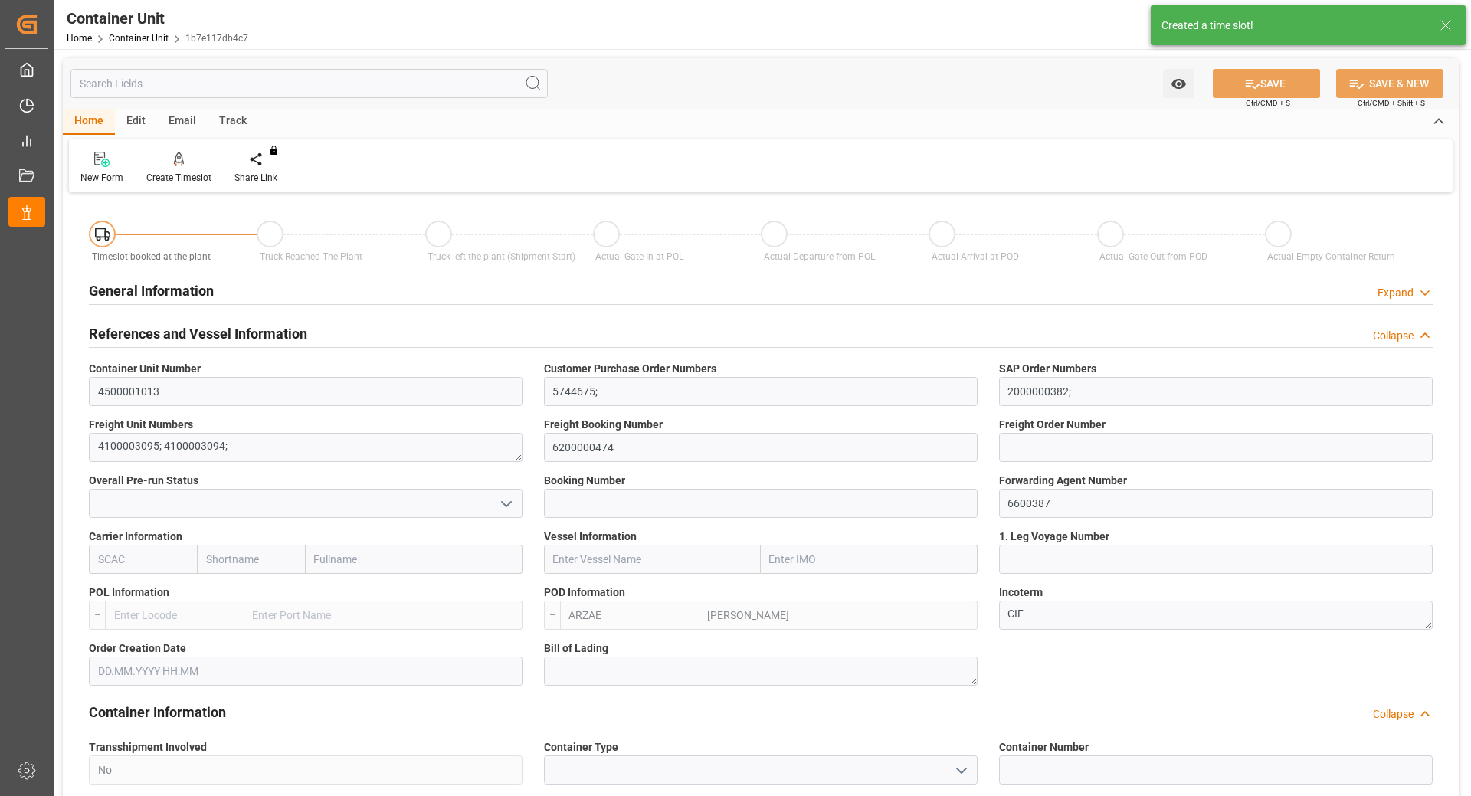
type input "20.08.2025"
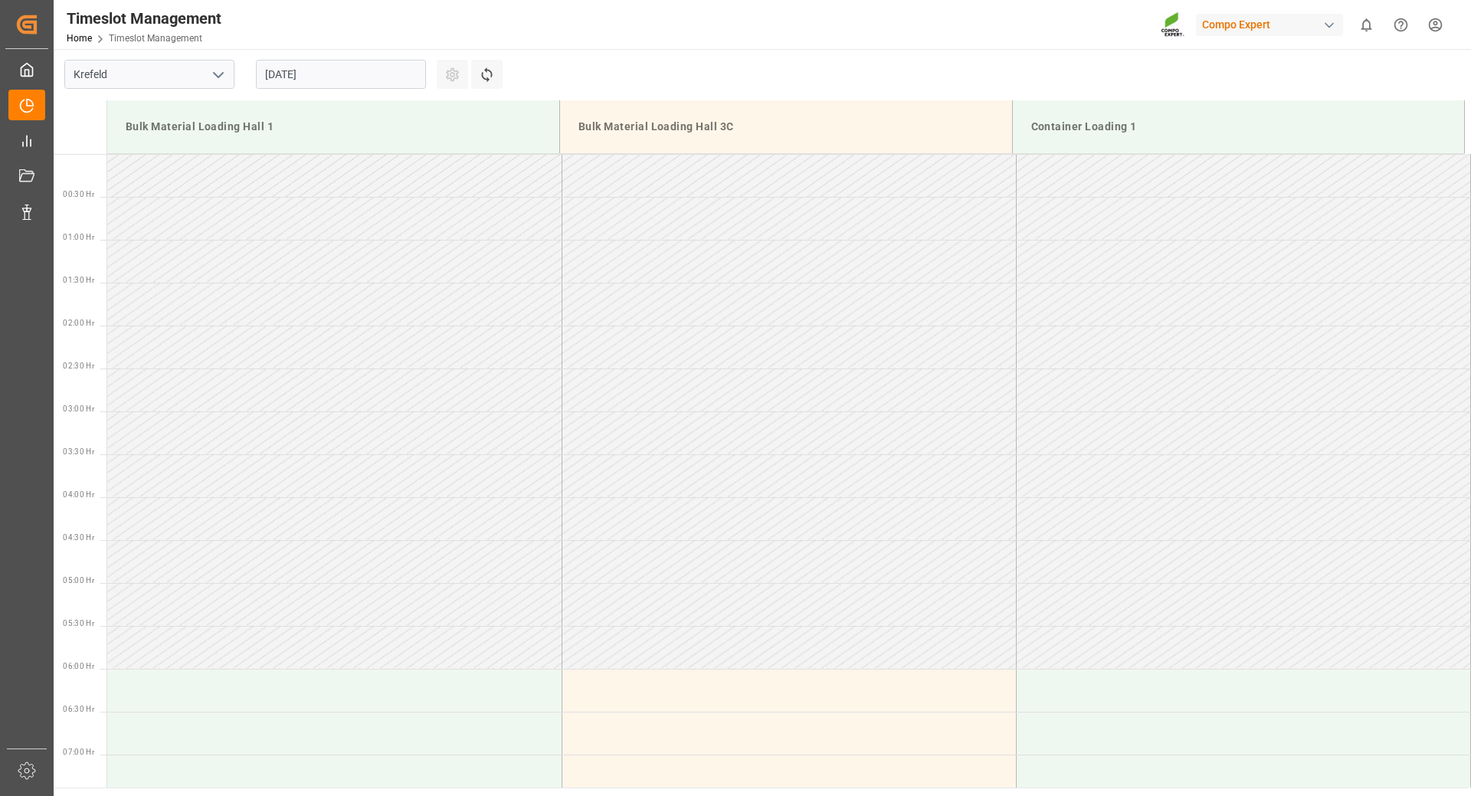
scroll to position [1020, 0]
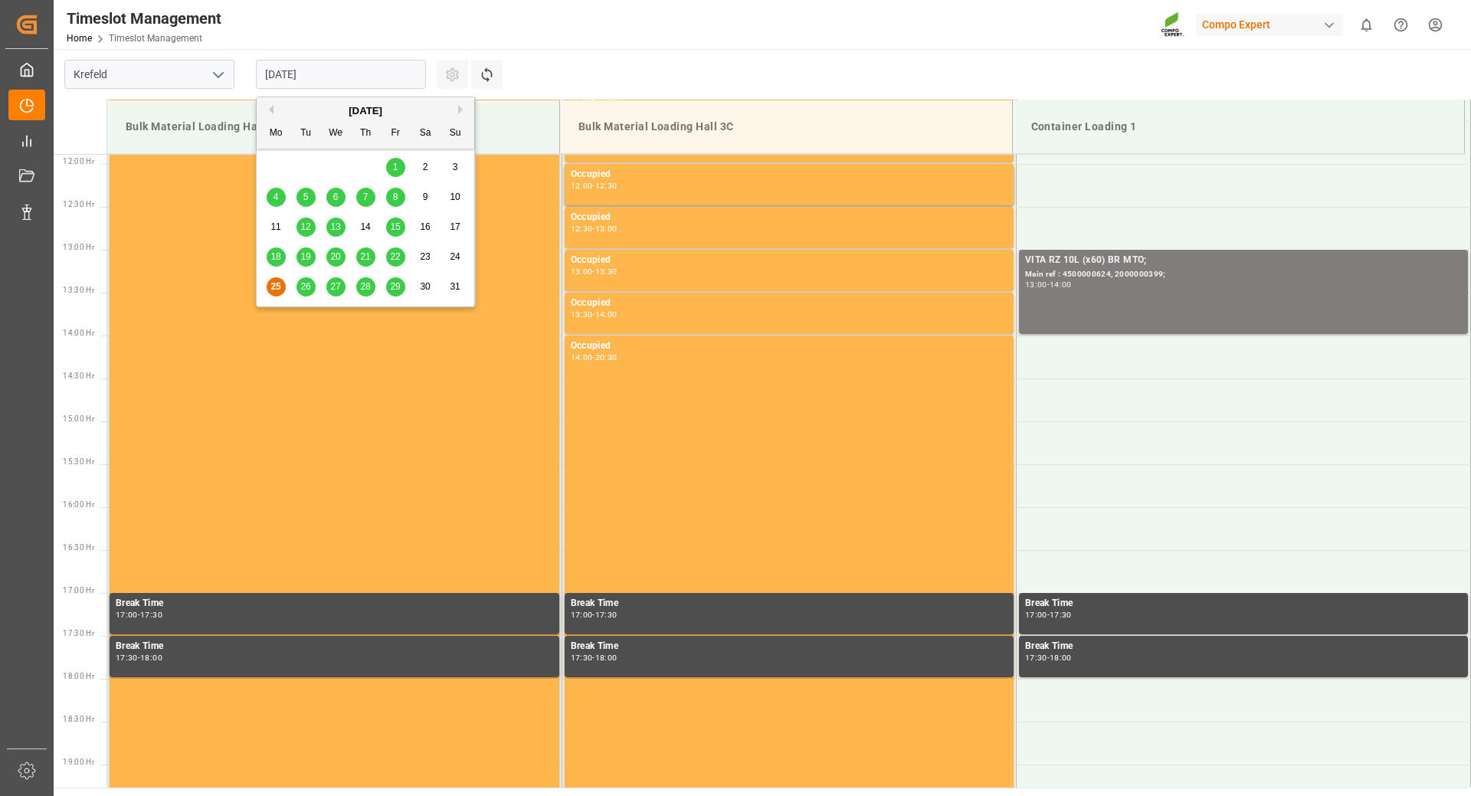
click at [399, 74] on input "[DATE]" at bounding box center [341, 74] width 170 height 29
click at [461, 106] on button "Next Month" at bounding box center [462, 109] width 9 height 9
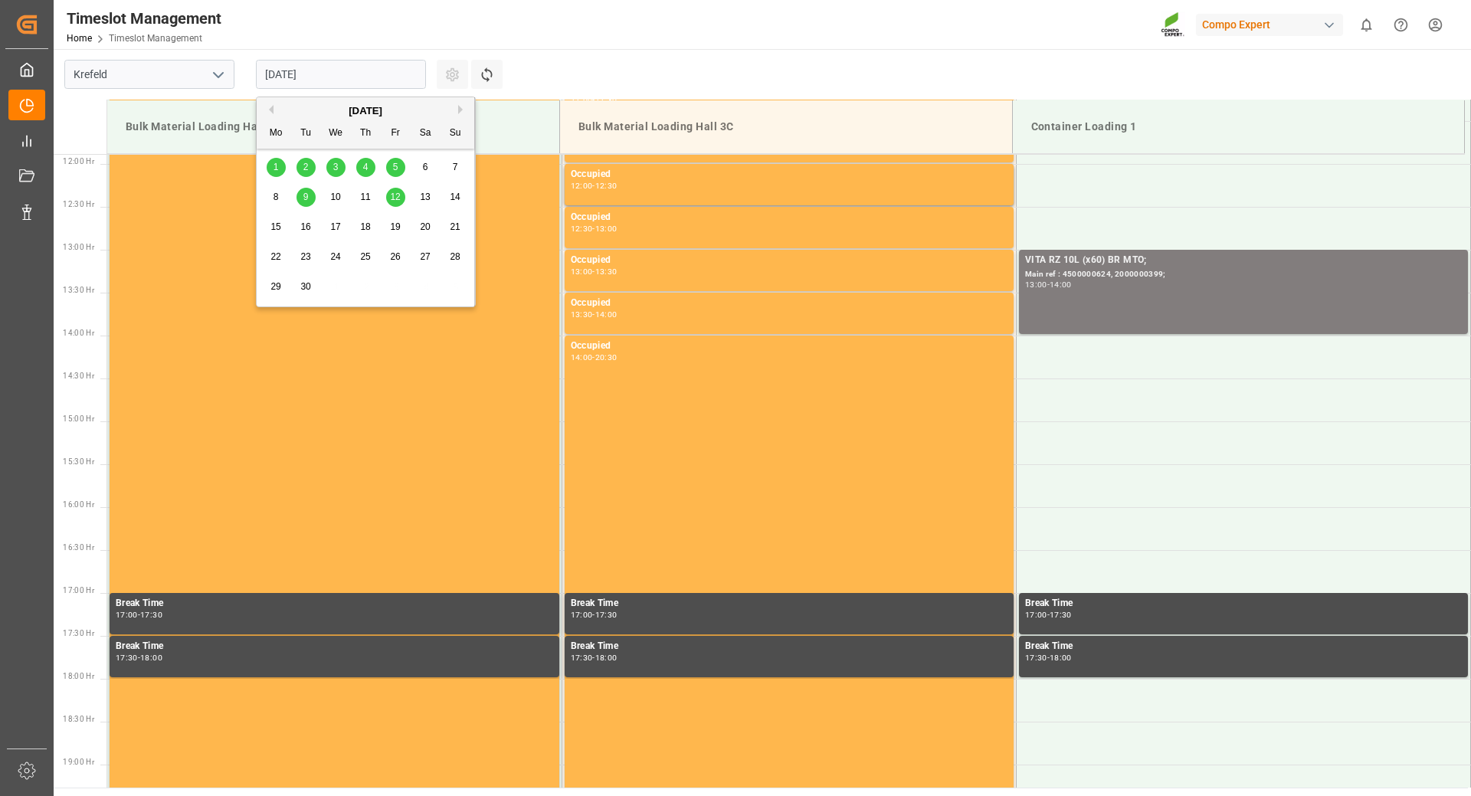
click at [333, 169] on span "3" at bounding box center [335, 167] width 5 height 11
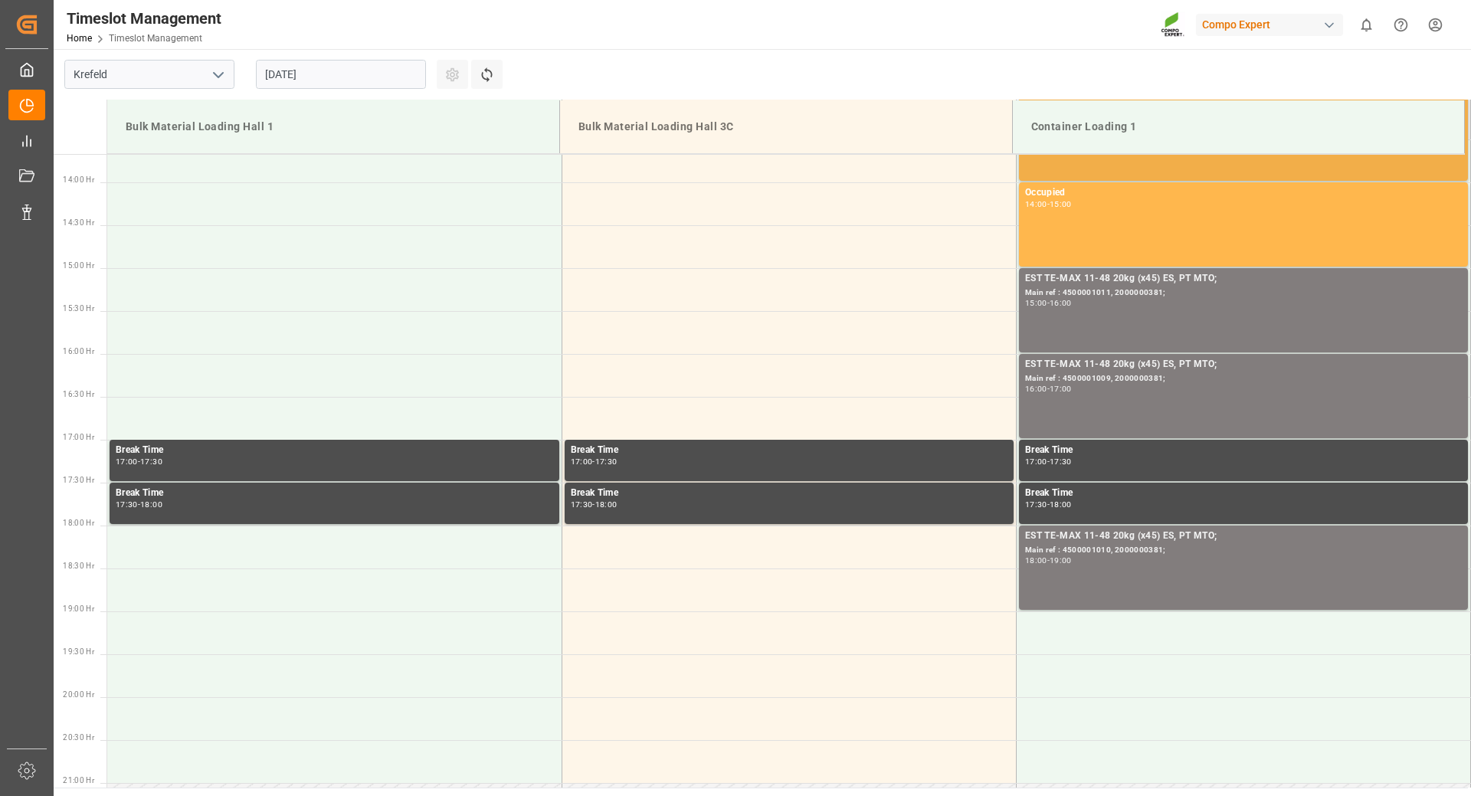
scroll to position [1250, 0]
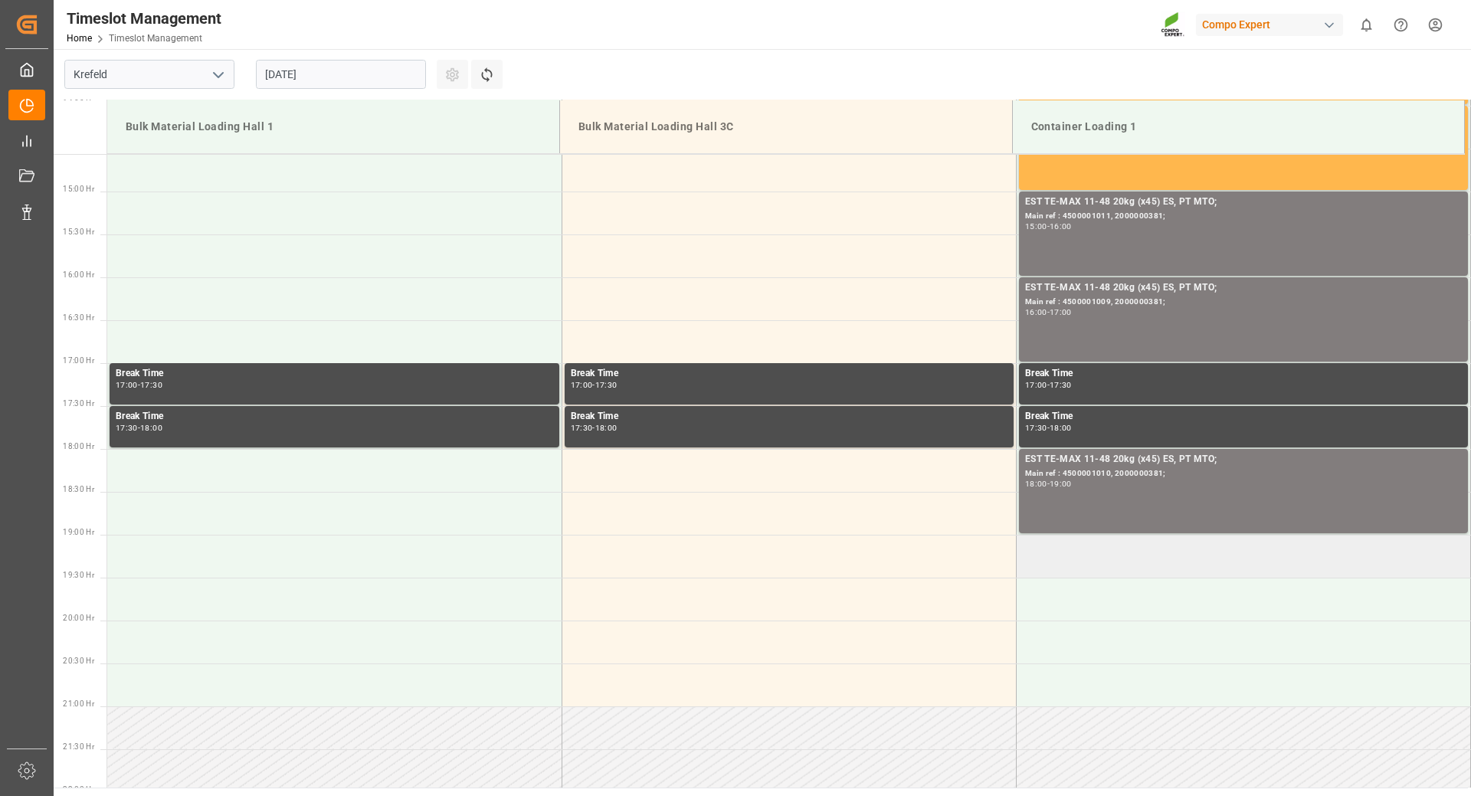
click at [1065, 548] on td at bounding box center [1243, 556] width 454 height 43
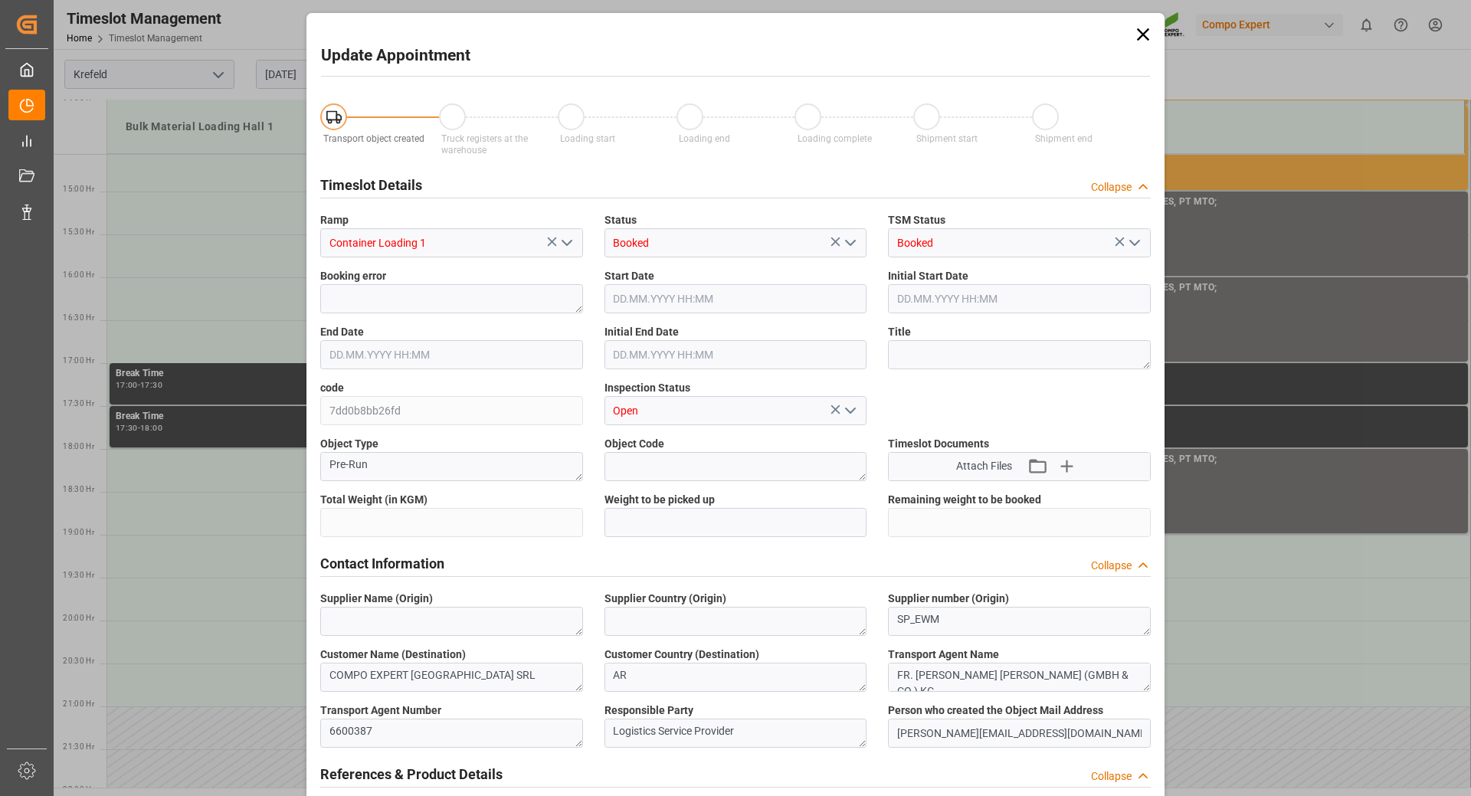
type input "21217.5"
type input "0"
type input "[DATE] 19:00"
type input "[DATE] 19:30"
type input "[DATE] 10:55"
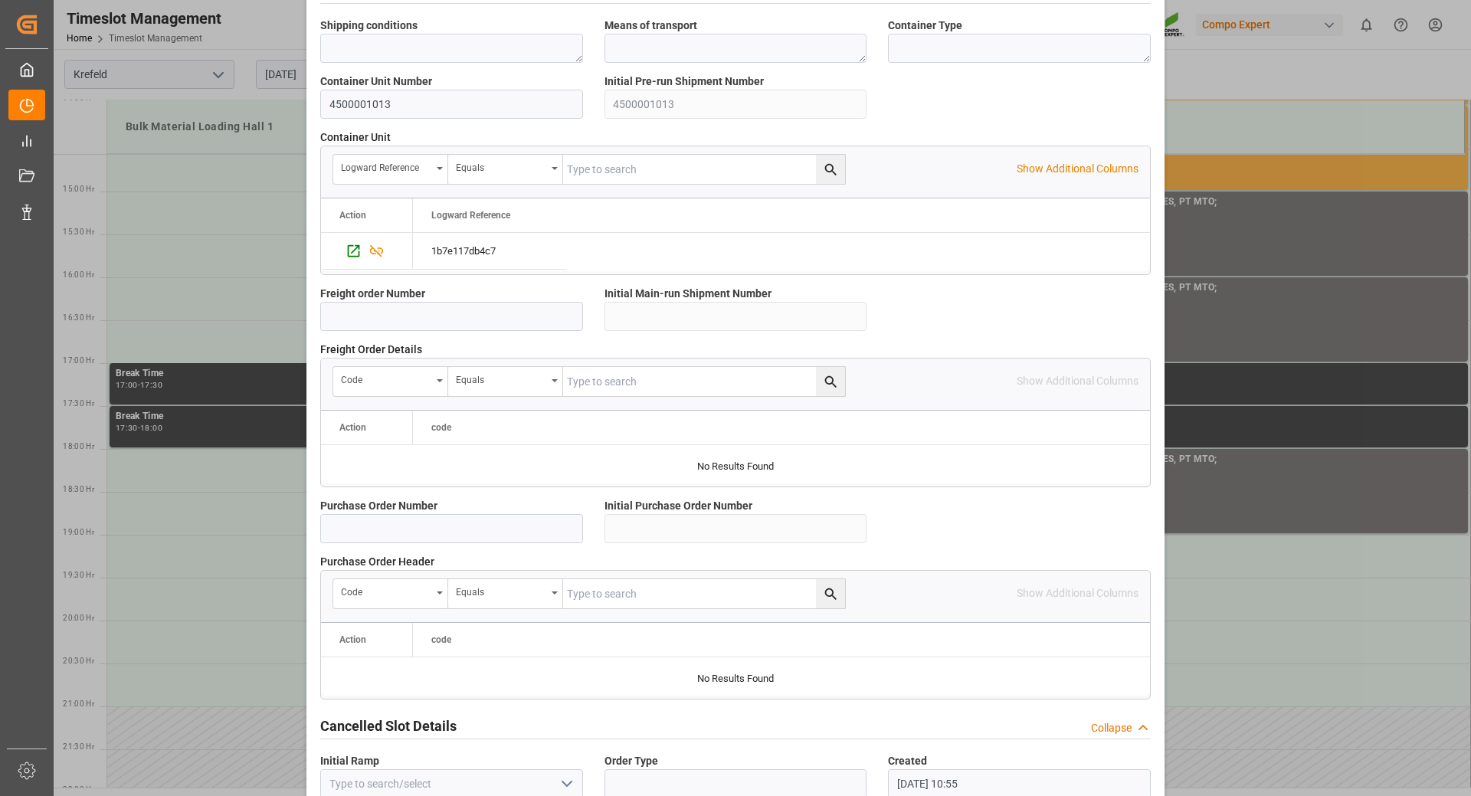
scroll to position [1226, 0]
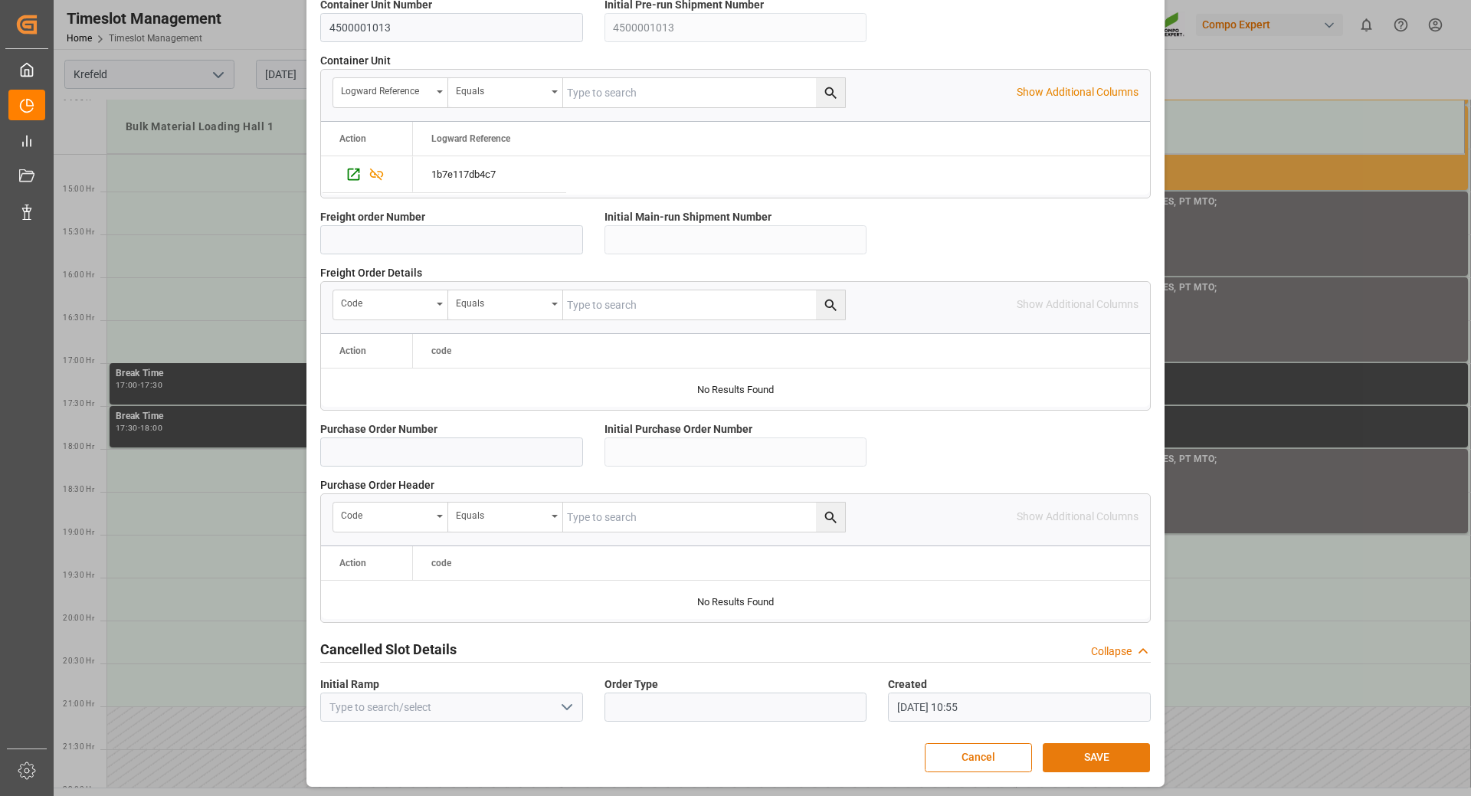
click at [1096, 762] on button "SAVE" at bounding box center [1096, 757] width 107 height 29
